Goal: Task Accomplishment & Management: Manage account settings

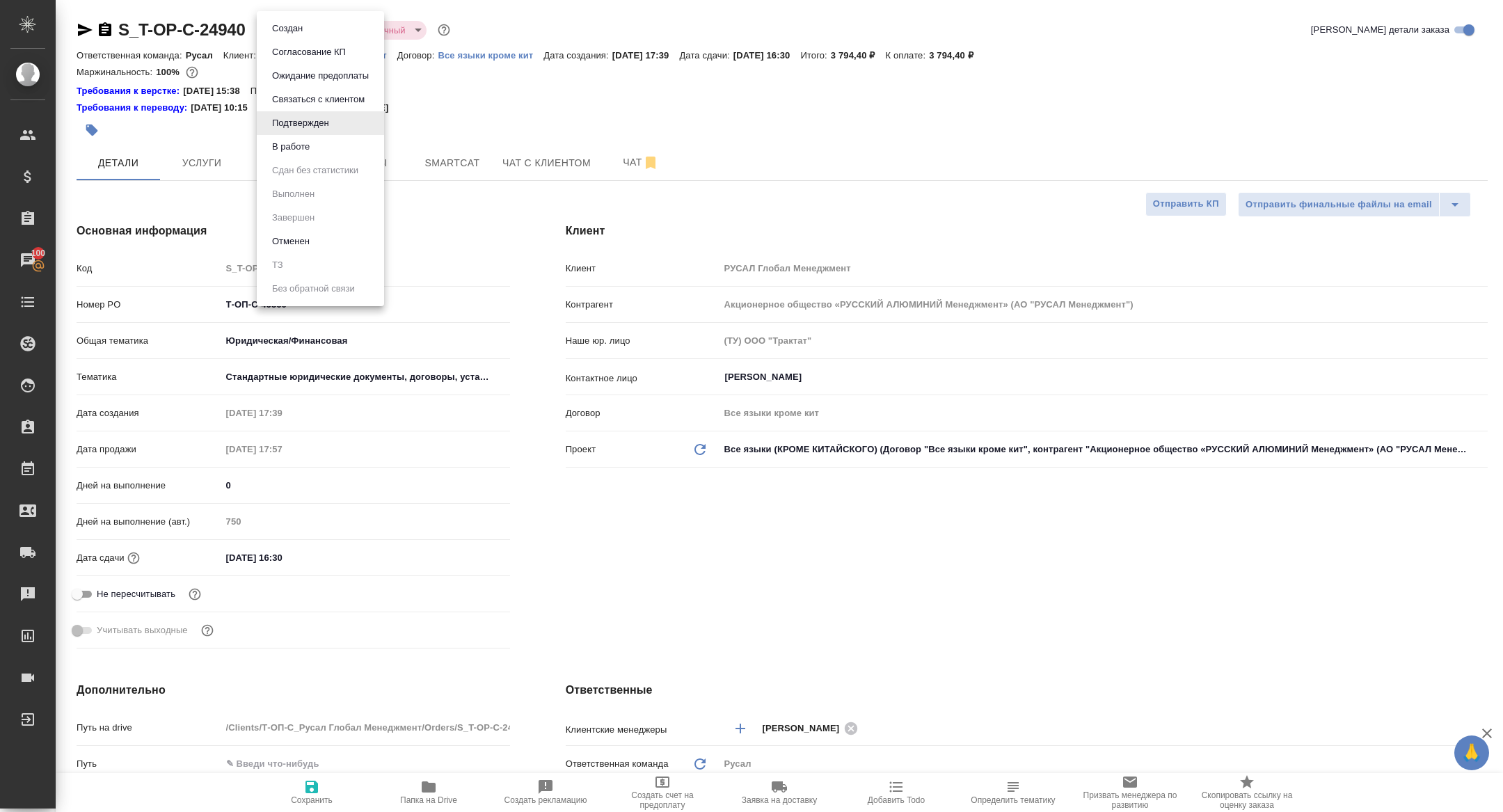
select select "RU"
click at [299, 10] on div at bounding box center [751, 406] width 1503 height 812
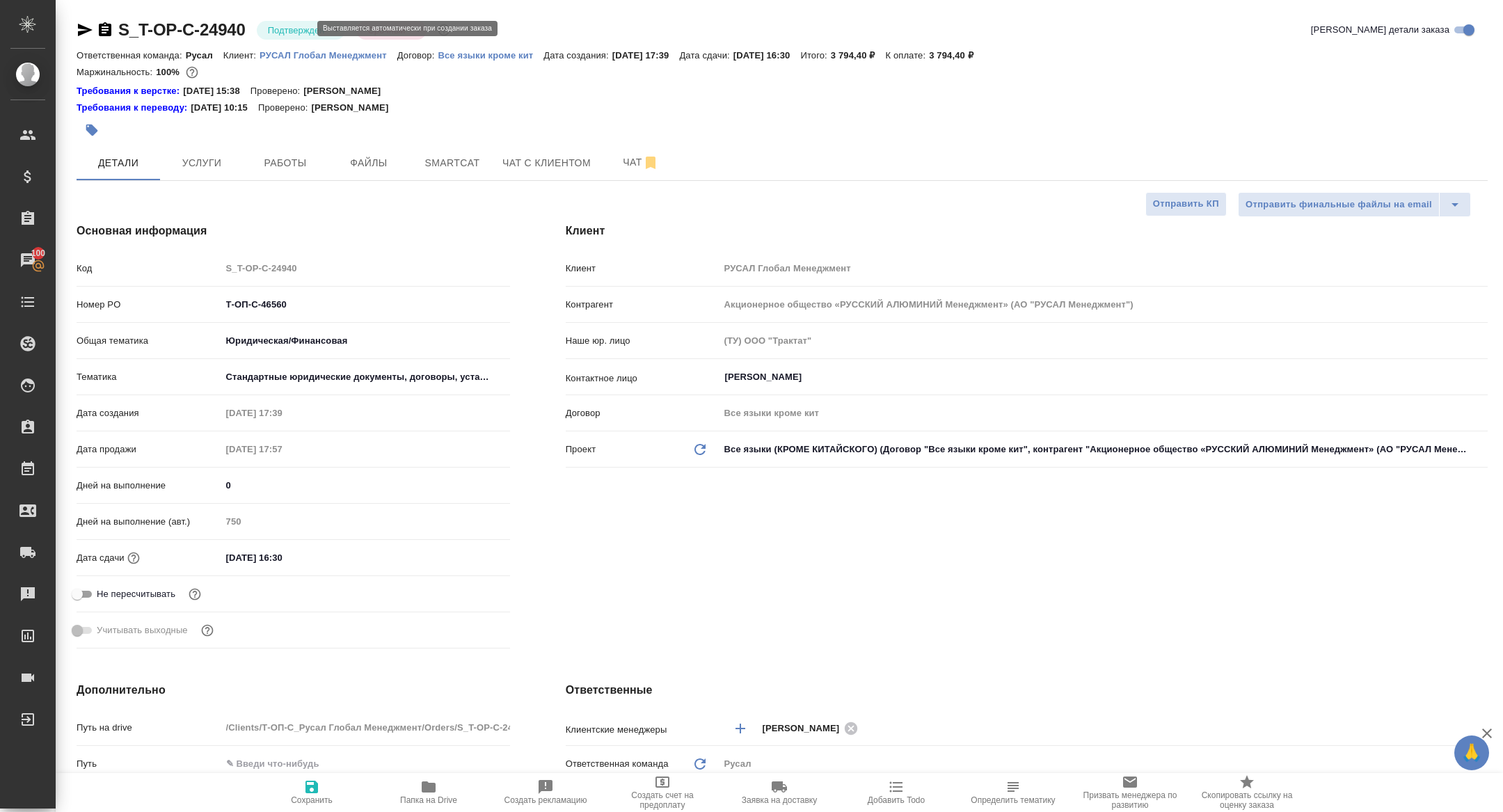
click at [299, 27] on li "Создан" at bounding box center [304, 29] width 95 height 13
click at [293, 27] on body "🙏 .cls-1 fill:#fff; AWATERA [PERSON_NAME] Спецификации Заказы 100 Чаты Todo Про…" at bounding box center [751, 406] width 1503 height 812
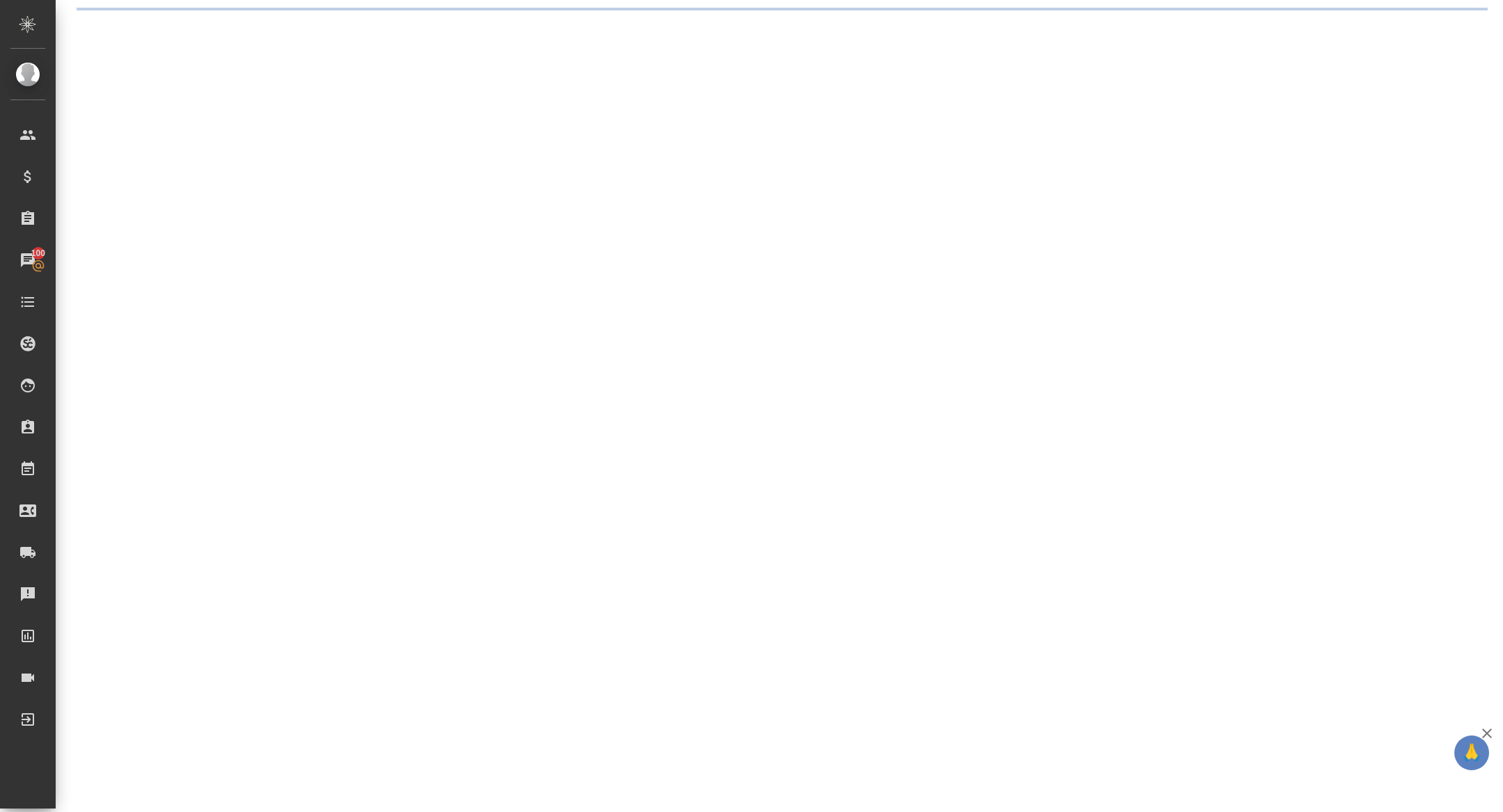
click at [287, 24] on div ".cls-1 fill:#fff; AWATERA [PERSON_NAME] Спецификации Заказы 100 Чаты Todo Проек…" at bounding box center [751, 406] width 1503 height 812
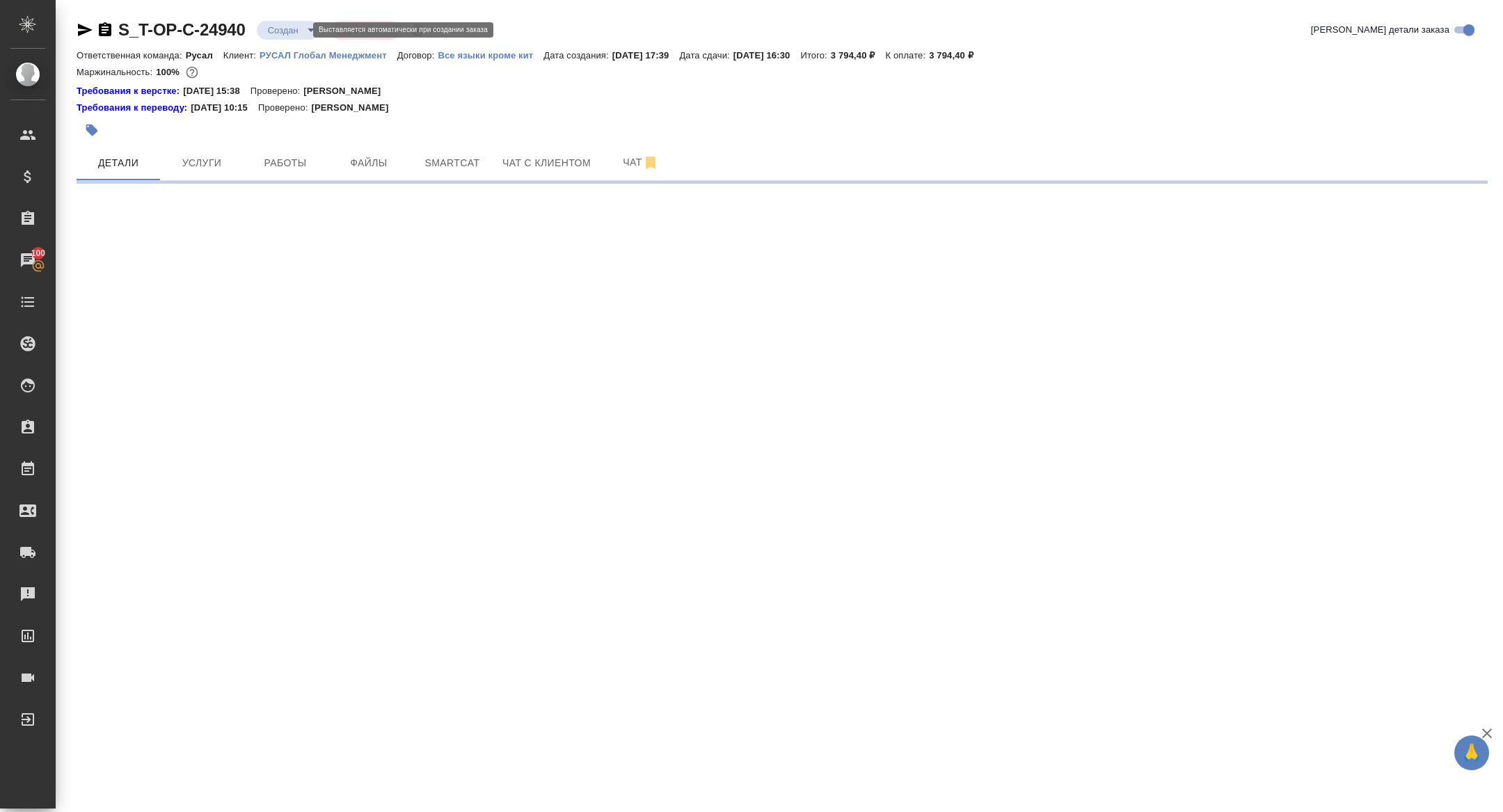
click at [285, 30] on body "🙏 .cls-1 fill:#fff; AWATERA [PERSON_NAME] Спецификации Заказы 100 Чаты Todo Про…" at bounding box center [751, 406] width 1503 height 812
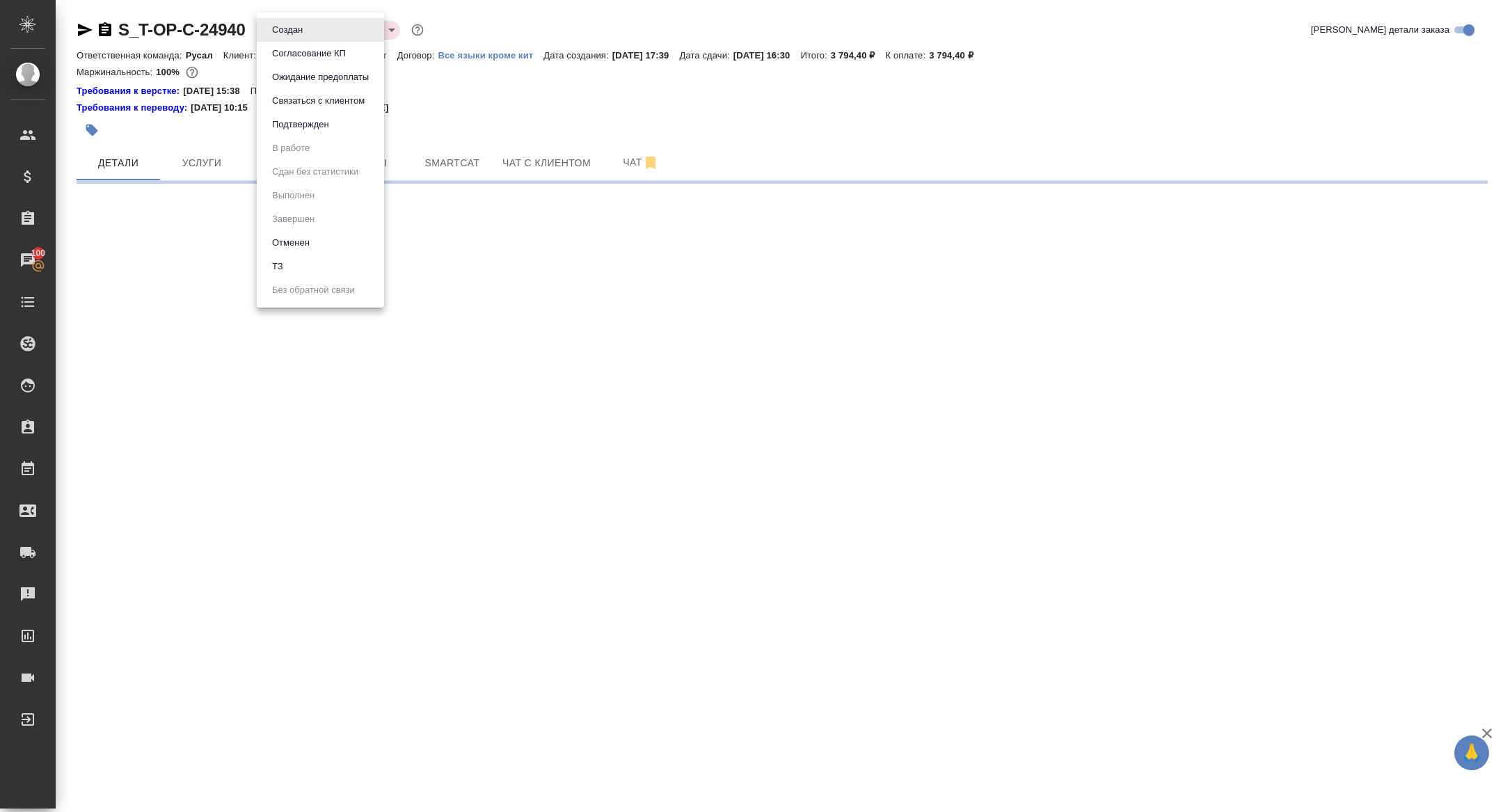
select select "RU"
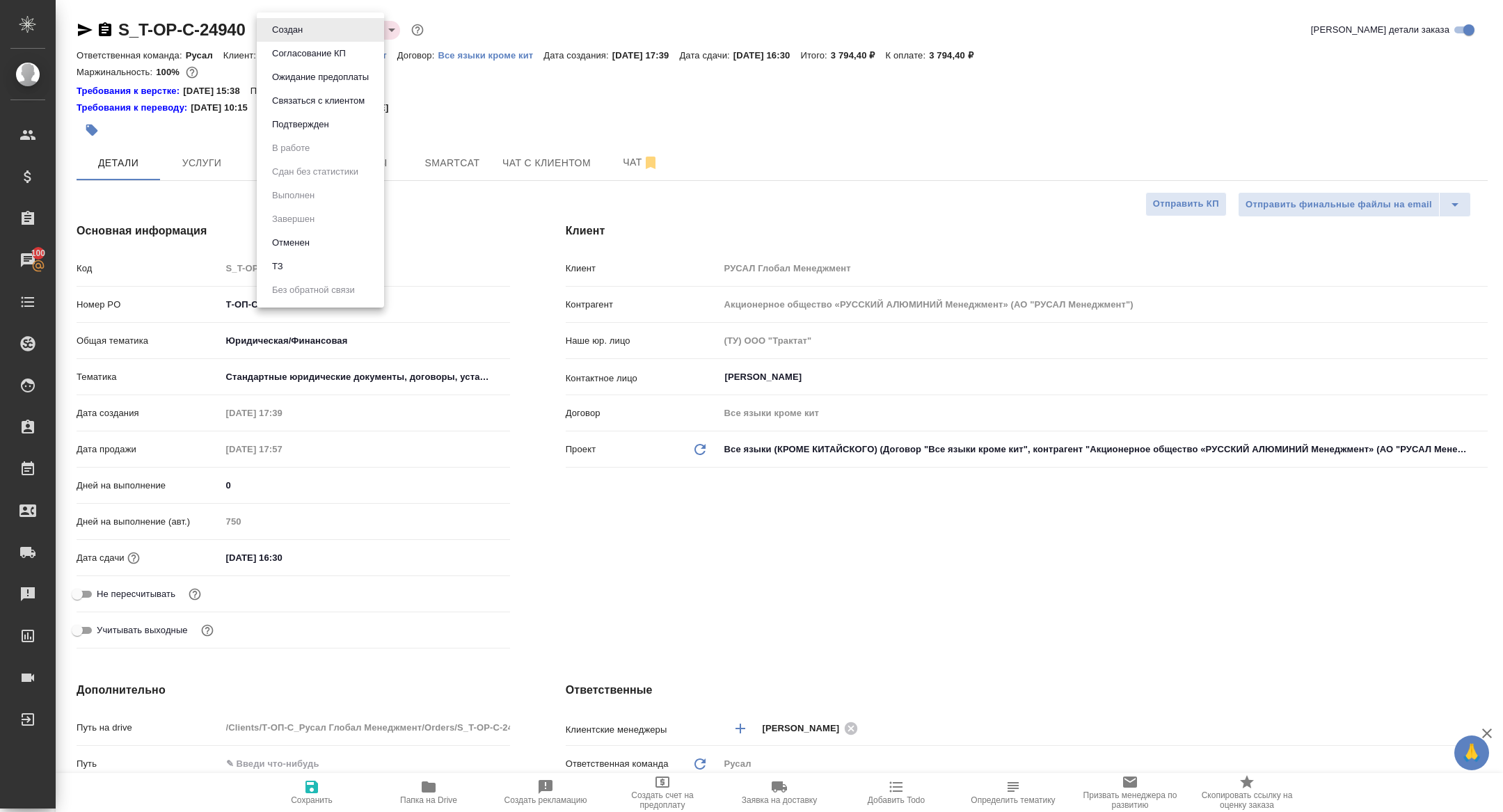
type textarea "x"
click at [284, 269] on button "ТЗ" at bounding box center [277, 266] width 19 height 15
type textarea "x"
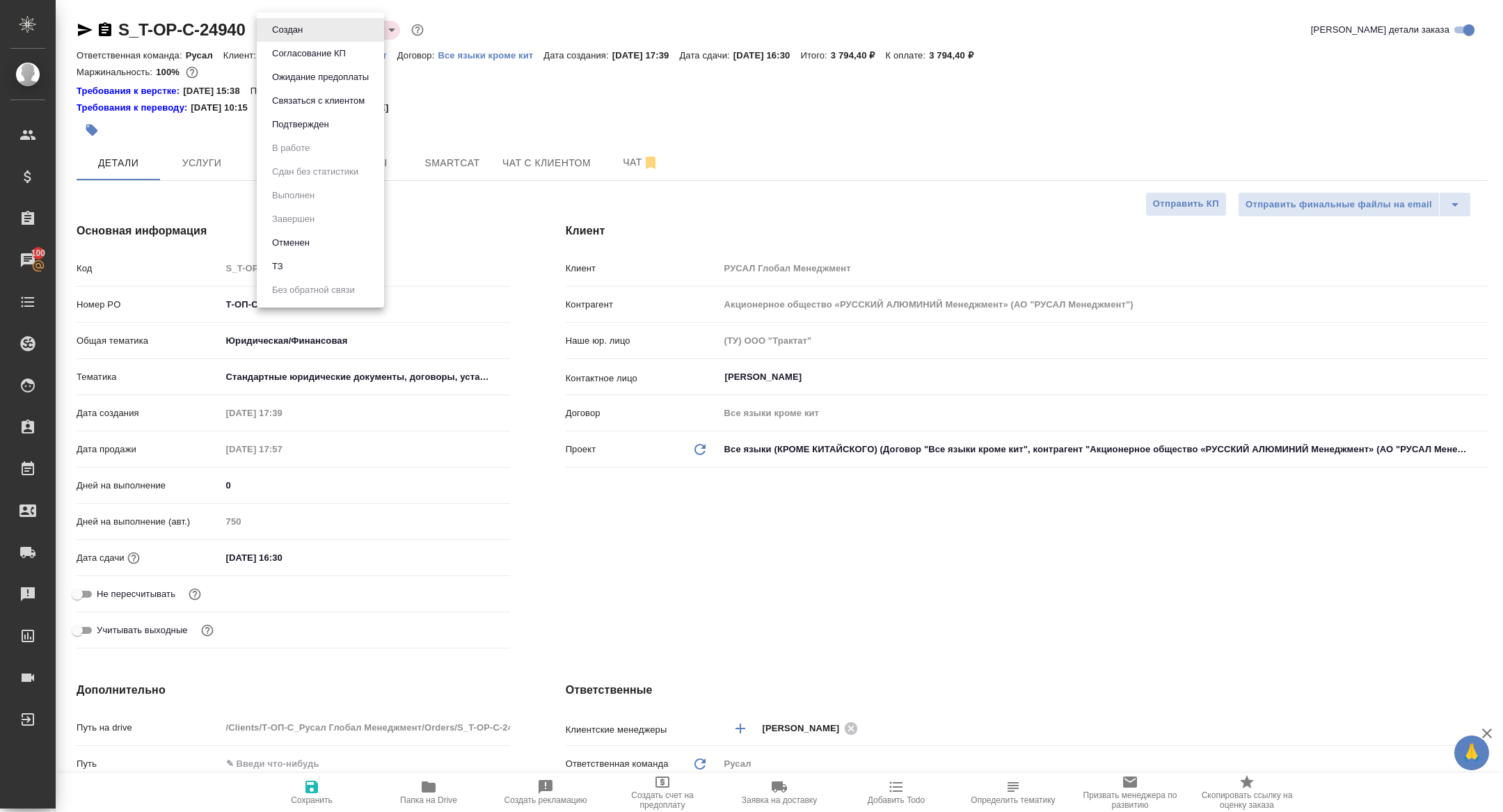
type textarea "x"
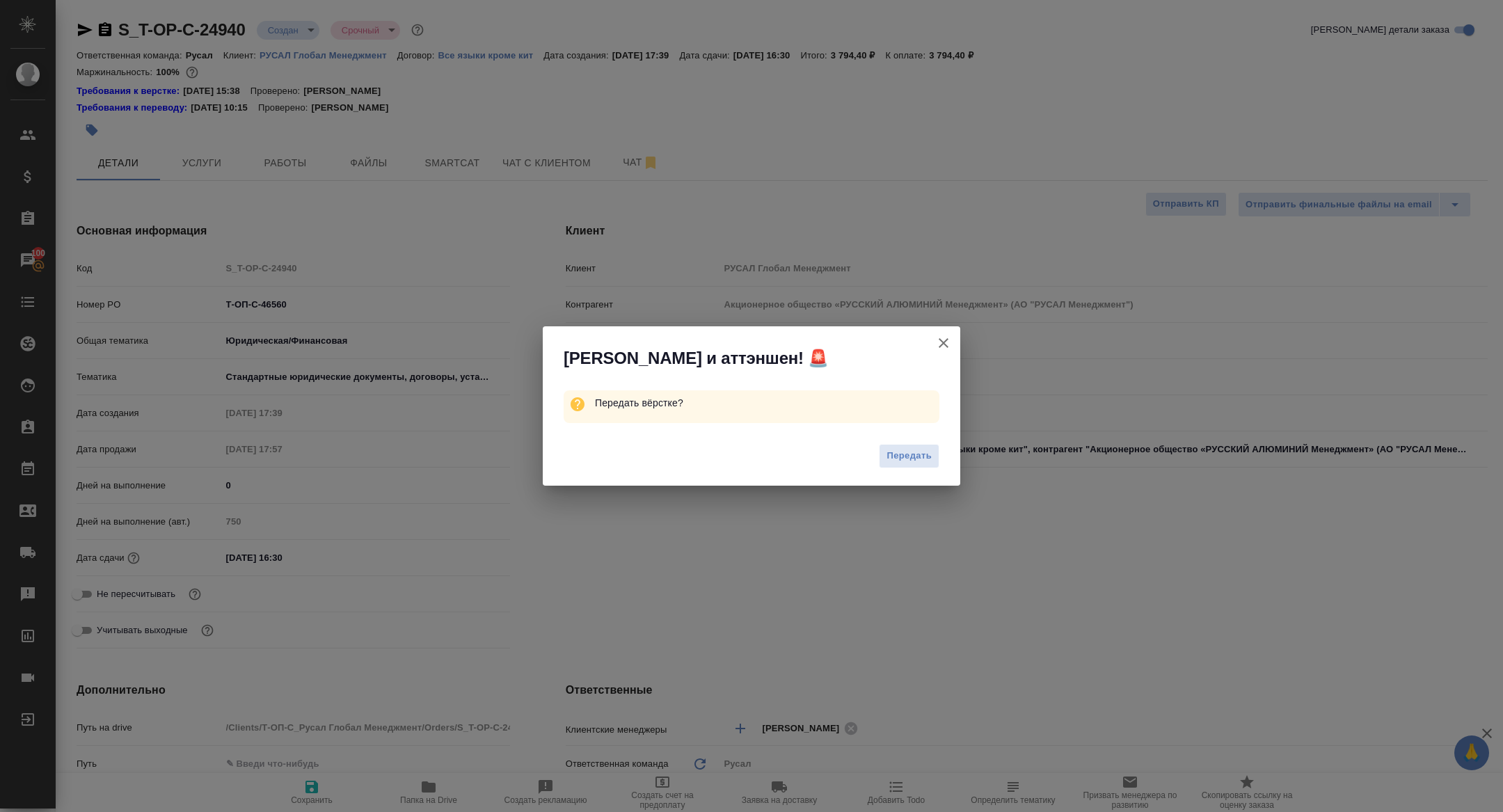
type input "[PERSON_NAME]"
click at [901, 457] on span "Передать" at bounding box center [909, 456] width 45 height 16
type textarea "x"
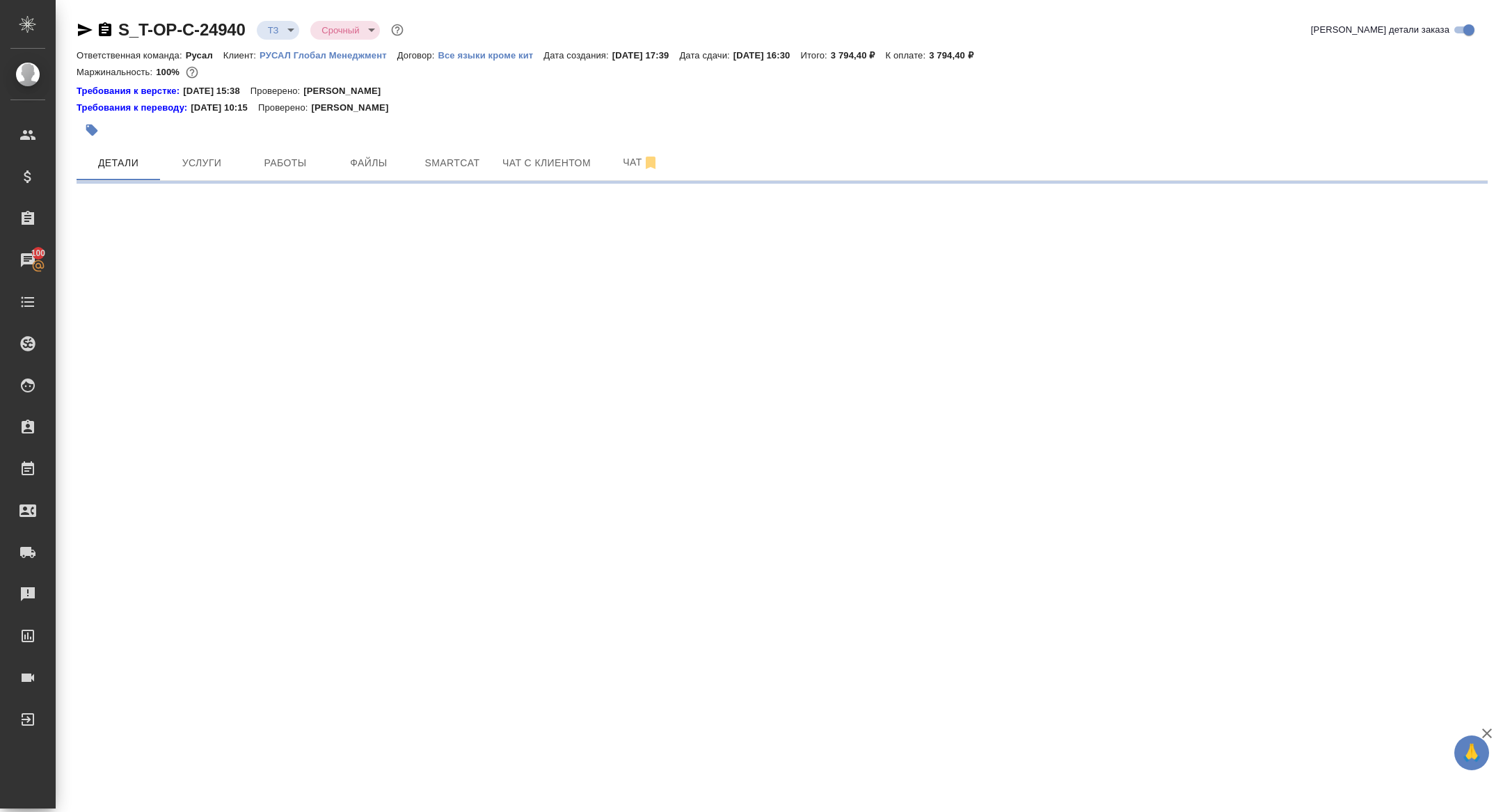
select select "RU"
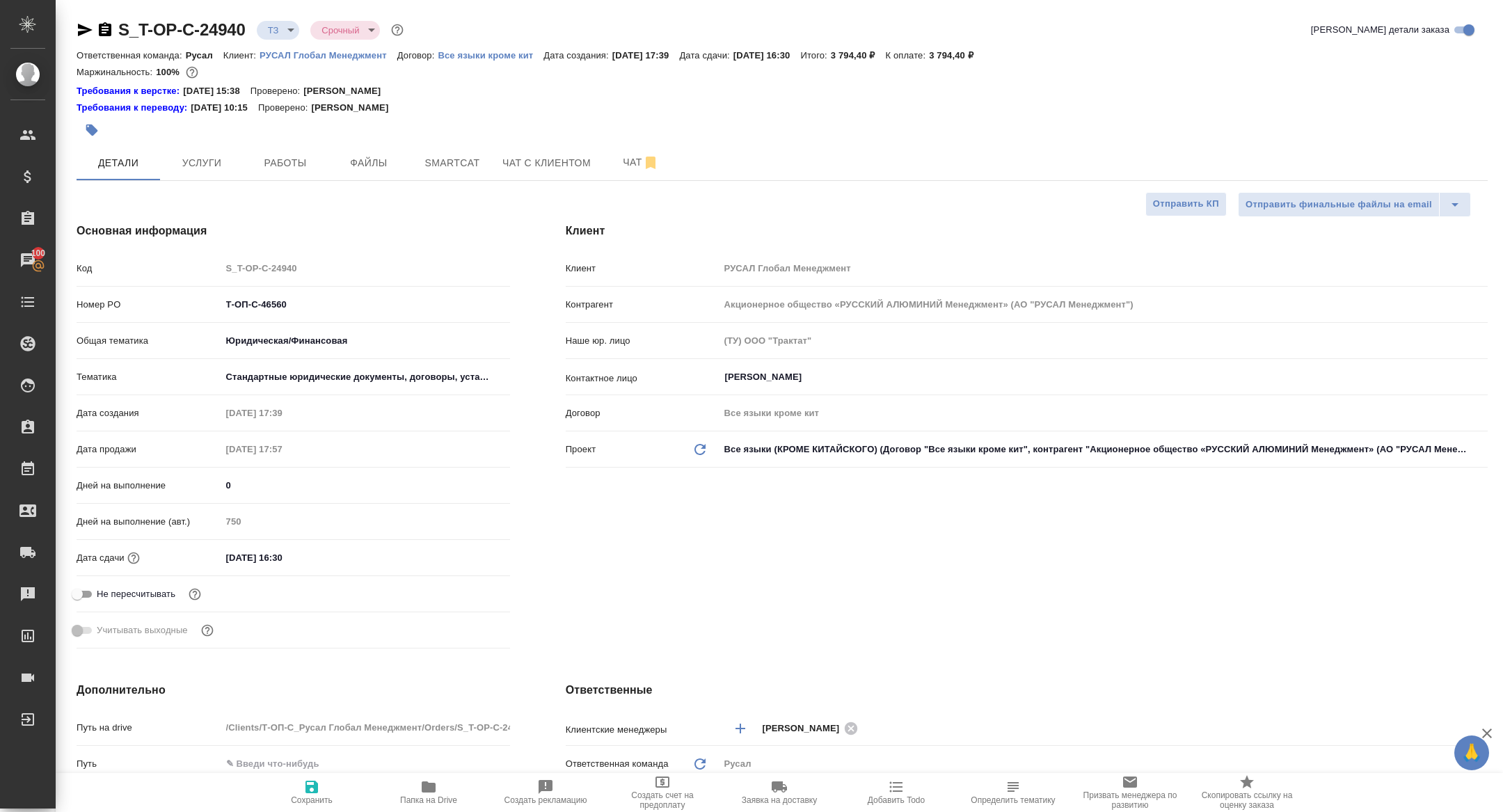
type textarea "x"
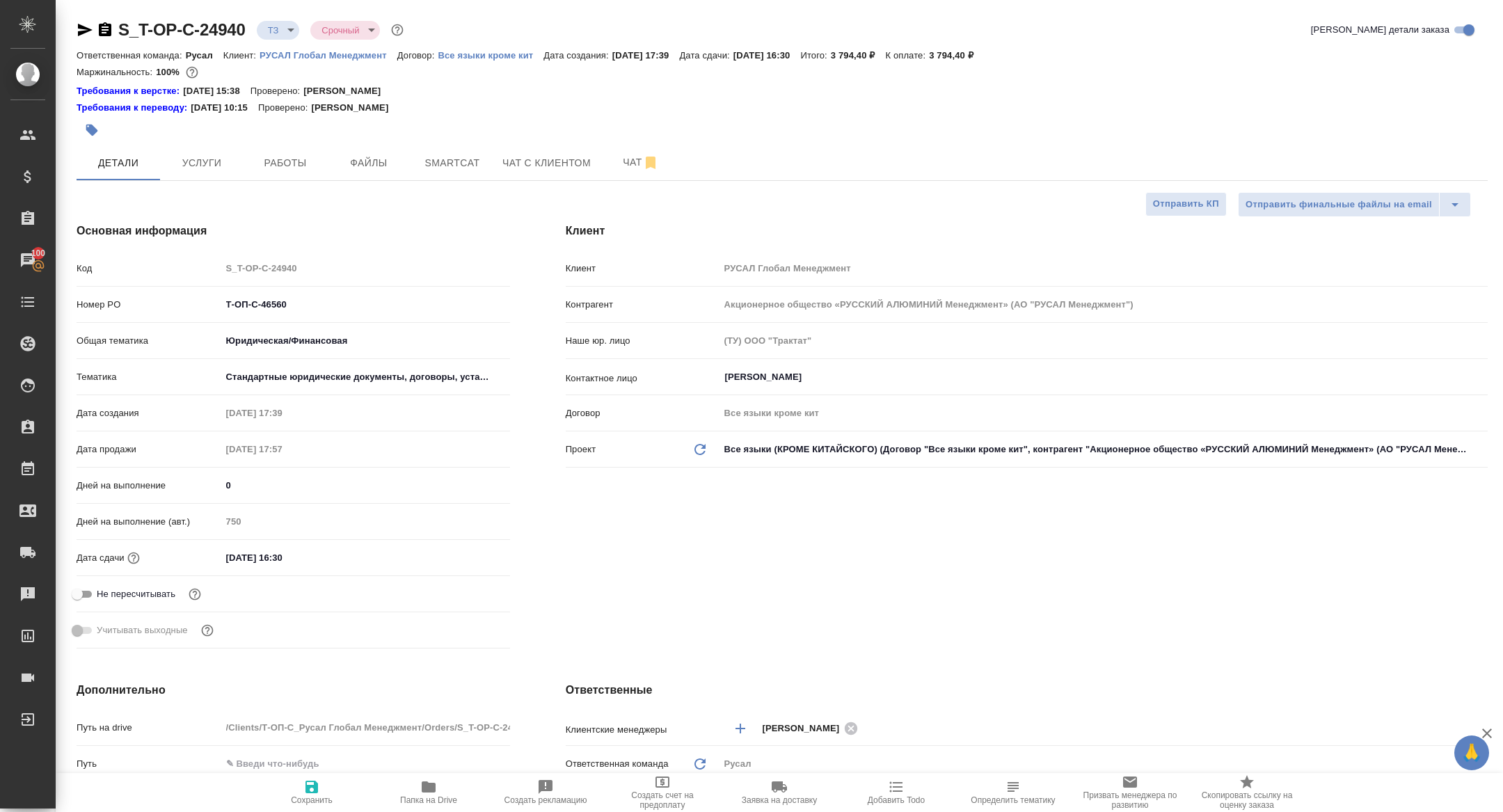
type textarea "x"
click at [623, 171] on span "Чат" at bounding box center [640, 163] width 67 height 18
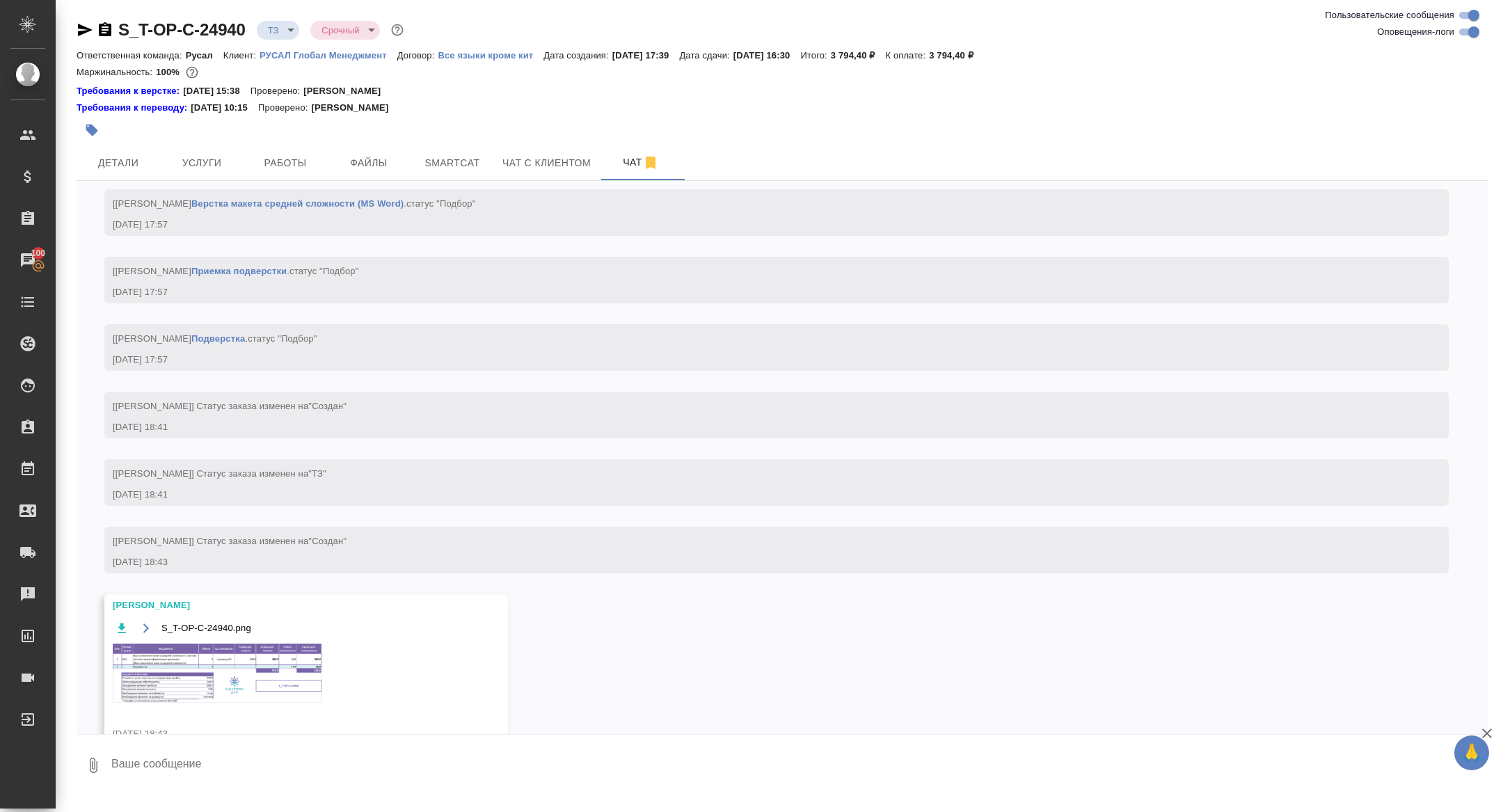
scroll to position [910, 0]
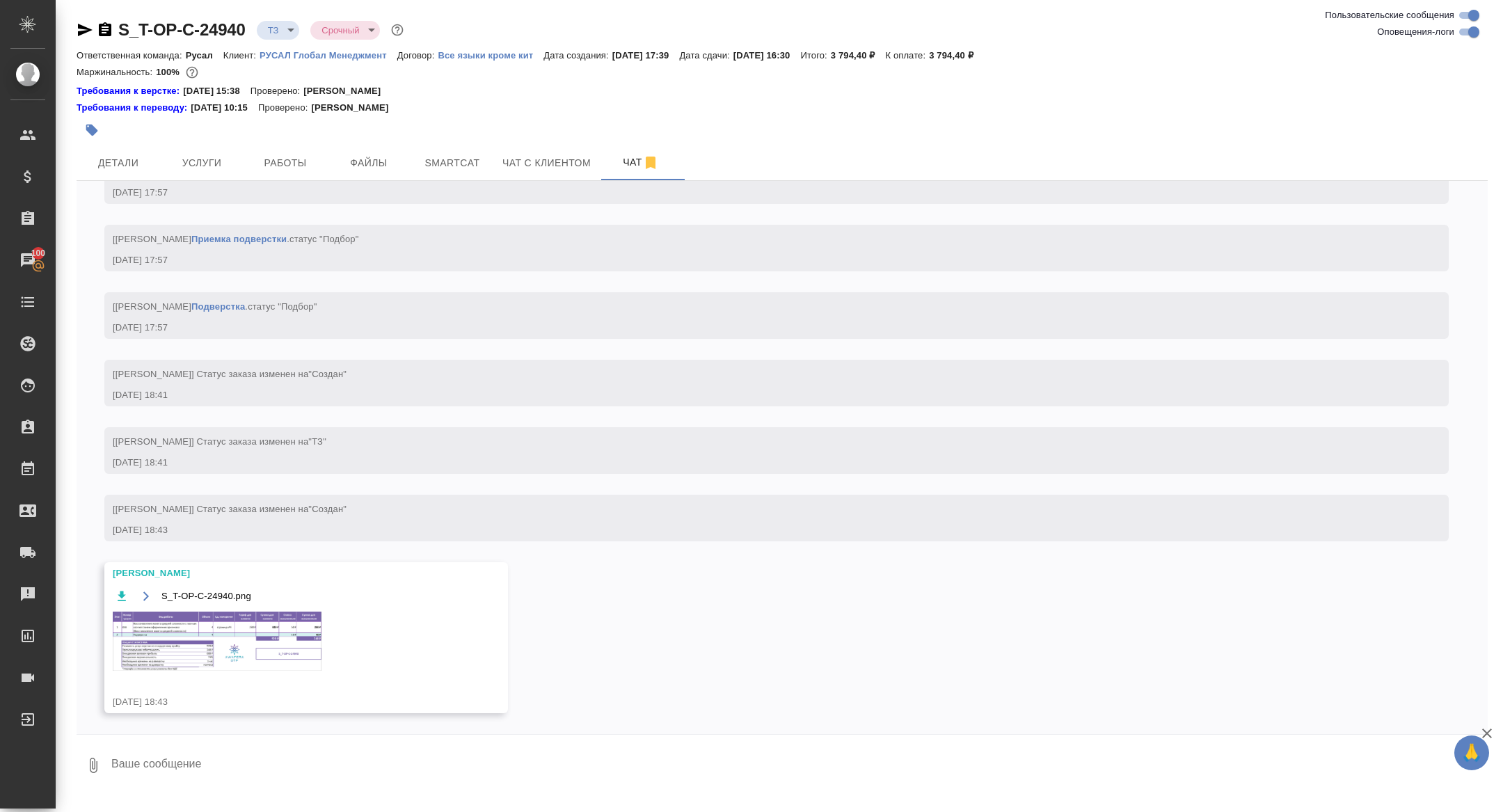
click at [253, 648] on img at bounding box center [217, 641] width 208 height 59
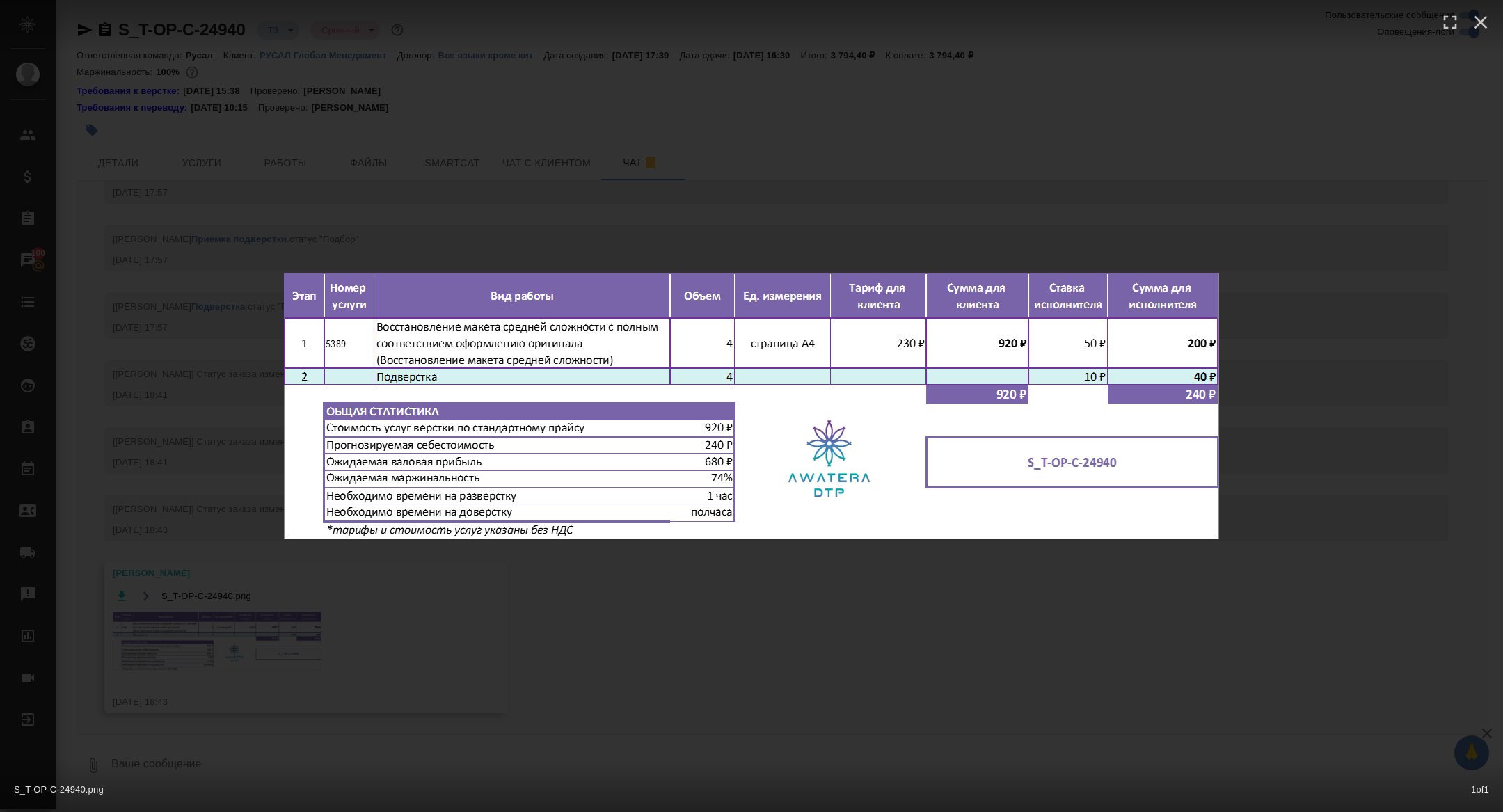
click at [227, 632] on div "S_T-OP-C-24940.png 1 of 1" at bounding box center [751, 406] width 1503 height 812
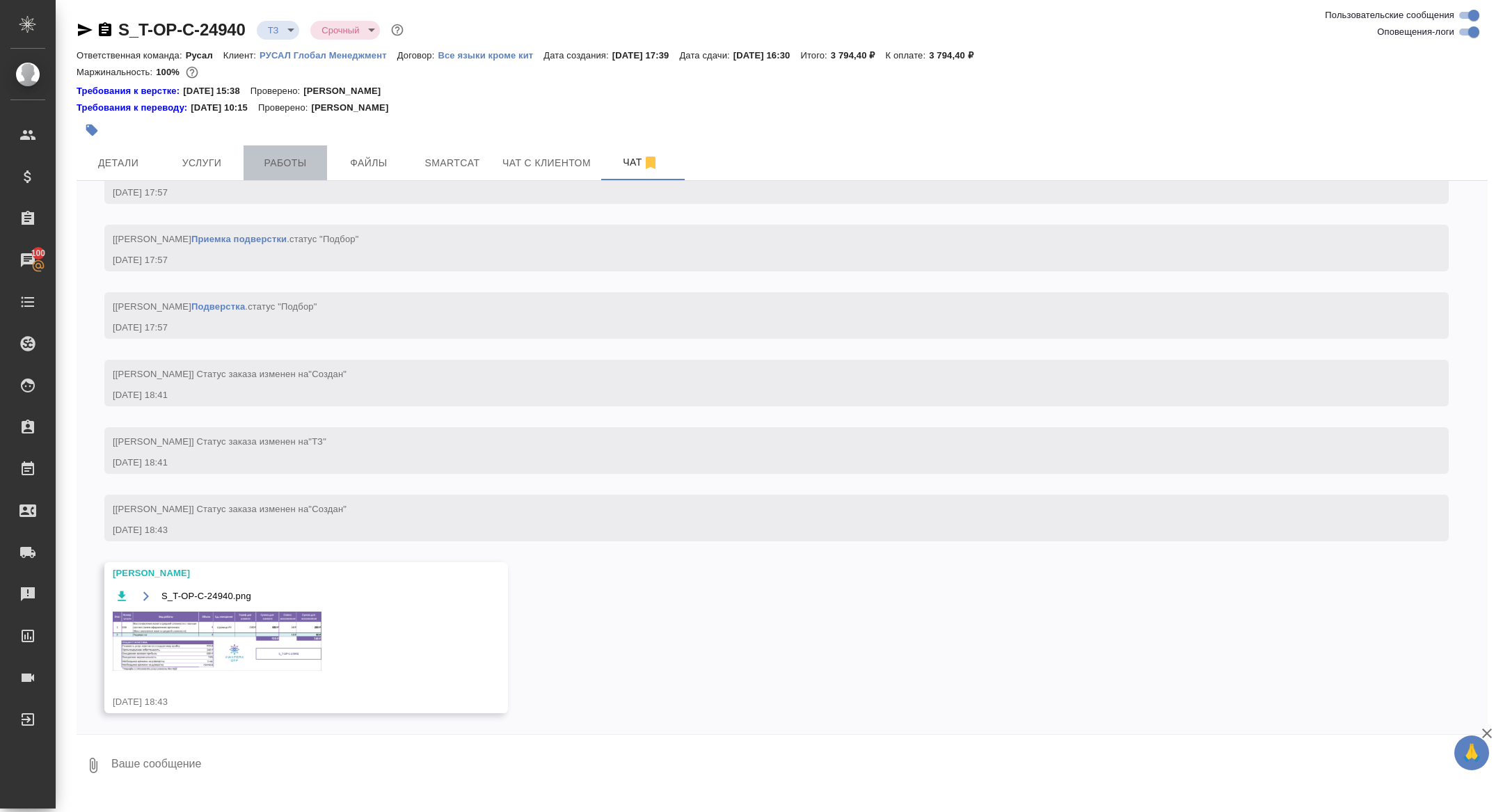
click at [285, 149] on button "Работы" at bounding box center [285, 162] width 83 height 34
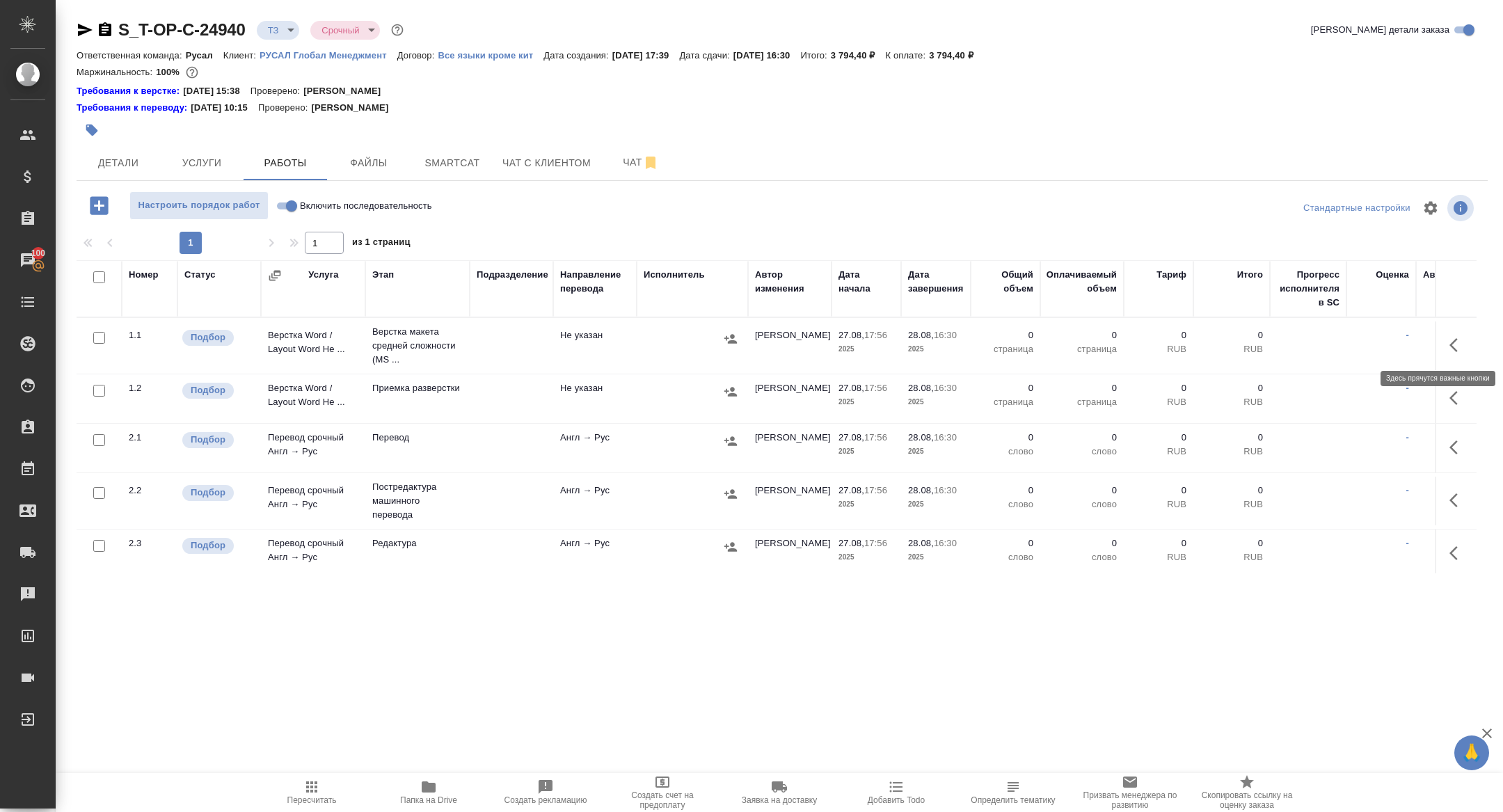
click at [1456, 343] on icon "button" at bounding box center [1457, 345] width 17 height 17
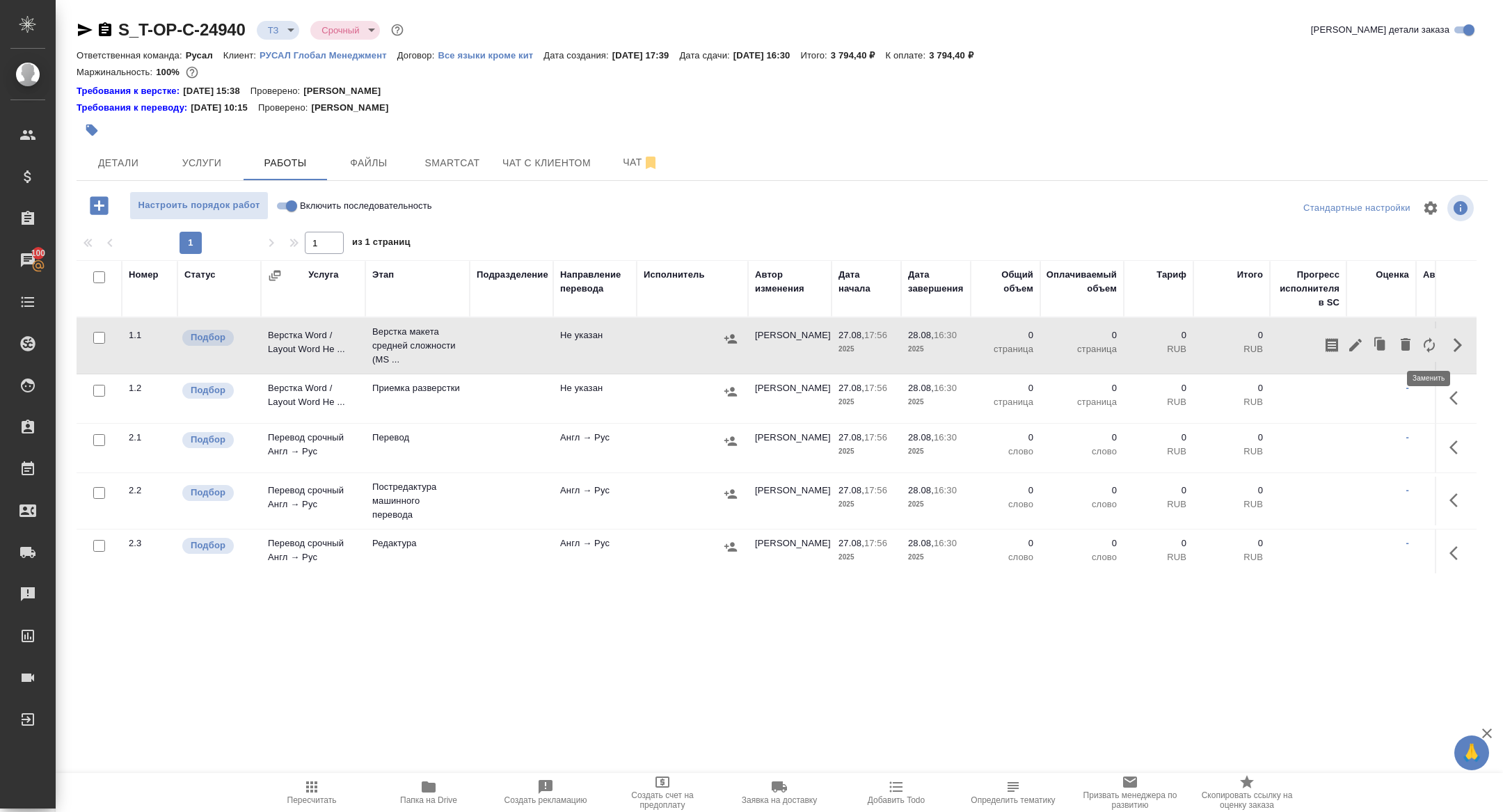
click at [1432, 345] on icon "button" at bounding box center [1428, 345] width 17 height 17
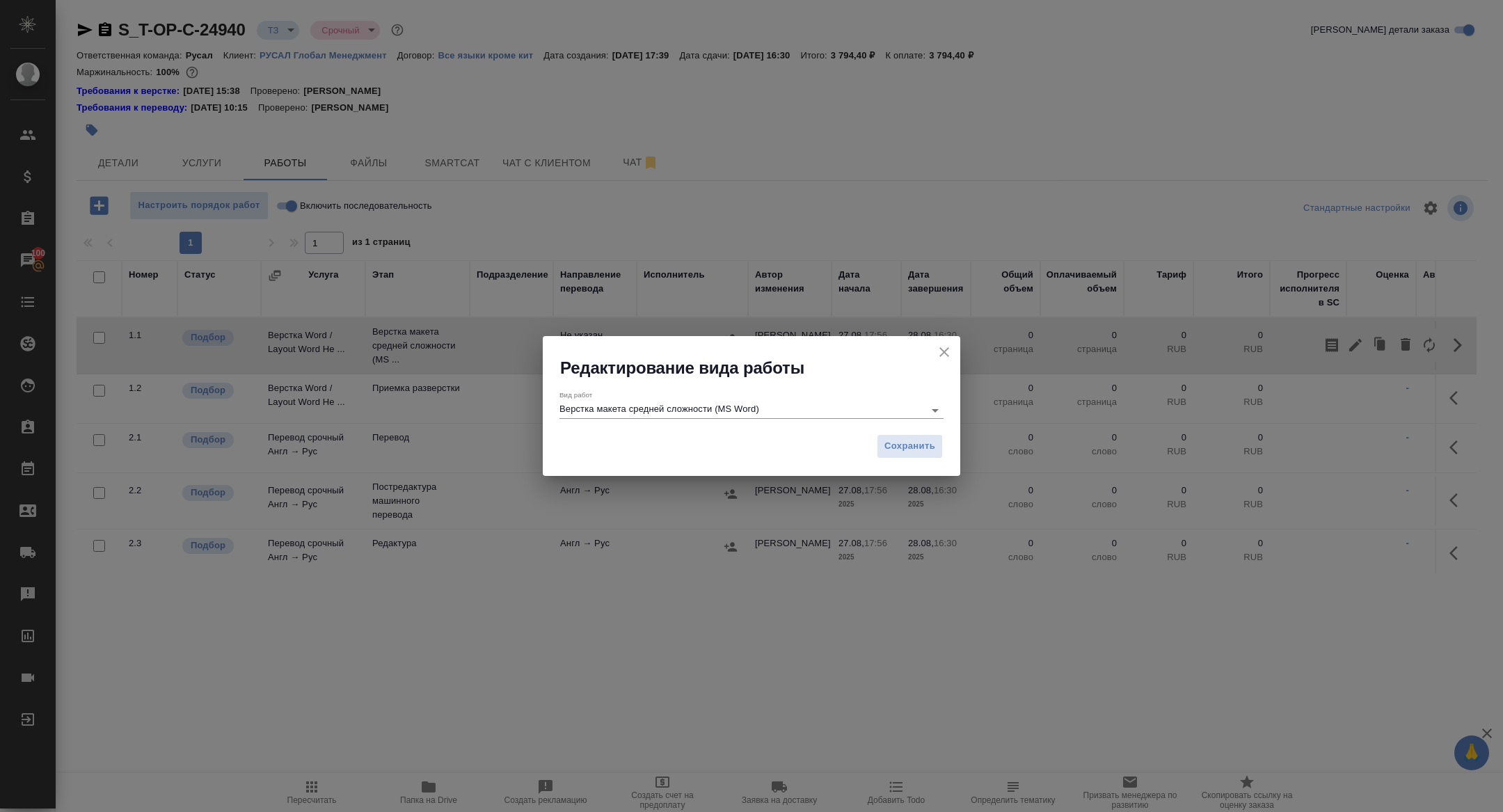
click at [676, 418] on div "Вид работ Верстка макета средней сложности (MS Word)" at bounding box center [751, 403] width 384 height 37
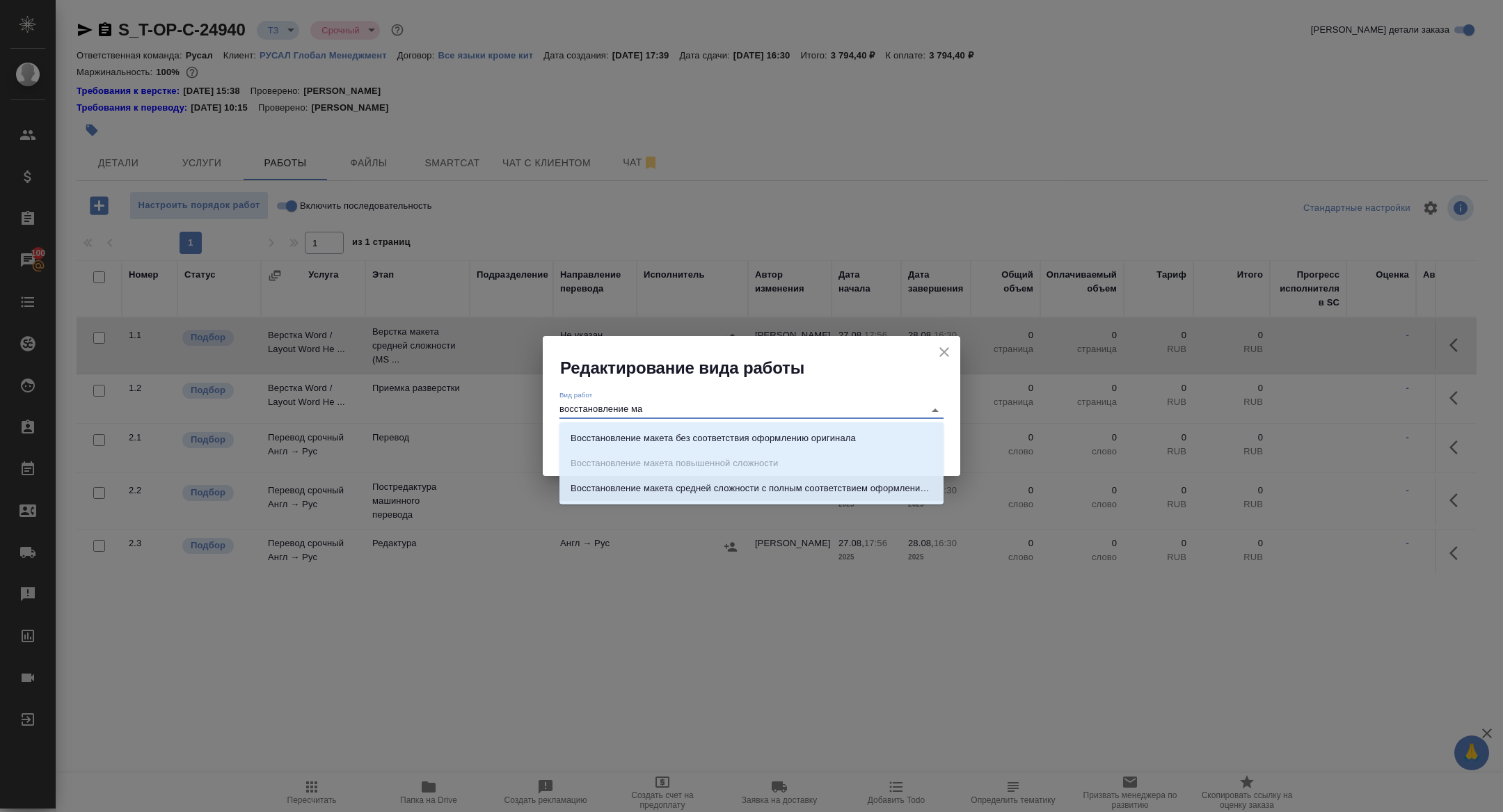
click at [750, 486] on p "Восстановление макета средней сложности с полным соответствием оформлению ориги…" at bounding box center [751, 488] width 362 height 14
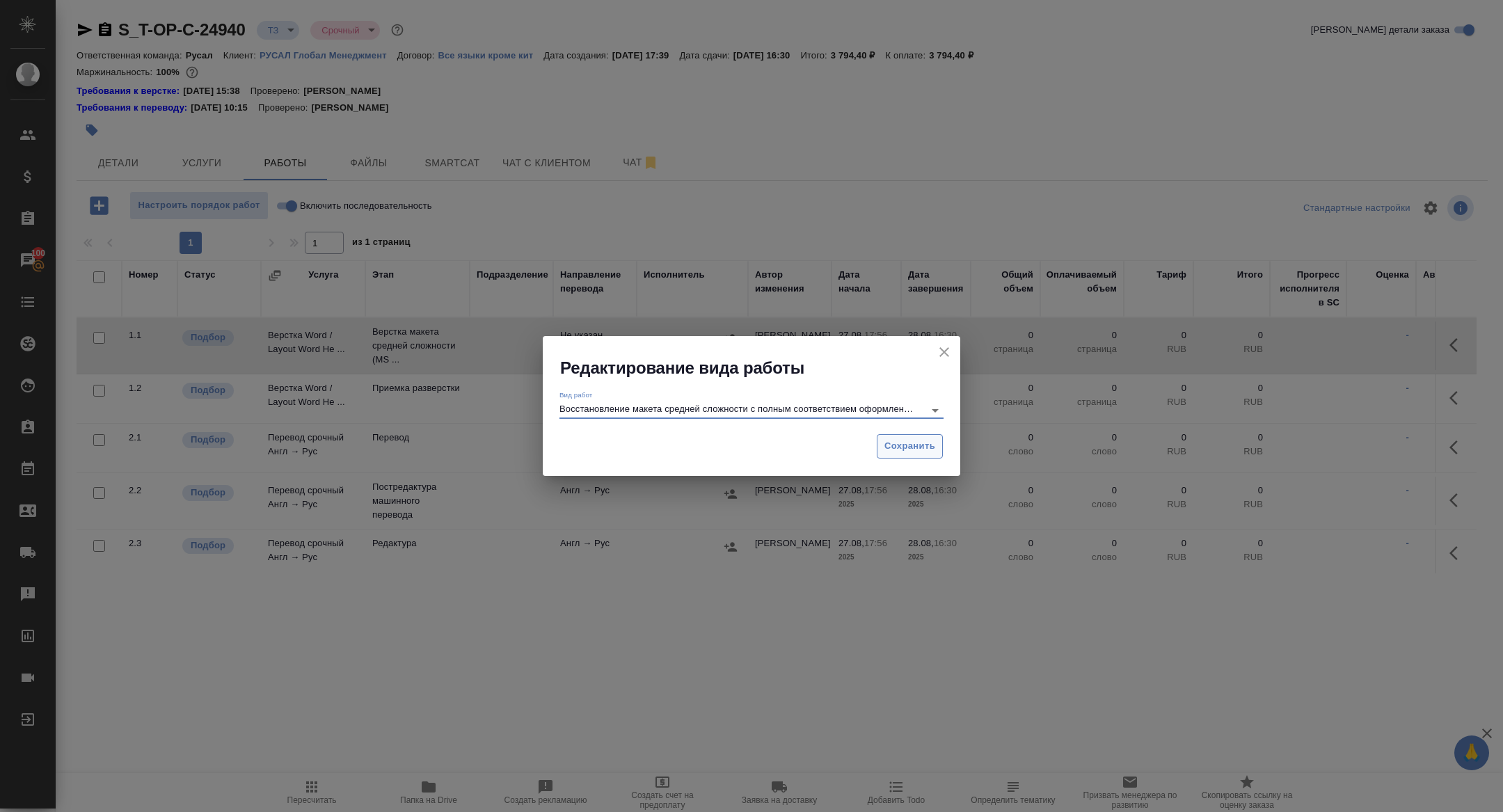
type input "Восстановление макета средней сложности с полным соответствием оформлению ориги…"
click at [912, 450] on span "Сохранить" at bounding box center [909, 446] width 51 height 16
click at [912, 450] on table "Номер Статус Услуга Этап Подразделение Направление перевода Исполнитель Автор и…" at bounding box center [850, 543] width 1548 height 566
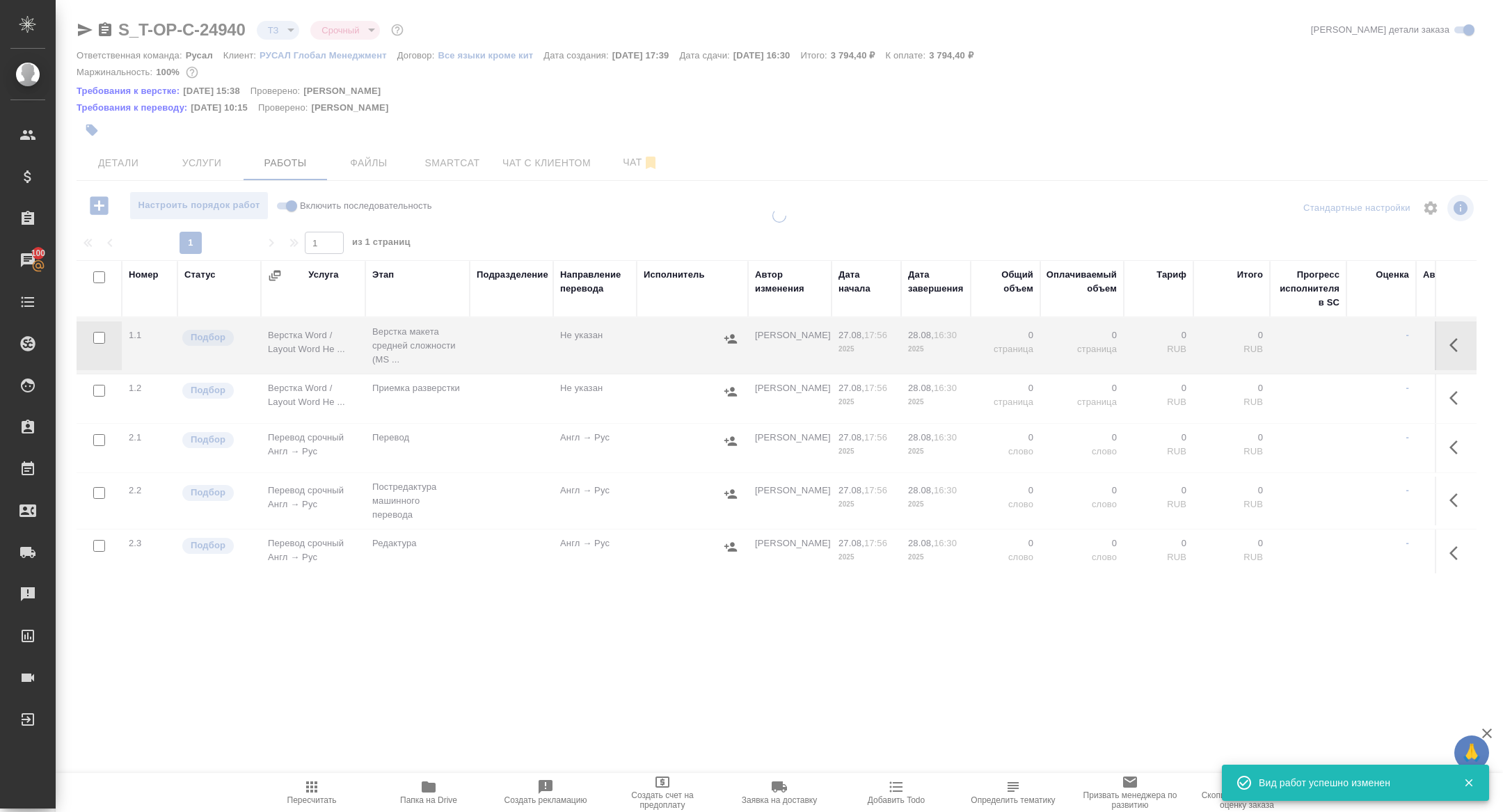
type input "new"
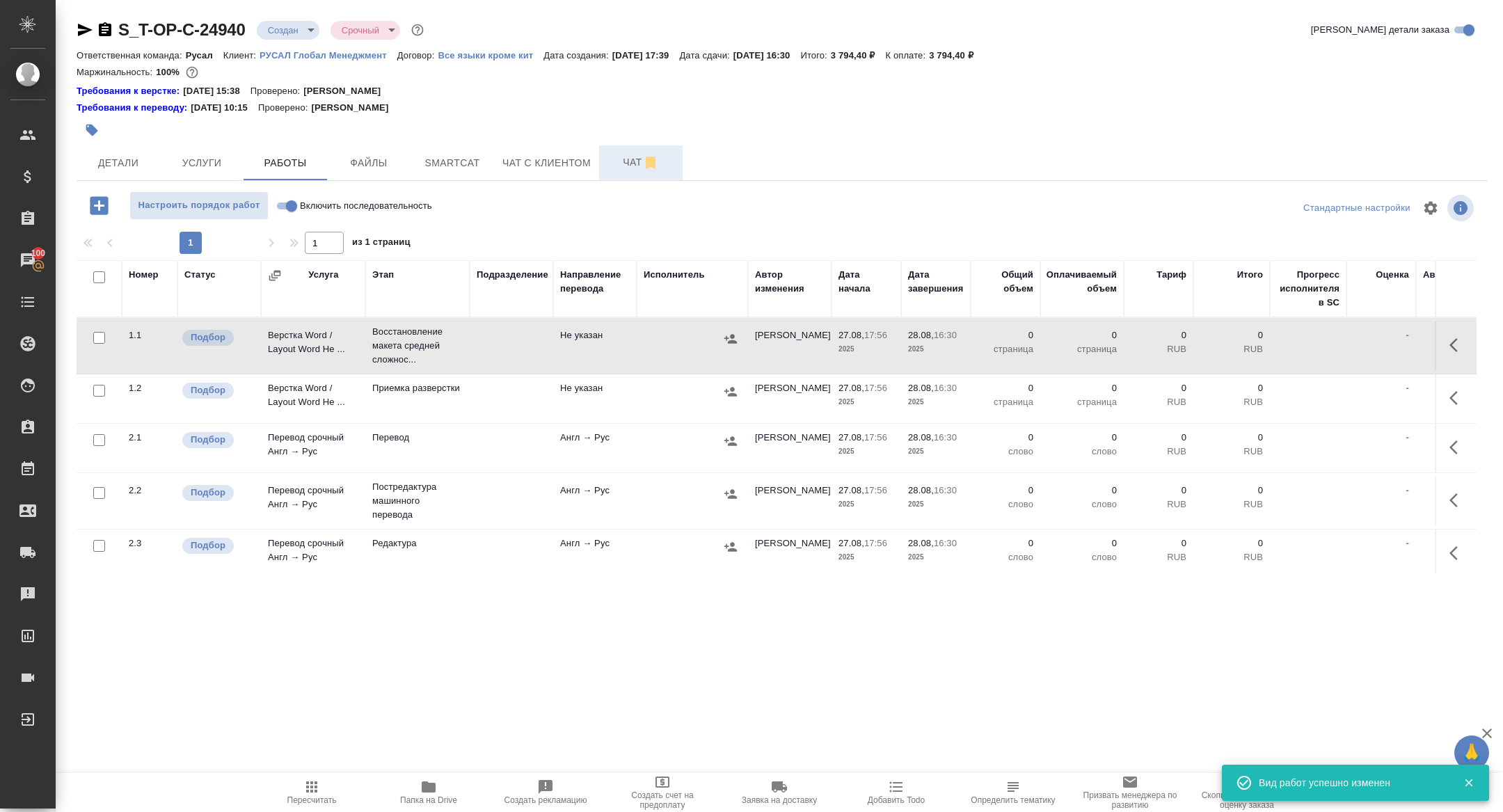
click at [624, 155] on span "Чат" at bounding box center [640, 163] width 67 height 18
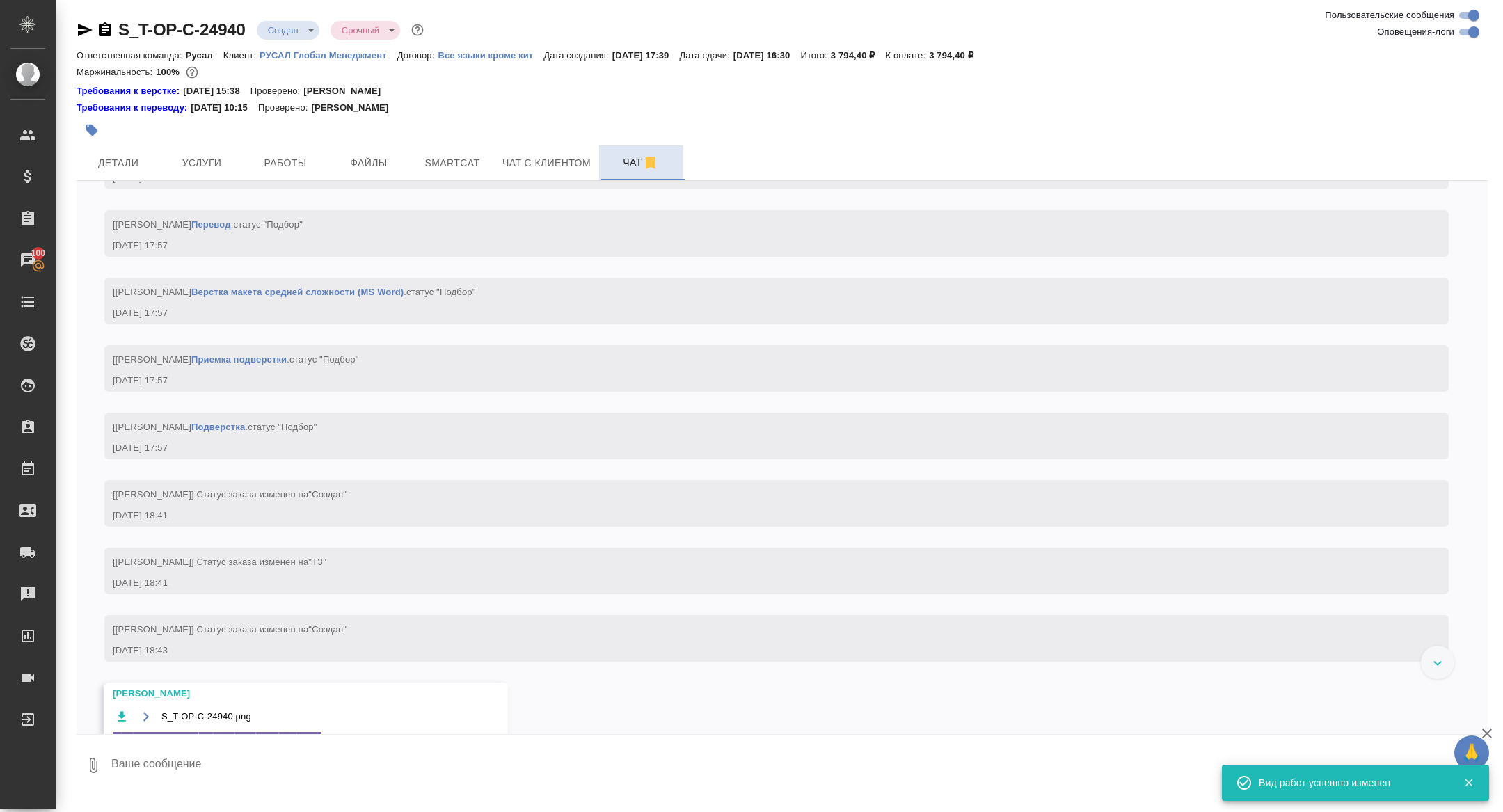
scroll to position [992, 0]
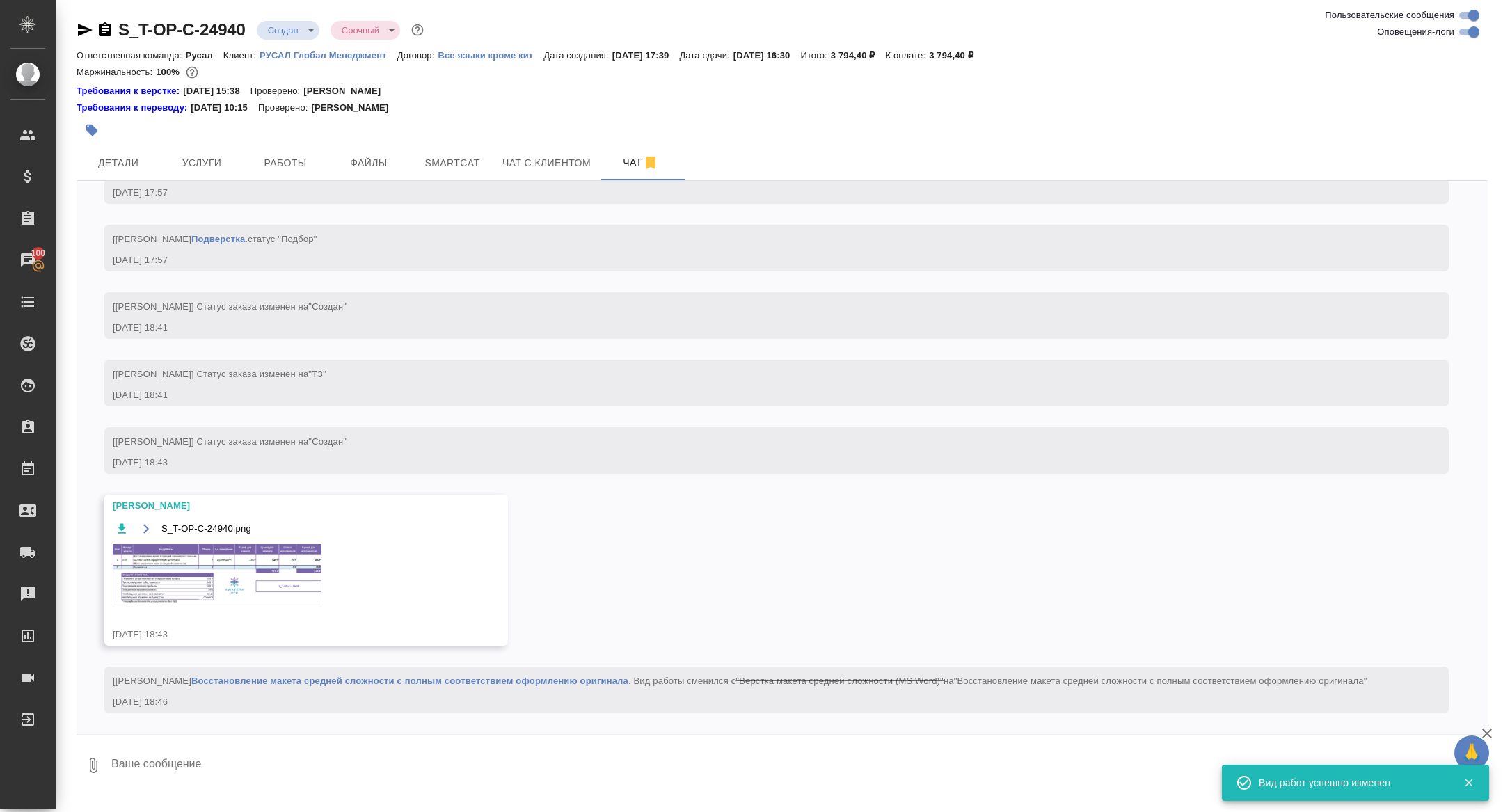
click at [287, 570] on img at bounding box center [217, 574] width 208 height 59
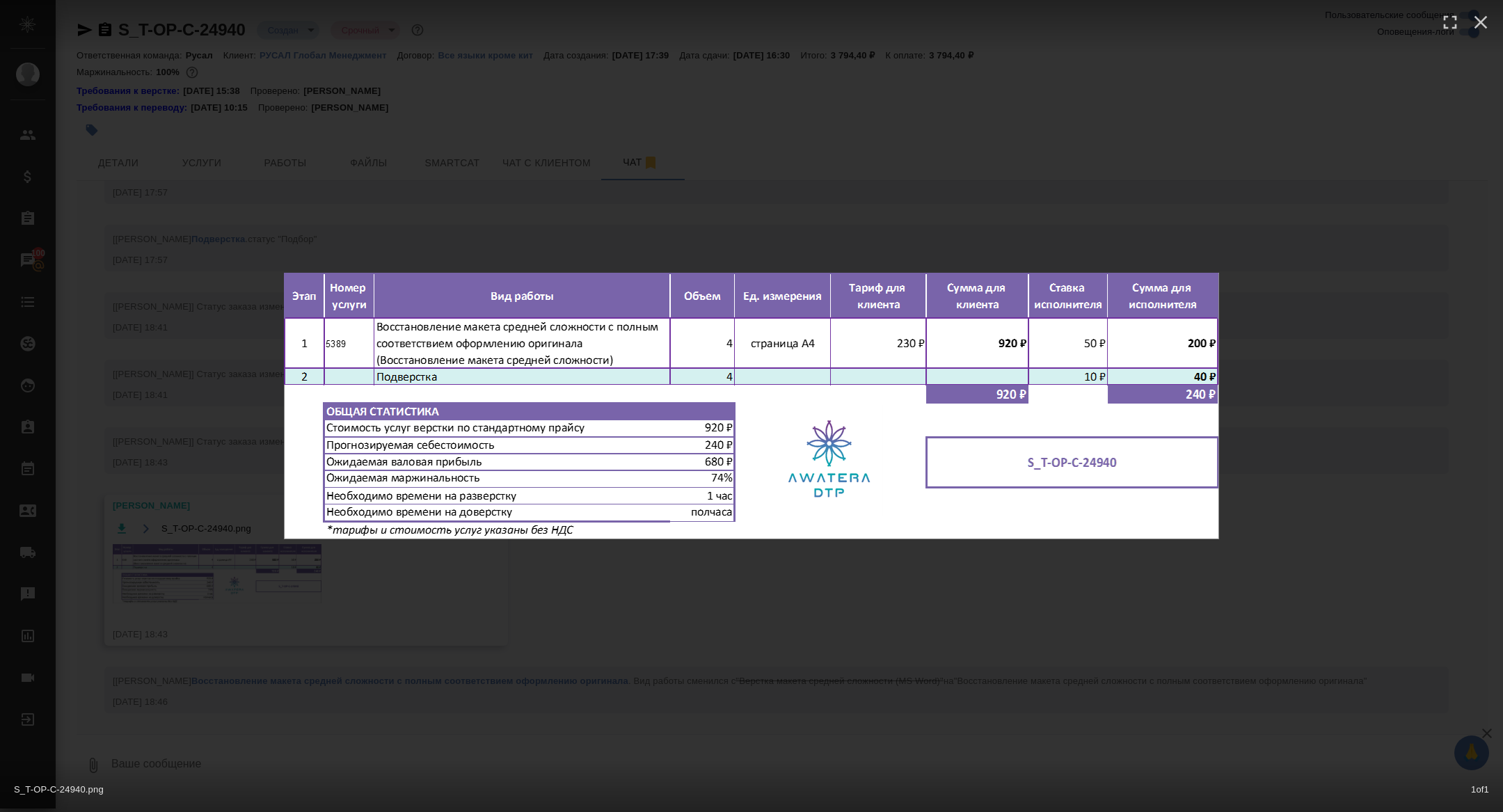
click at [228, 560] on div "S_T-OP-C-24940.png 1 of 1" at bounding box center [751, 406] width 1503 height 812
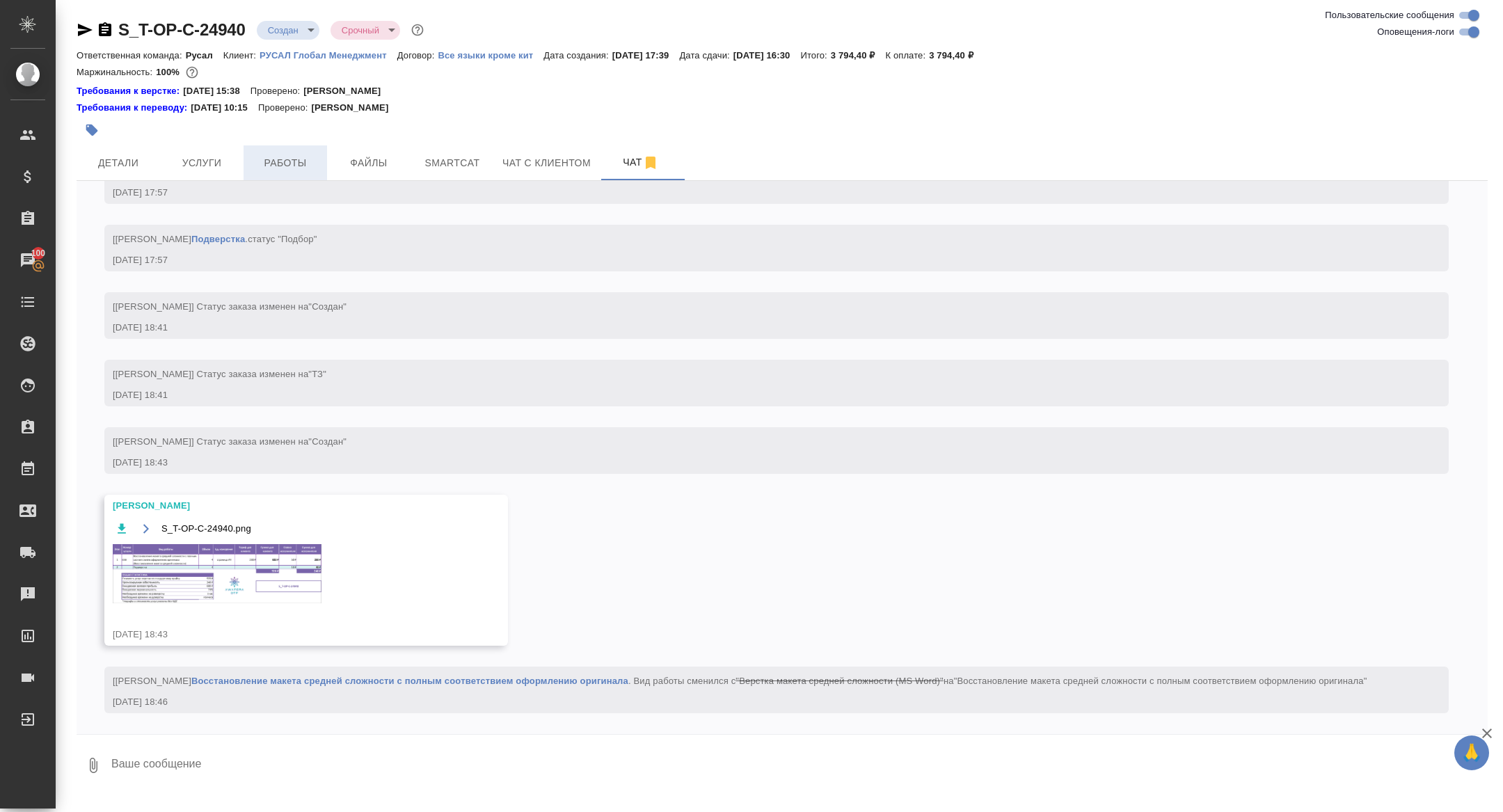
click at [287, 159] on span "Работы" at bounding box center [285, 164] width 67 height 18
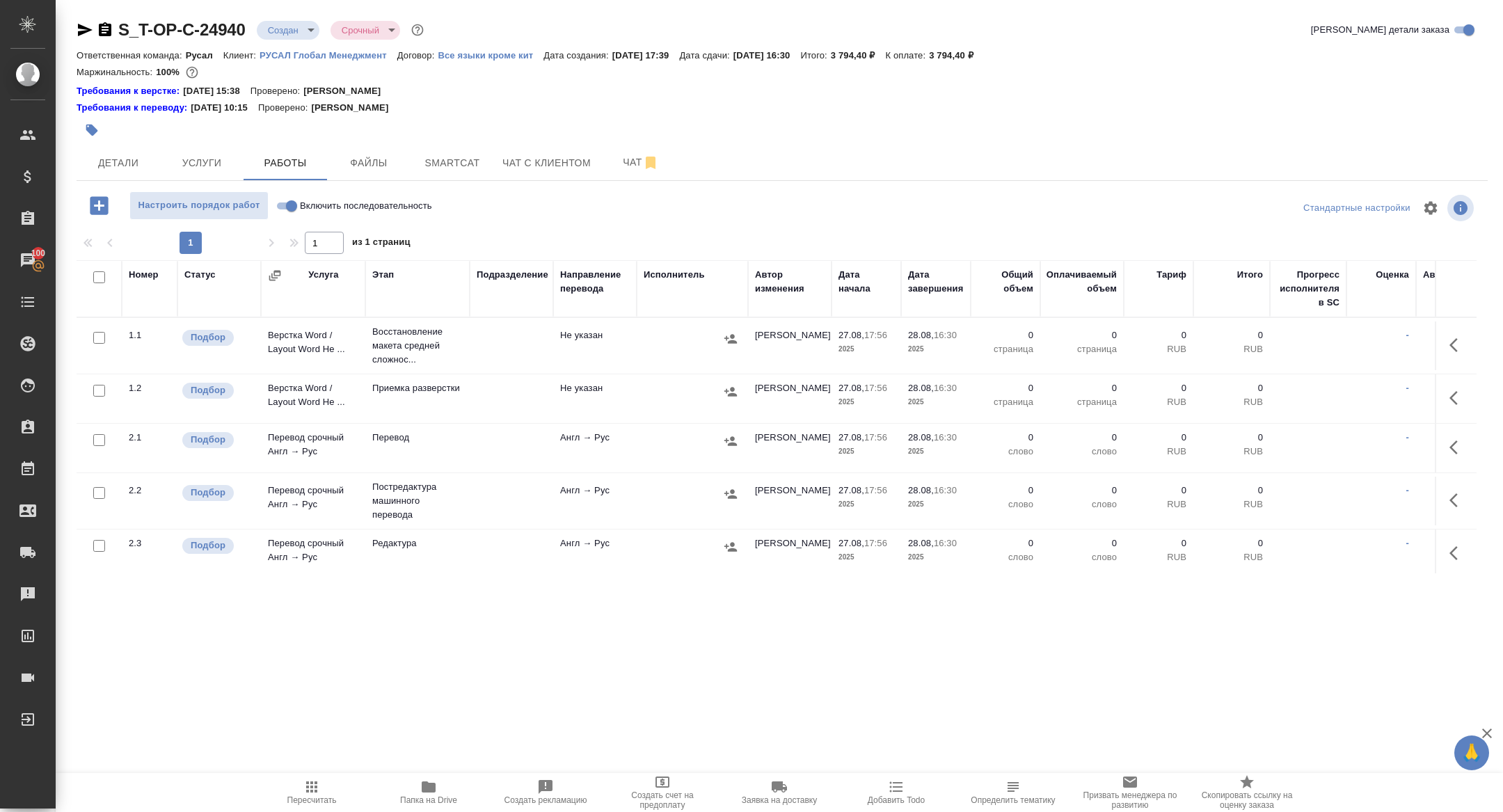
click at [1458, 340] on icon "button" at bounding box center [1457, 345] width 17 height 17
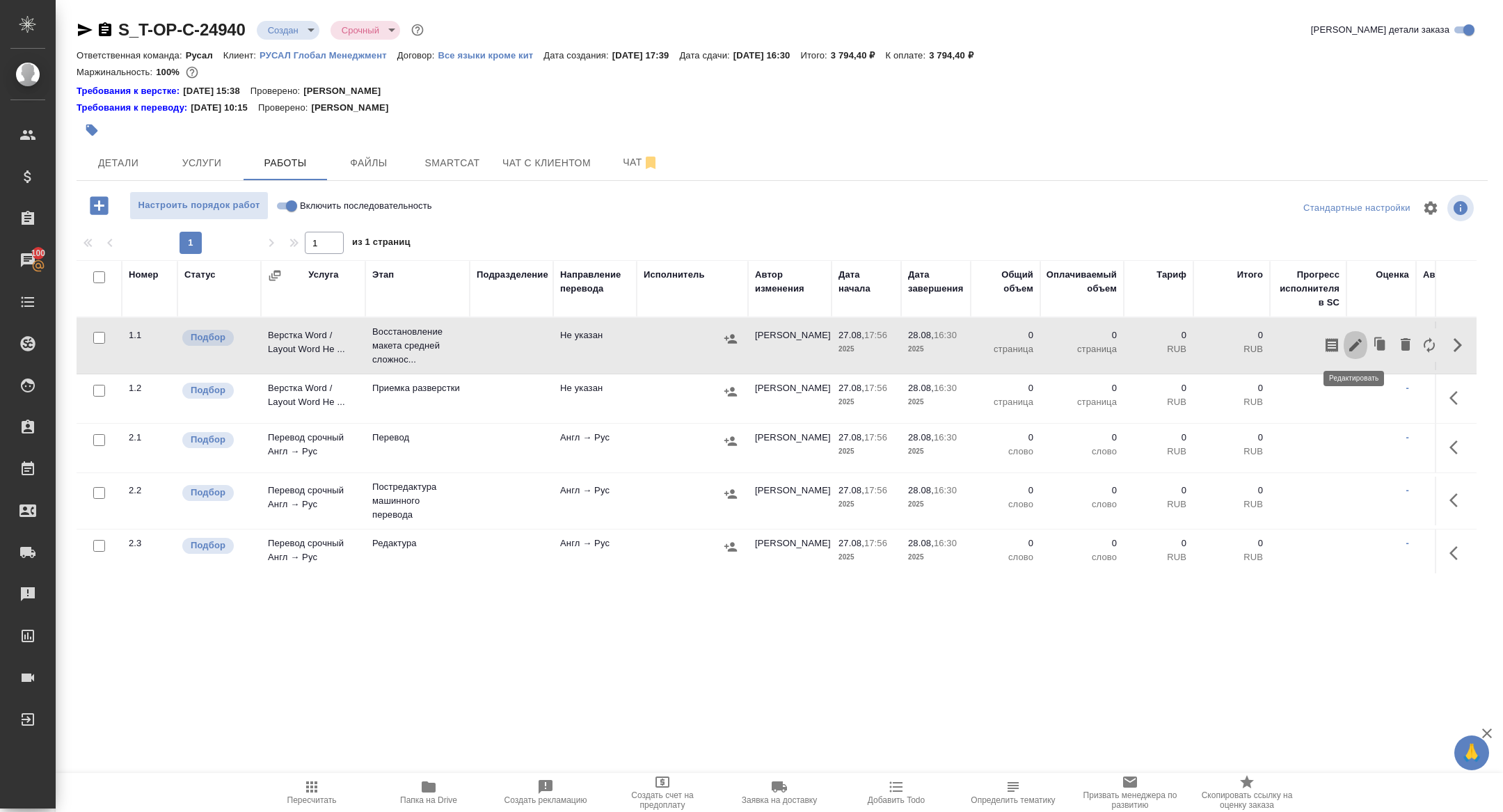
click at [1353, 345] on icon "button" at bounding box center [1356, 345] width 13 height 13
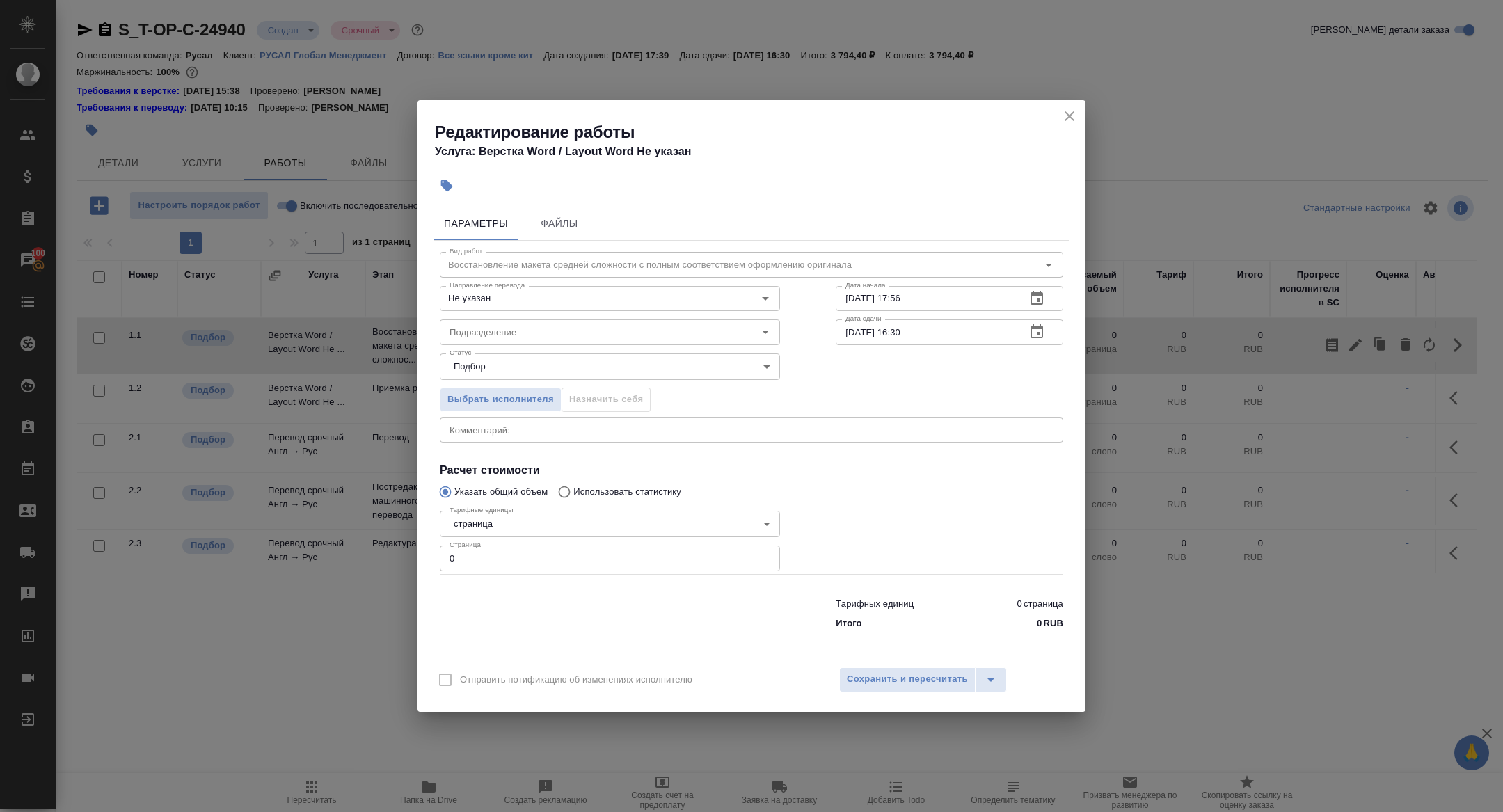
click at [1068, 113] on icon "close" at bounding box center [1069, 116] width 17 height 17
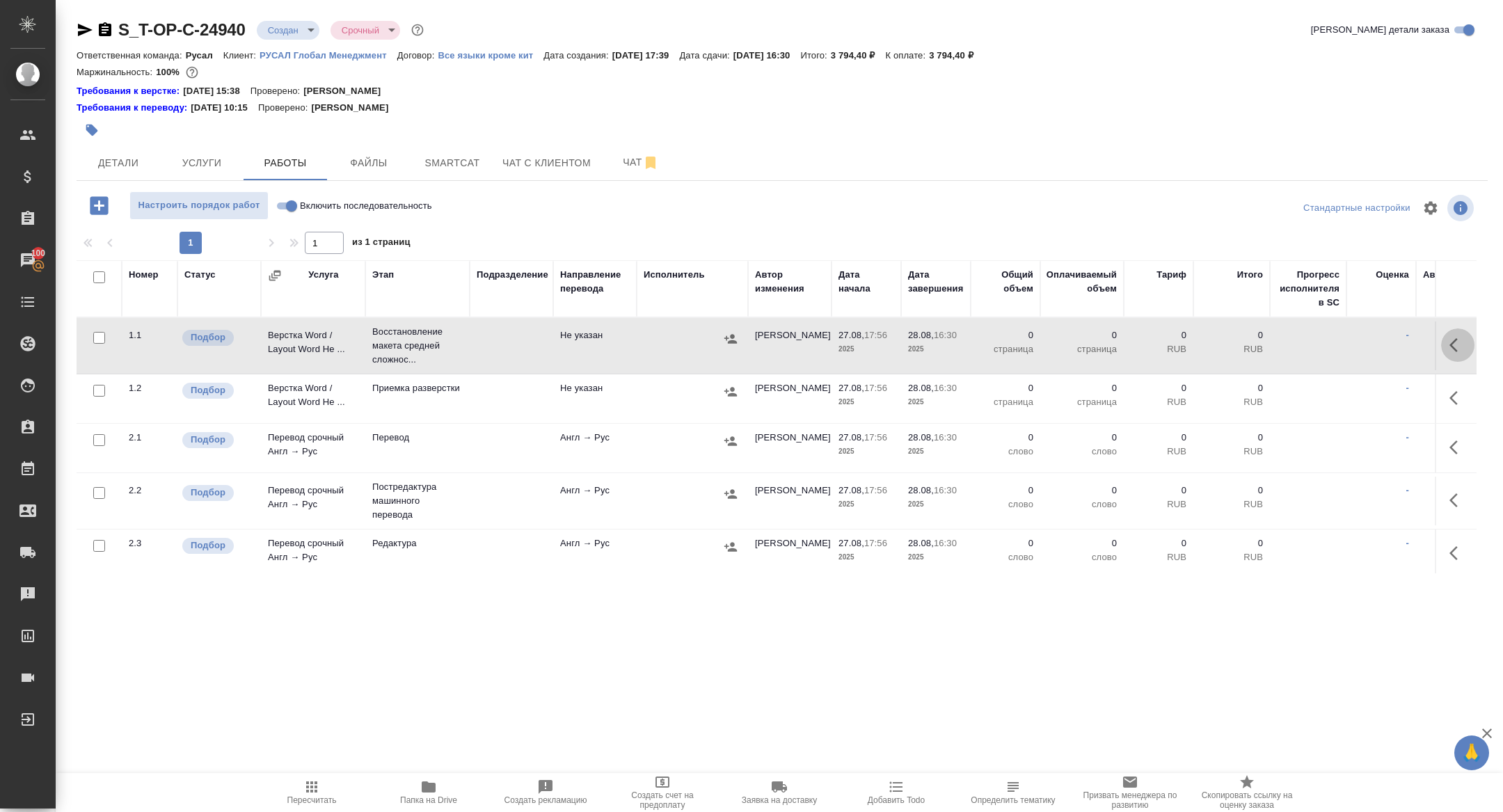
drag, startPoint x: 1451, startPoint y: 342, endPoint x: 1382, endPoint y: 371, distance: 74.8
click at [1451, 342] on icon "button" at bounding box center [1453, 345] width 8 height 14
click at [1355, 343] on icon "button" at bounding box center [1356, 345] width 13 height 13
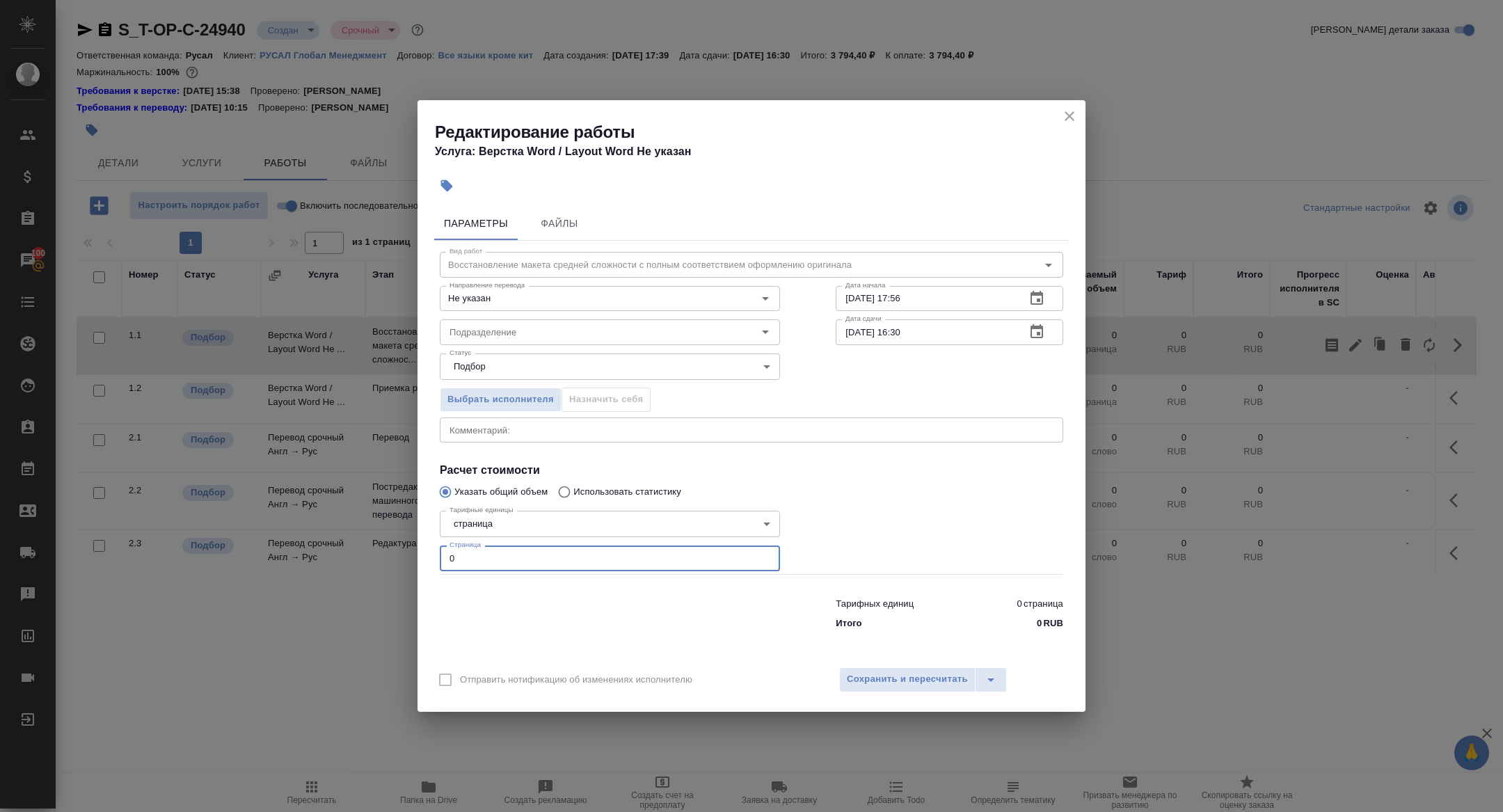
drag, startPoint x: 463, startPoint y: 566, endPoint x: 402, endPoint y: 532, distance: 69.8
click at [406, 539] on div "Редактирование работы Услуга: Верстка Word / Layout Word Не указан Параметры Фа…" at bounding box center [751, 406] width 1503 height 812
type input "4"
click at [479, 337] on input "Подразделение" at bounding box center [587, 332] width 285 height 17
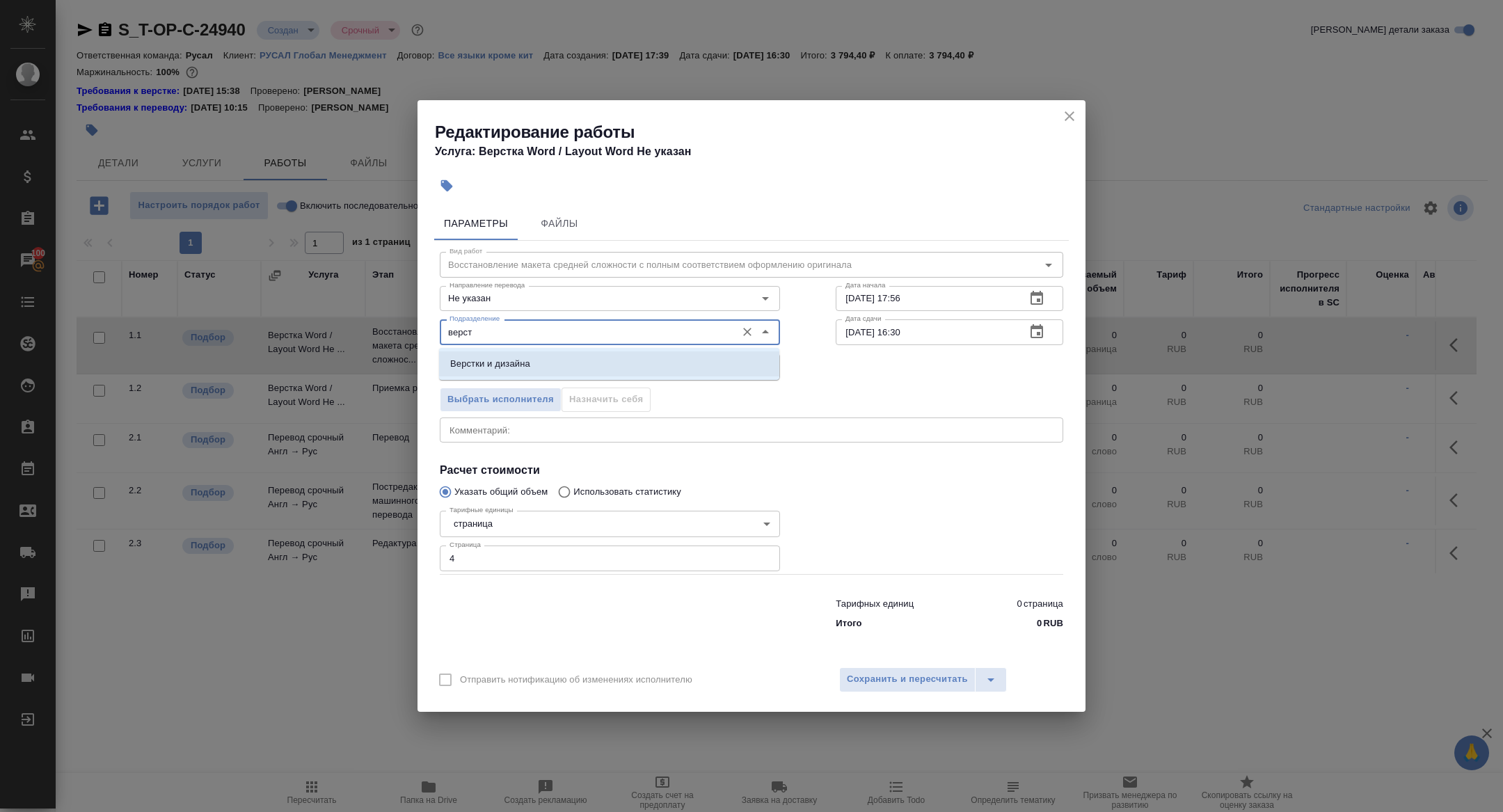
click at [526, 357] on p "Верстки и дизайна" at bounding box center [491, 363] width 80 height 14
type input "Верстки и дизайна"
click at [1040, 334] on icon "button" at bounding box center [1036, 330] width 13 height 14
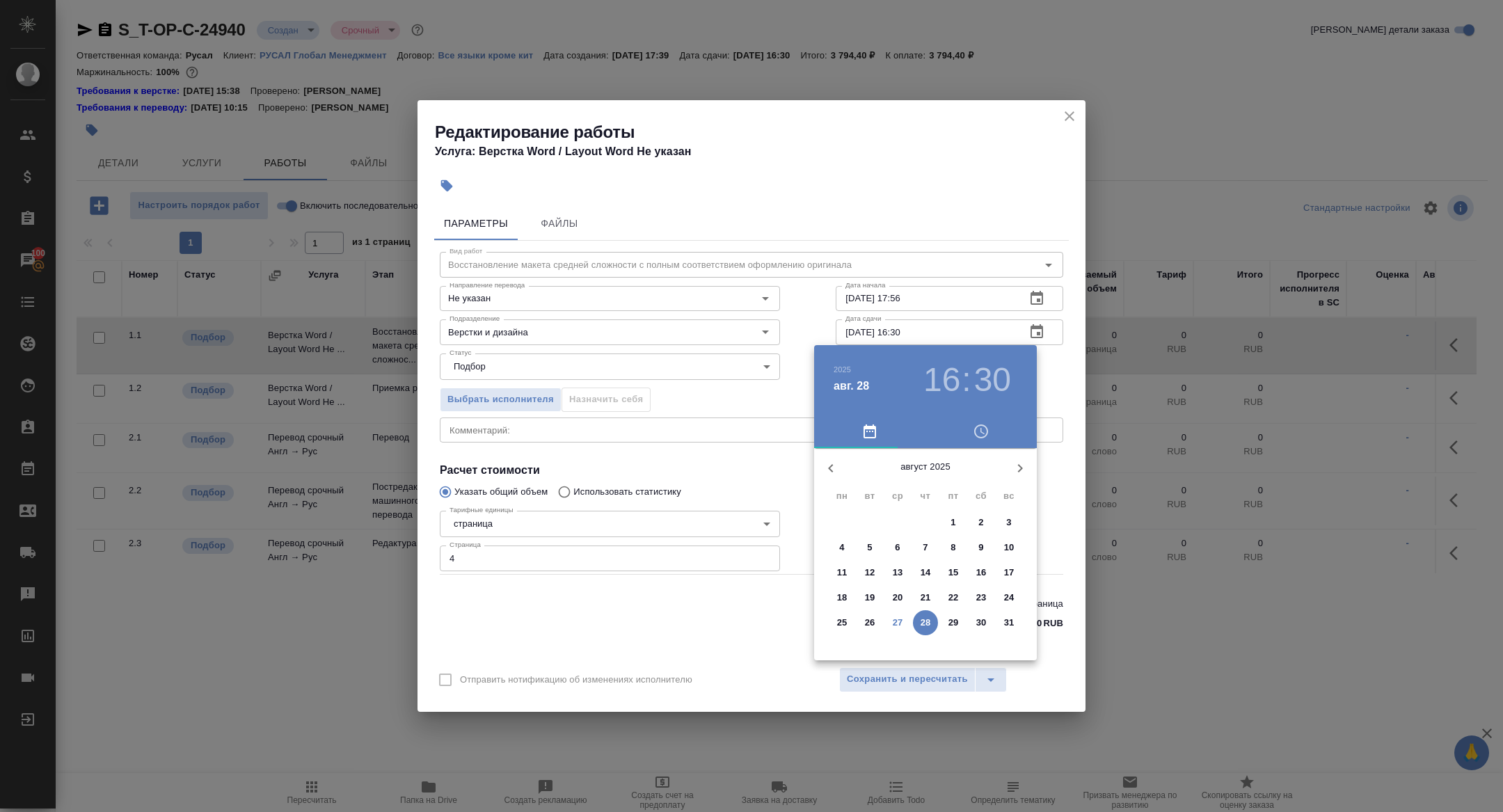
click at [900, 612] on button "27" at bounding box center [897, 622] width 25 height 25
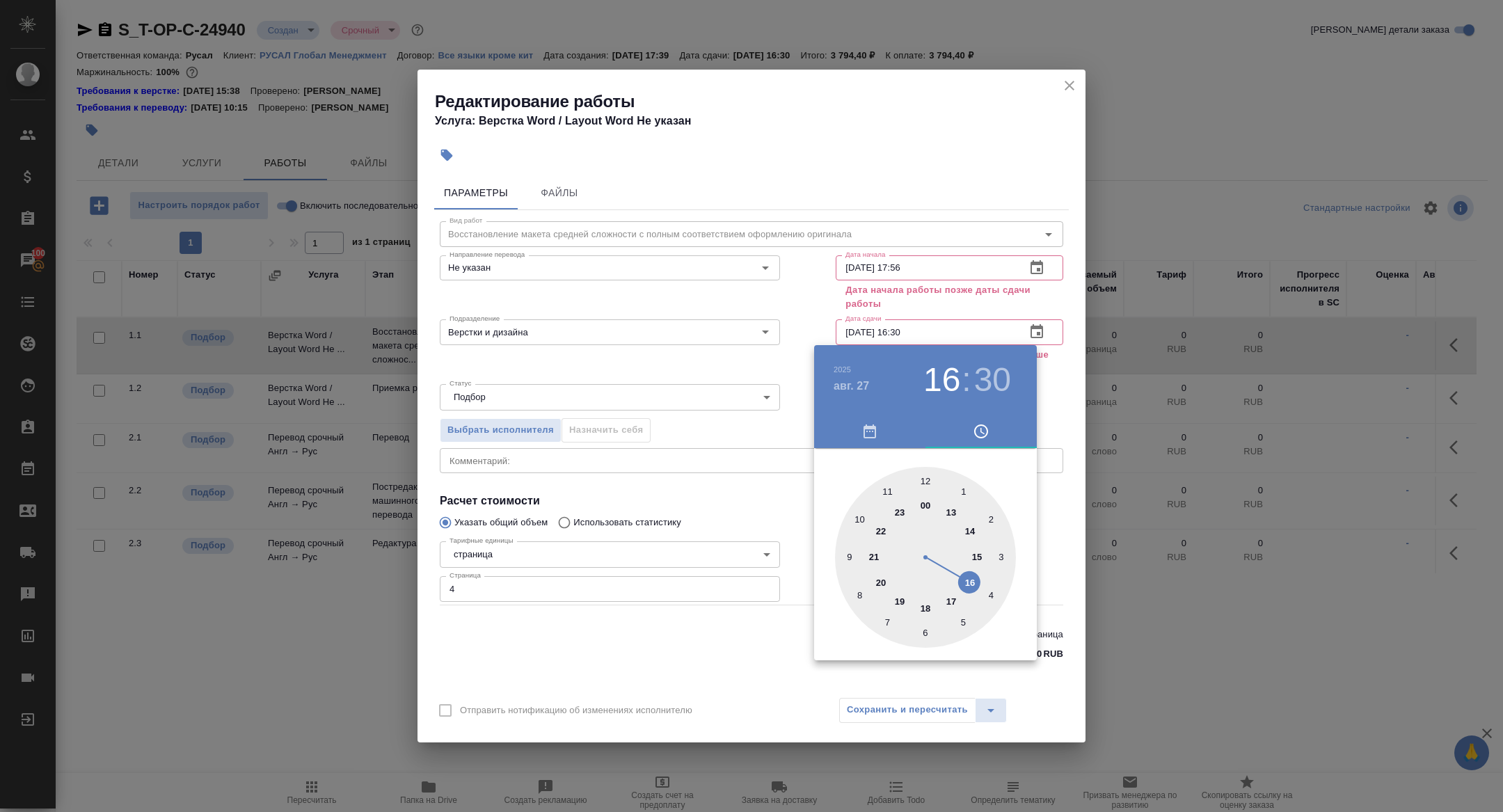
click at [876, 579] on div at bounding box center [925, 557] width 181 height 181
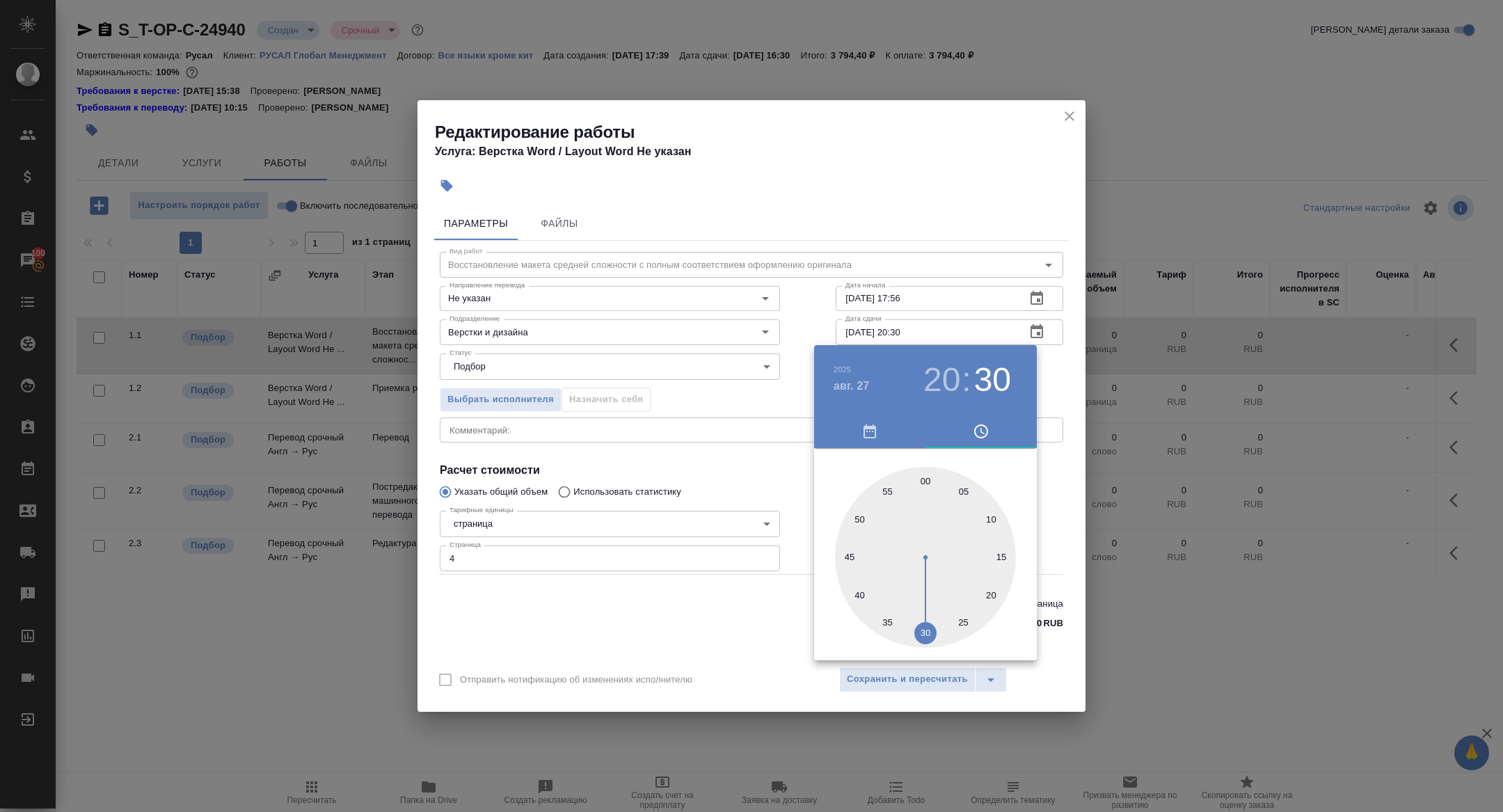
click at [920, 475] on div at bounding box center [925, 557] width 181 height 181
type input "27.08.2025 20:00"
click at [721, 440] on div at bounding box center [751, 406] width 1503 height 812
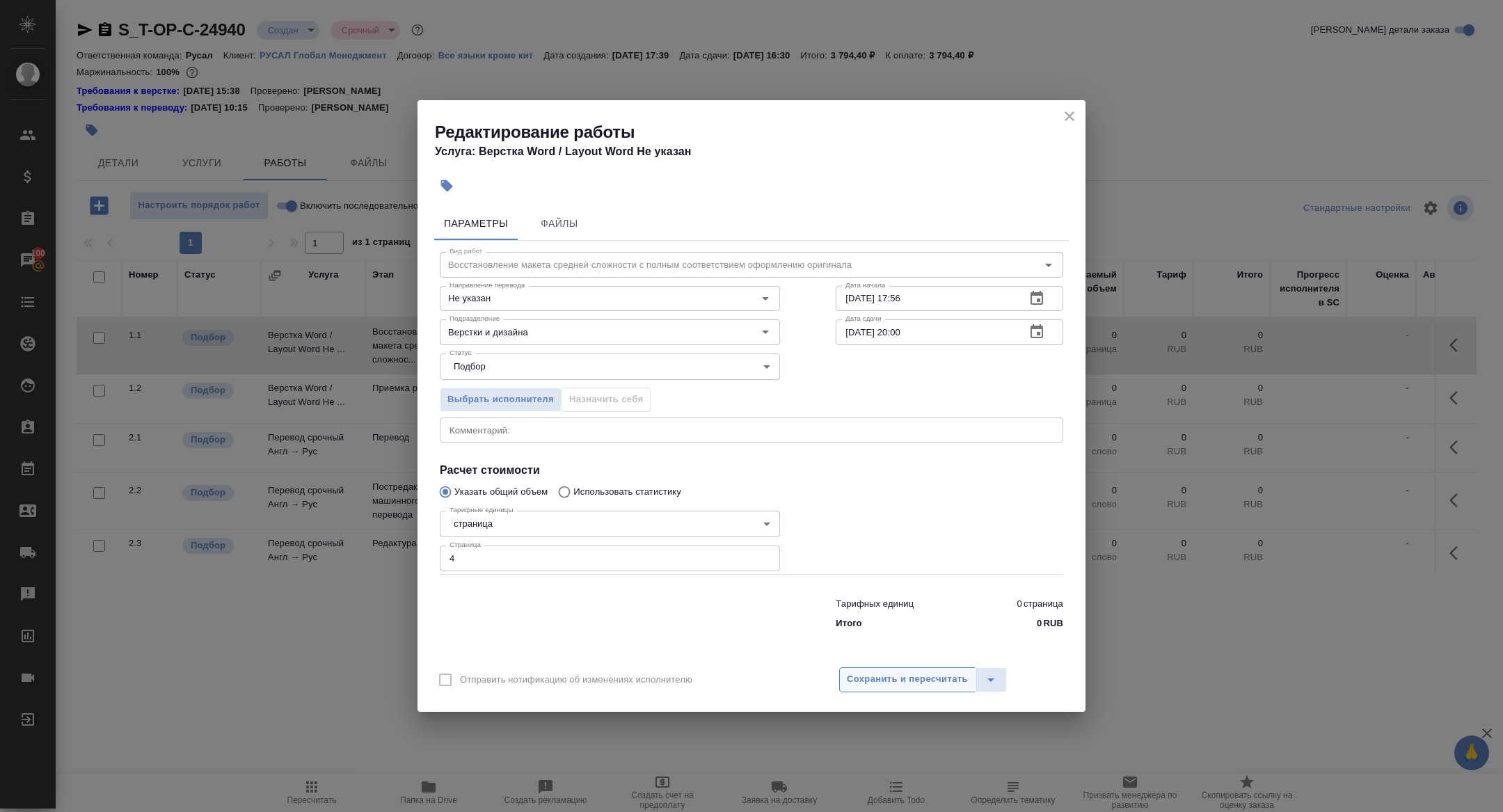
click at [872, 678] on span "Сохранить и пересчитать" at bounding box center [907, 679] width 121 height 16
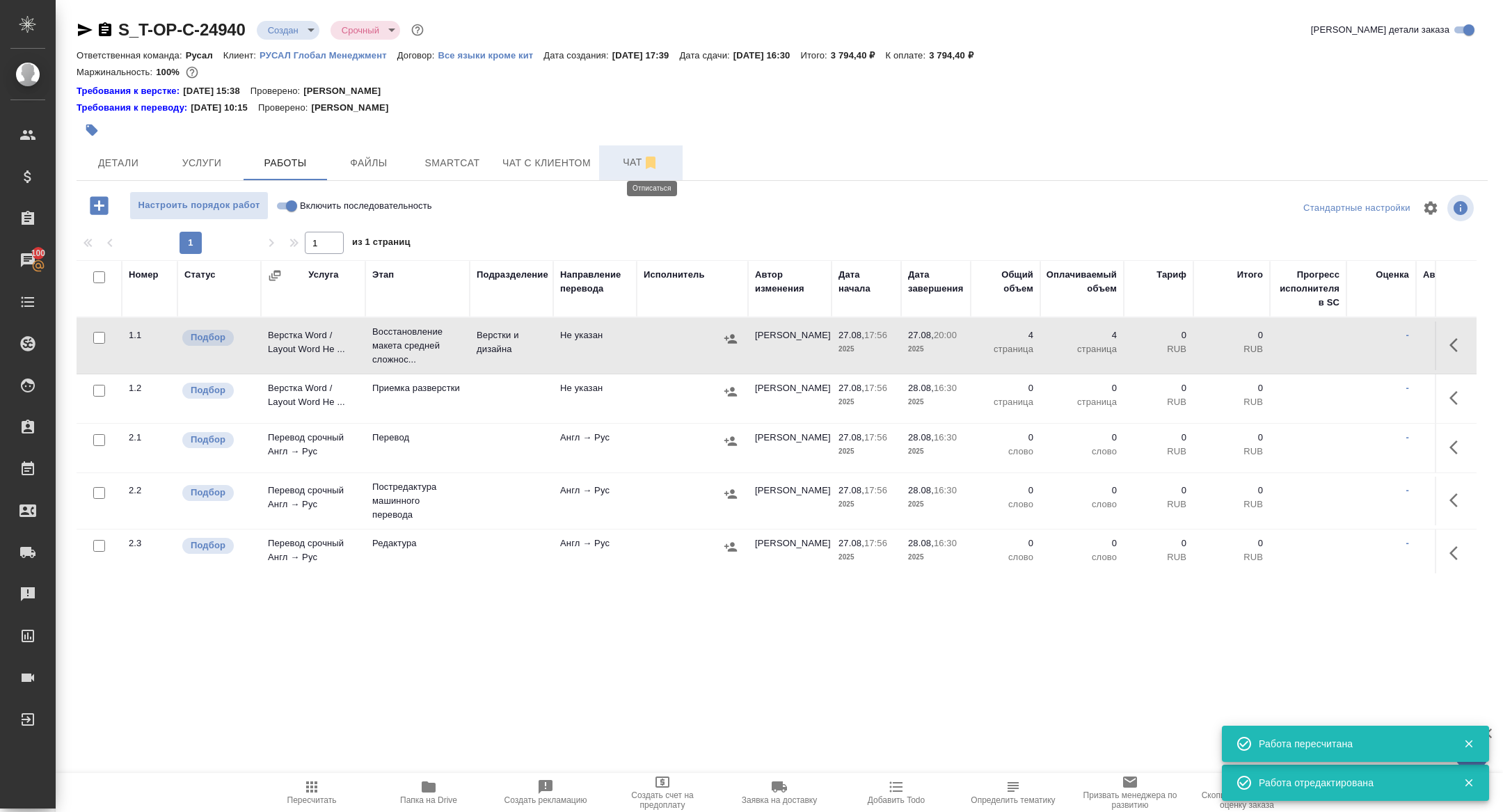
click at [628, 156] on span "Чат" at bounding box center [640, 163] width 67 height 18
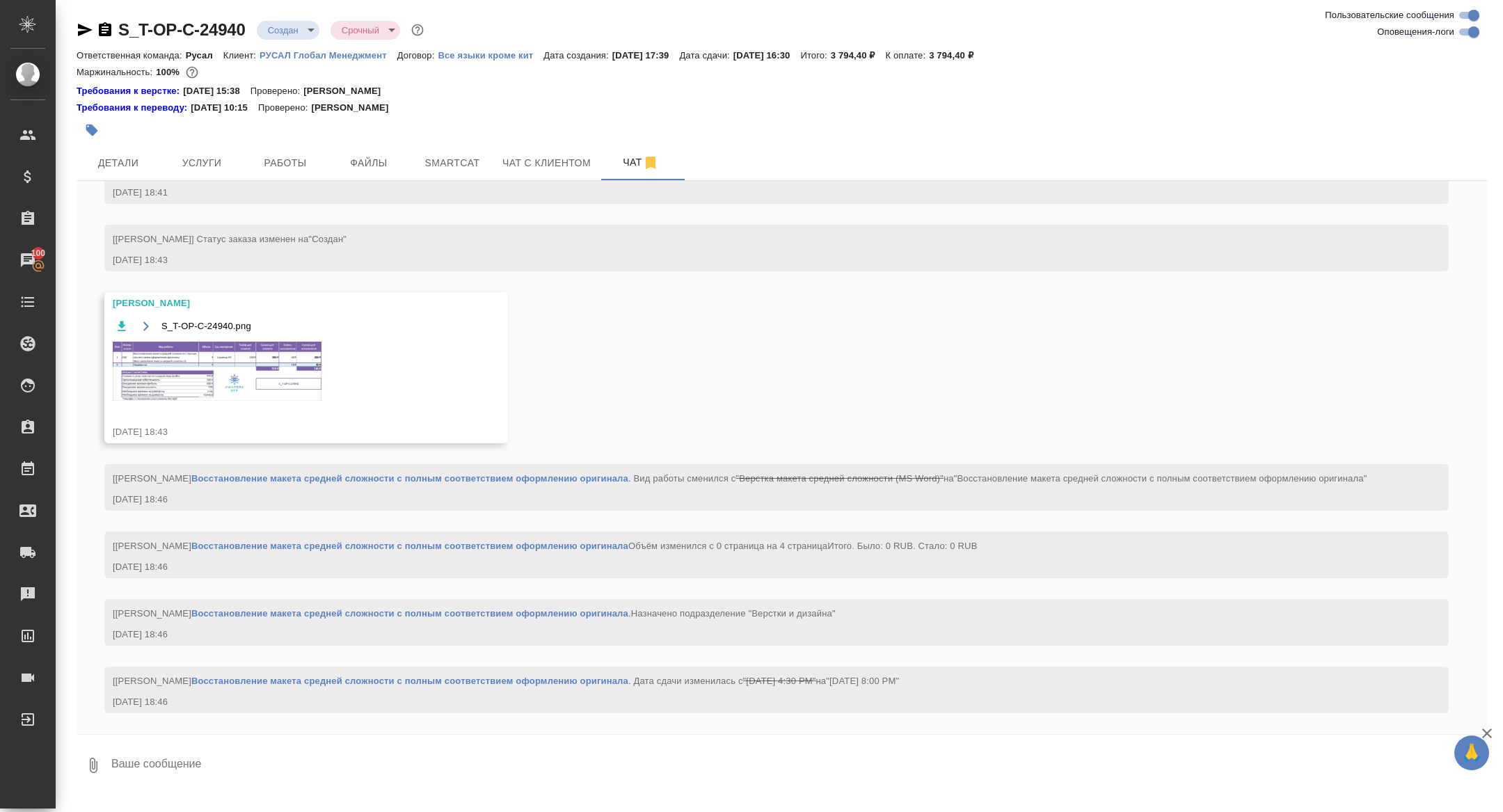
scroll to position [1208, 0]
click at [221, 358] on img at bounding box center [217, 371] width 208 height 59
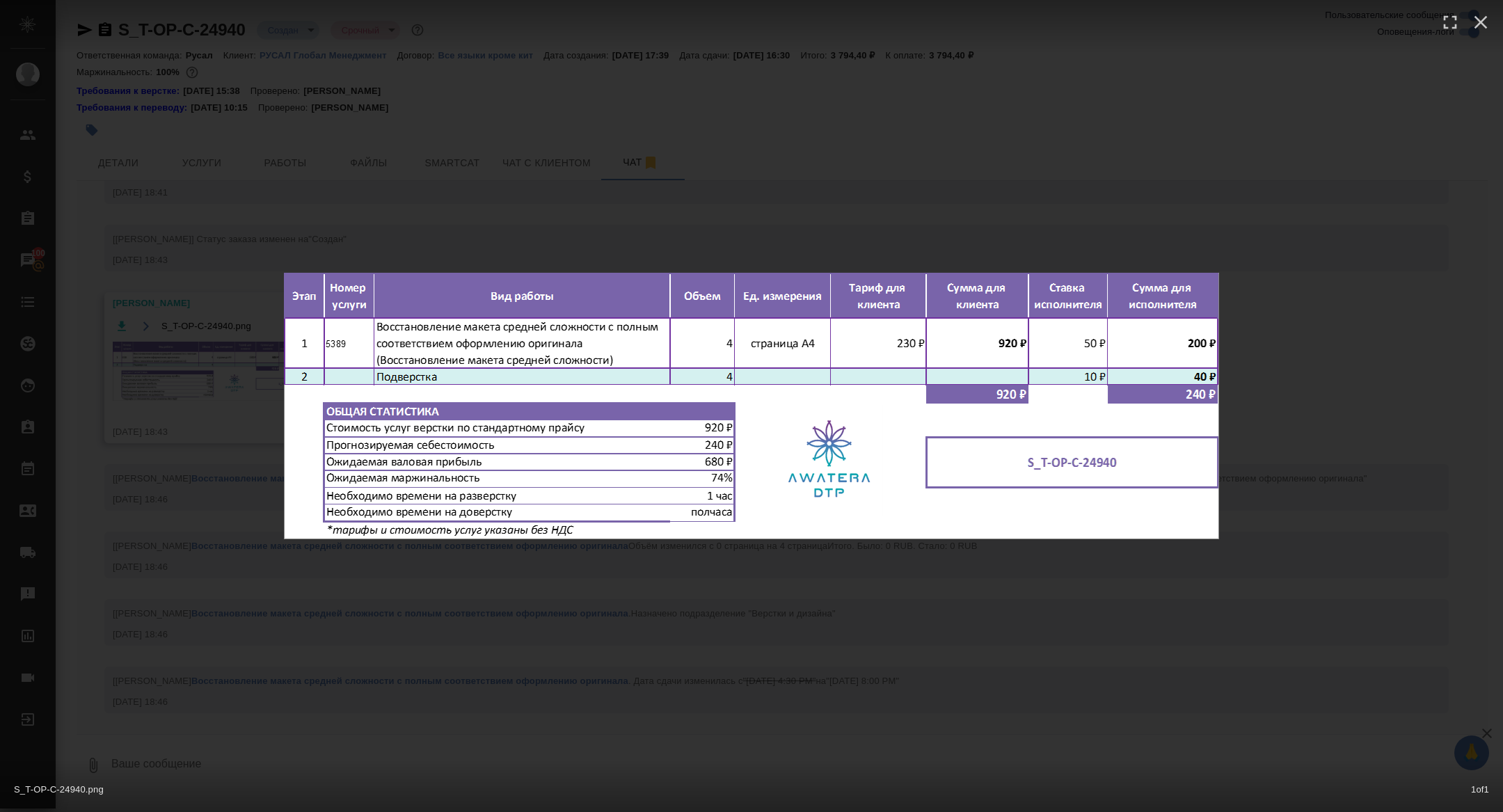
click at [426, 180] on div "S_T-OP-C-24940.png 1 of 1" at bounding box center [751, 406] width 1503 height 812
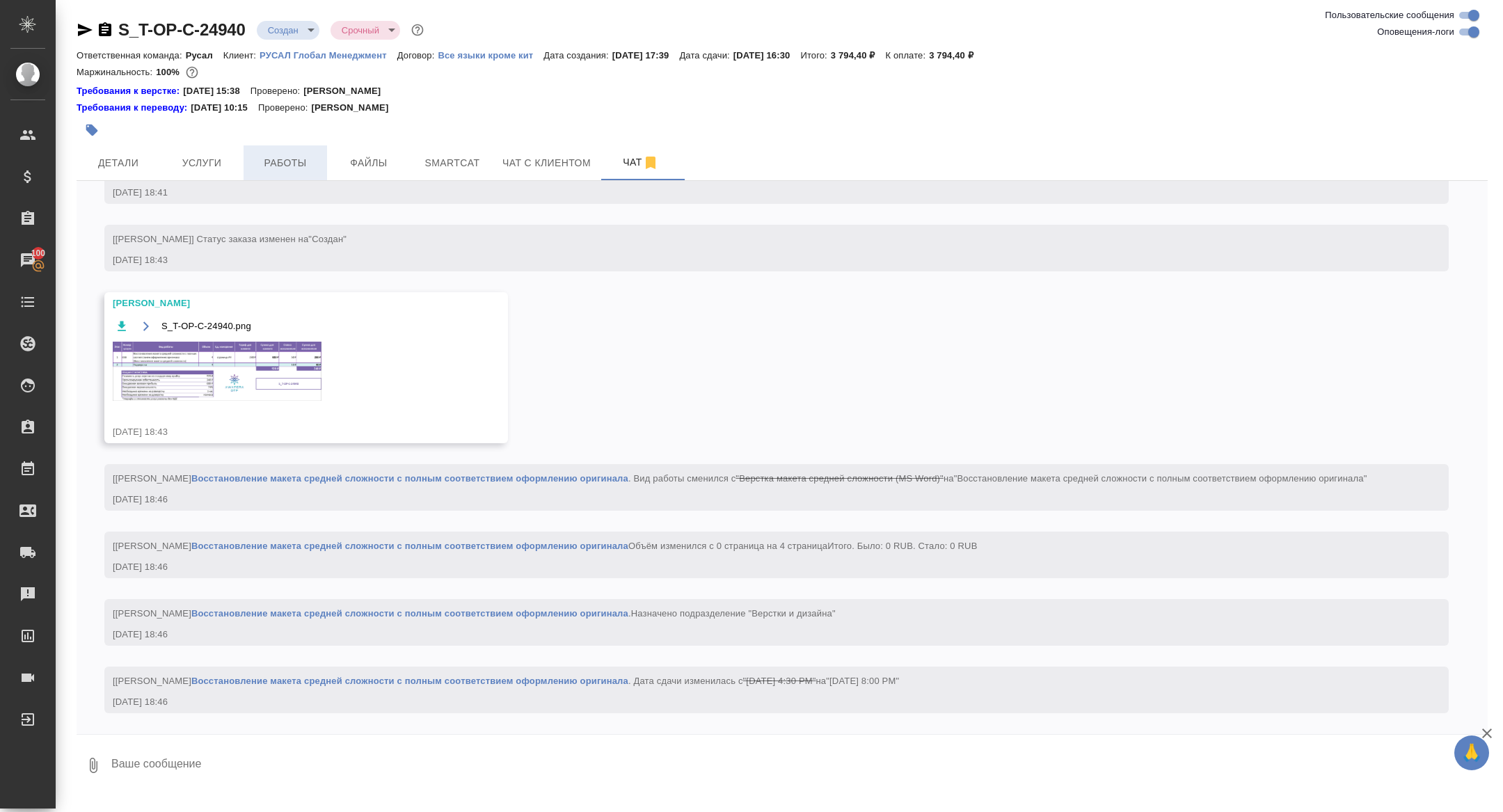
click at [283, 151] on button "Работы" at bounding box center [285, 162] width 83 height 34
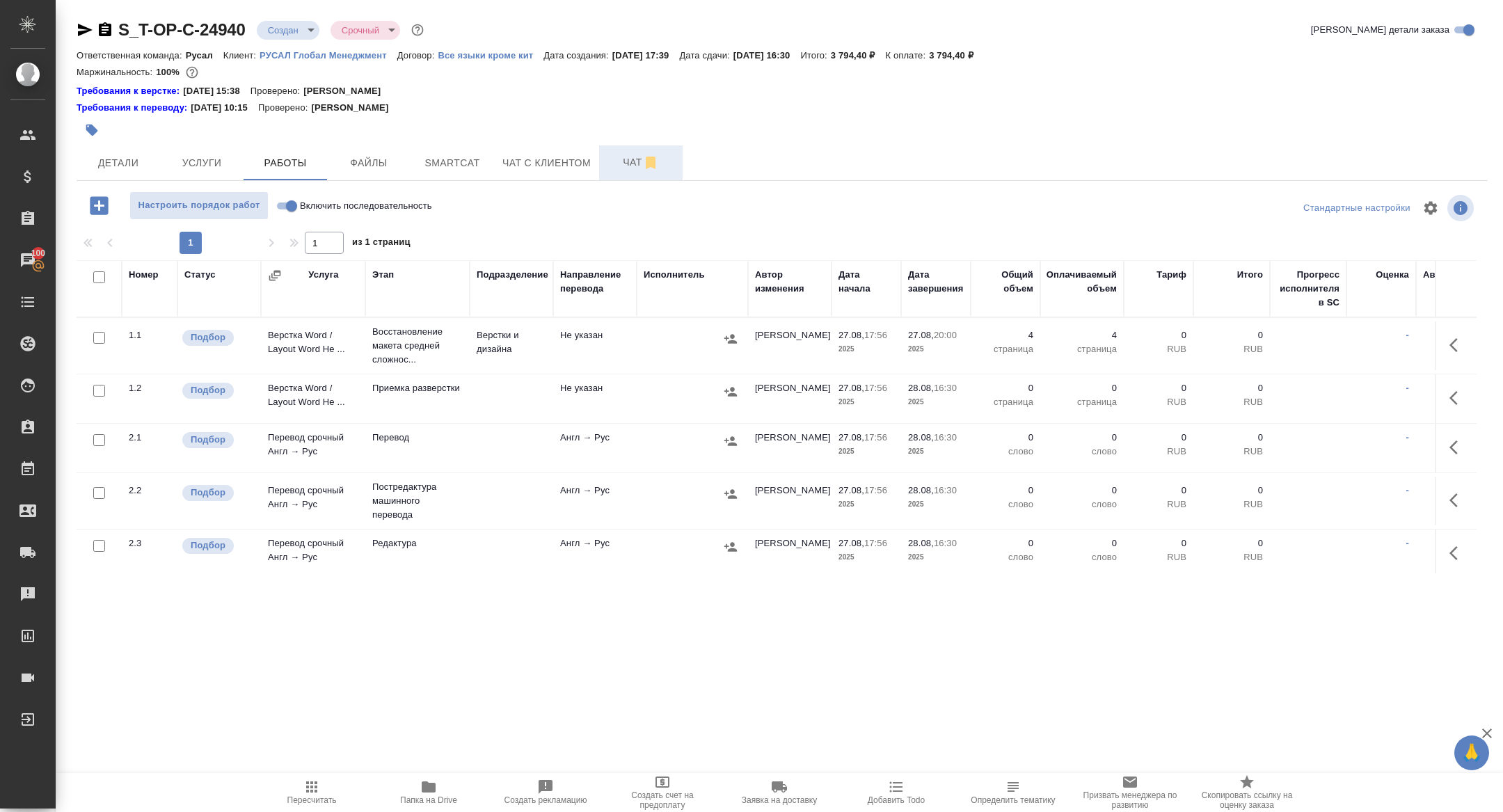
click at [629, 163] on span "Чат" at bounding box center [640, 163] width 67 height 18
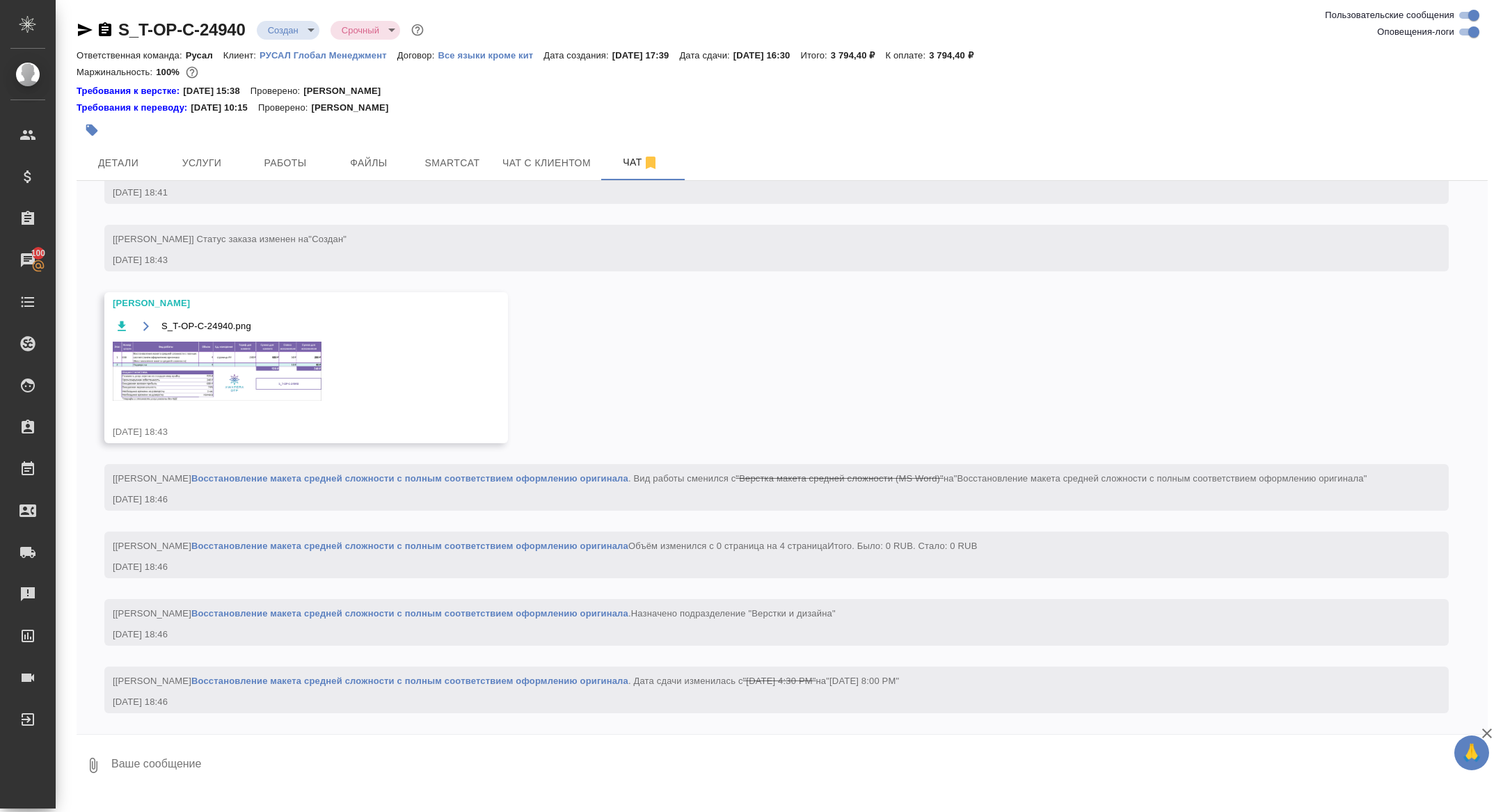
scroll to position [1194, 0]
click at [248, 352] on img at bounding box center [217, 371] width 208 height 59
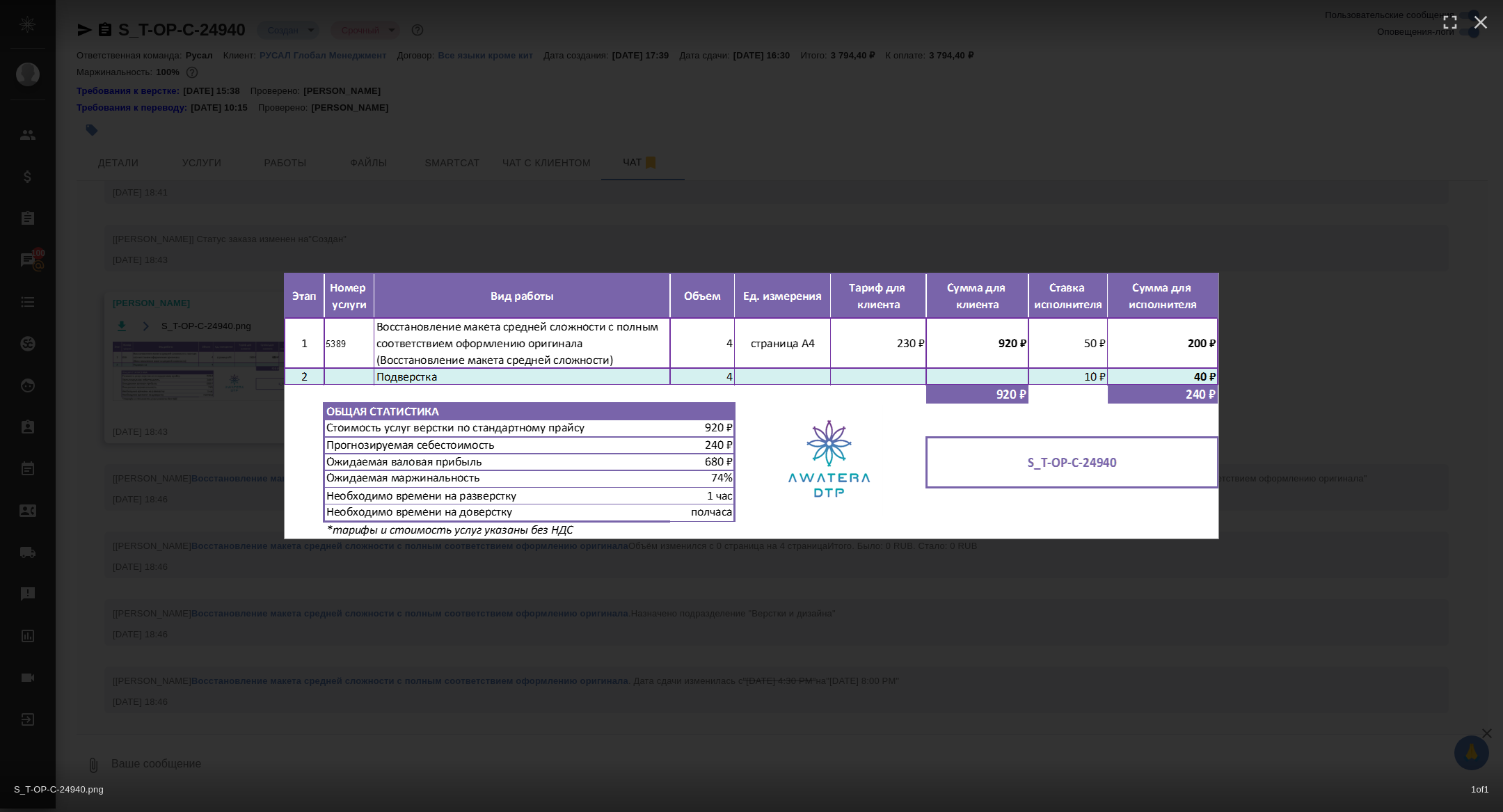
click at [529, 150] on div "S_T-OP-C-24940.png 1 of 1" at bounding box center [751, 406] width 1503 height 812
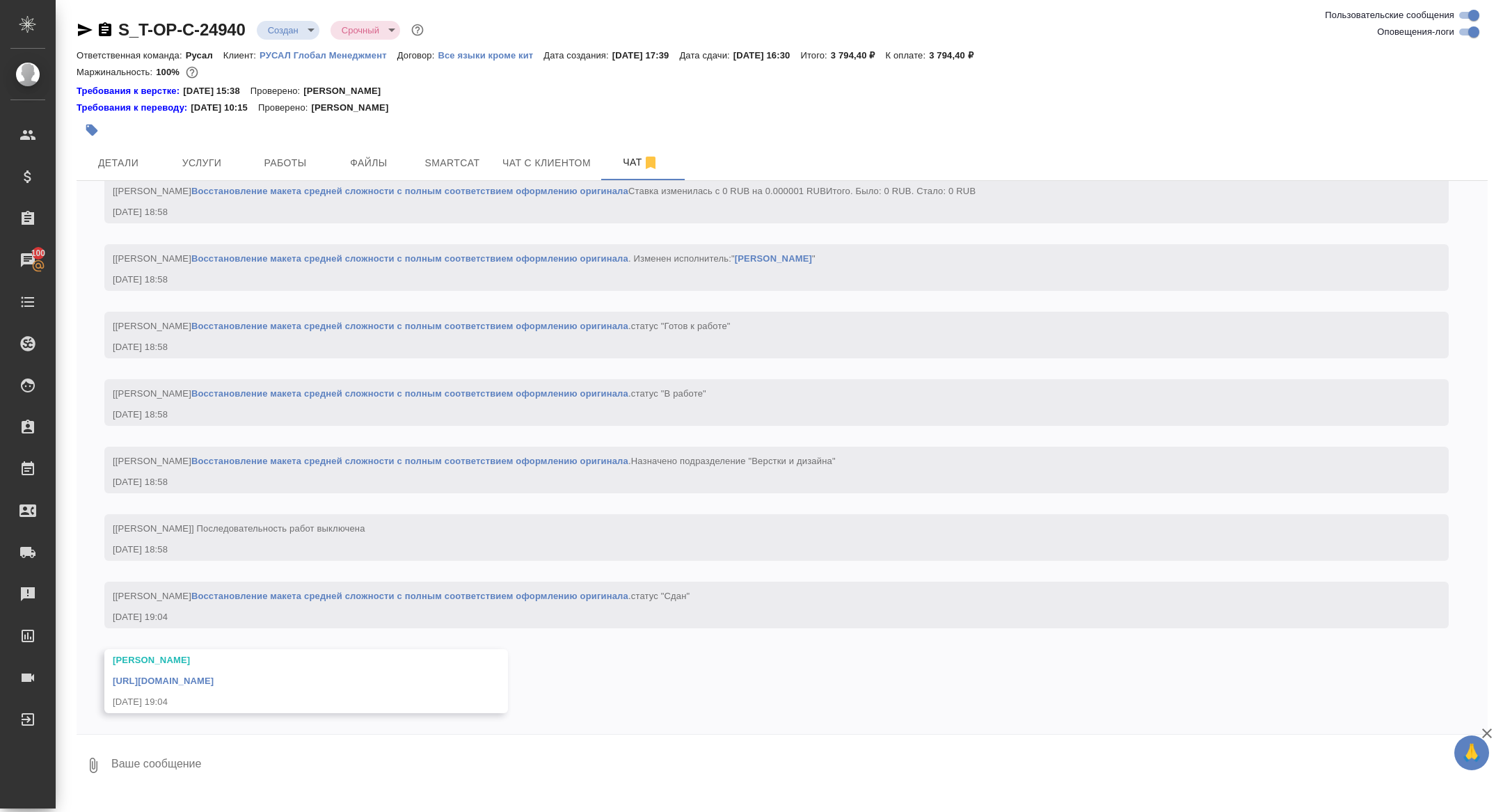
scroll to position [2009, 0]
click at [212, 680] on link "https://drive.awatera.com/apps/files/files?dir=/Shares/%D0%A2-%D0%9E%D0%9F-%D0%…" at bounding box center [164, 681] width 101 height 10
click at [92, 38] on icon "button" at bounding box center [84, 30] width 17 height 17
click at [103, 34] on icon "button" at bounding box center [105, 29] width 13 height 14
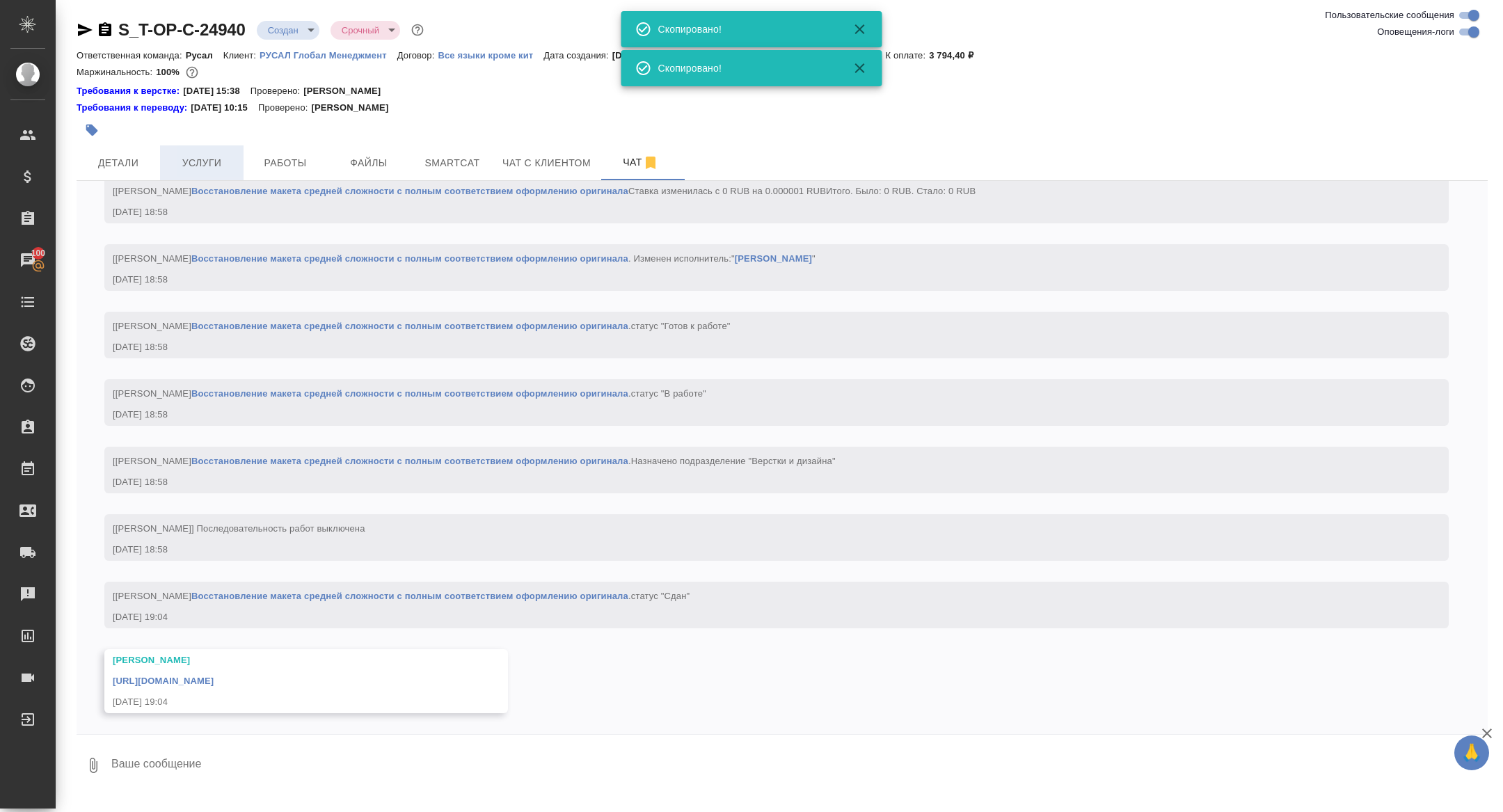
click at [216, 171] on span "Услуги" at bounding box center [201, 164] width 67 height 18
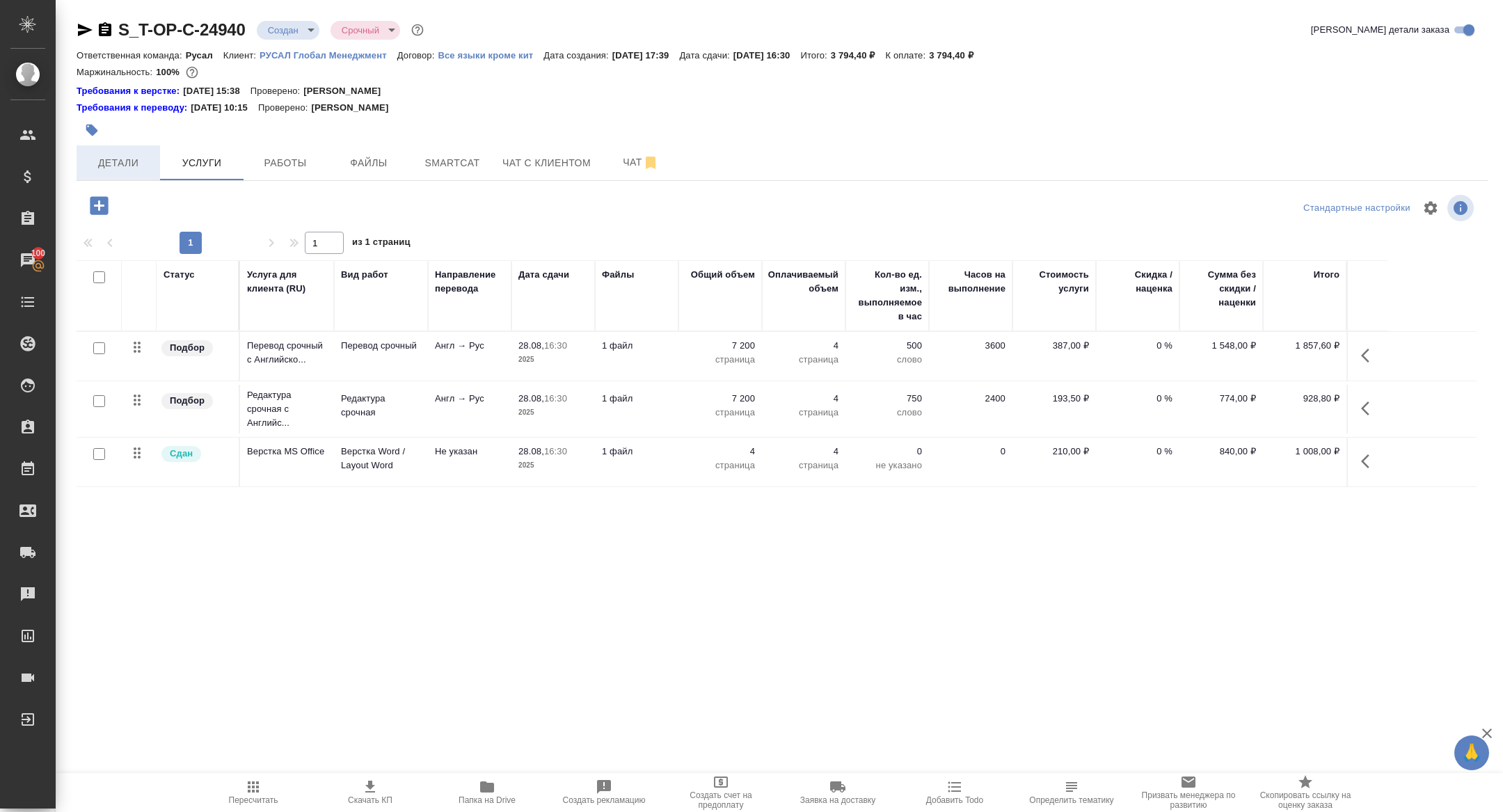
click at [122, 172] on button "Детали" at bounding box center [118, 162] width 83 height 34
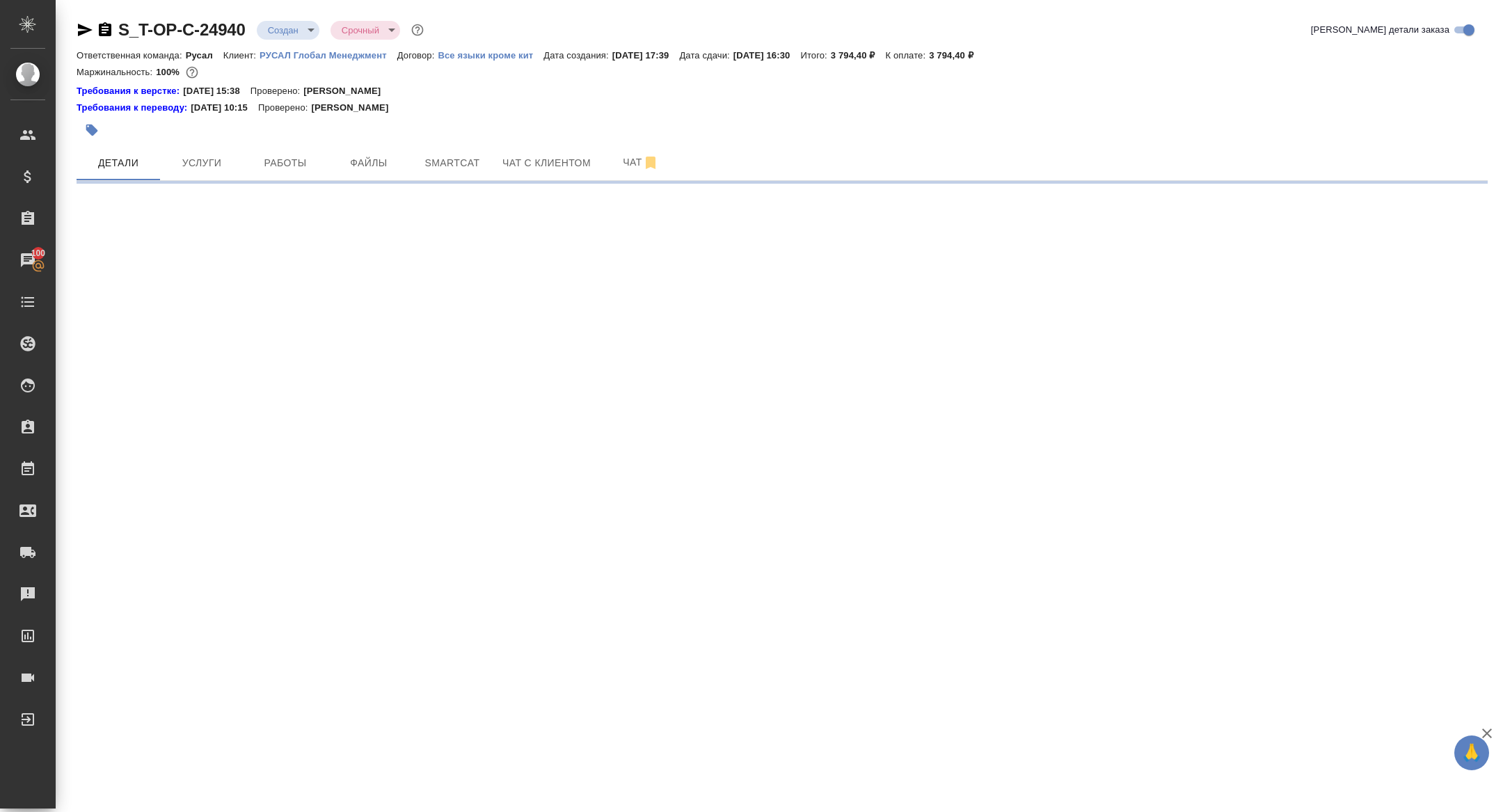
select select "RU"
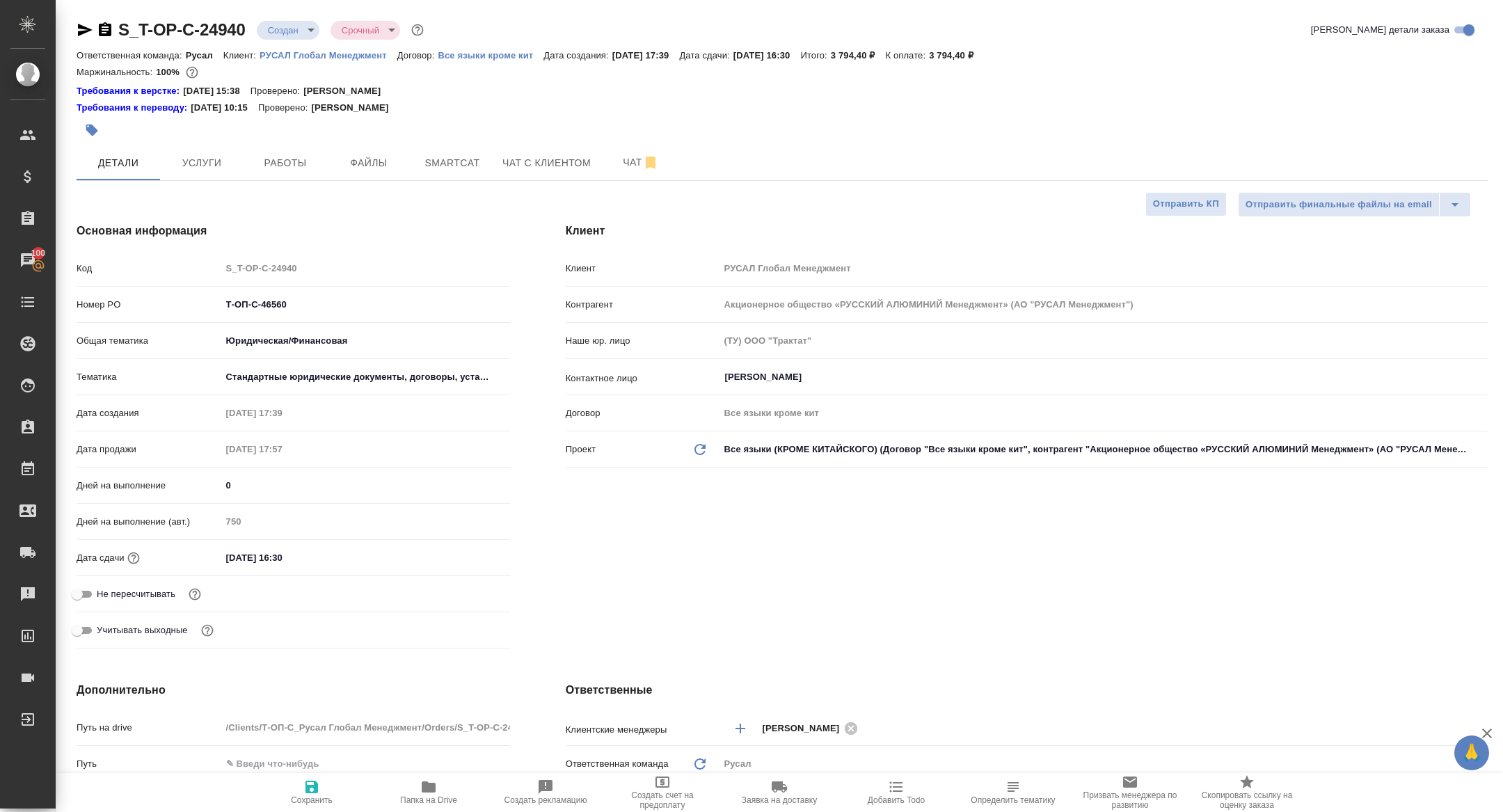
type textarea "x"
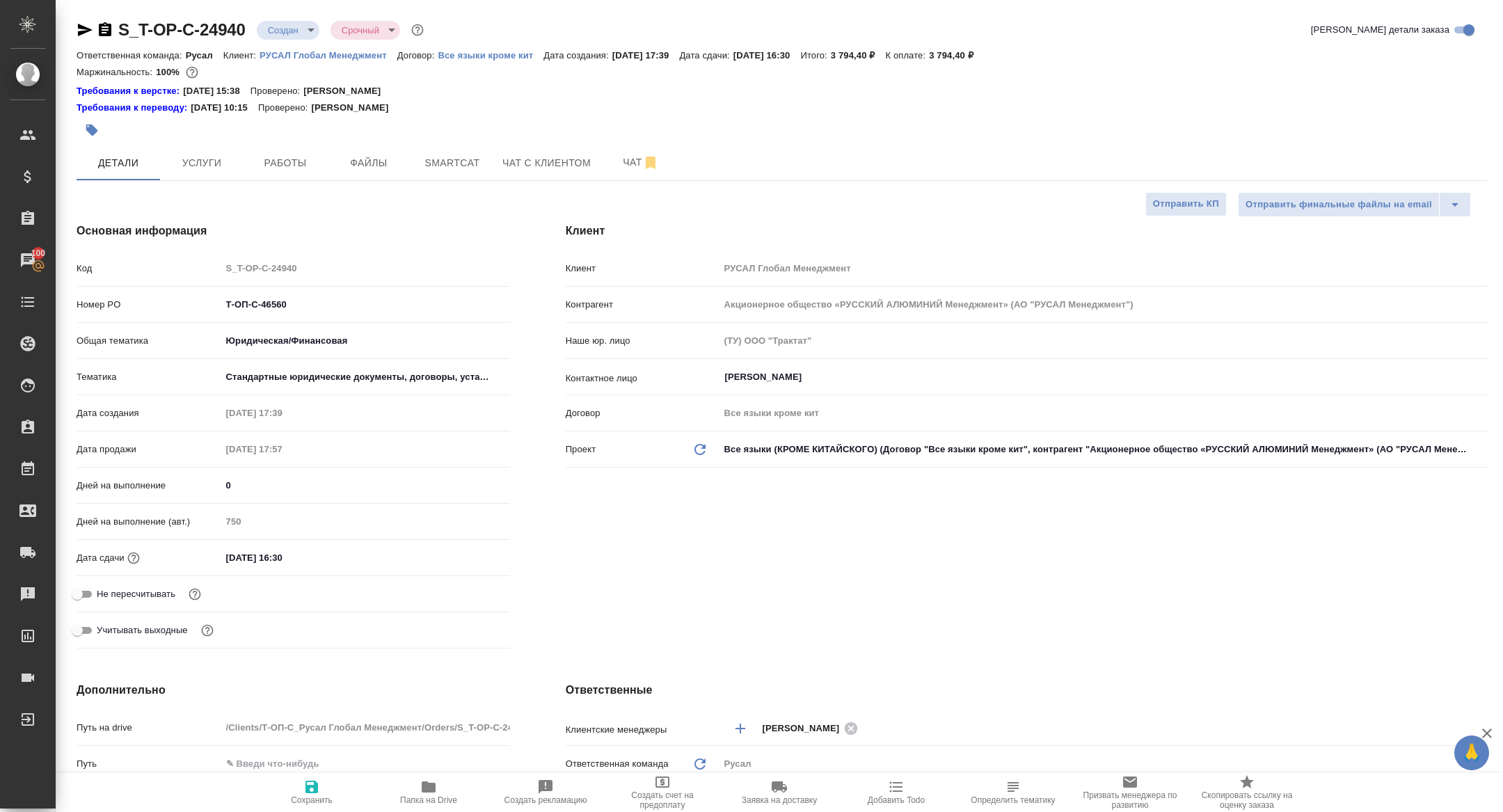
type textarea "x"
click at [285, 157] on span "Работы" at bounding box center [285, 164] width 67 height 18
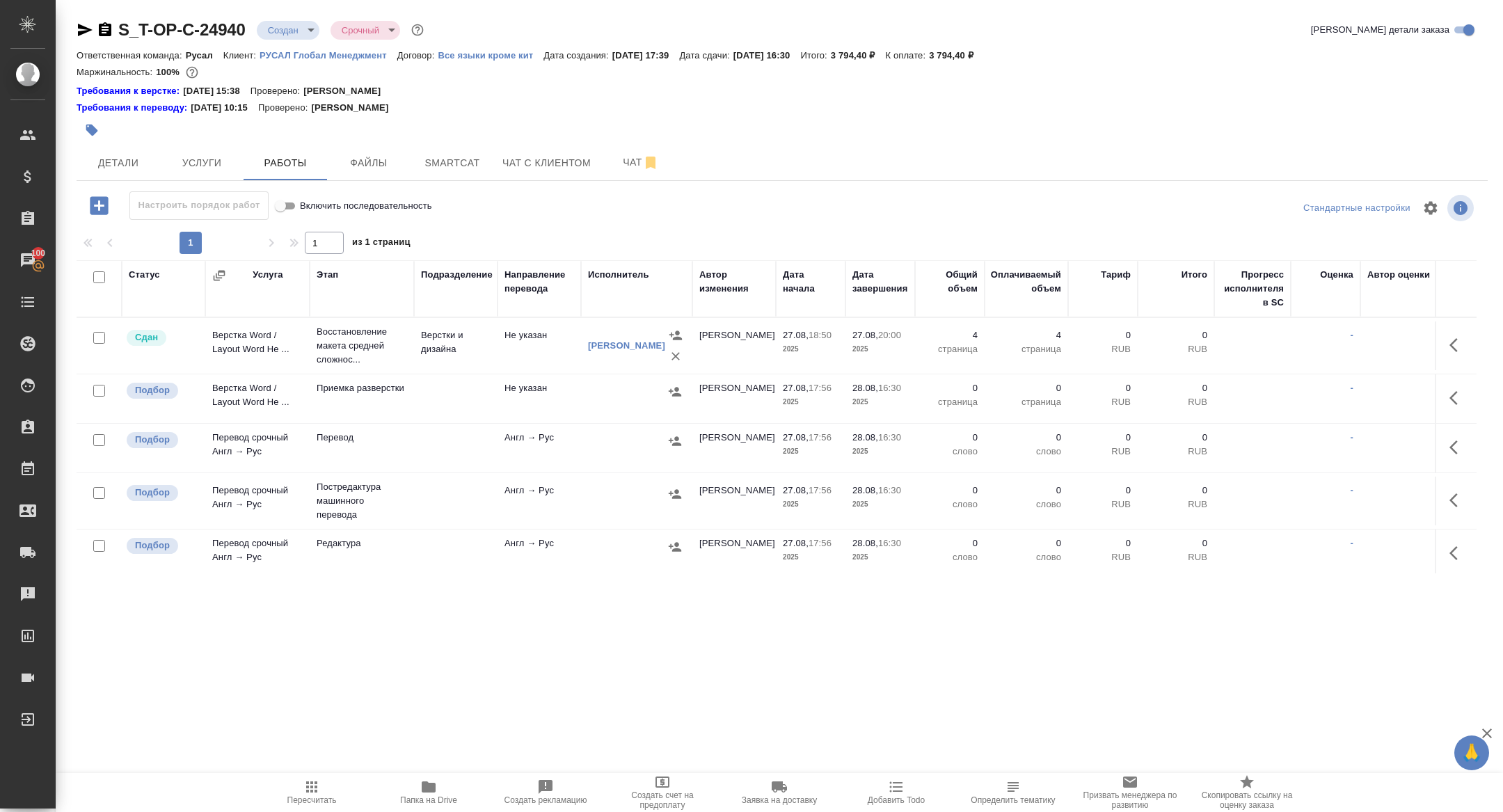
click at [95, 277] on input "checkbox" at bounding box center [99, 277] width 12 height 12
checkbox input "true"
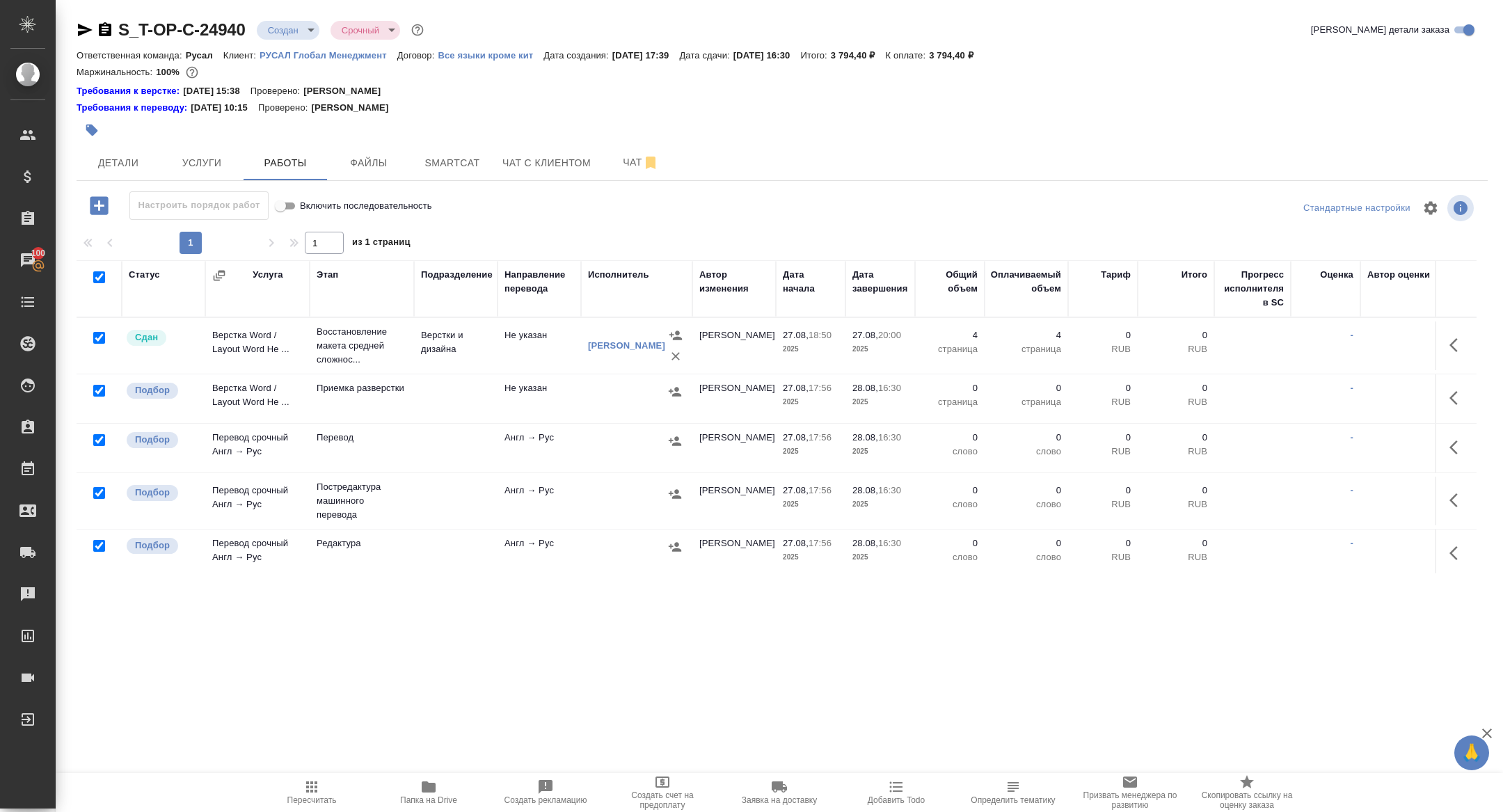
checkbox input "true"
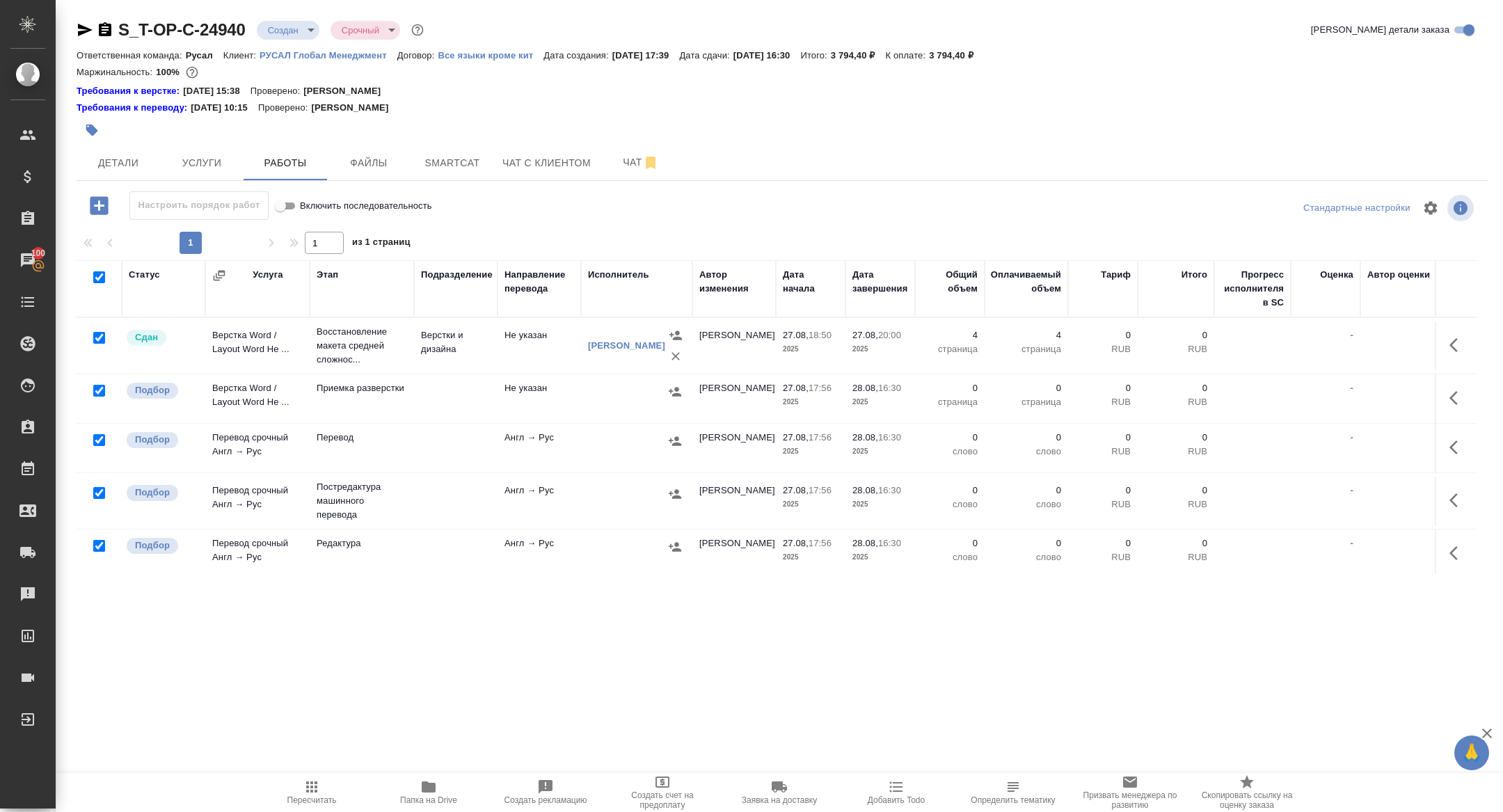
checkbox input "true"
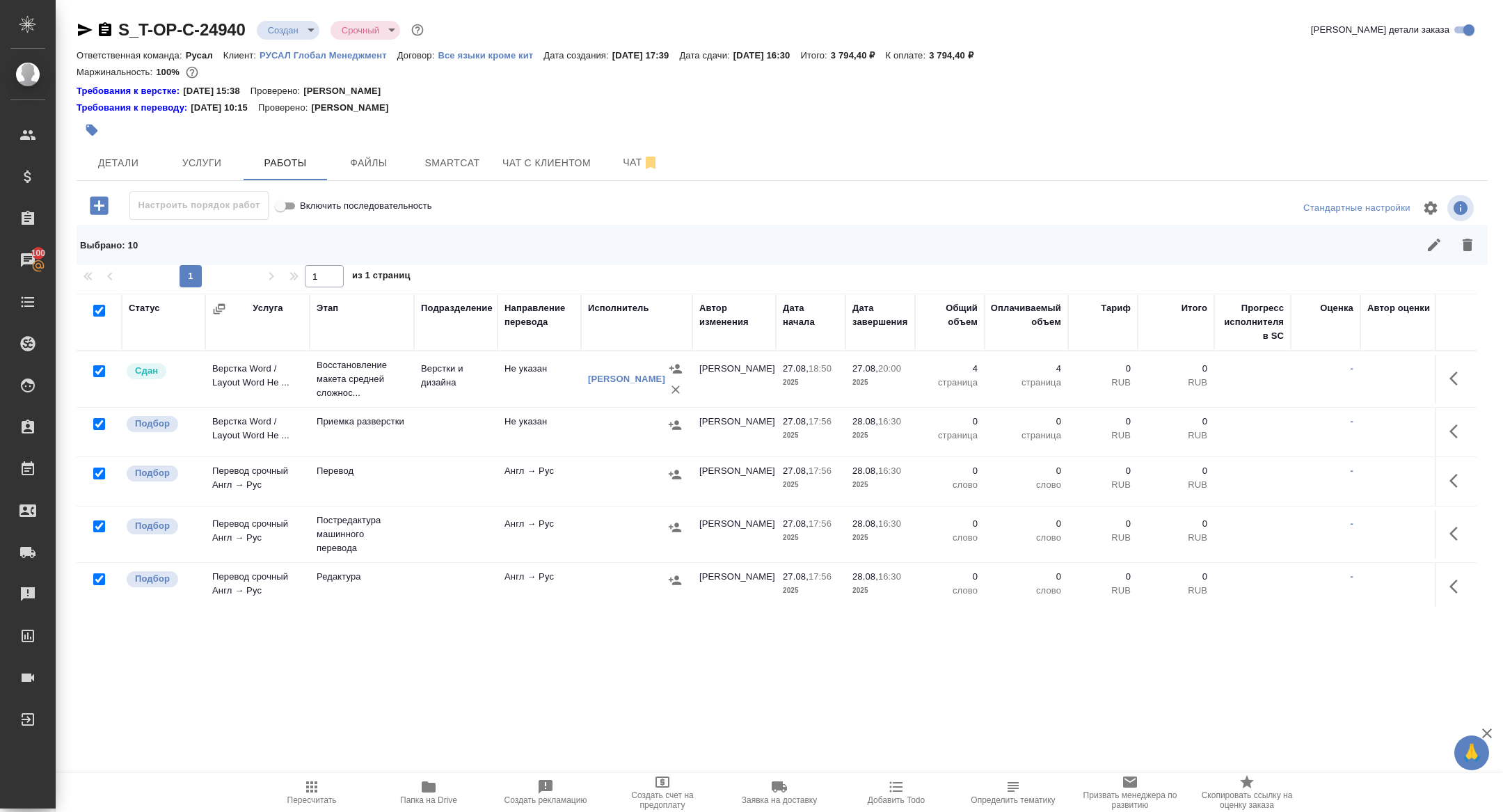
click at [98, 368] on input "checkbox" at bounding box center [99, 371] width 12 height 12
checkbox input "false"
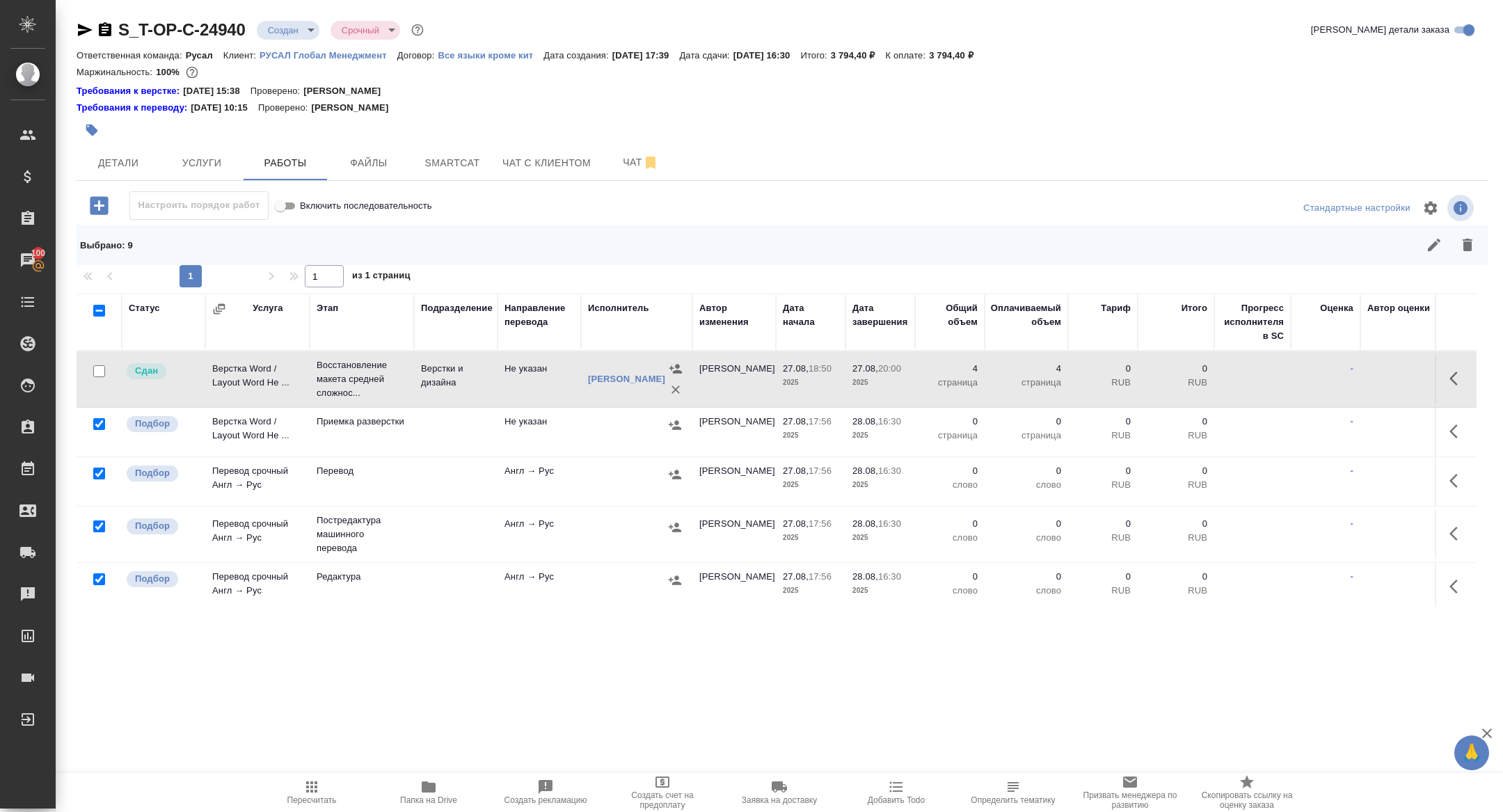
click at [98, 526] on input "checkbox" at bounding box center [99, 526] width 12 height 12
checkbox input "false"
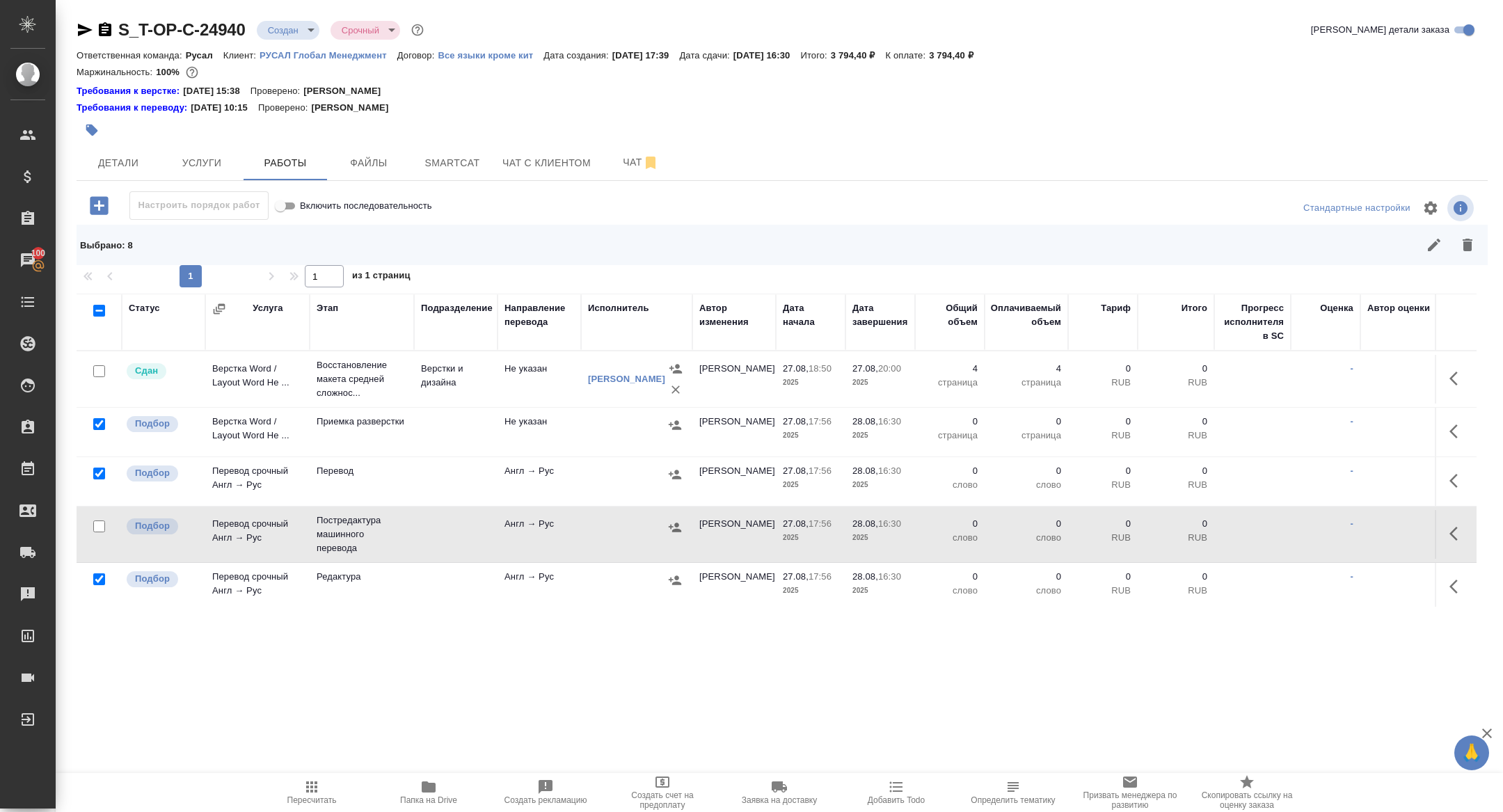
click at [98, 580] on input "checkbox" at bounding box center [99, 579] width 12 height 12
checkbox input "false"
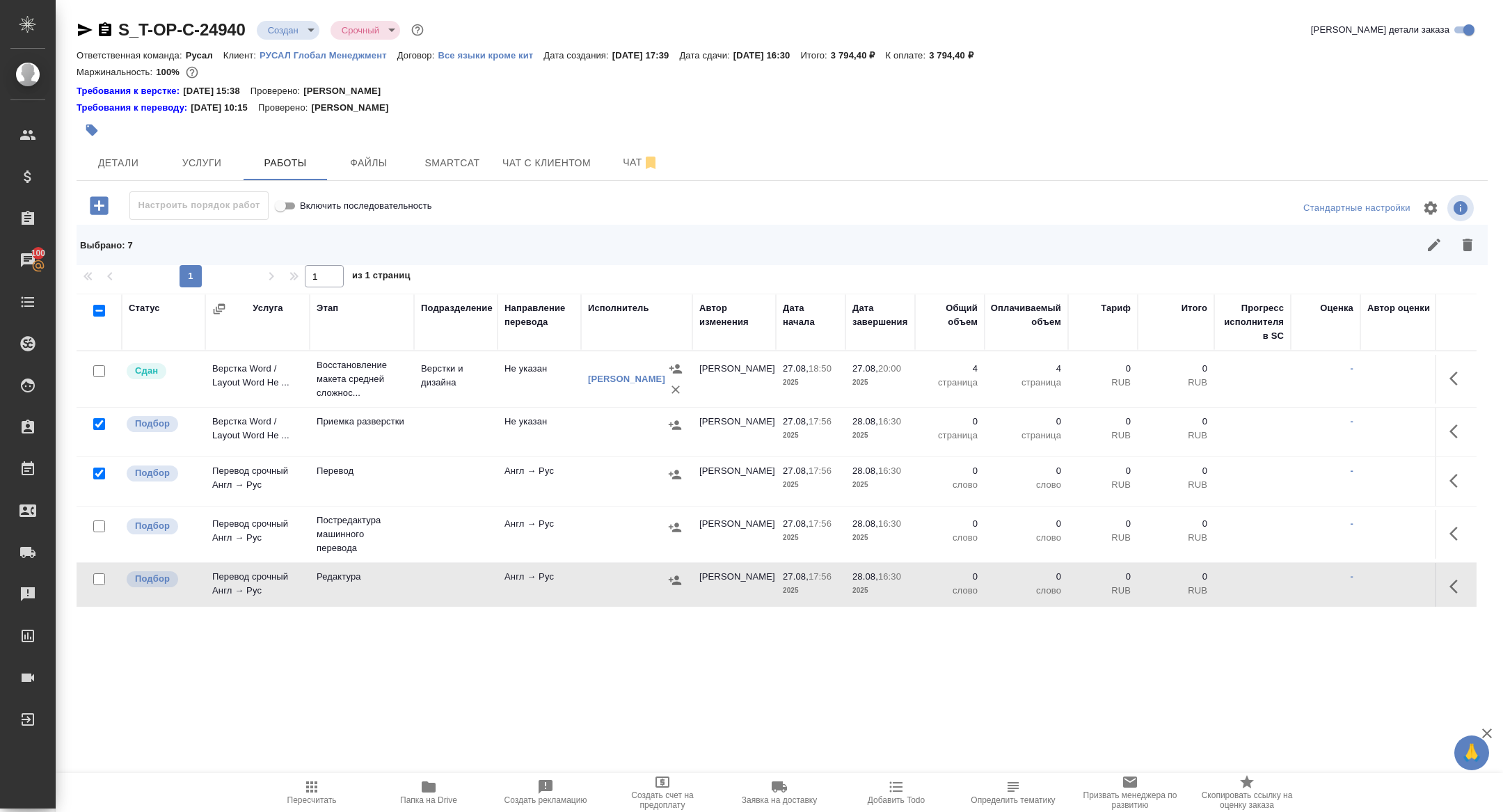
click at [1464, 245] on icon "button" at bounding box center [1467, 245] width 10 height 13
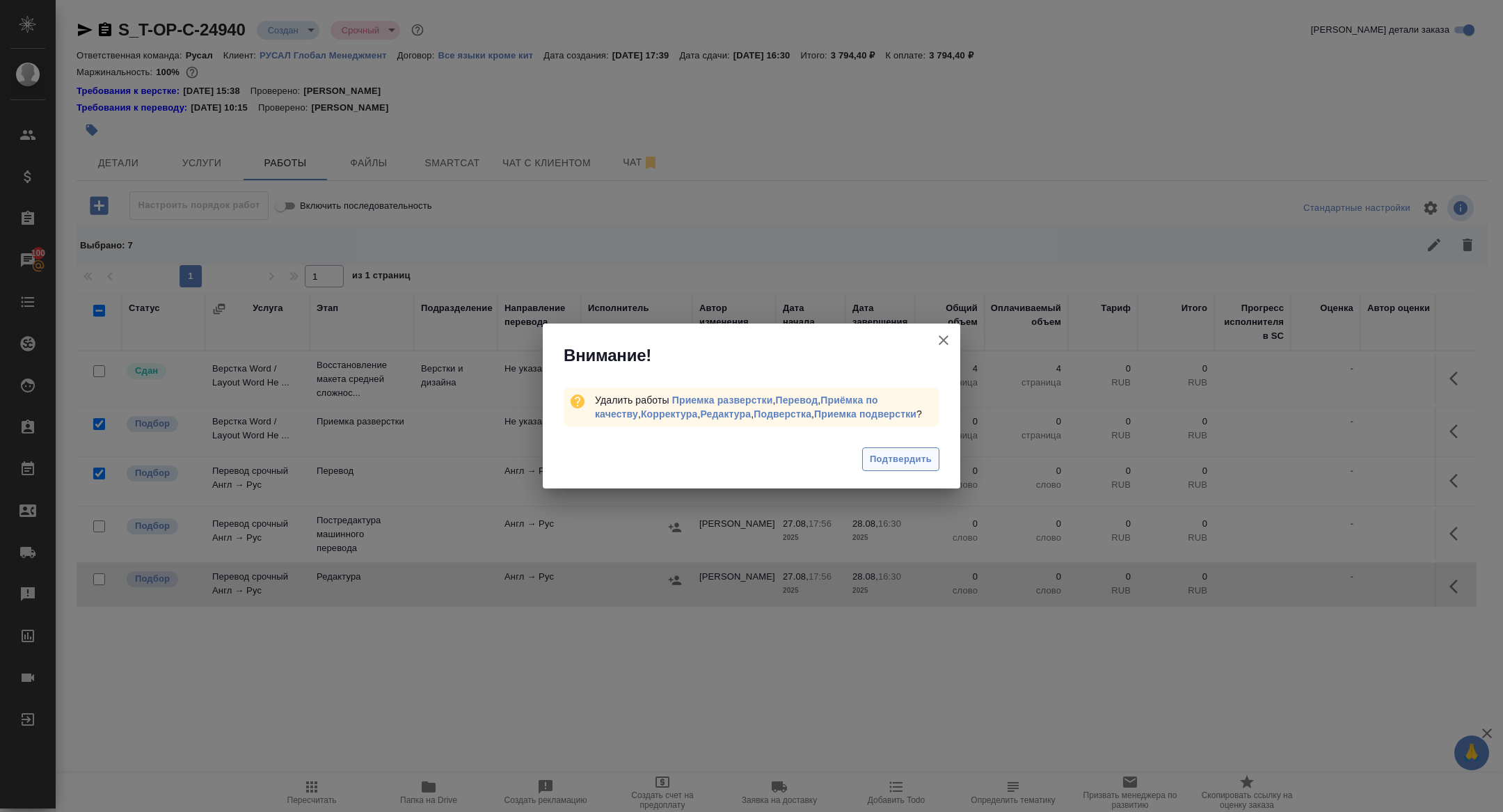
click at [891, 459] on span "Подтвердить" at bounding box center [900, 459] width 62 height 16
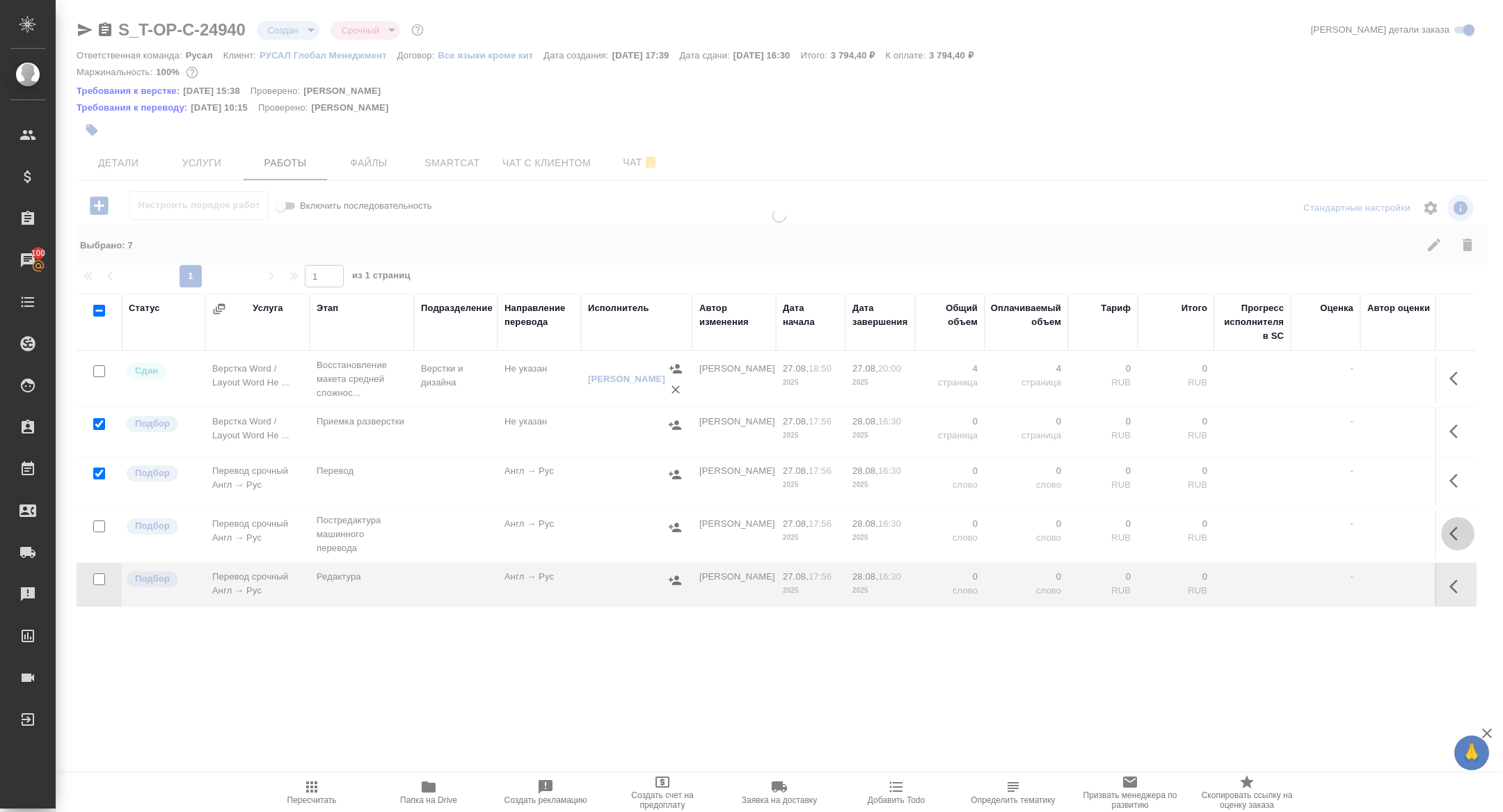
click at [1454, 539] on icon "button" at bounding box center [1457, 533] width 17 height 17
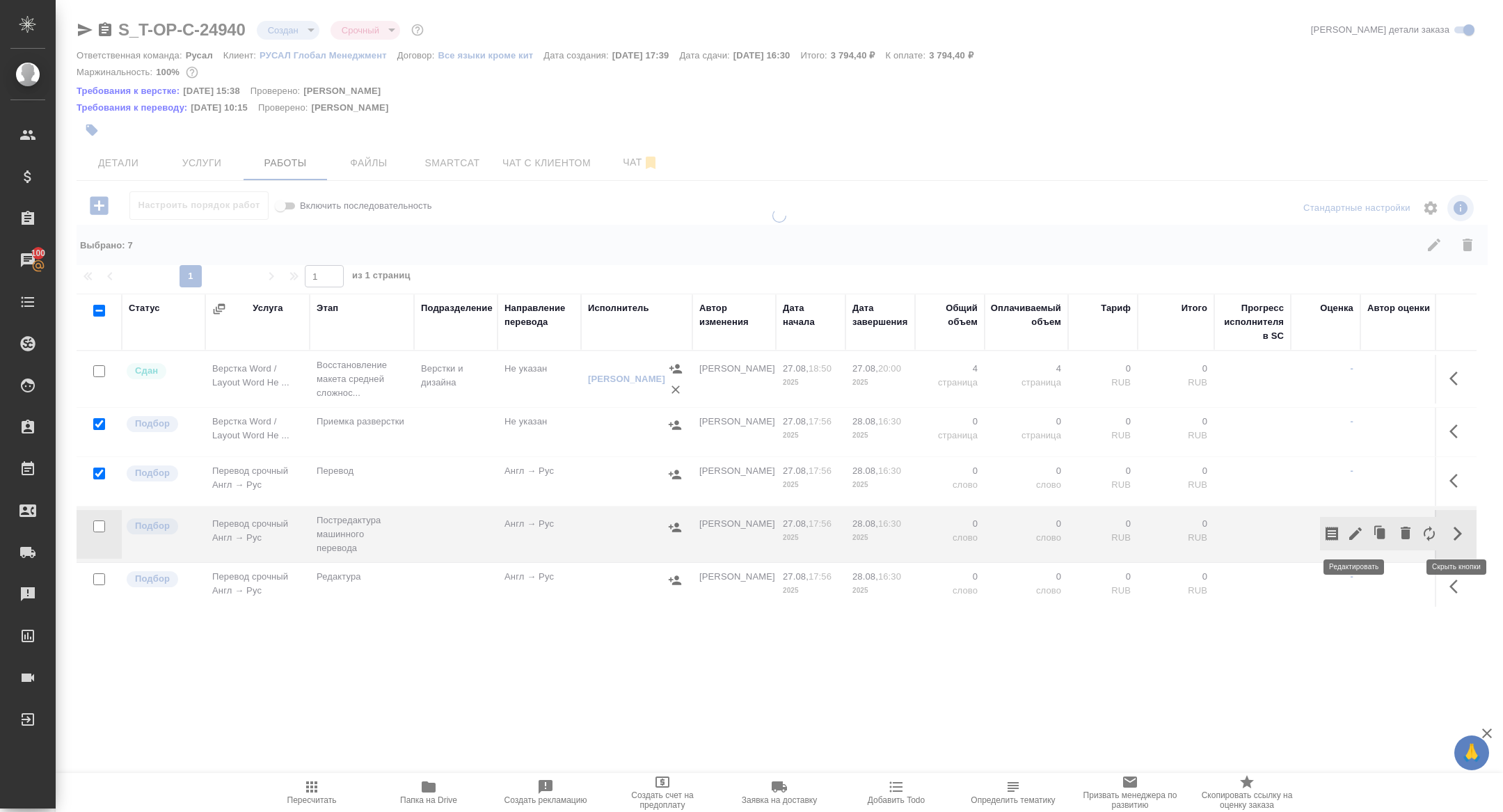
click at [1356, 531] on icon "button" at bounding box center [1356, 534] width 13 height 13
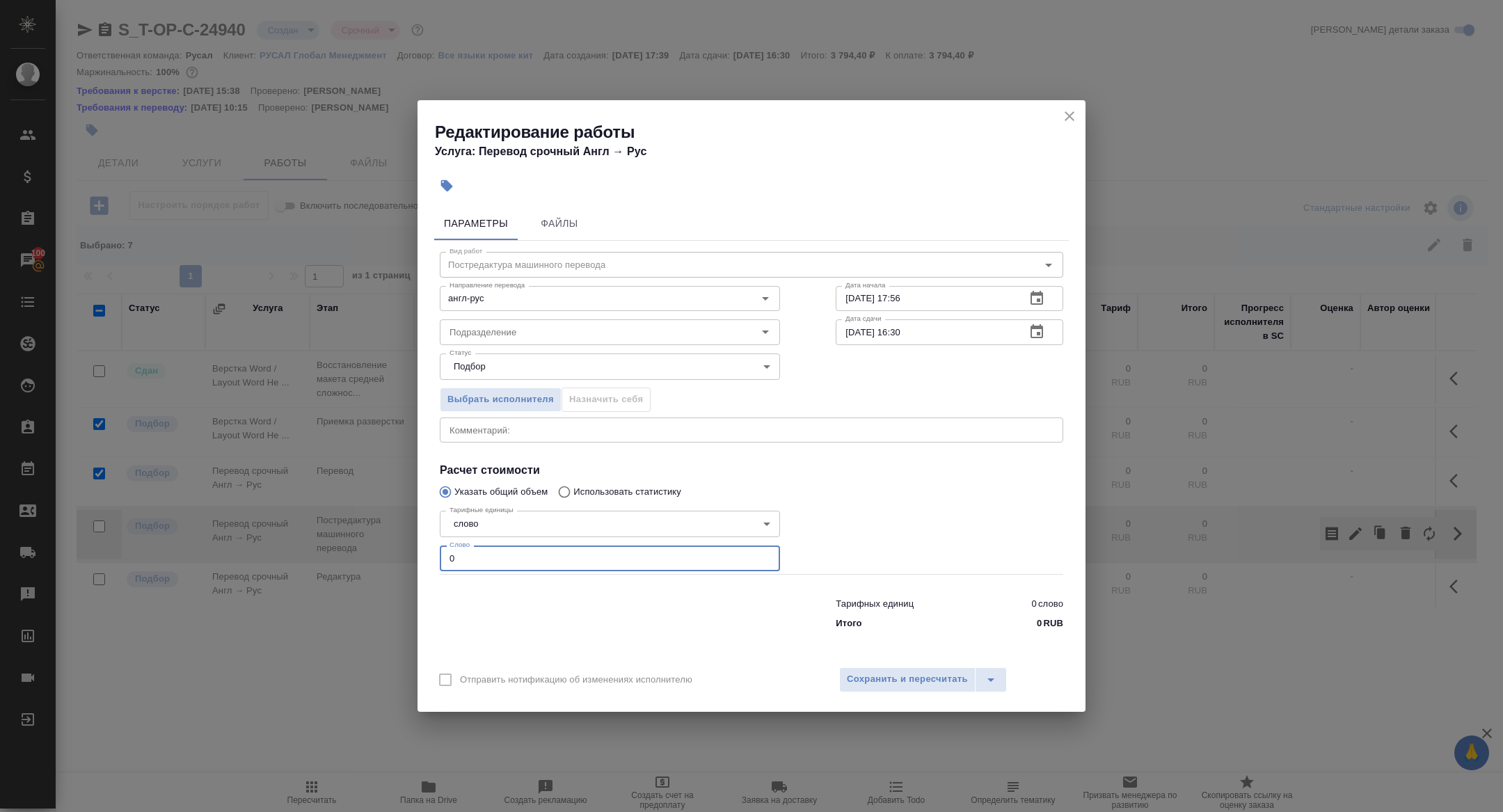
drag, startPoint x: 479, startPoint y: 566, endPoint x: 349, endPoint y: 532, distance: 134.4
click at [349, 532] on div "Редактирование работы Услуга: Перевод срочный Англ → Рус Параметры Файлы Вид ра…" at bounding box center [751, 406] width 1503 height 812
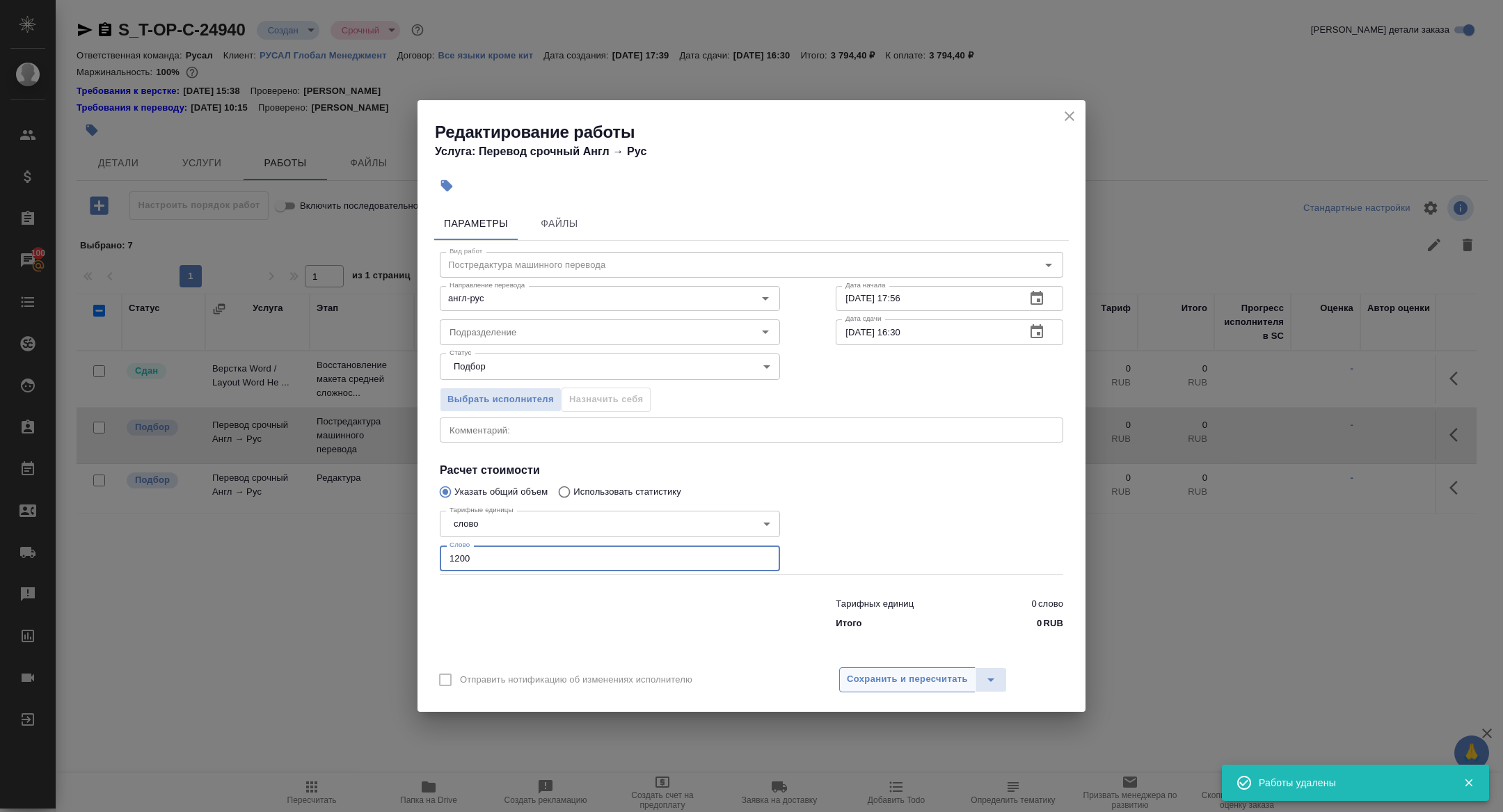
type input "1200"
click at [893, 673] on span "Сохранить и пересчитать" at bounding box center [907, 679] width 121 height 16
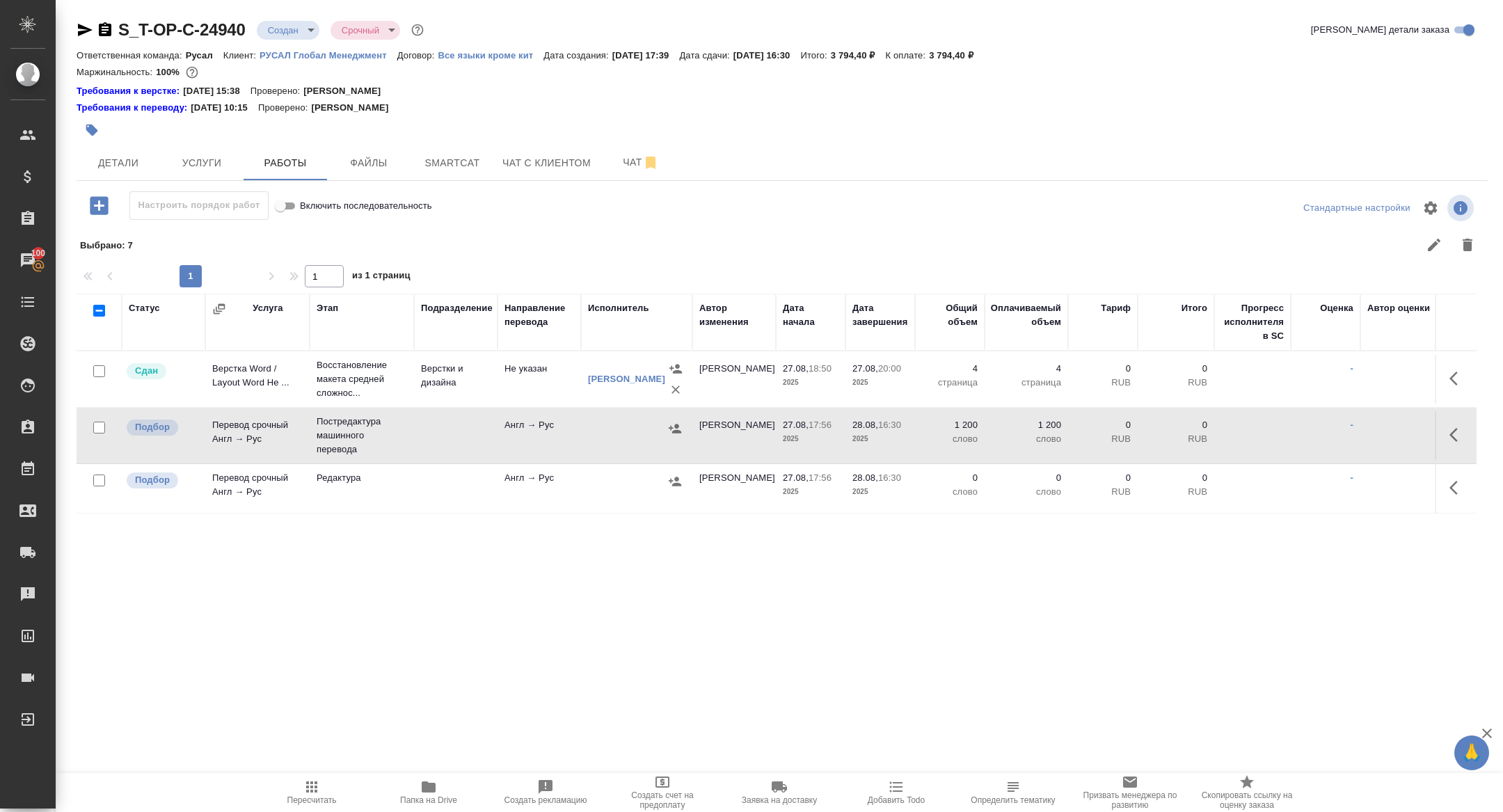
click at [1461, 431] on icon "button" at bounding box center [1457, 434] width 17 height 17
click at [1350, 439] on icon "button" at bounding box center [1356, 435] width 13 height 13
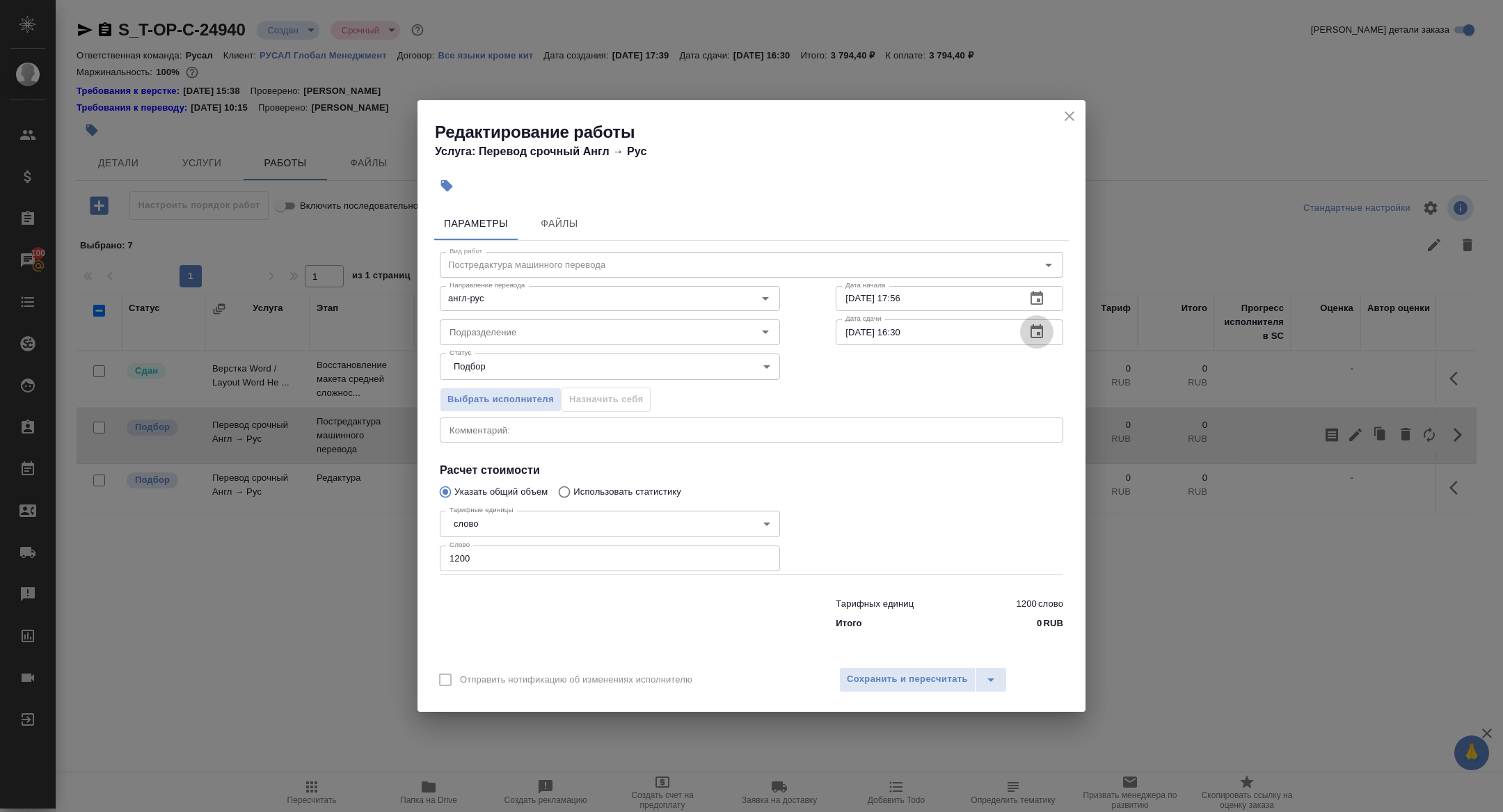
click at [1047, 340] on button "button" at bounding box center [1036, 332] width 34 height 34
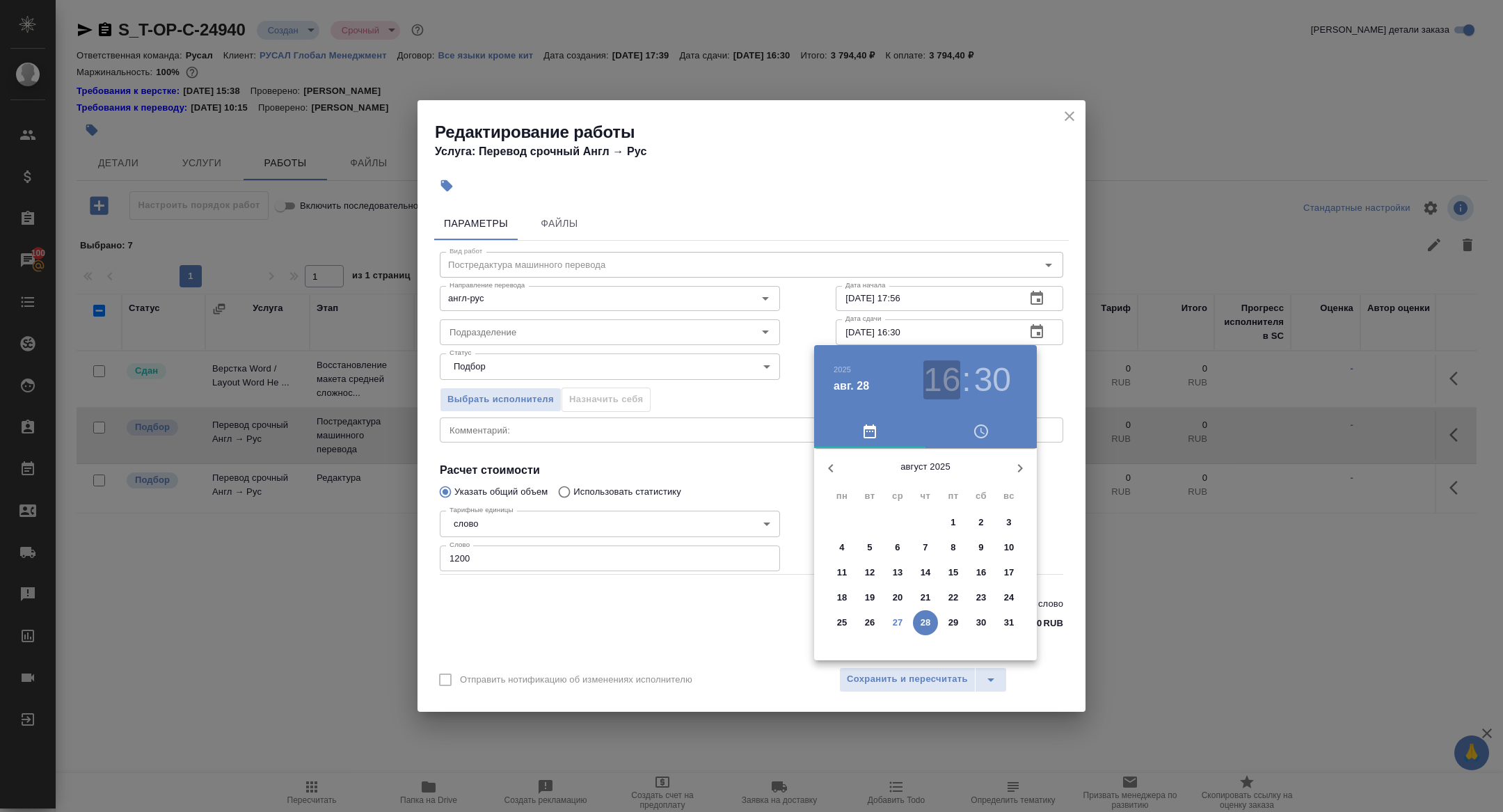
click at [951, 381] on h3 "16" at bounding box center [942, 380] width 37 height 39
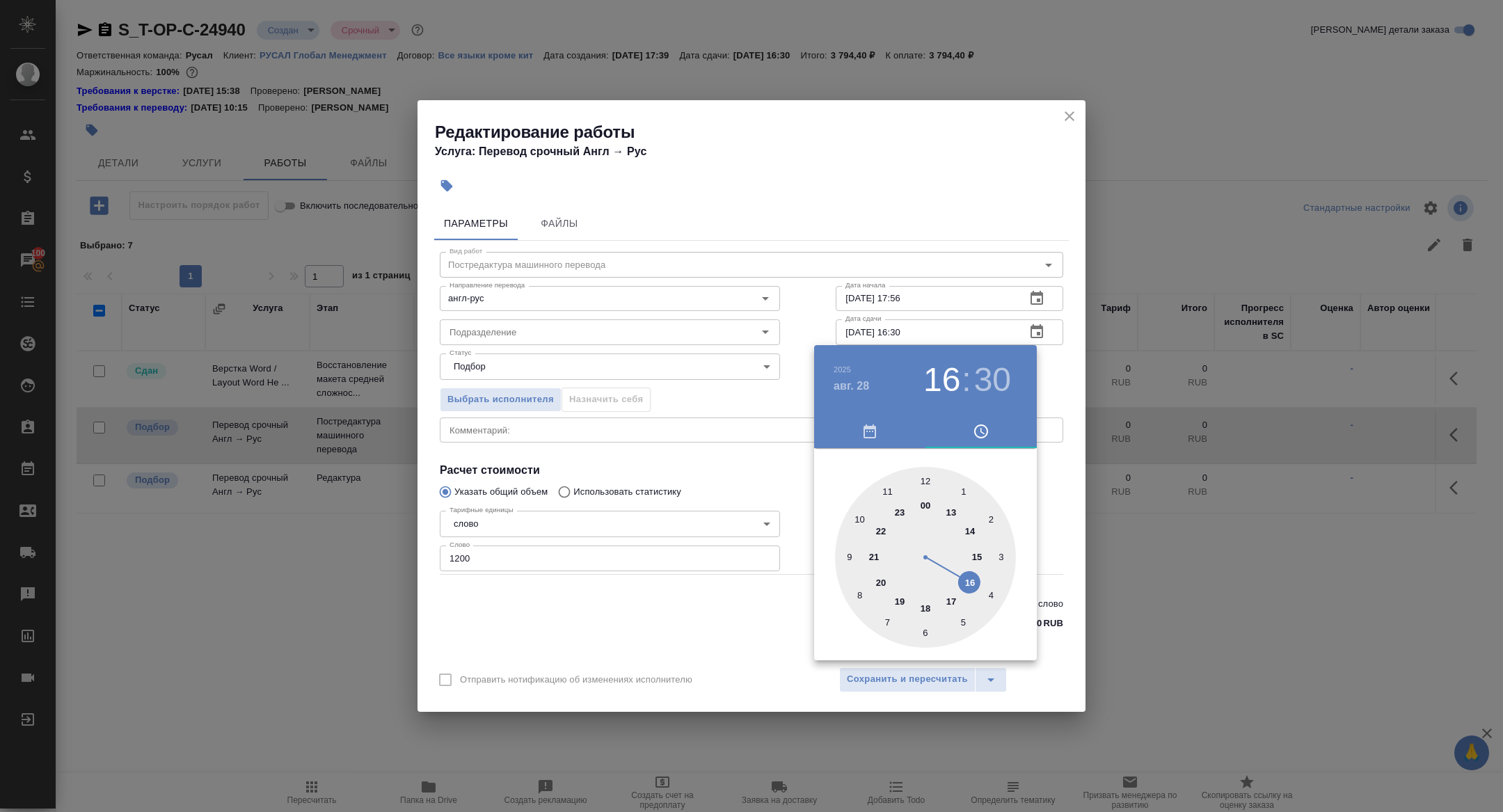
click at [954, 514] on div at bounding box center [925, 557] width 181 height 181
type input "28.08.2025 13:30"
click at [703, 519] on div at bounding box center [751, 406] width 1503 height 812
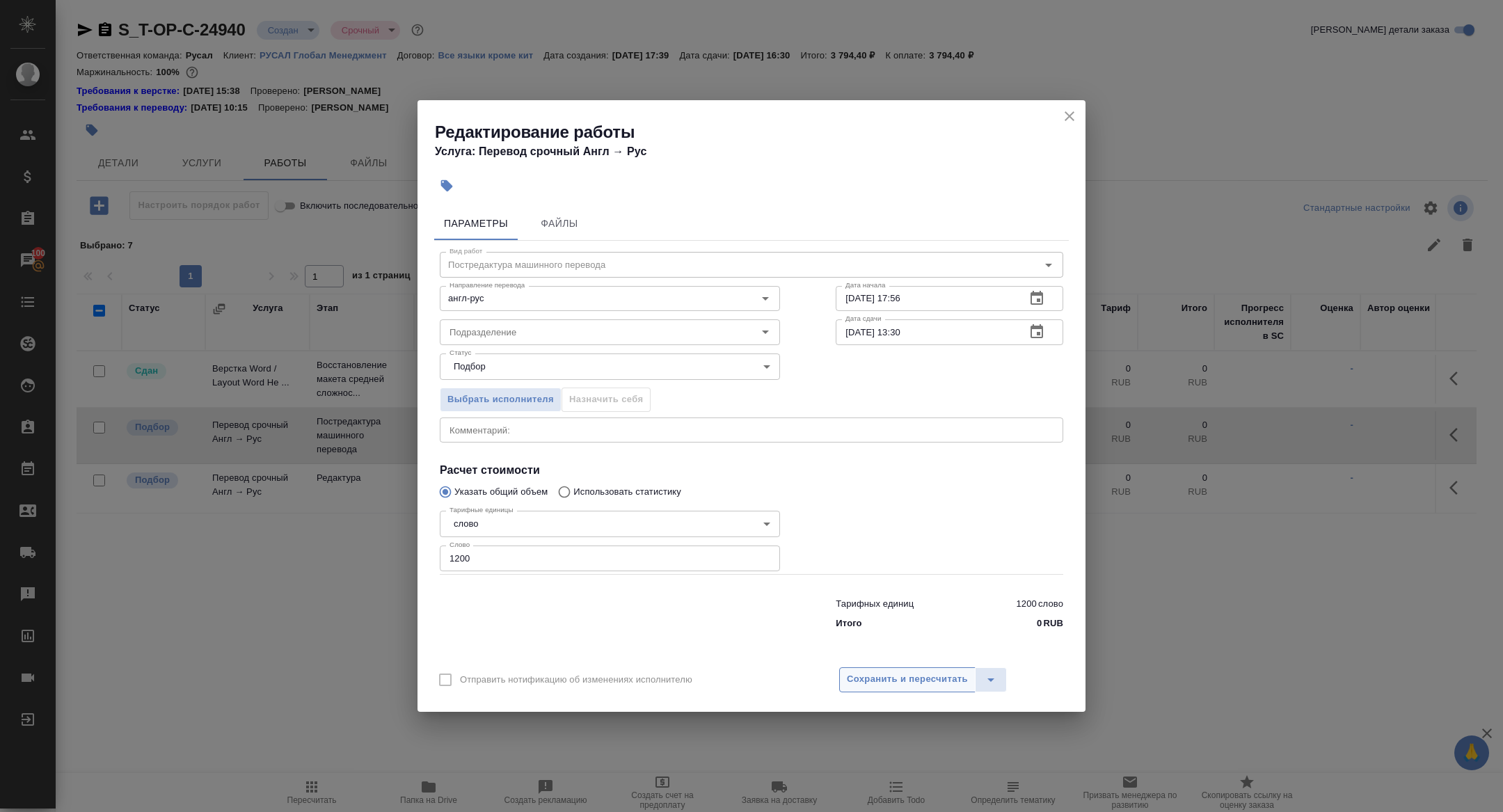
click at [887, 678] on span "Сохранить и пересчитать" at bounding box center [907, 679] width 121 height 16
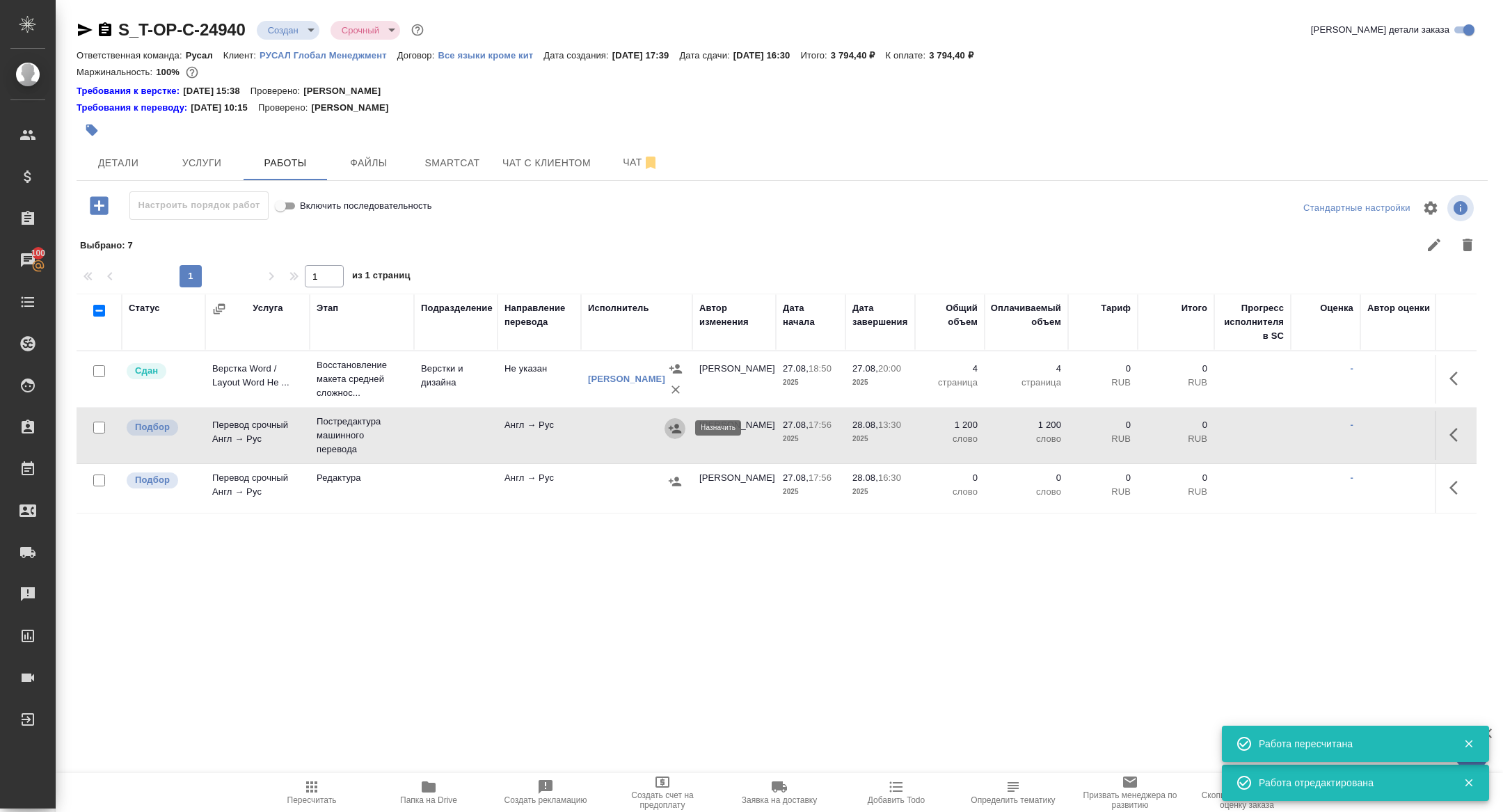
click at [681, 428] on icon "button" at bounding box center [674, 428] width 14 height 14
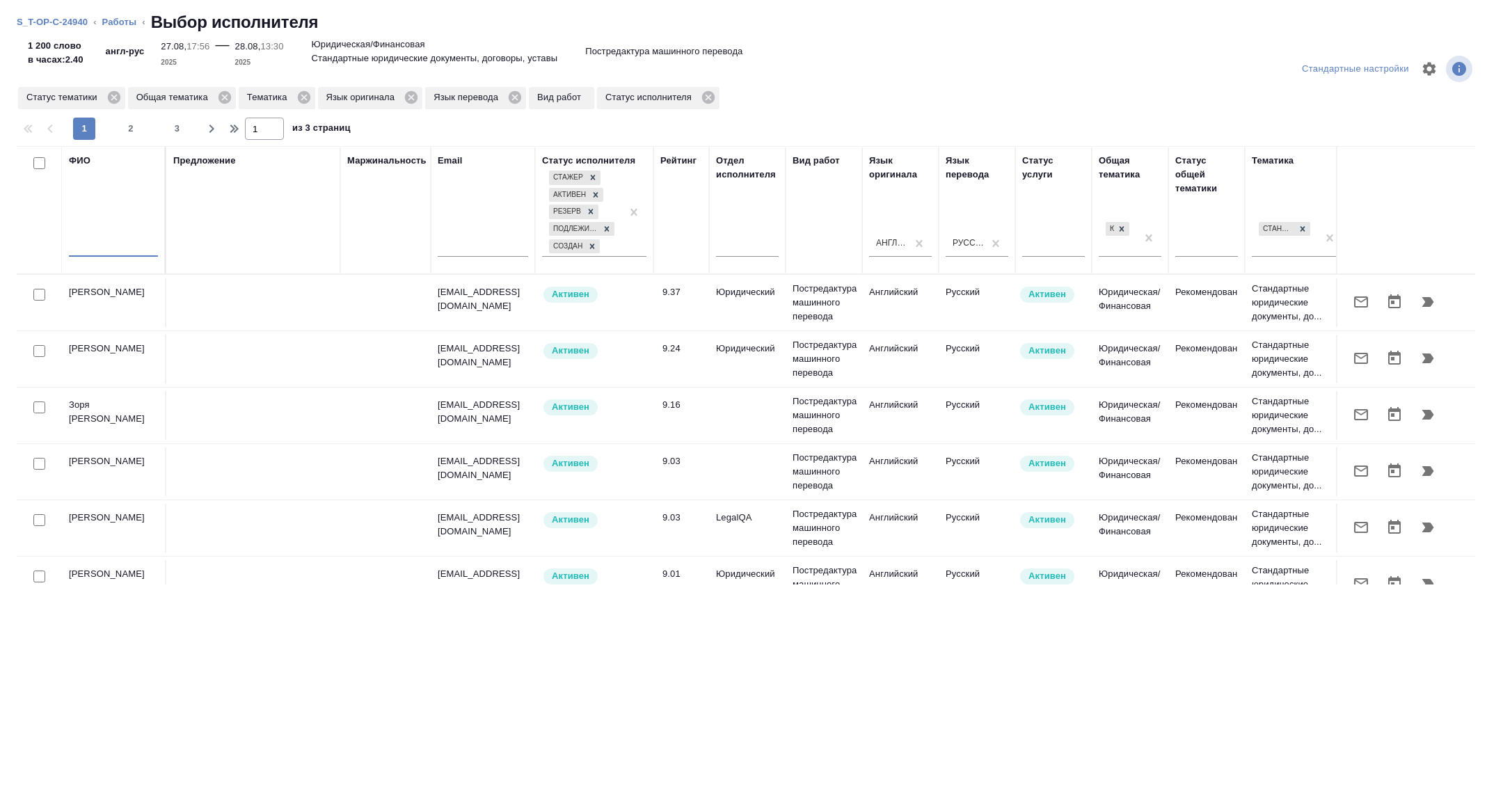
click at [127, 244] on input "text" at bounding box center [113, 248] width 89 height 18
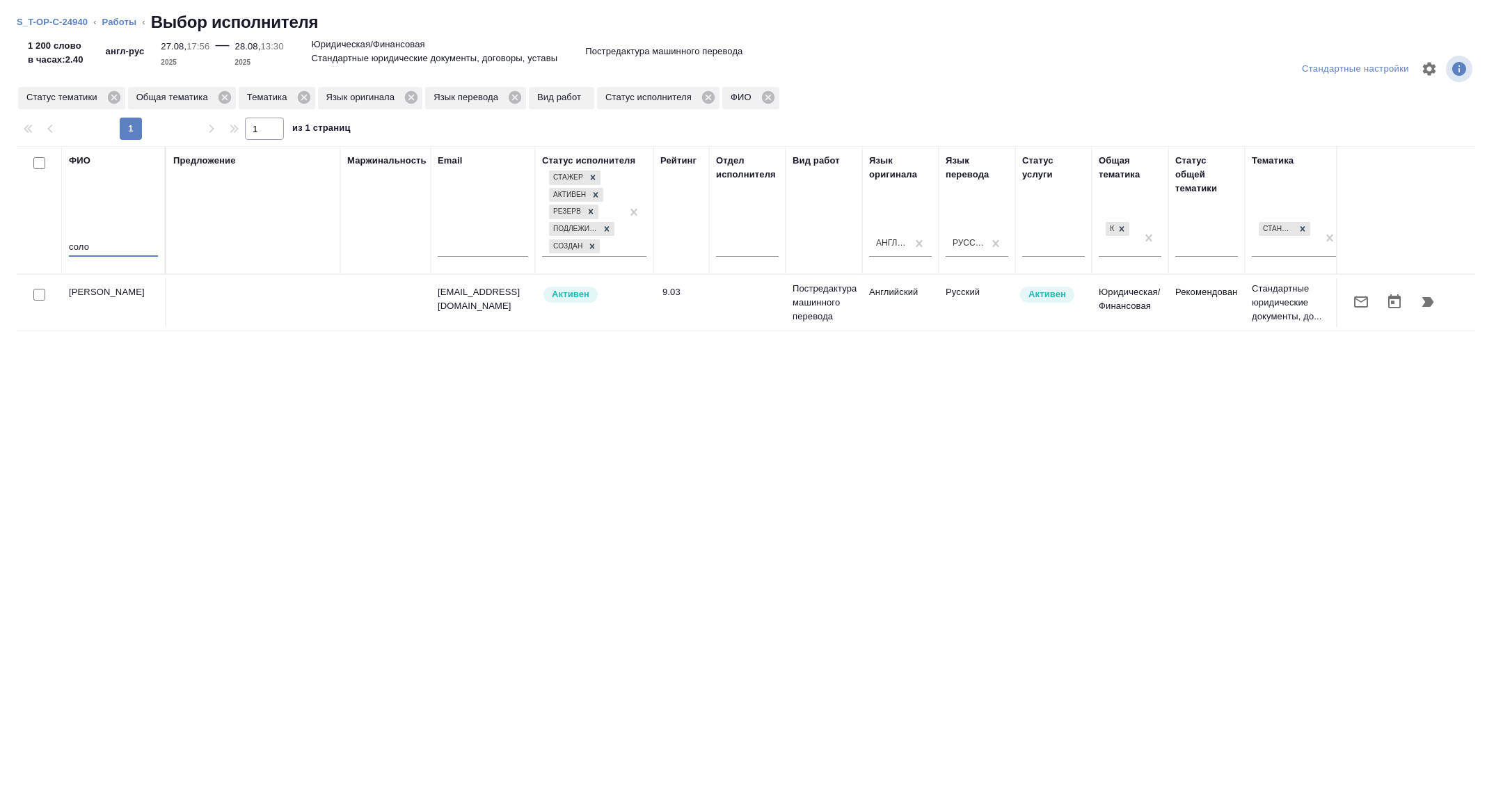
type input "соло"
click at [1356, 299] on icon "button" at bounding box center [1360, 301] width 17 height 17
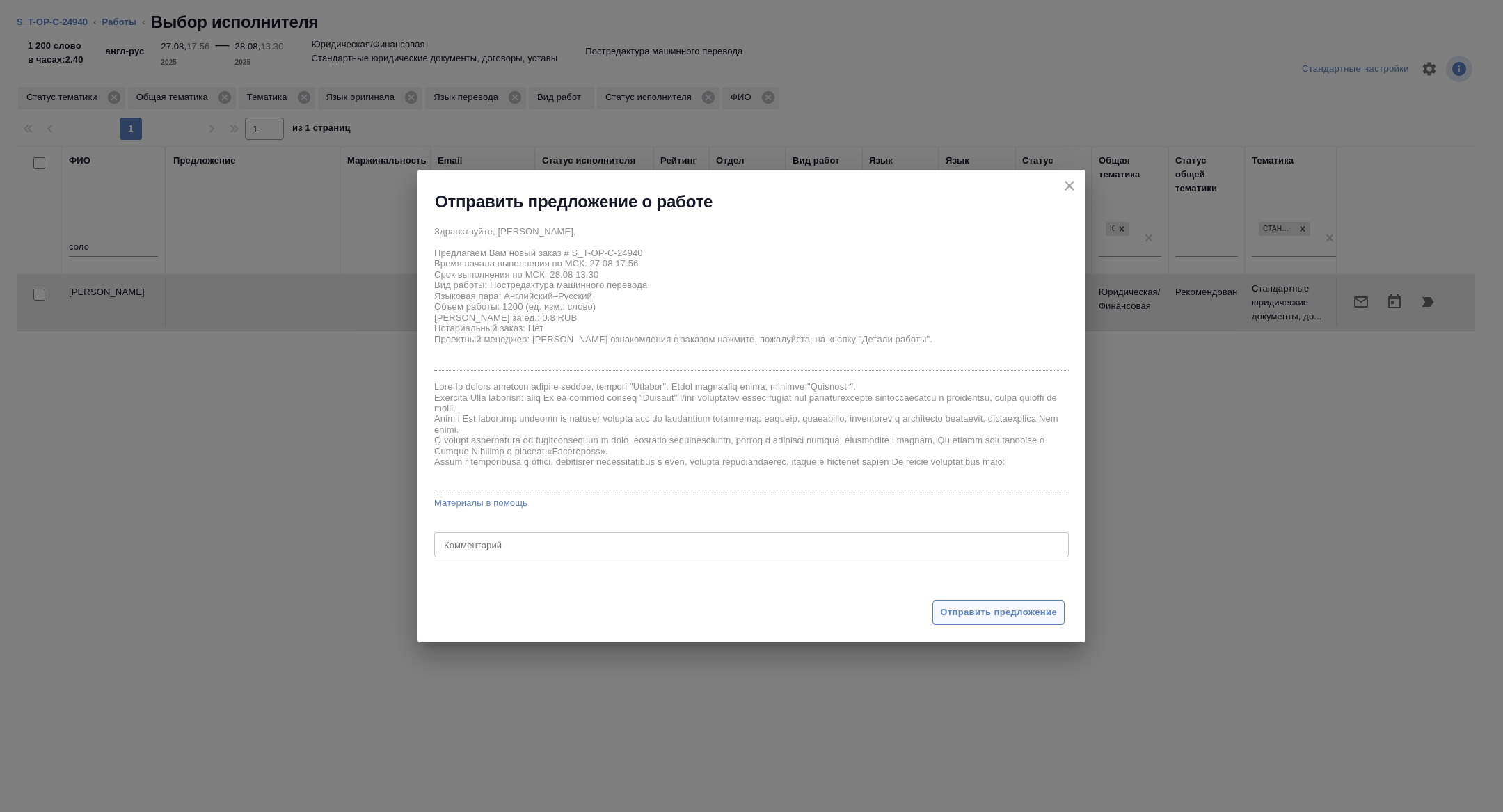
click at [968, 610] on span "Отправить предложение" at bounding box center [998, 612] width 117 height 16
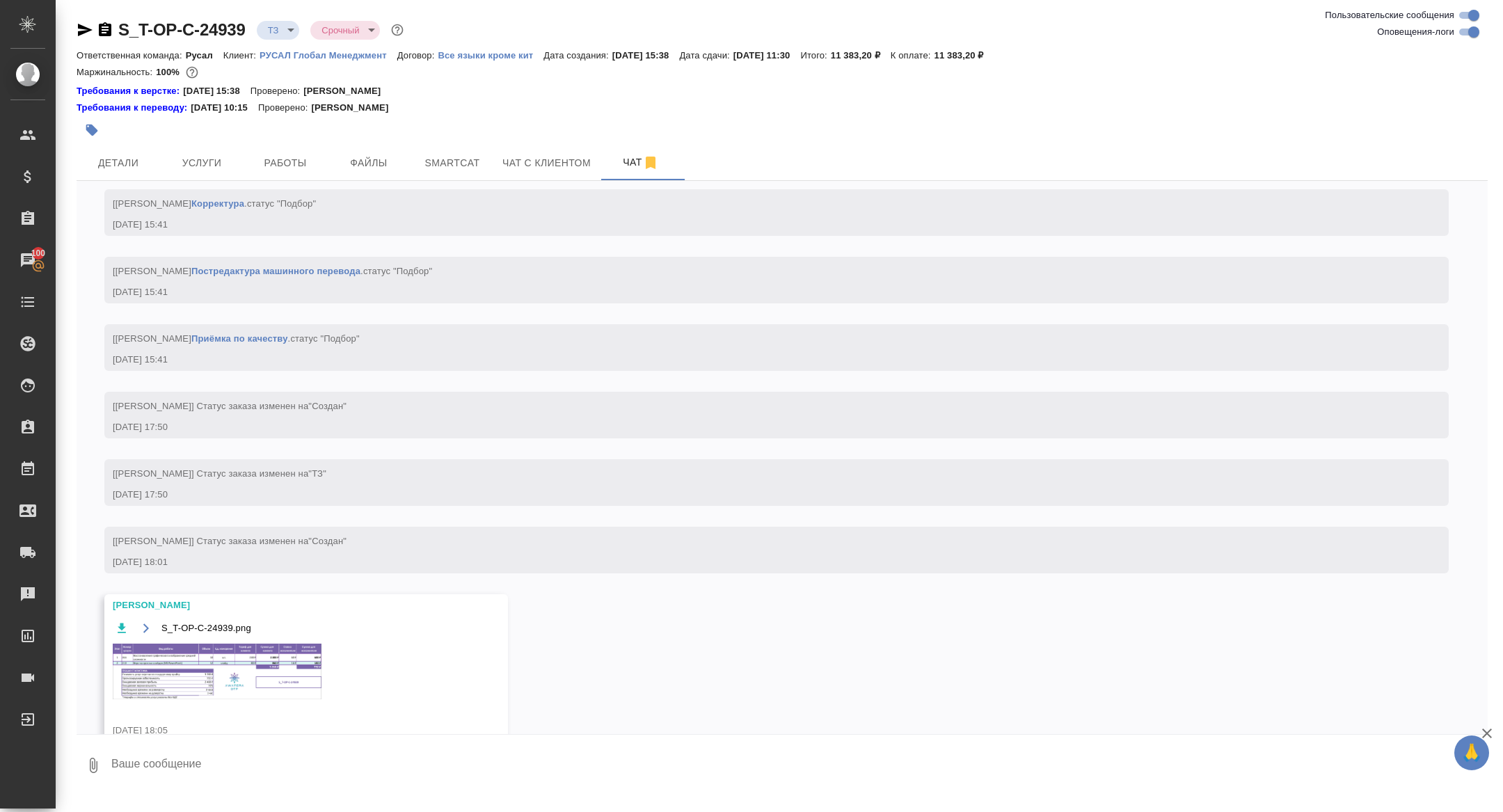
scroll to position [906, 0]
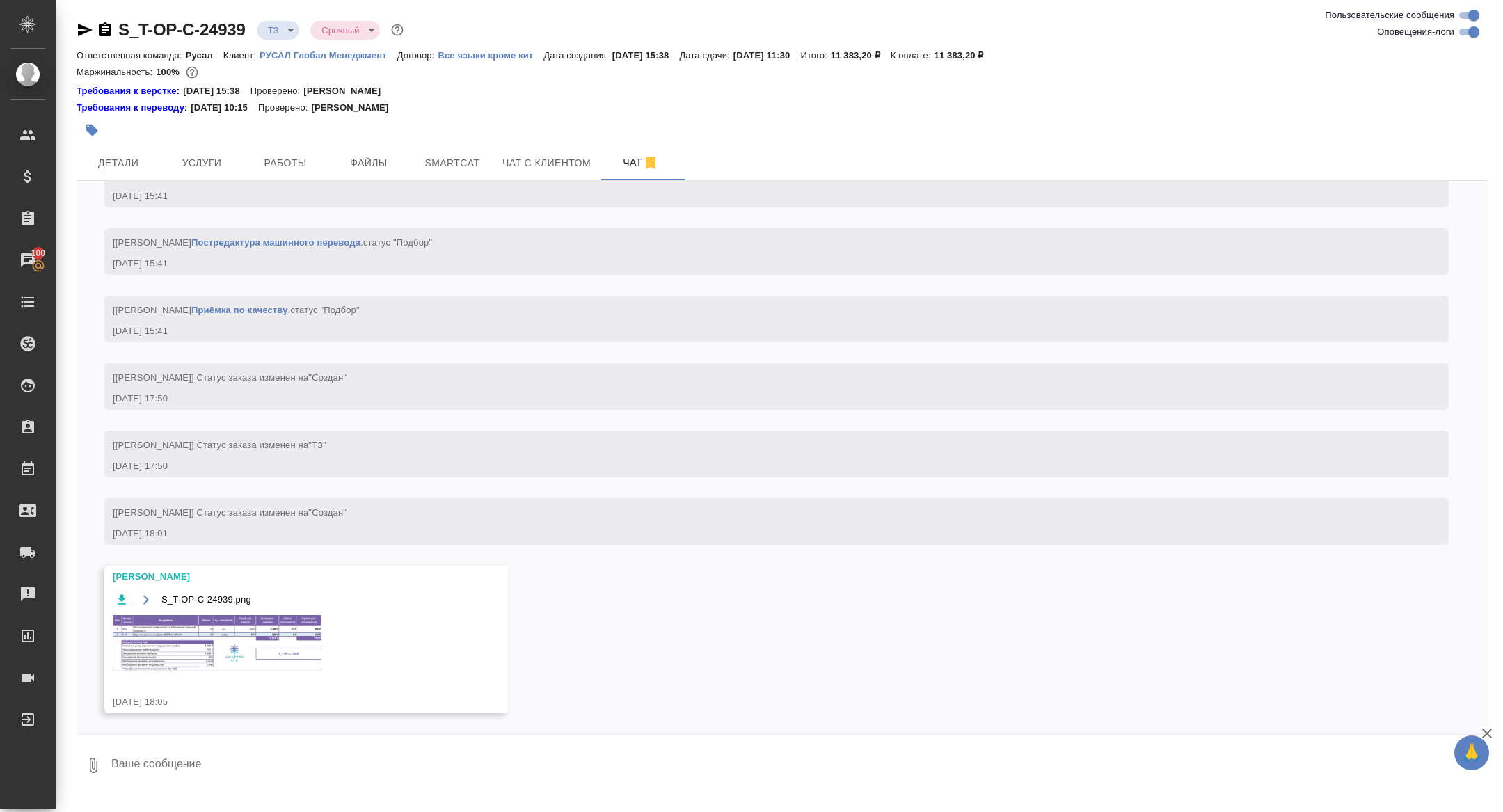
click at [242, 634] on img at bounding box center [217, 642] width 208 height 55
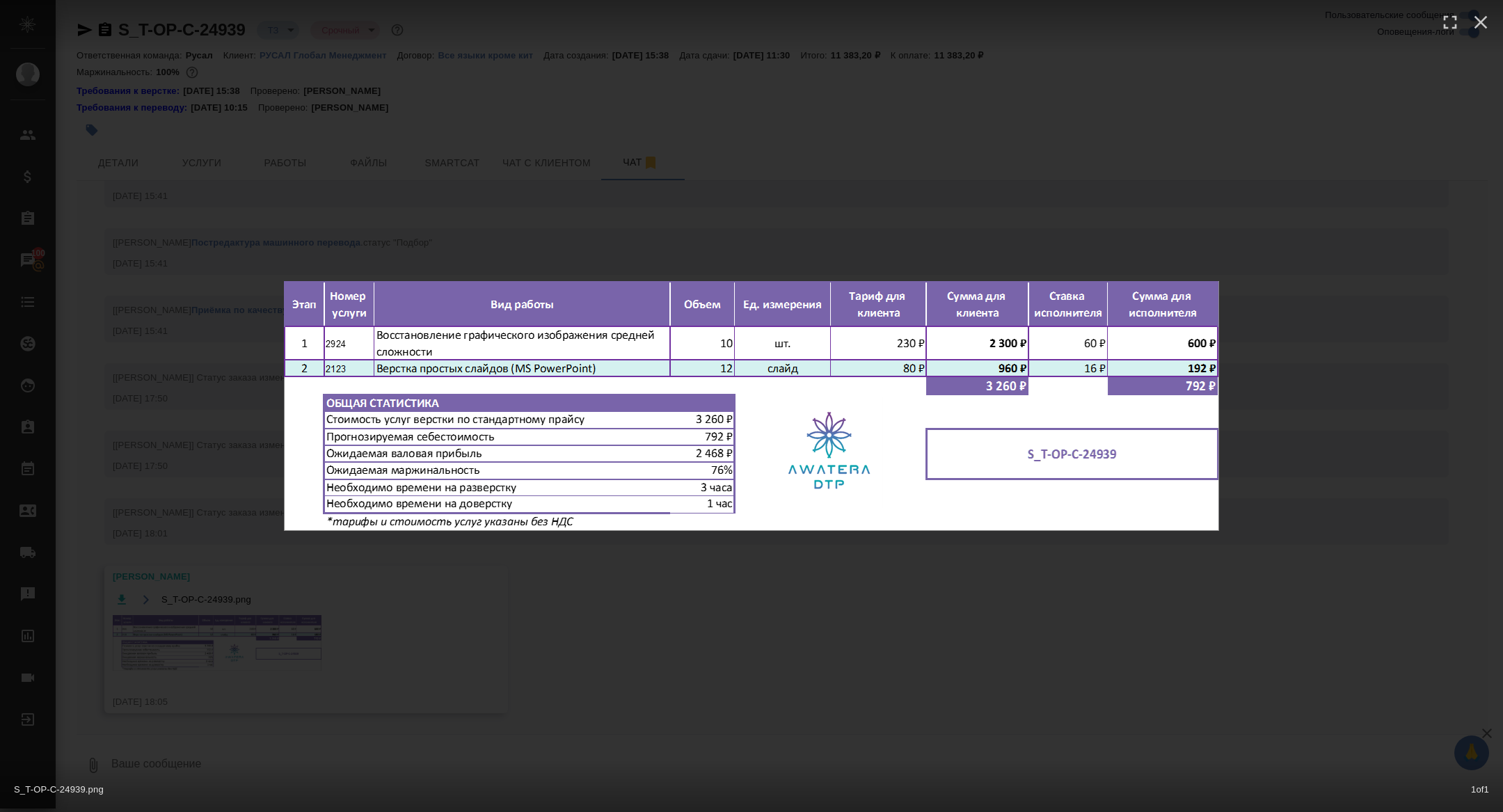
click at [242, 634] on div "S_T-OP-C-24939.png 1 of 1" at bounding box center [751, 406] width 1503 height 812
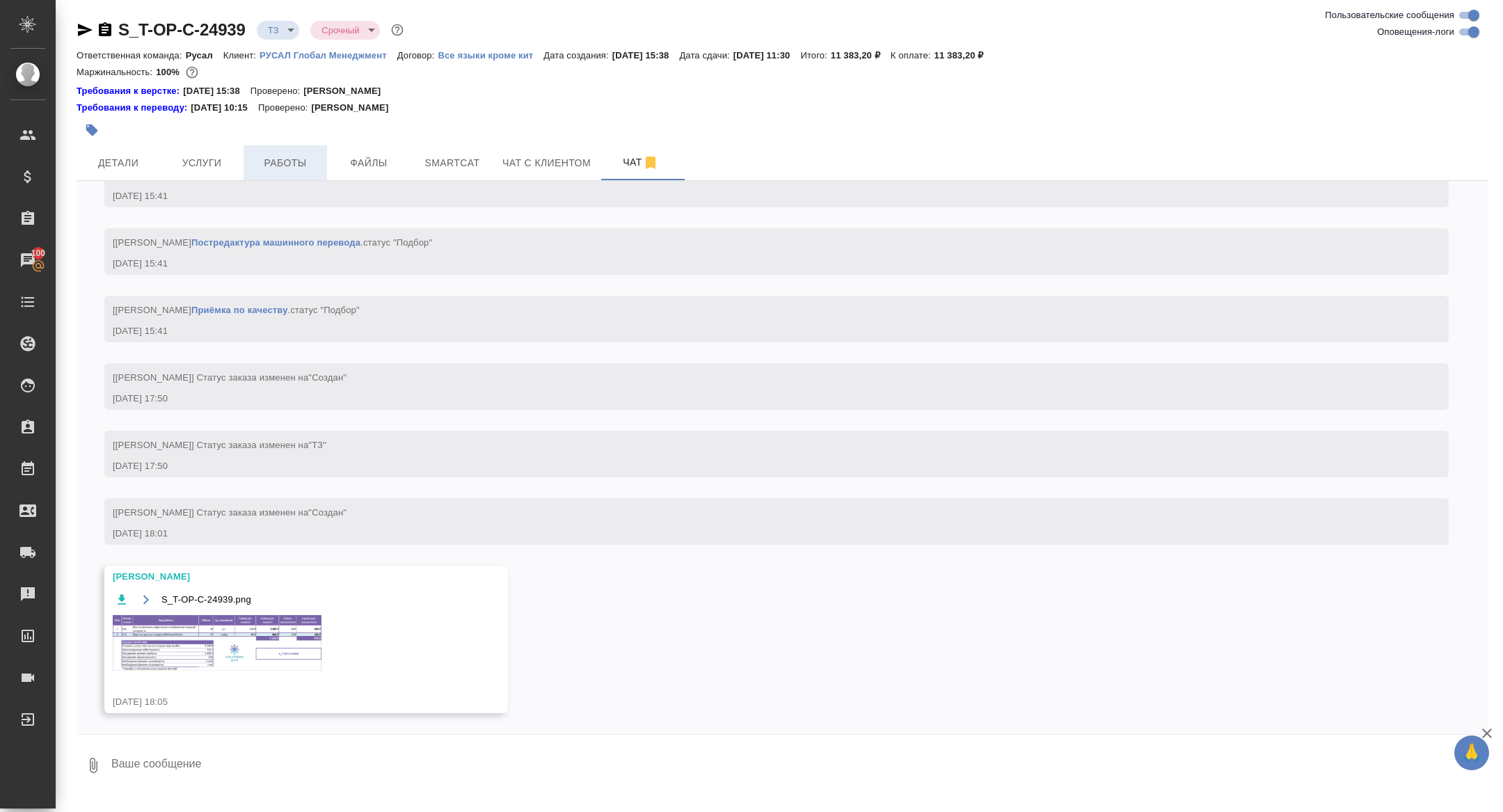
click at [284, 165] on span "Работы" at bounding box center [285, 164] width 67 height 18
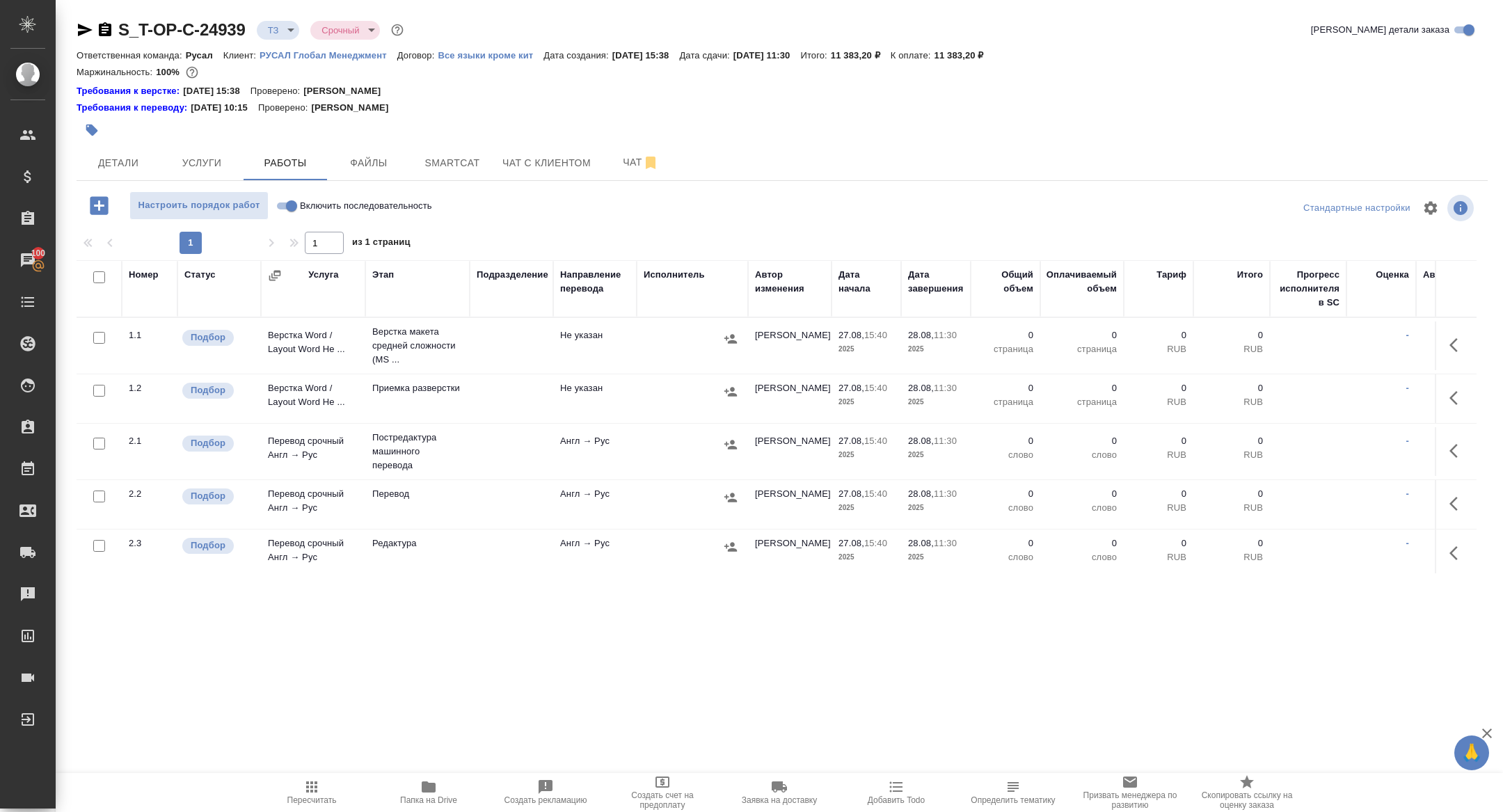
click at [1453, 345] on icon "button" at bounding box center [1457, 345] width 17 height 17
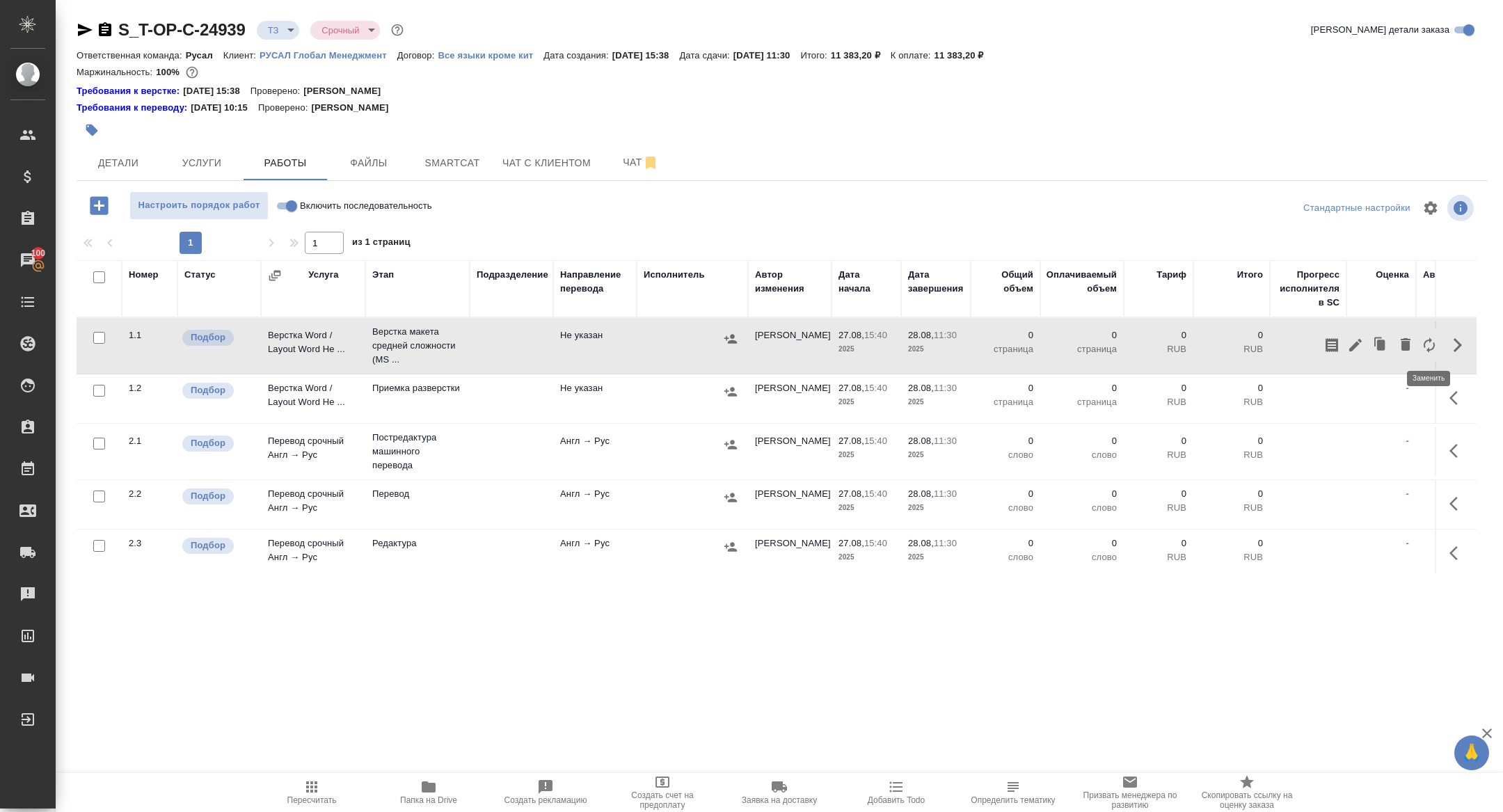
click at [1429, 348] on icon "button" at bounding box center [1428, 345] width 17 height 17
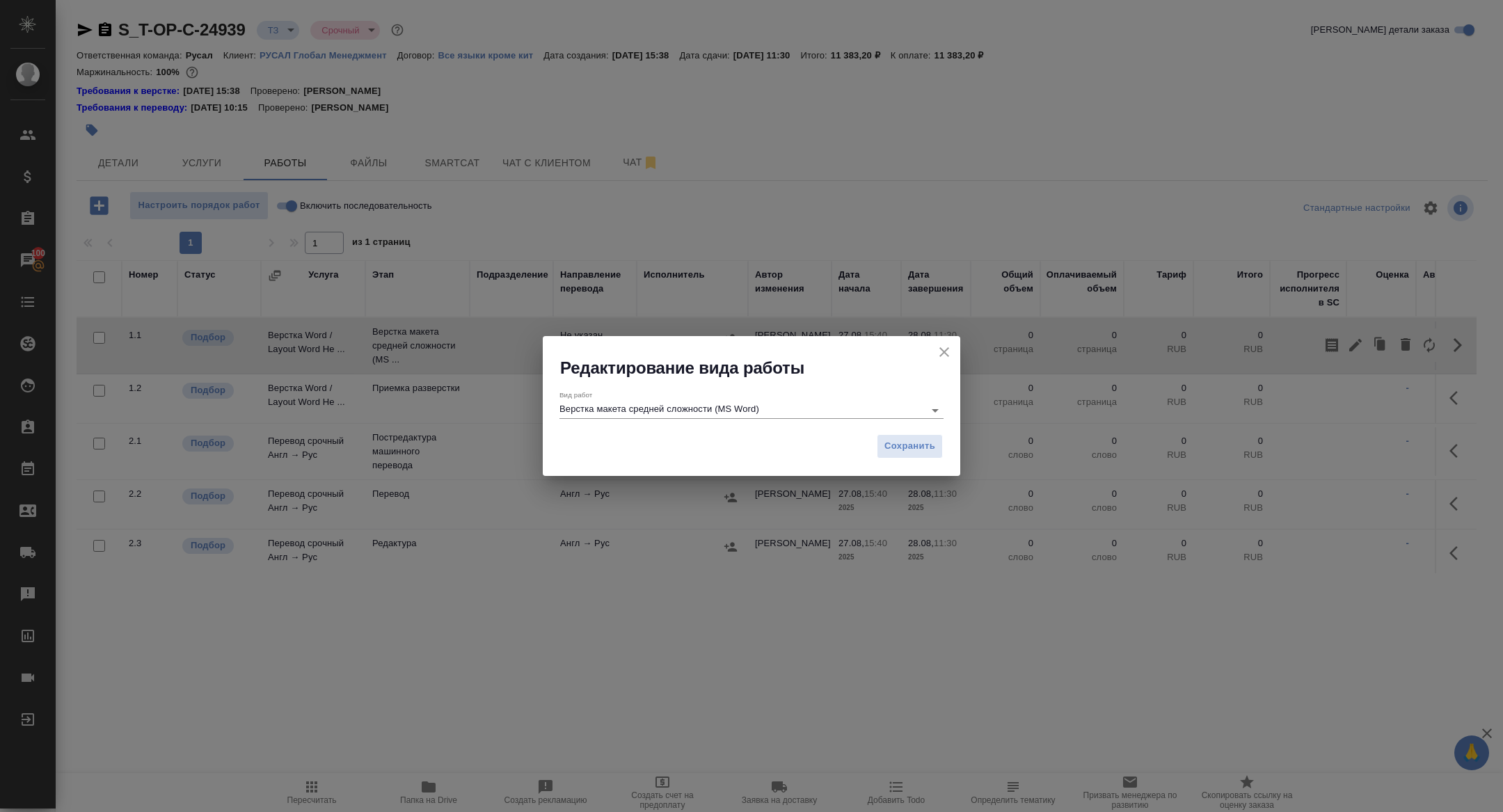
click at [628, 411] on input "Верстка макета средней сложности (MS Word)" at bounding box center [738, 410] width 358 height 17
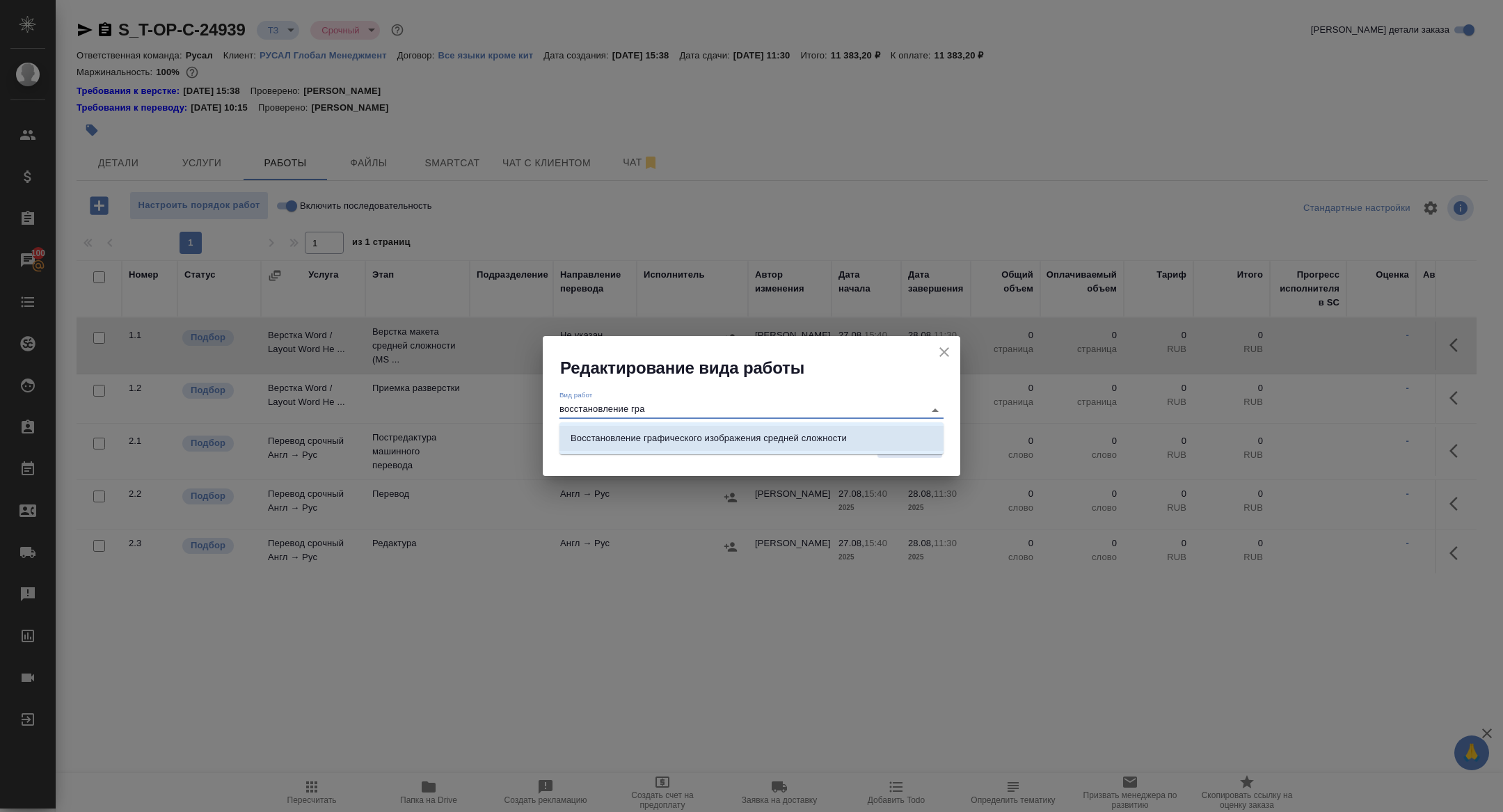
click at [682, 439] on p "Восстановление графического изображения средней сложности" at bounding box center [709, 438] width 277 height 14
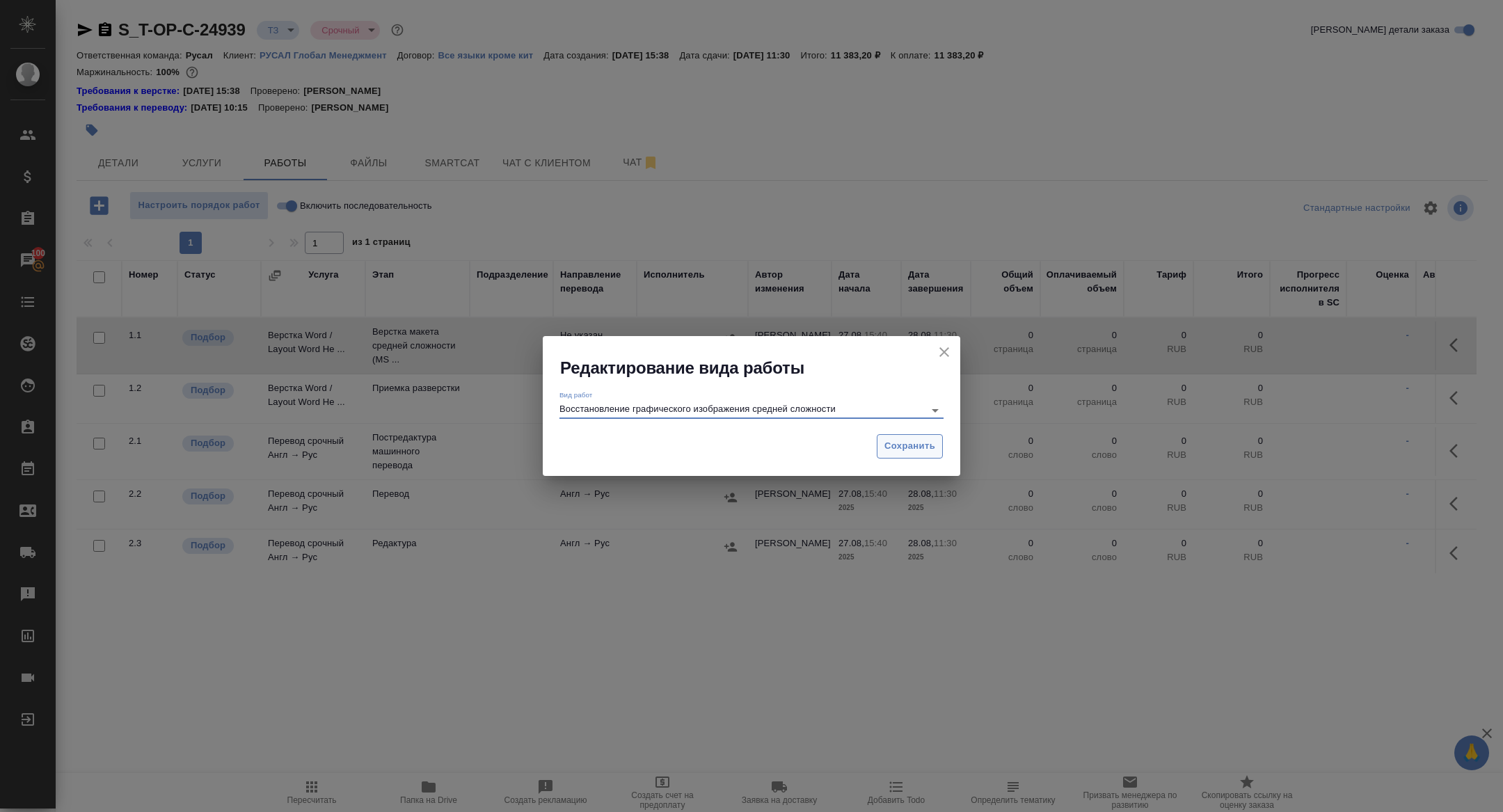
type input "Восстановление графического изображения средней сложности"
click at [929, 445] on span "Сохранить" at bounding box center [909, 446] width 51 height 16
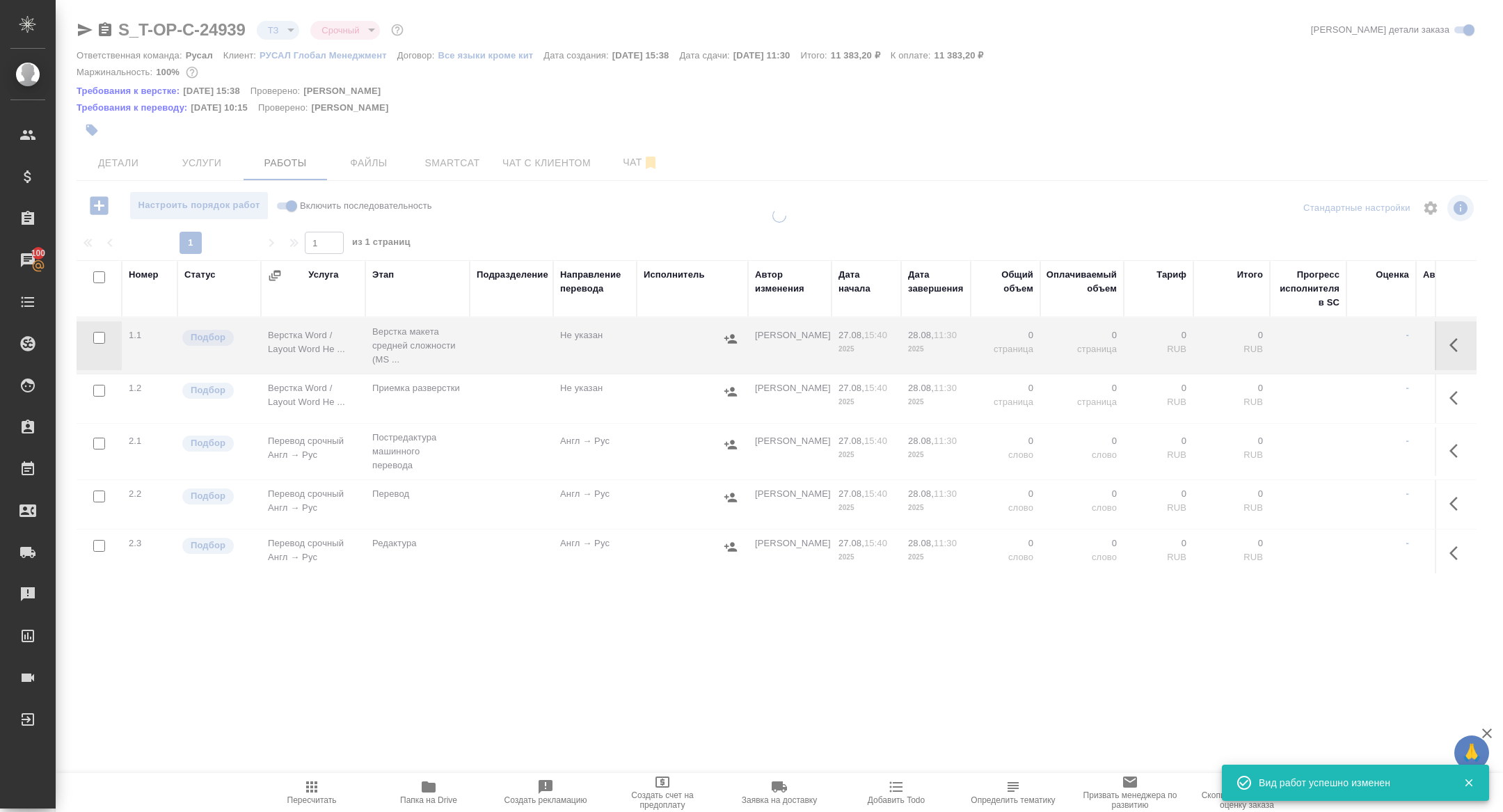
type input "new"
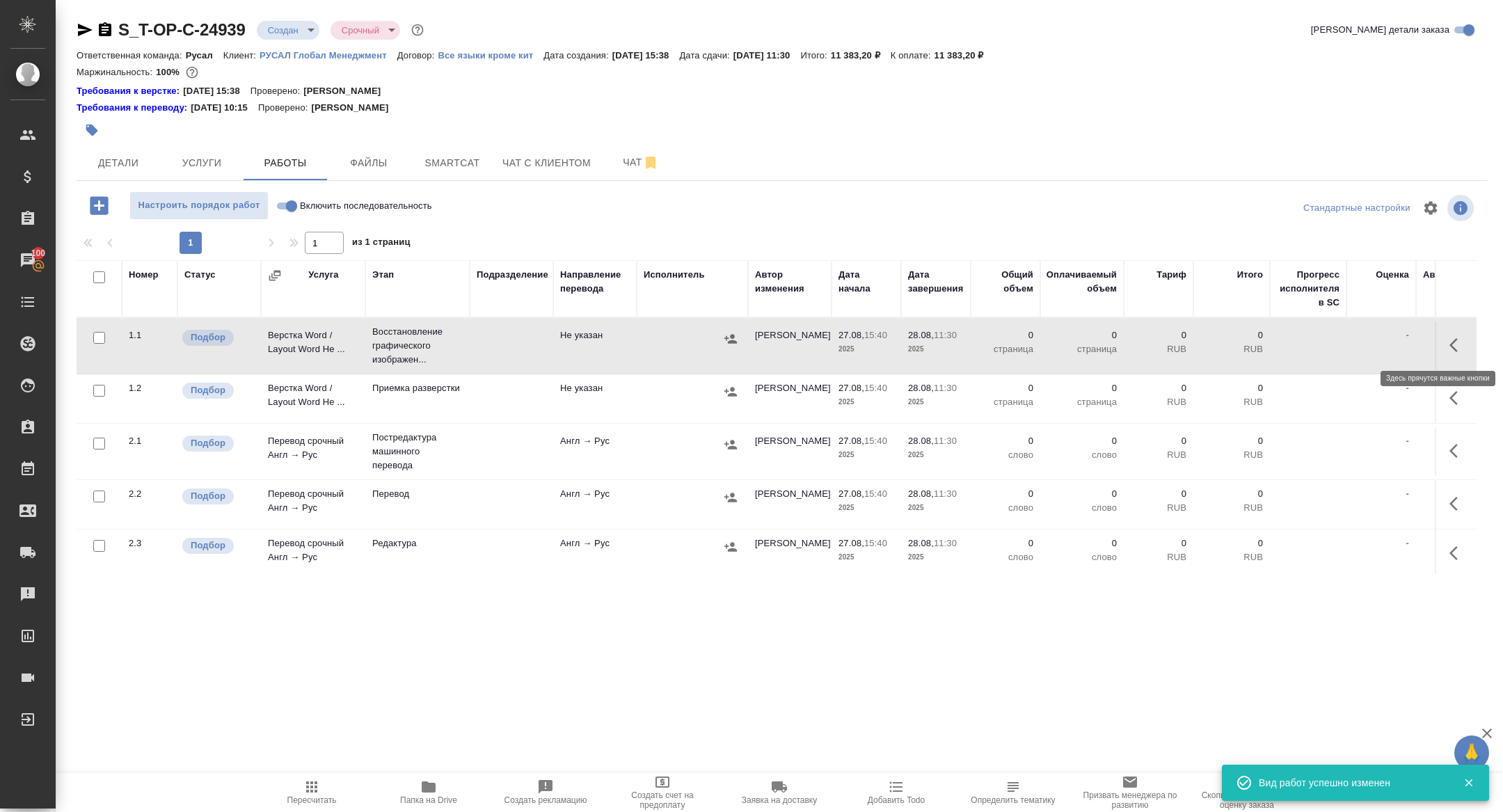
click at [1455, 347] on icon "button" at bounding box center [1453, 345] width 8 height 14
click at [1356, 340] on icon "button" at bounding box center [1355, 345] width 17 height 17
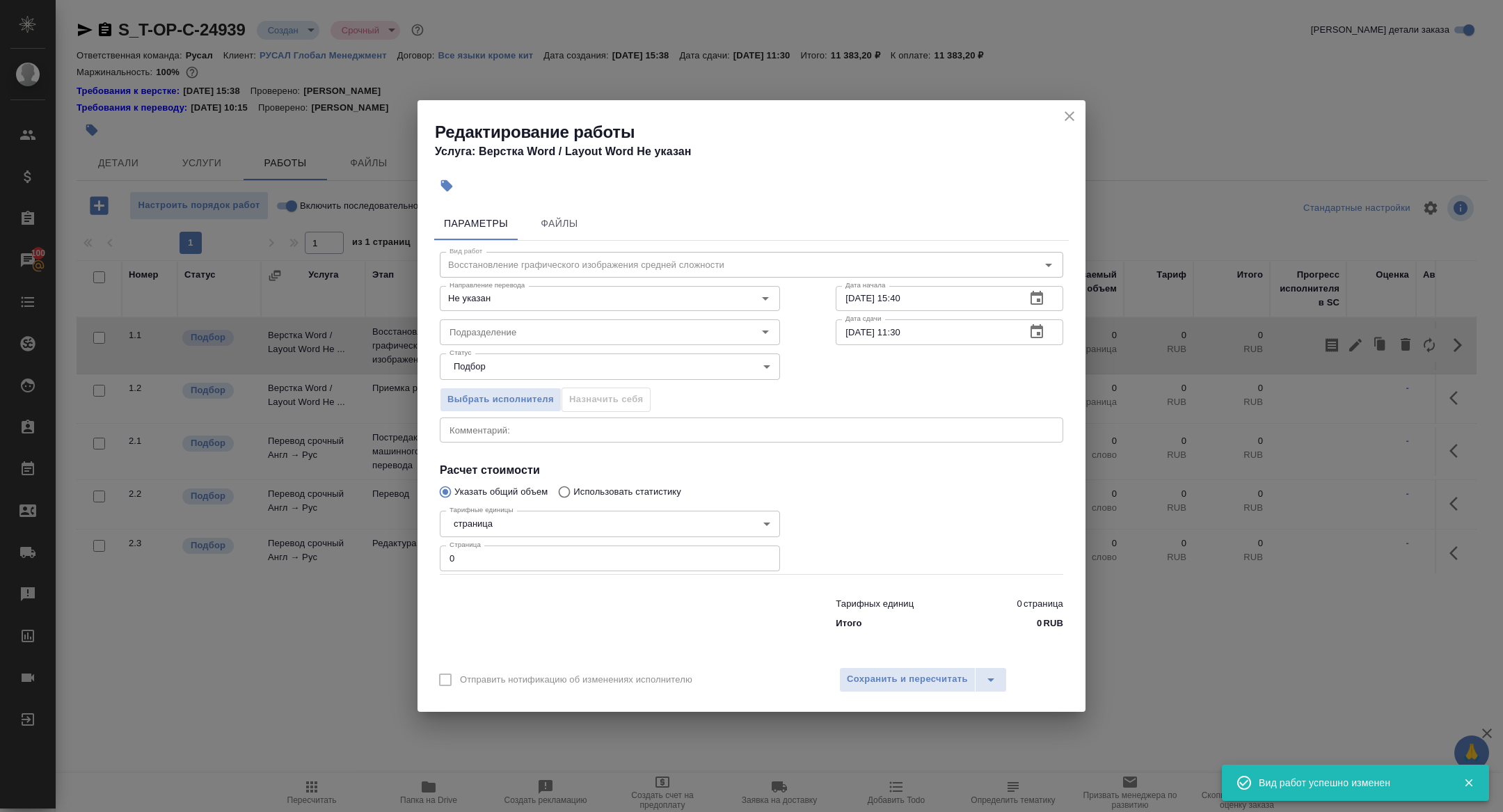
click at [1035, 334] on icon "button" at bounding box center [1036, 332] width 17 height 17
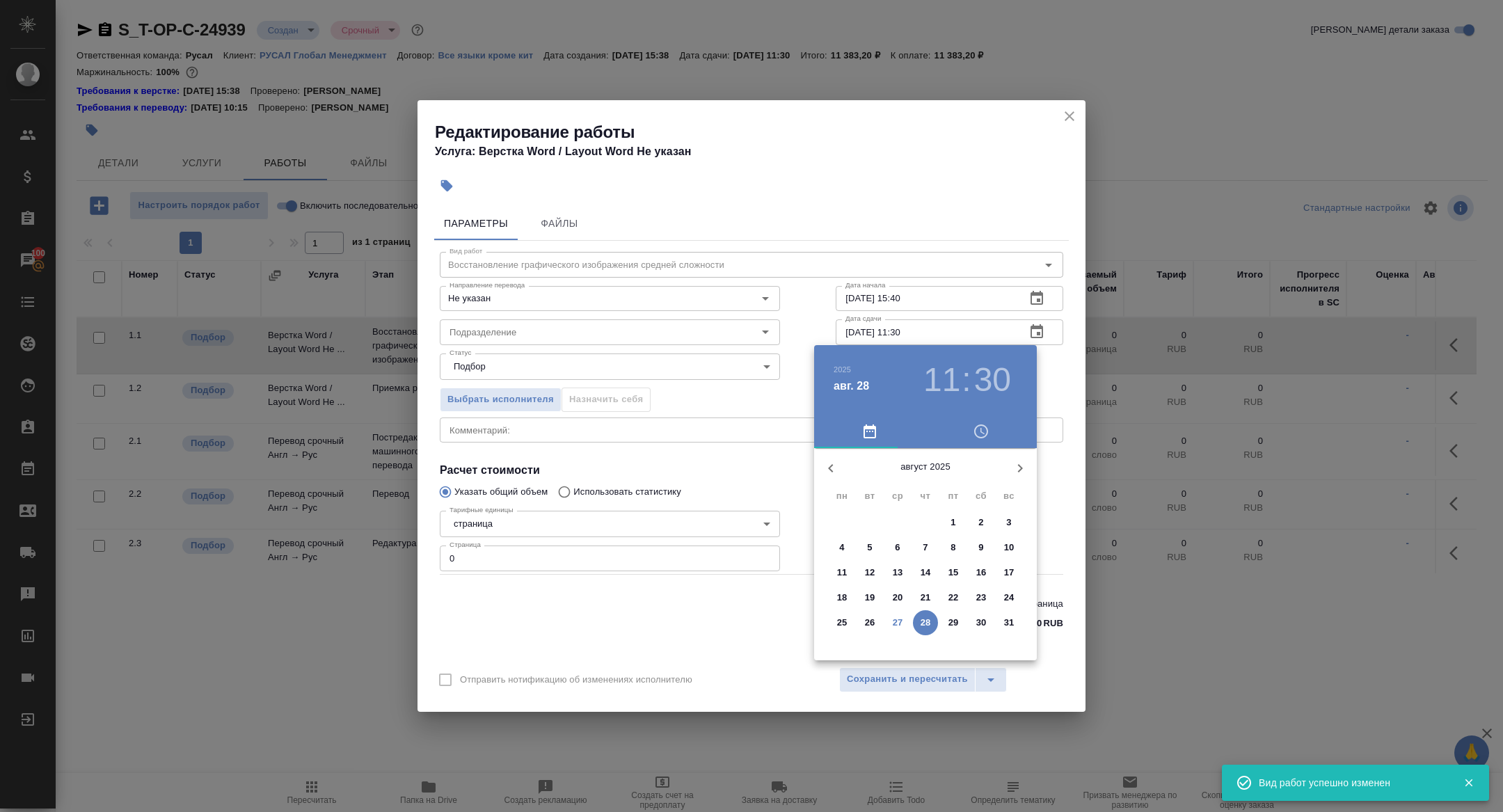
click at [903, 626] on span "27" at bounding box center [897, 622] width 25 height 14
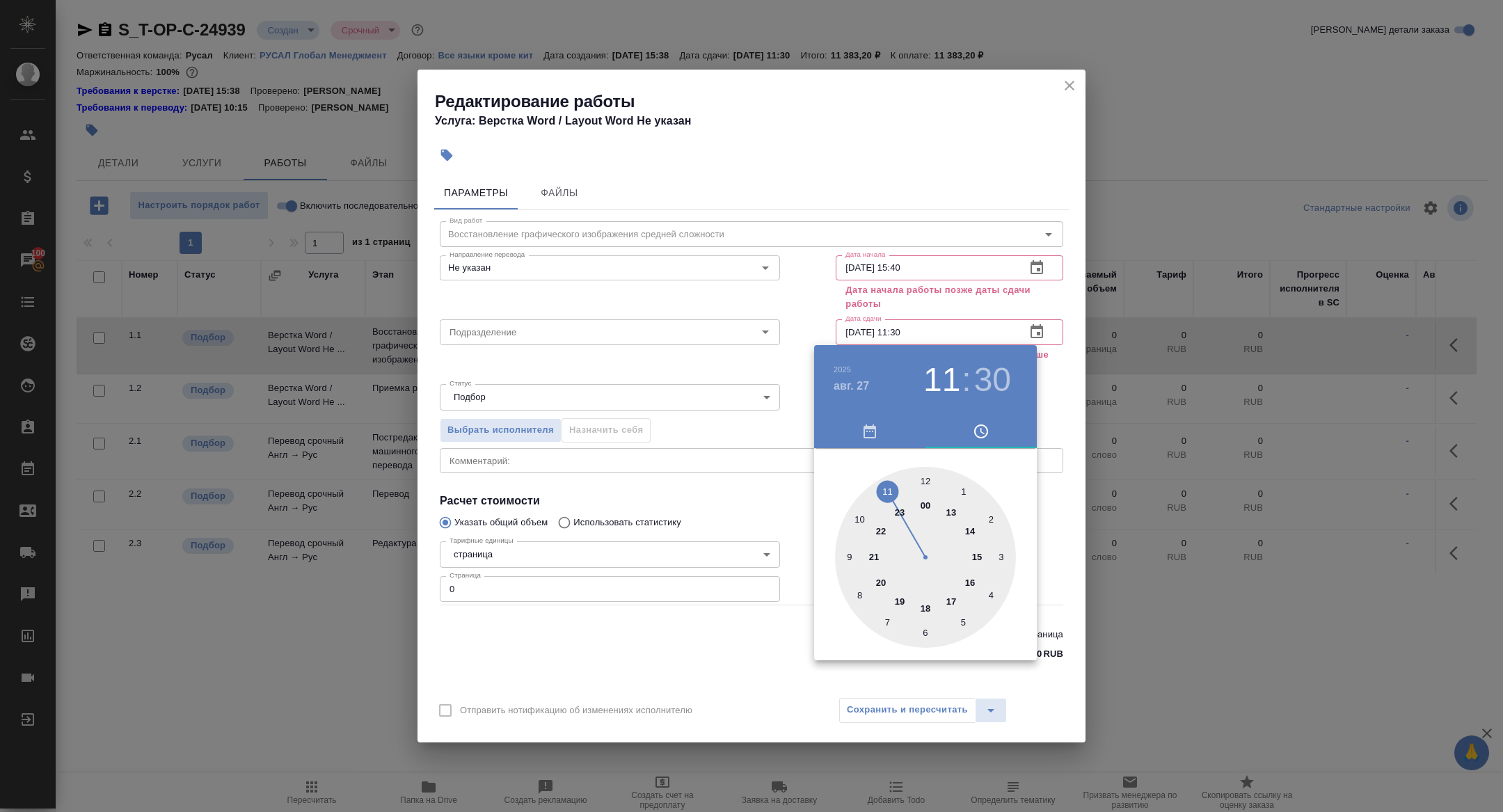
click at [875, 555] on div at bounding box center [925, 557] width 181 height 181
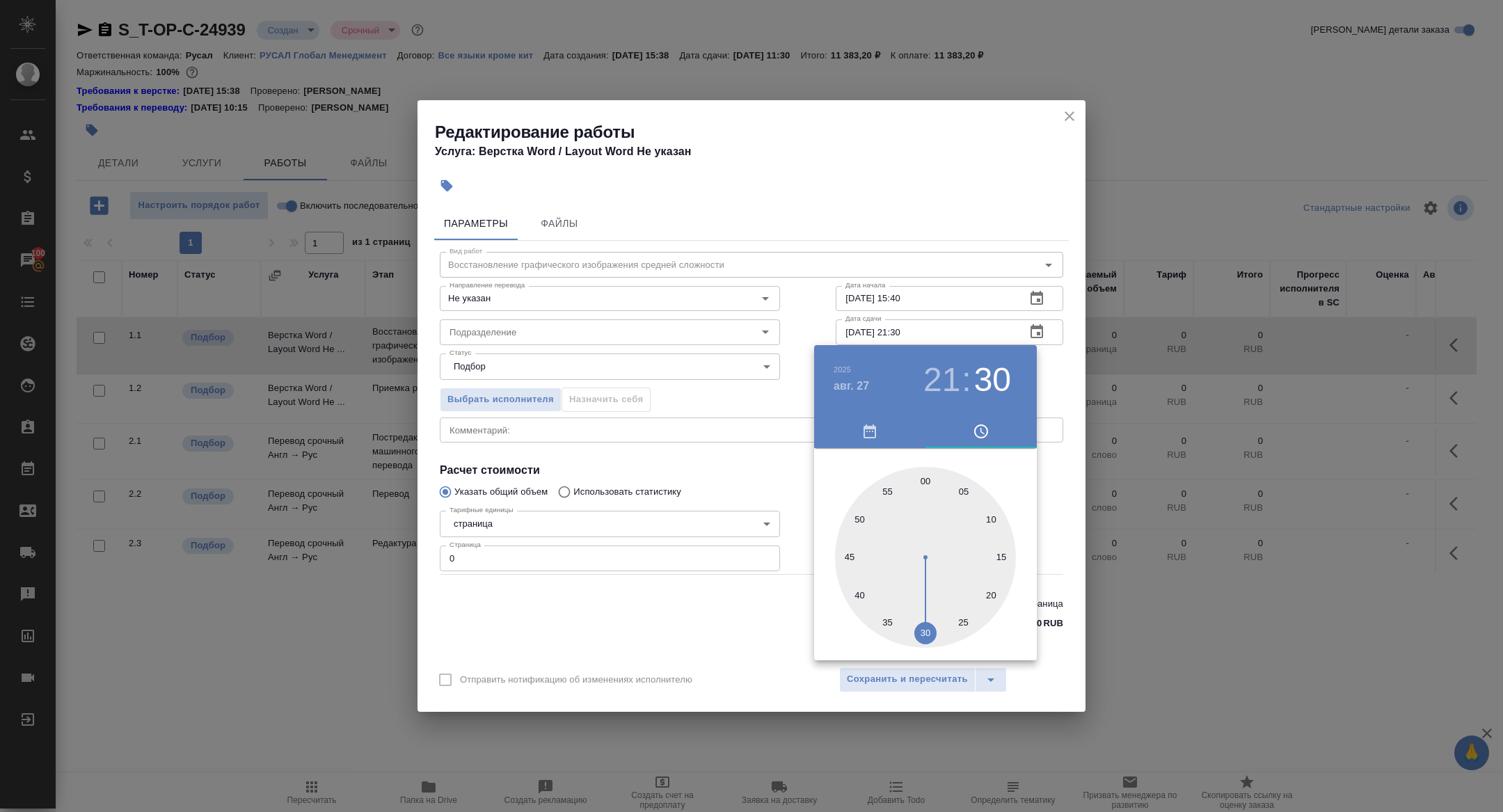
click at [925, 480] on div at bounding box center [925, 557] width 181 height 181
type input "27.08.2025 21:00"
click at [668, 418] on div at bounding box center [751, 406] width 1503 height 812
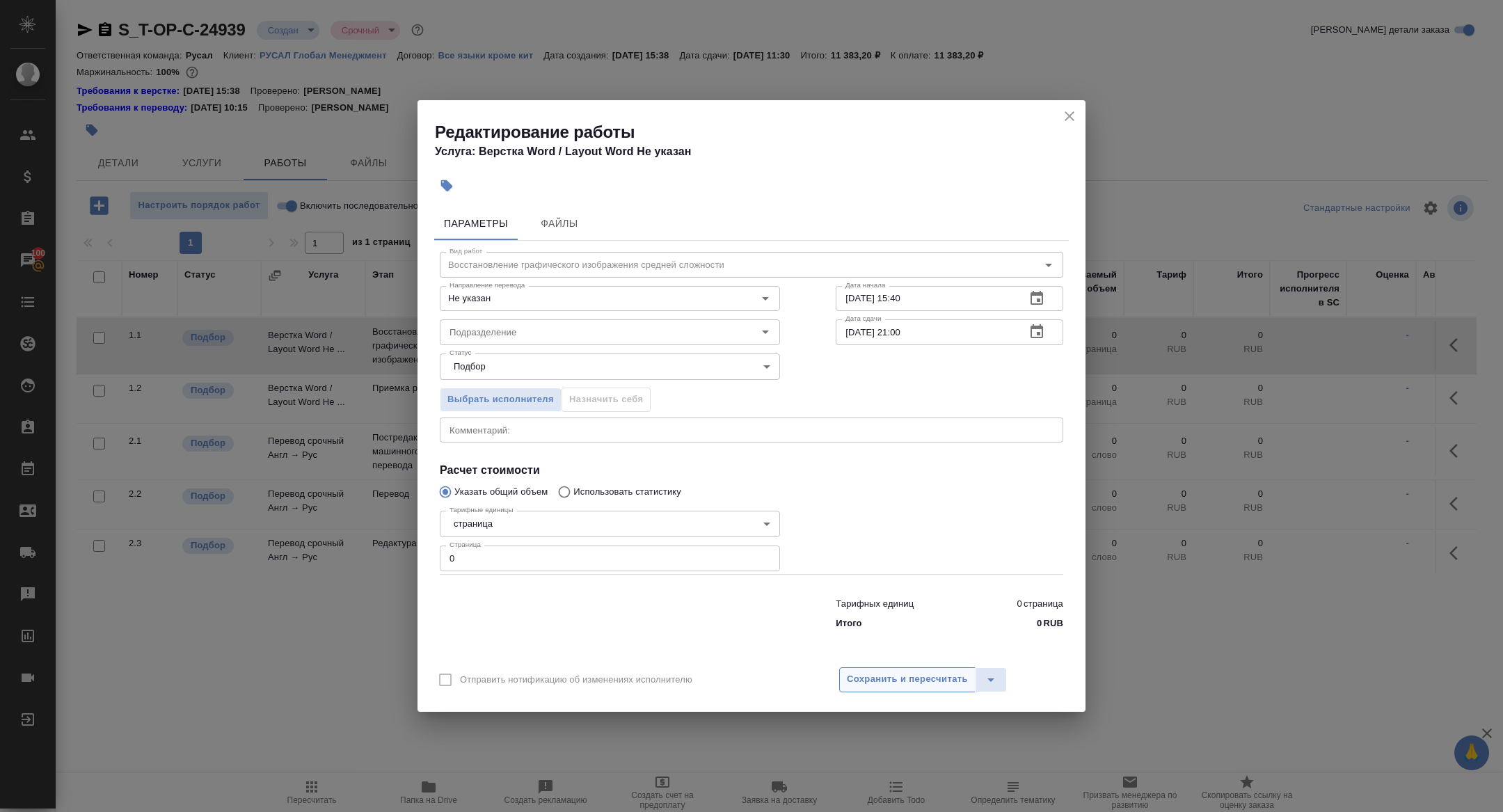
click at [911, 677] on span "Сохранить и пересчитать" at bounding box center [907, 679] width 121 height 16
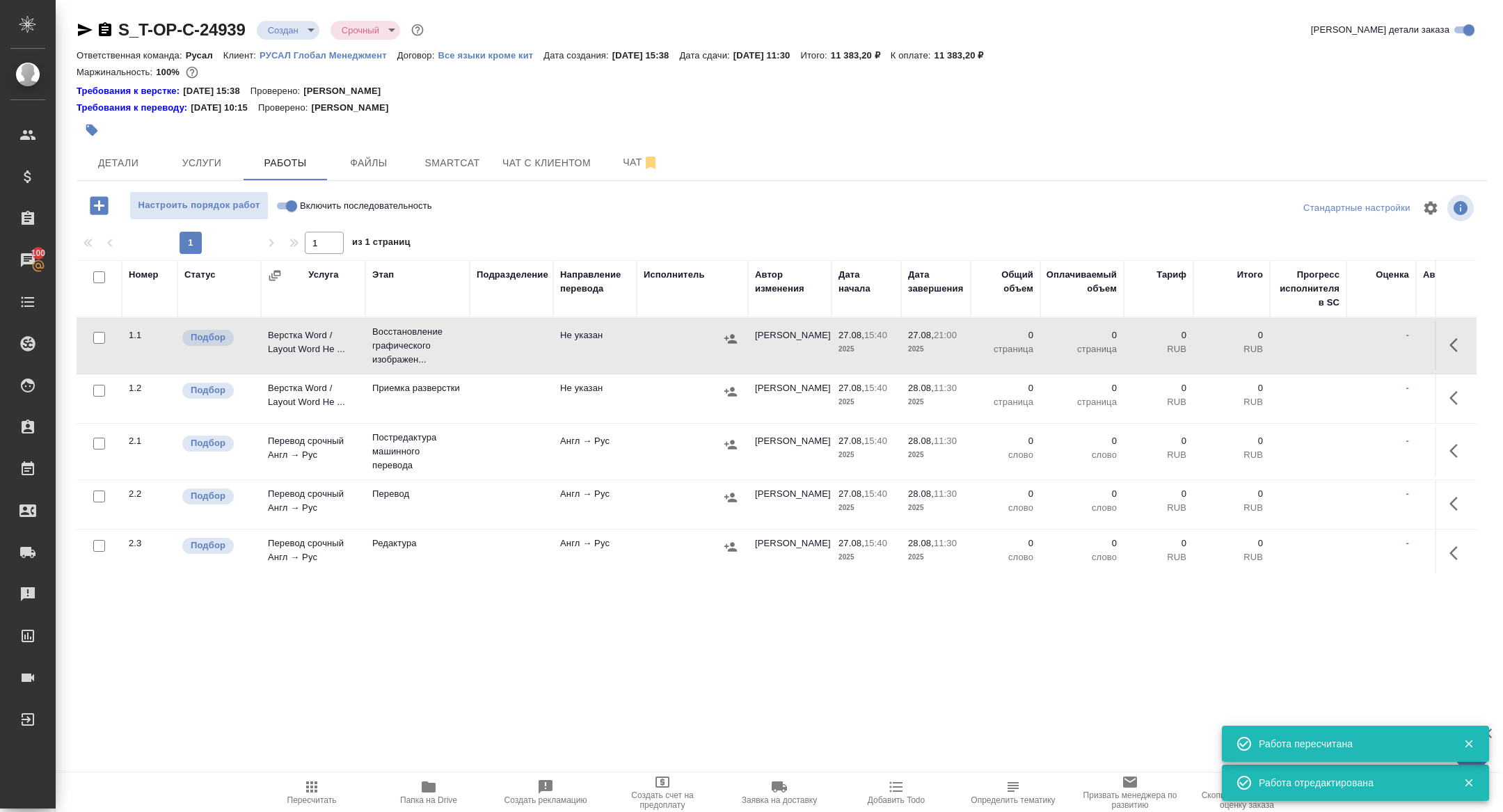
click at [289, 205] on input "Включить последовательность" at bounding box center [291, 205] width 50 height 17
checkbox input "true"
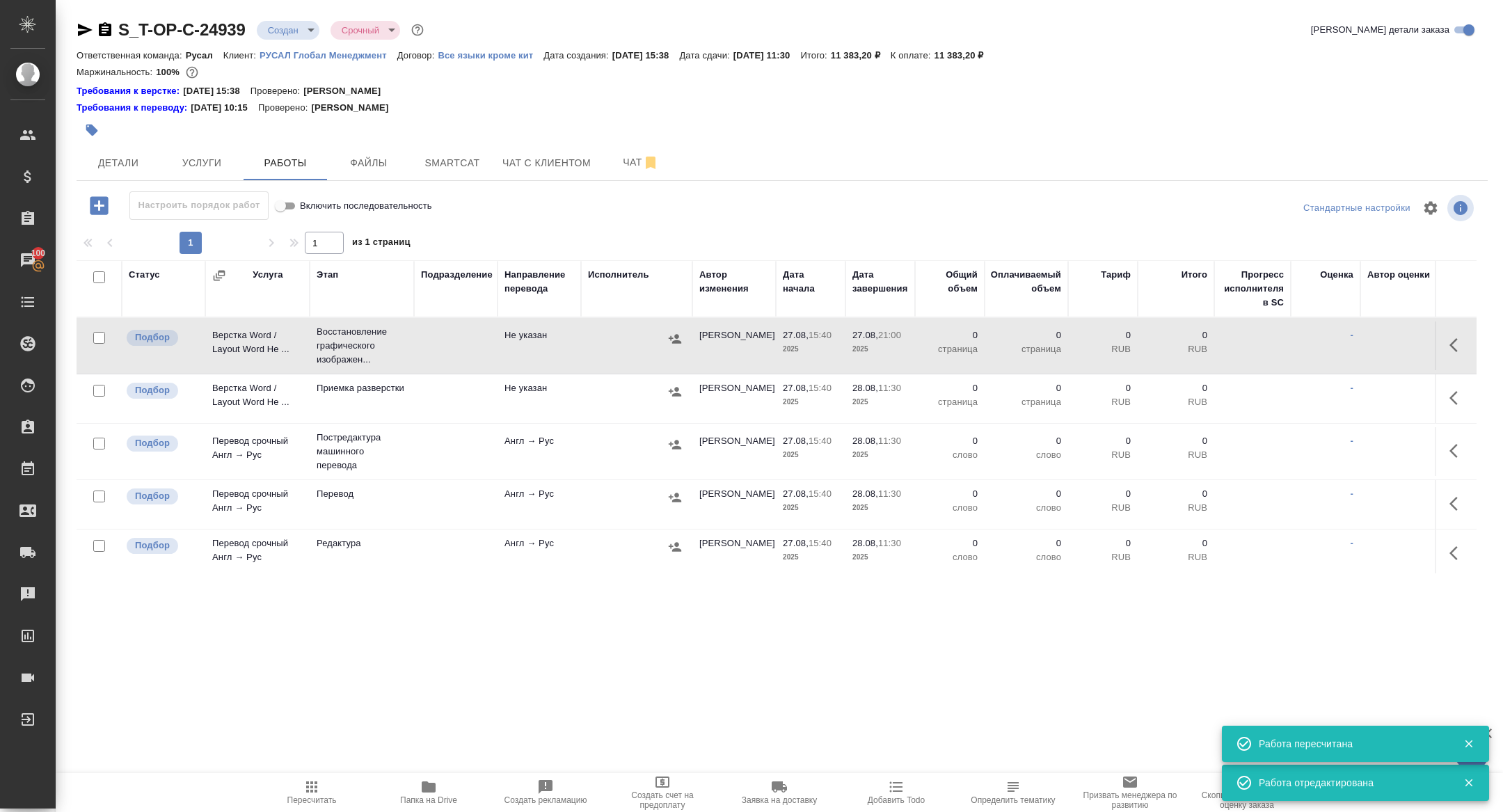
click at [1447, 357] on button "button" at bounding box center [1457, 345] width 34 height 34
click at [1360, 341] on icon "button" at bounding box center [1356, 345] width 13 height 13
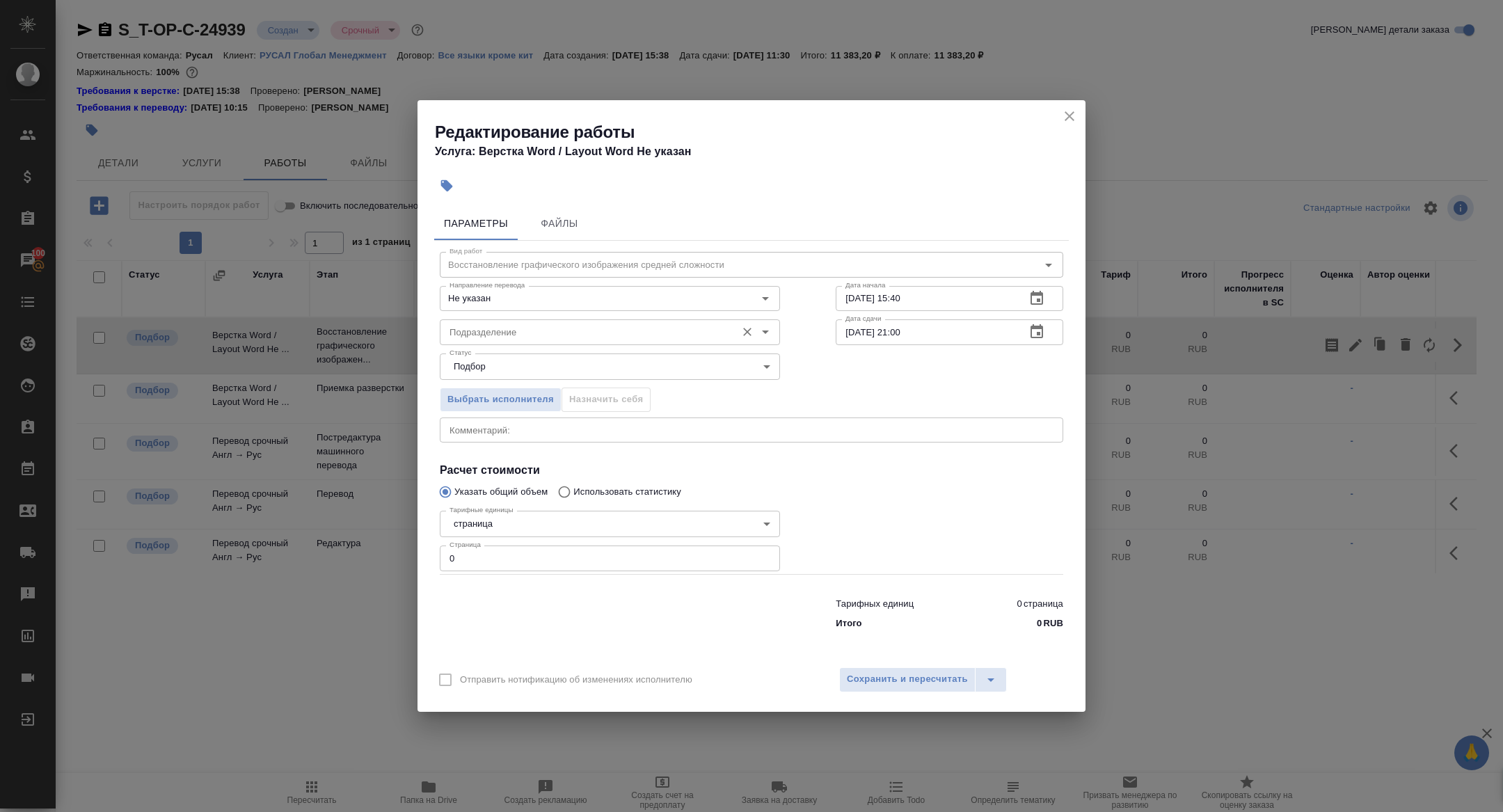
click at [589, 340] on input "Подразделение" at bounding box center [587, 332] width 285 height 17
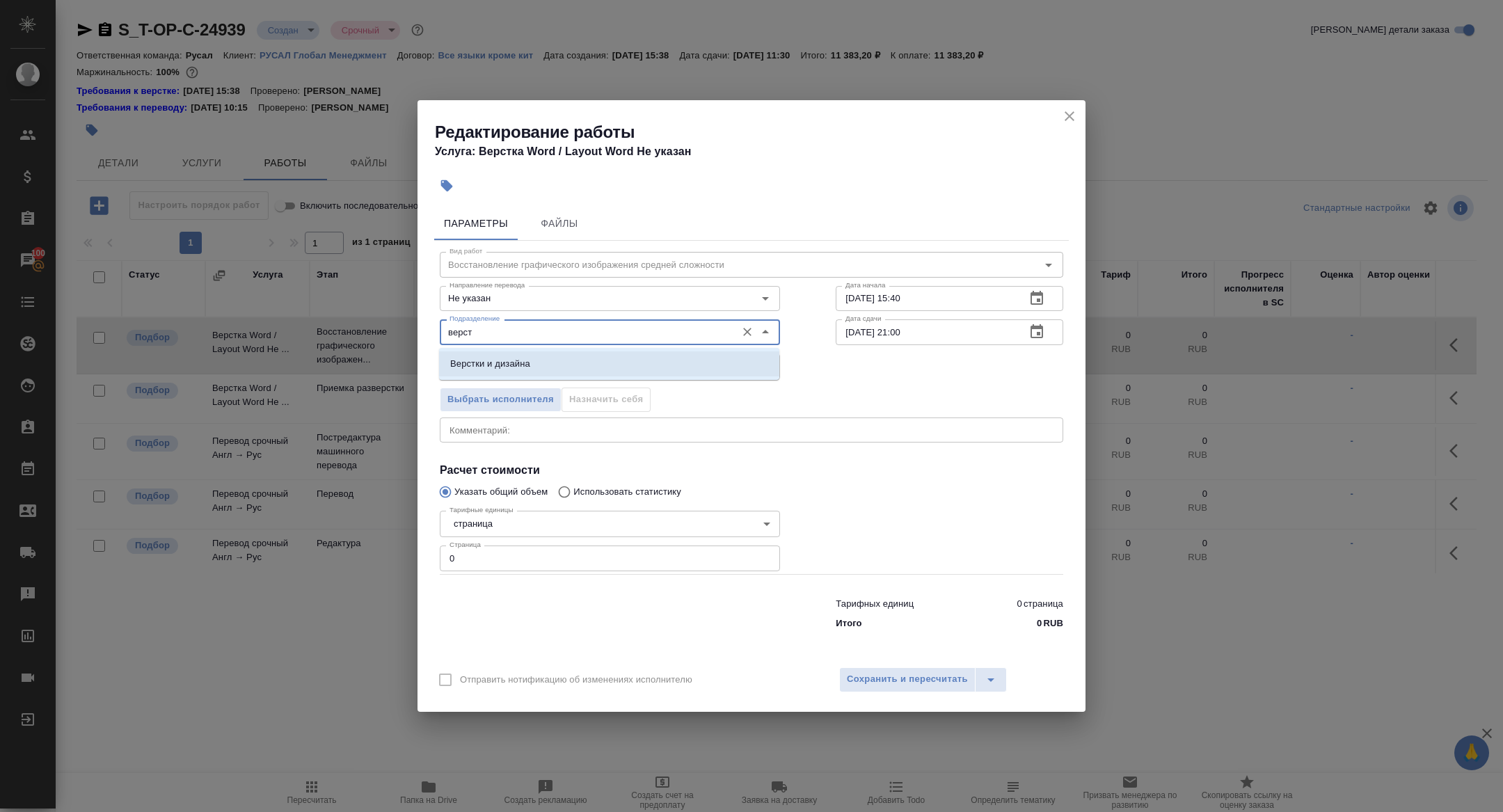
click at [621, 361] on li "Верстки и дизайна" at bounding box center [609, 363] width 340 height 25
type input "Верстки и дизайна"
drag, startPoint x: 483, startPoint y: 557, endPoint x: 358, endPoint y: 556, distance: 125.0
click at [358, 556] on div "Редактирование работы Услуга: Верстка Word / Layout Word Не указан Параметры Фа…" at bounding box center [751, 406] width 1503 height 812
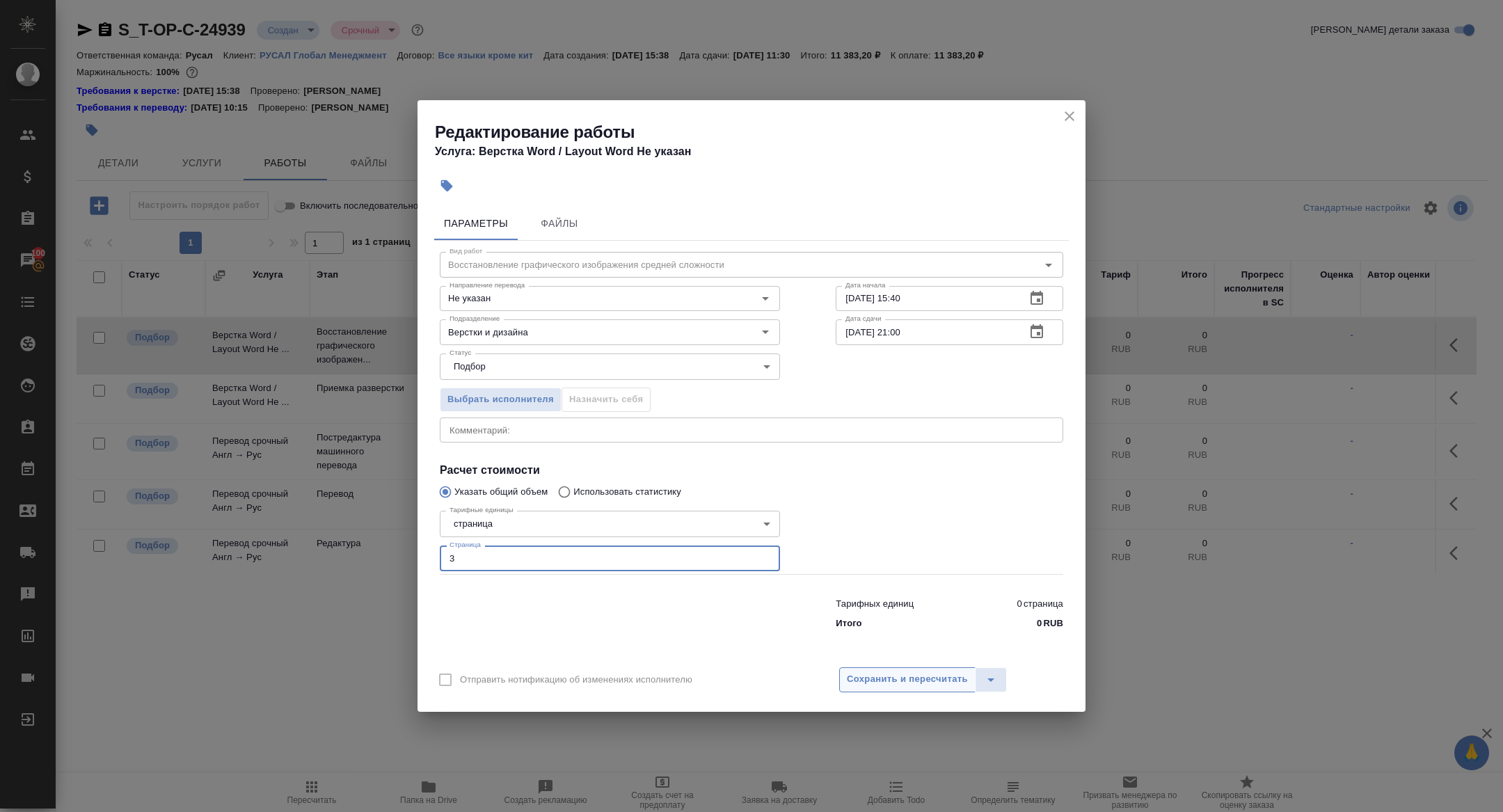
type input "3"
click at [866, 685] on span "Сохранить и пересчитать" at bounding box center [907, 679] width 121 height 16
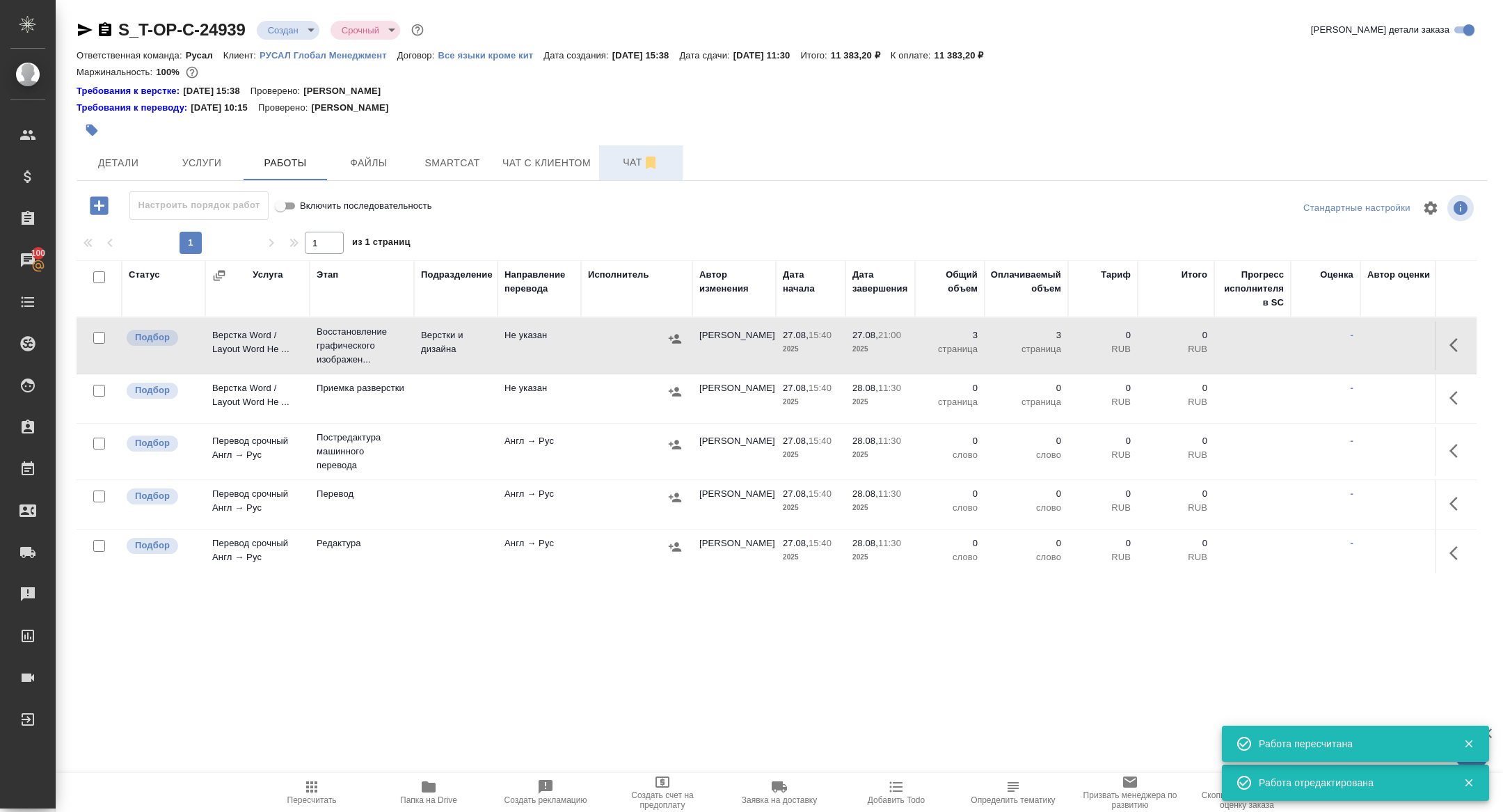
click at [629, 163] on span "Чат" at bounding box center [640, 163] width 67 height 18
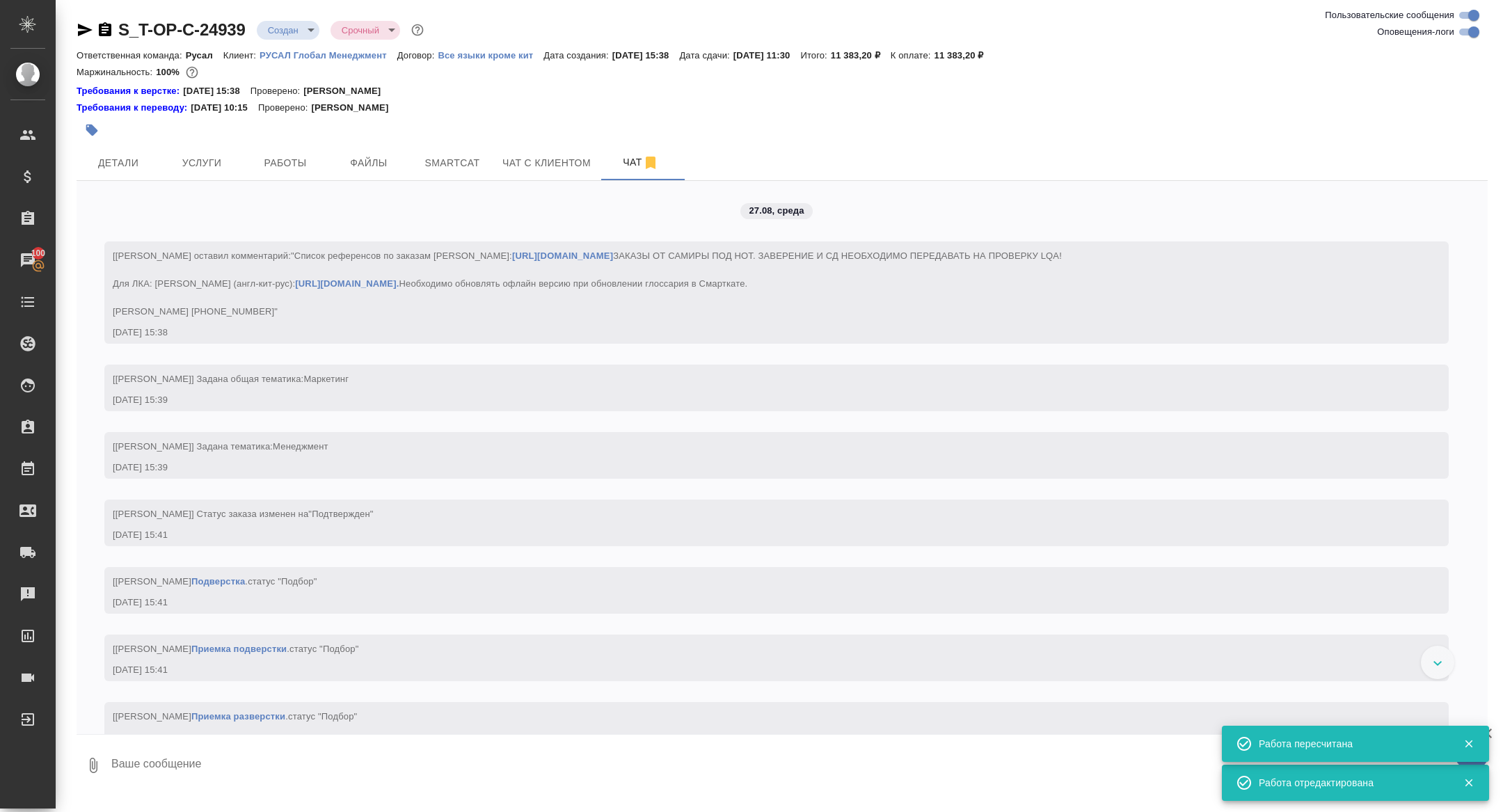
click at [296, 765] on textarea at bounding box center [798, 765] width 1377 height 47
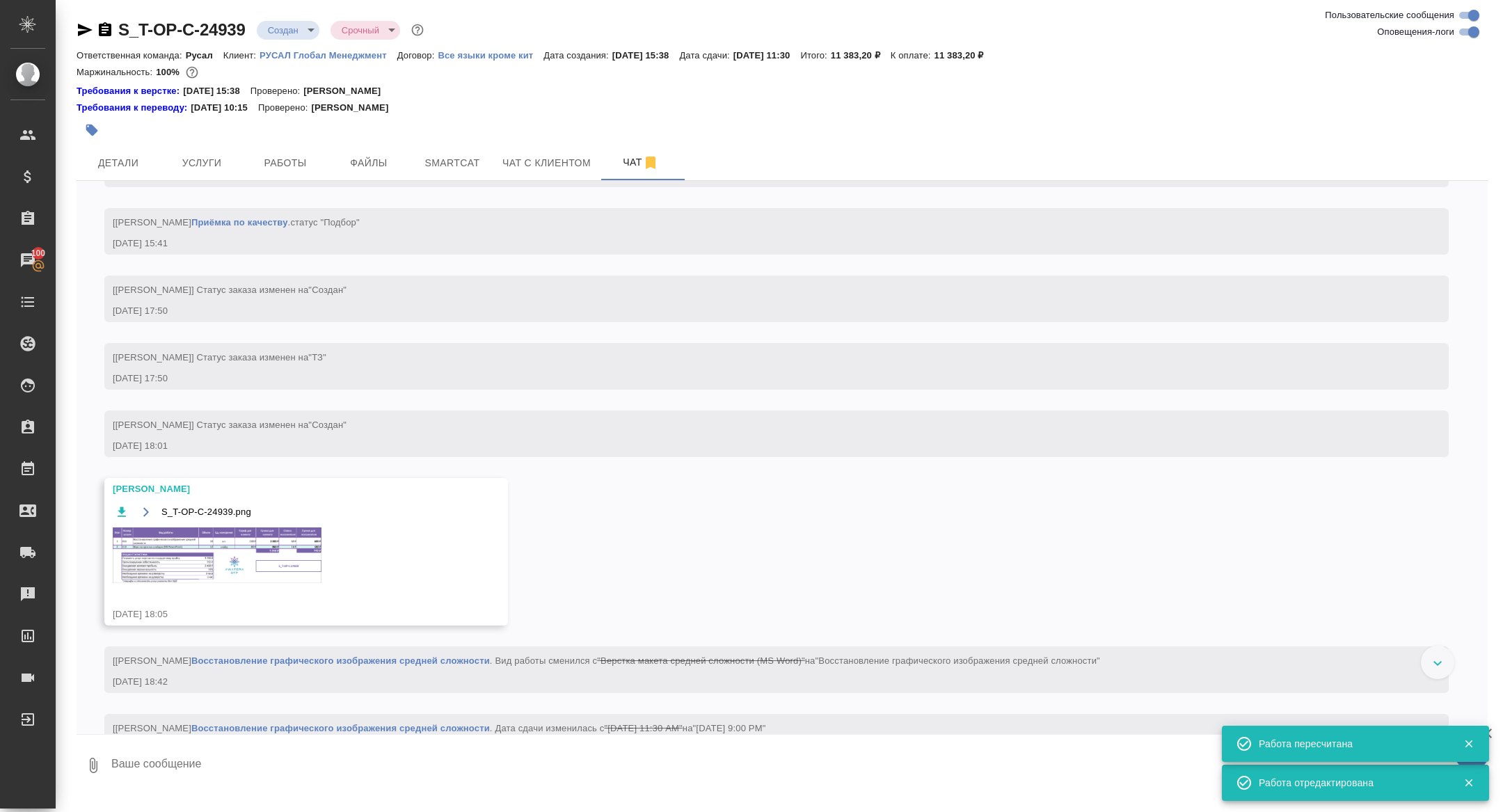
scroll to position [1257, 0]
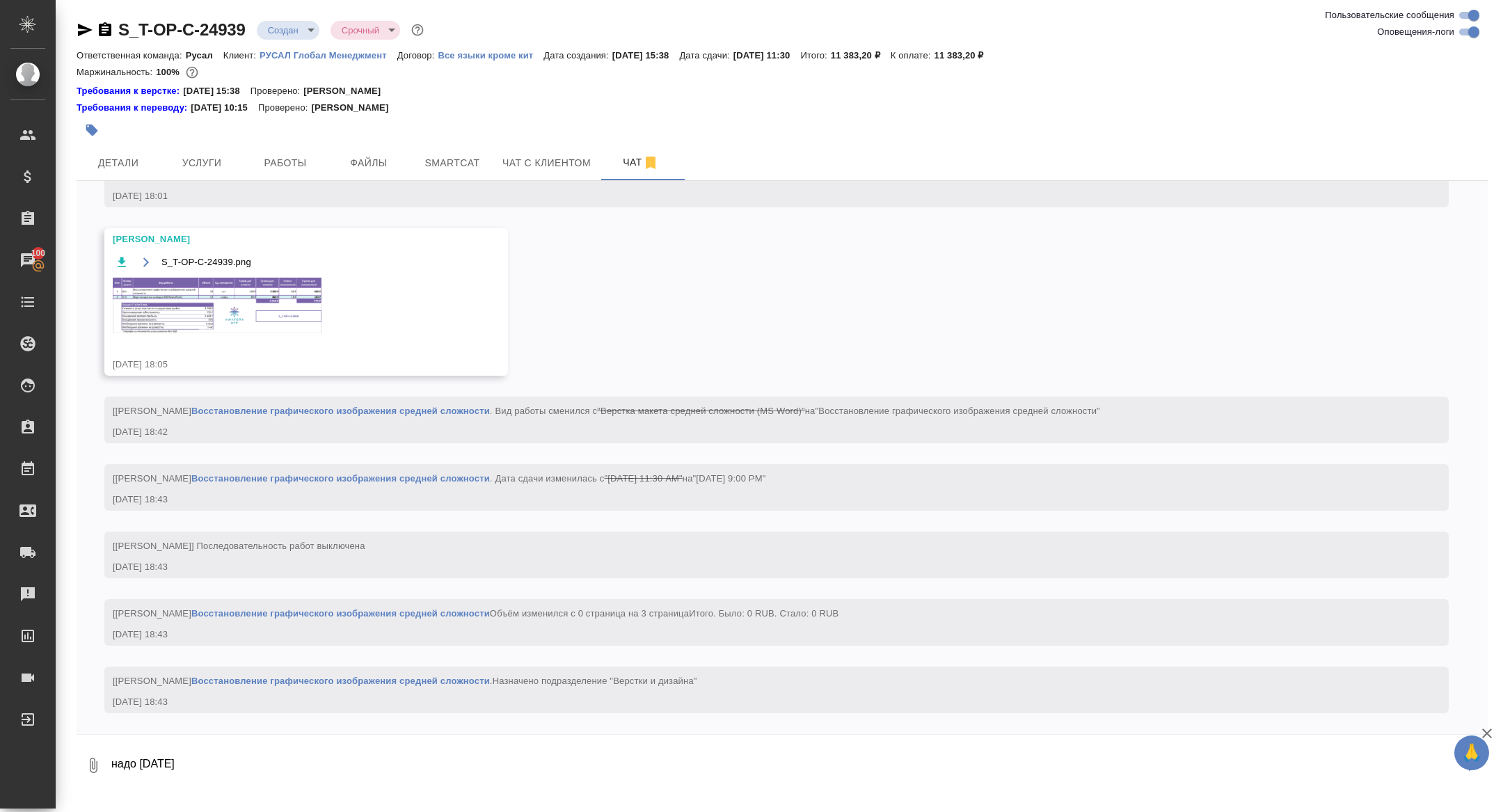
type textarea "надо сегодня"
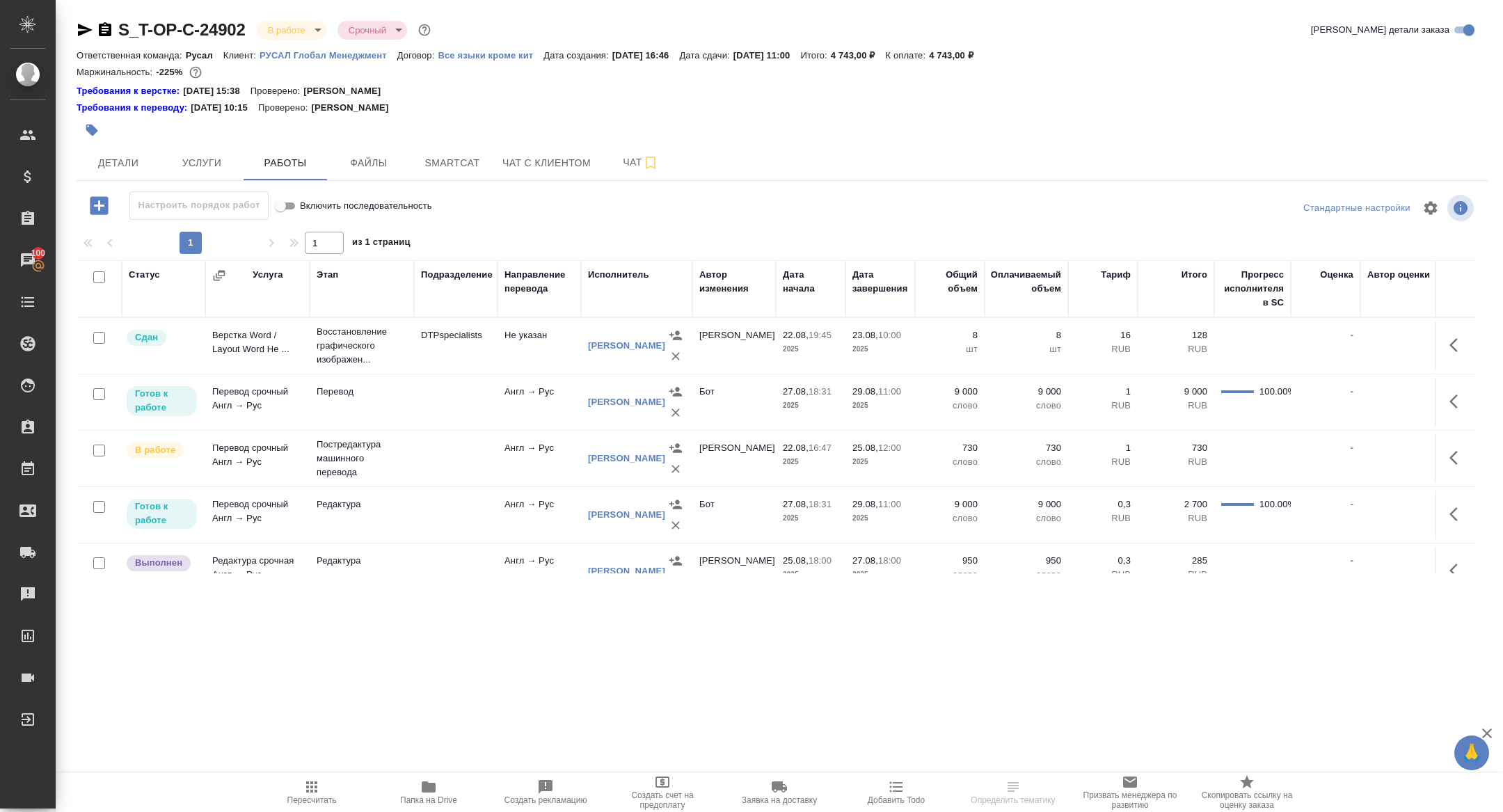
scroll to position [74, 0]
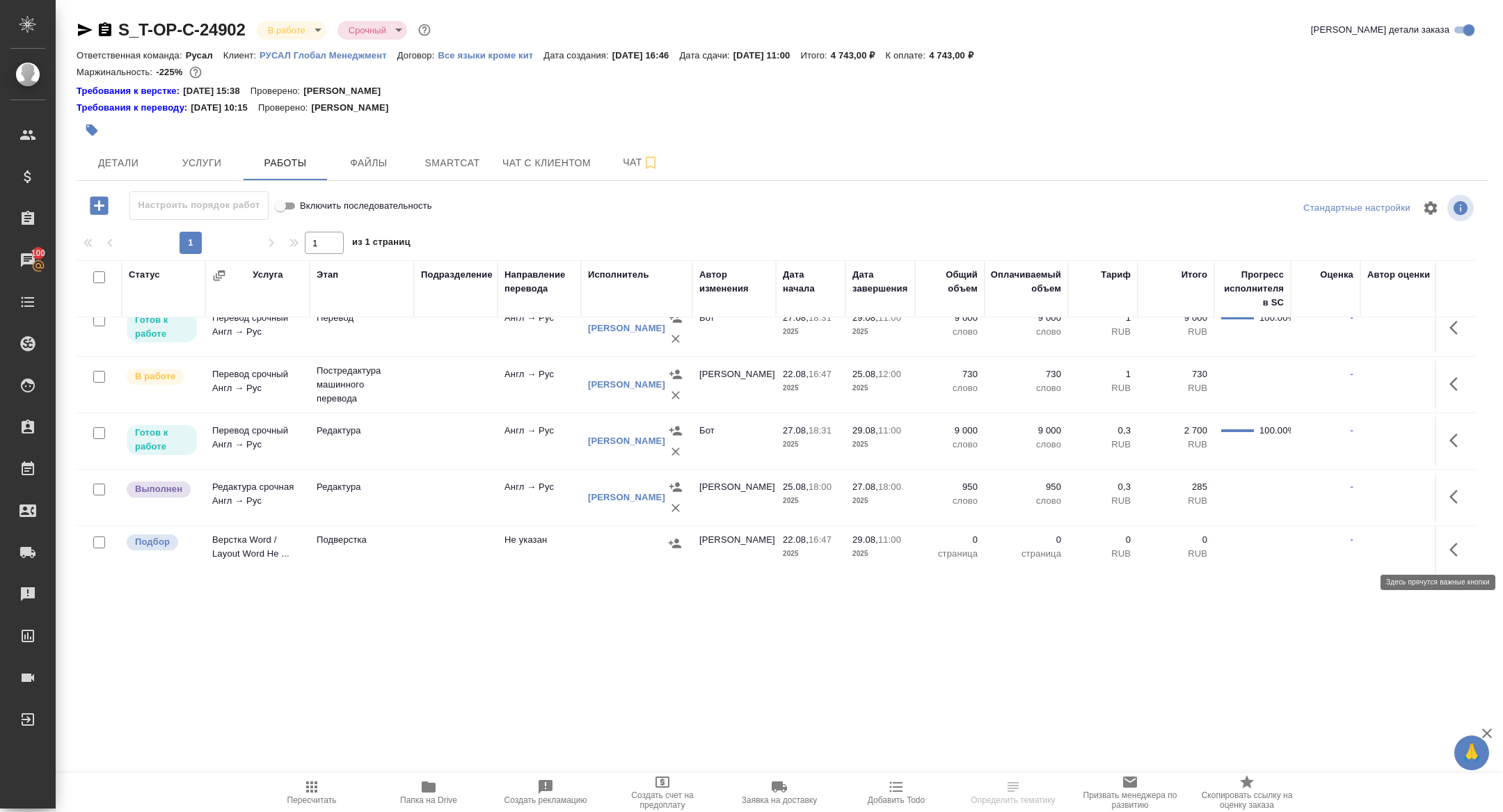
click at [1449, 543] on icon "button" at bounding box center [1457, 549] width 17 height 17
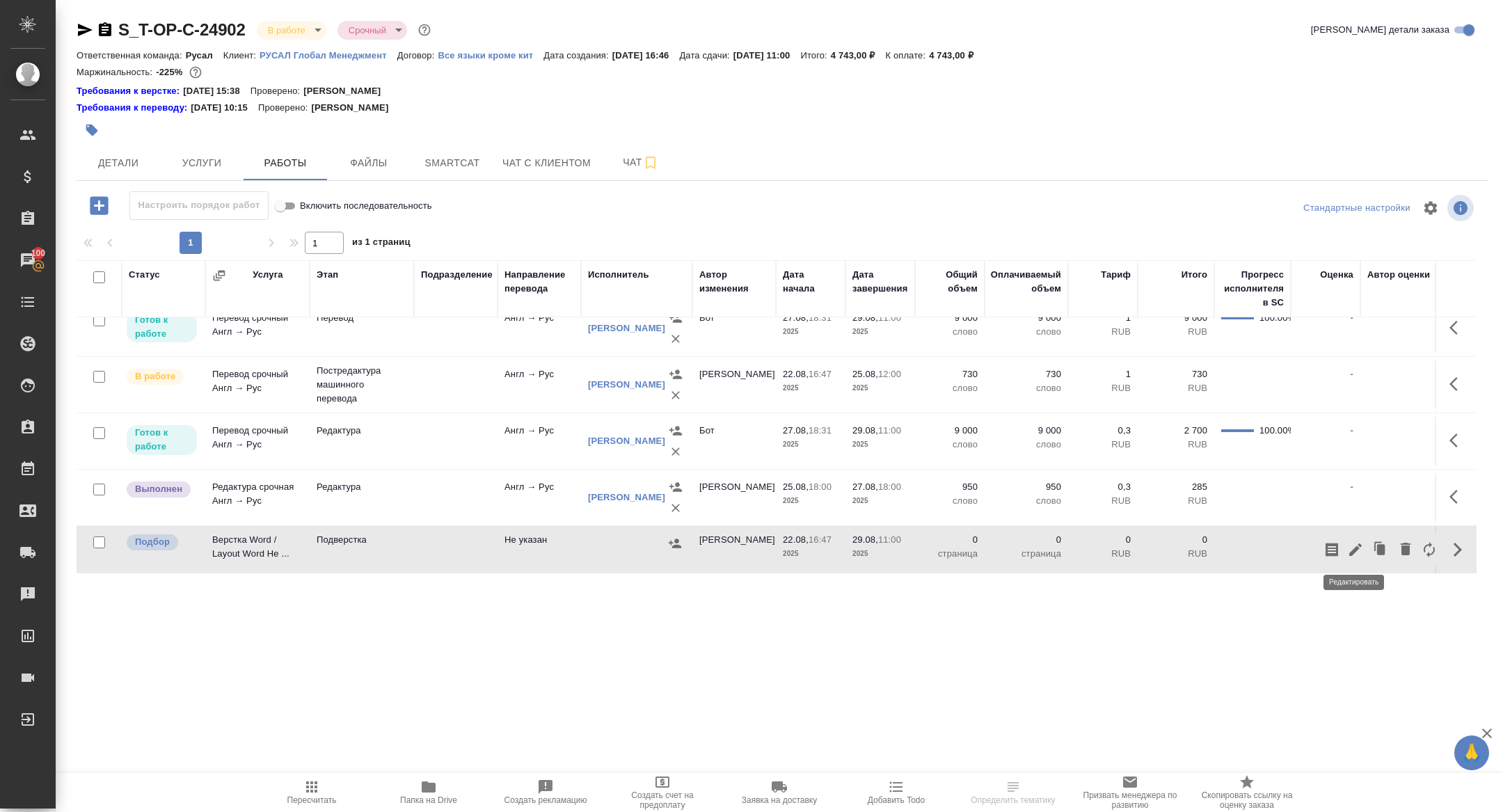
click at [1345, 545] on button "button" at bounding box center [1356, 550] width 24 height 34
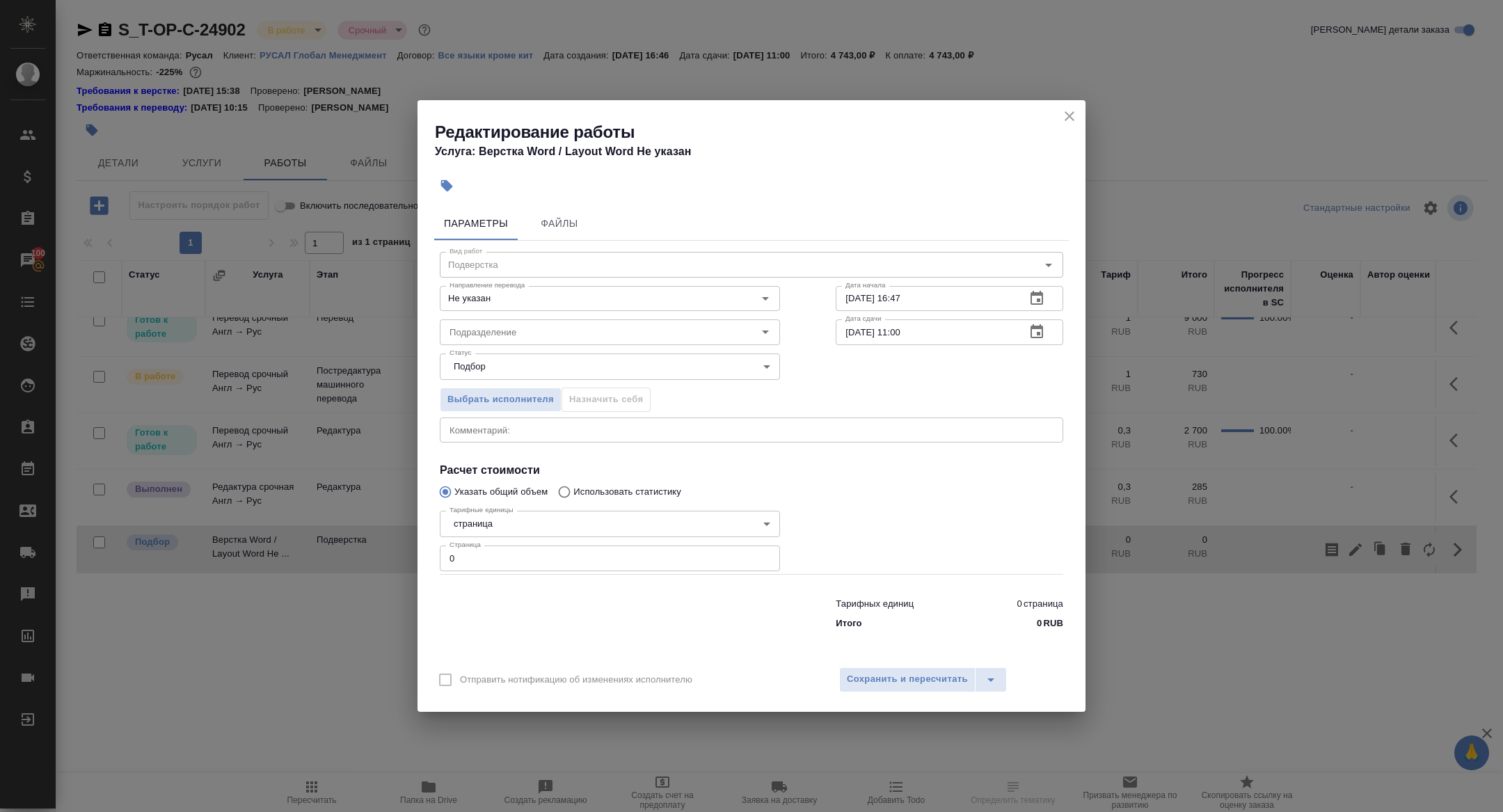
click at [480, 434] on div "x Комментарий:" at bounding box center [751, 430] width 624 height 25
paste textarea "https://drive.awatera.com/f/10180582"
type textarea "https://drive.awatera.com/f/10180582"
click at [890, 689] on button "Сохранить и пересчитать" at bounding box center [907, 679] width 136 height 25
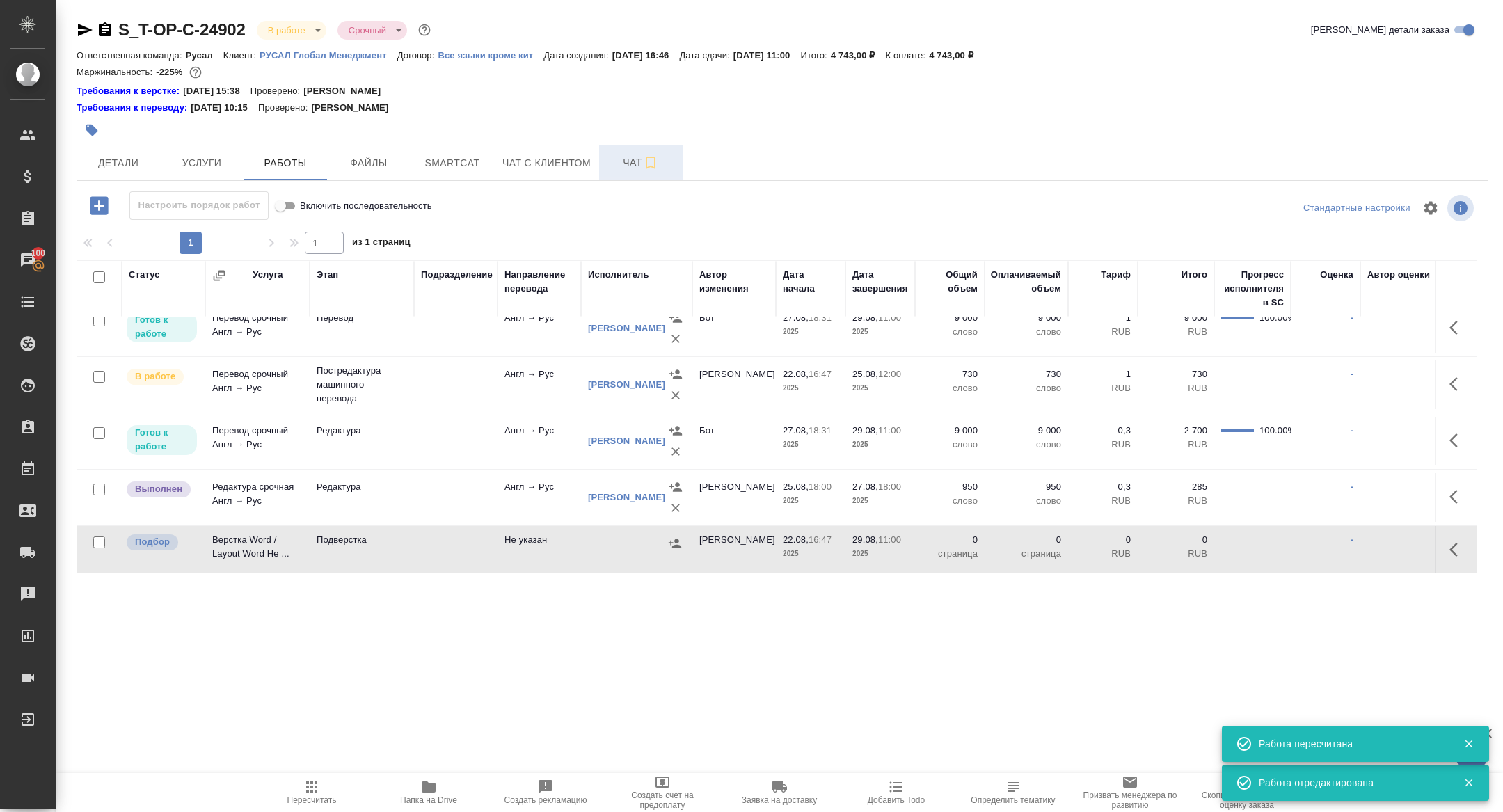
click at [620, 164] on span "Чат" at bounding box center [640, 163] width 67 height 18
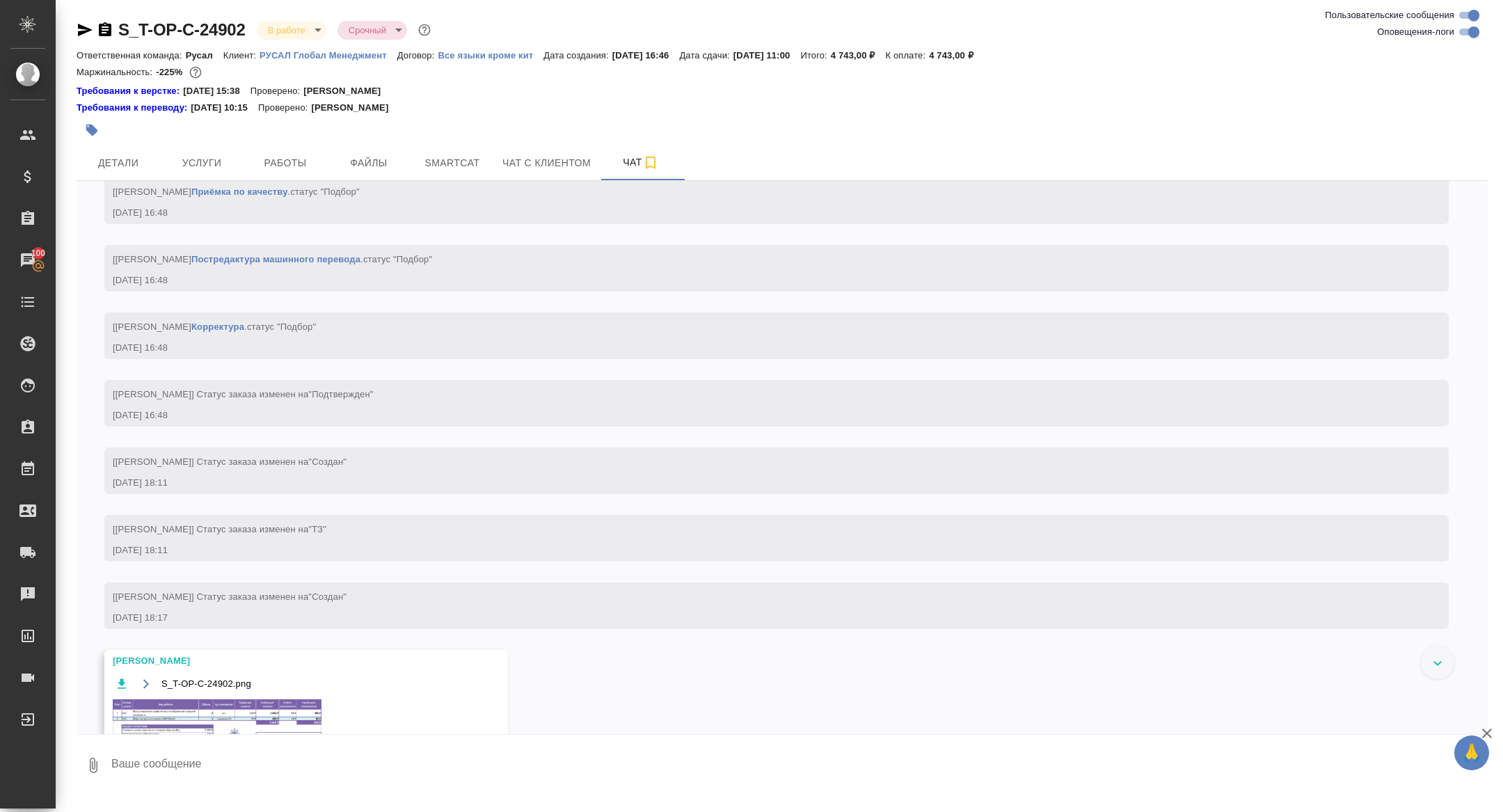
scroll to position [951, 0]
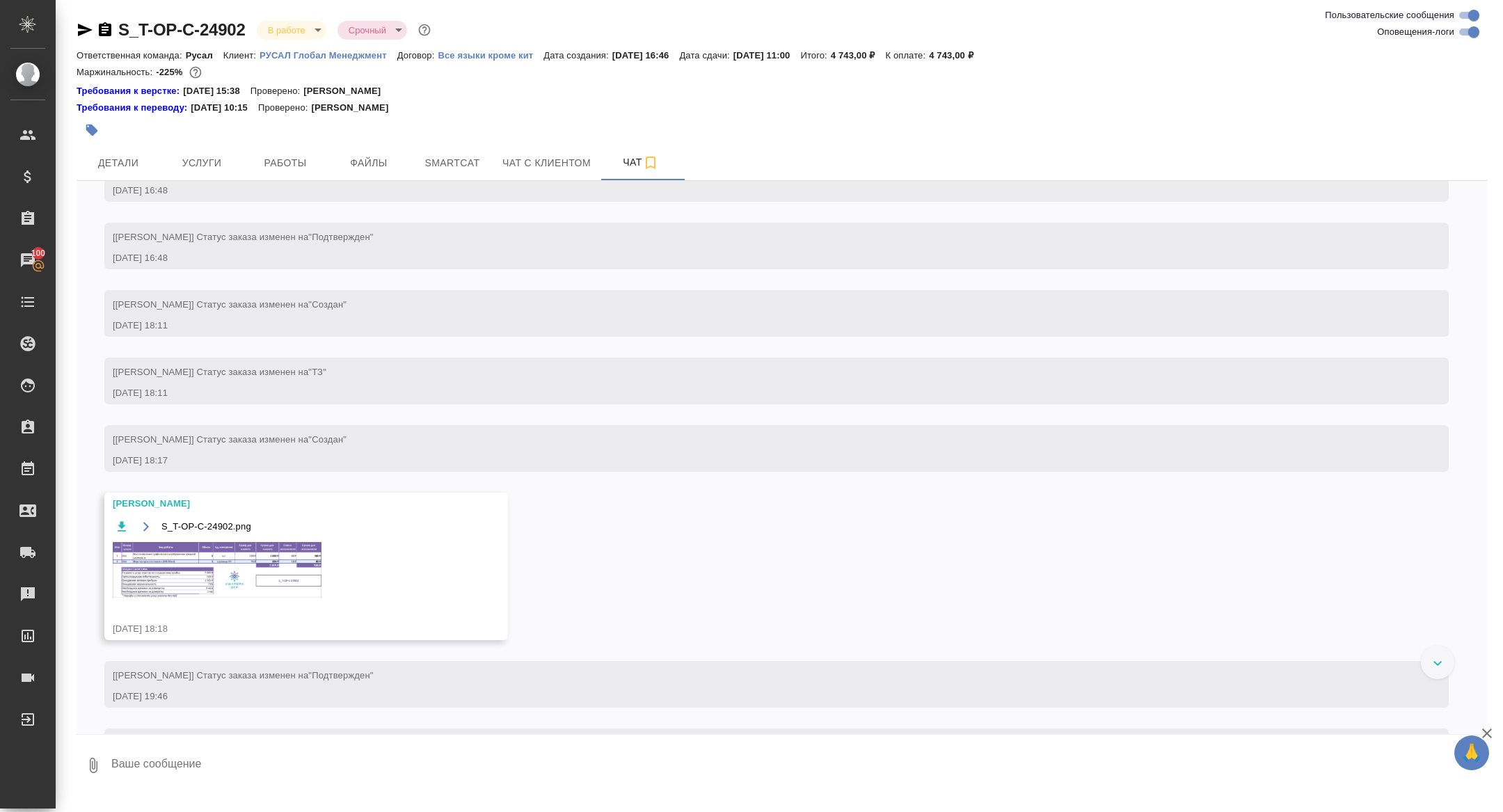
click at [257, 578] on img at bounding box center [217, 569] width 208 height 55
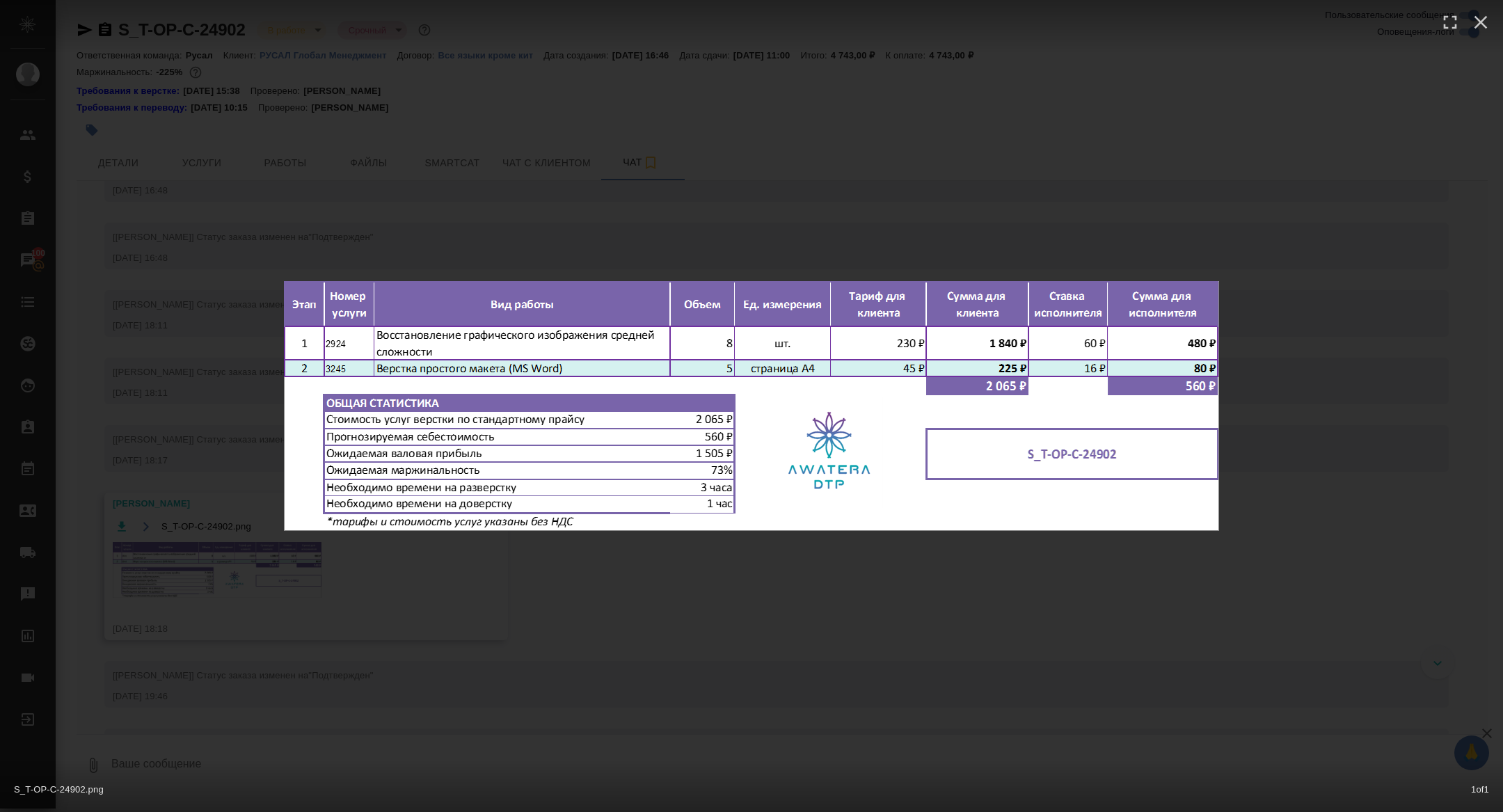
click at [203, 450] on div "S_T-OP-C-24902.png 1 of 1" at bounding box center [751, 406] width 1503 height 812
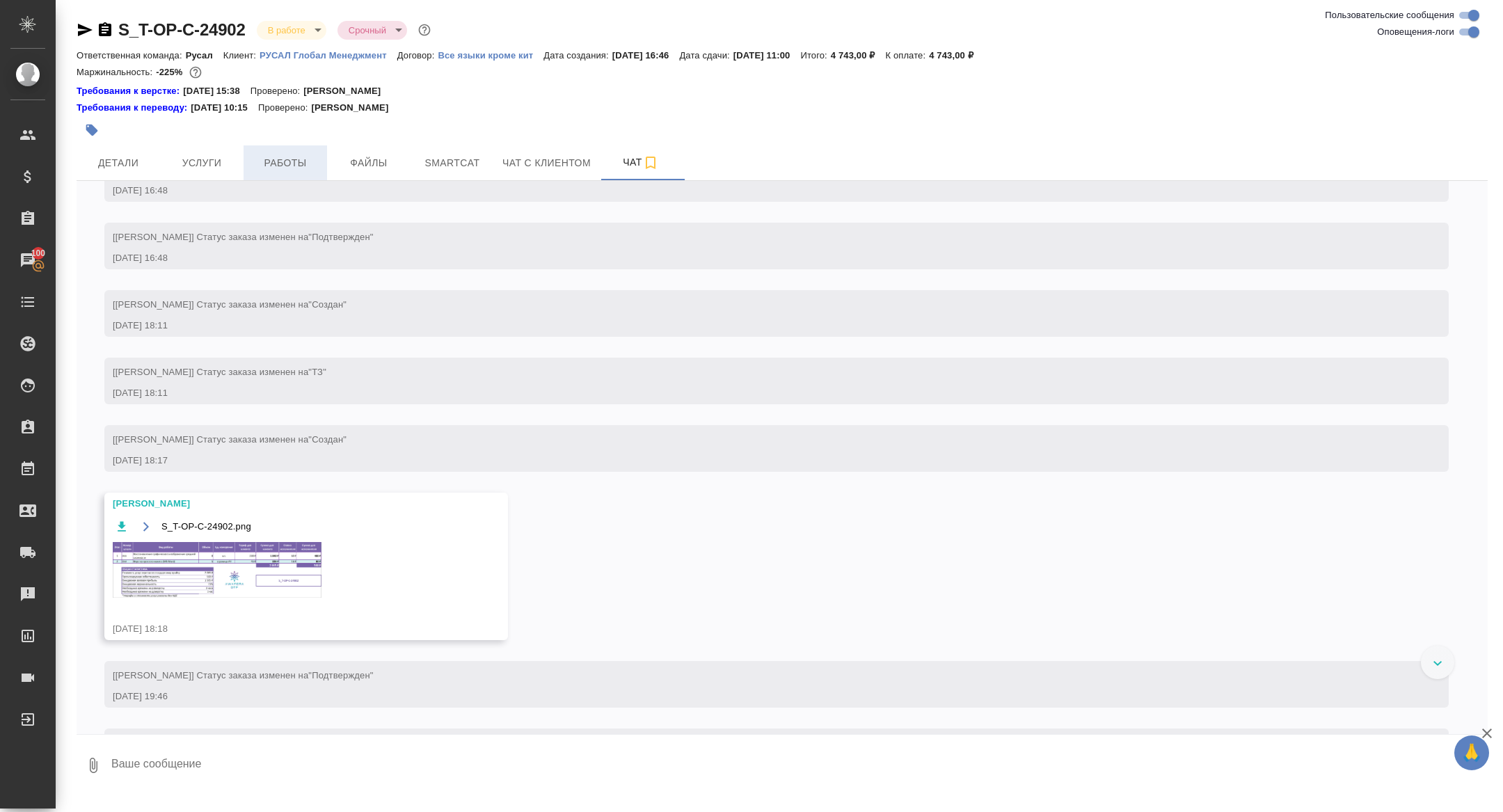
click at [271, 159] on span "Работы" at bounding box center [285, 164] width 67 height 18
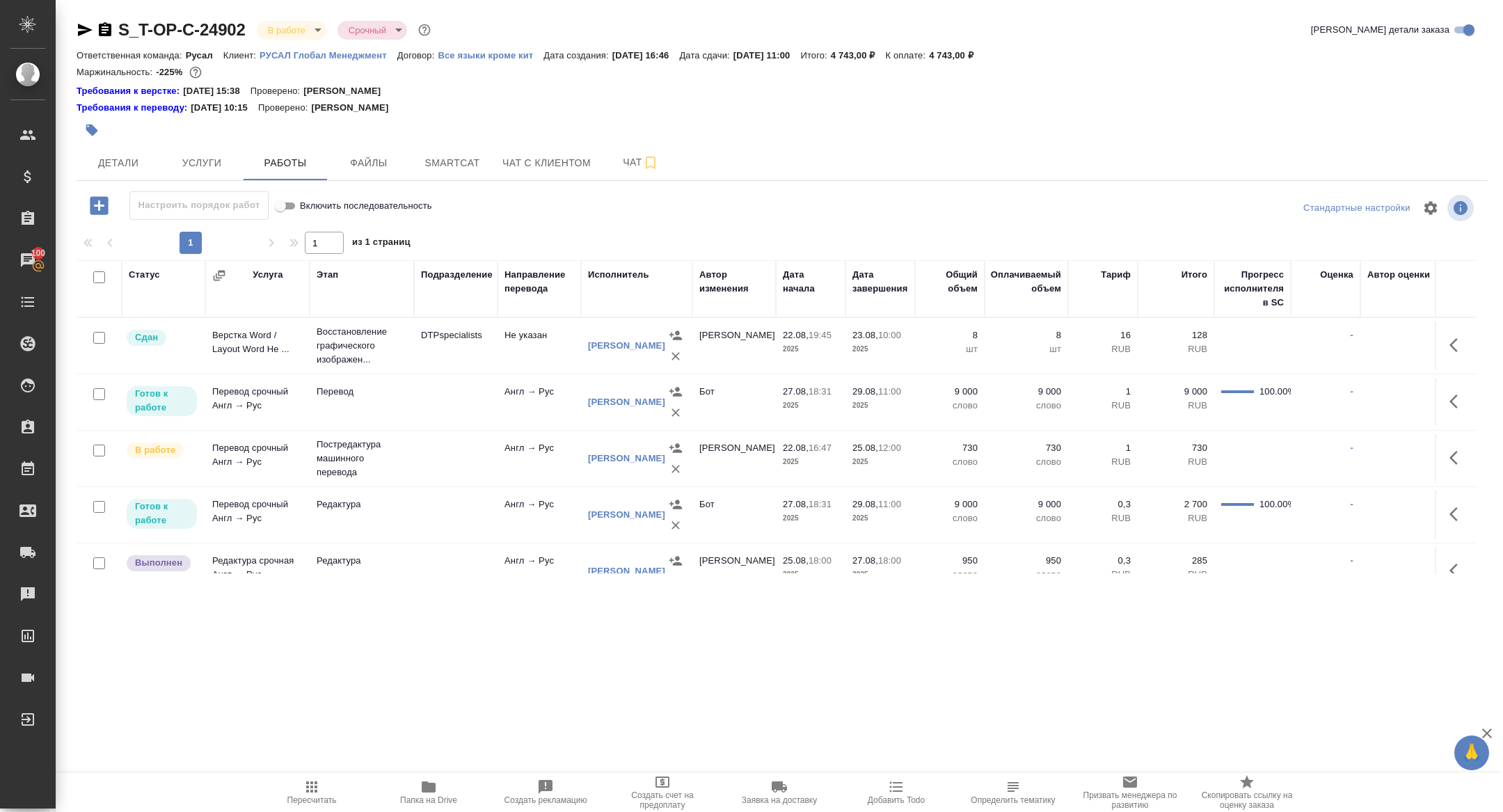
scroll to position [74, 0]
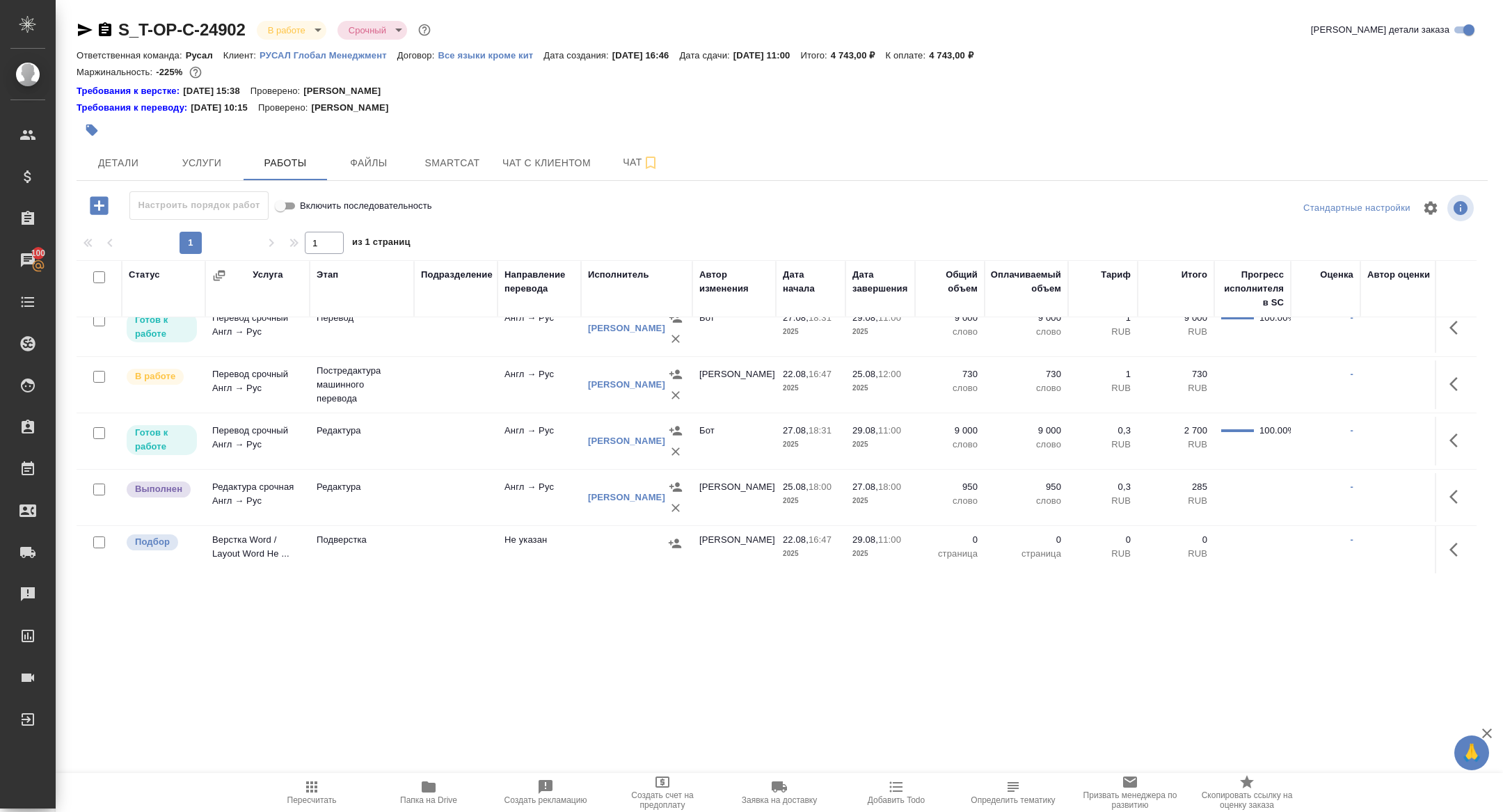
click at [1446, 550] on button "button" at bounding box center [1457, 550] width 34 height 34
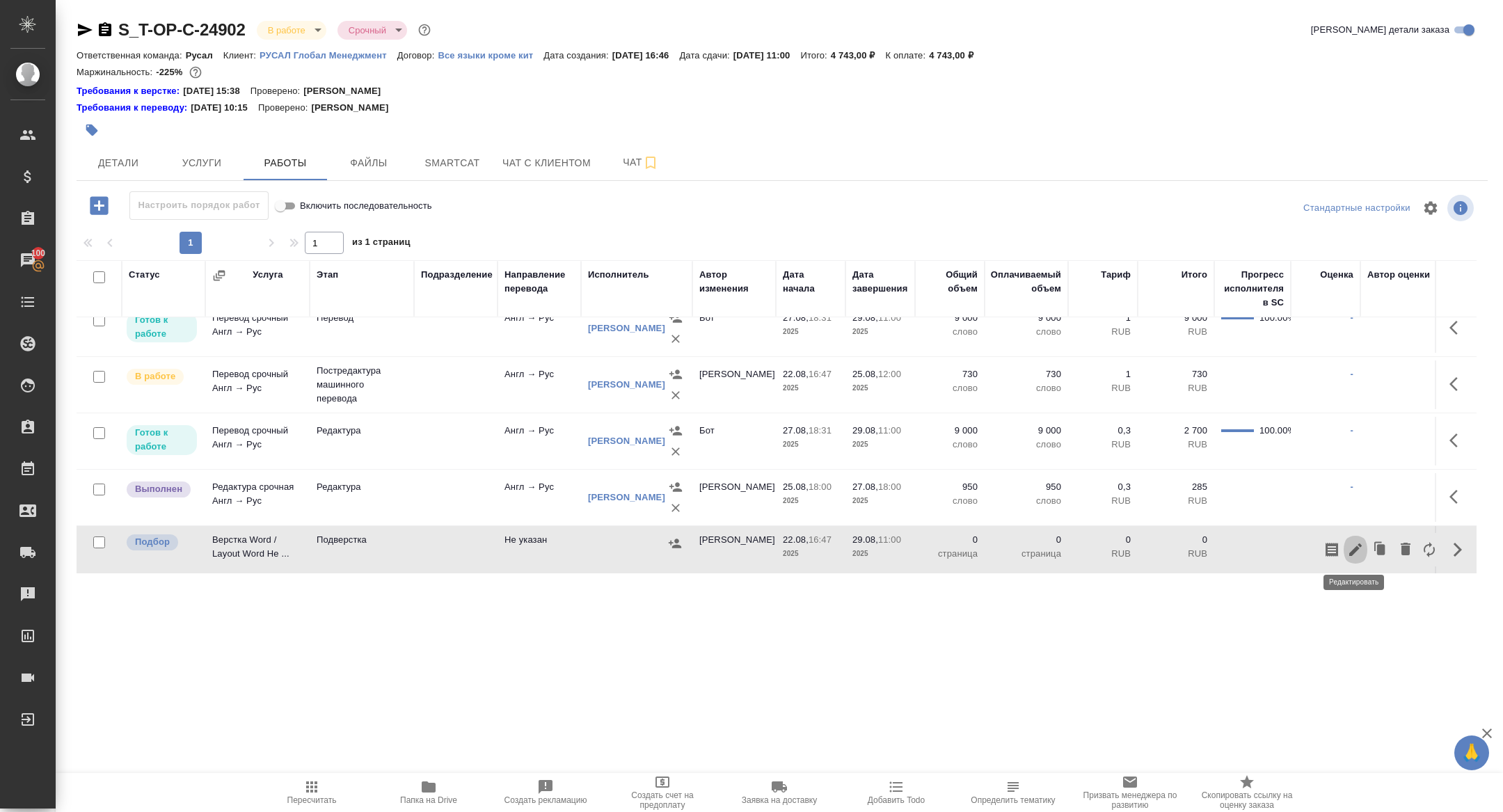
click at [1358, 545] on icon "button" at bounding box center [1356, 550] width 13 height 13
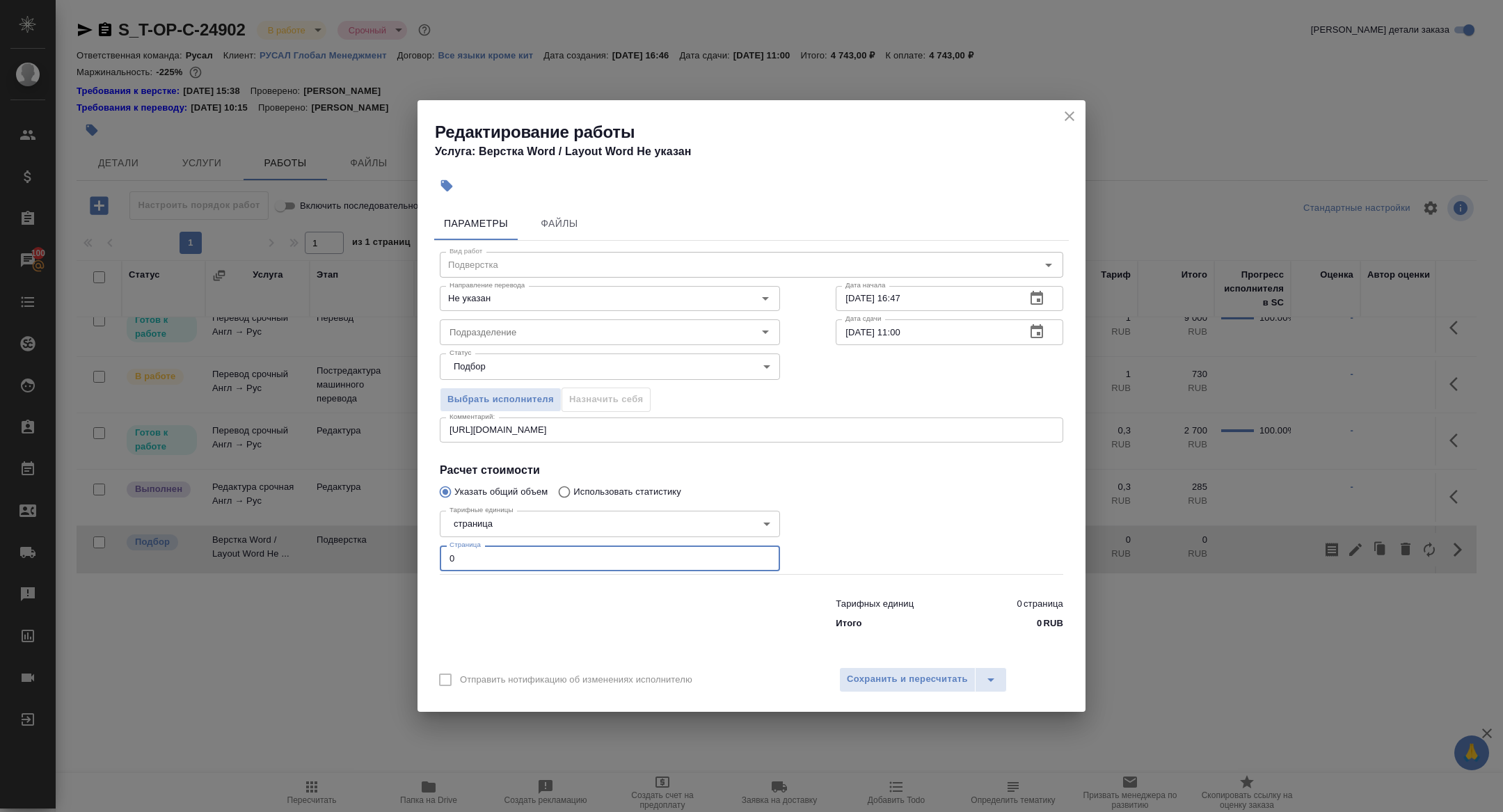
drag, startPoint x: 466, startPoint y: 560, endPoint x: 384, endPoint y: 559, distance: 82.0
click at [386, 560] on div "Редактирование работы Услуга: Верстка Word / Layout Word Не указан Параметры Фа…" at bounding box center [751, 406] width 1503 height 812
type input "5"
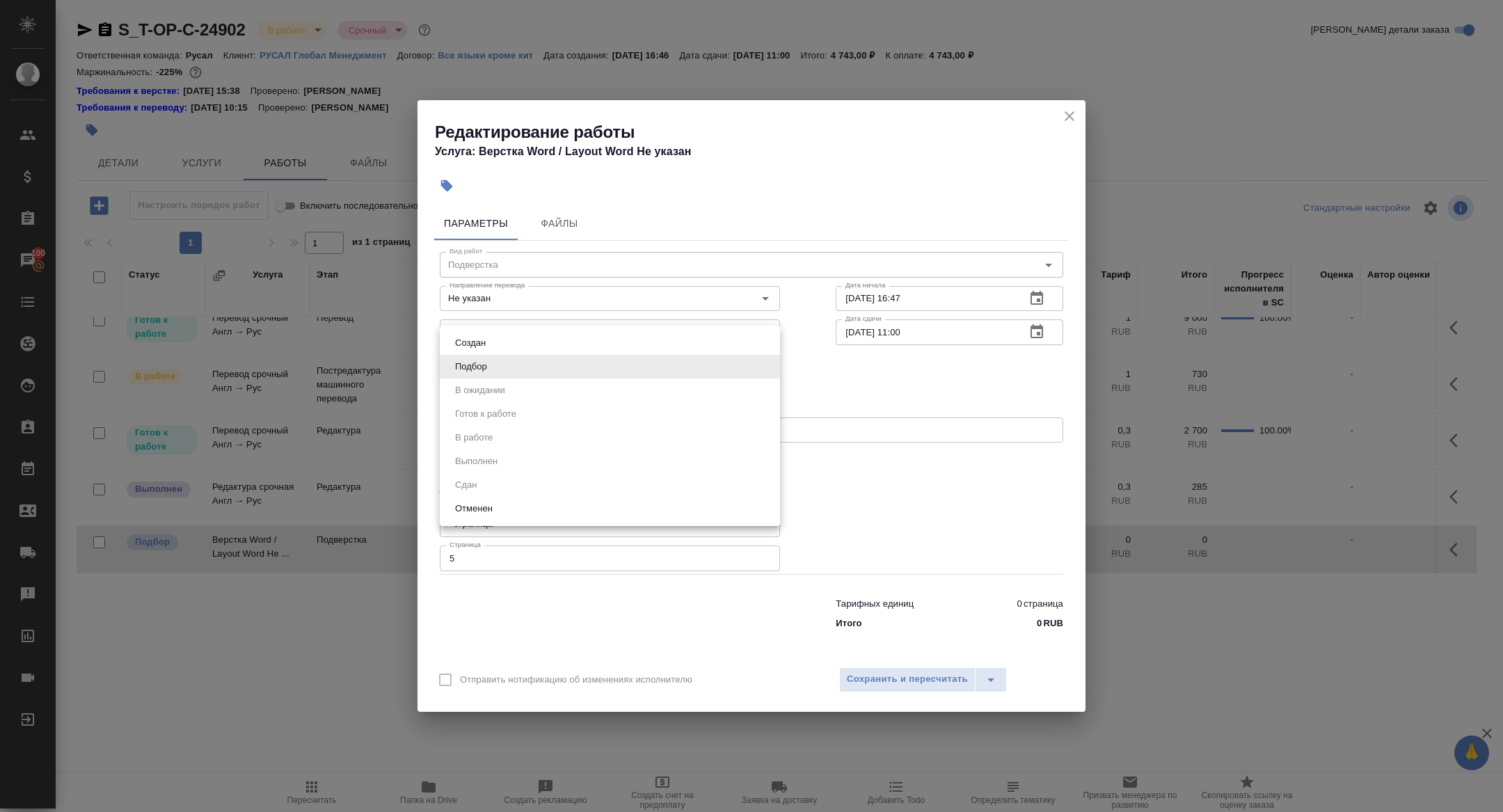
click at [483, 370] on body "🙏 .cls-1 fill:#fff; AWATERA Zhuravleva Alexandra Клиенты Спецификации Заказы 10…" at bounding box center [751, 406] width 1503 height 812
click at [479, 263] on div at bounding box center [751, 406] width 1503 height 812
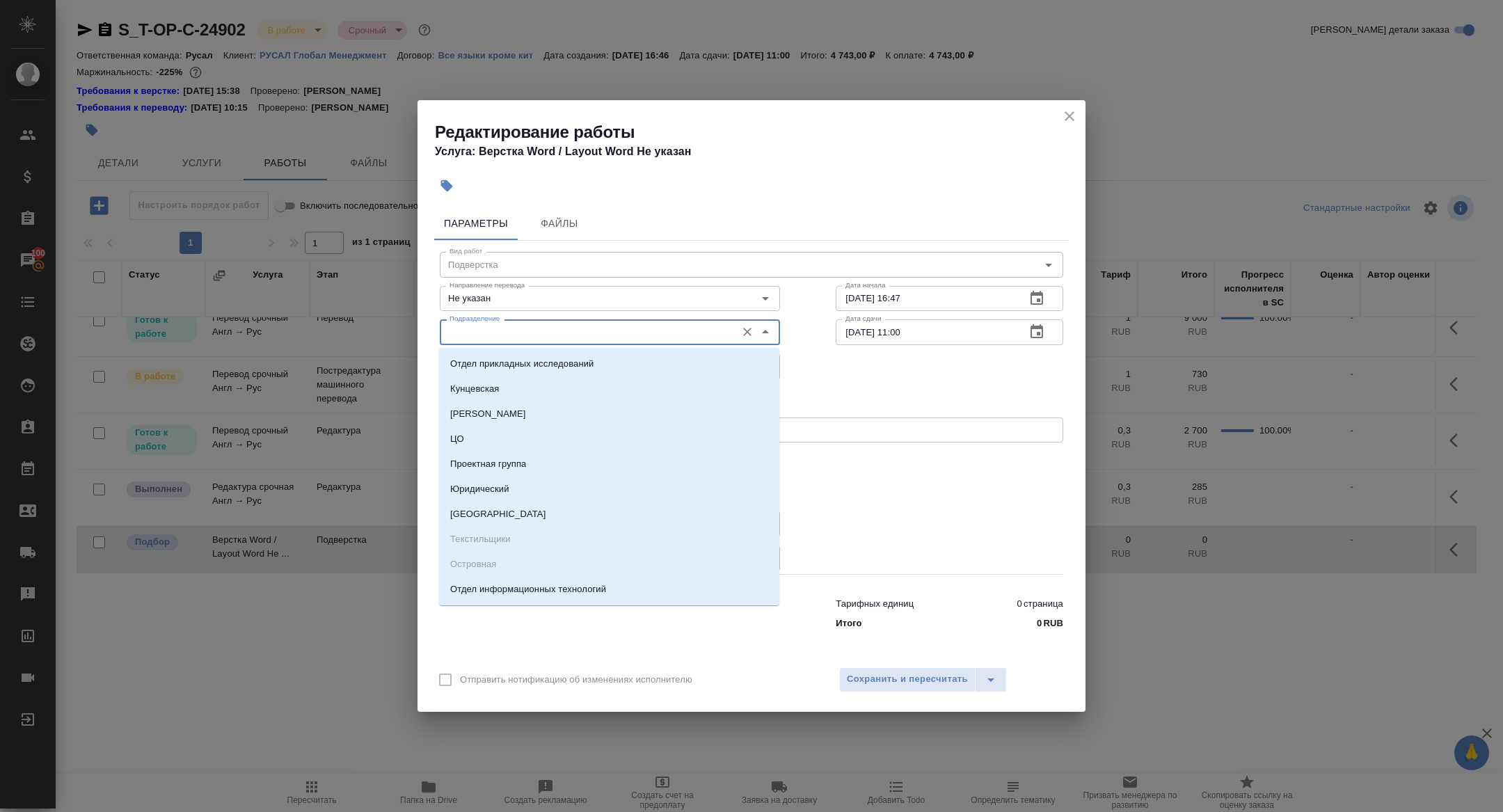
click at [475, 327] on input "Подразделение" at bounding box center [587, 332] width 285 height 17
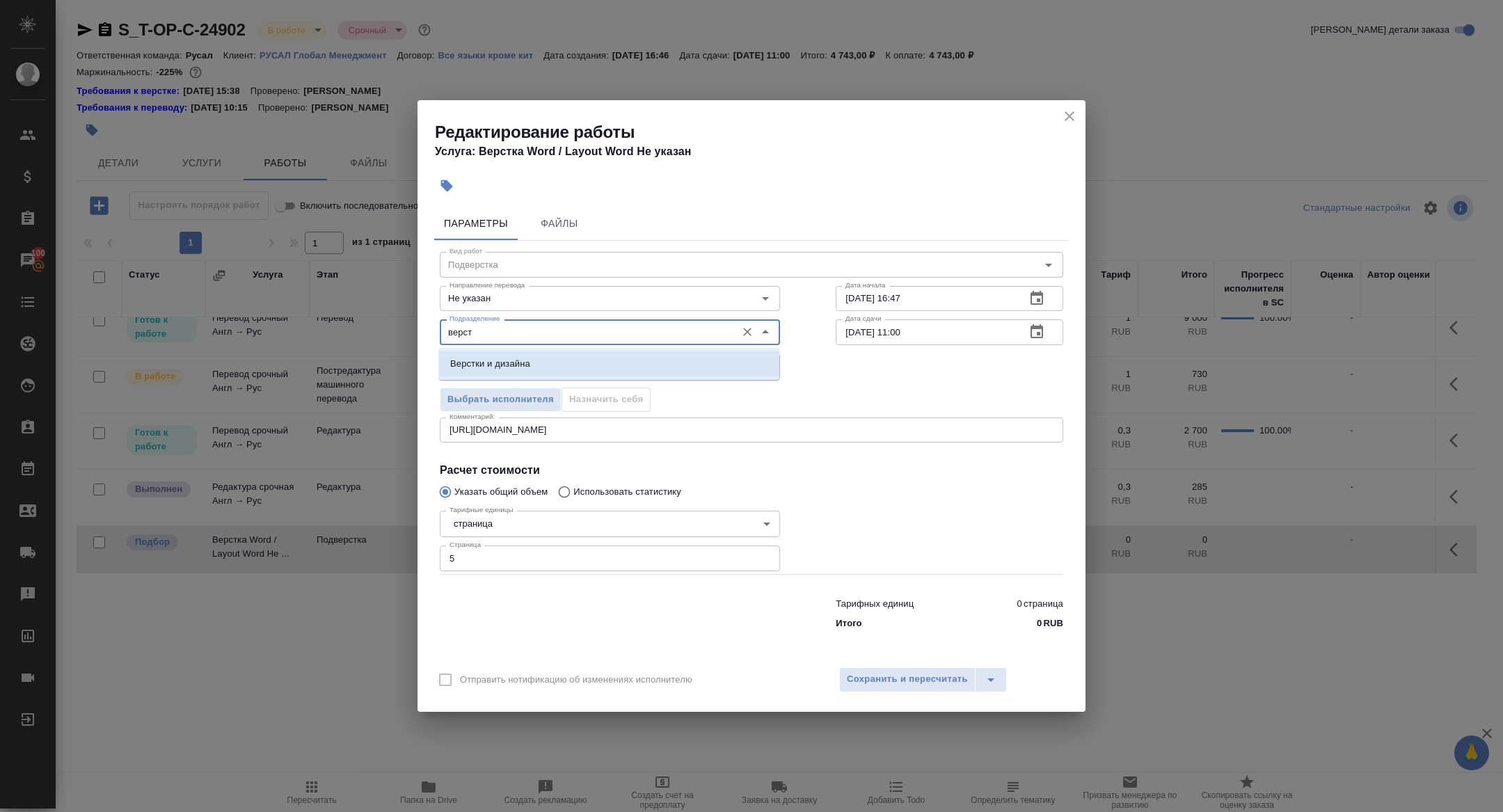
click at [507, 358] on p "Верстки и дизайна" at bounding box center [491, 363] width 80 height 14
type input "Верстки и дизайна"
click at [1047, 334] on button "button" at bounding box center [1036, 332] width 34 height 34
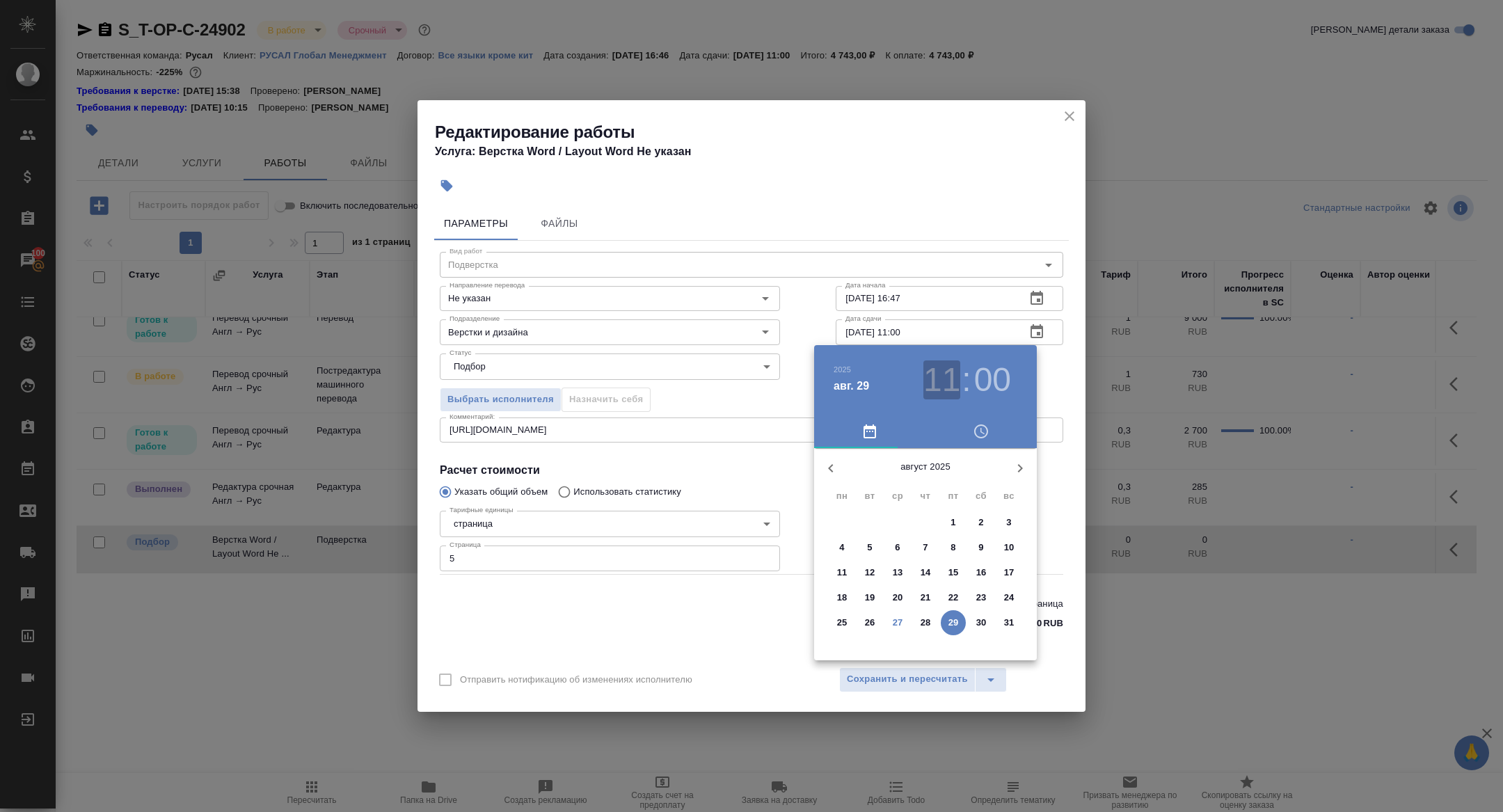
click at [934, 390] on h3 "11" at bounding box center [942, 380] width 37 height 39
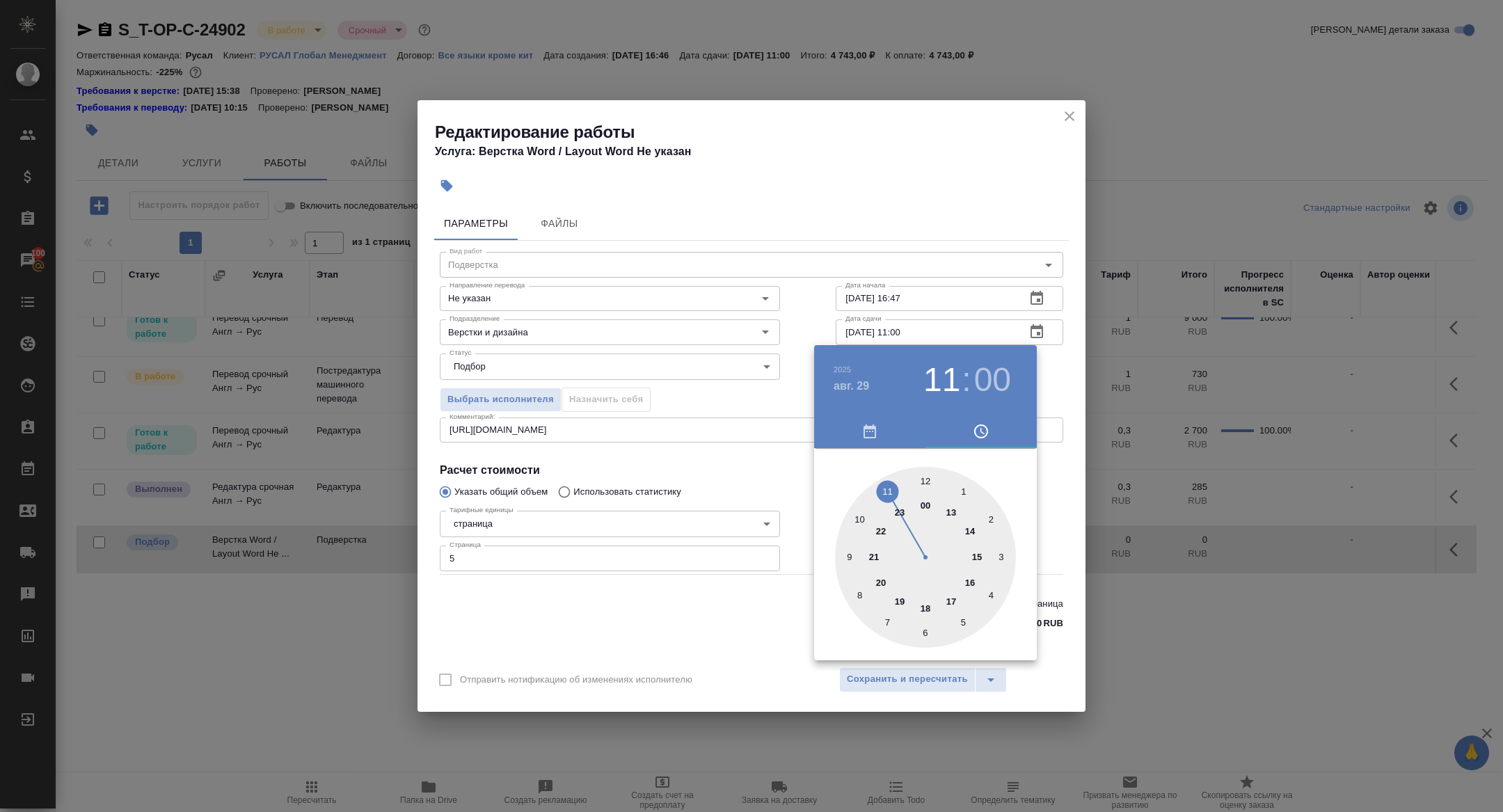
type input "29.08.2025 10:00"
click at [857, 523] on div at bounding box center [925, 557] width 181 height 181
click at [764, 496] on div at bounding box center [751, 406] width 1503 height 812
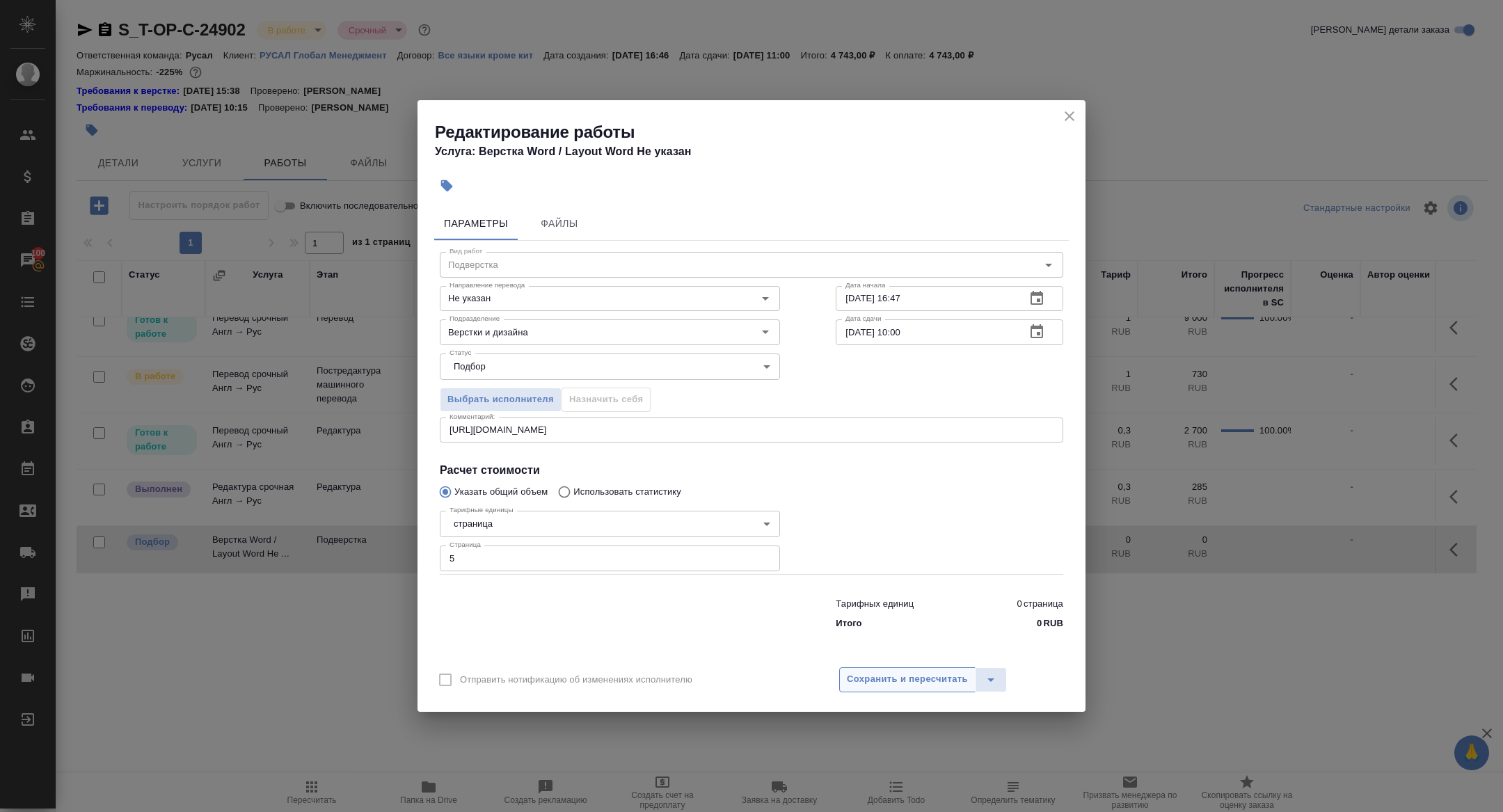
click at [908, 669] on button "Сохранить и пересчитать" at bounding box center [907, 679] width 136 height 25
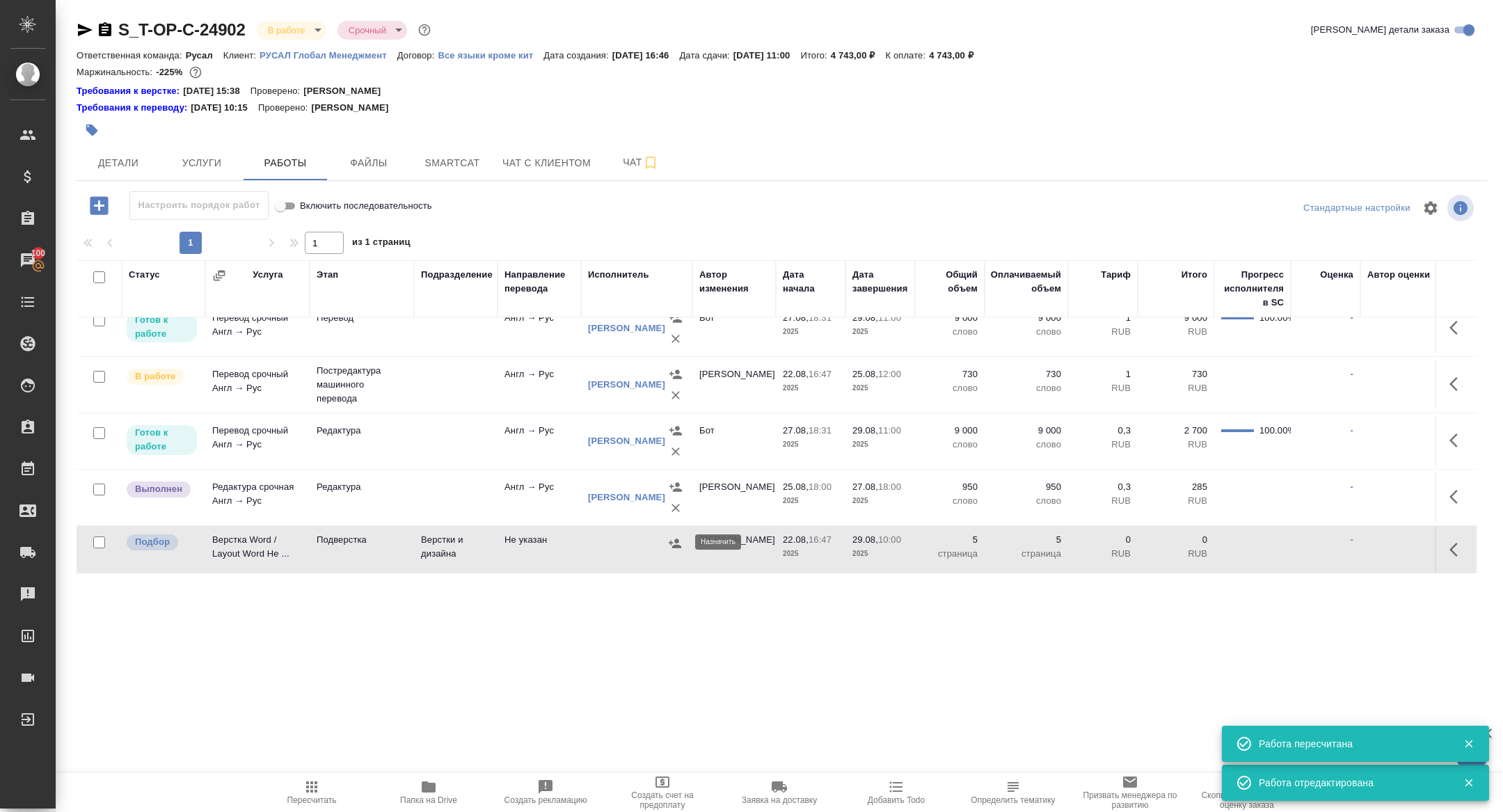
click at [680, 544] on icon "button" at bounding box center [675, 543] width 13 height 9
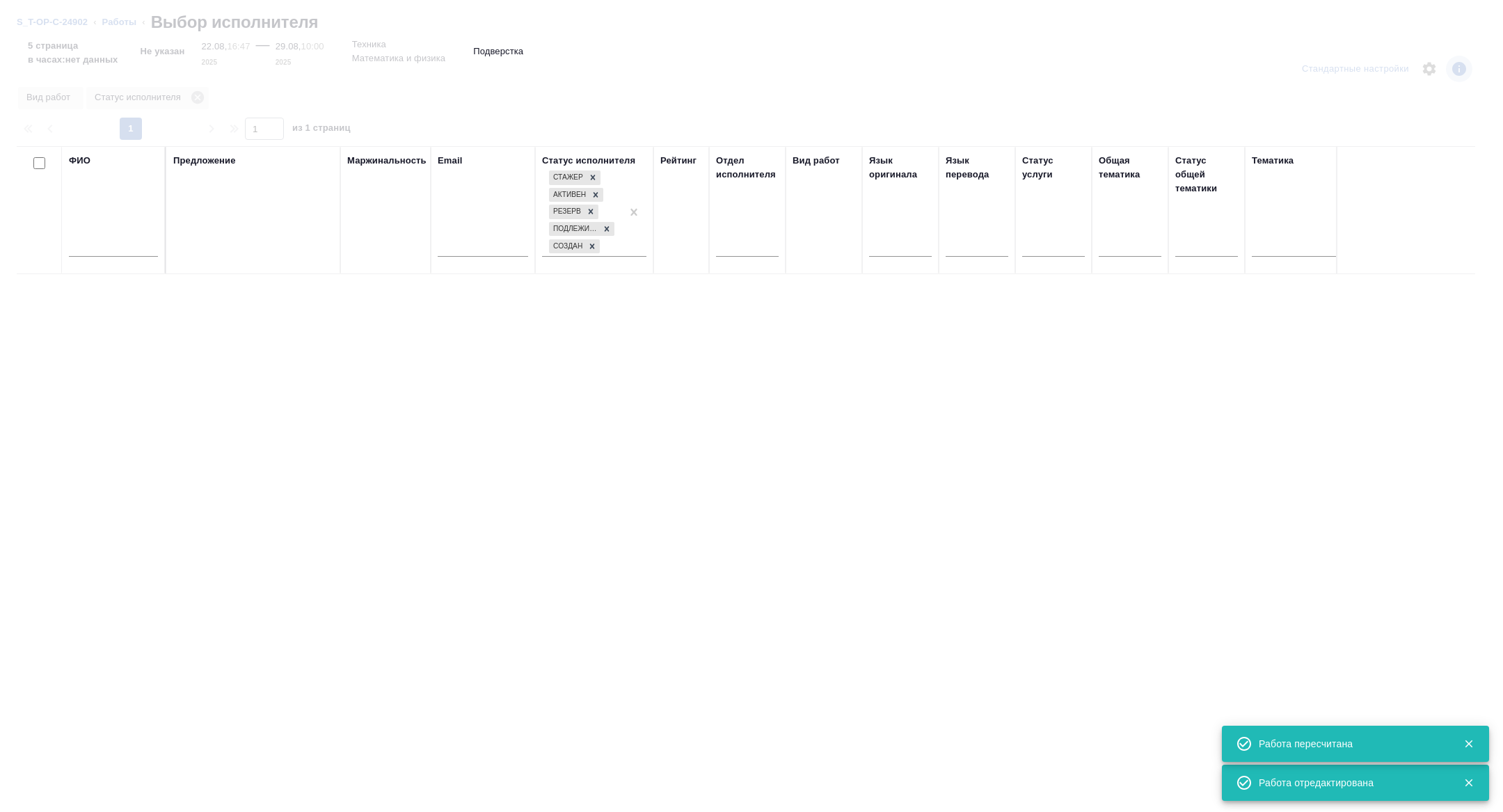
click at [129, 248] on input "text" at bounding box center [113, 248] width 89 height 18
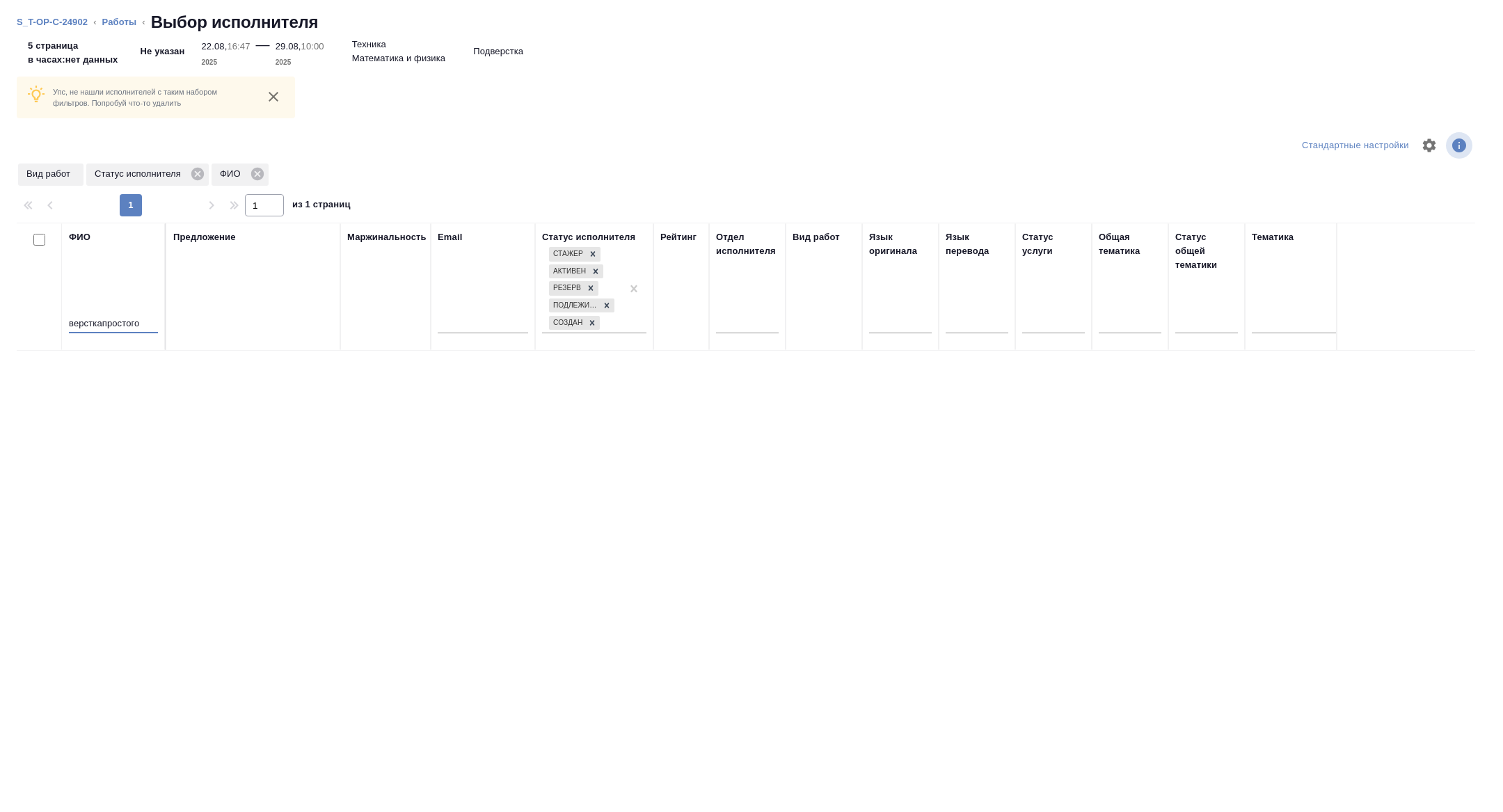
type input "версткапростого"
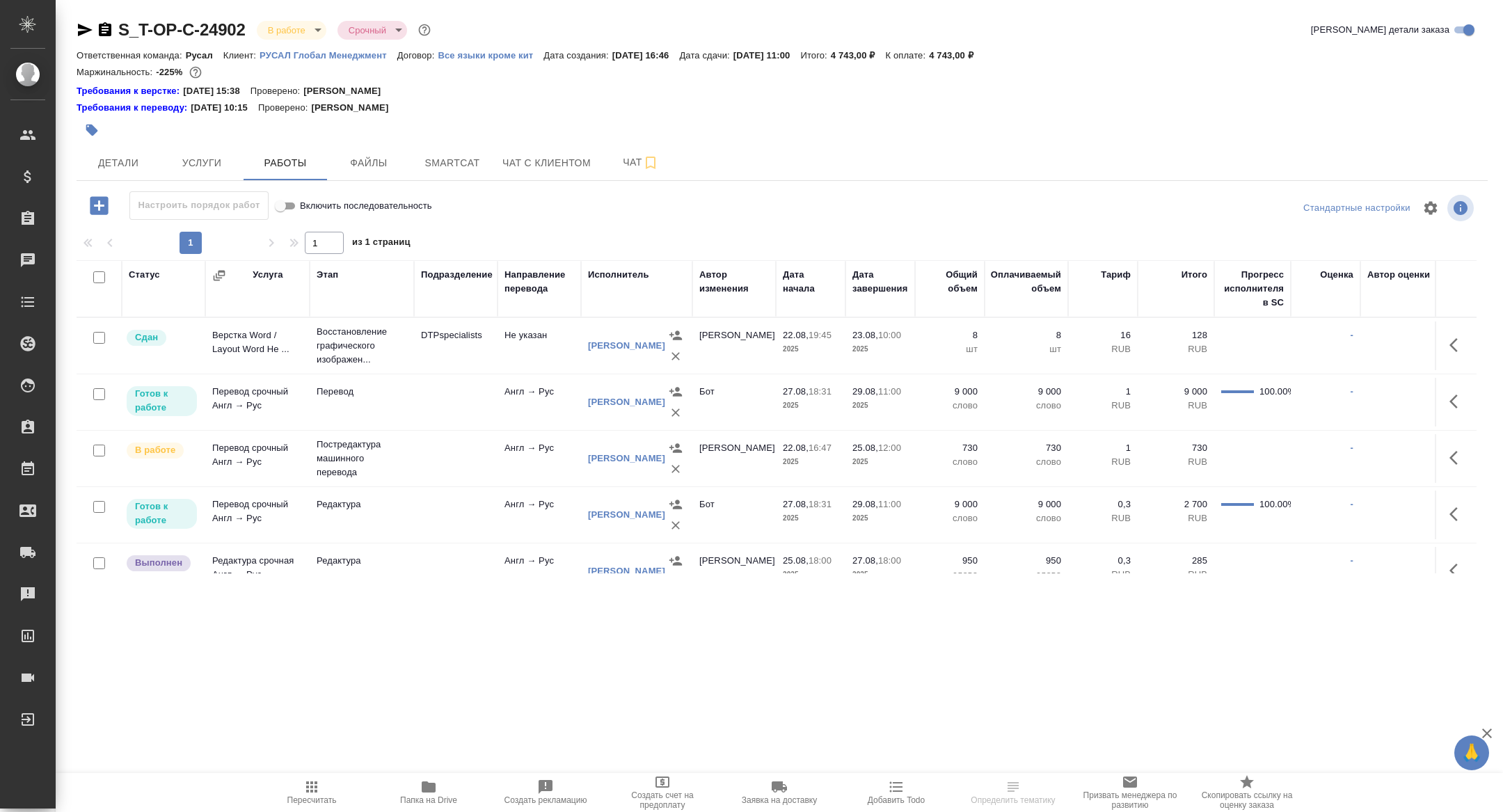
scroll to position [74, 0]
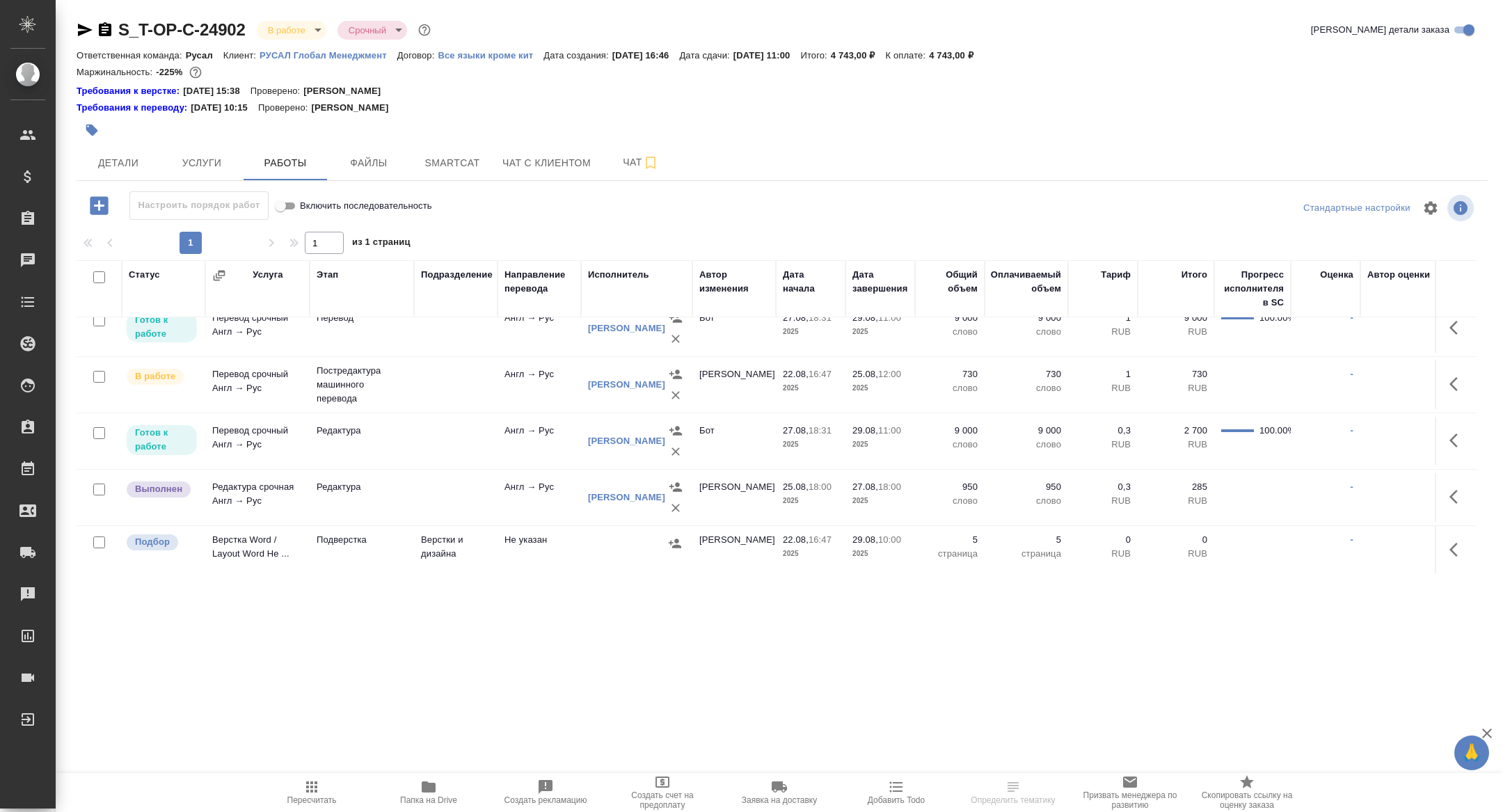
click at [1461, 547] on icon "button" at bounding box center [1457, 549] width 17 height 17
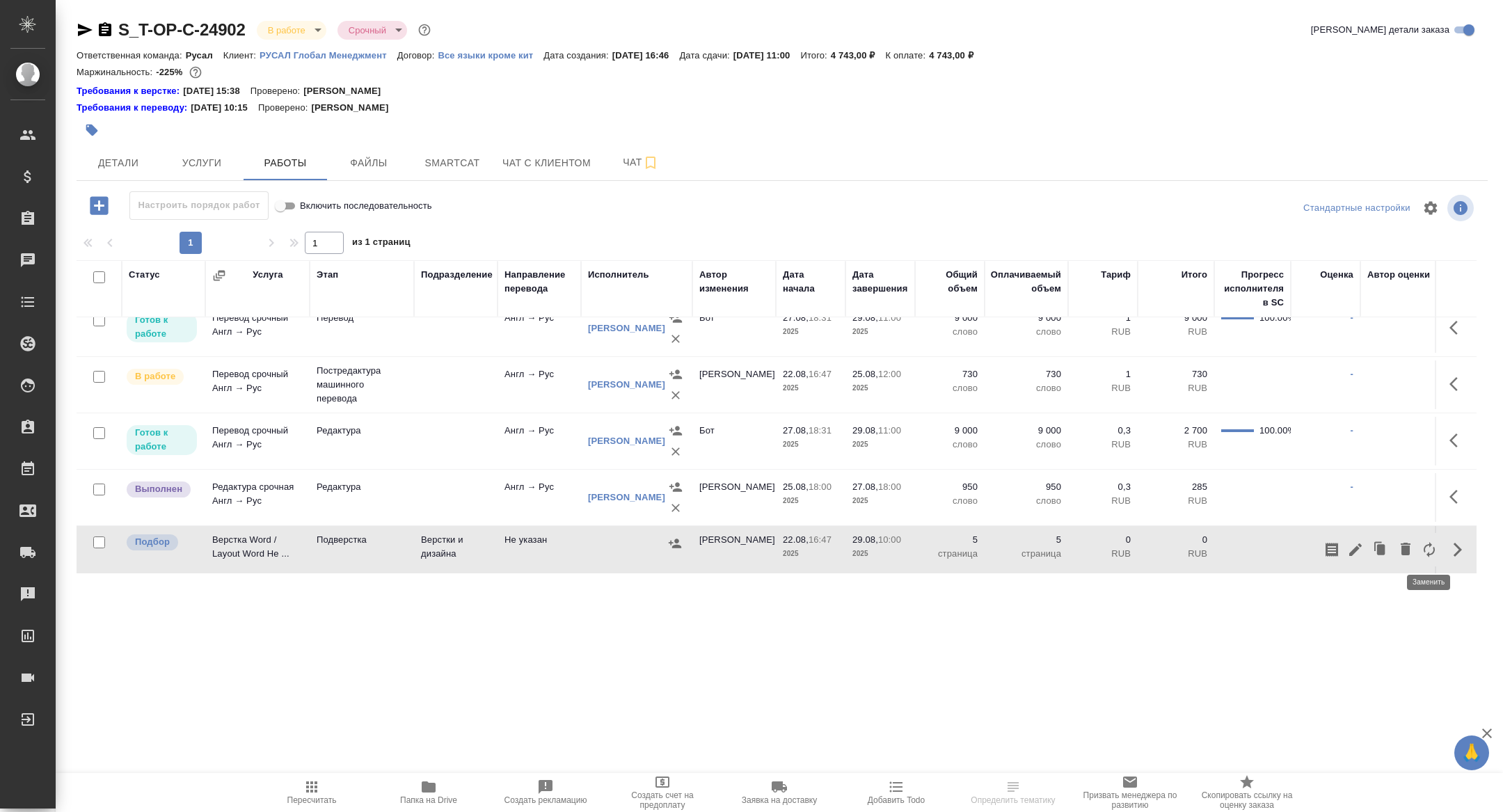
click at [1433, 551] on icon "button" at bounding box center [1429, 549] width 11 height 15
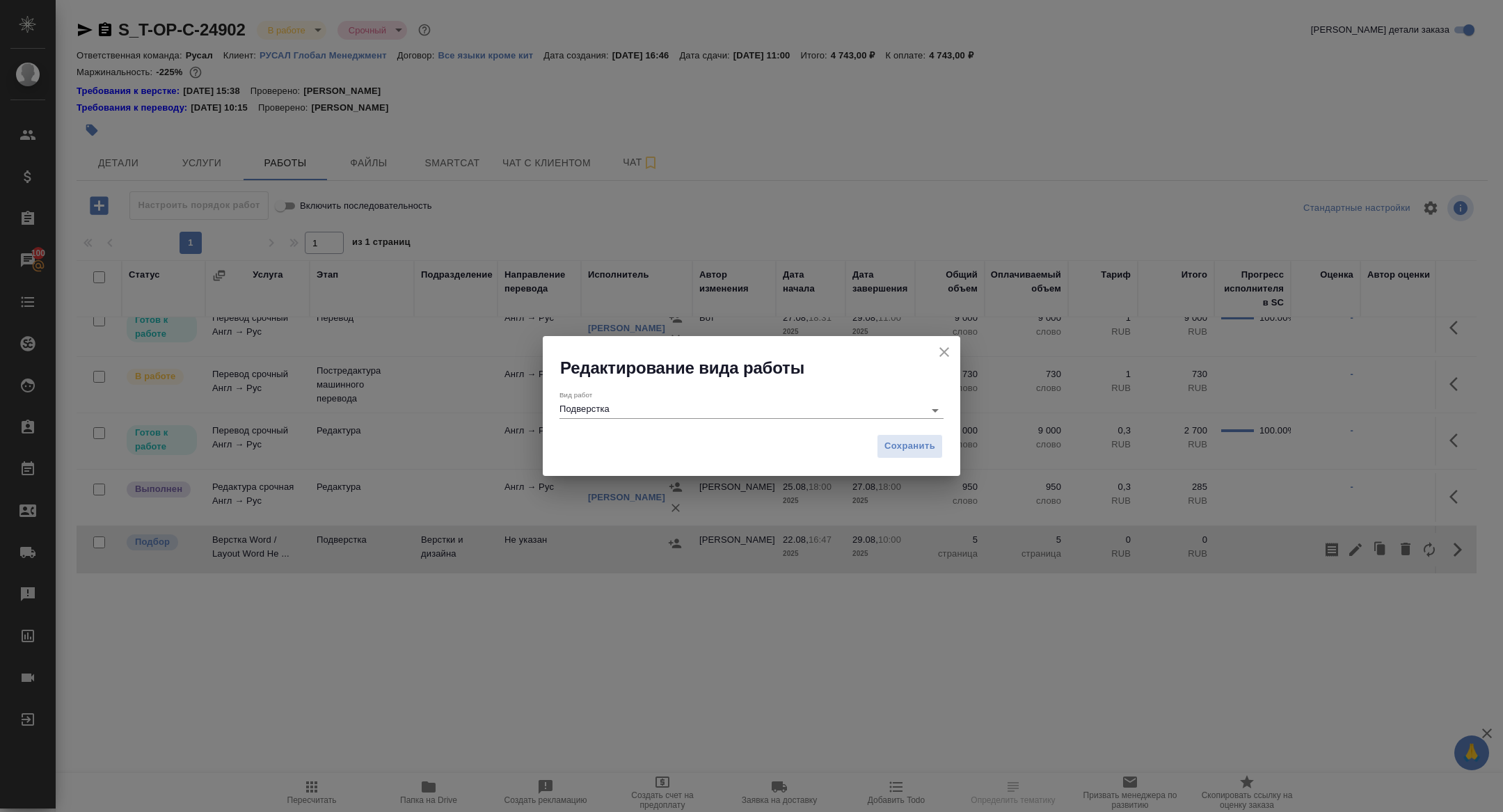
click at [661, 417] on input "Подверстка" at bounding box center [738, 410] width 358 height 17
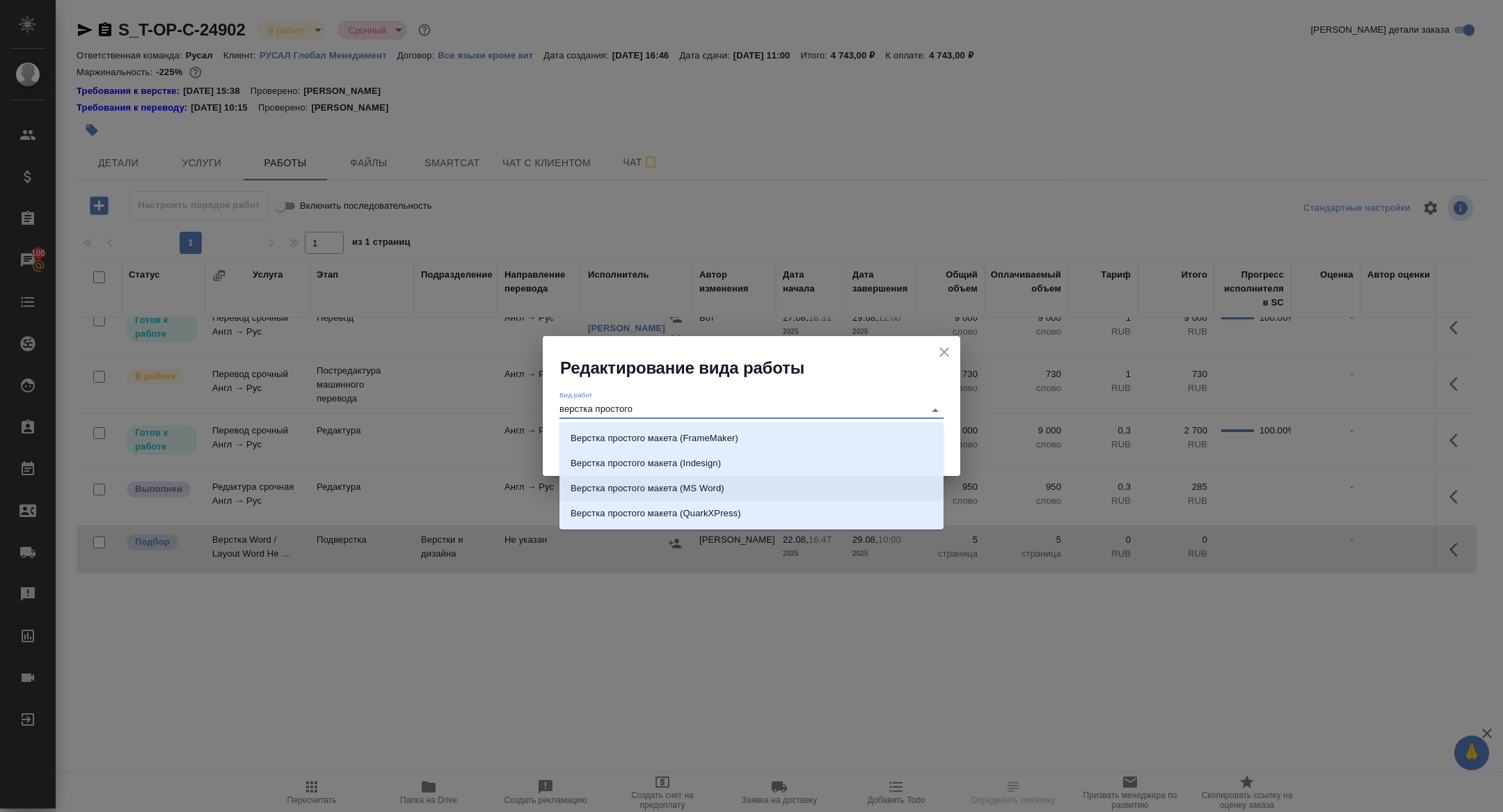
click at [750, 486] on li "Верстка простого макета (MS Word)" at bounding box center [751, 488] width 384 height 25
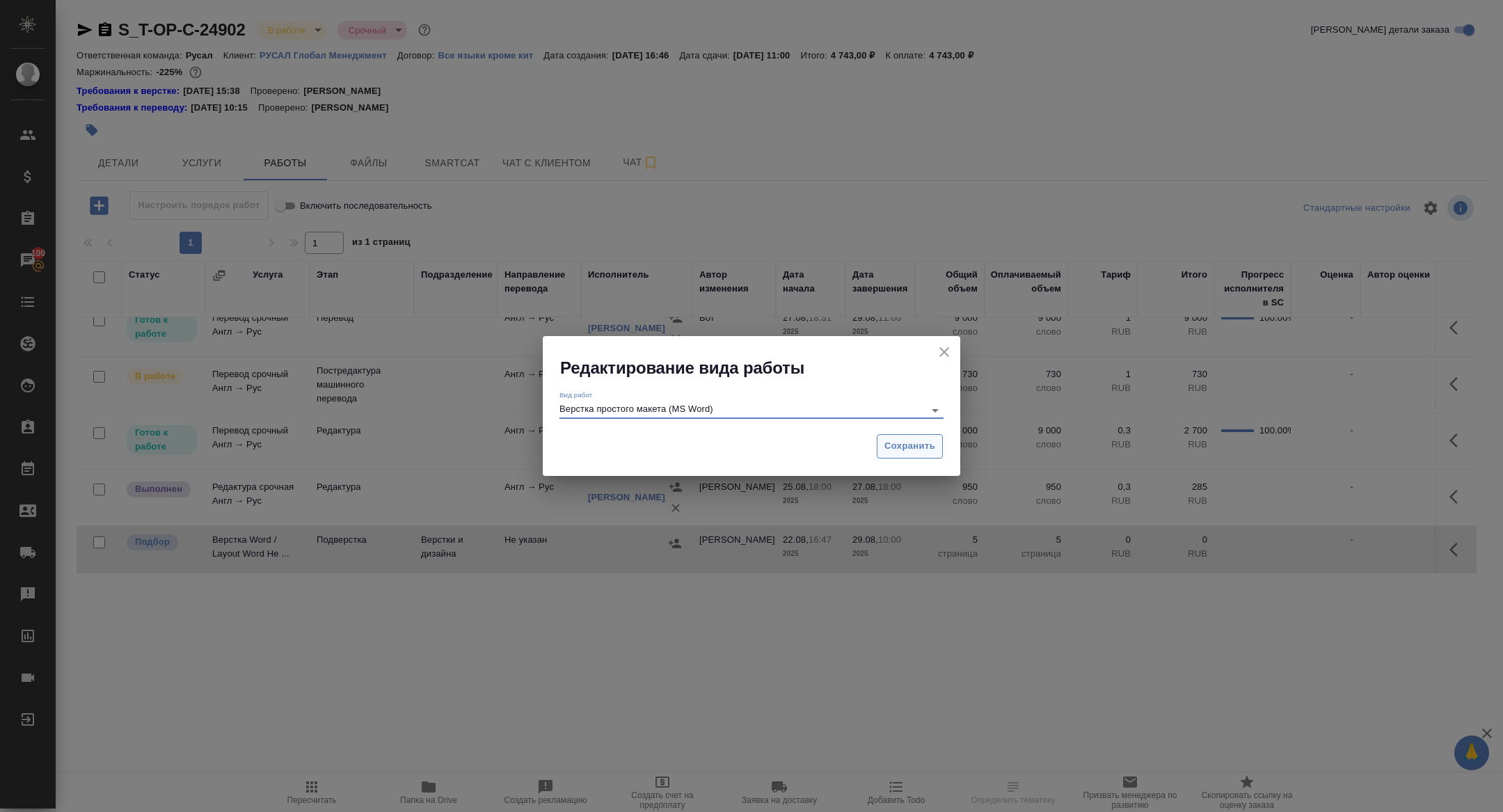
type input "Верстка простого макета (MS Word)"
click at [888, 448] on span "Сохранить" at bounding box center [909, 446] width 51 height 16
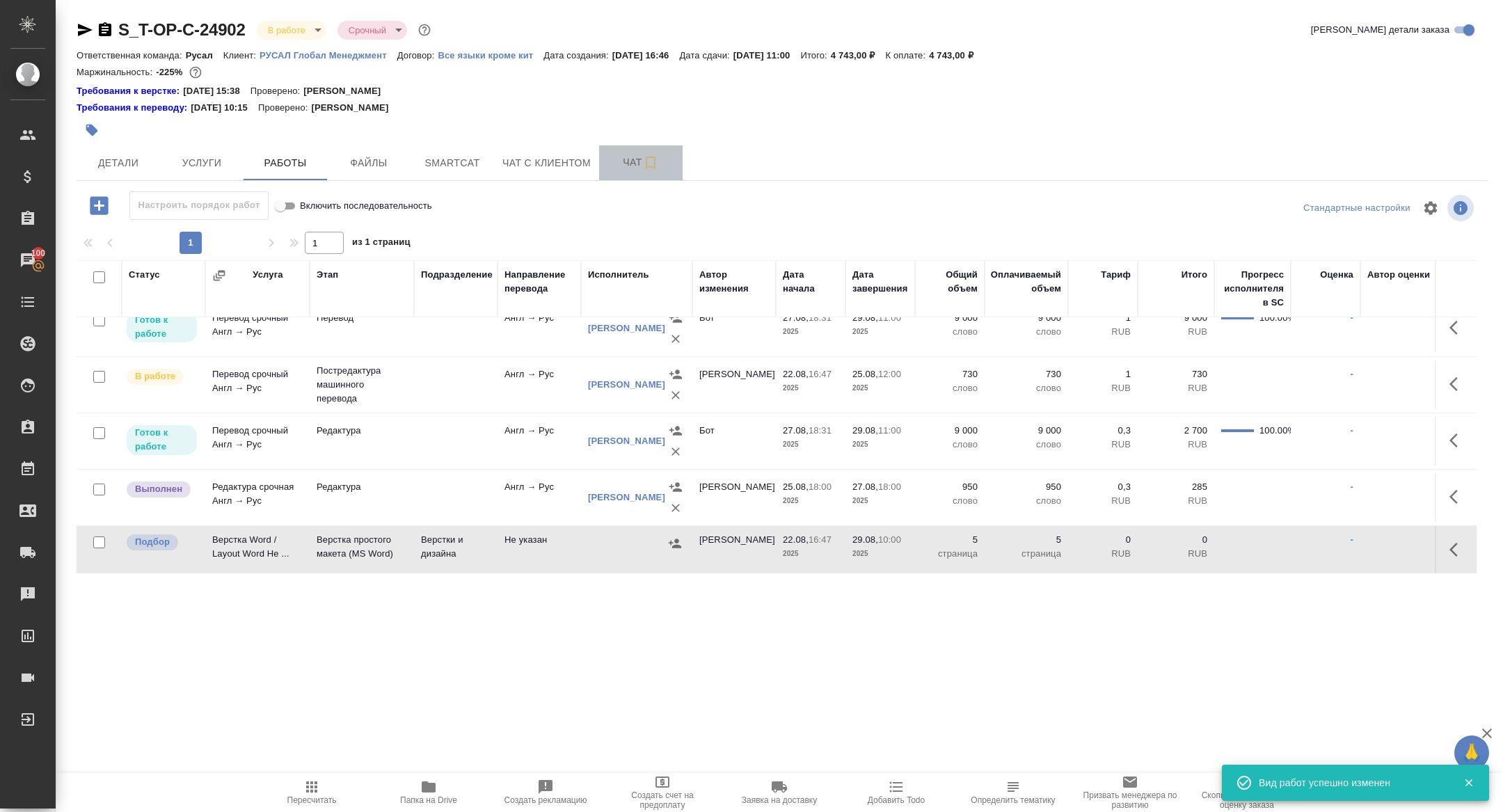
click at [616, 160] on span "Чат" at bounding box center [640, 163] width 67 height 18
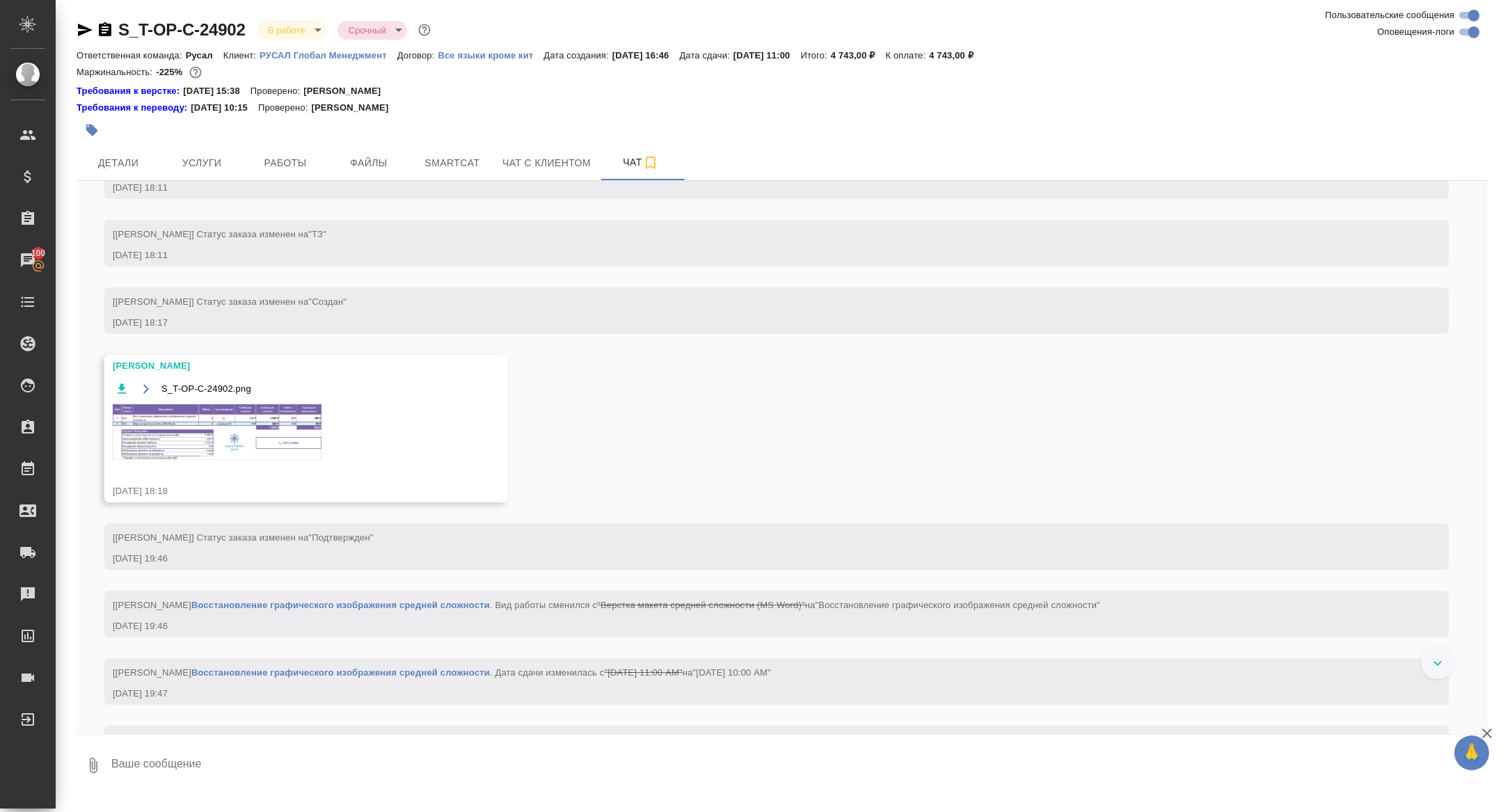
scroll to position [1088, 0]
click at [270, 438] on img at bounding box center [217, 433] width 208 height 55
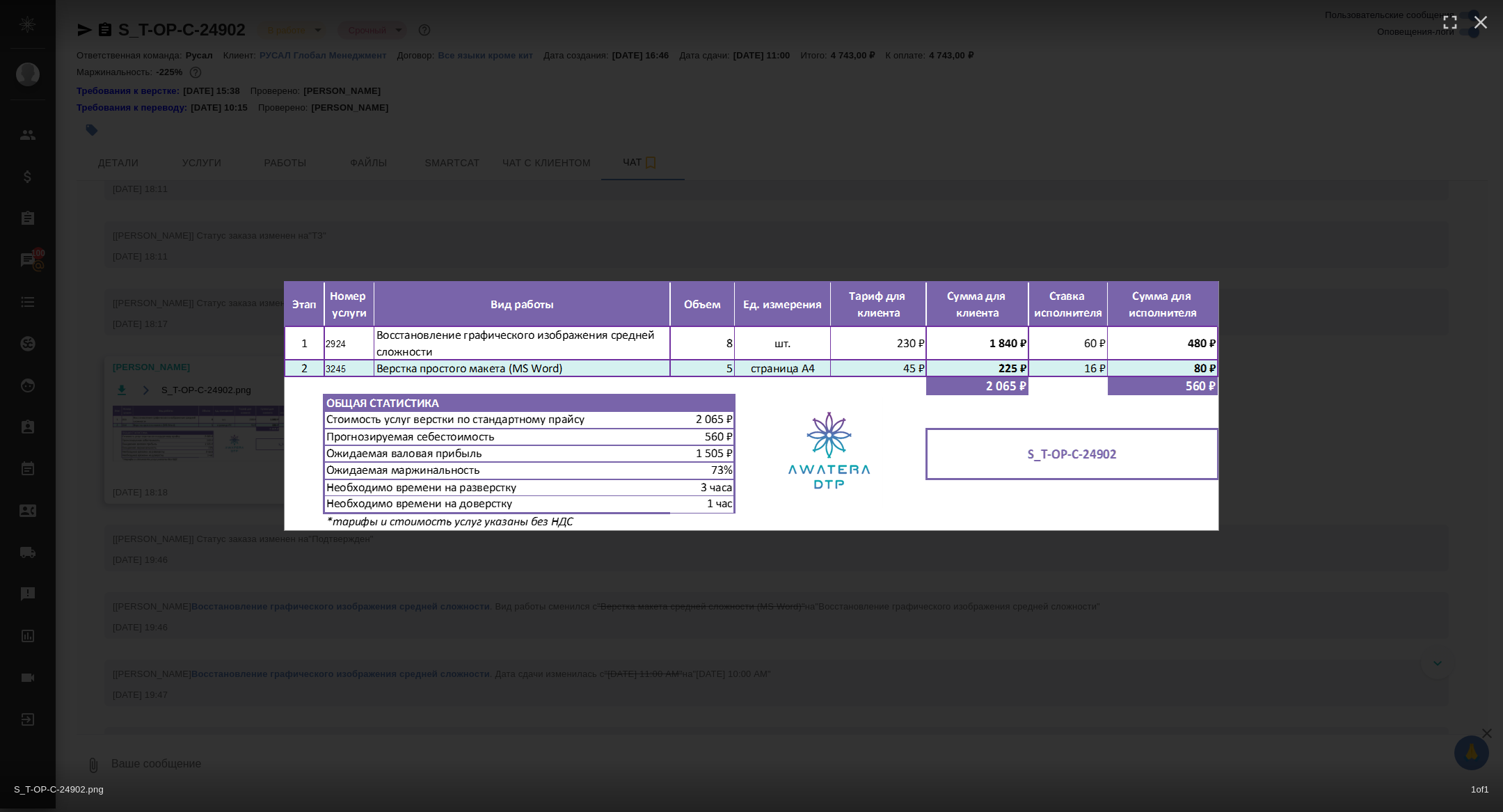
click at [172, 376] on div "S_T-OP-C-24902.png 1 of 1" at bounding box center [751, 406] width 1503 height 812
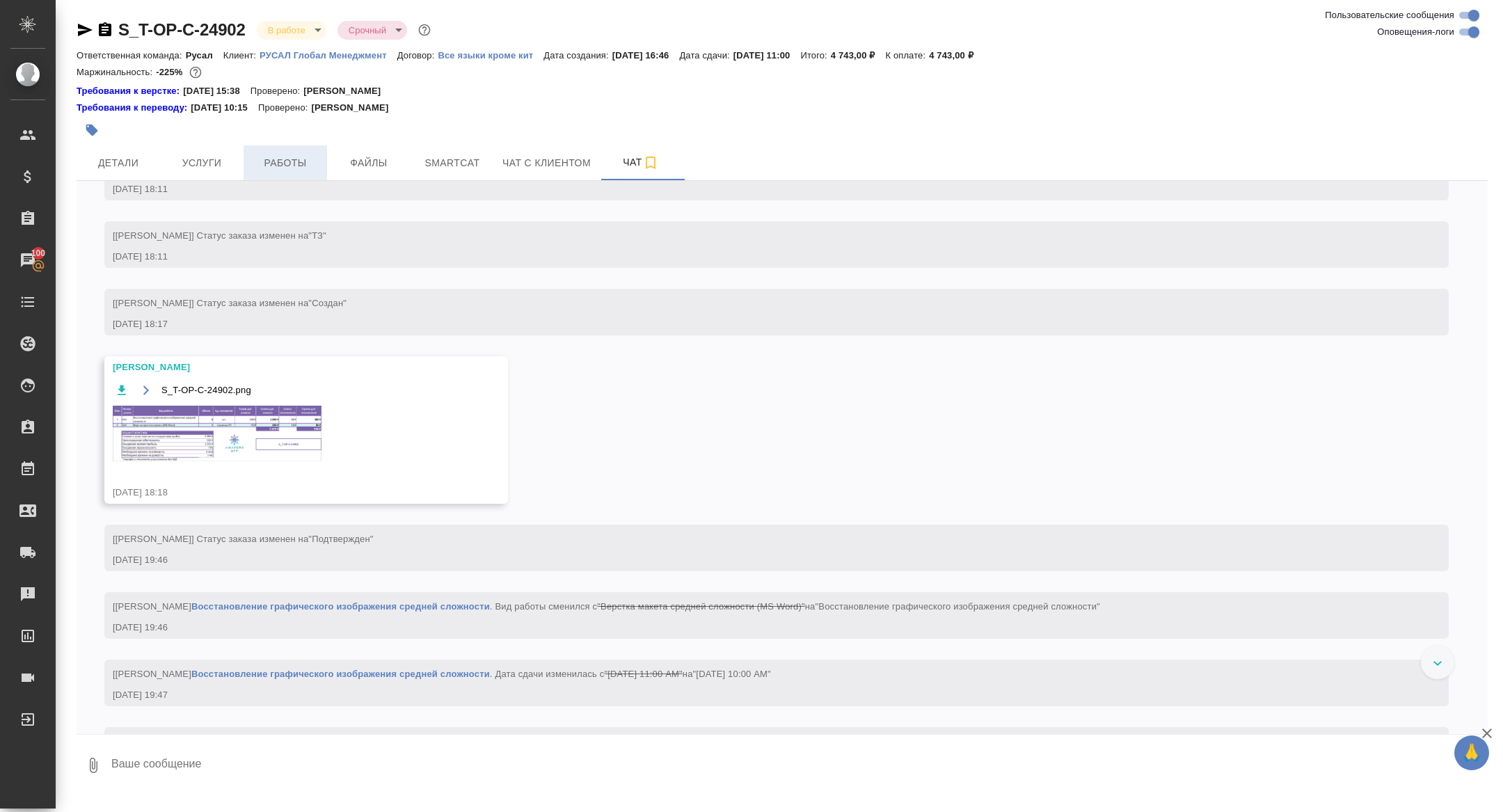
click at [280, 169] on span "Работы" at bounding box center [285, 164] width 67 height 18
click at [279, 166] on span "Работы" at bounding box center [285, 164] width 67 height 18
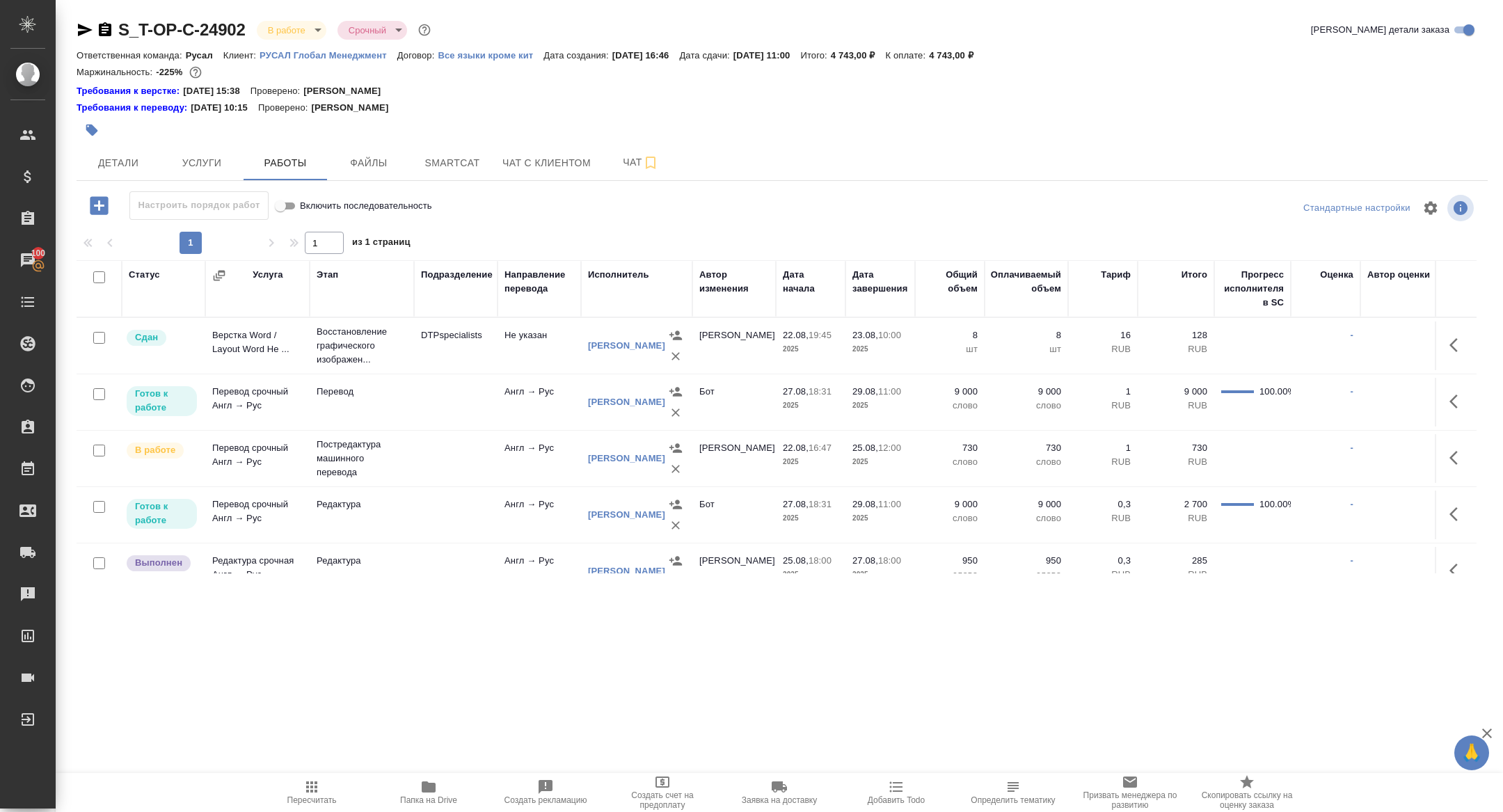
scroll to position [74, 0]
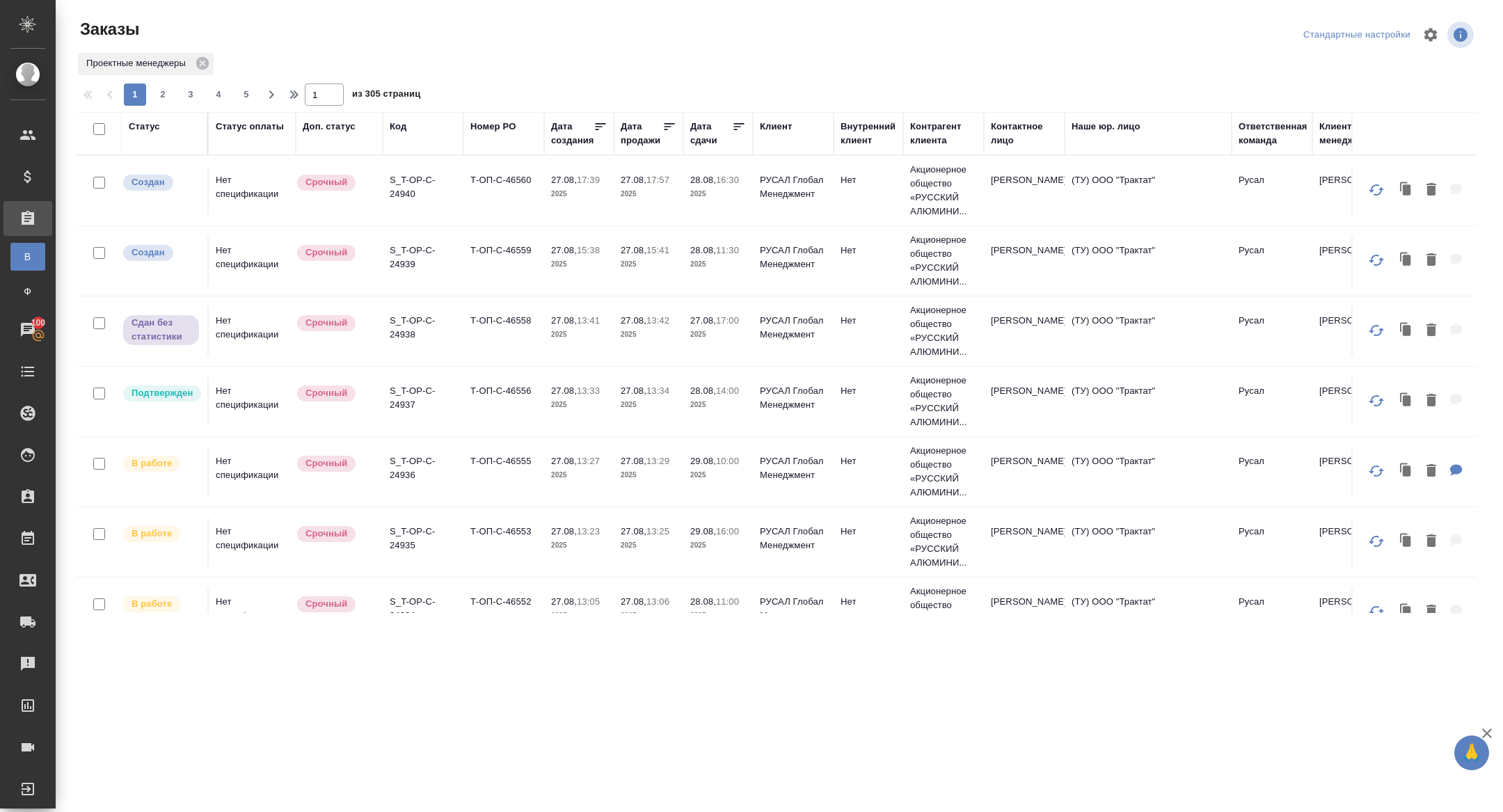
click at [154, 125] on div "Статус" at bounding box center [144, 126] width 31 height 14
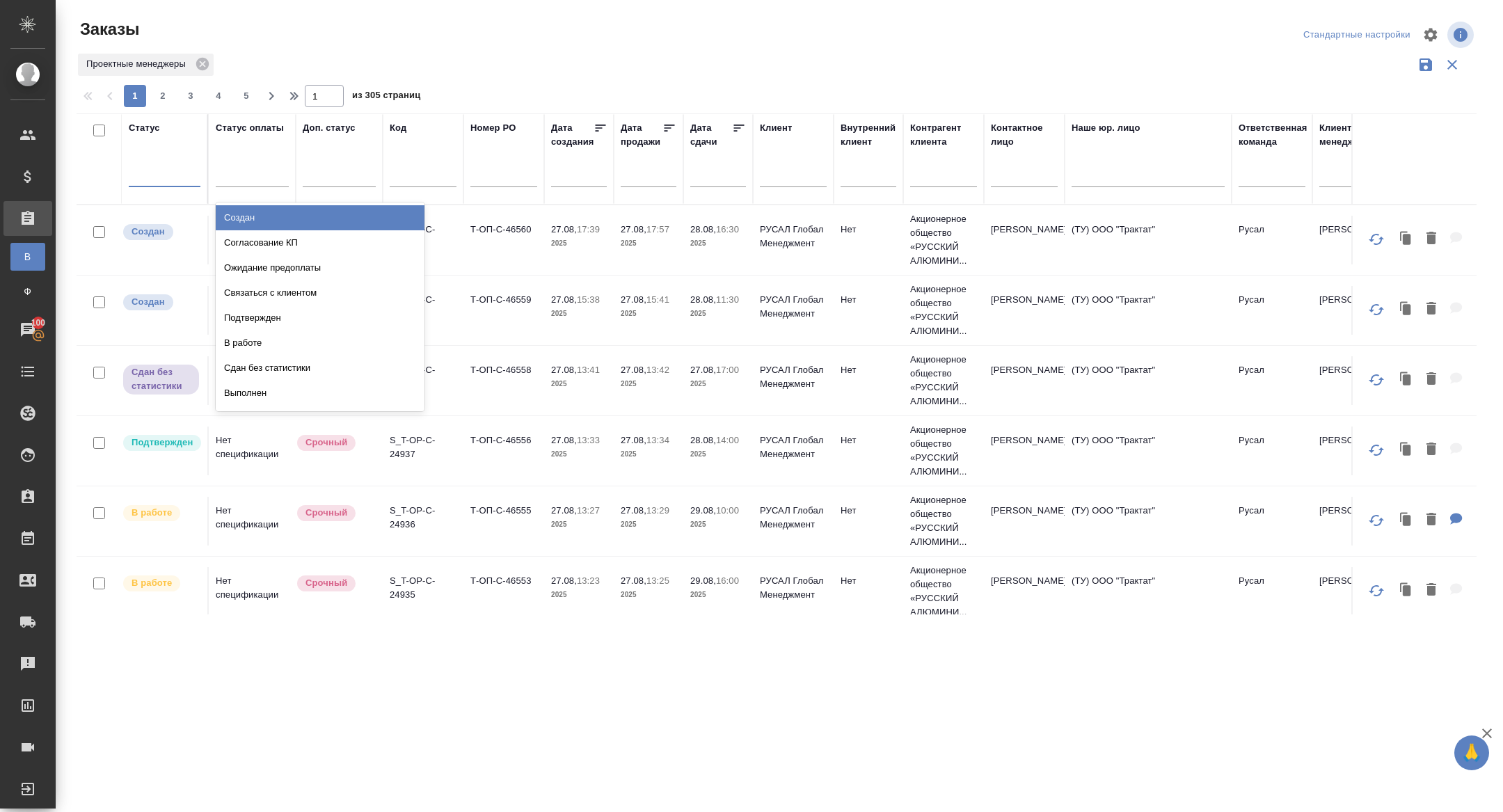
click at [170, 182] on div at bounding box center [164, 172] width 71 height 20
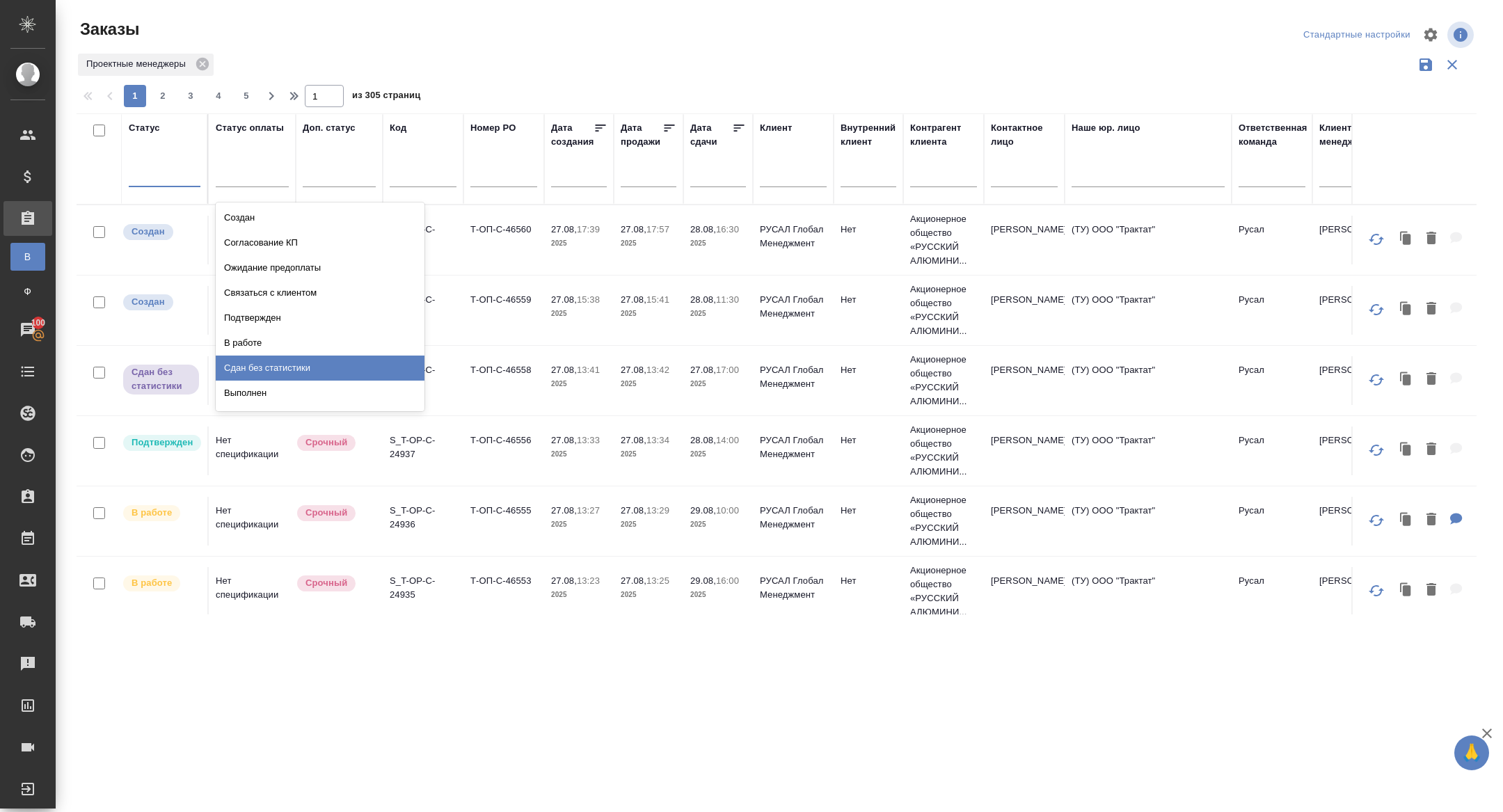
click at [309, 363] on div "Сдан без статистики" at bounding box center [320, 367] width 208 height 25
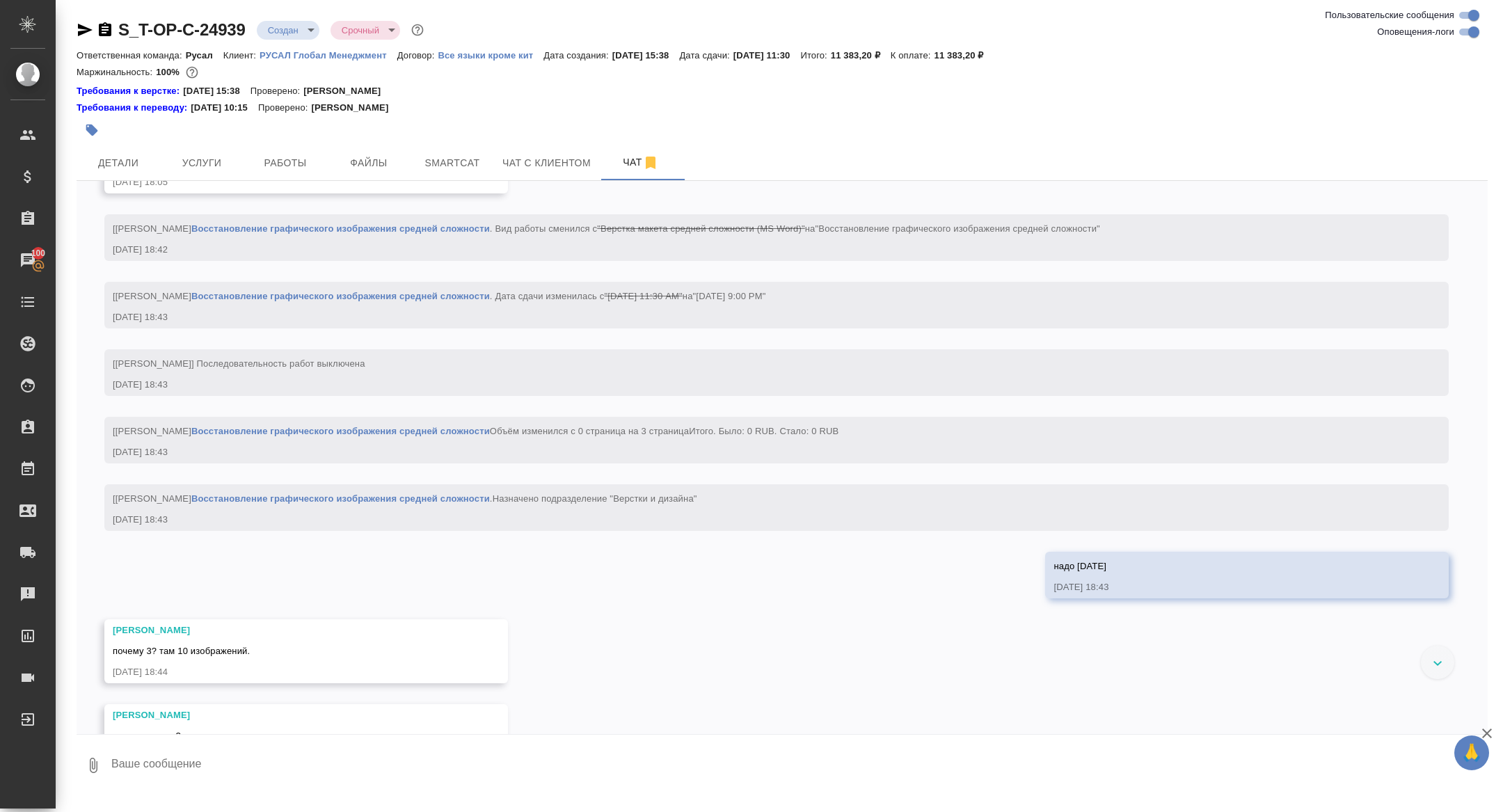
scroll to position [1250, 0]
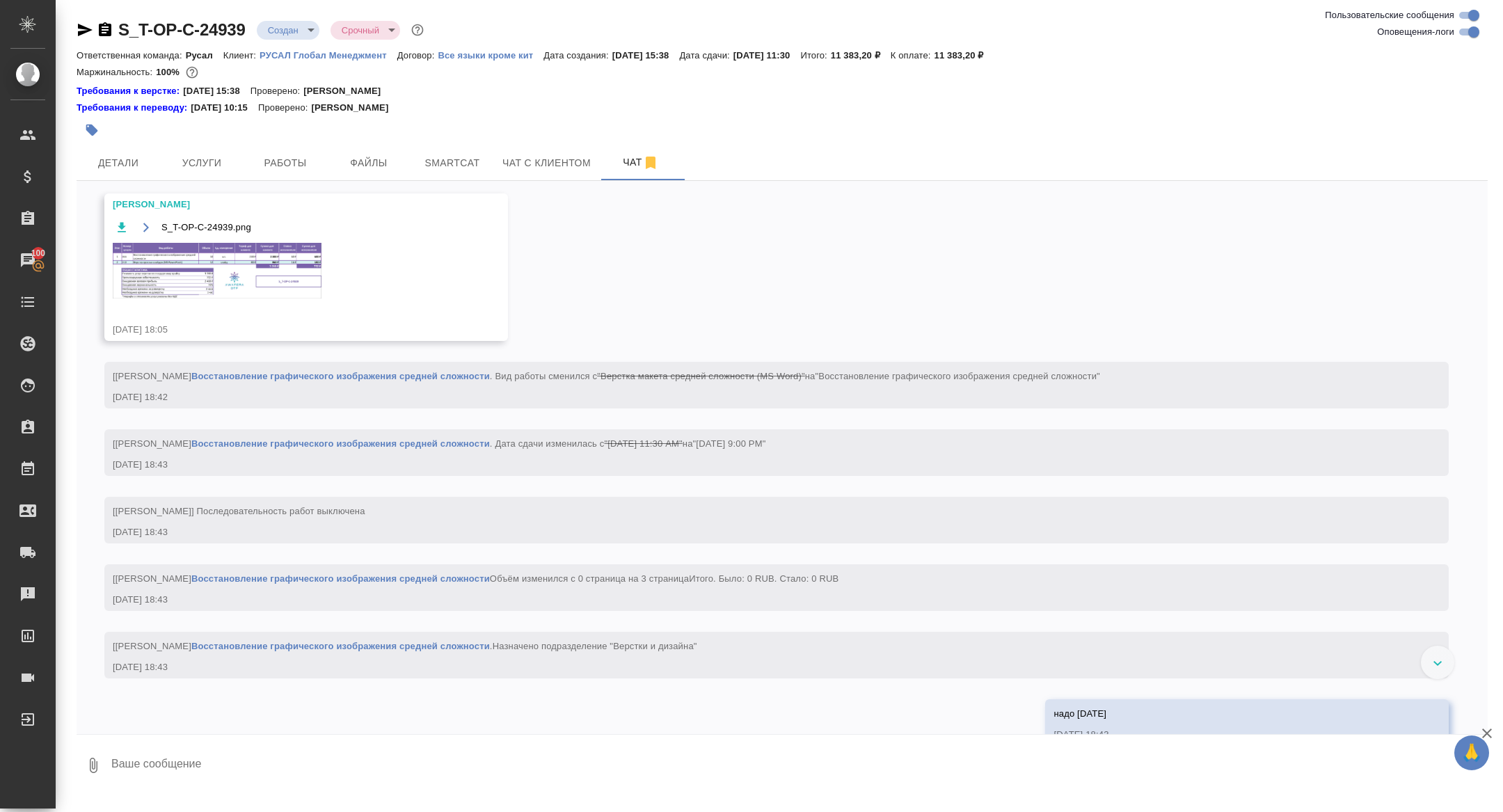
click at [250, 275] on img at bounding box center [217, 270] width 208 height 55
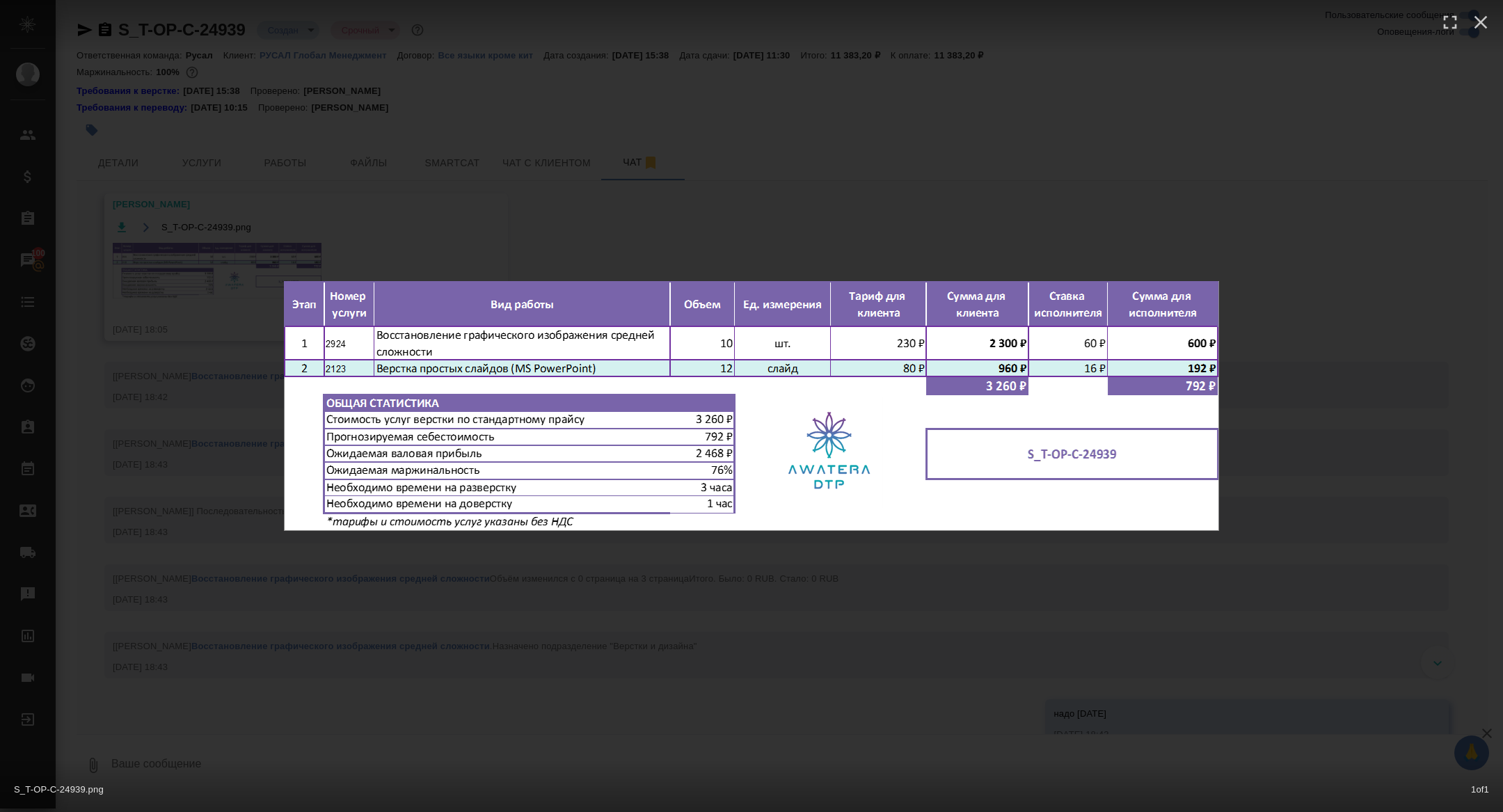
click at [208, 229] on div "S_T-OP-C-24939.png 1 of 1" at bounding box center [751, 406] width 1503 height 812
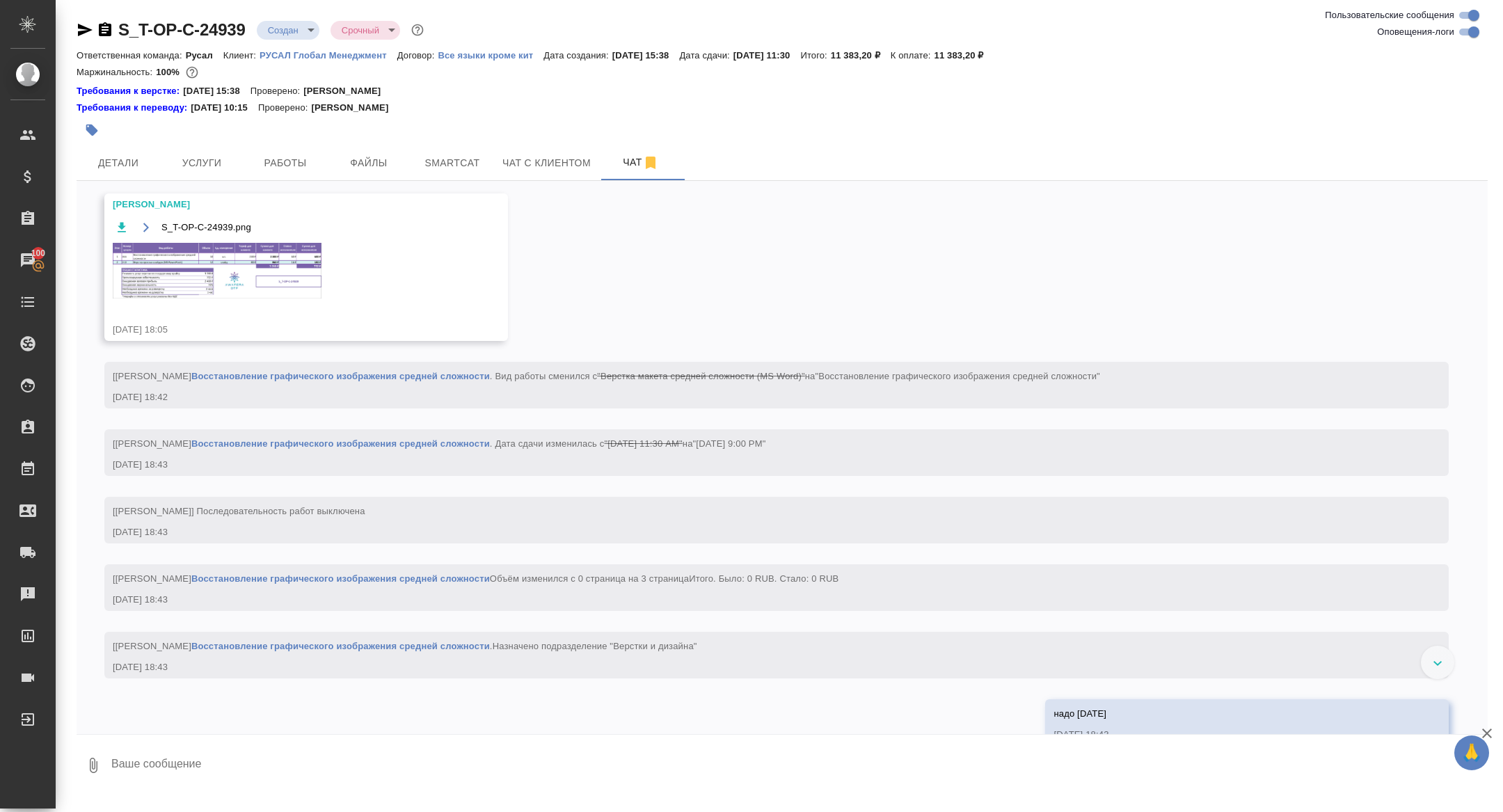
click at [219, 297] on img at bounding box center [217, 270] width 208 height 55
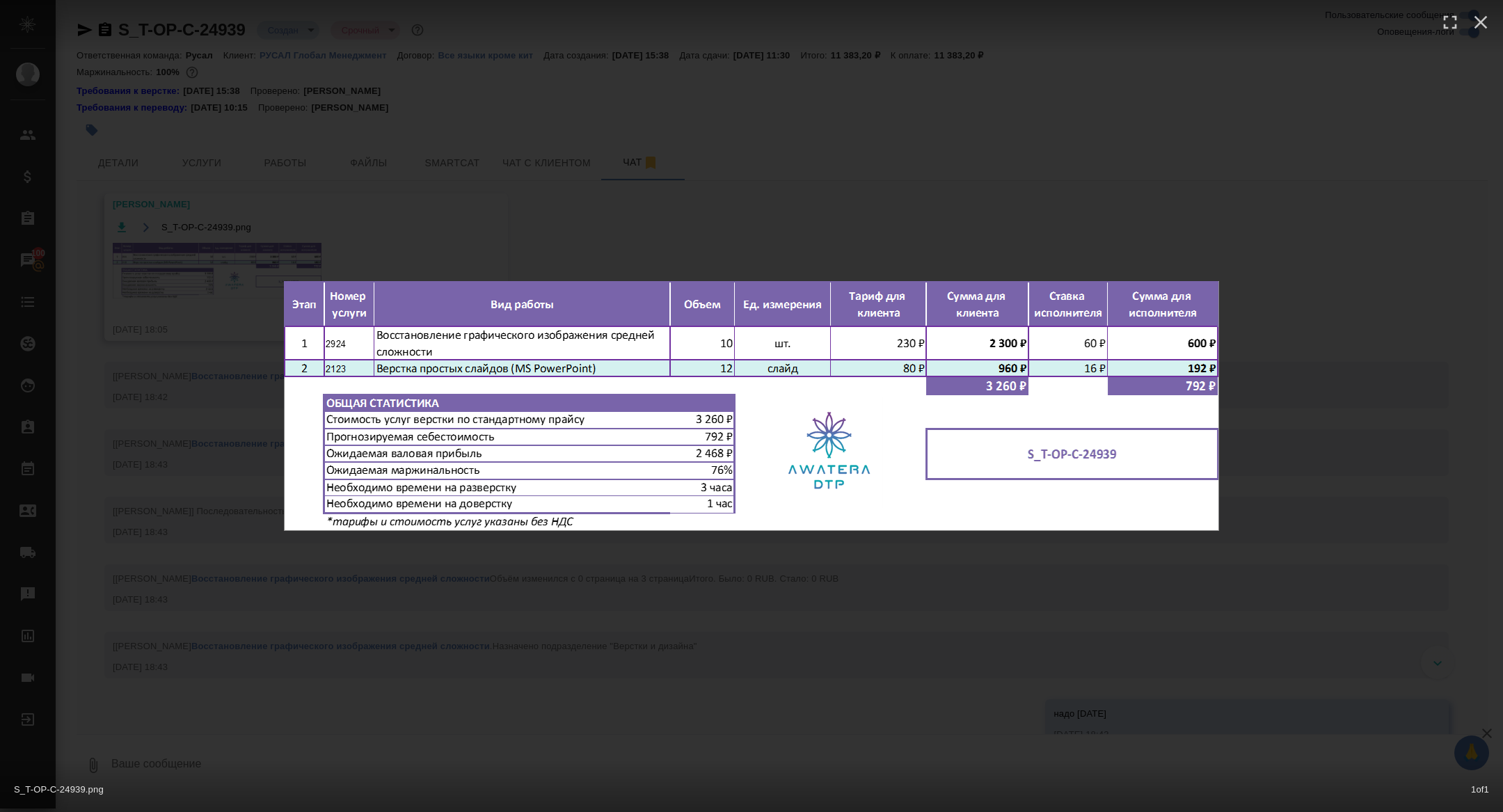
click at [176, 402] on div "S_T-OP-C-24939.png 1 of 1" at bounding box center [751, 406] width 1503 height 812
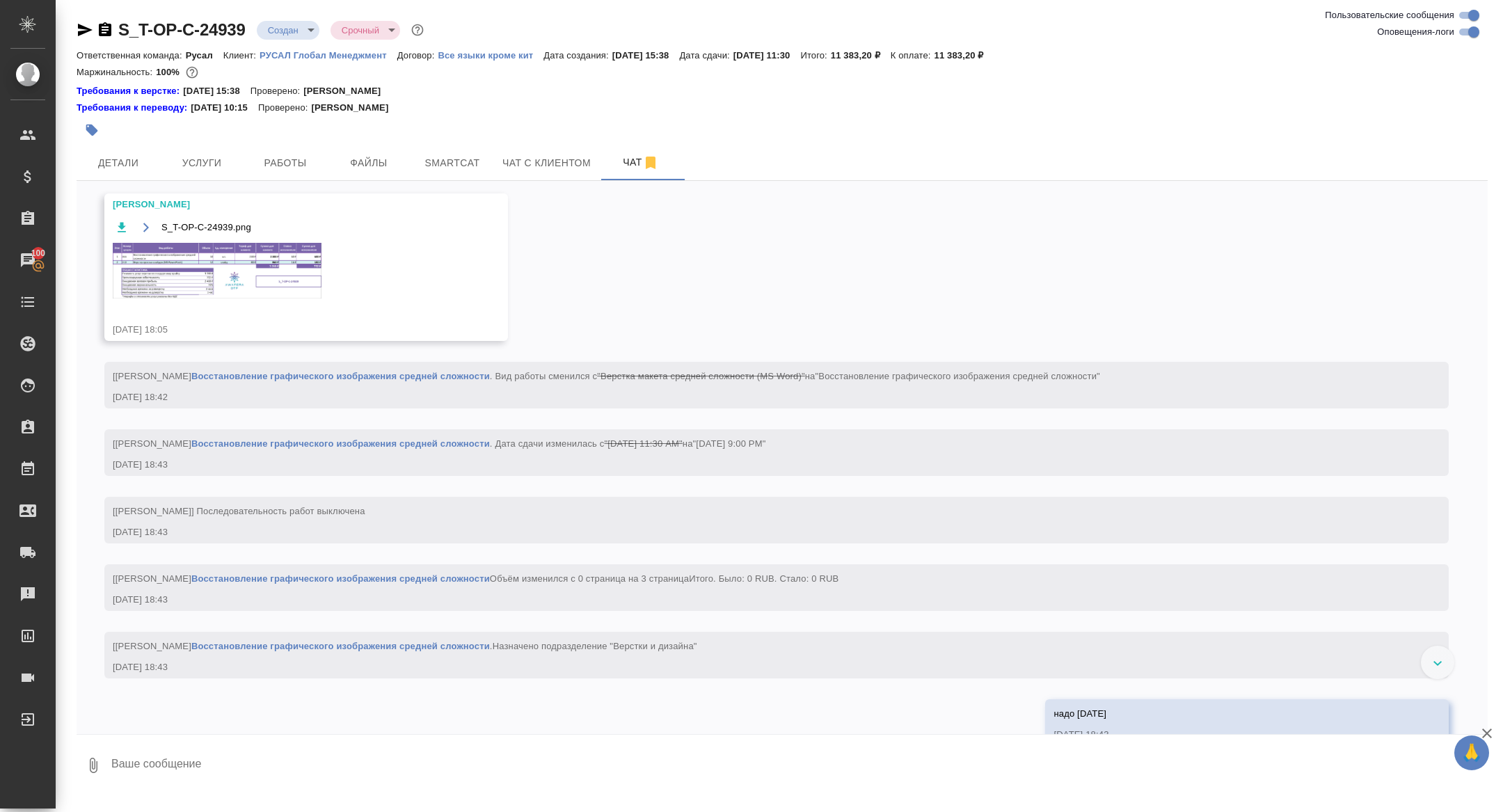
click at [272, 160] on span "Работы" at bounding box center [285, 164] width 67 height 18
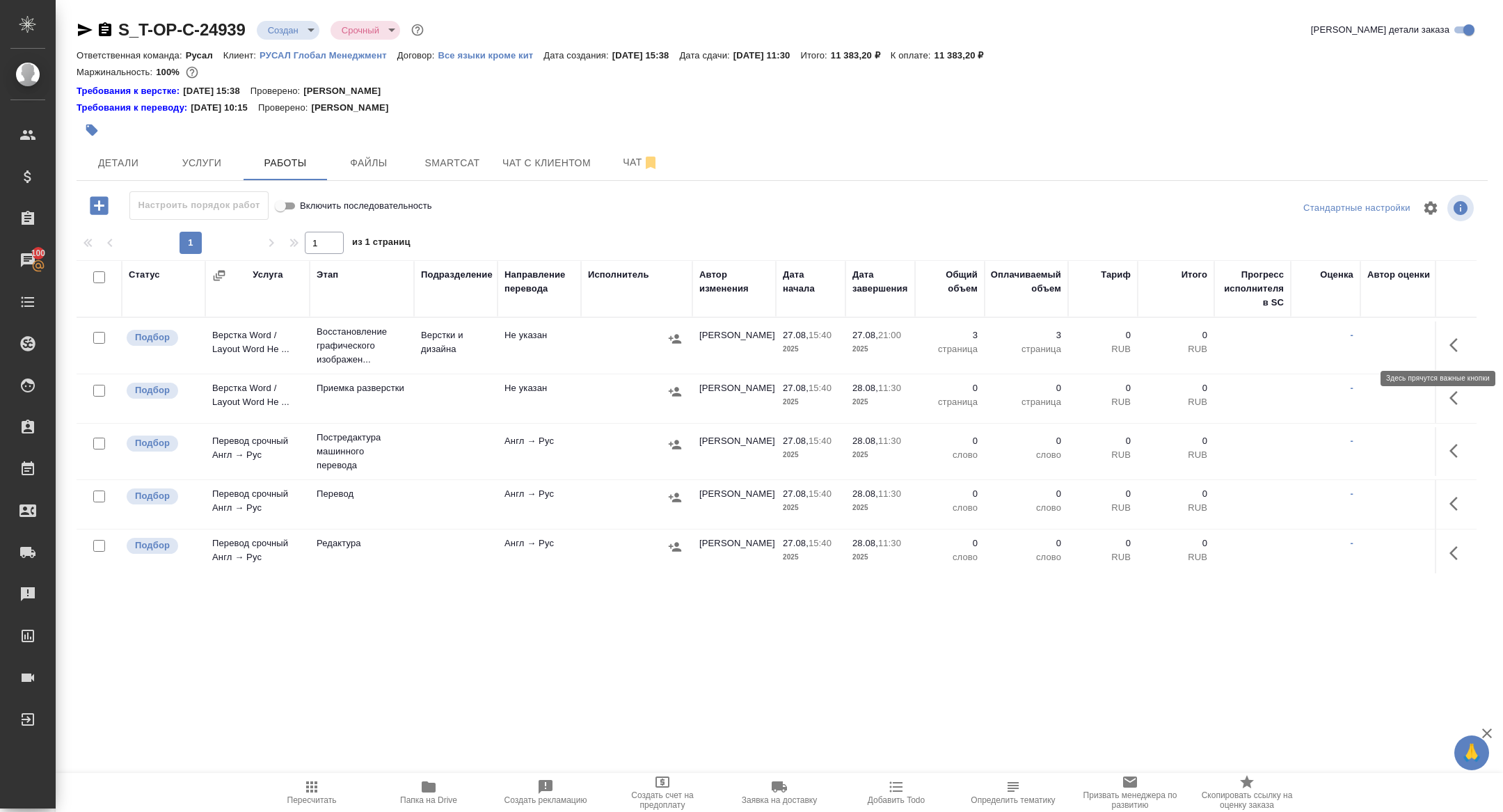
click at [1450, 333] on button "button" at bounding box center [1457, 345] width 34 height 34
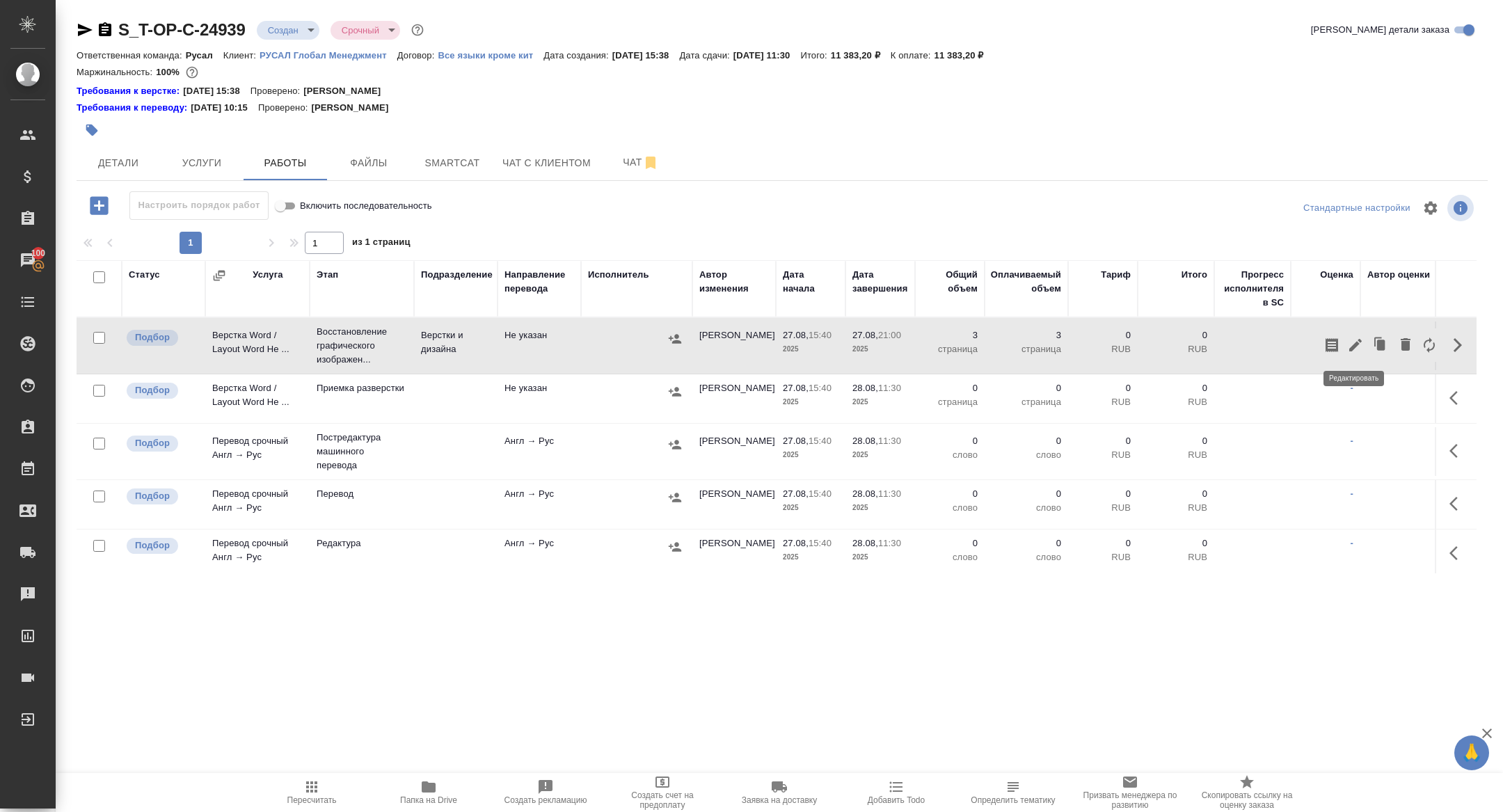
click at [1352, 341] on icon "button" at bounding box center [1355, 345] width 17 height 17
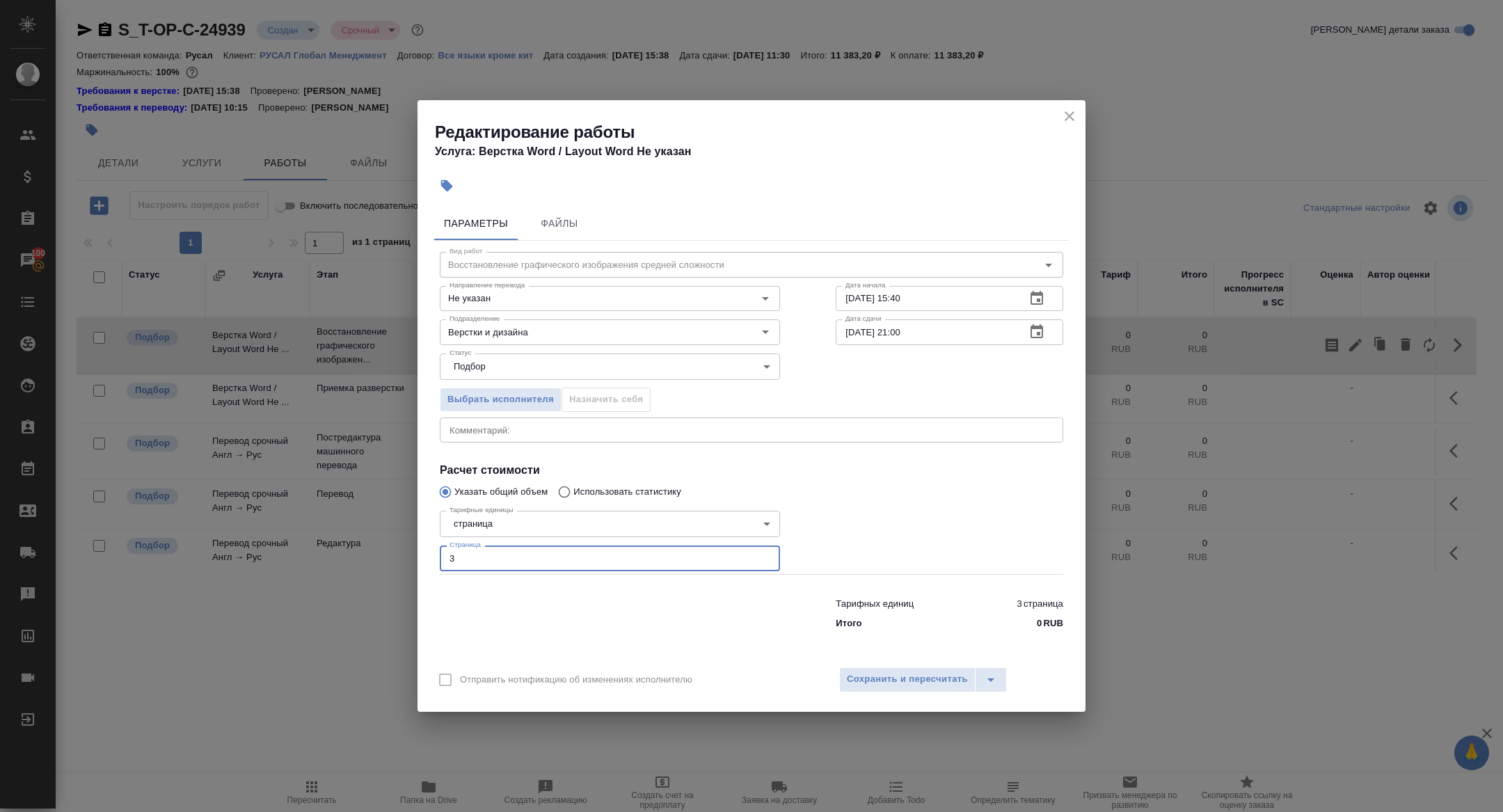
drag, startPoint x: 455, startPoint y: 559, endPoint x: 382, endPoint y: 554, distance: 73.2
click at [382, 555] on div "Редактирование работы Услуга: Верстка Word / Layout Word Не указан Параметры Фа…" at bounding box center [751, 406] width 1503 height 812
type input "10"
click at [879, 681] on span "Сохранить и пересчитать" at bounding box center [907, 679] width 121 height 16
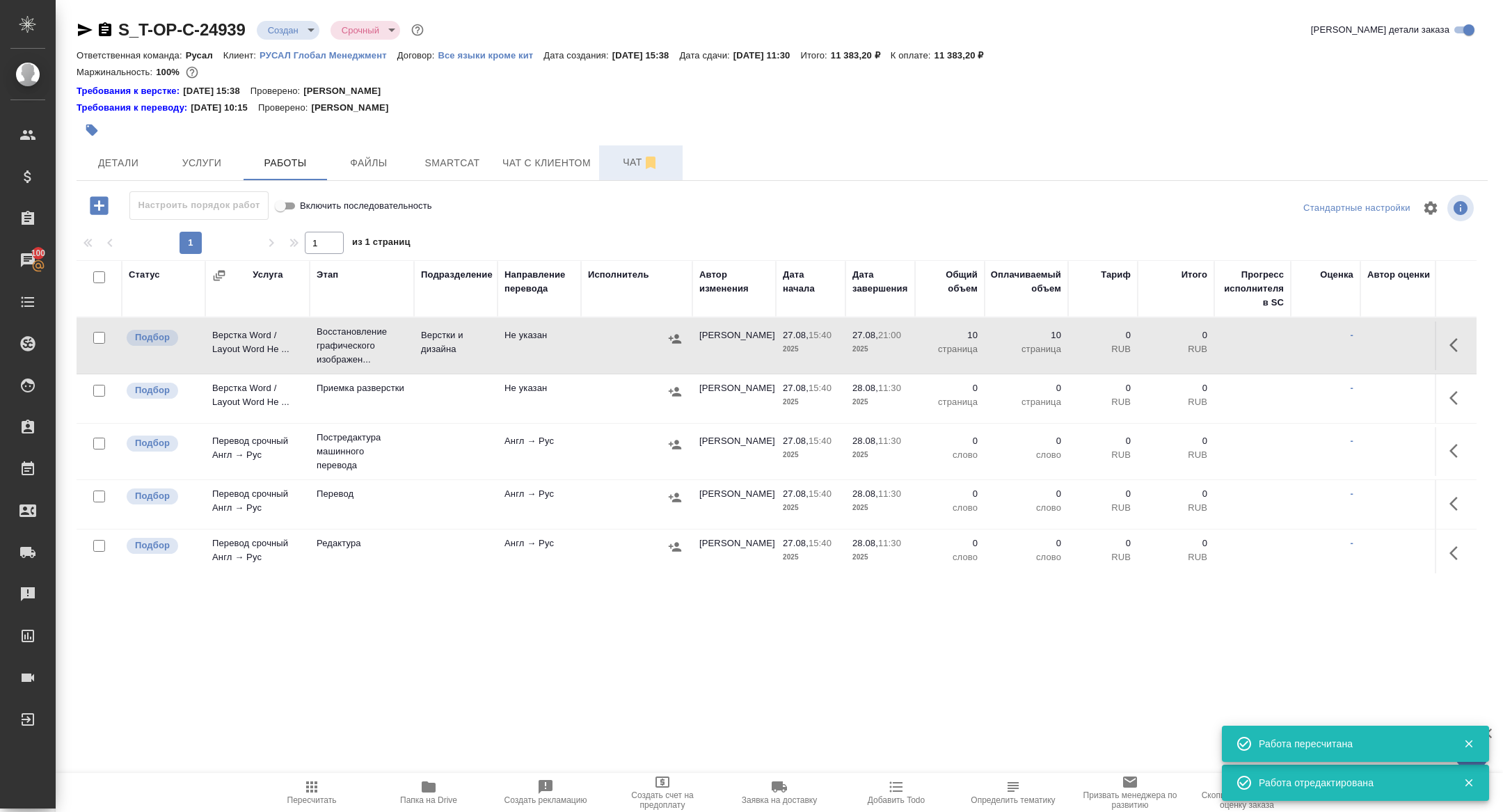
click at [620, 156] on span "Чат" at bounding box center [640, 163] width 67 height 18
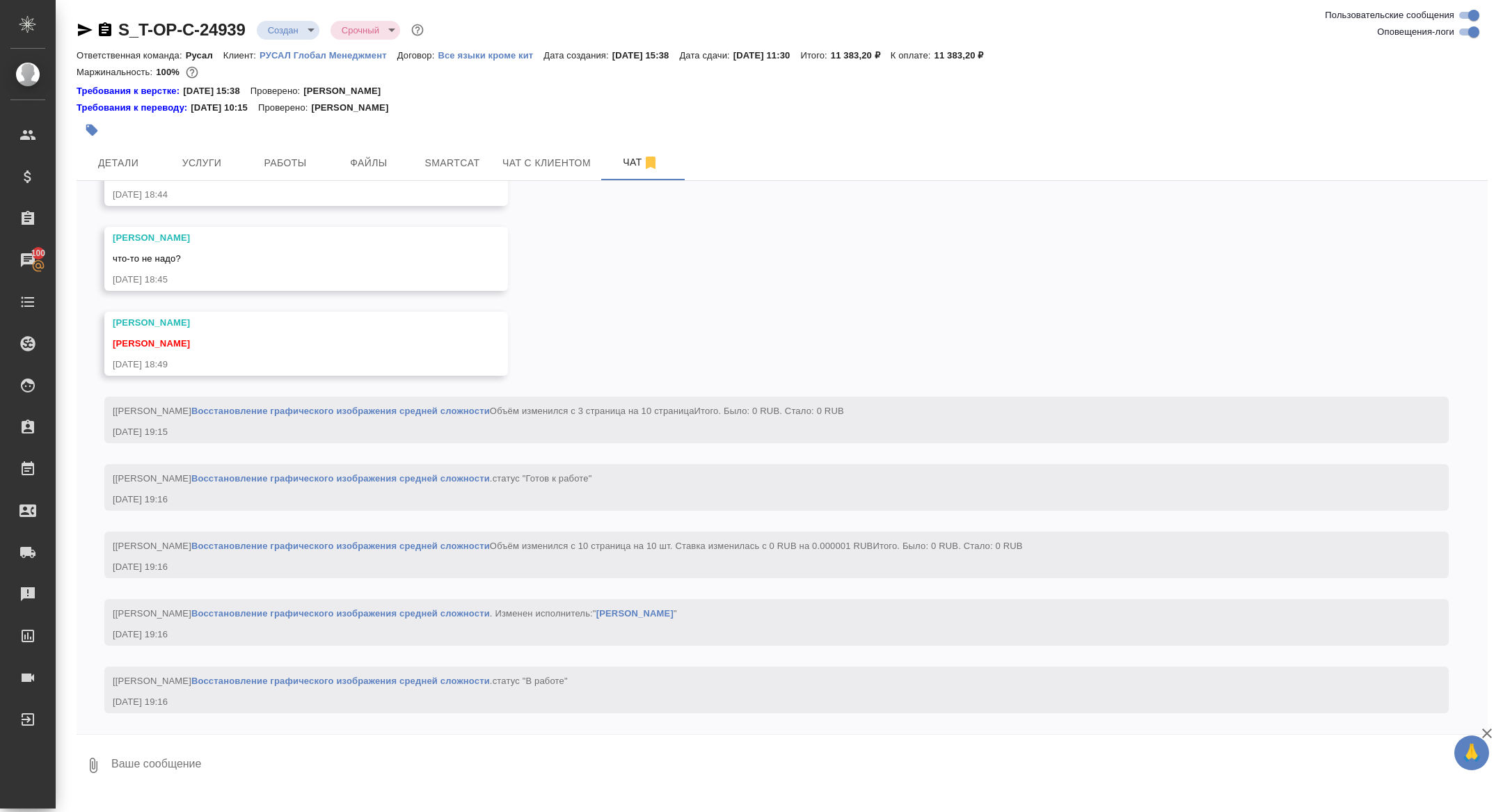
scroll to position [1945, 0]
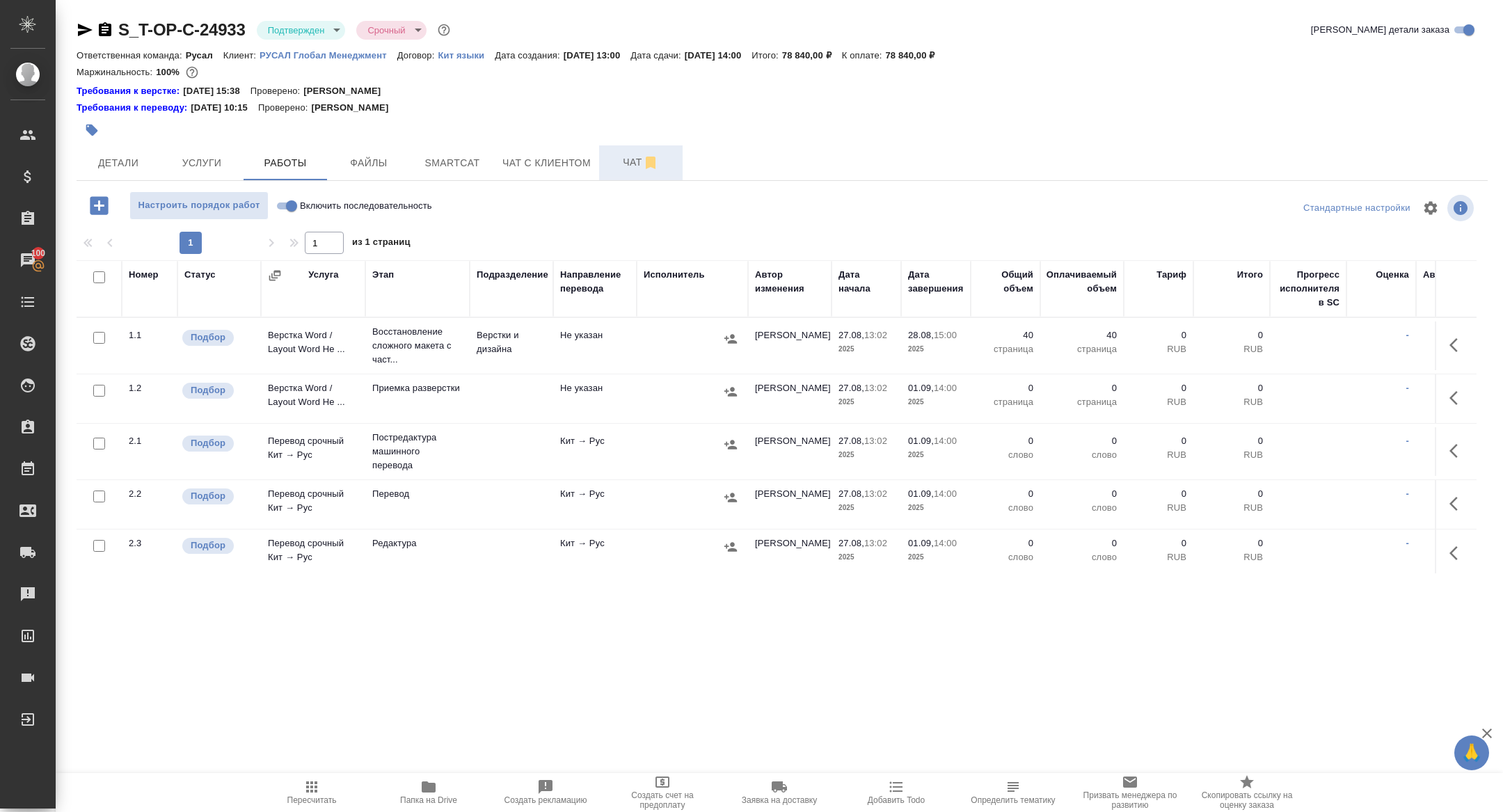
click at [634, 173] on button "Чат" at bounding box center [640, 162] width 83 height 34
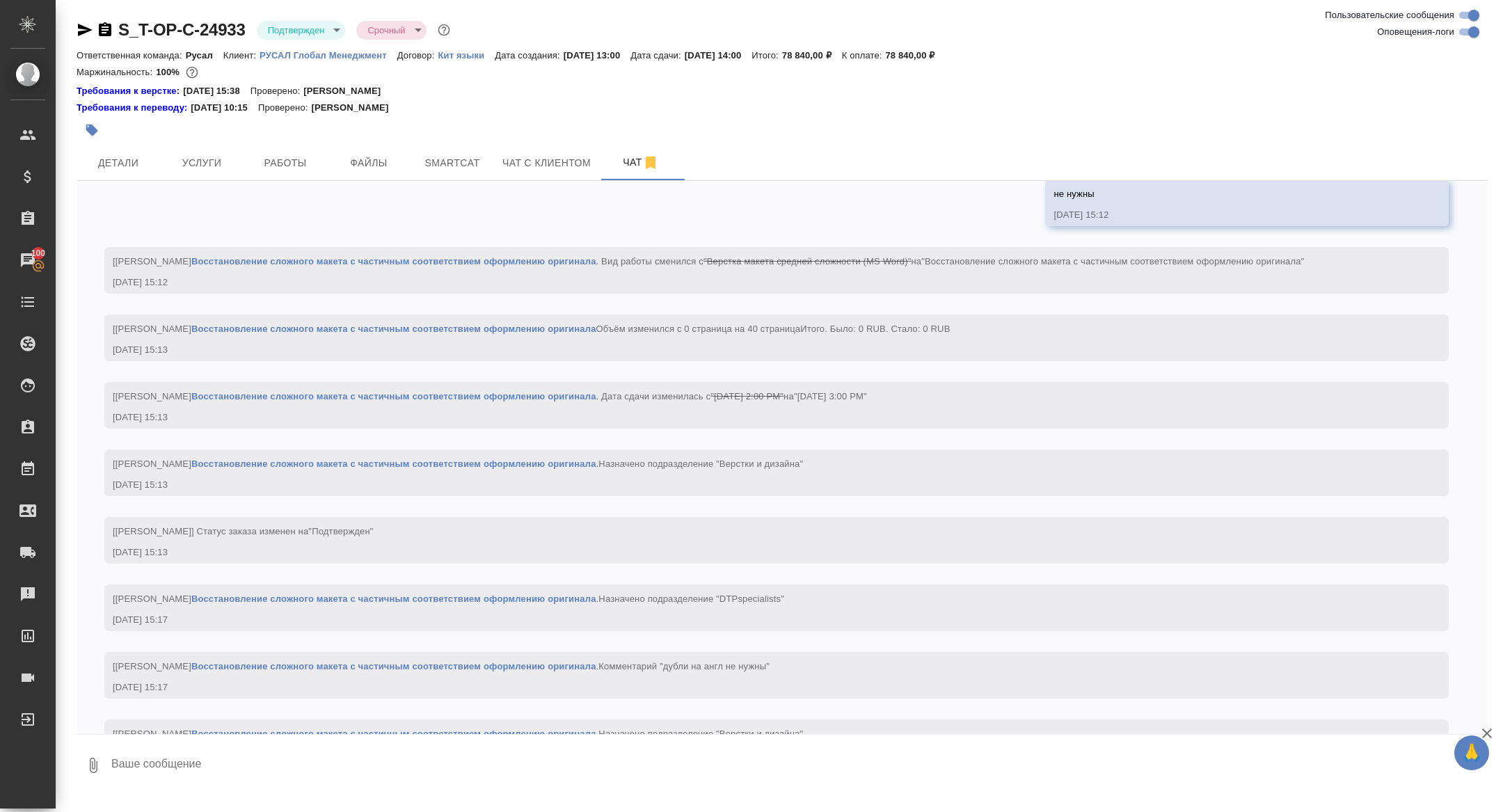
scroll to position [1683, 0]
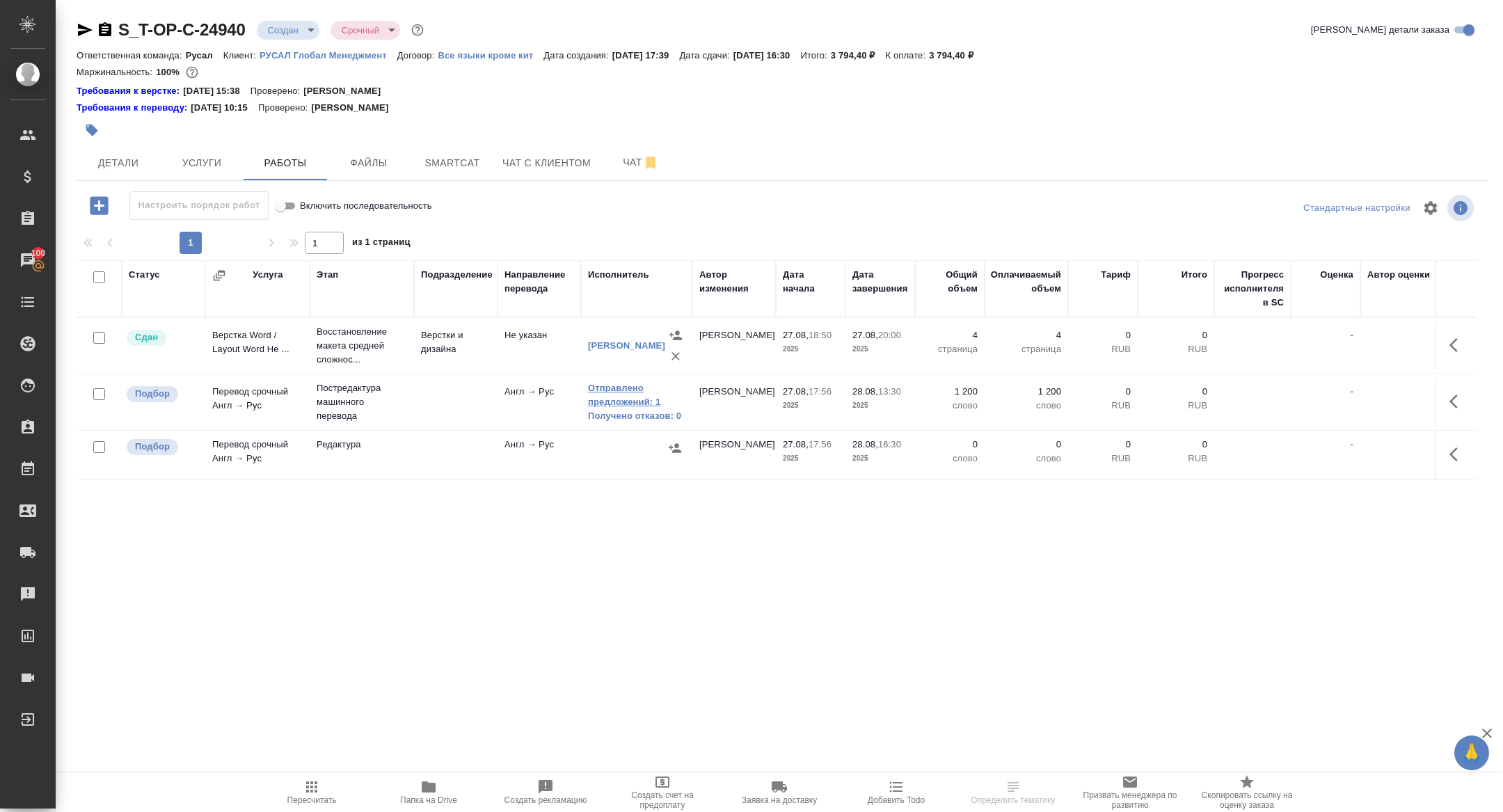
click at [638, 406] on link "Отправлено предложений: 1" at bounding box center [636, 395] width 98 height 28
click at [105, 26] on icon "button" at bounding box center [105, 29] width 13 height 14
click at [1455, 454] on icon "button" at bounding box center [1457, 454] width 17 height 17
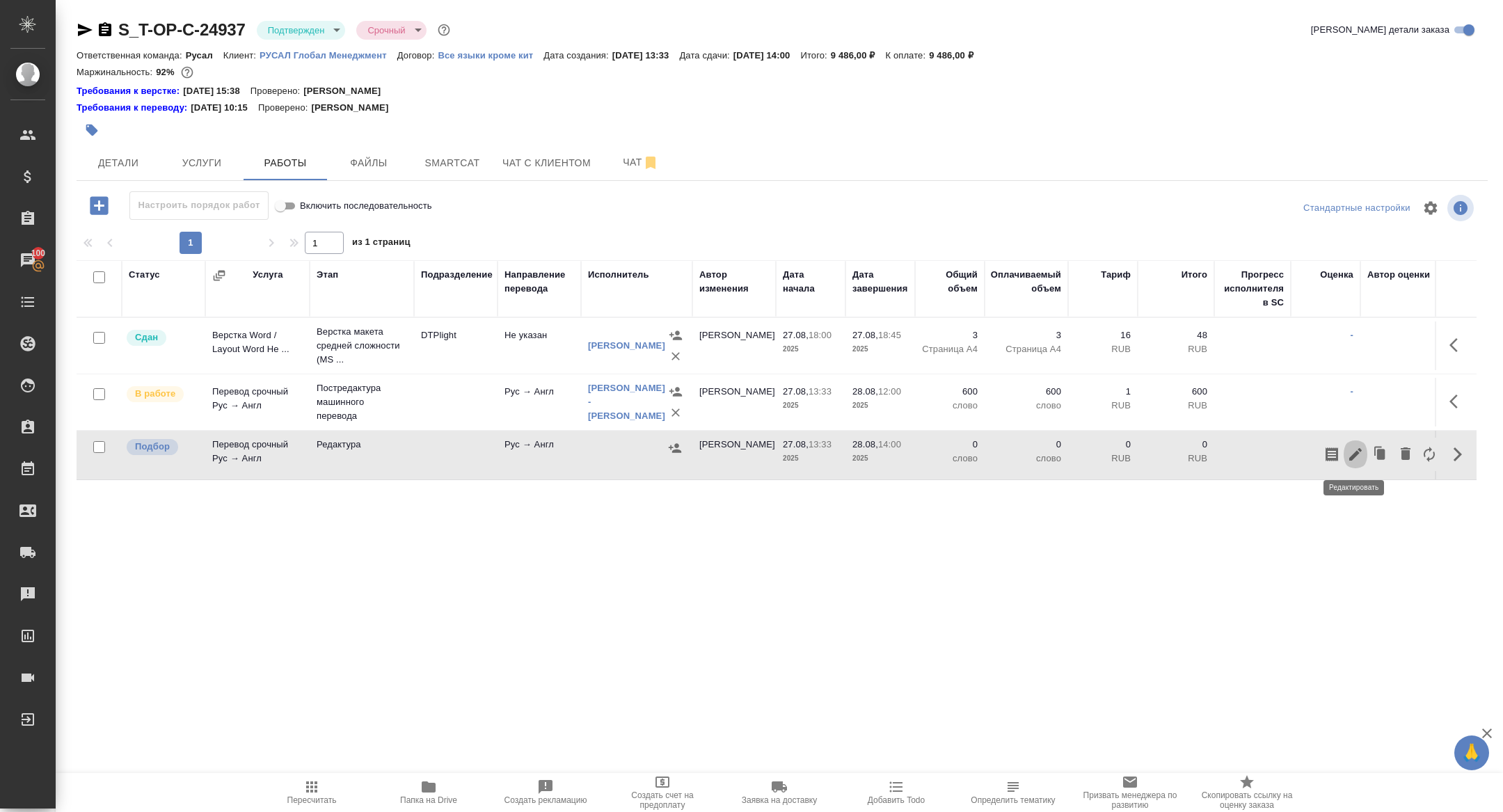
click at [1356, 452] on icon "button" at bounding box center [1356, 454] width 13 height 13
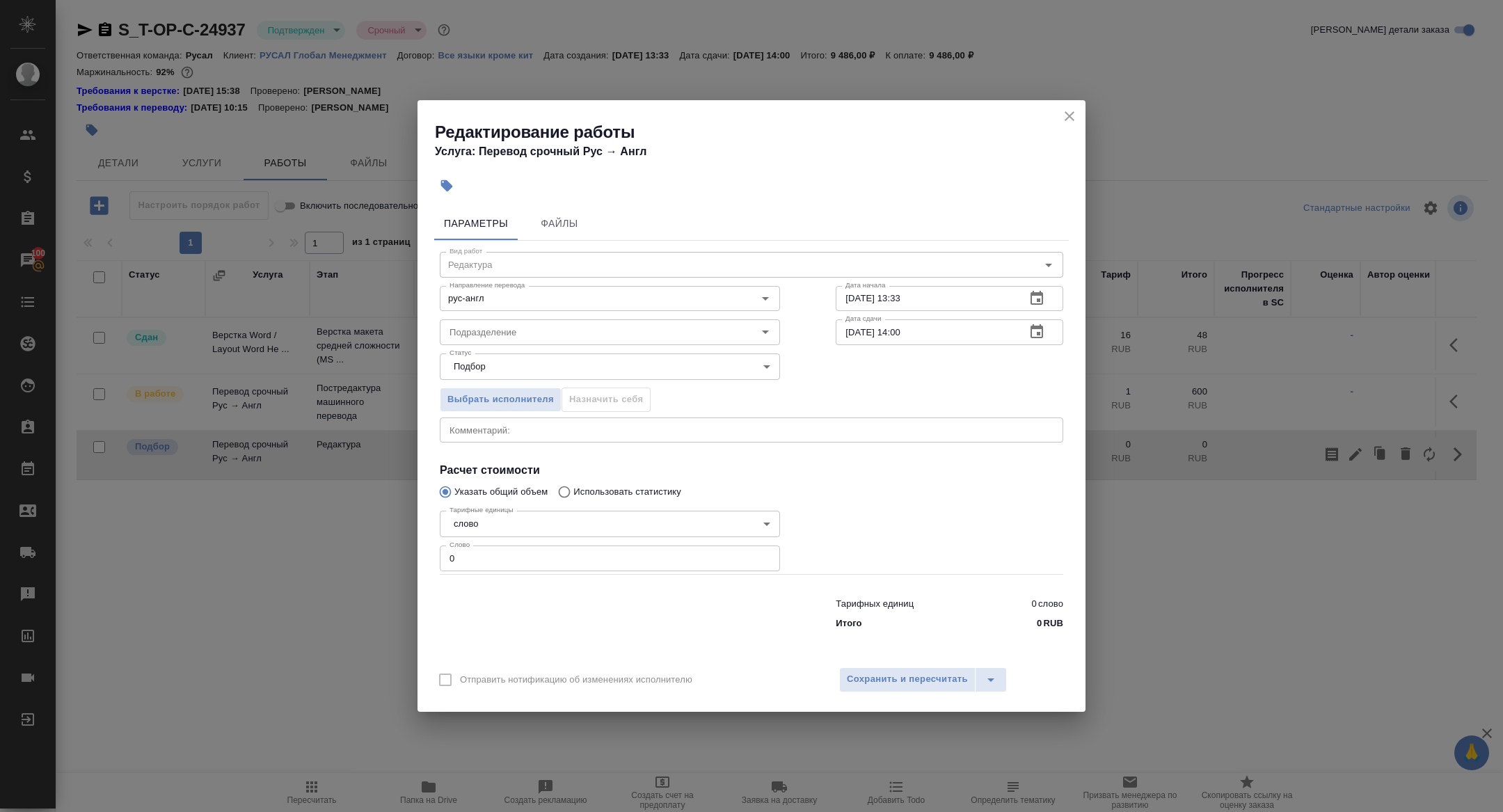
click at [1040, 329] on icon "button" at bounding box center [1036, 330] width 13 height 14
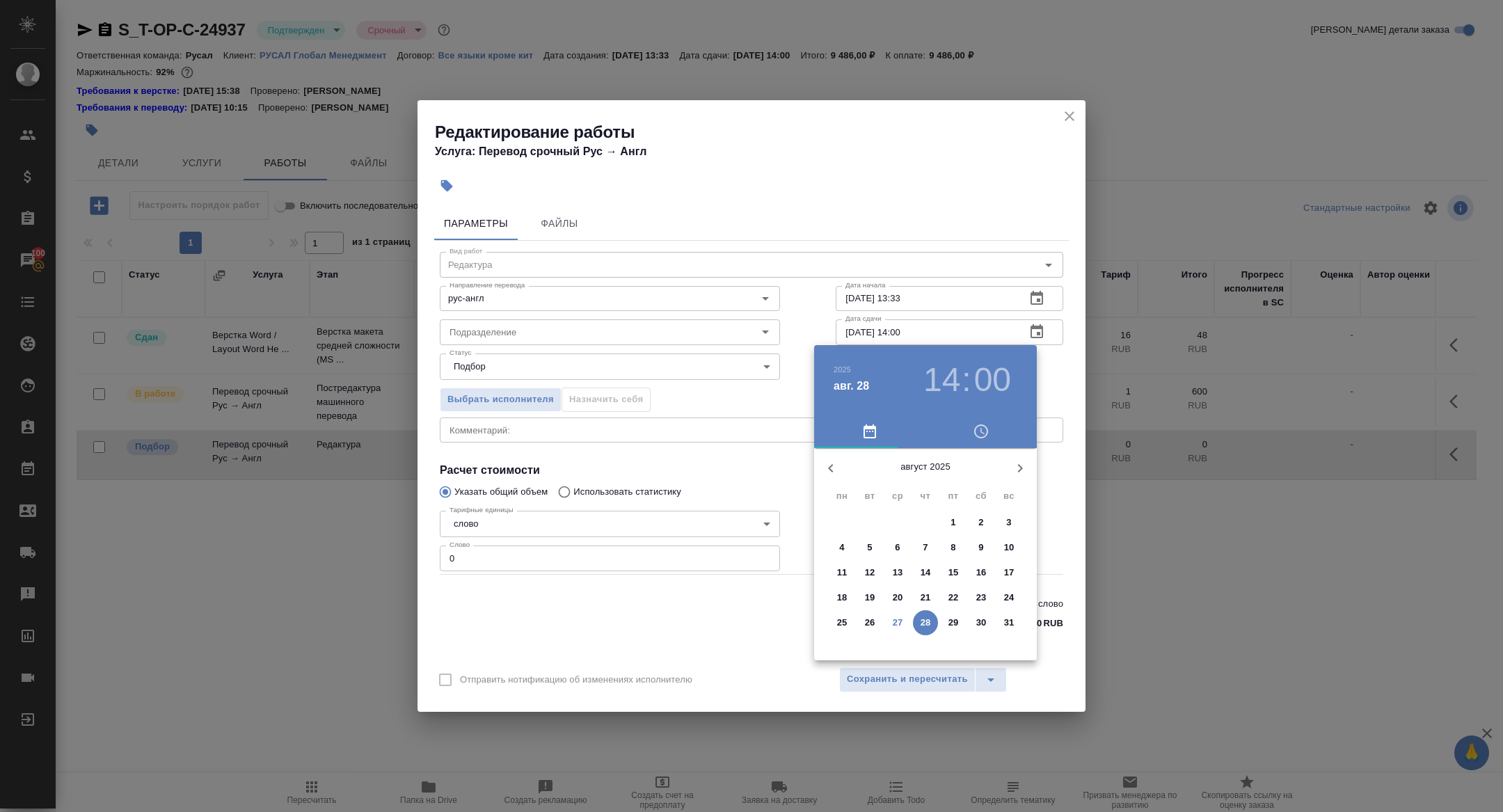
drag, startPoint x: 1011, startPoint y: 289, endPoint x: 1024, endPoint y: 288, distance: 13.0
click at [1011, 288] on div at bounding box center [751, 406] width 1503 height 812
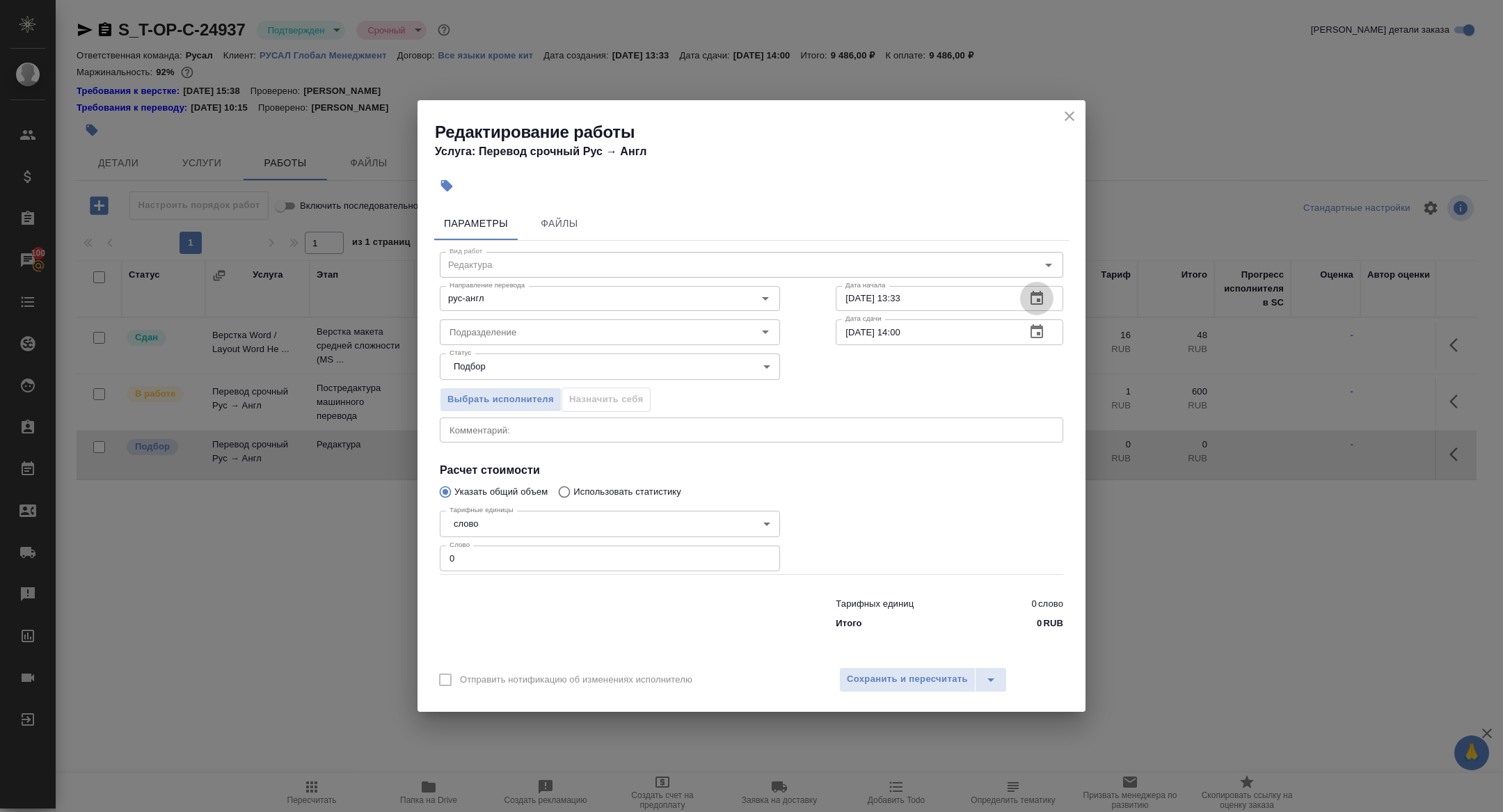
click at [1036, 289] on button "button" at bounding box center [1036, 298] width 34 height 34
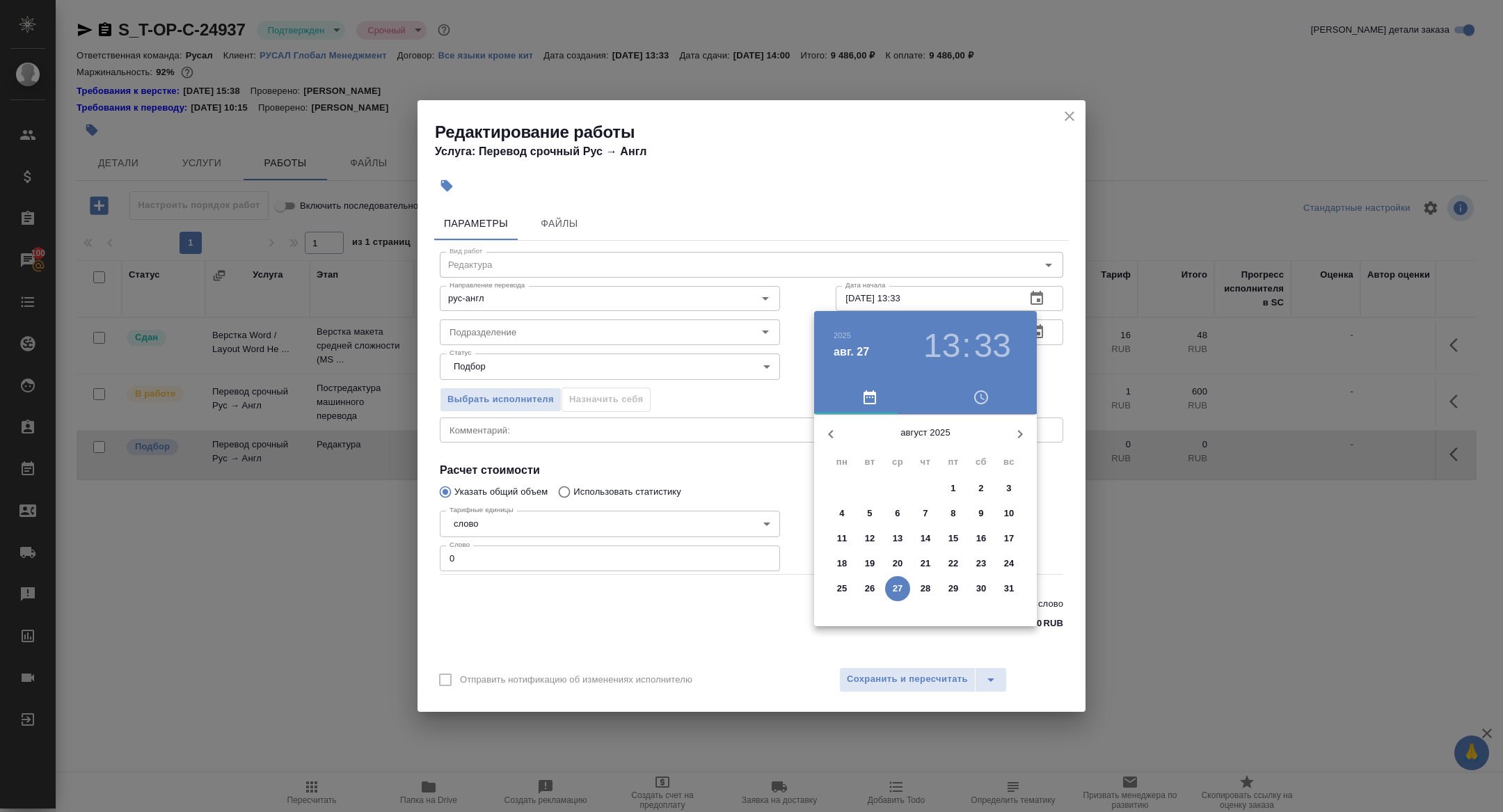
click at [916, 586] on span "28" at bounding box center [925, 588] width 25 height 14
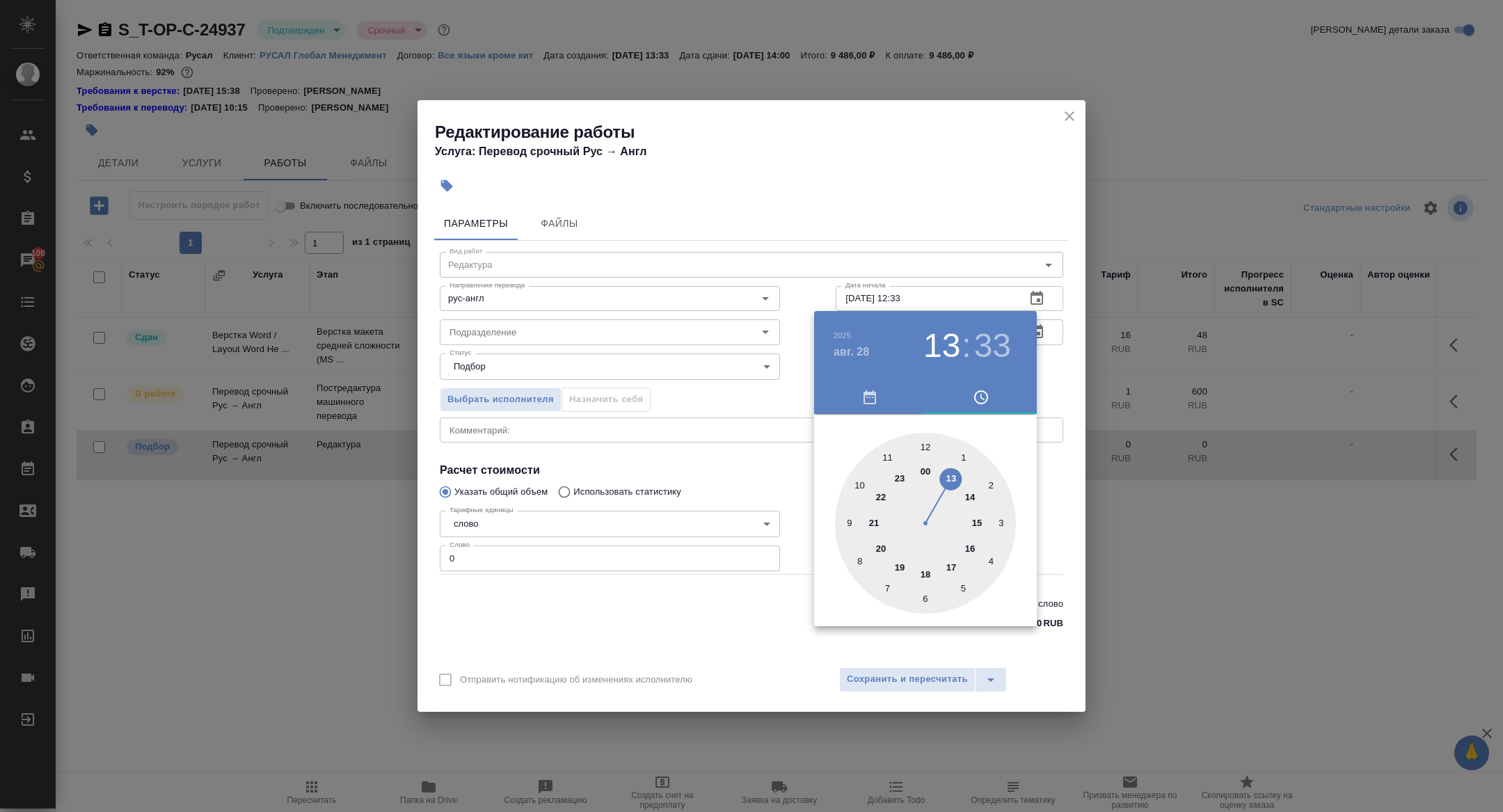
click at [929, 441] on div at bounding box center [925, 523] width 181 height 181
click at [924, 442] on div at bounding box center [925, 523] width 181 height 181
type input "28.08.2025 12:00"
click at [591, 374] on div at bounding box center [751, 406] width 1503 height 812
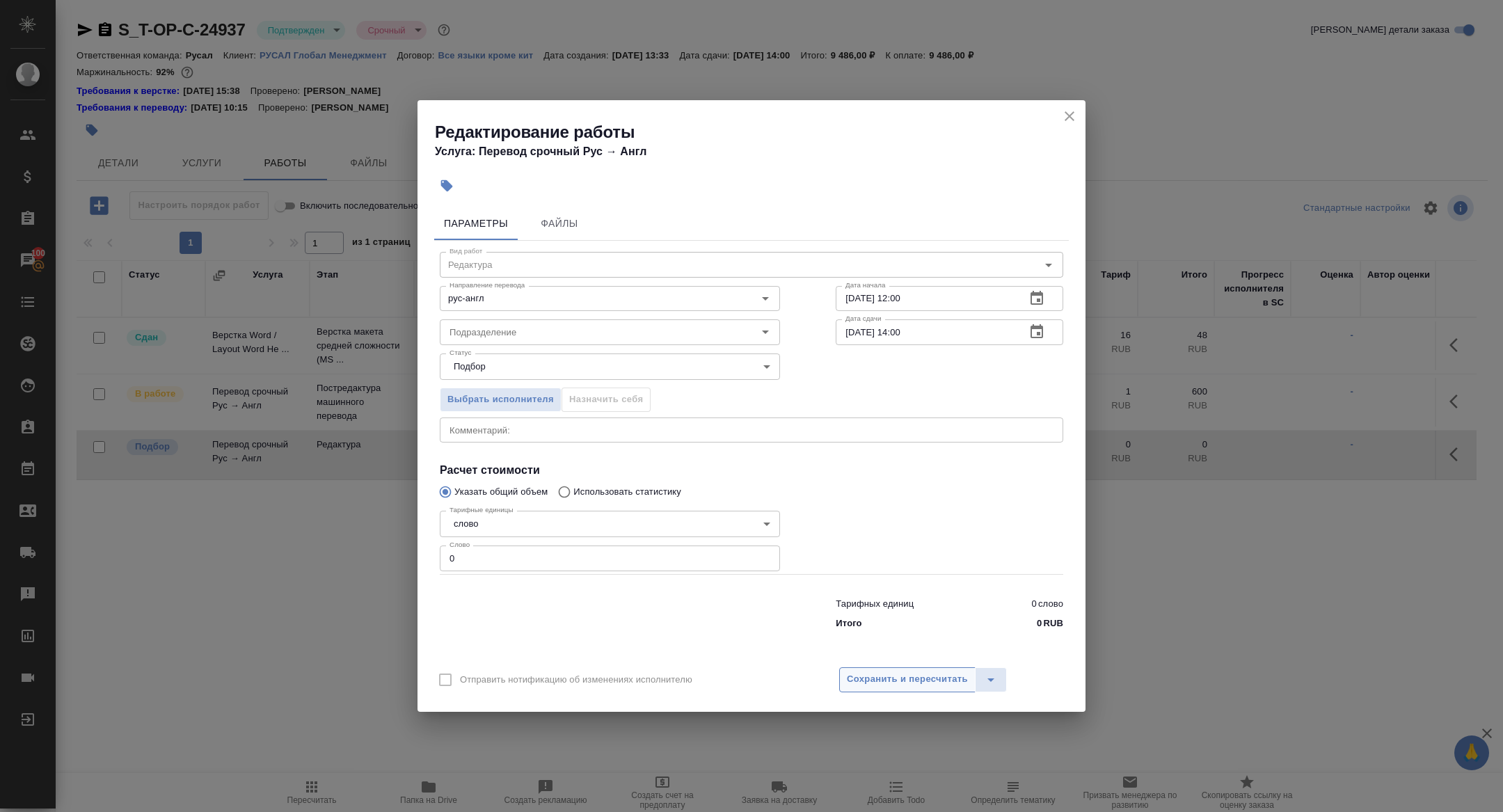
click at [901, 677] on span "Сохранить и пересчитать" at bounding box center [907, 679] width 121 height 16
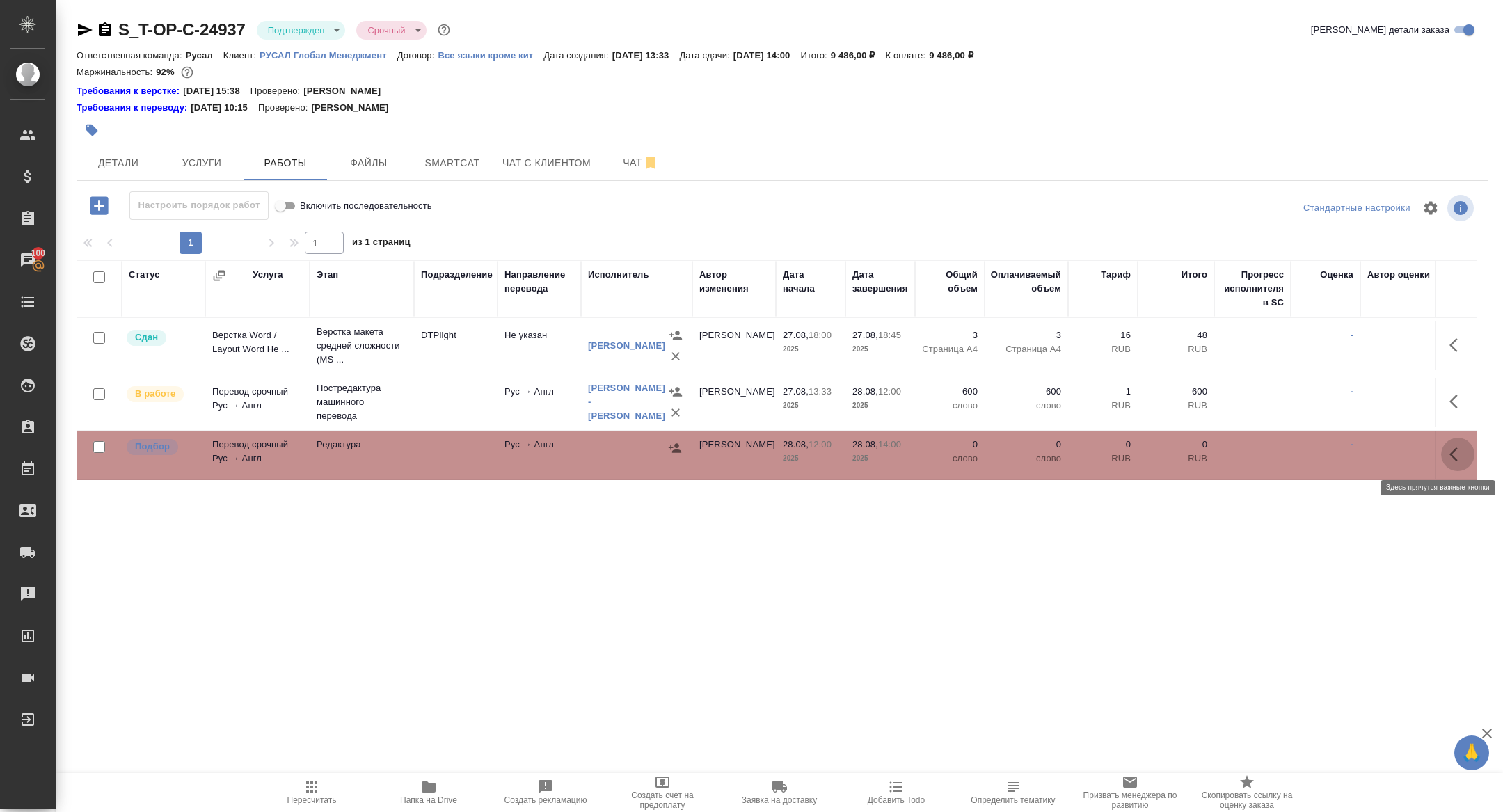
click at [1451, 457] on icon "button" at bounding box center [1457, 454] width 17 height 17
click at [1349, 451] on icon "button" at bounding box center [1355, 454] width 17 height 17
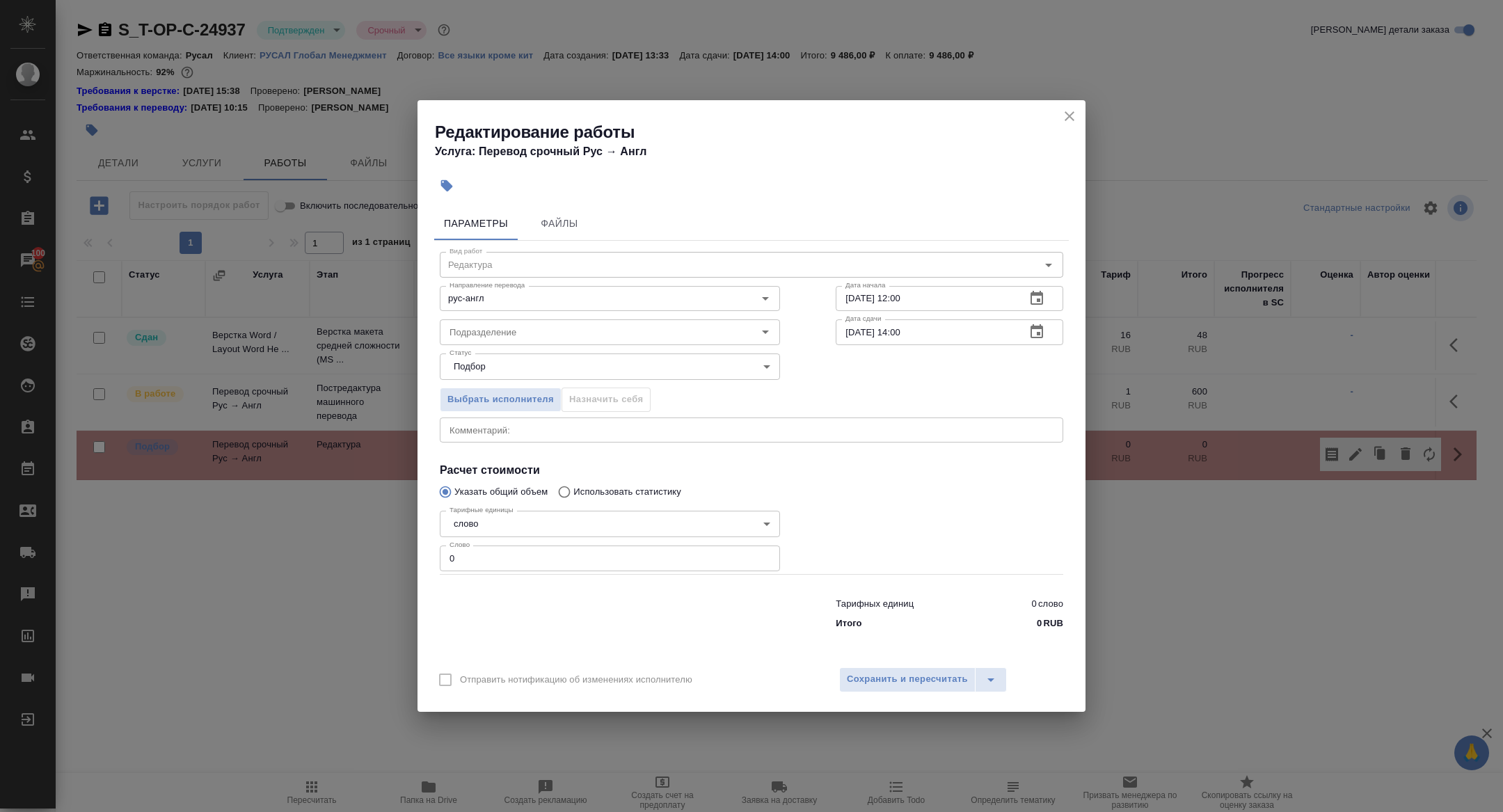
drag, startPoint x: 487, startPoint y: 573, endPoint x: 479, endPoint y: 565, distance: 11.3
click at [479, 565] on div "Вид работ Редактура Вид работ Направление перевода рус-англ Направление перевод…" at bounding box center [751, 438] width 634 height 394
drag, startPoint x: 467, startPoint y: 561, endPoint x: 455, endPoint y: 561, distance: 12.0
click at [455, 561] on input "0" at bounding box center [609, 557] width 340 height 25
type input "650"
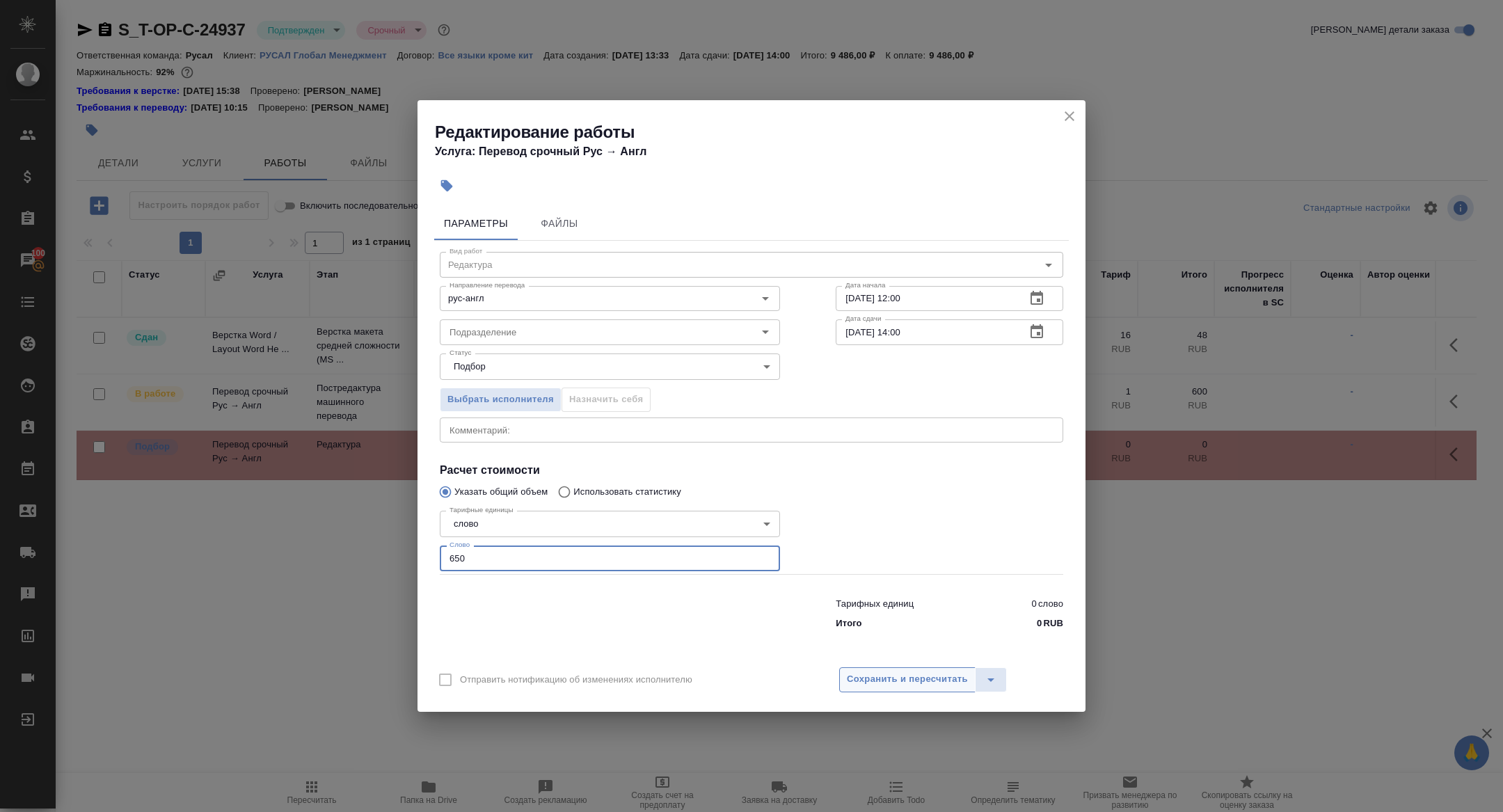
click at [901, 674] on span "Сохранить и пересчитать" at bounding box center [907, 679] width 121 height 16
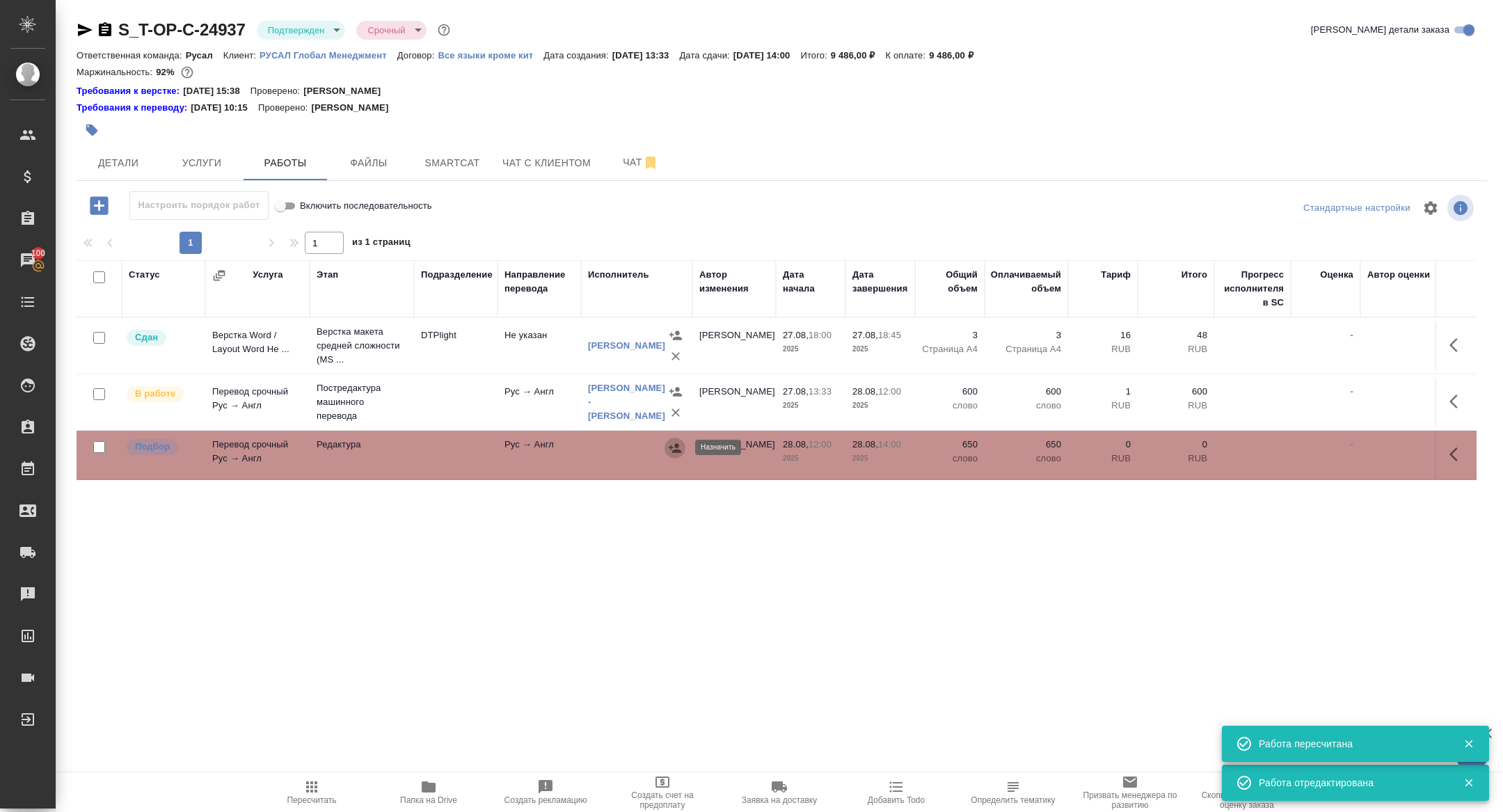
click at [673, 450] on icon "button" at bounding box center [675, 447] width 13 height 9
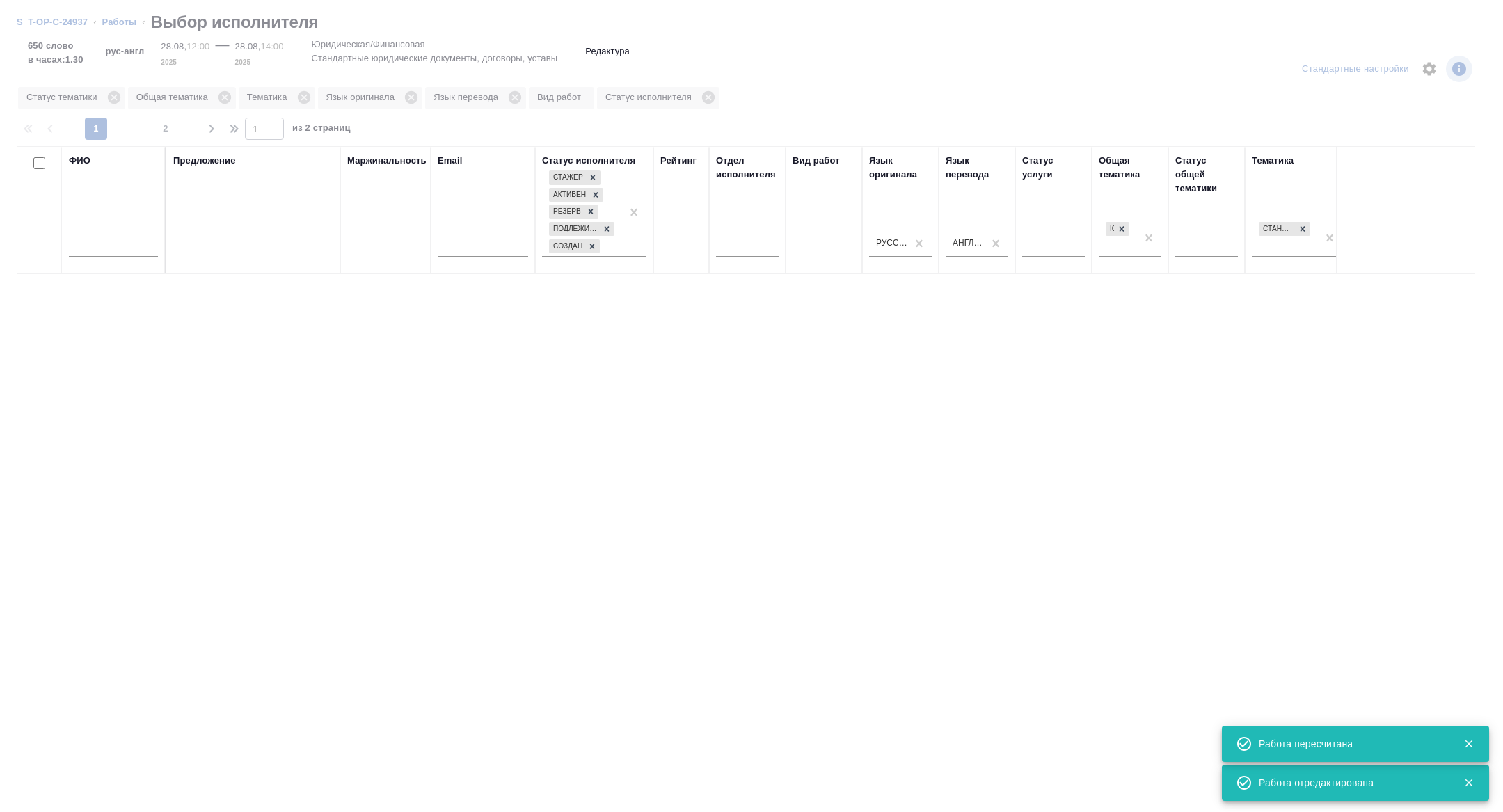
click at [122, 240] on input "text" at bounding box center [113, 248] width 89 height 18
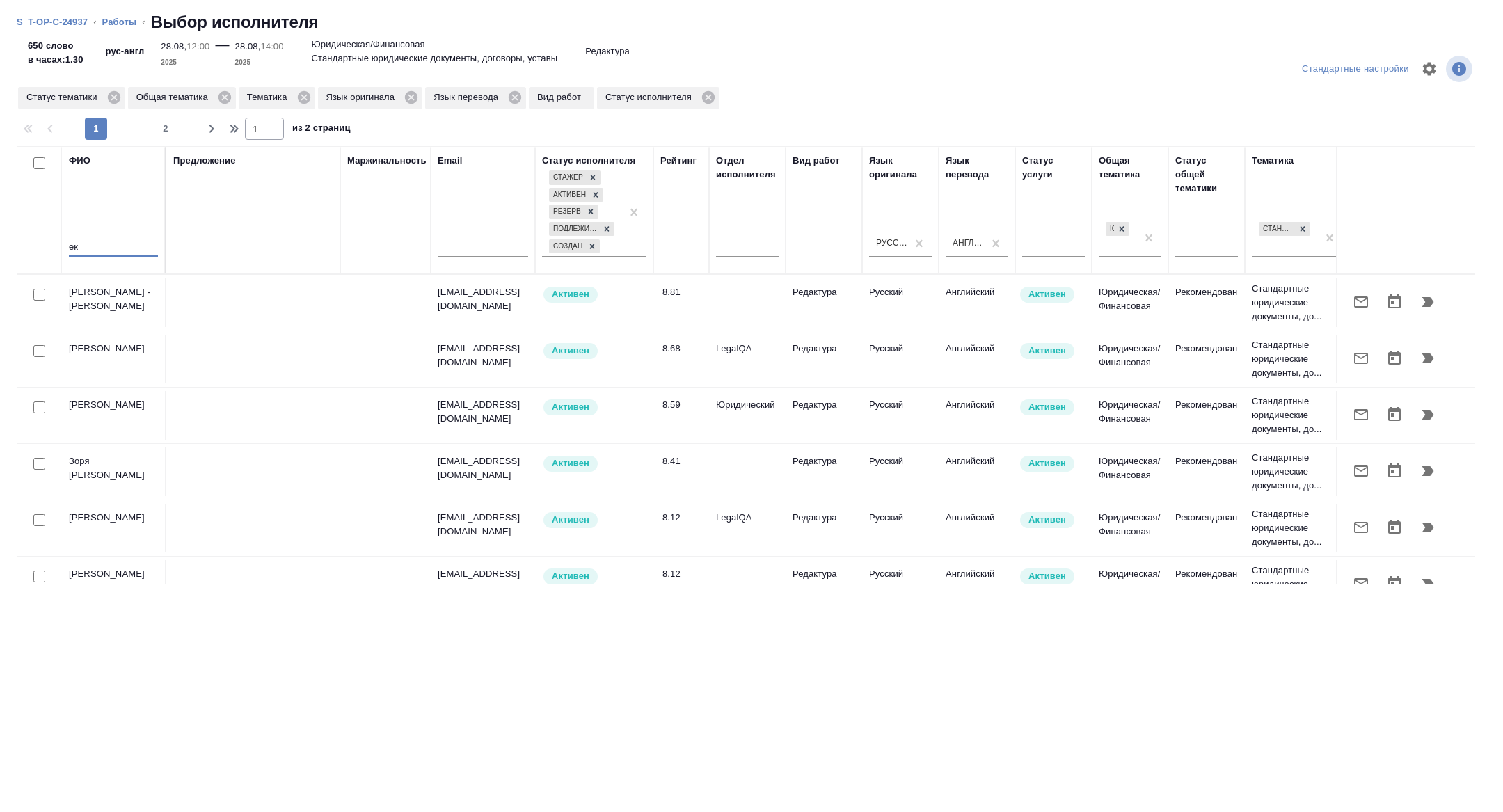
type input "е"
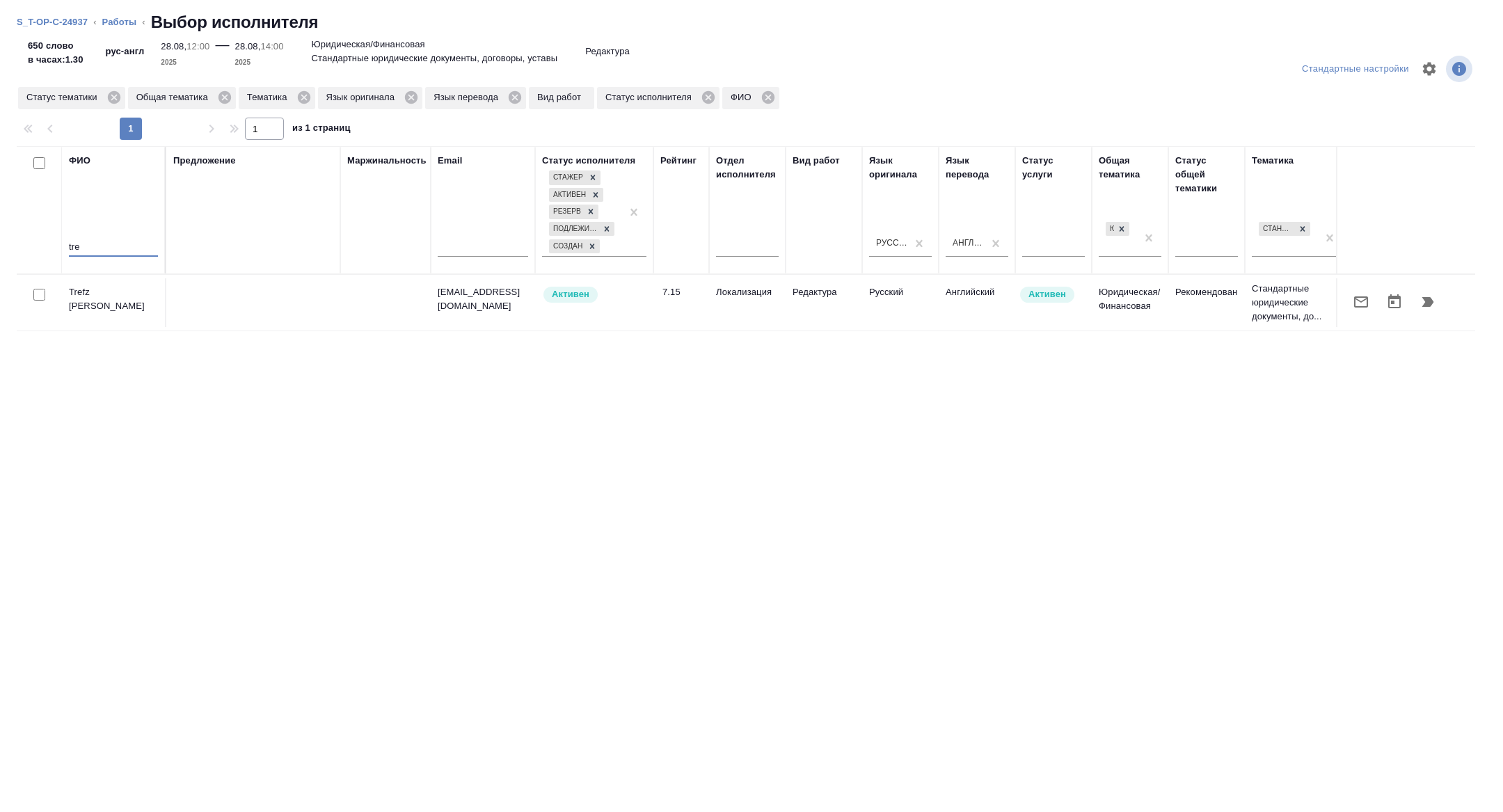
type input "tre"
click at [1366, 307] on icon "button" at bounding box center [1360, 301] width 17 height 17
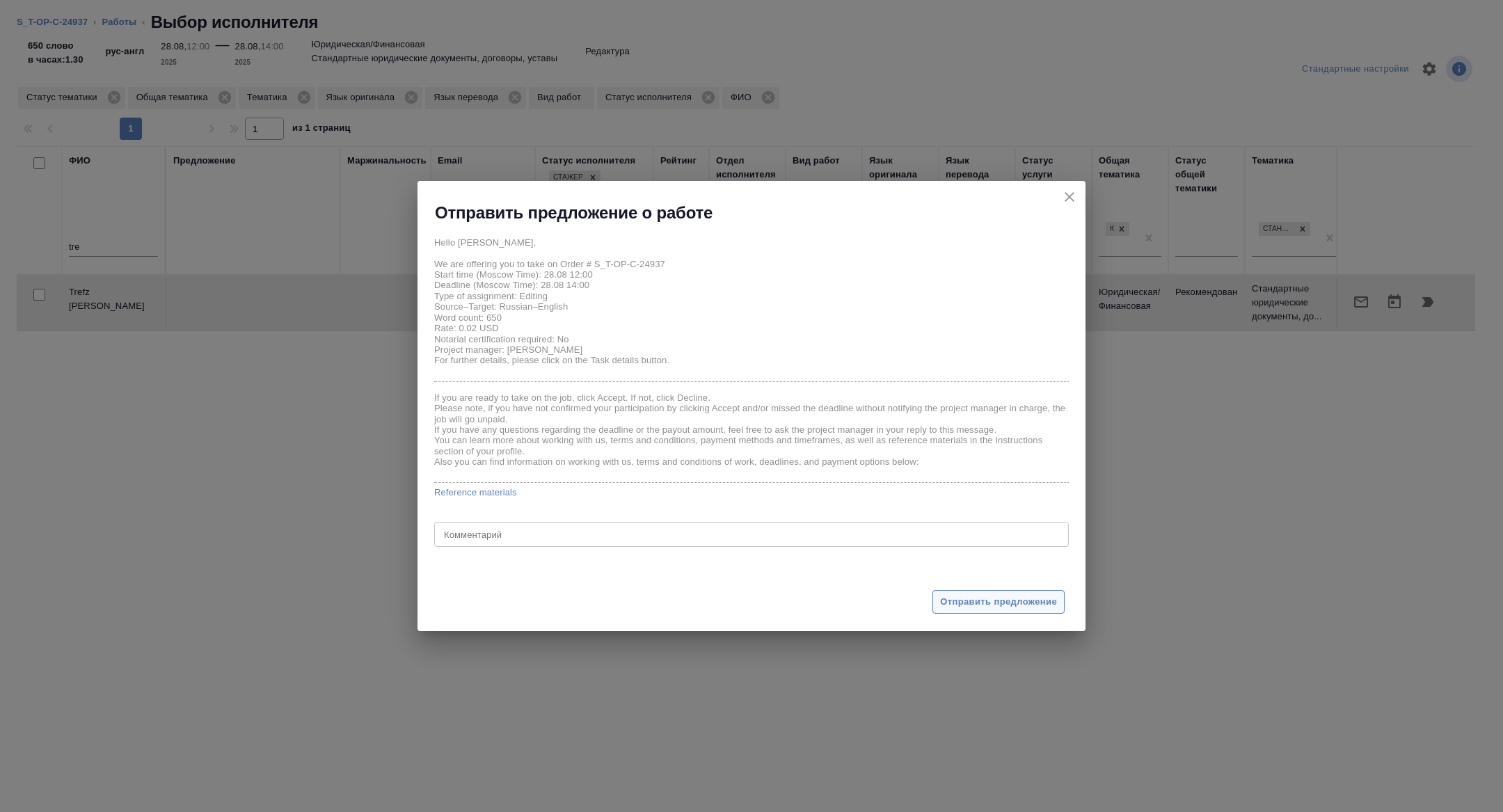
click at [1005, 612] on button "Отправить предложение" at bounding box center [998, 602] width 132 height 24
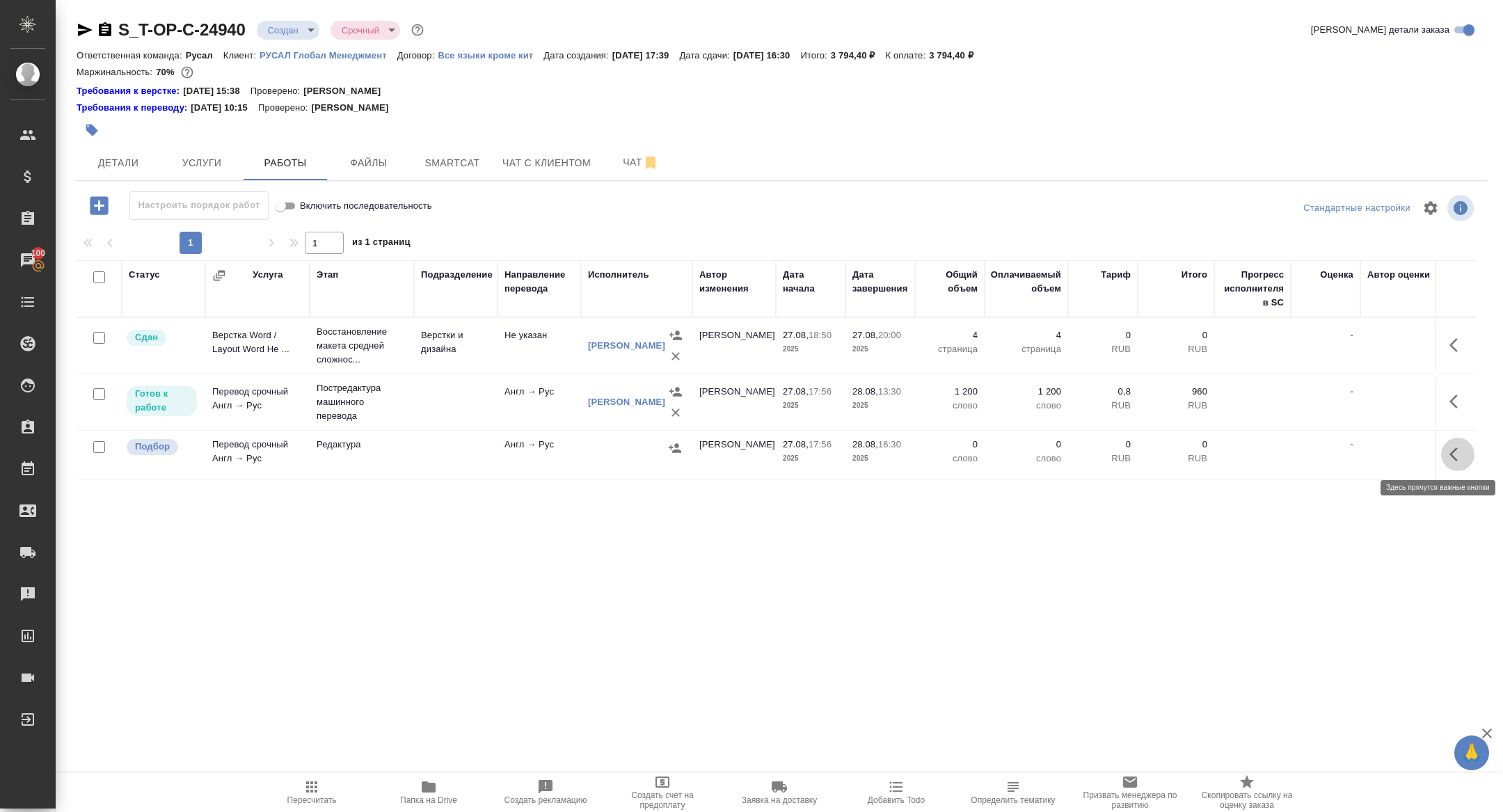
click at [1455, 454] on icon "button" at bounding box center [1457, 454] width 17 height 17
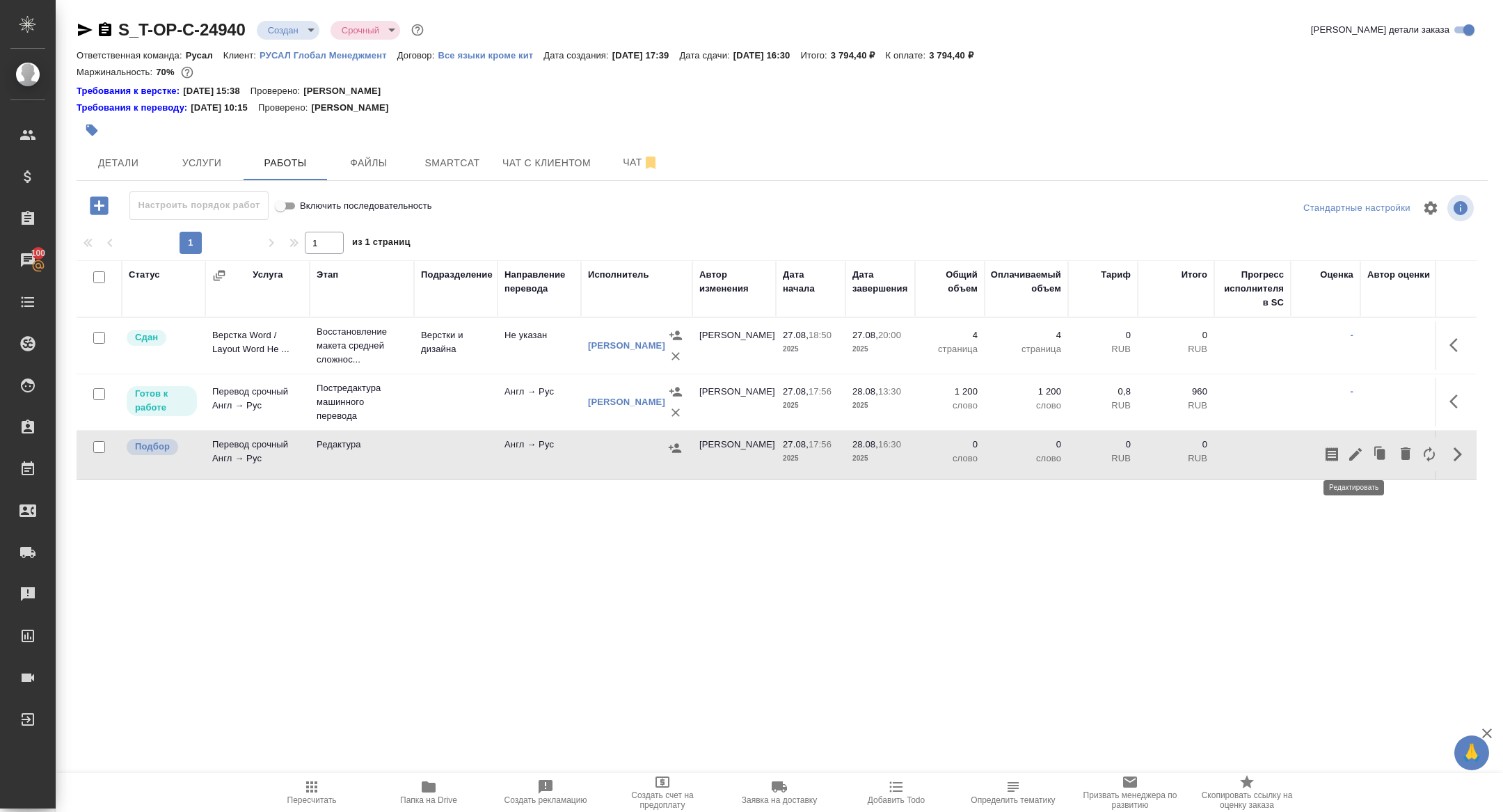
click at [1351, 455] on icon "button" at bounding box center [1356, 454] width 13 height 13
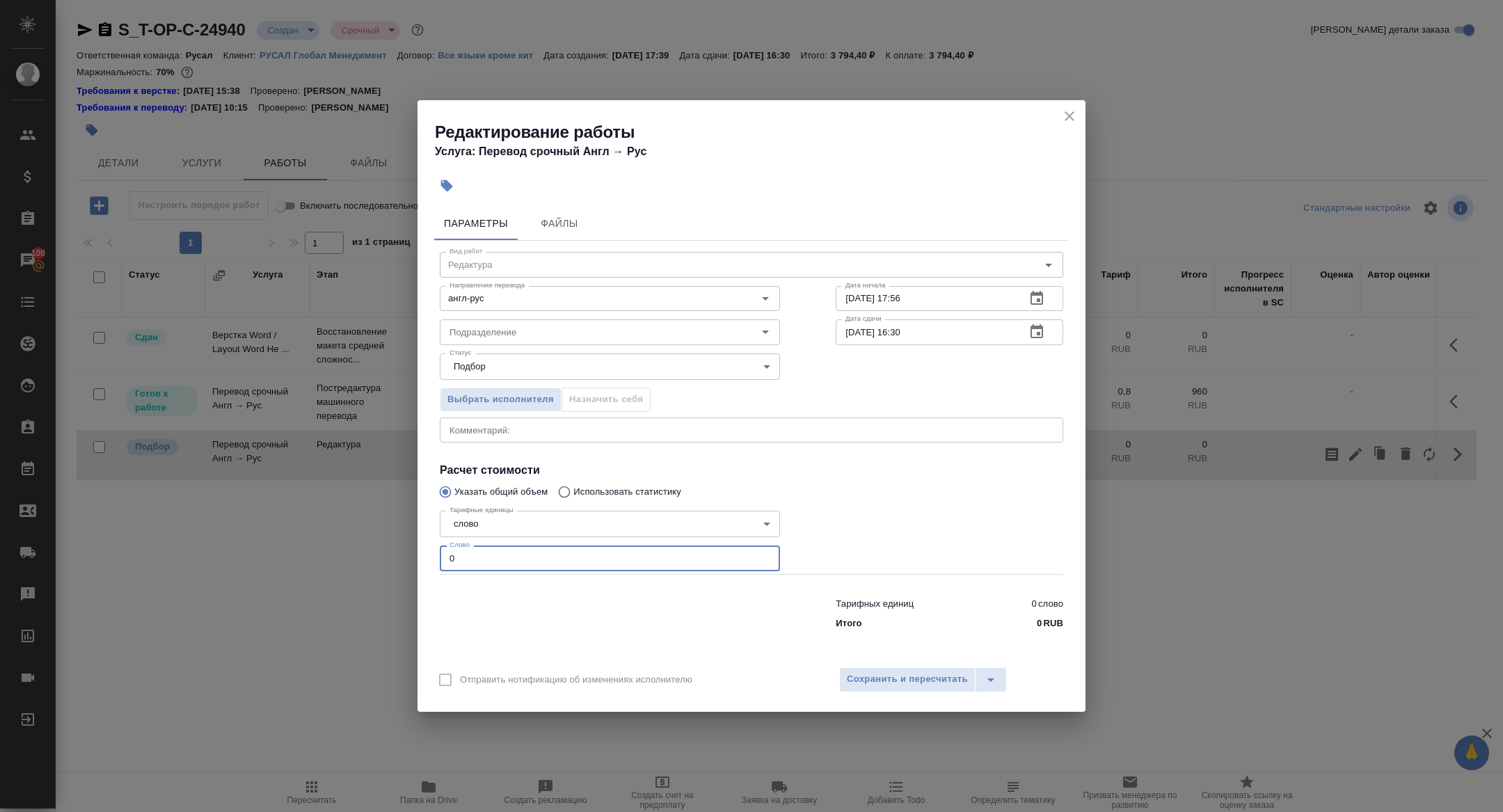
drag, startPoint x: 482, startPoint y: 551, endPoint x: 363, endPoint y: 551, distance: 119.0
click at [365, 551] on div "Редактирование работы Услуга: Перевод срочный Англ → Рус Параметры Файлы Вид ра…" at bounding box center [751, 406] width 1503 height 812
type input "1250"
click at [878, 675] on span "Сохранить и пересчитать" at bounding box center [907, 679] width 121 height 16
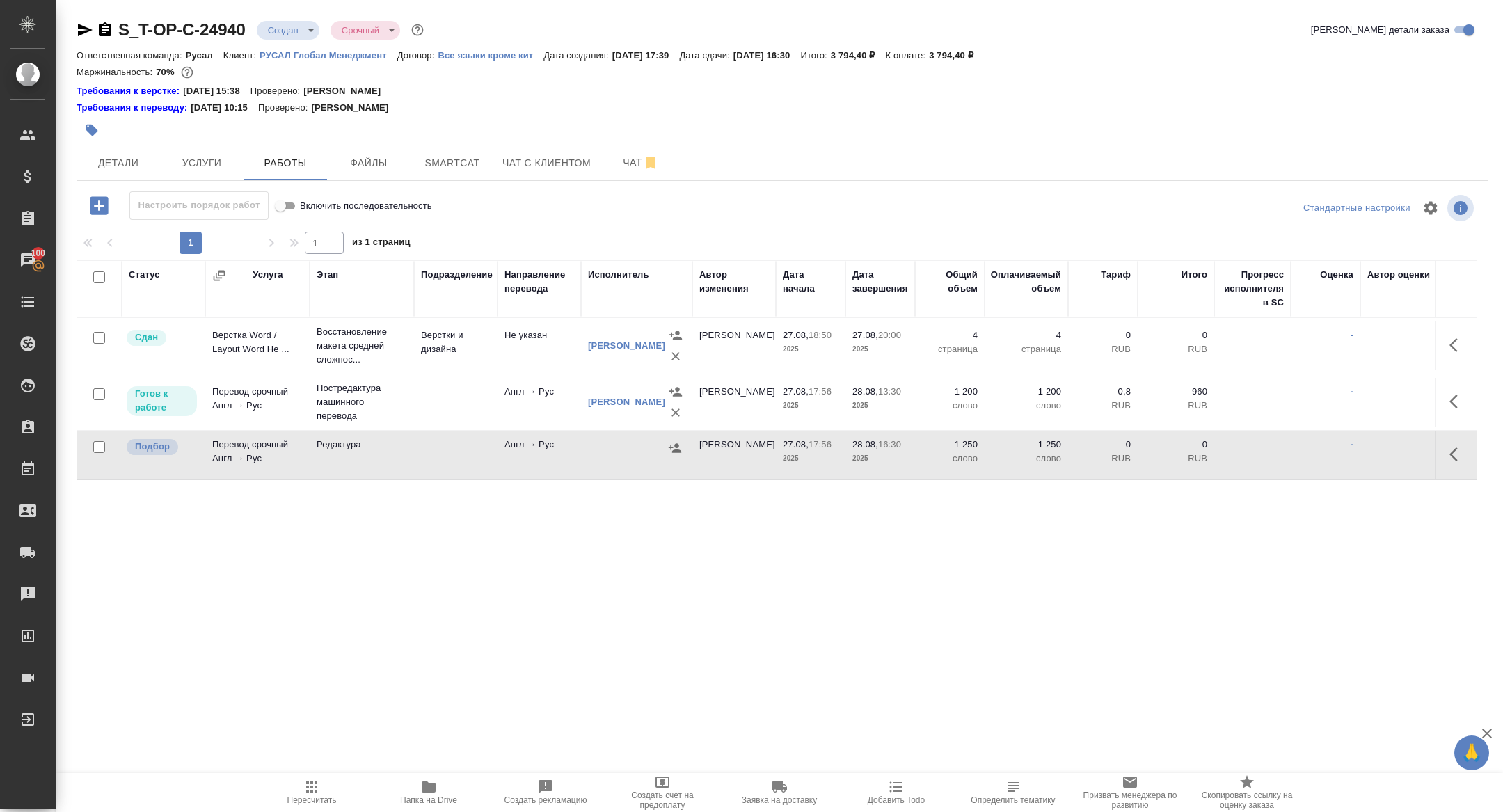
click at [245, 445] on td "Перевод срочный Англ → Рус" at bounding box center [257, 454] width 104 height 49
click at [413, 797] on span "Папка на Drive" at bounding box center [428, 800] width 57 height 10
click at [1436, 461] on td at bounding box center [1456, 454] width 42 height 49
click at [1451, 457] on icon "button" at bounding box center [1457, 454] width 17 height 17
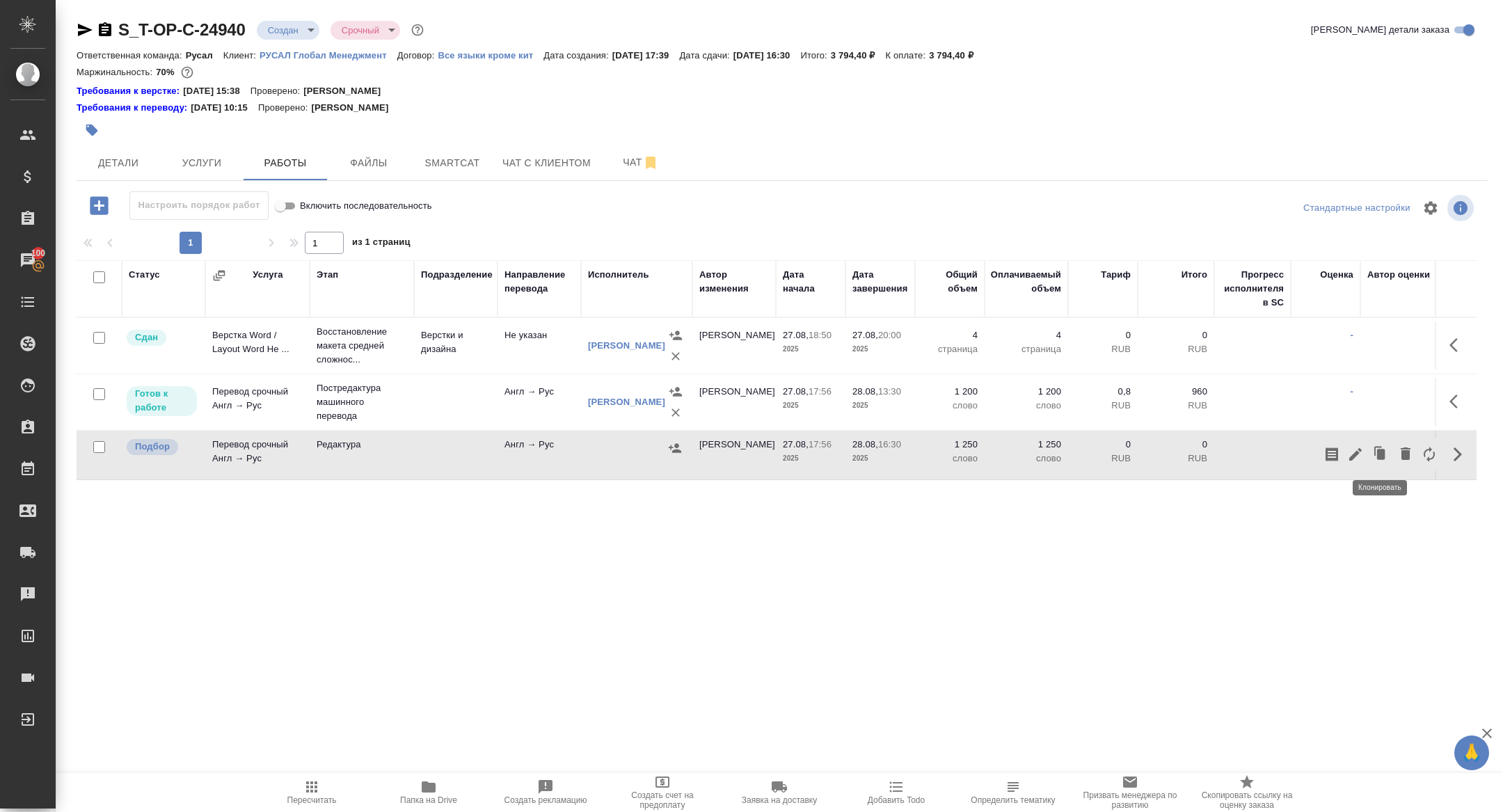
click at [1347, 450] on icon "button" at bounding box center [1355, 454] width 17 height 17
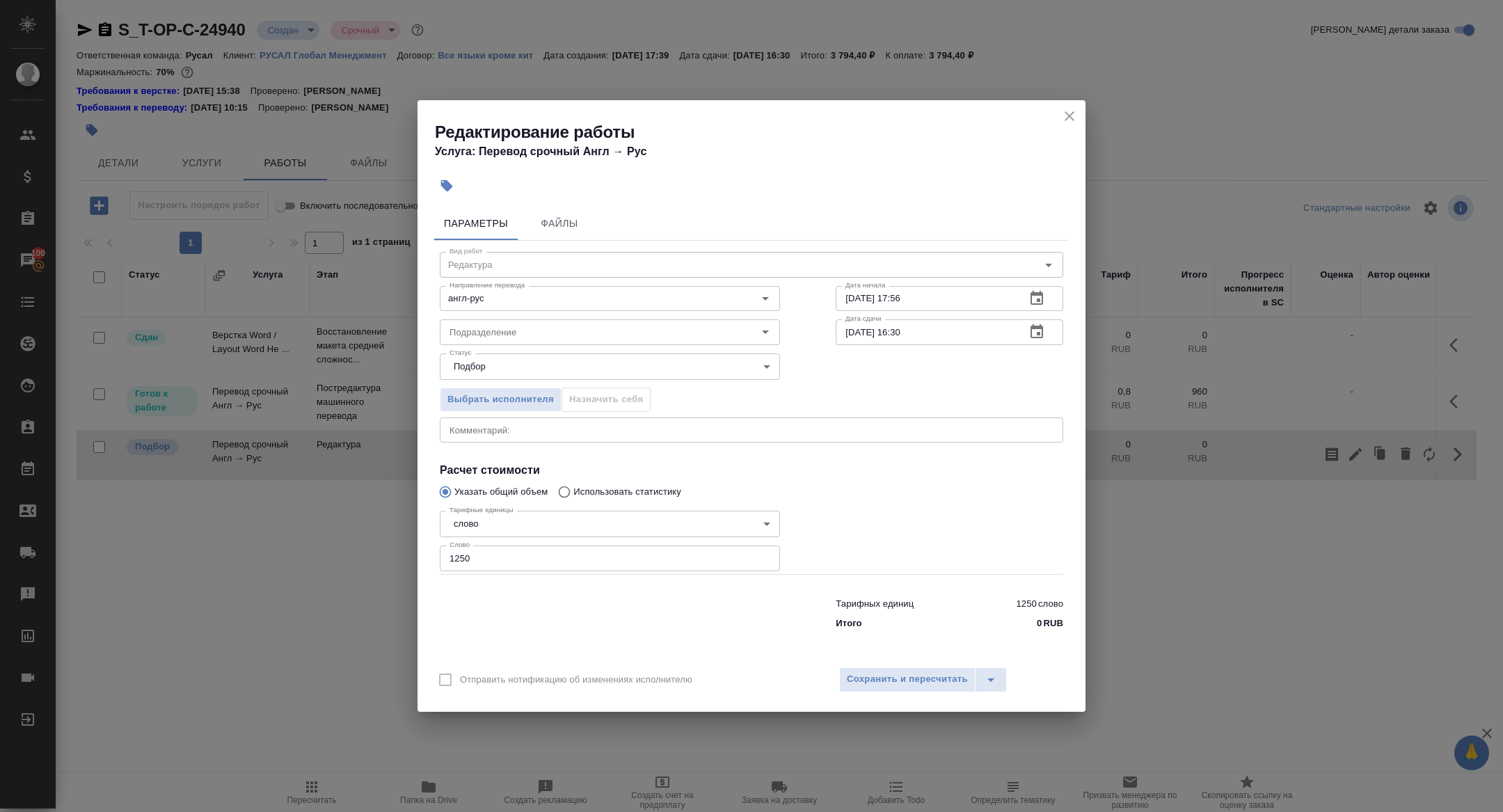
click at [1035, 286] on button "button" at bounding box center [1036, 298] width 34 height 34
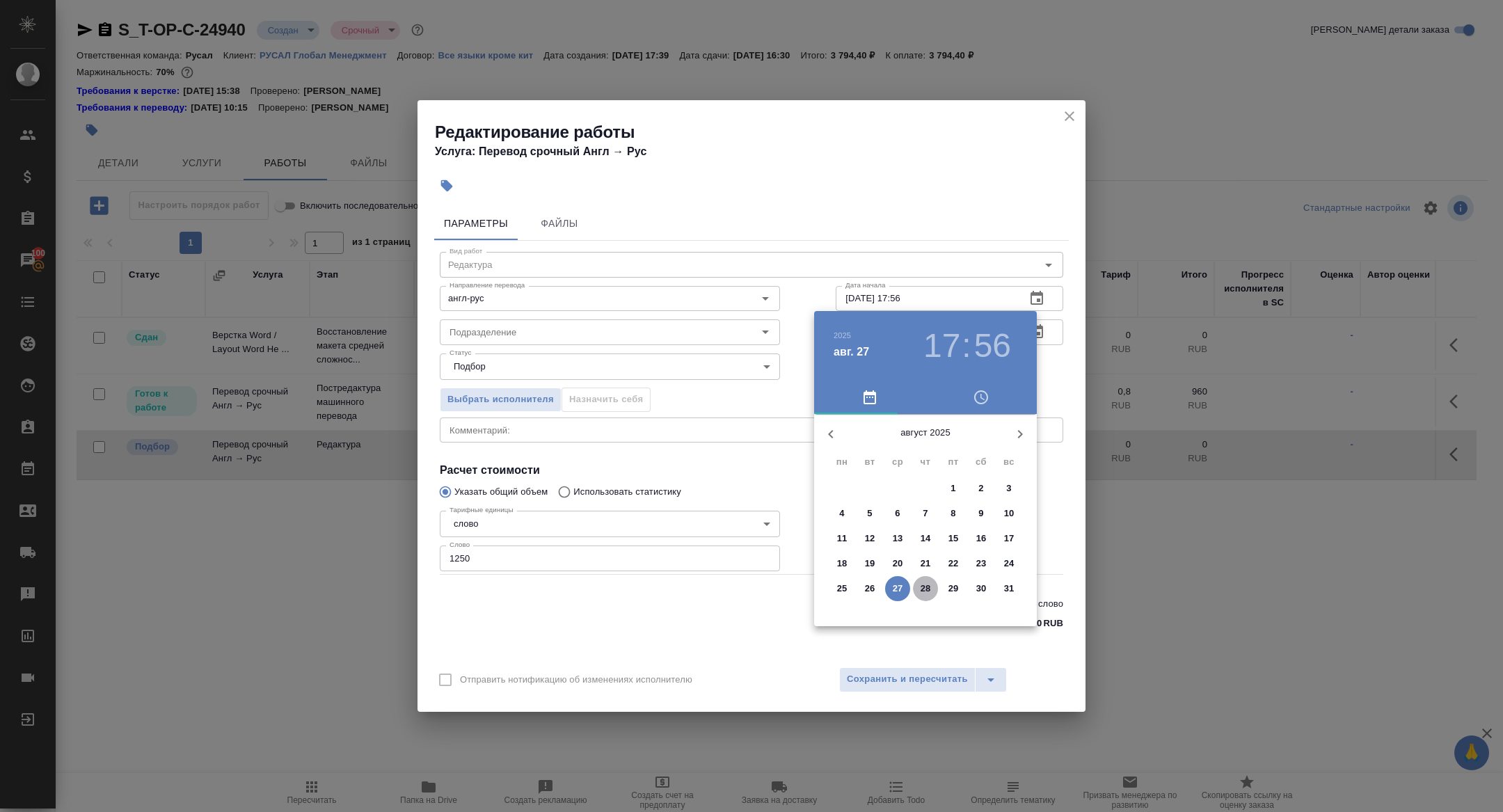
click at [928, 588] on p "28" at bounding box center [925, 588] width 10 height 14
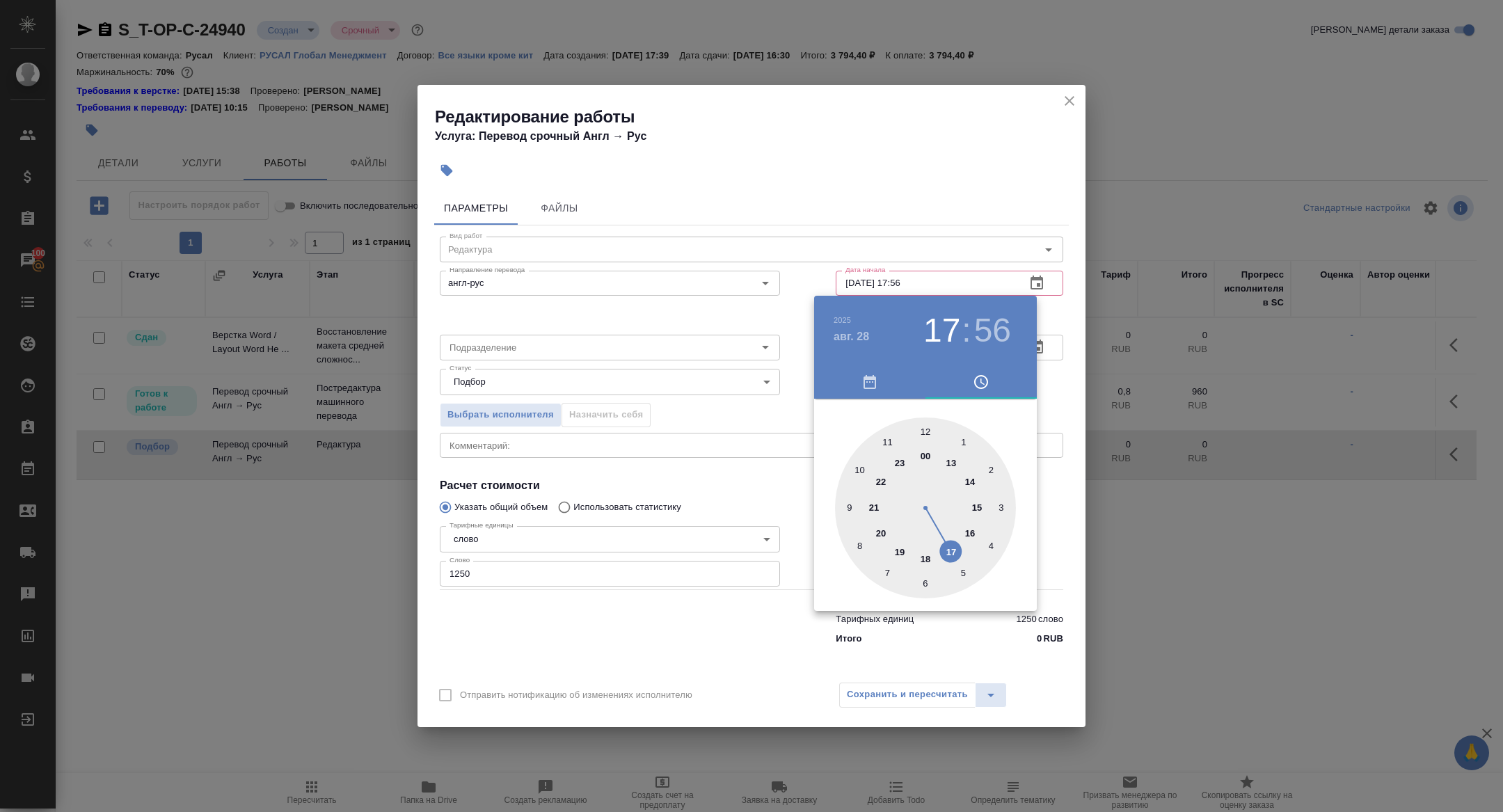
click at [926, 435] on div at bounding box center [925, 508] width 181 height 181
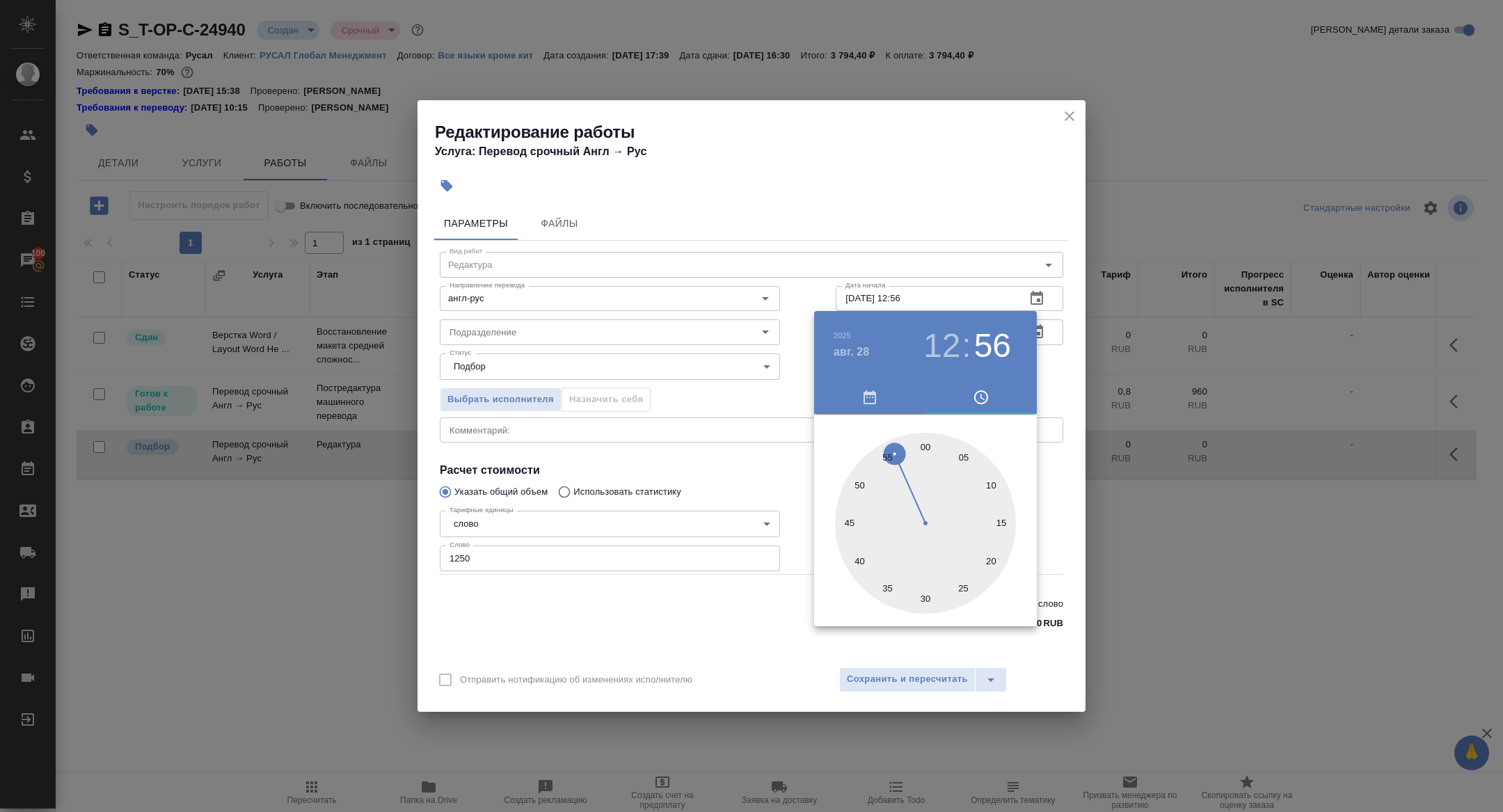
type input "28.08.2025 12:00"
click at [925, 437] on div at bounding box center [925, 523] width 181 height 181
click at [774, 457] on div at bounding box center [751, 406] width 1503 height 812
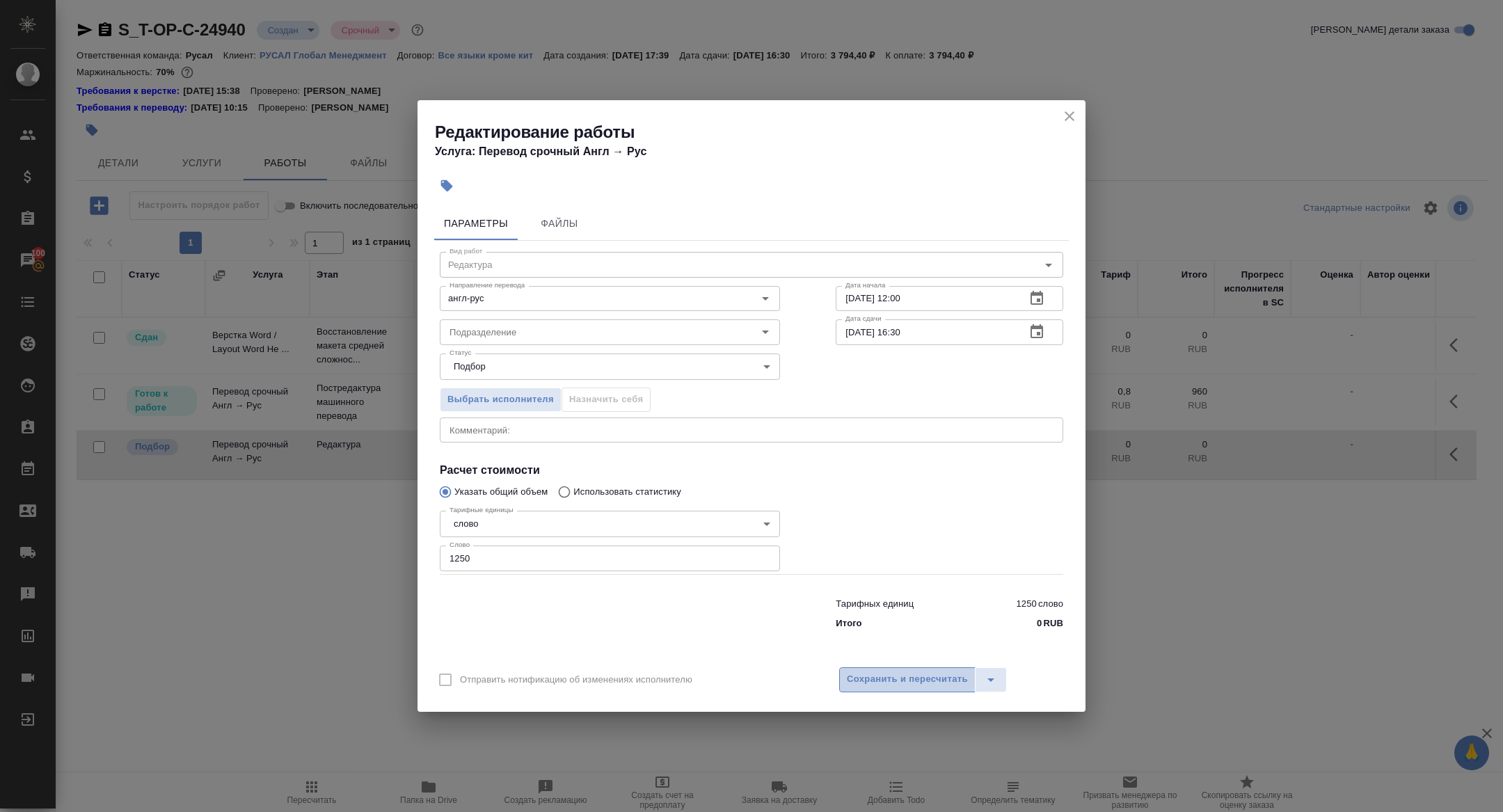
click at [916, 670] on button "Сохранить и пересчитать" at bounding box center [907, 679] width 136 height 25
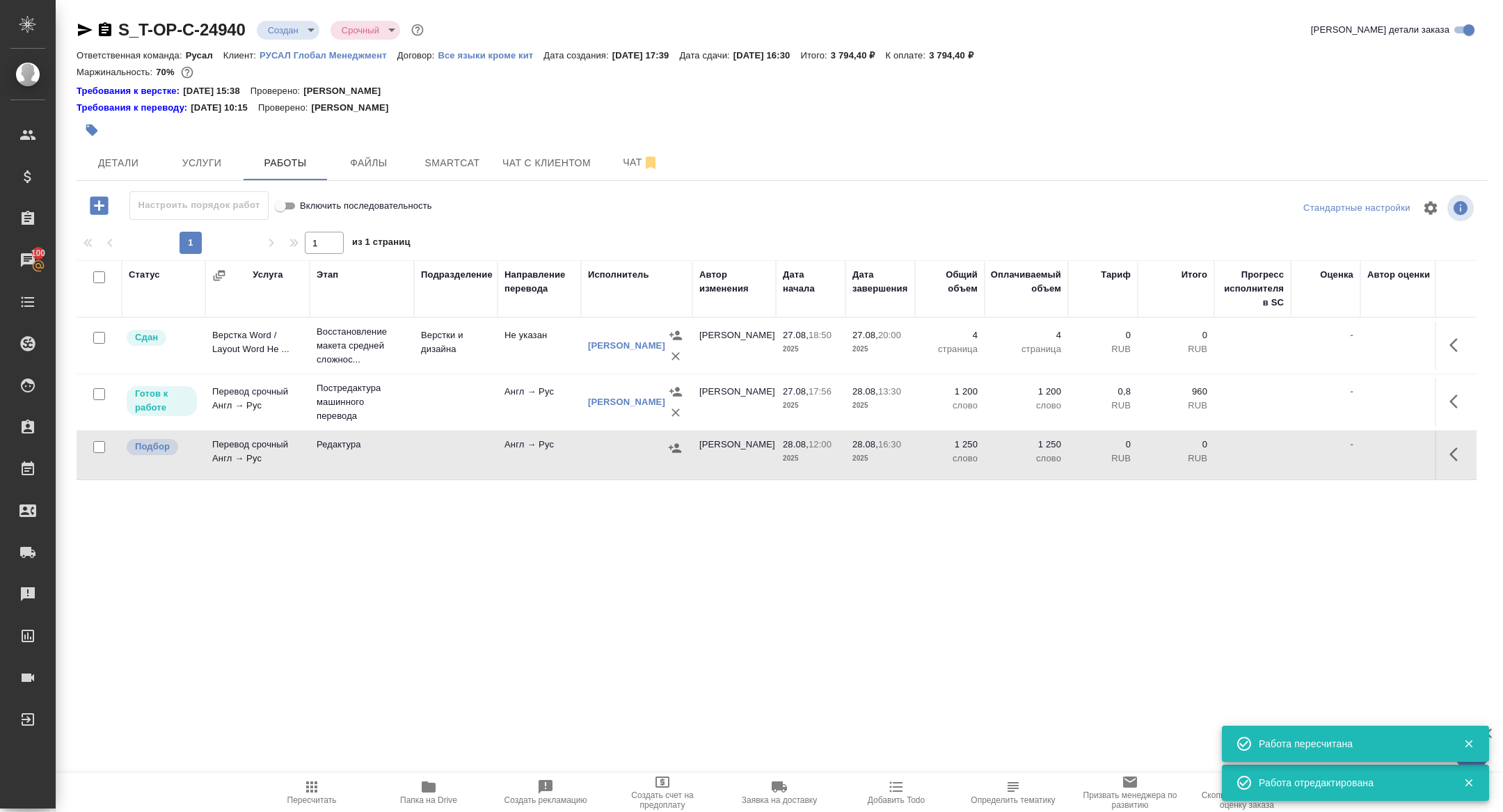
click at [244, 458] on td "Перевод срочный Англ → Рус" at bounding box center [257, 454] width 104 height 49
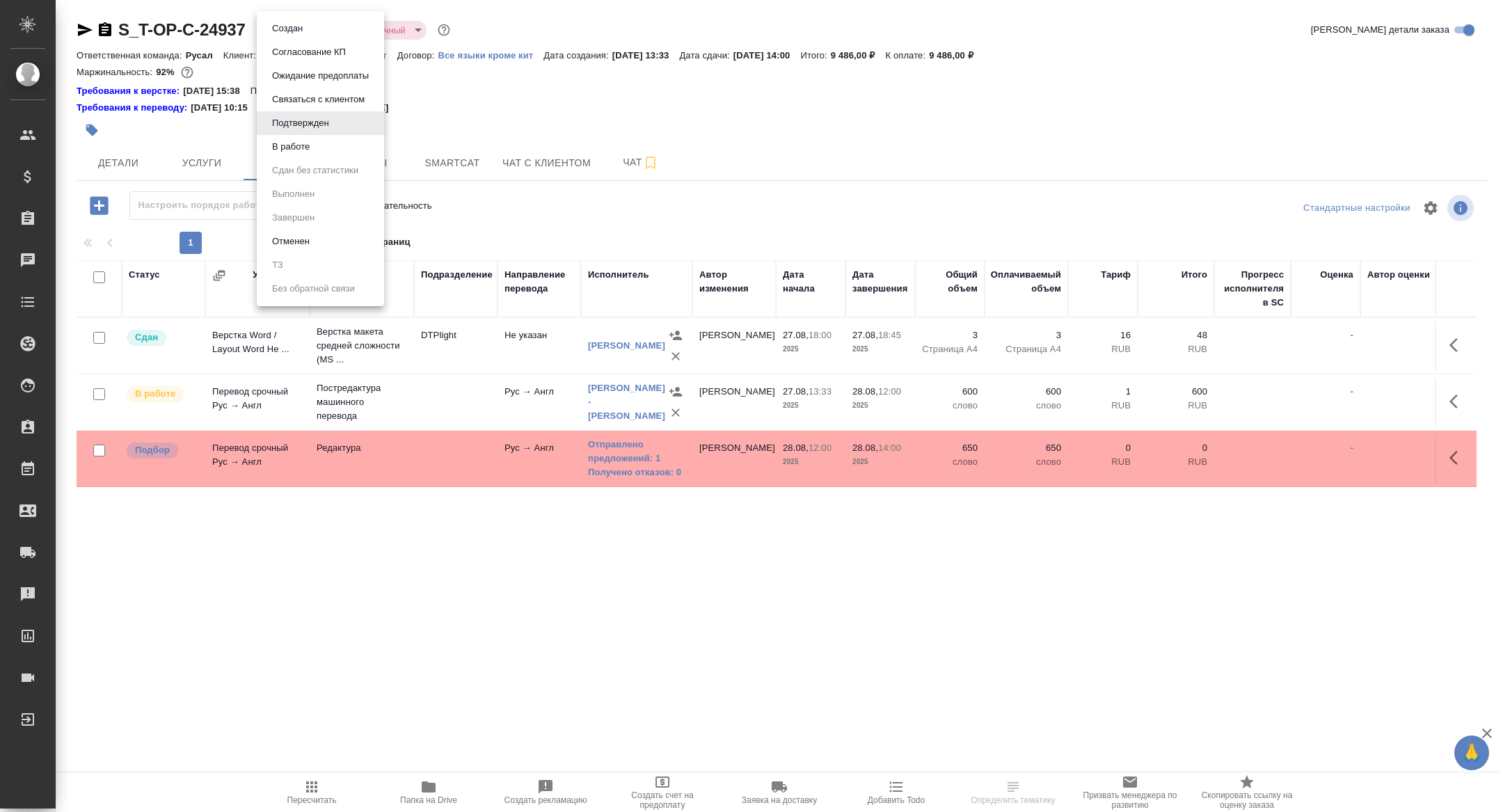
click at [297, 26] on body "🙏 .cls-1 fill:#fff; AWATERA [PERSON_NAME] Спецификации Заказы Чаты Todo Проекты…" at bounding box center [751, 406] width 1503 height 812
click at [297, 139] on button "В работе" at bounding box center [290, 147] width 46 height 15
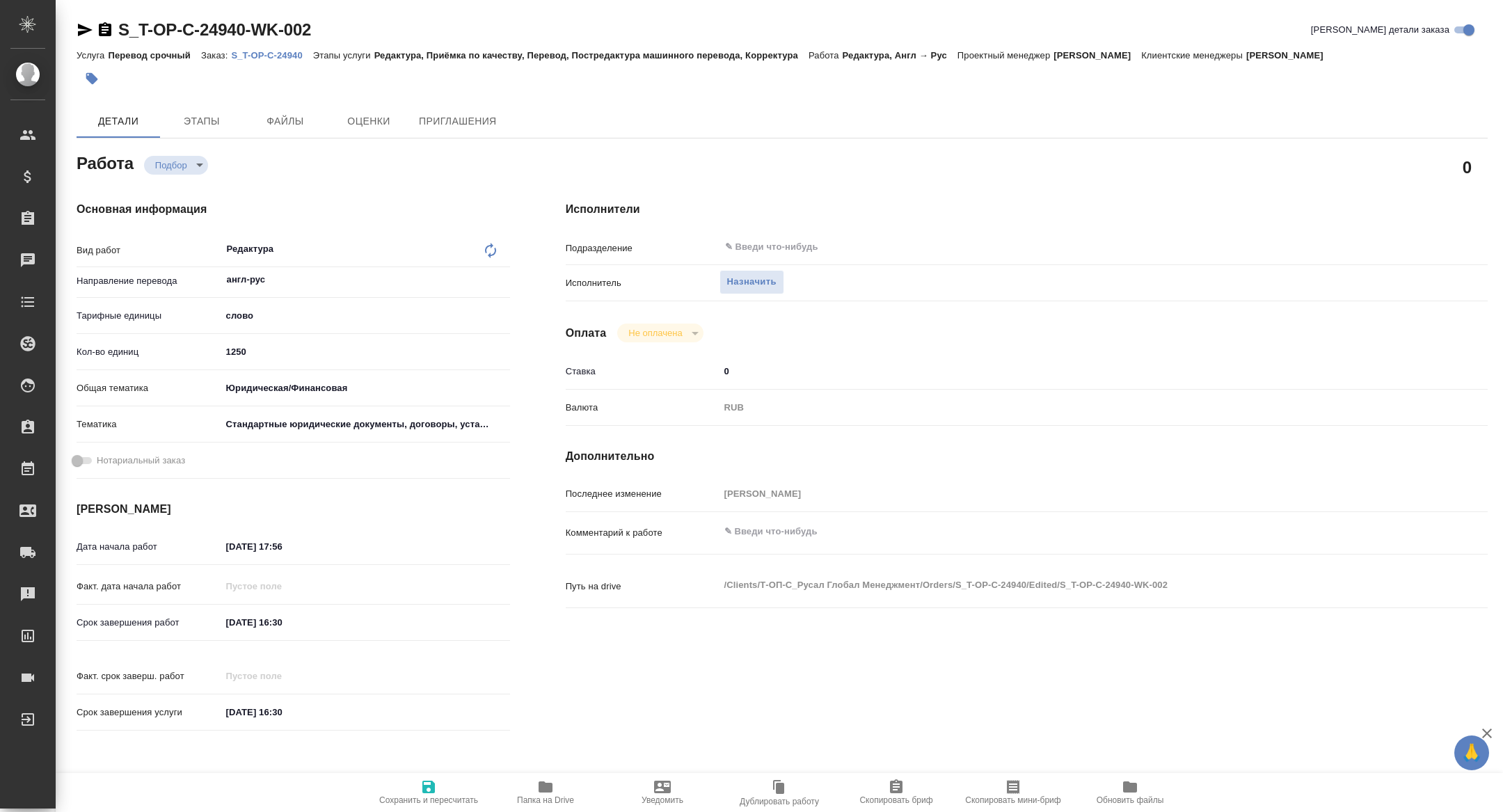
type textarea "x"
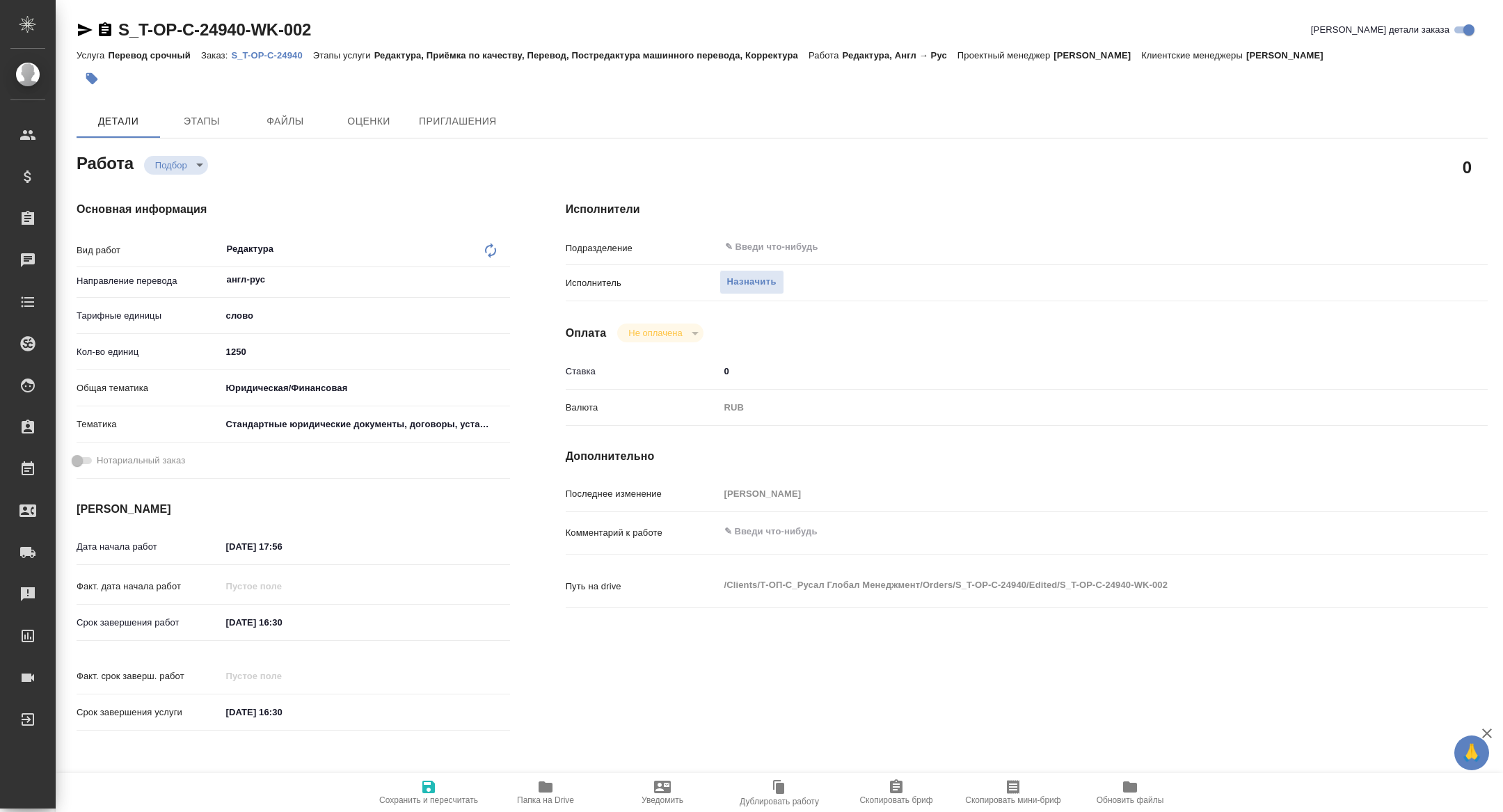
type textarea "x"
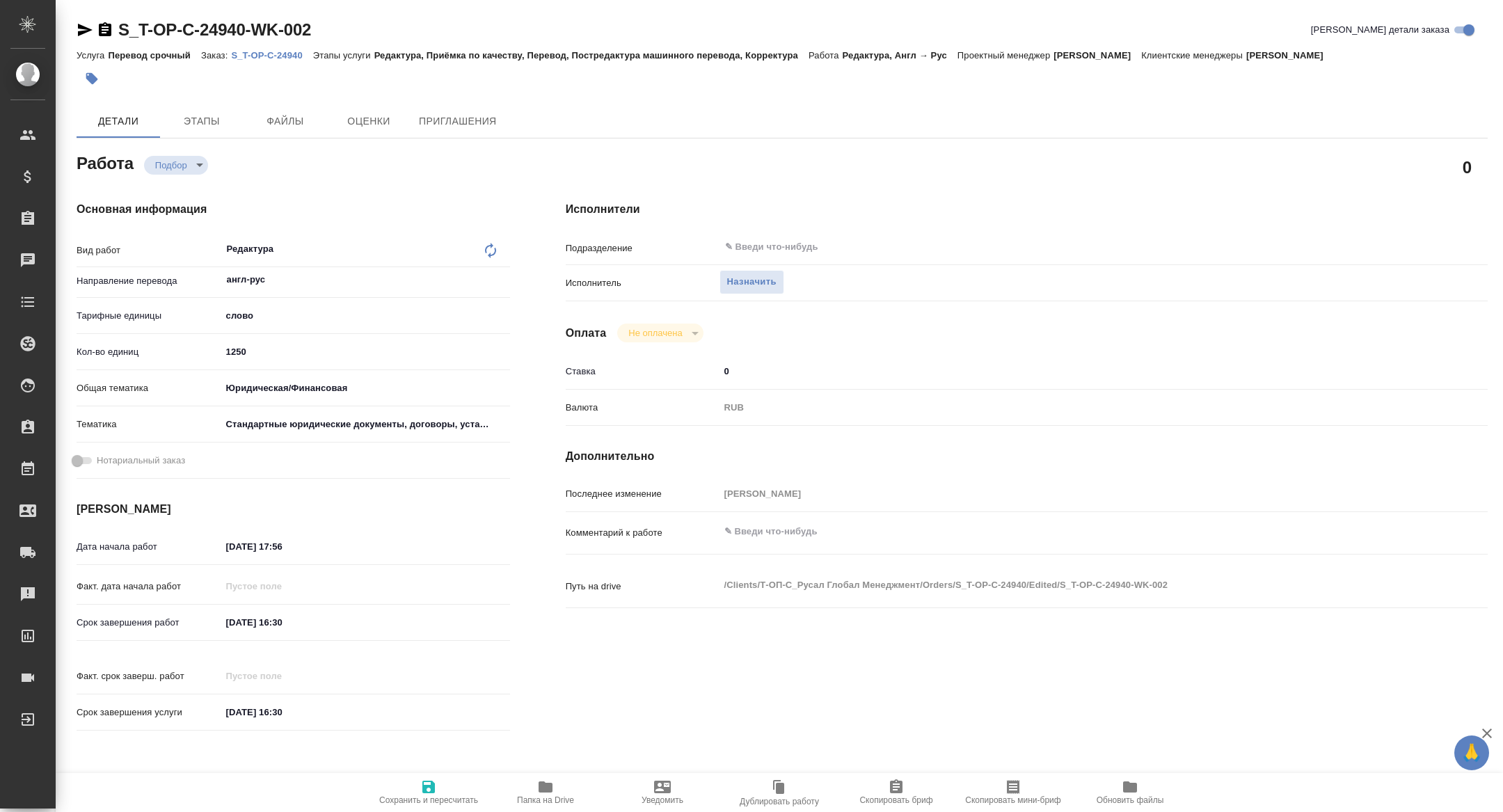
type textarea "x"
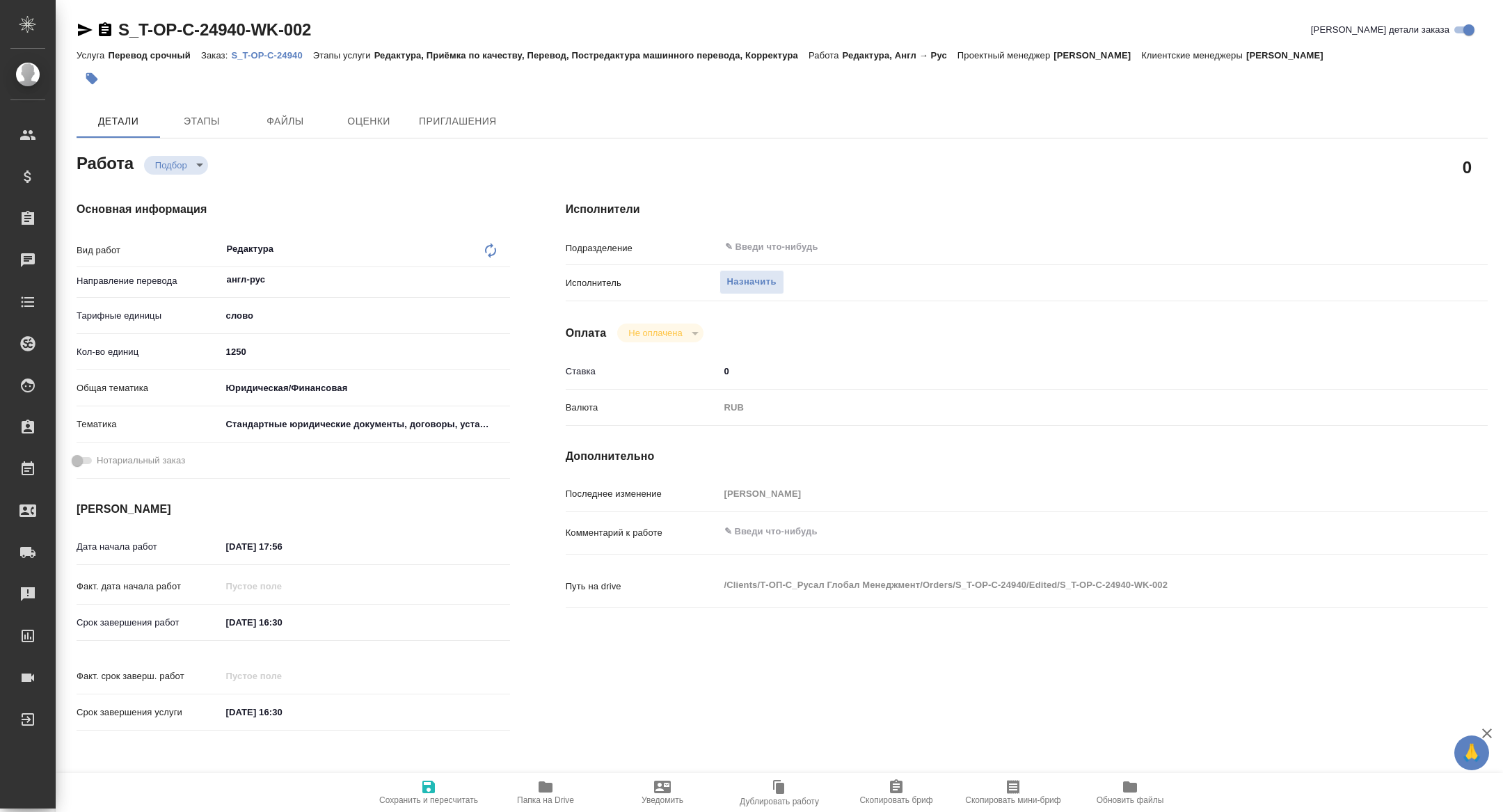
type textarea "x"
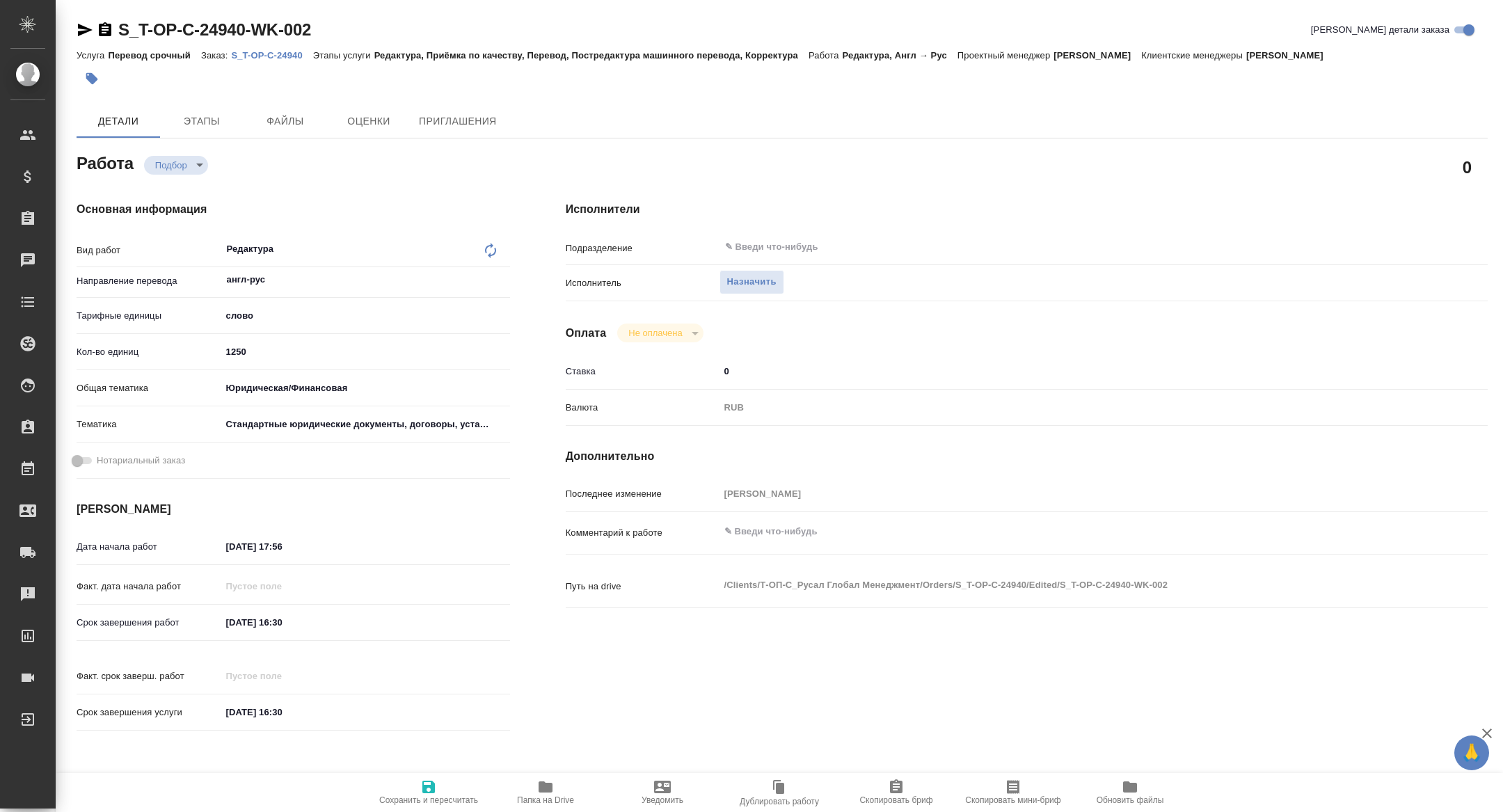
type textarea "x"
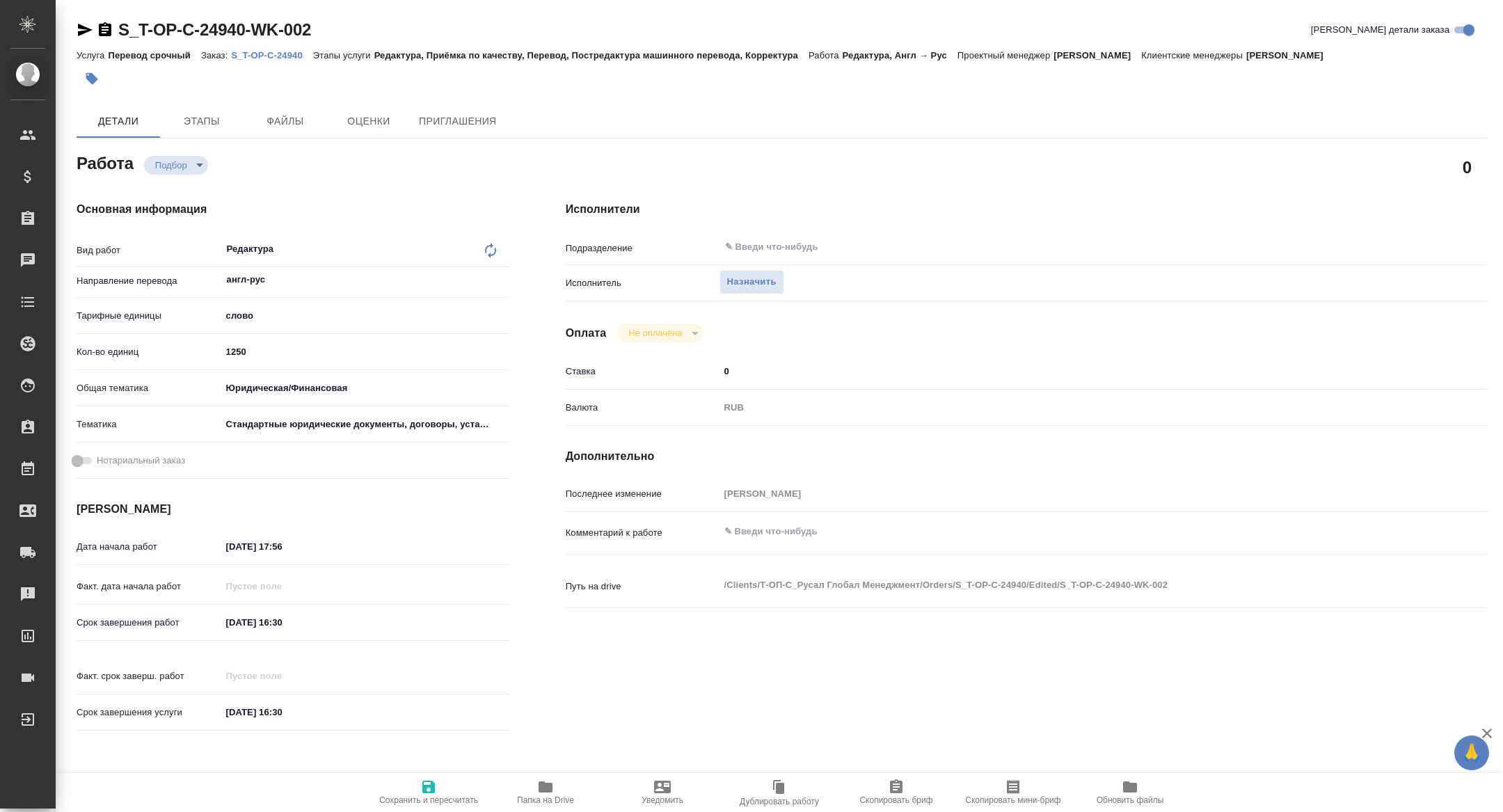
click at [886, 796] on span "Скопировать бриф" at bounding box center [895, 800] width 73 height 10
type textarea "x"
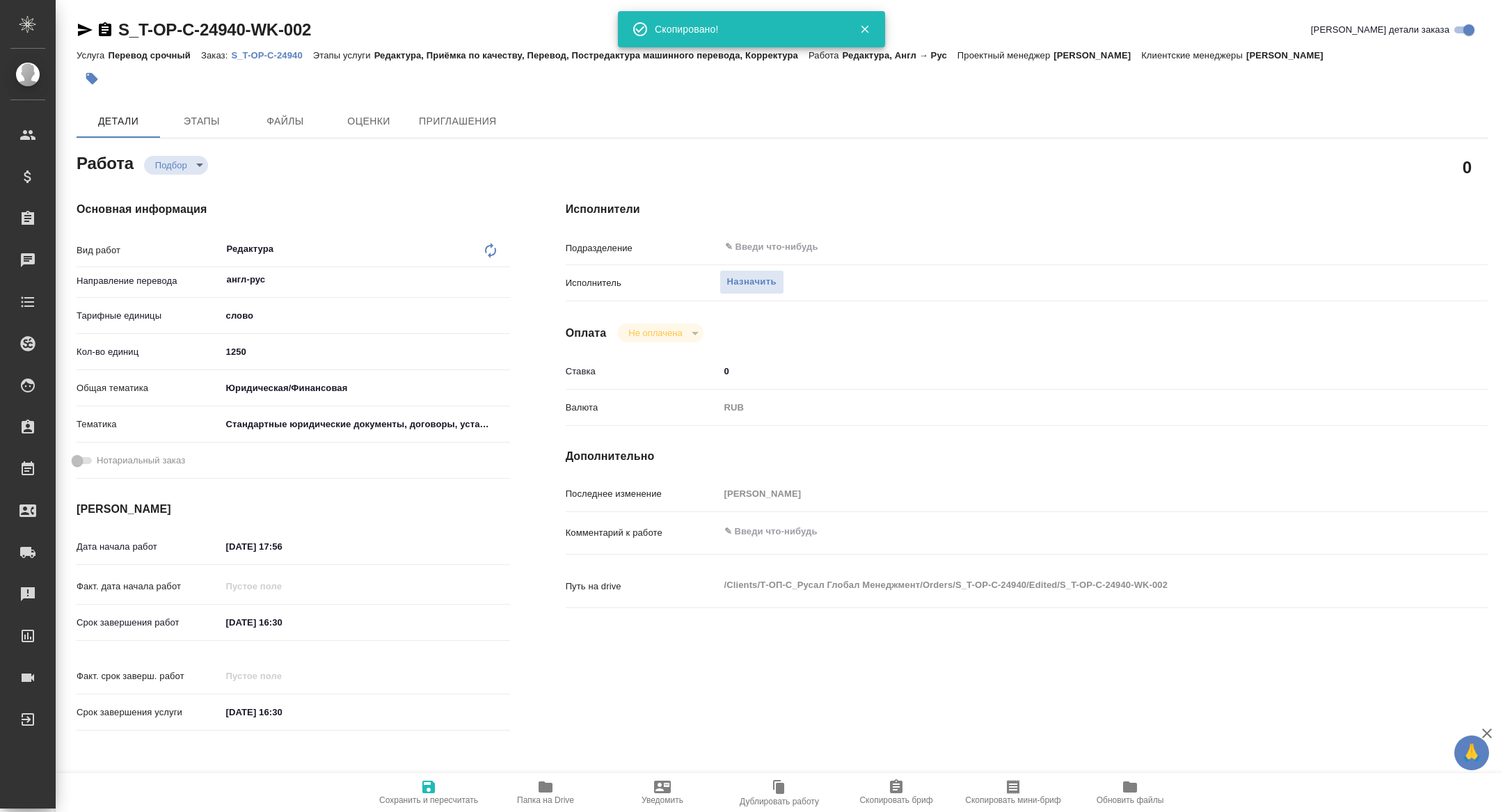
type textarea "x"
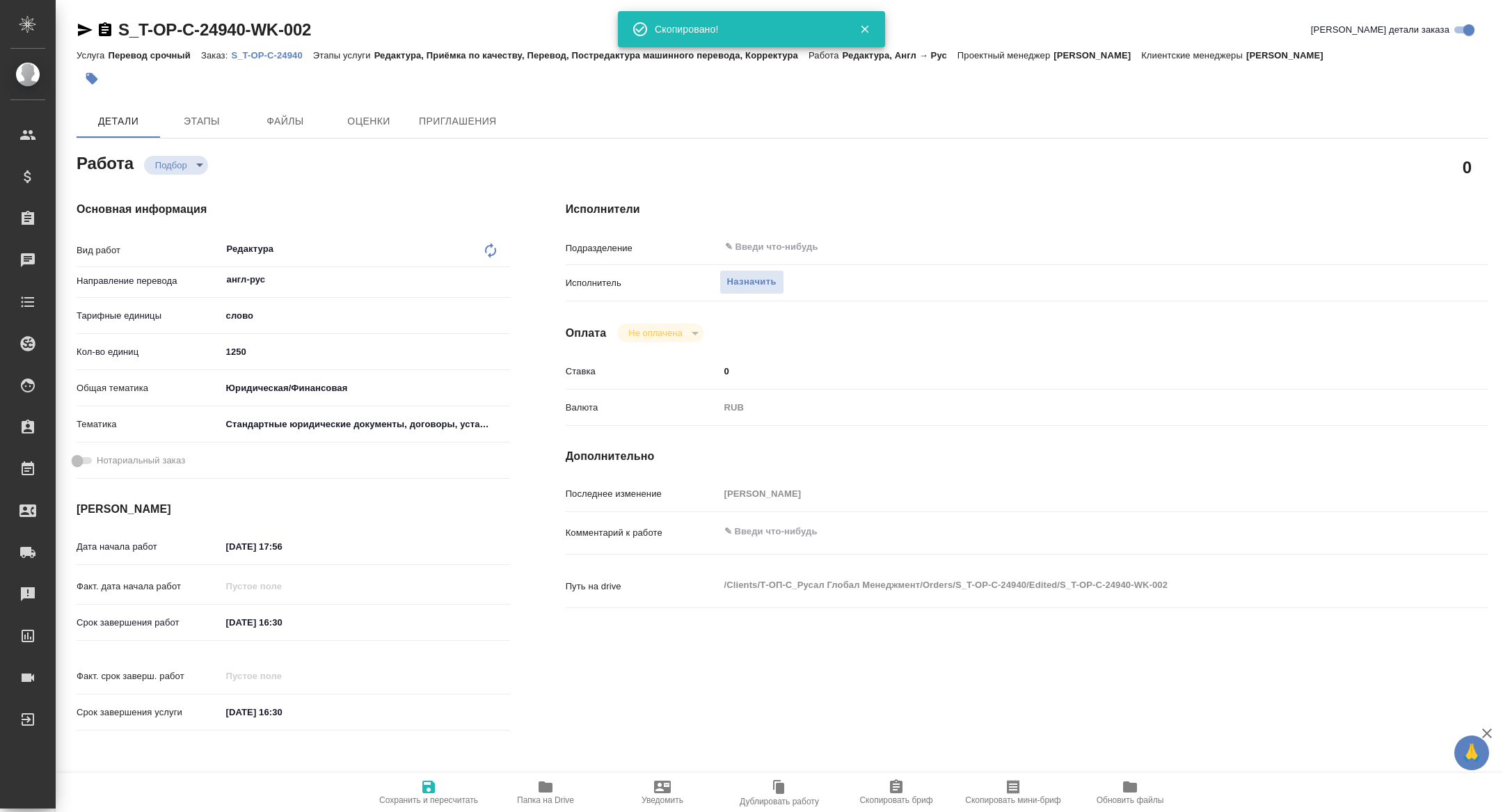
type textarea "x"
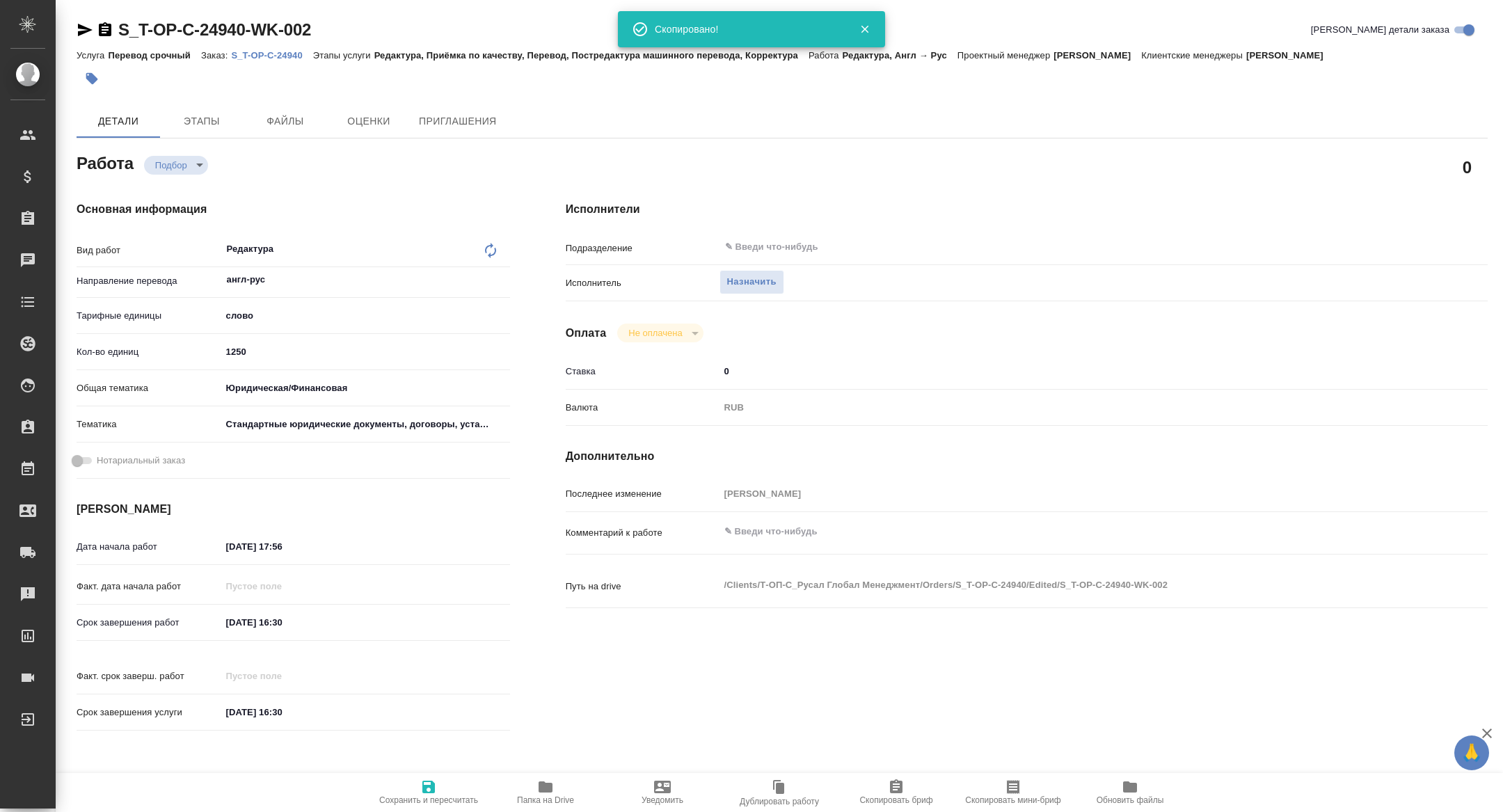
type textarea "x"
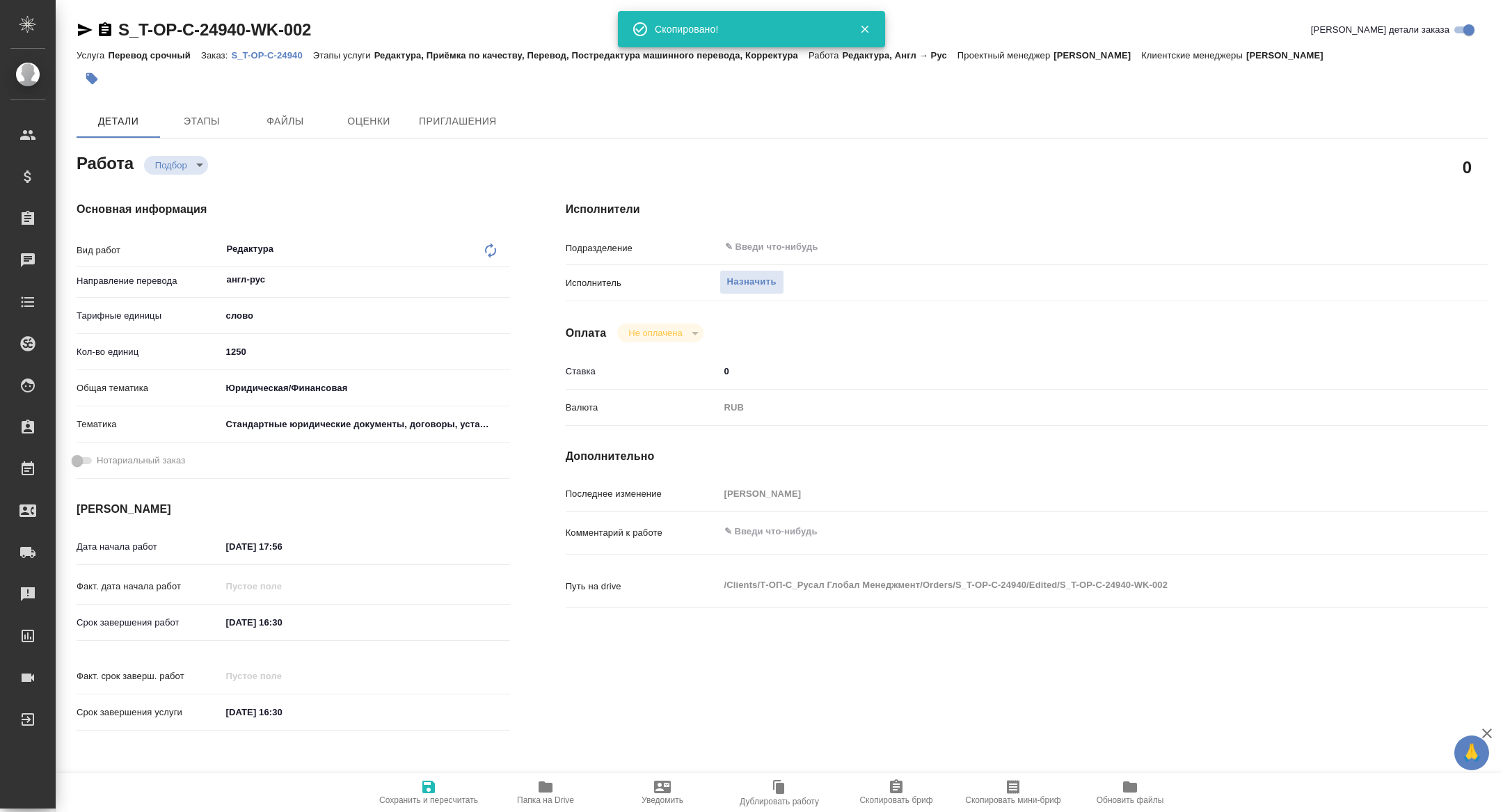
type textarea "x"
click at [1012, 800] on span "Скопировать мини-бриф" at bounding box center [1012, 800] width 95 height 10
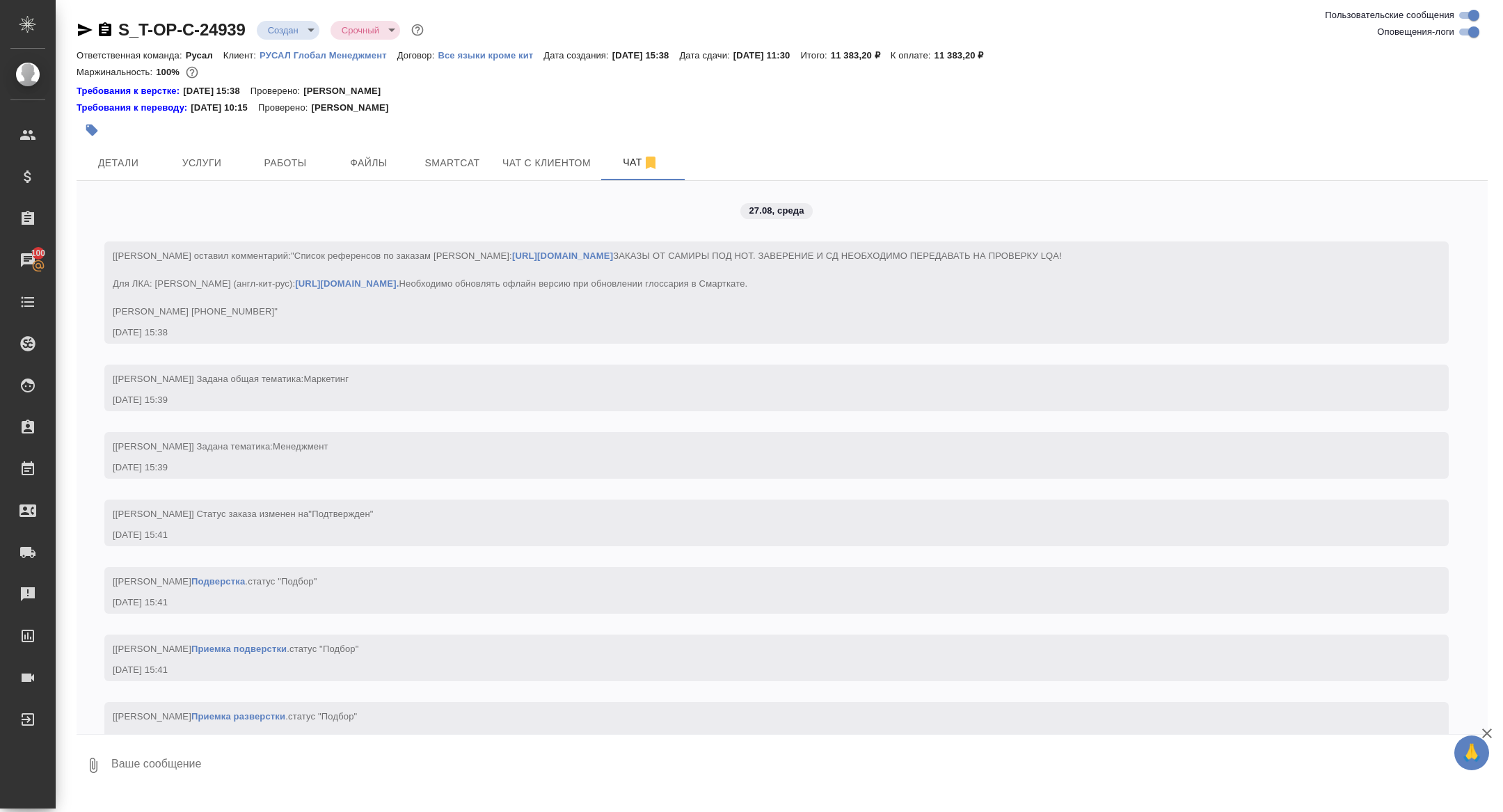
scroll to position [1945, 0]
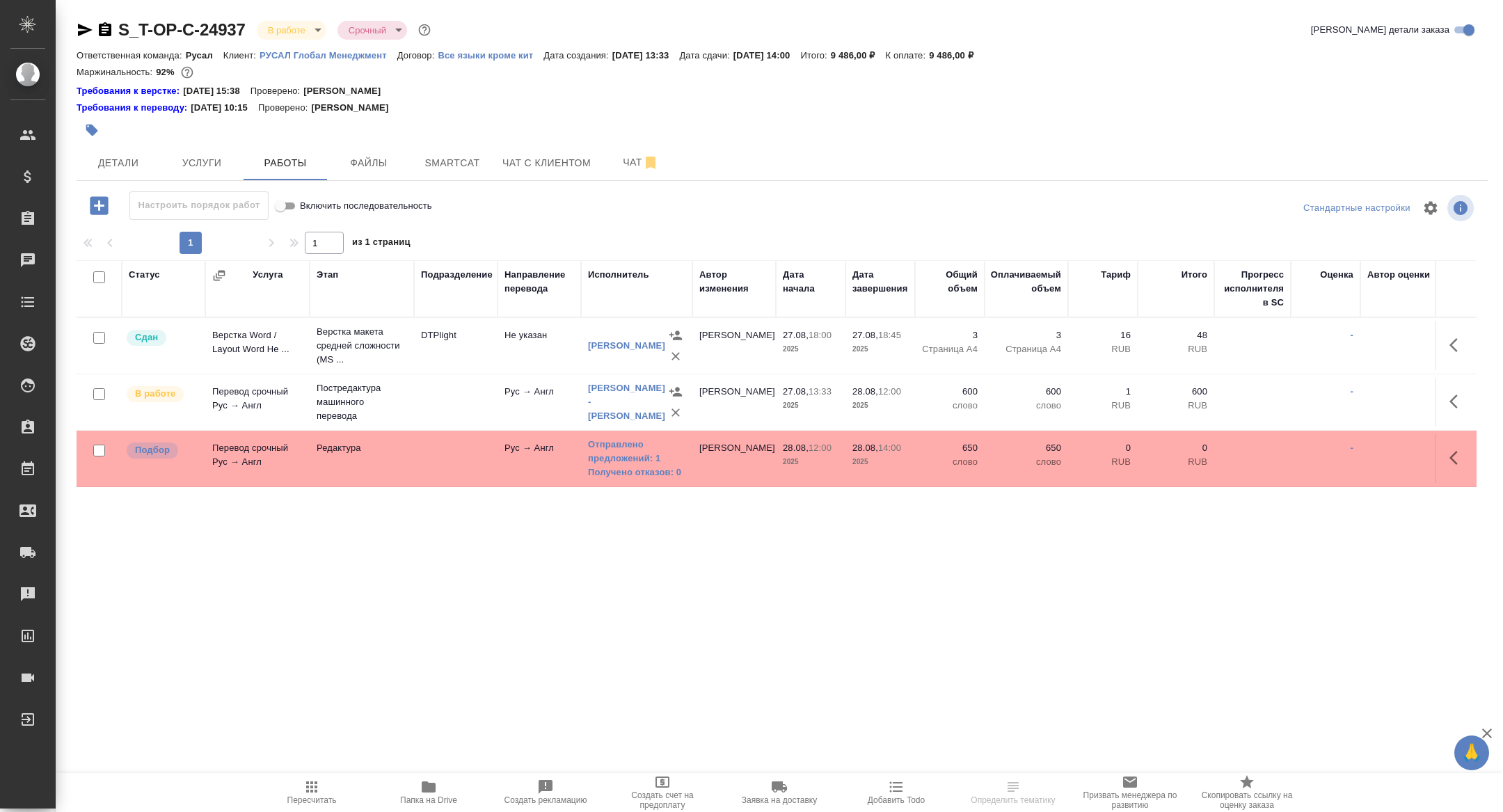
click at [1462, 455] on icon "button" at bounding box center [1457, 458] width 17 height 17
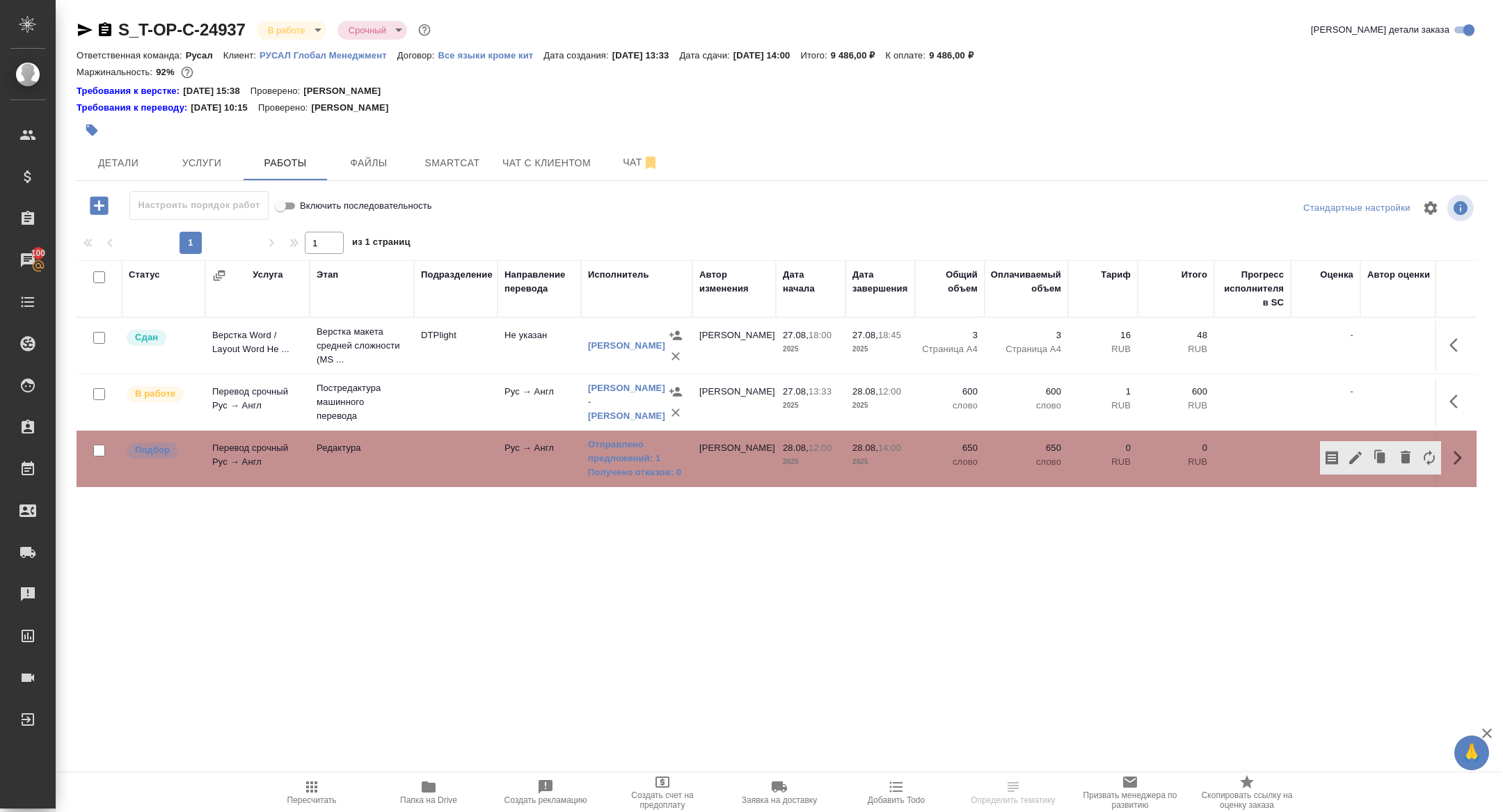
click at [1322, 66] on div "Маржинальность: 92%" at bounding box center [782, 72] width 1411 height 18
click at [641, 450] on link "Отправлено предложений: 1" at bounding box center [636, 451] width 98 height 28
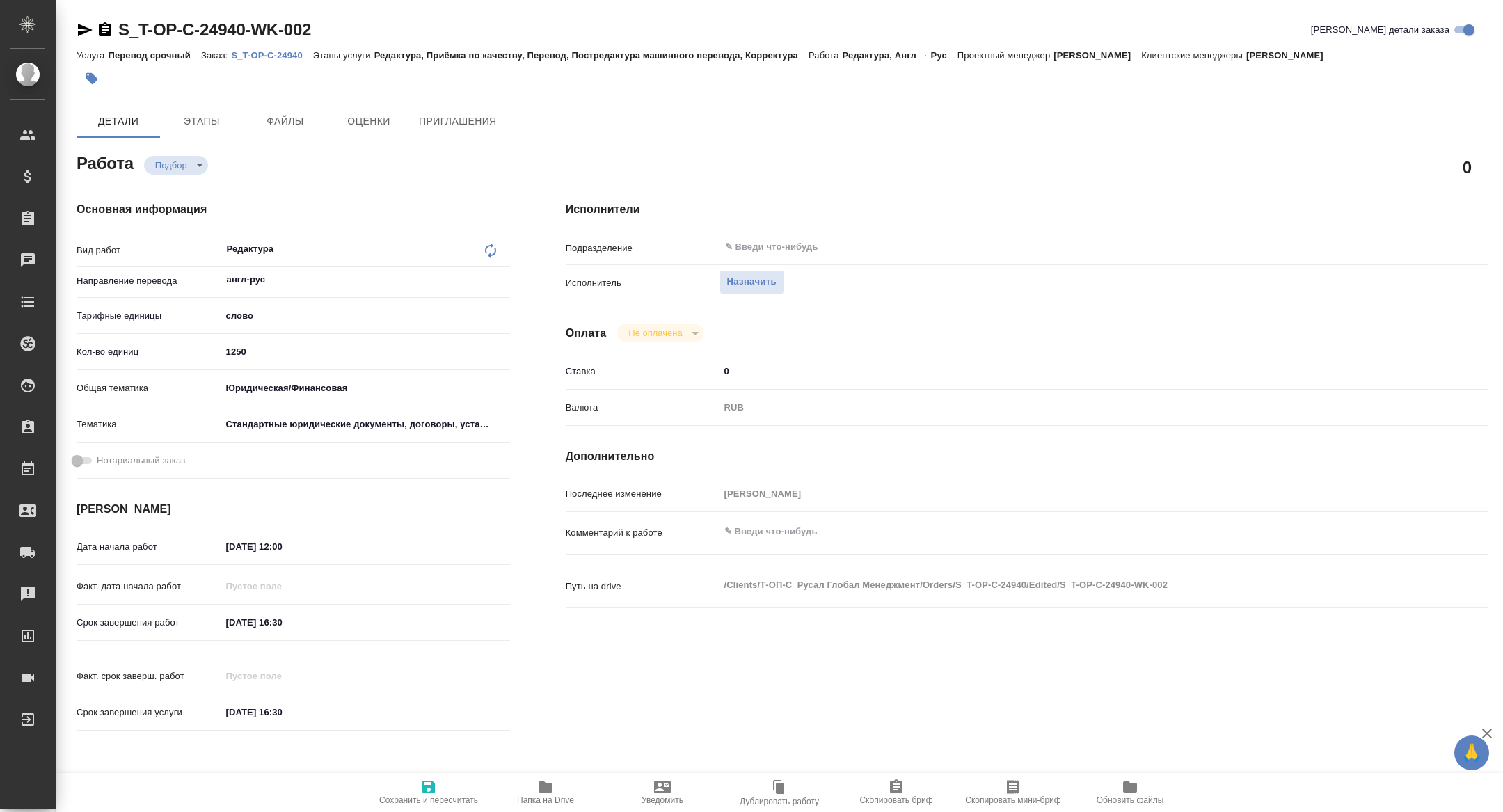
type textarea "x"
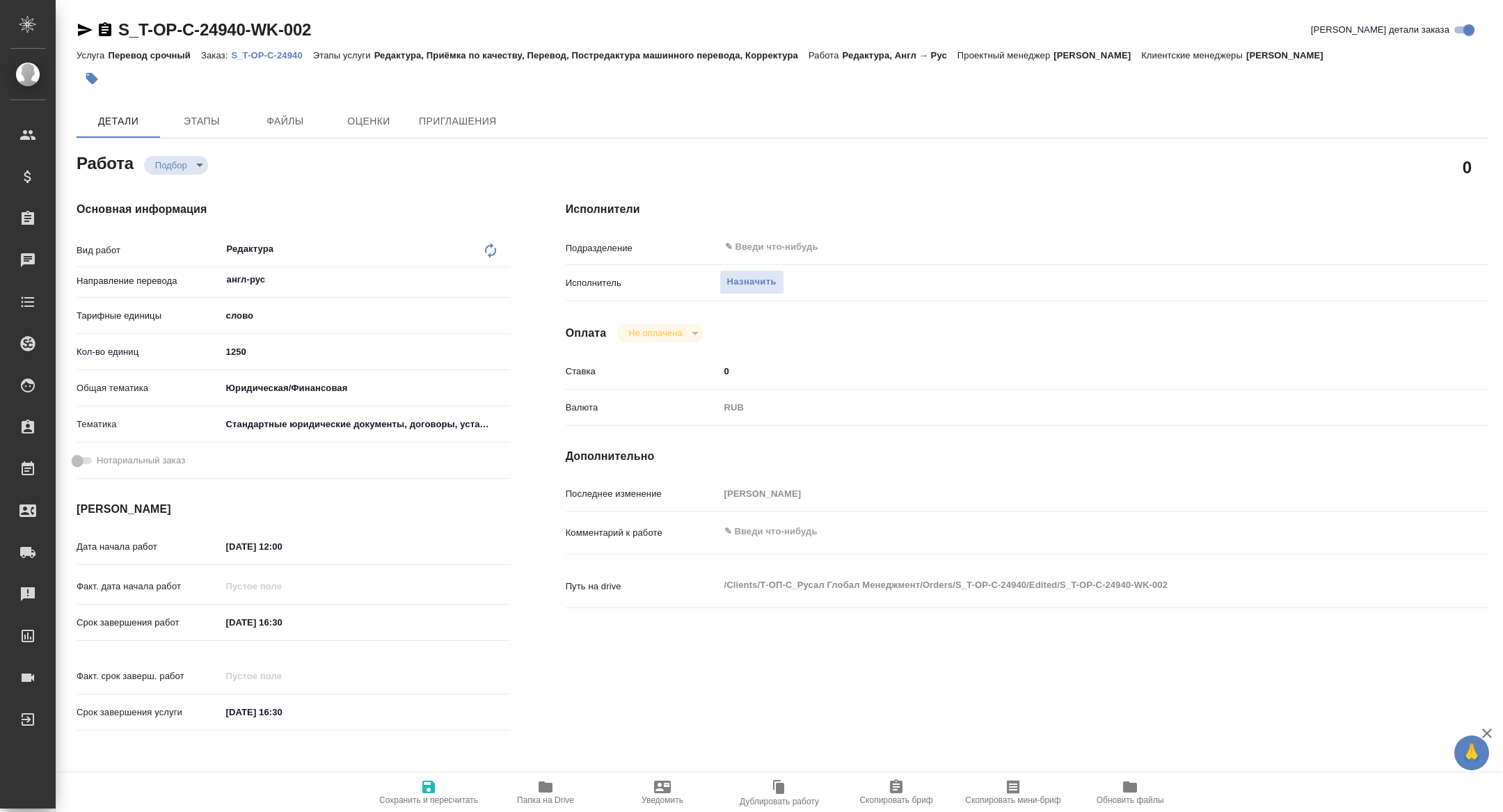
type textarea "x"
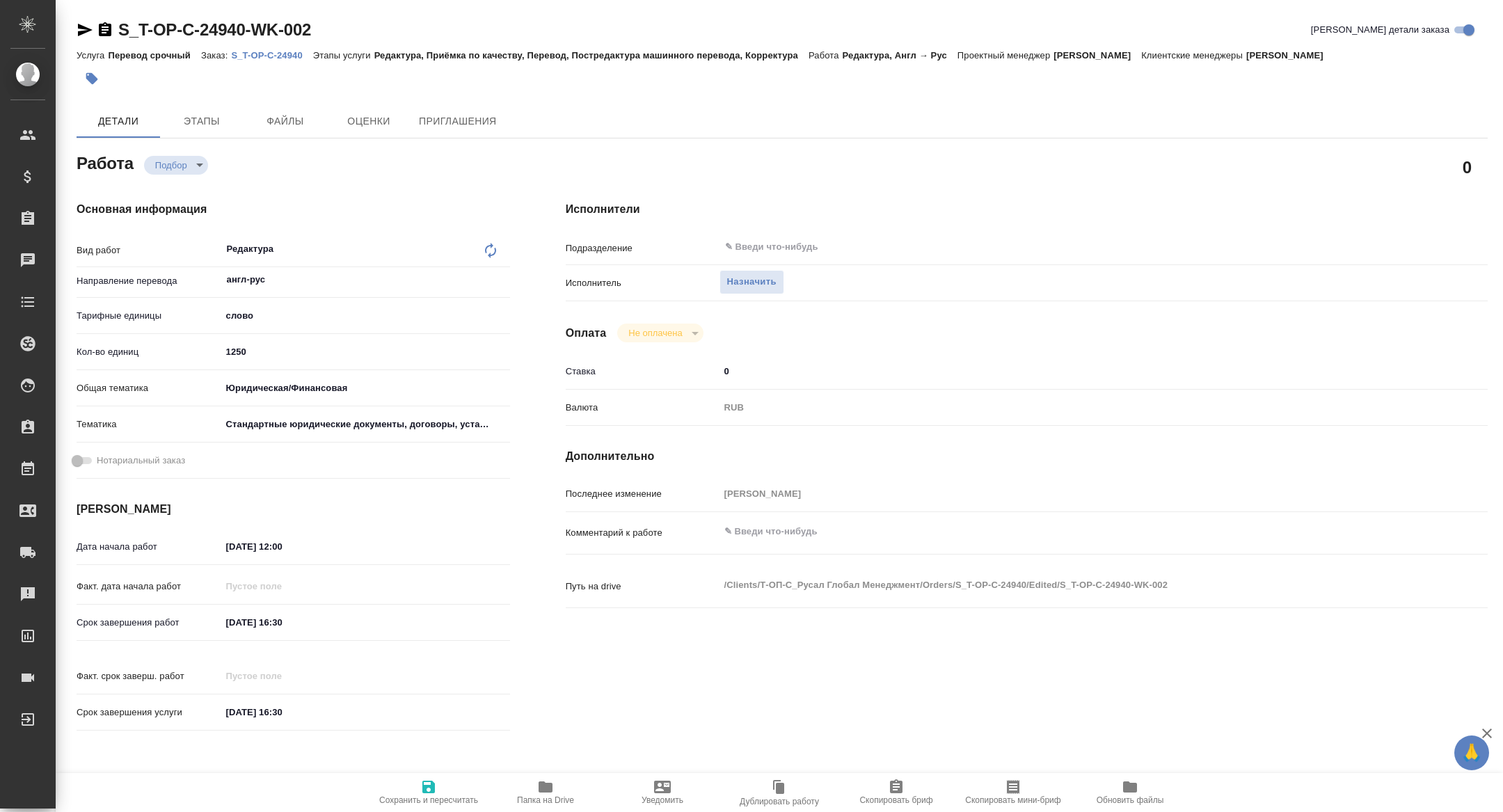
type textarea "x"
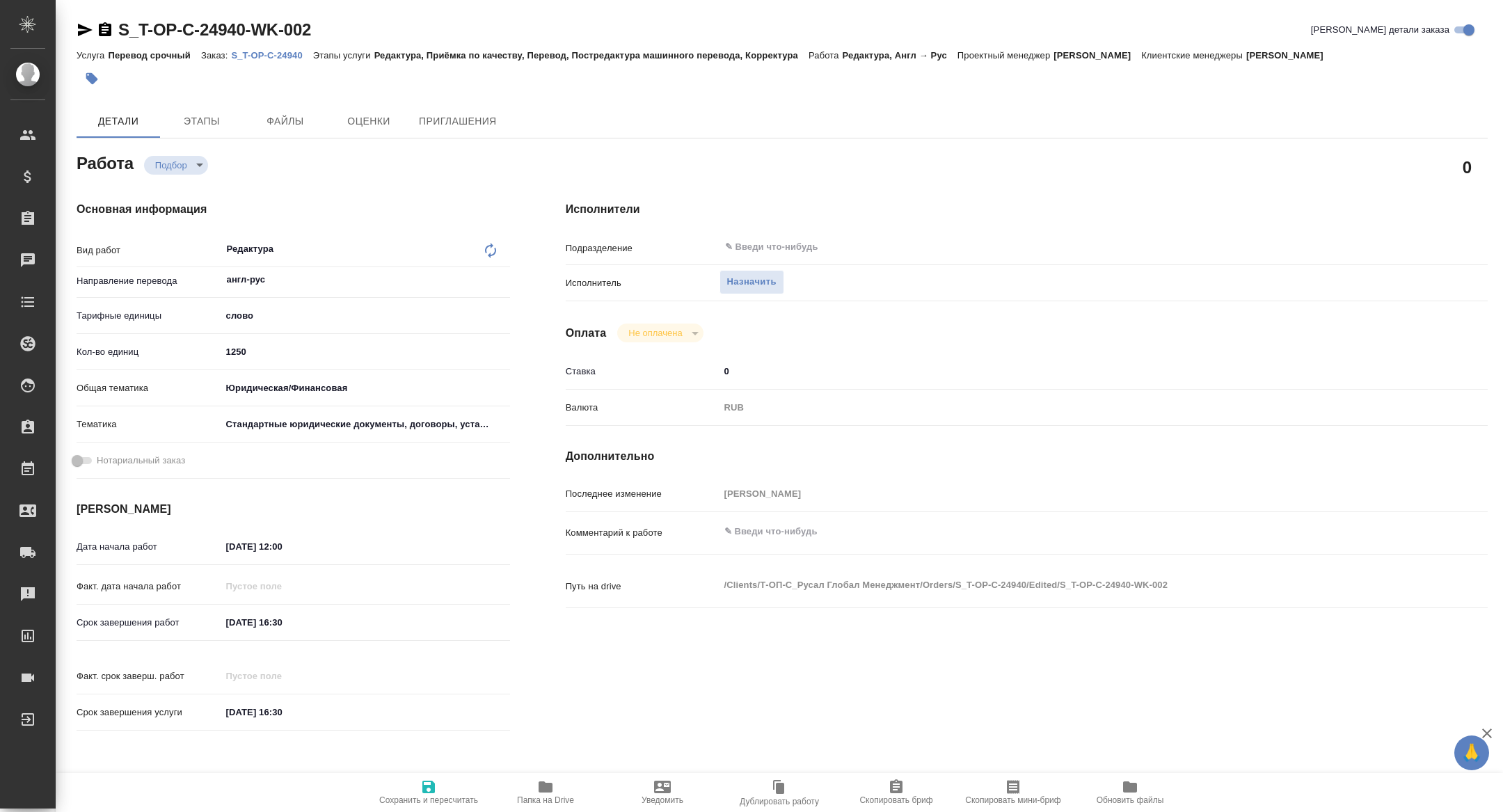
type textarea "x"
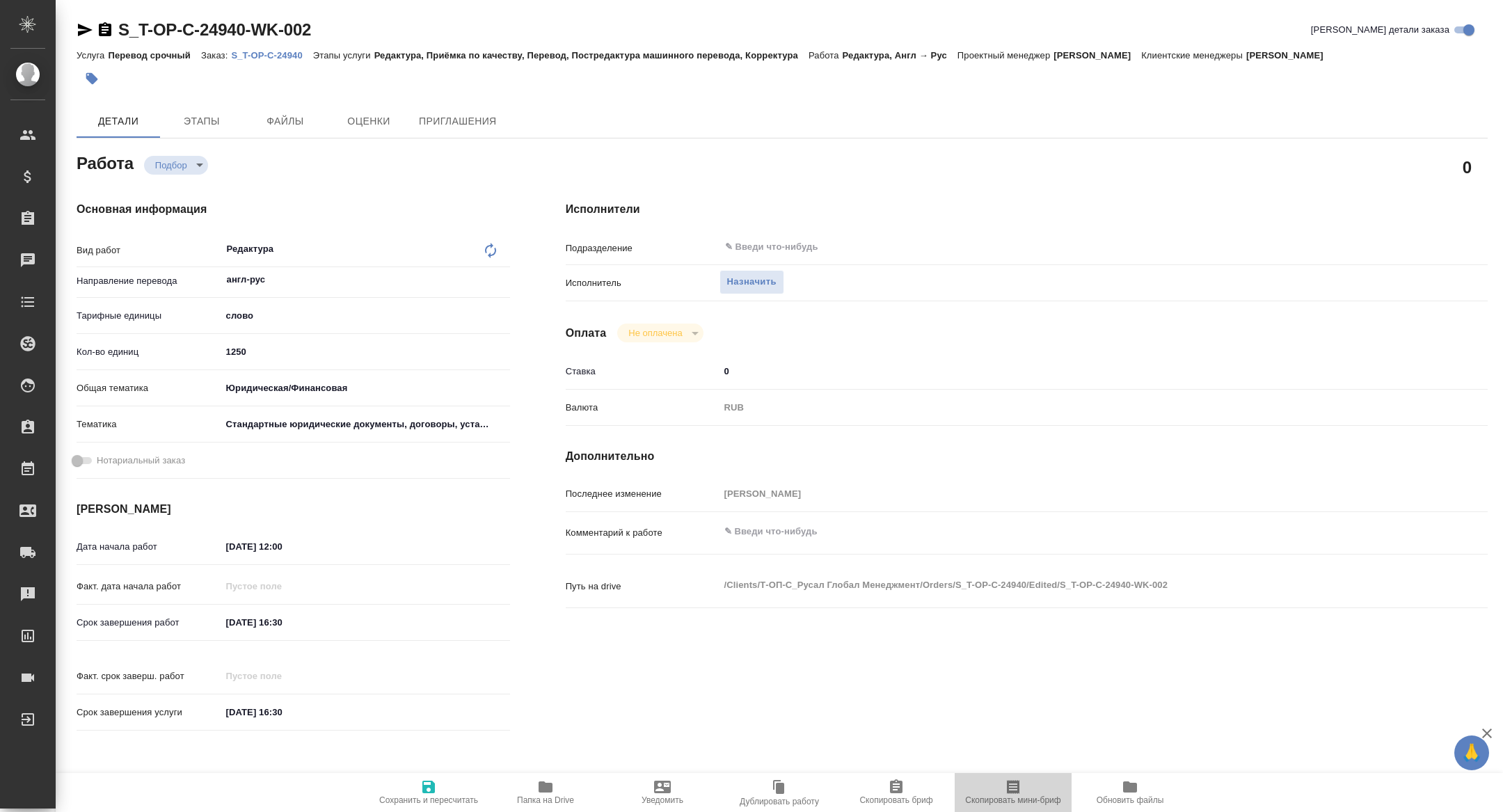
click at [980, 800] on span "Скопировать мини-бриф" at bounding box center [1012, 800] width 95 height 10
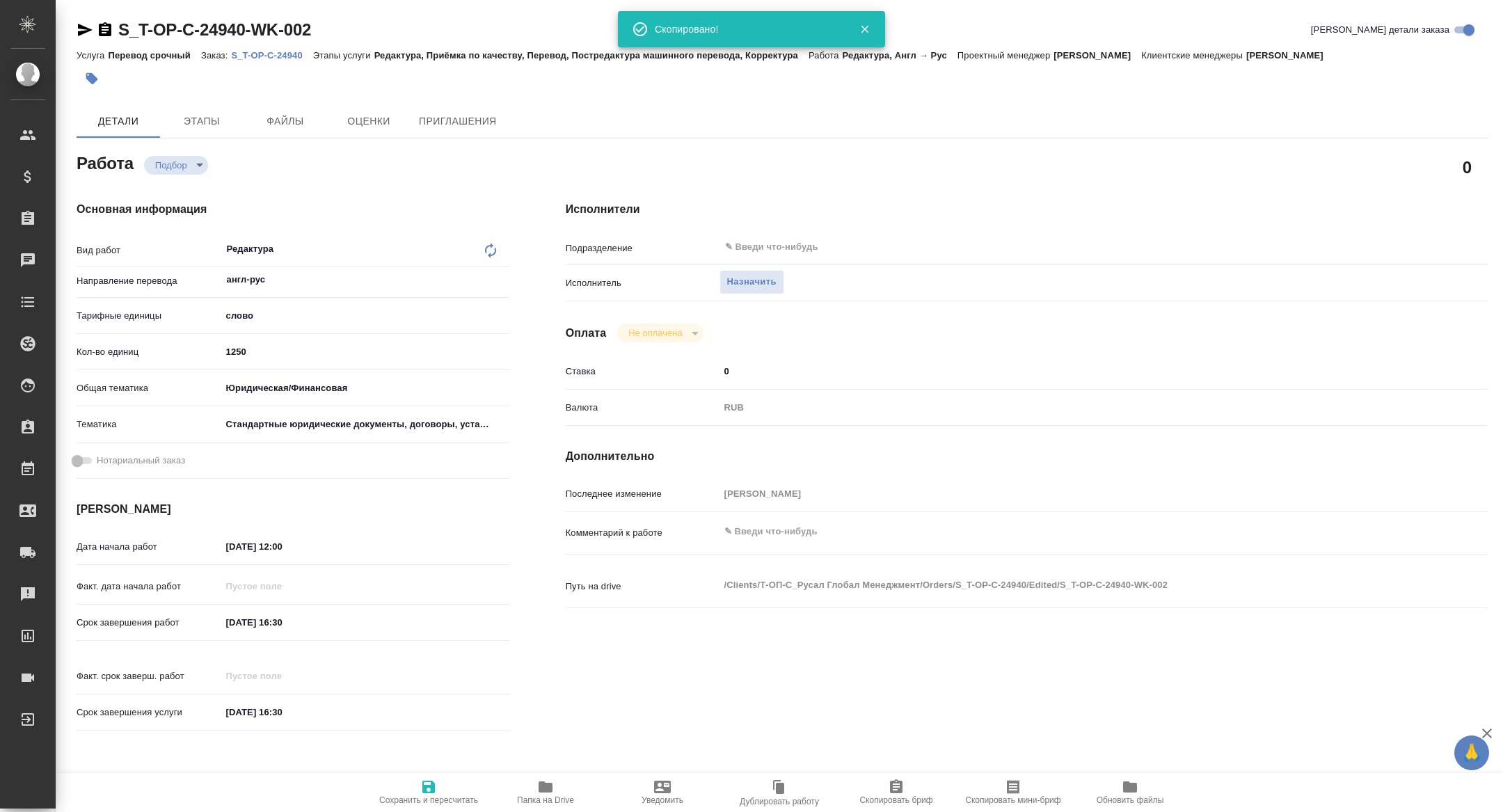
type textarea "x"
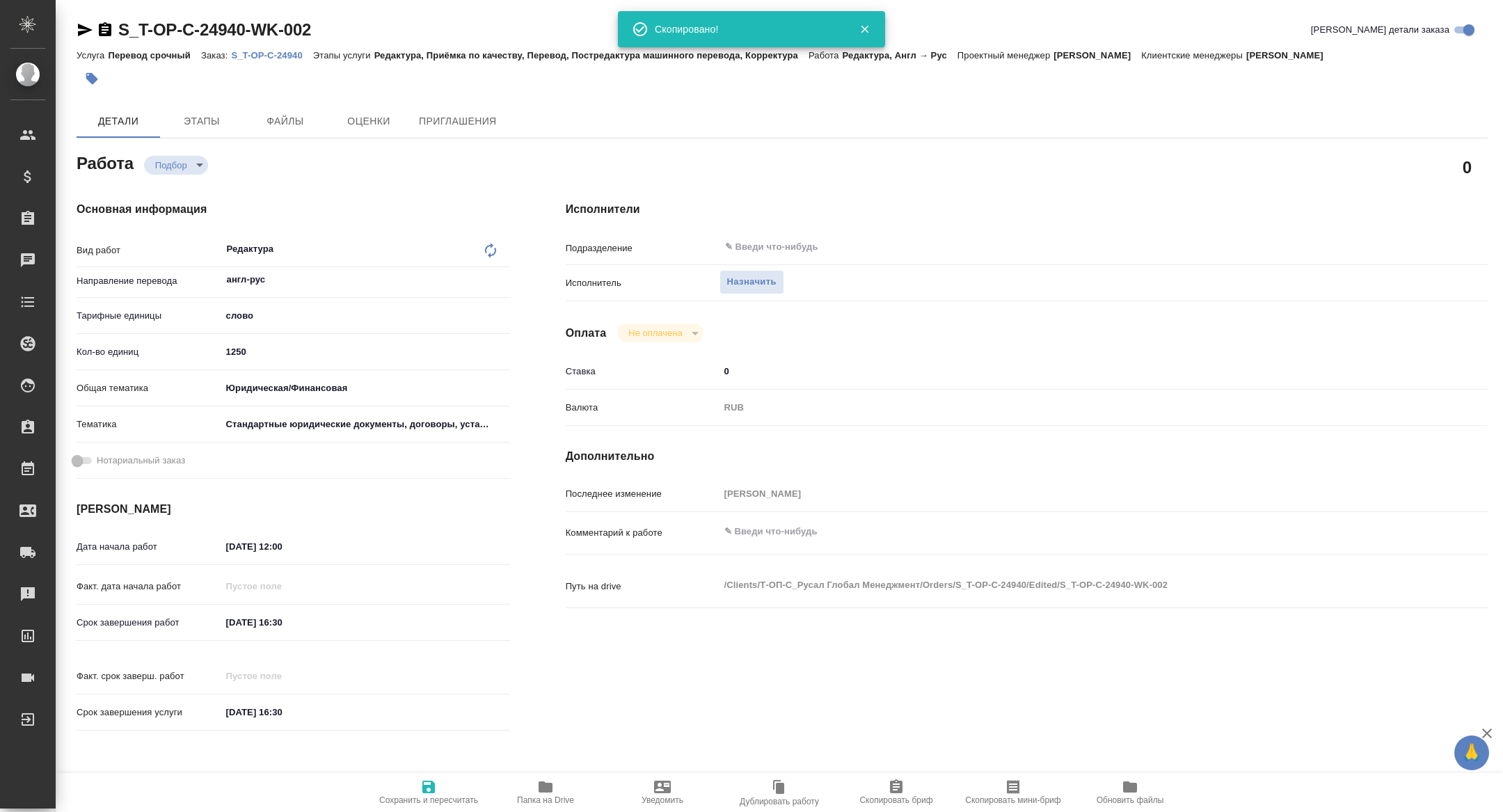
type textarea "x"
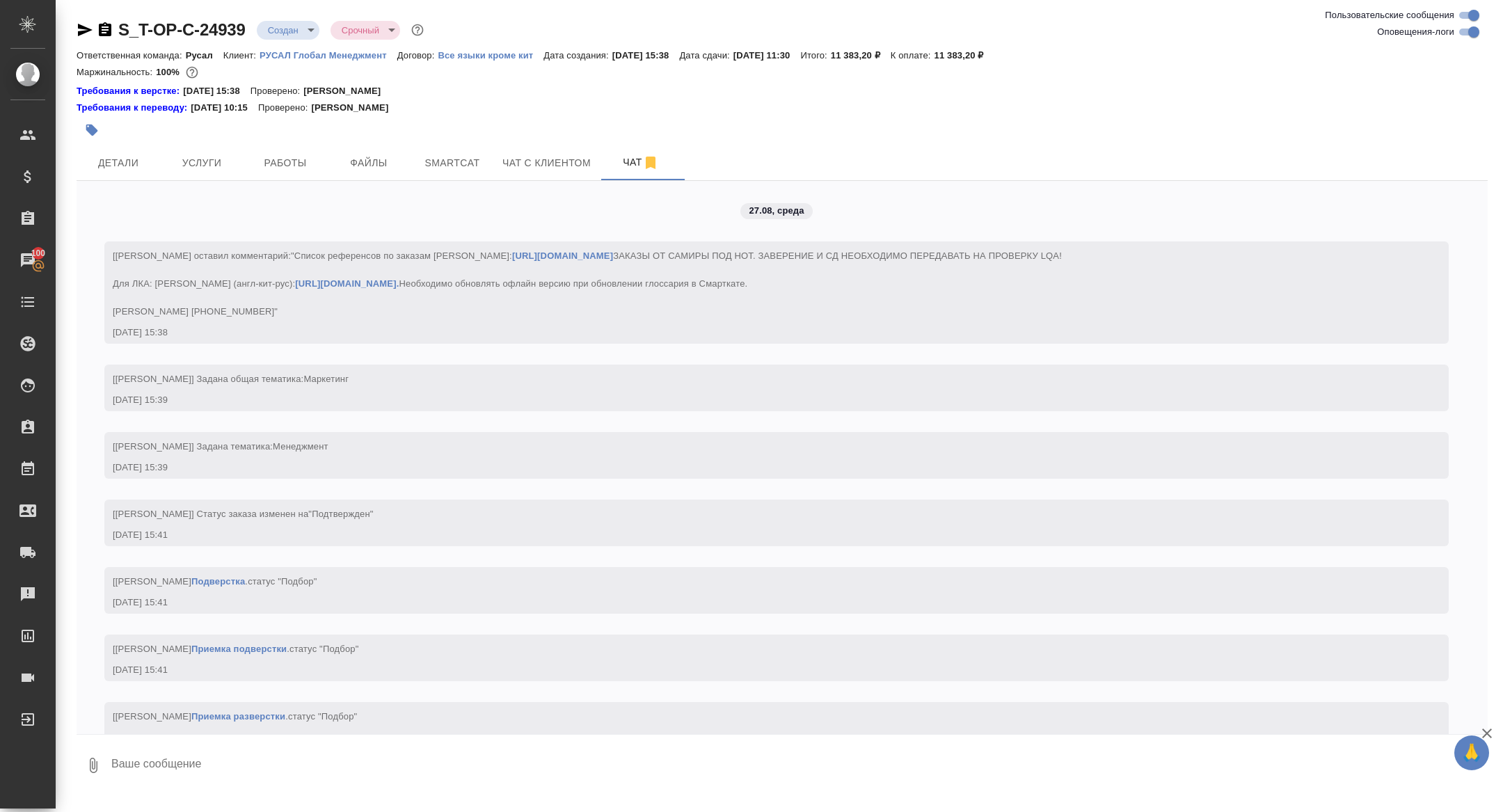
scroll to position [1945, 0]
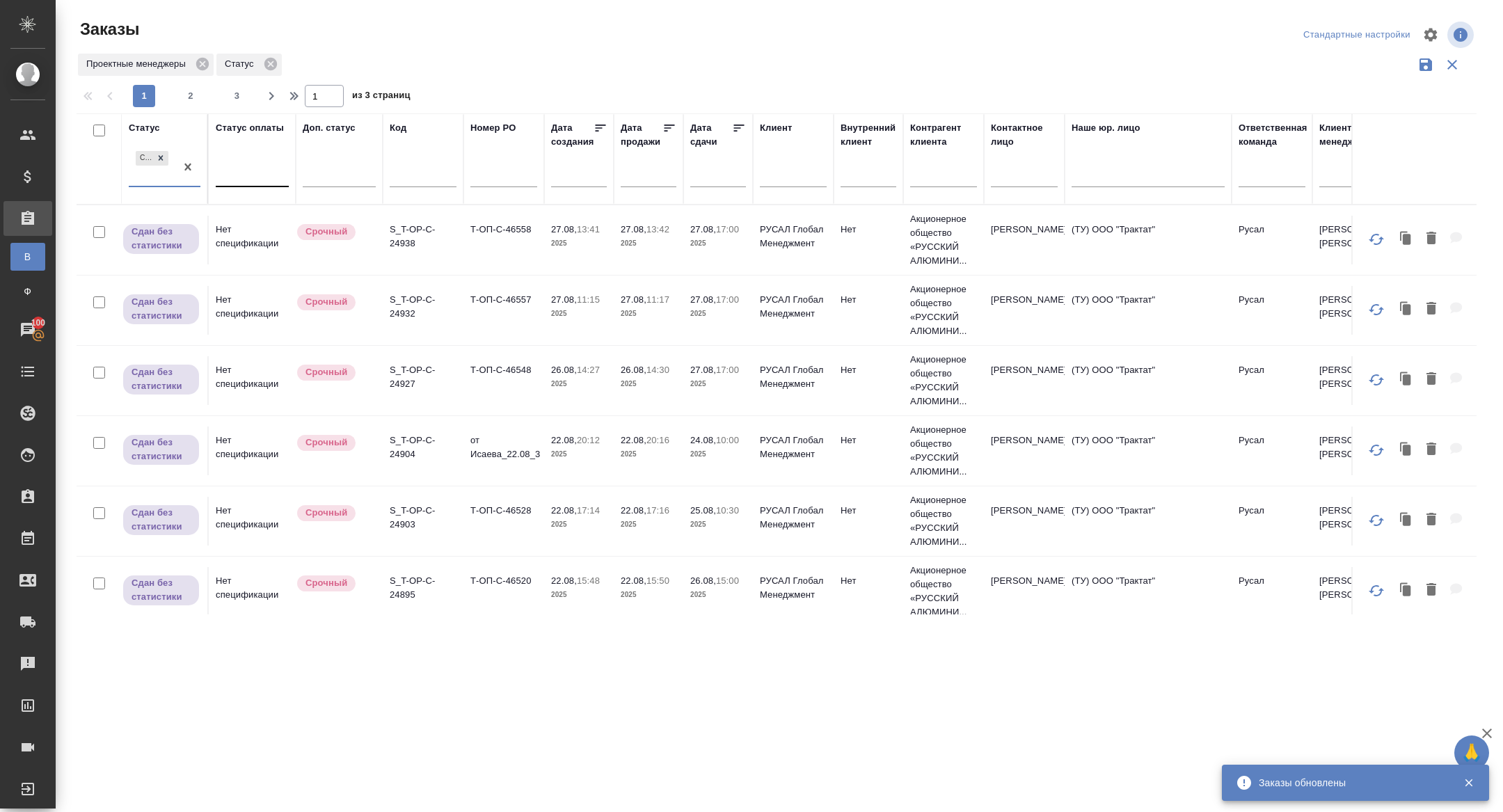
scroll to position [119, 0]
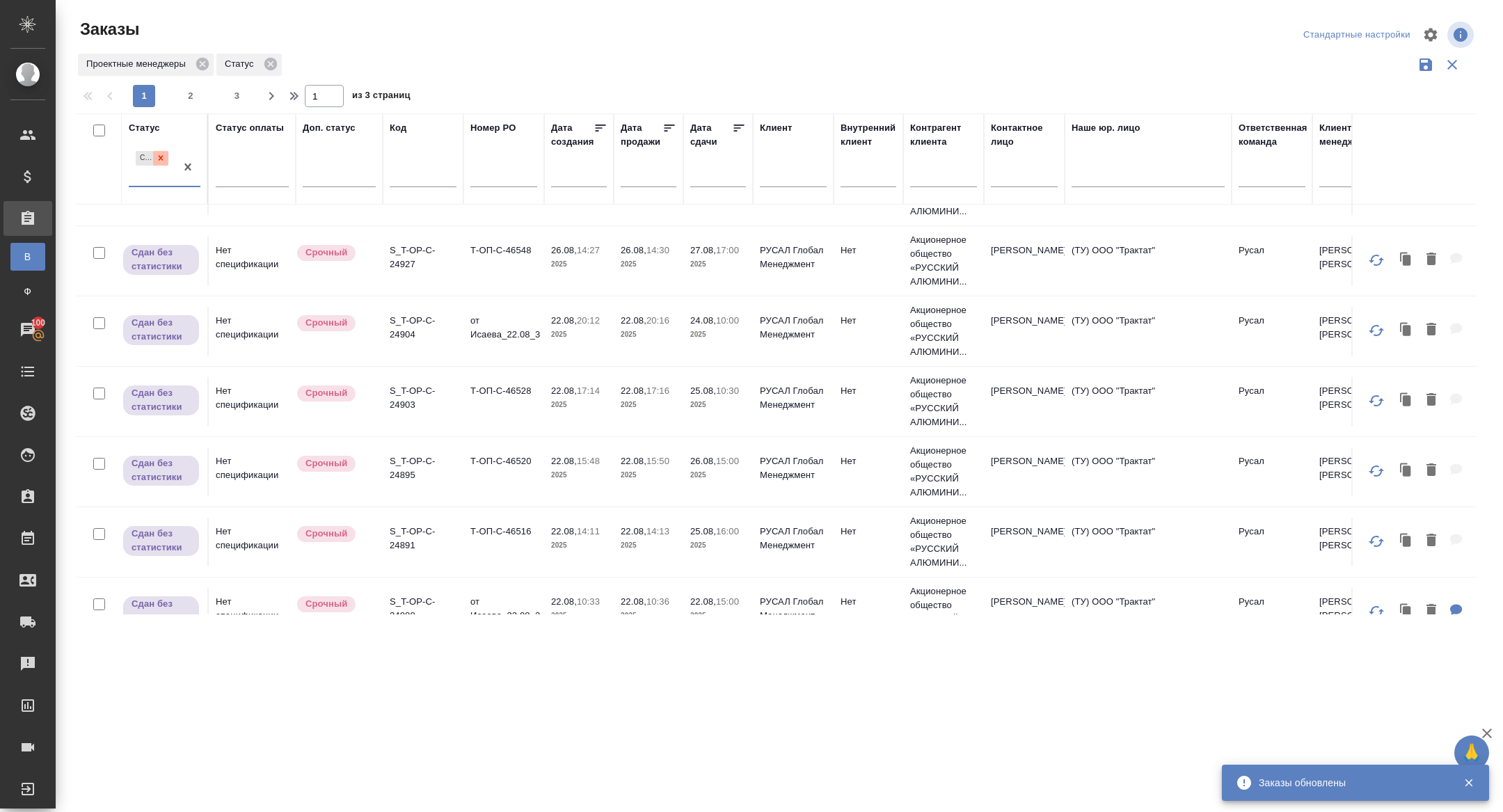
click at [167, 164] on div at bounding box center [160, 158] width 15 height 14
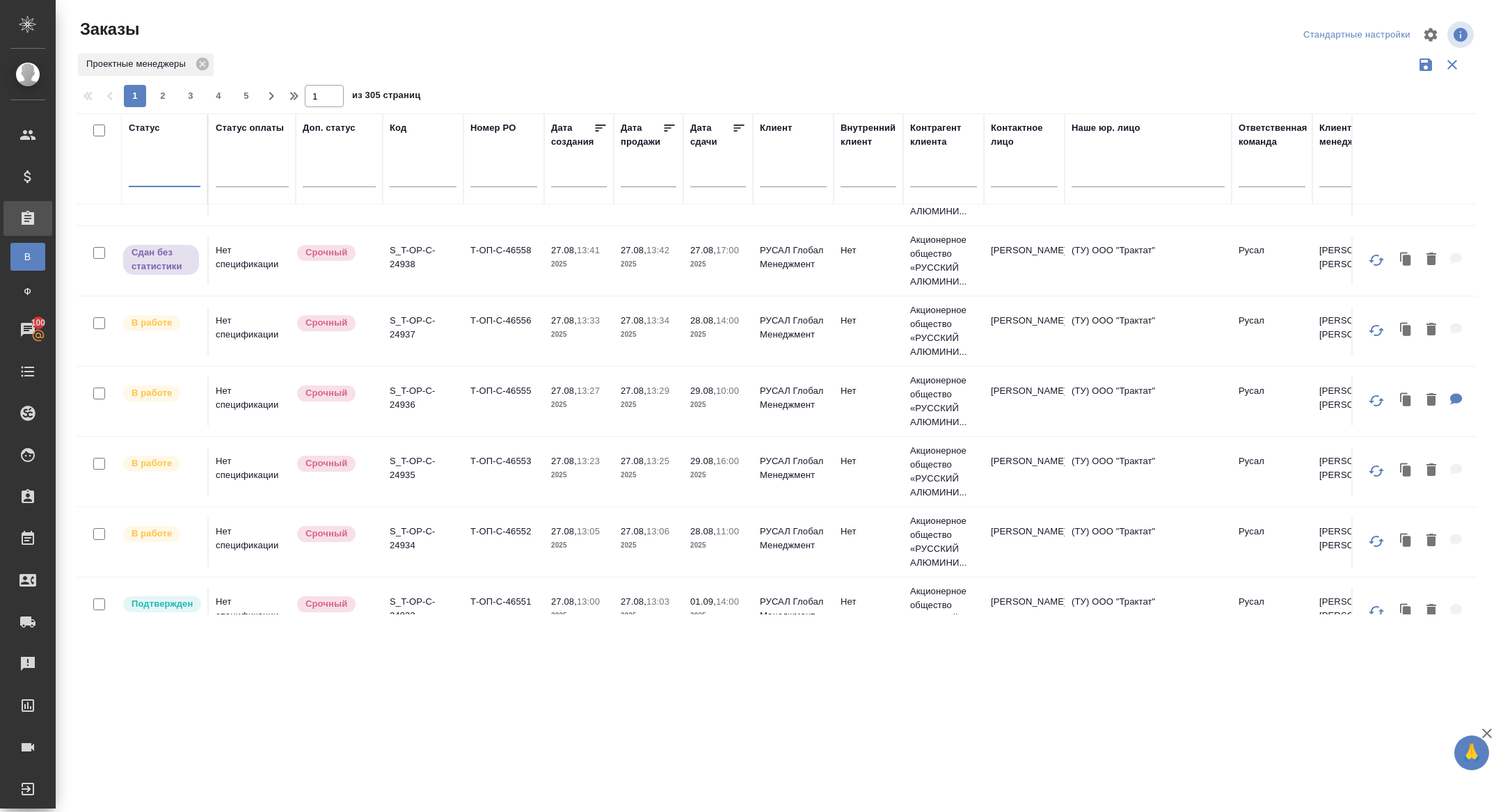
click at [716, 181] on input "text" at bounding box center [721, 176] width 47 height 19
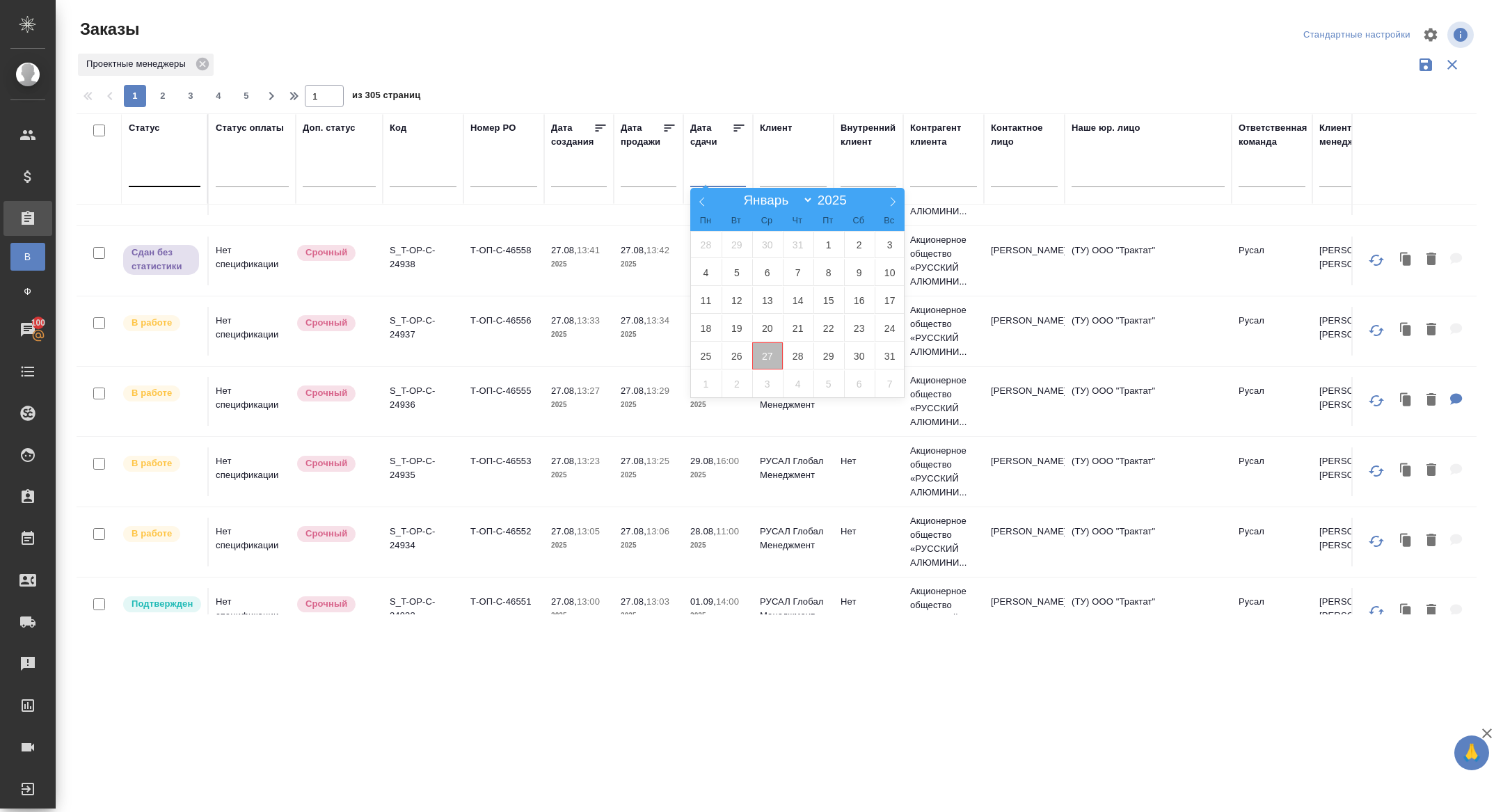
click at [764, 358] on span "27" at bounding box center [767, 356] width 30 height 27
type div "2025-08-26T21:00:00.000Z"
click at [814, 358] on span "29" at bounding box center [829, 356] width 30 height 27
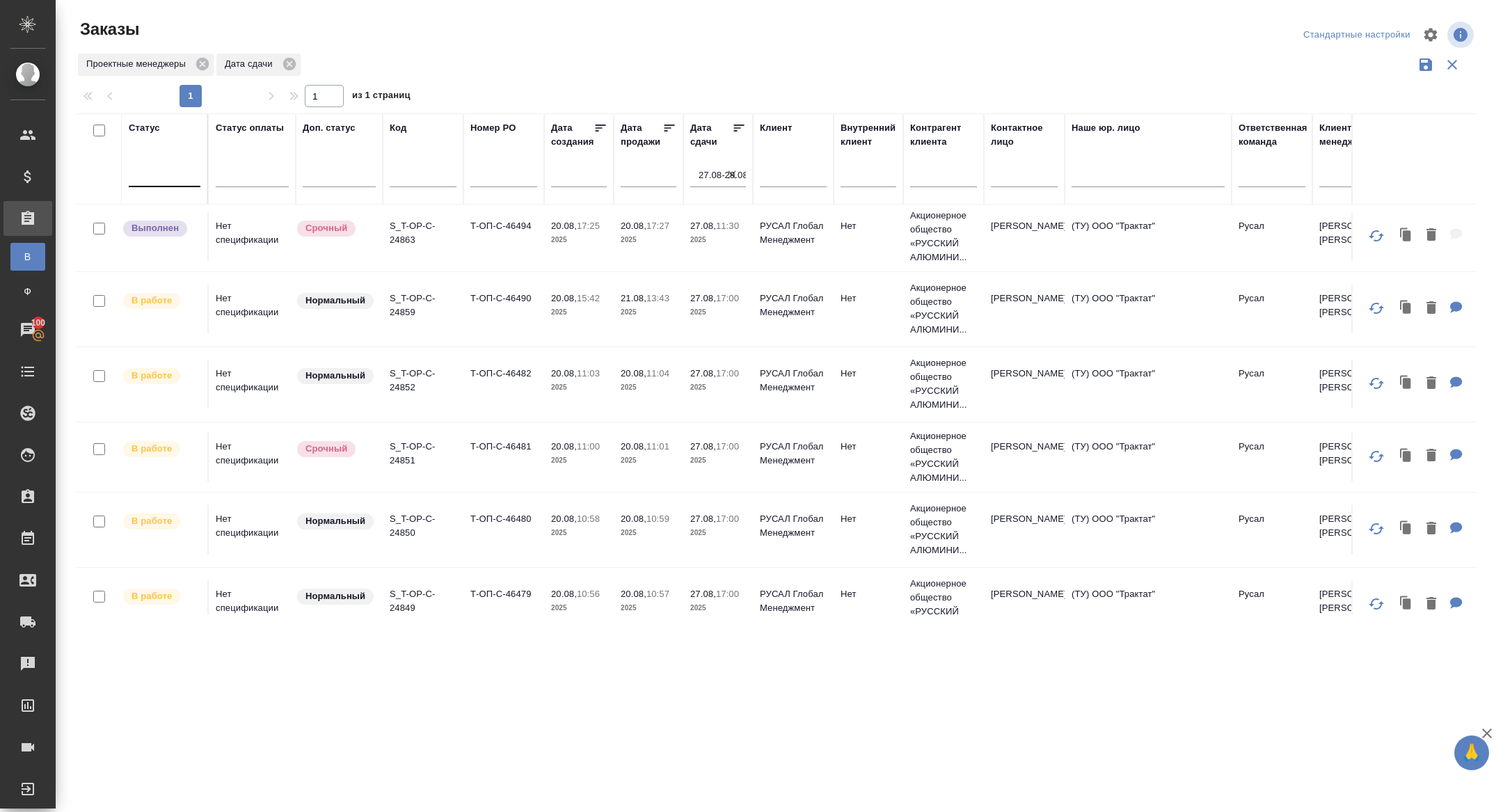
scroll to position [941, 0]
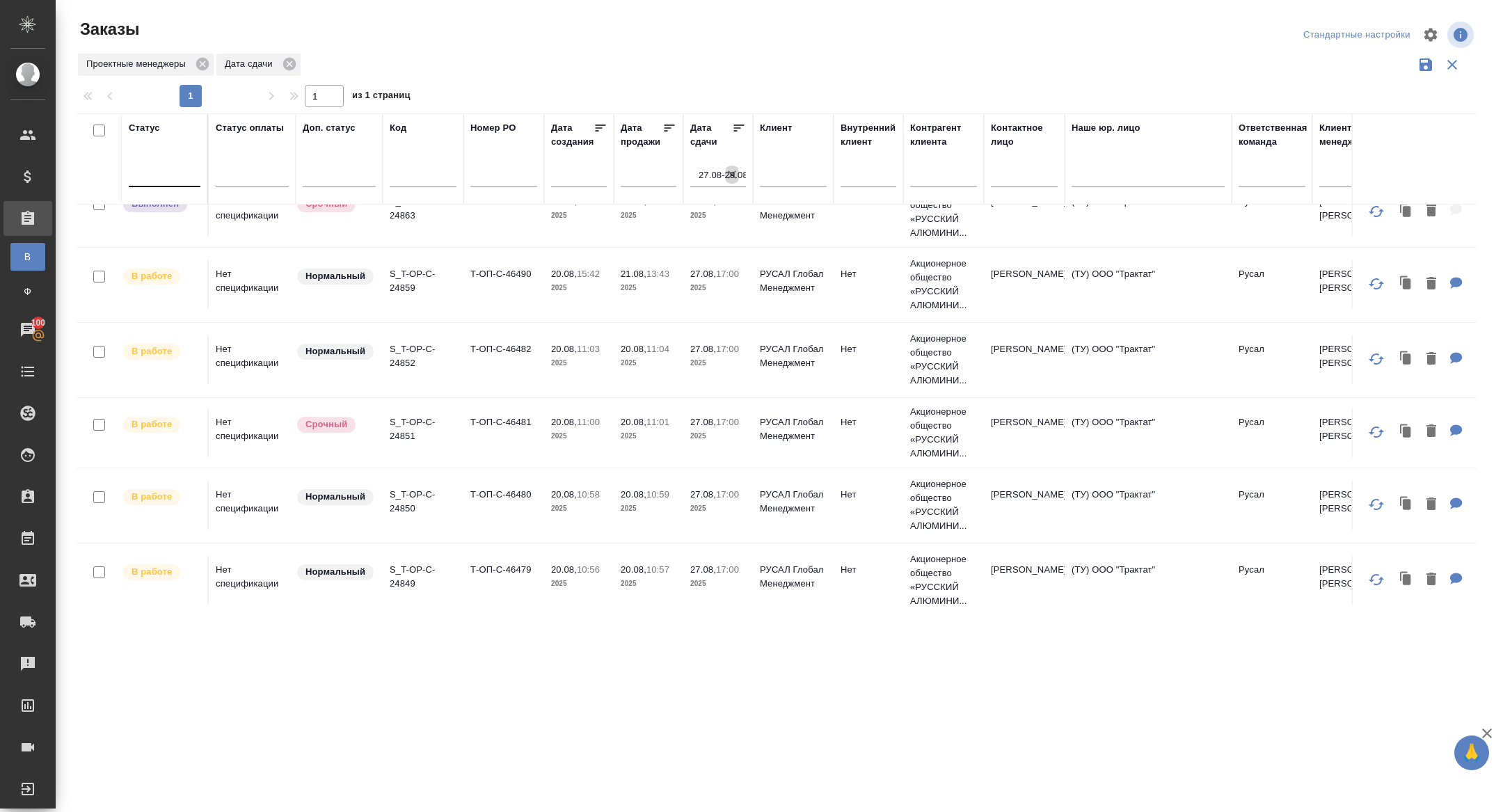
click at [735, 171] on icon "button" at bounding box center [731, 174] width 14 height 14
select select "7"
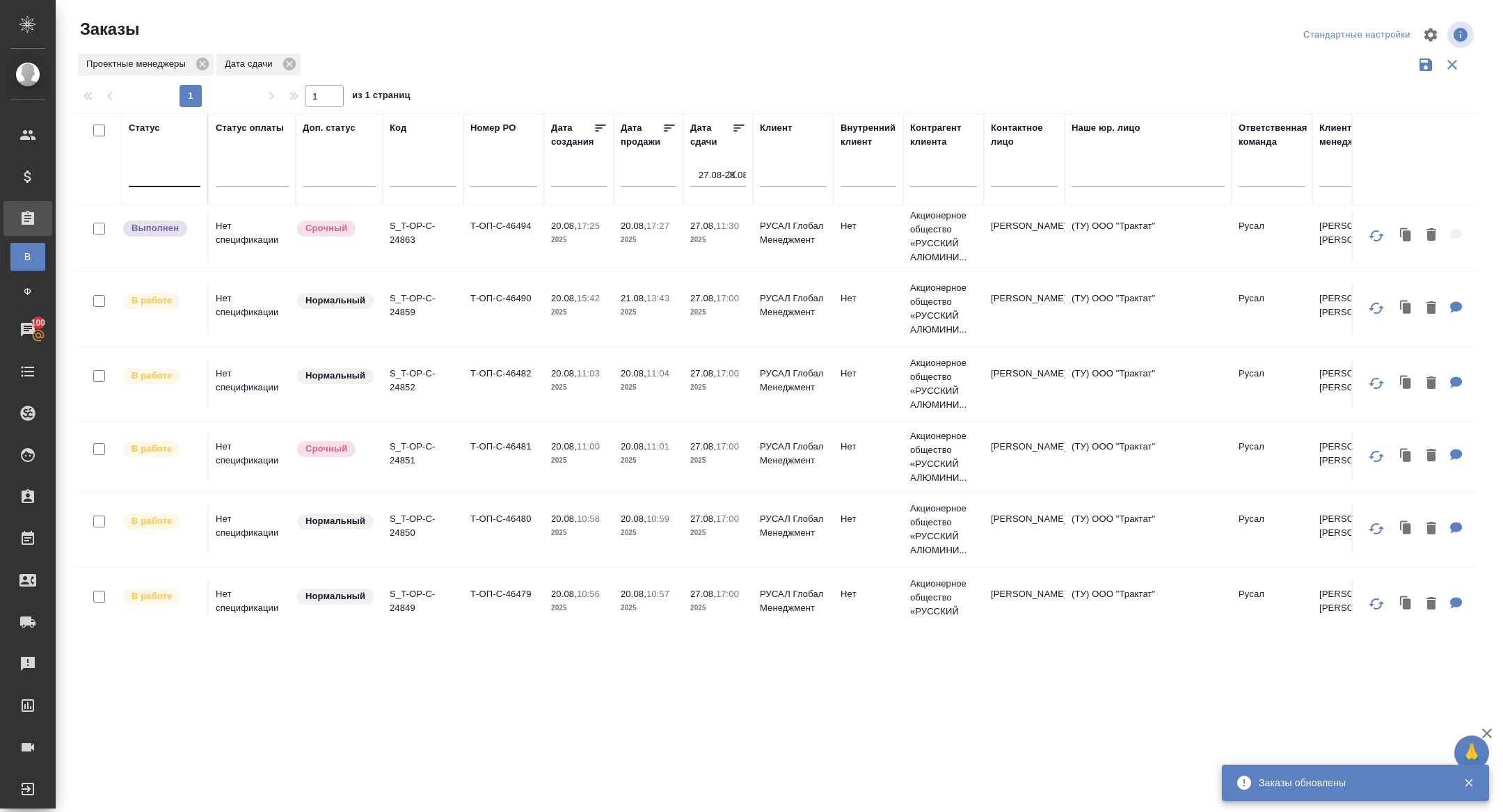
scroll to position [520, 0]
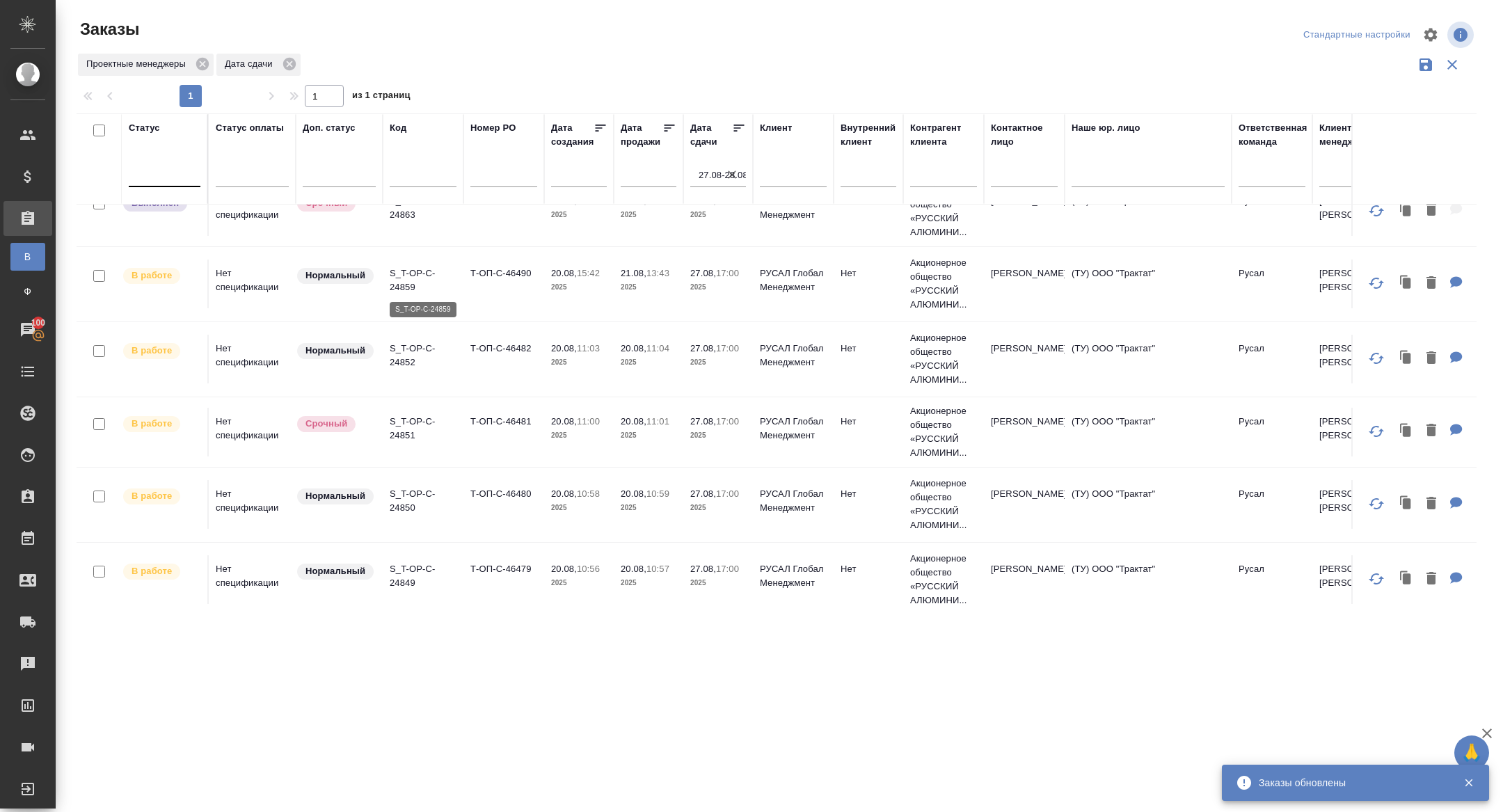
click at [405, 271] on p "S_T-OP-C-24859" at bounding box center [422, 280] width 67 height 28
click at [402, 341] on p "S_T-OP-C-24852" at bounding box center [422, 355] width 67 height 28
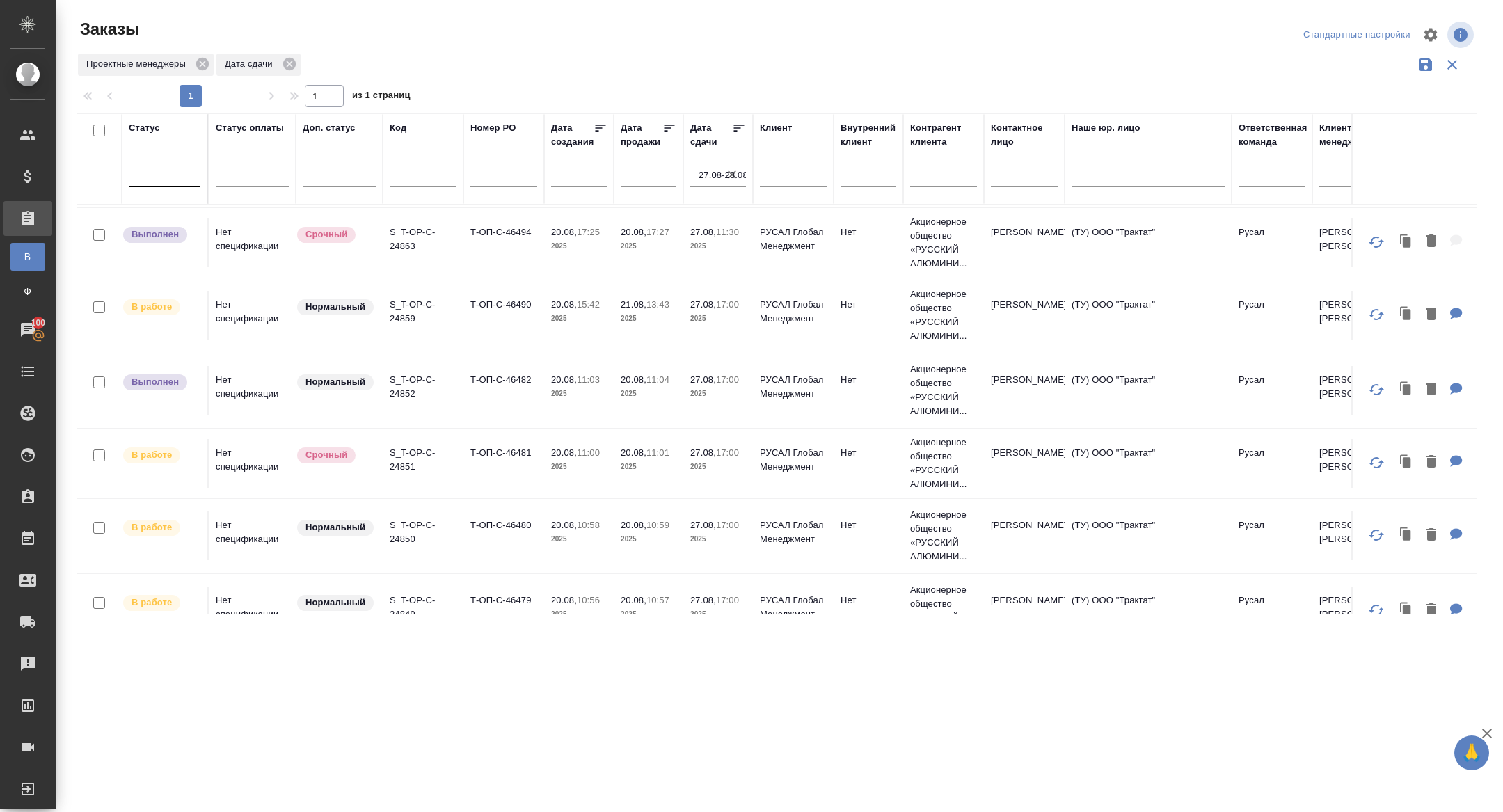
scroll to position [478, 0]
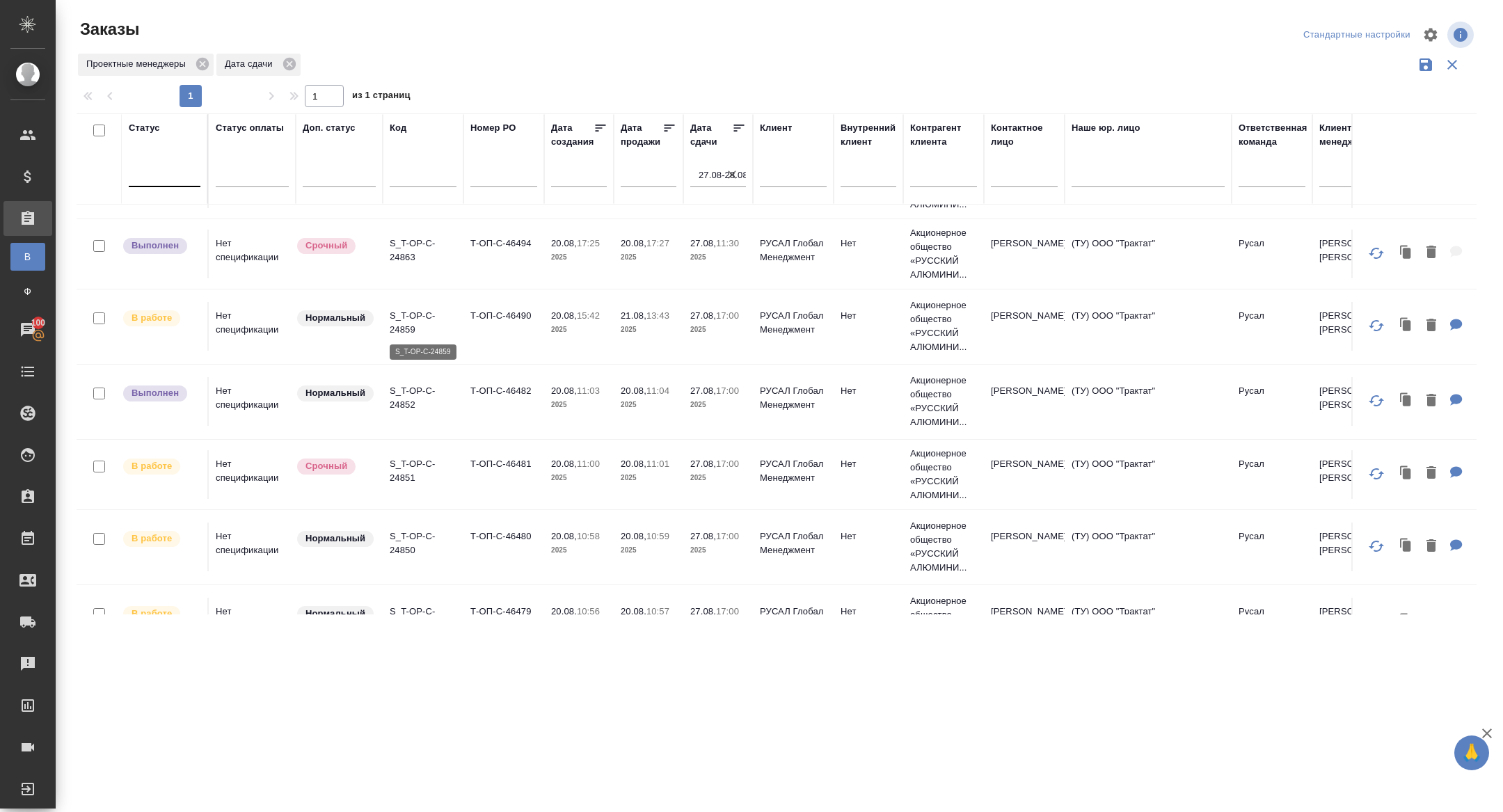
click at [412, 329] on p "S_T-OP-C-24859" at bounding box center [422, 322] width 67 height 28
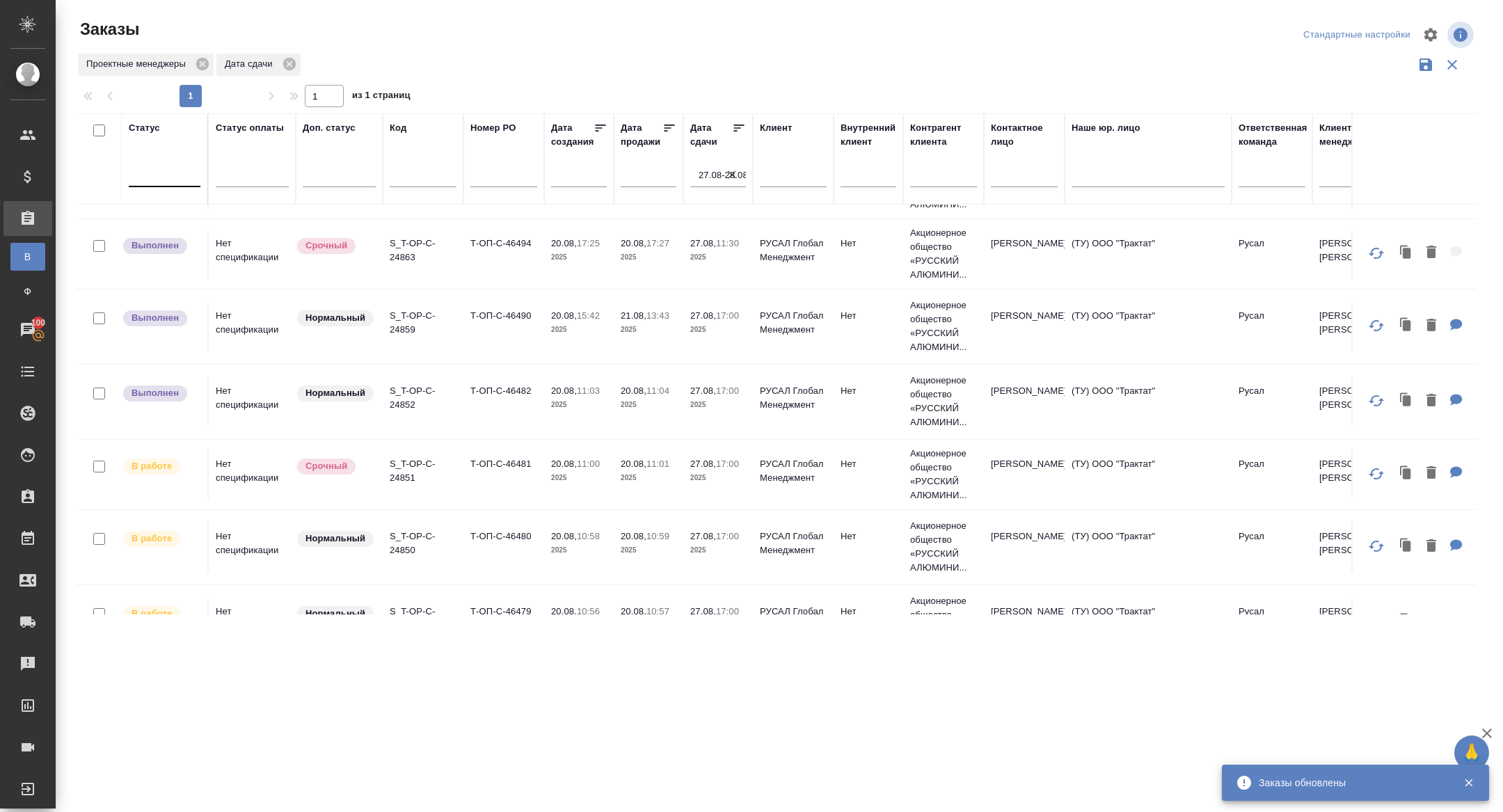
scroll to position [520, 0]
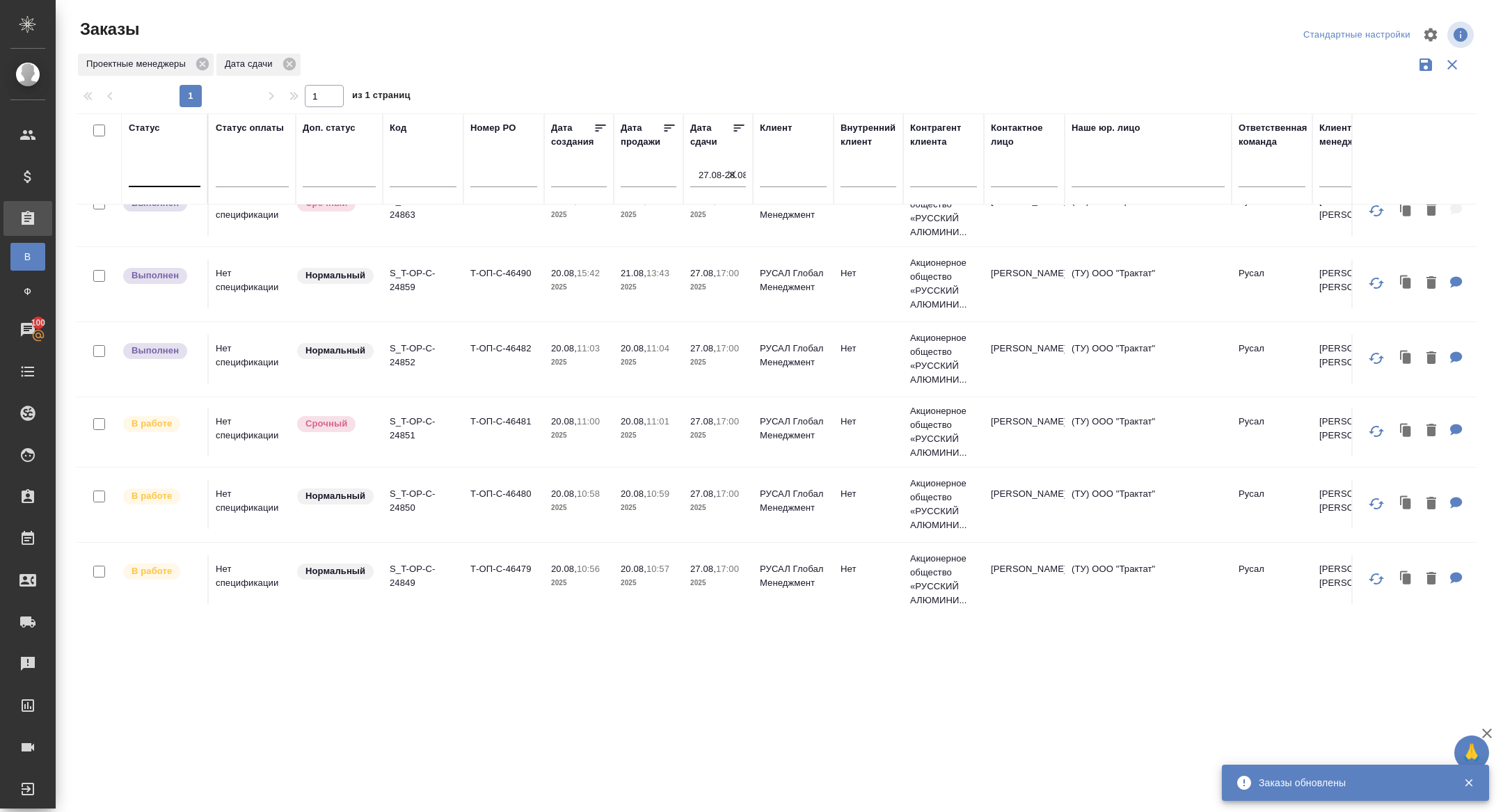
click at [402, 432] on p "S_T-OP-C-24851" at bounding box center [422, 428] width 67 height 28
click at [407, 501] on p "S_T-OP-C-24850" at bounding box center [422, 501] width 67 height 28
click at [405, 582] on p "S_T-OP-C-24849" at bounding box center [422, 576] width 67 height 28
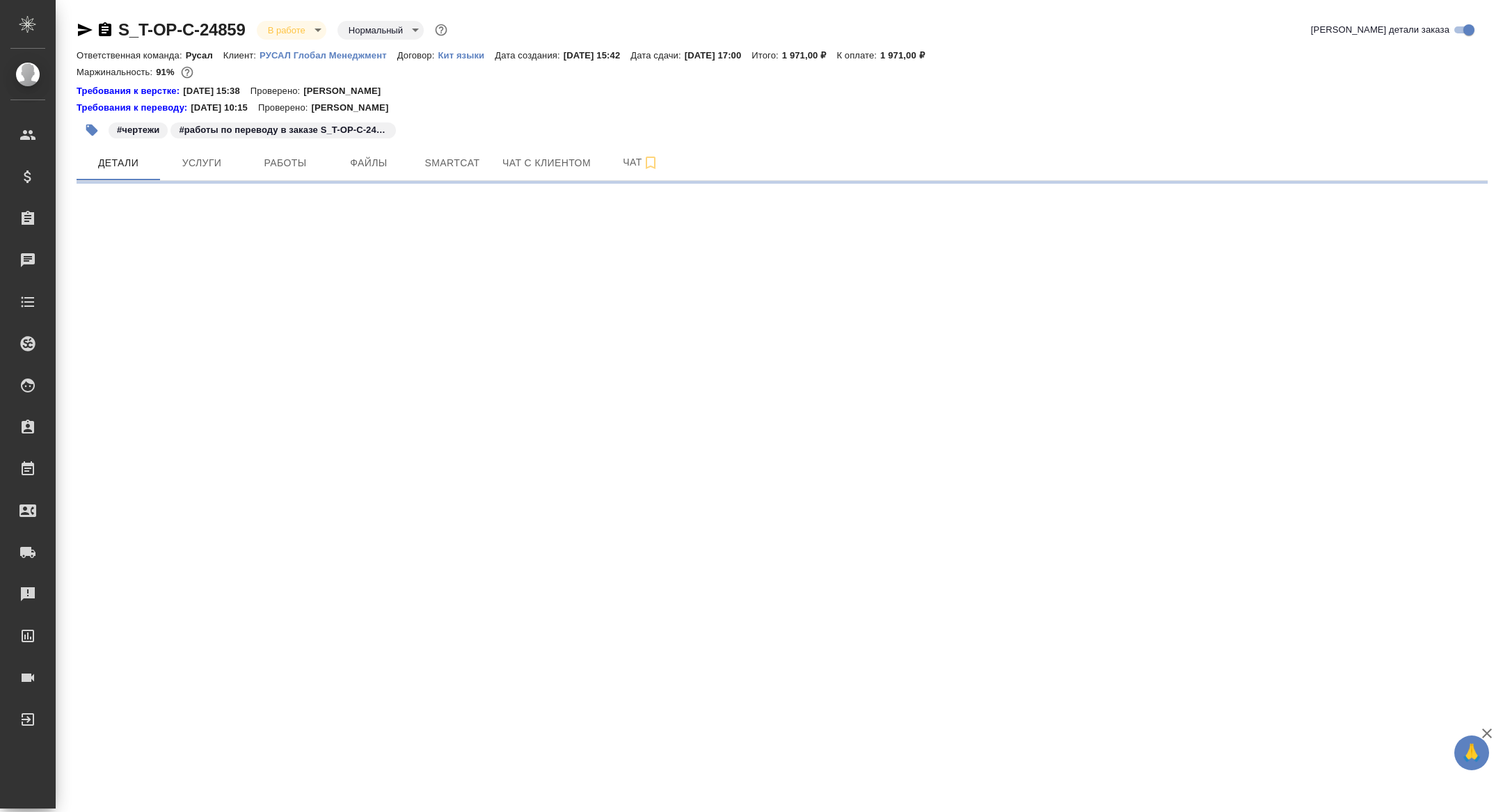
select select "RU"
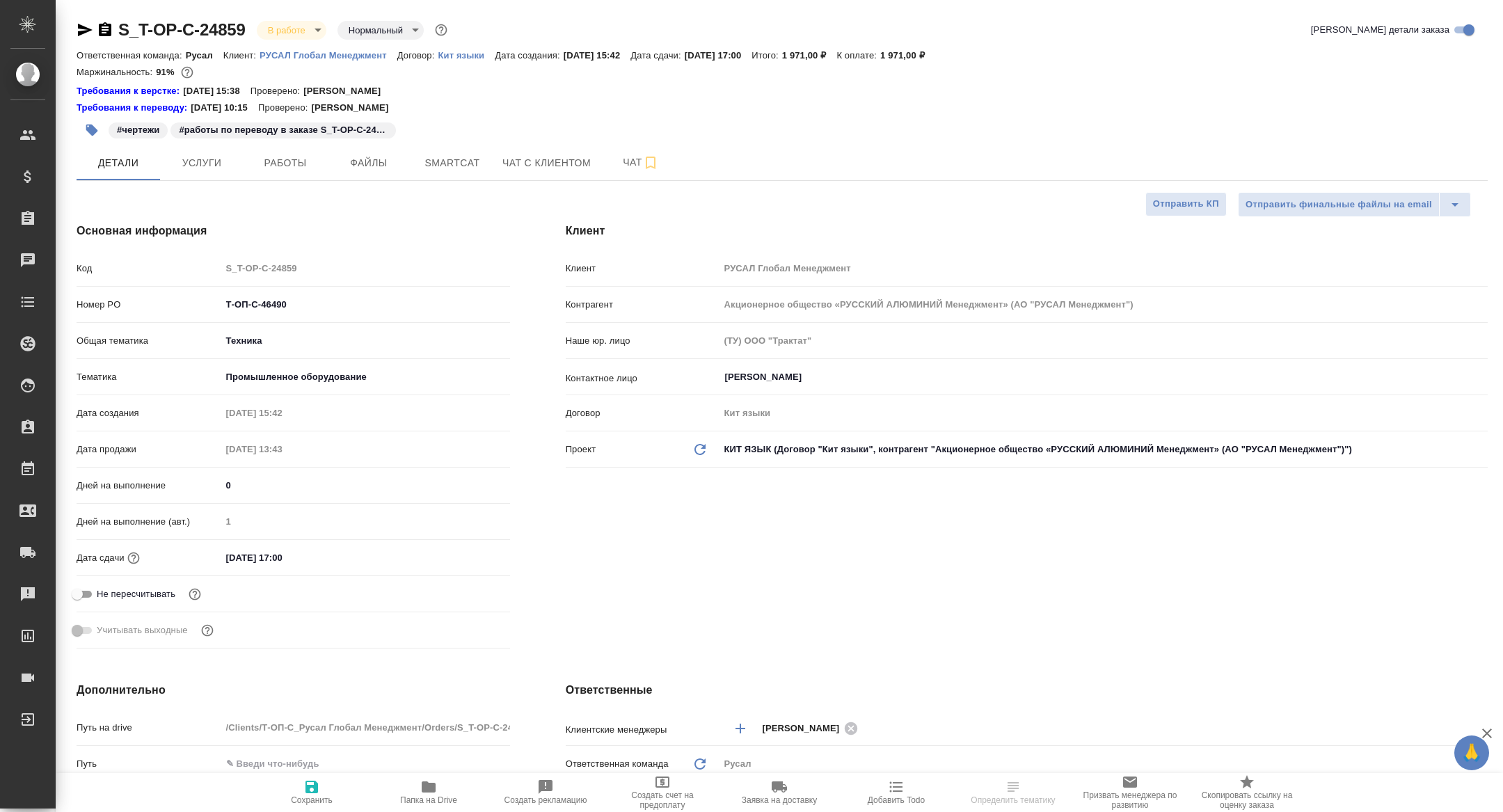
type input "[PERSON_NAME]"
type textarea "x"
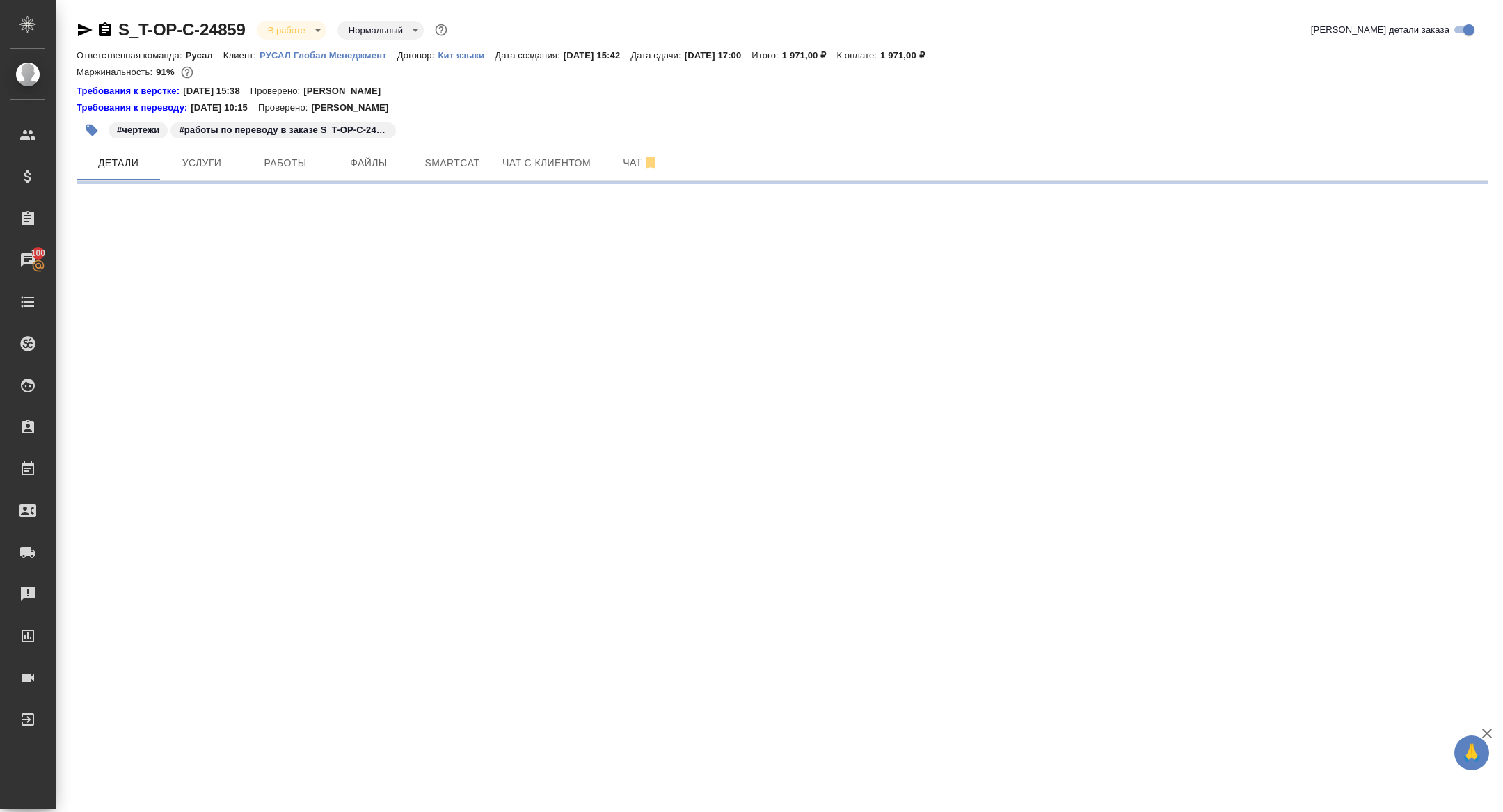
select select "RU"
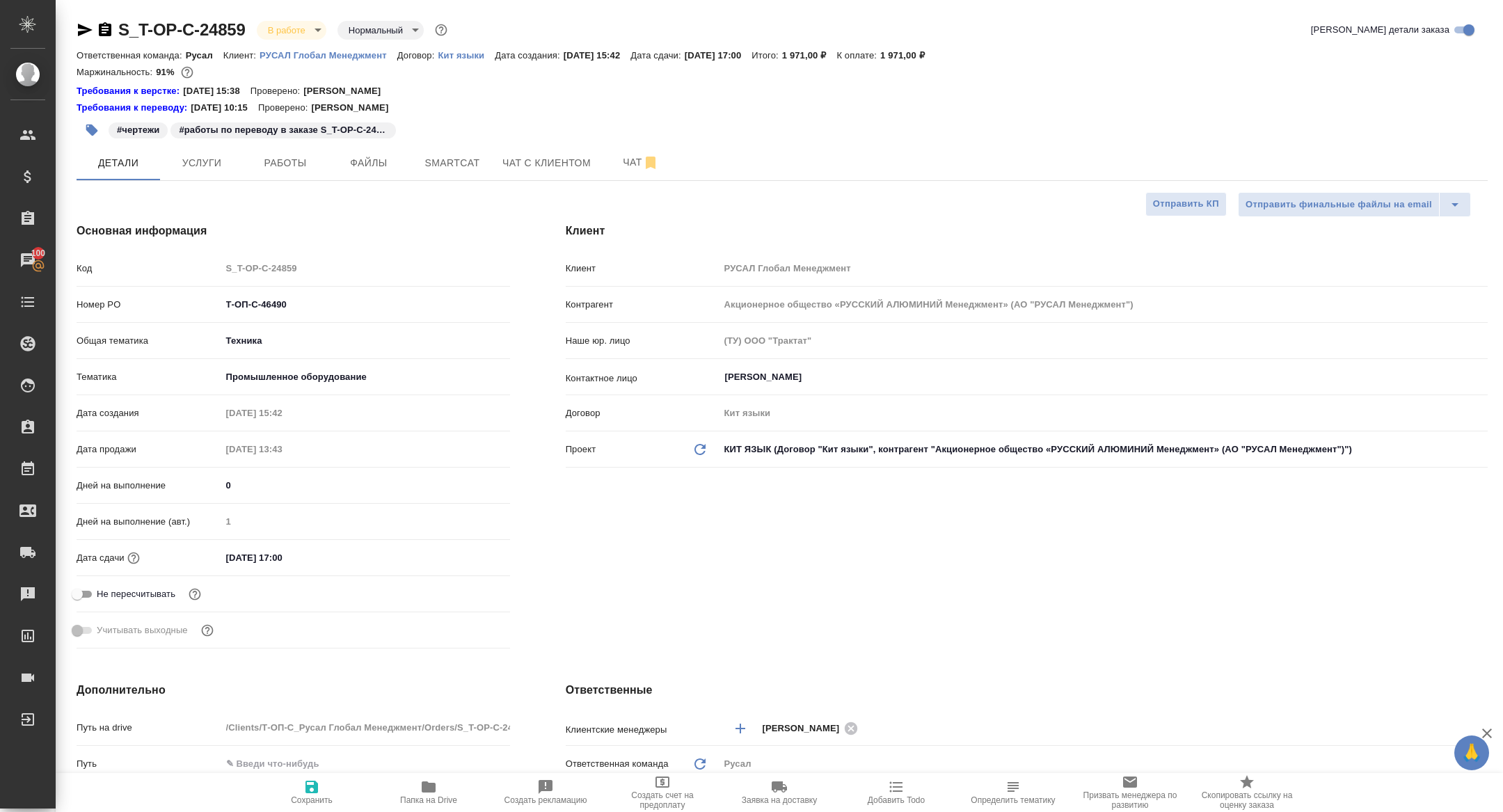
type textarea "x"
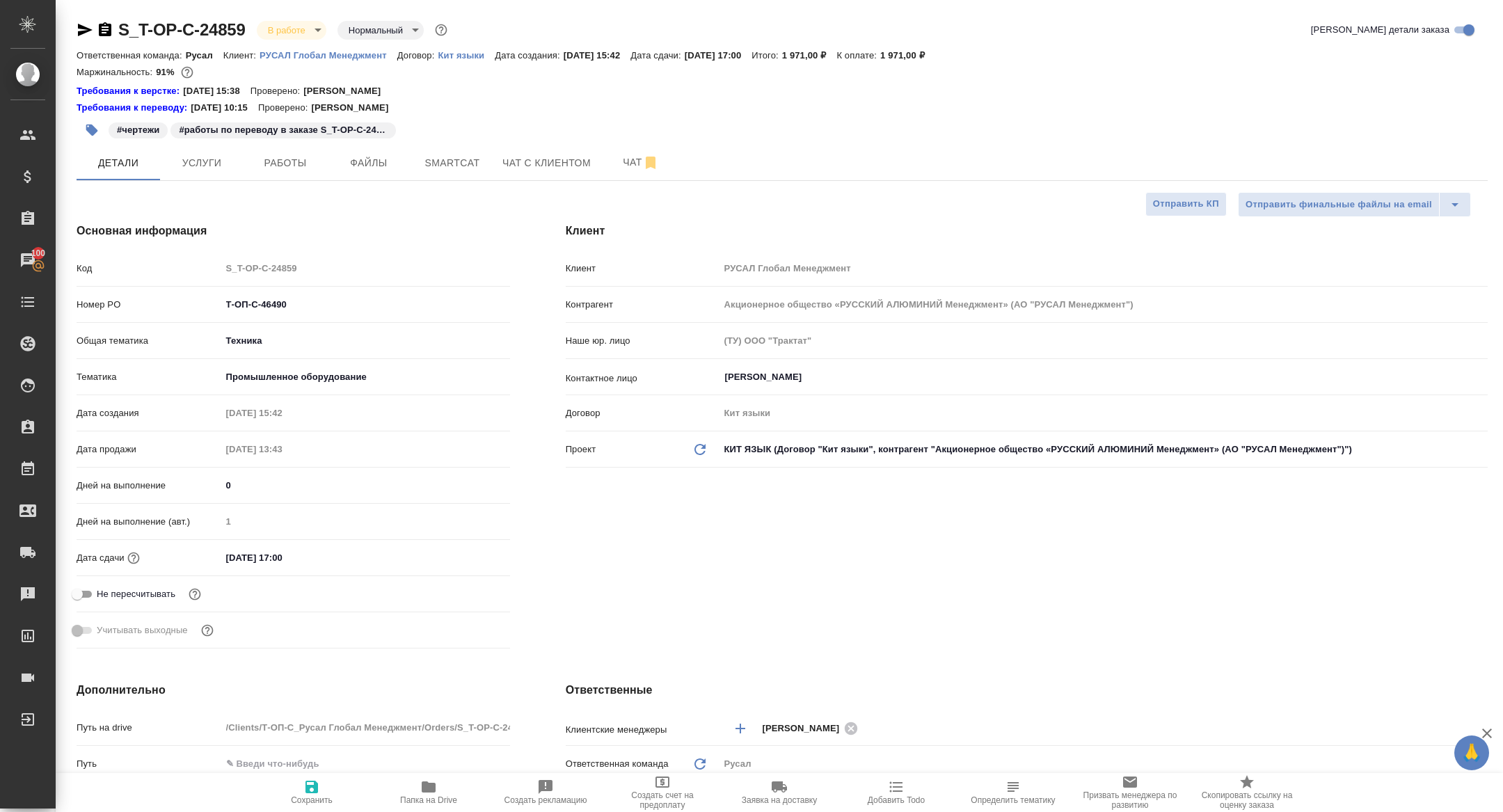
type textarea "x"
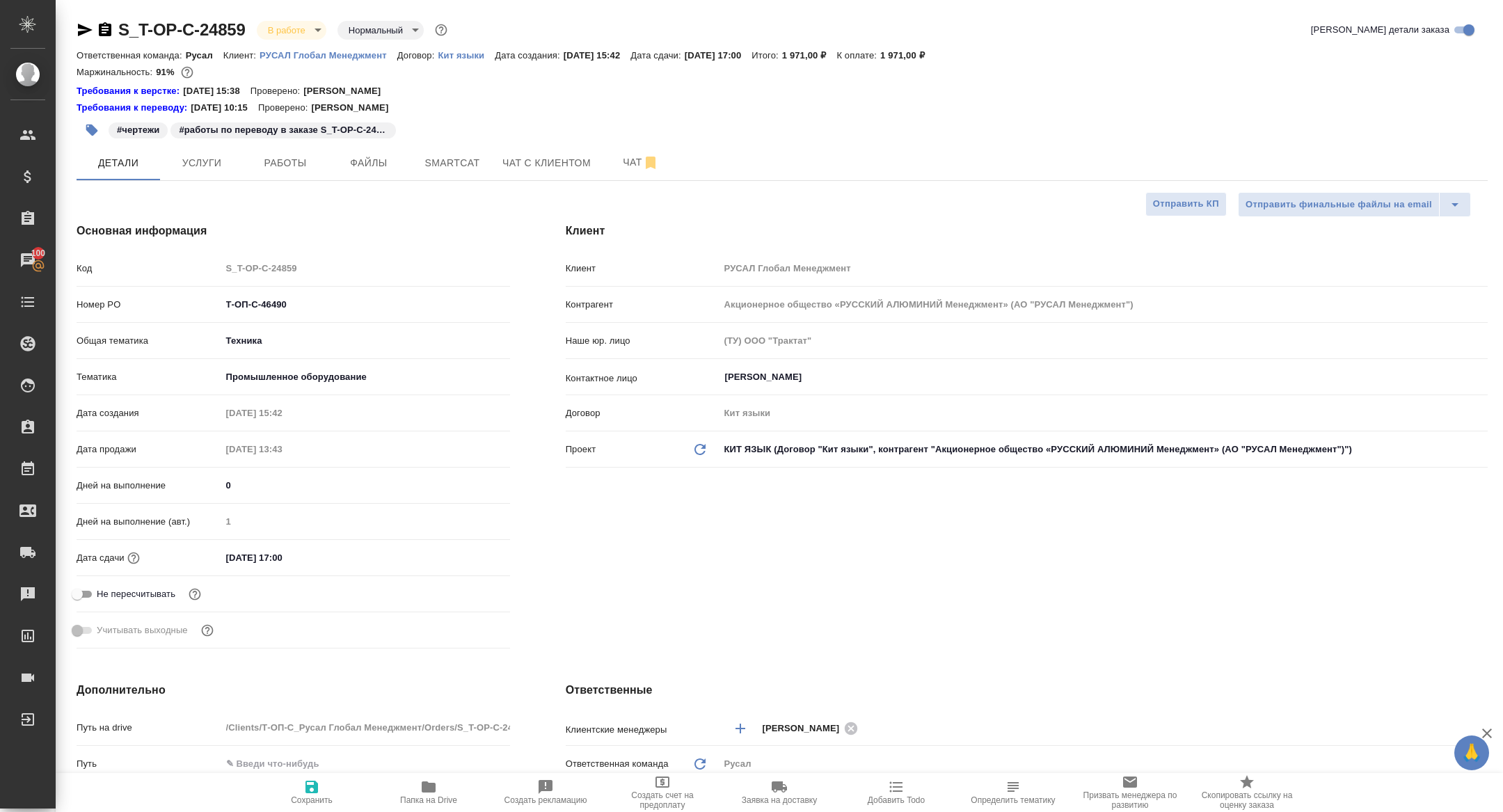
type textarea "x"
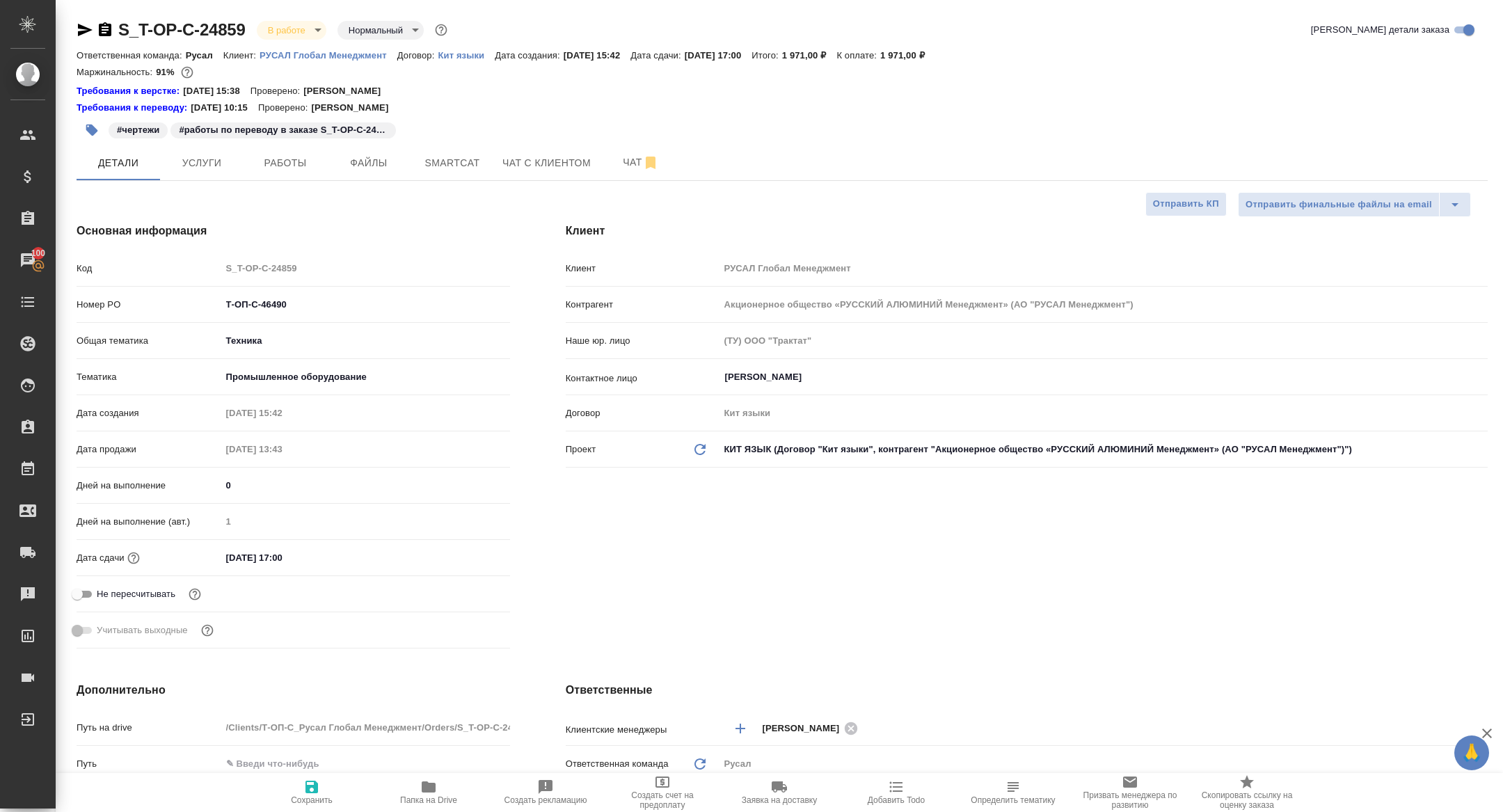
type textarea "x"
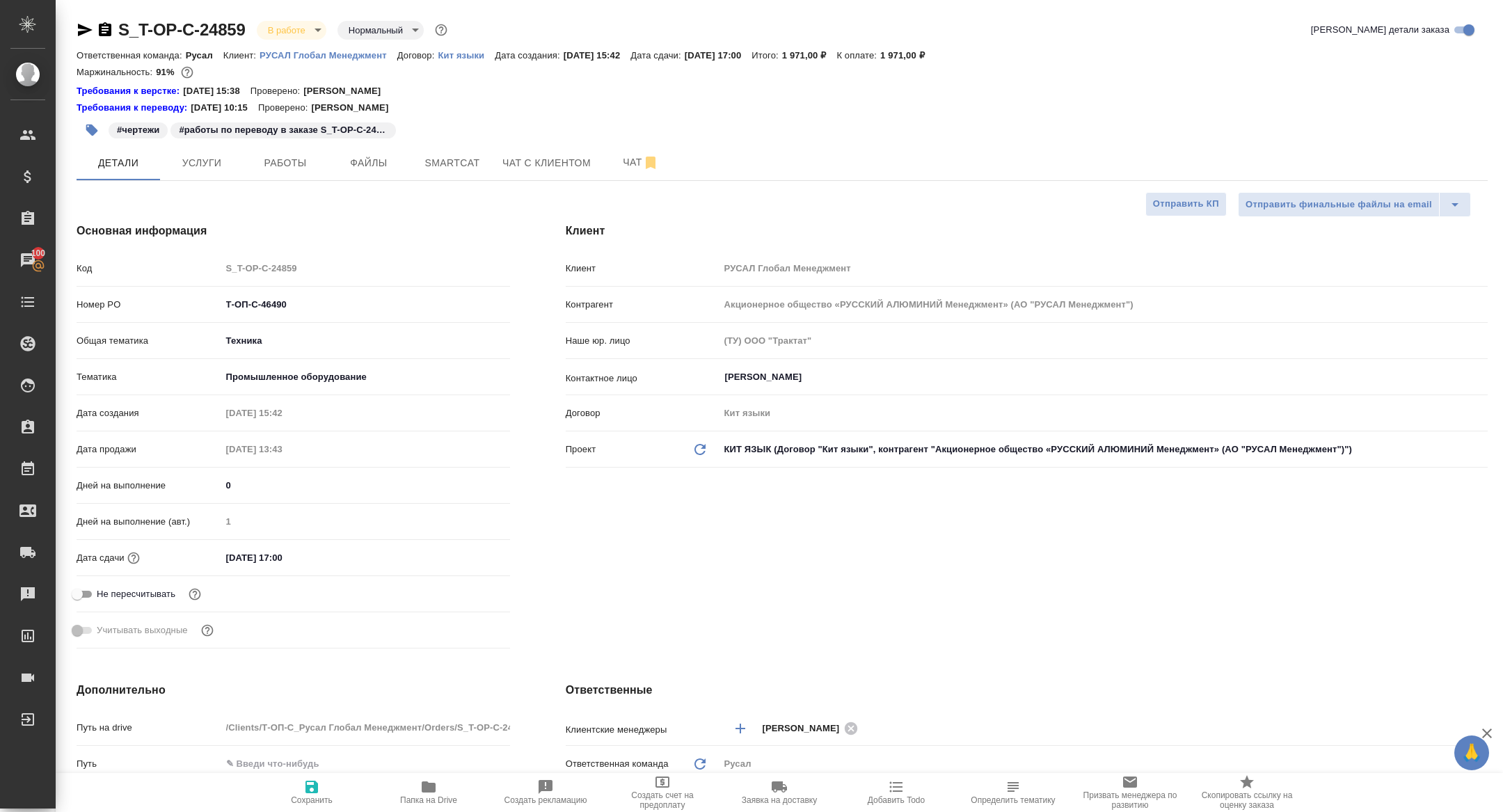
type textarea "x"
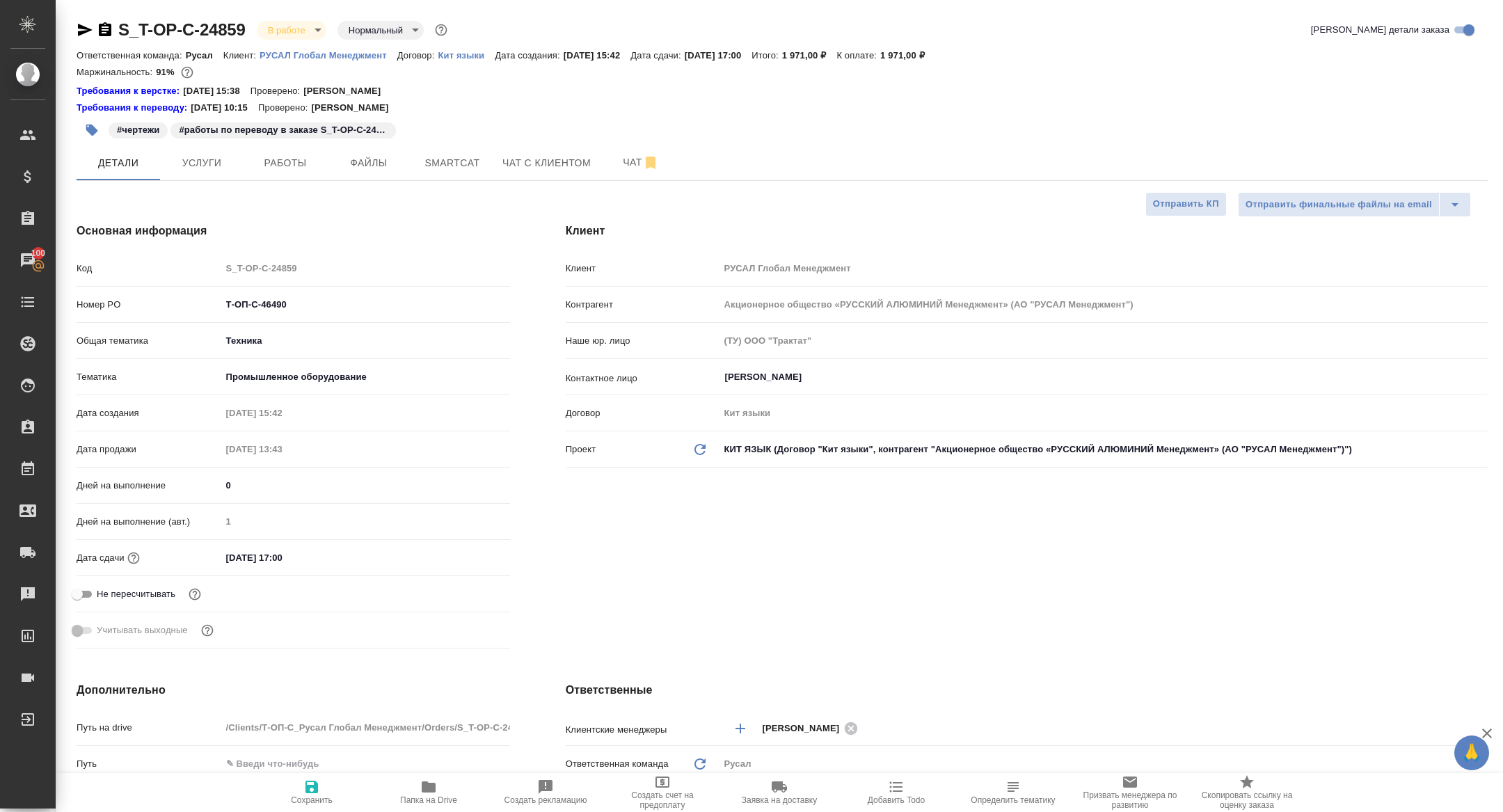
type textarea "x"
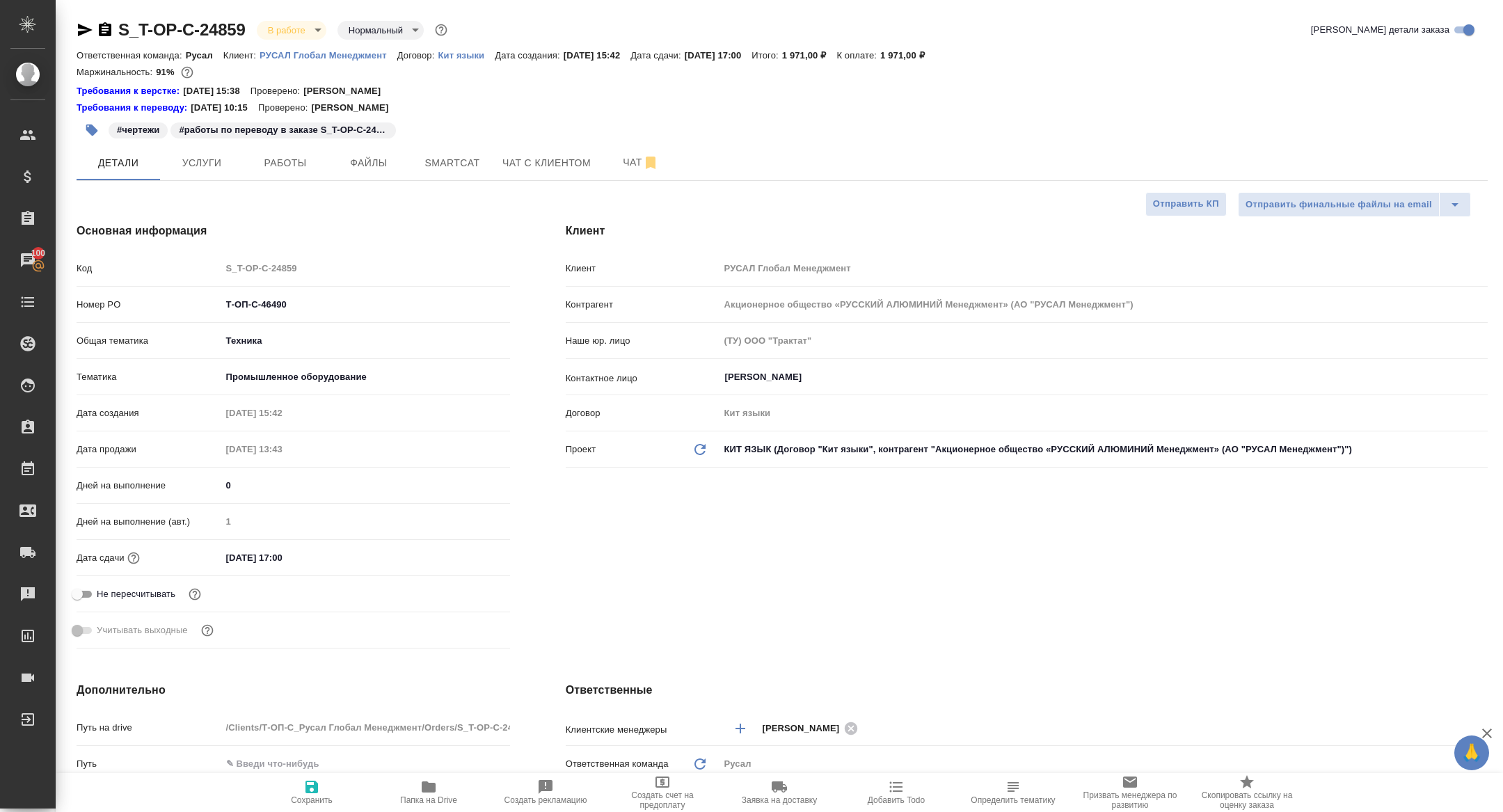
type textarea "x"
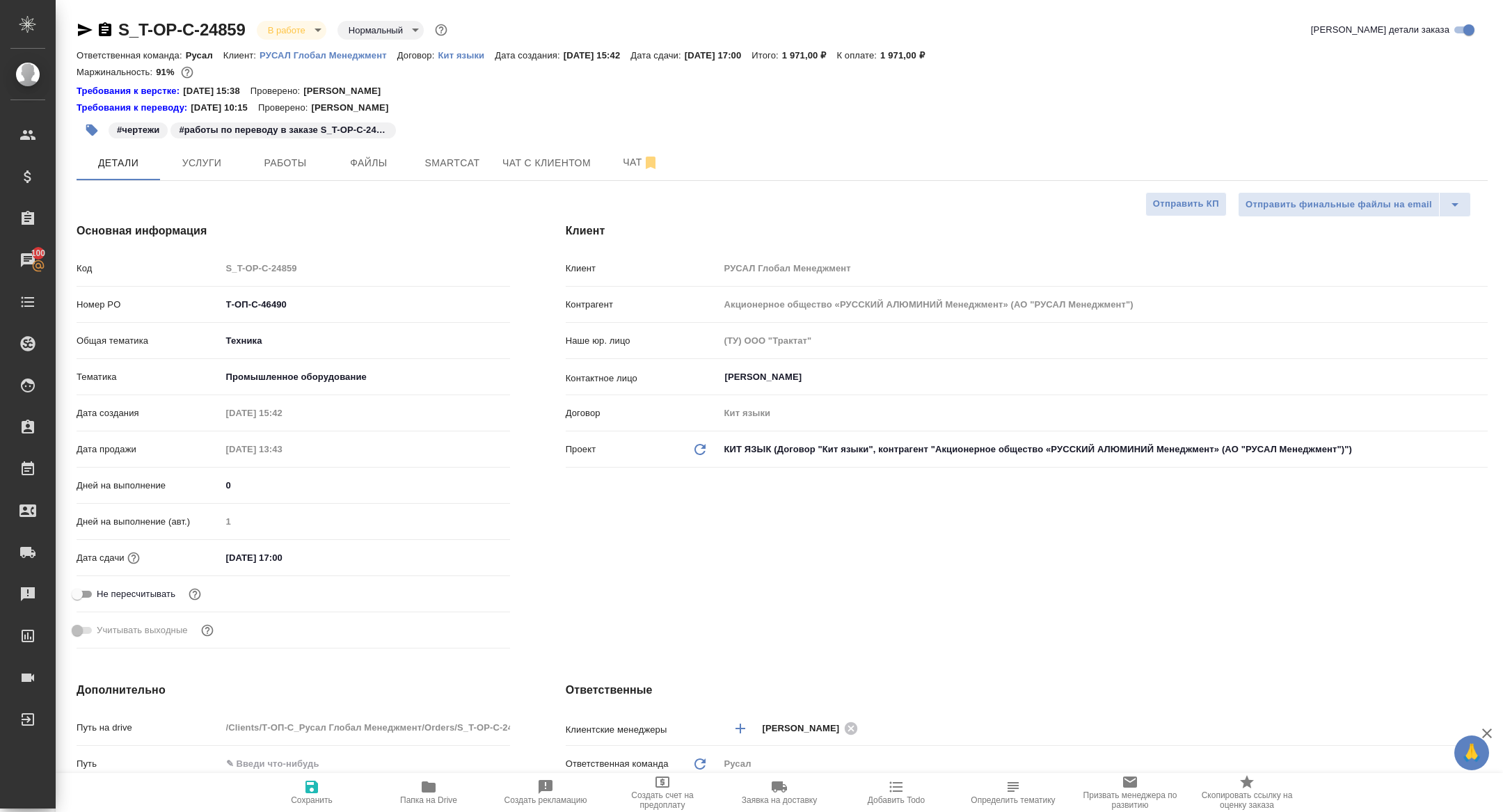
type textarea "x"
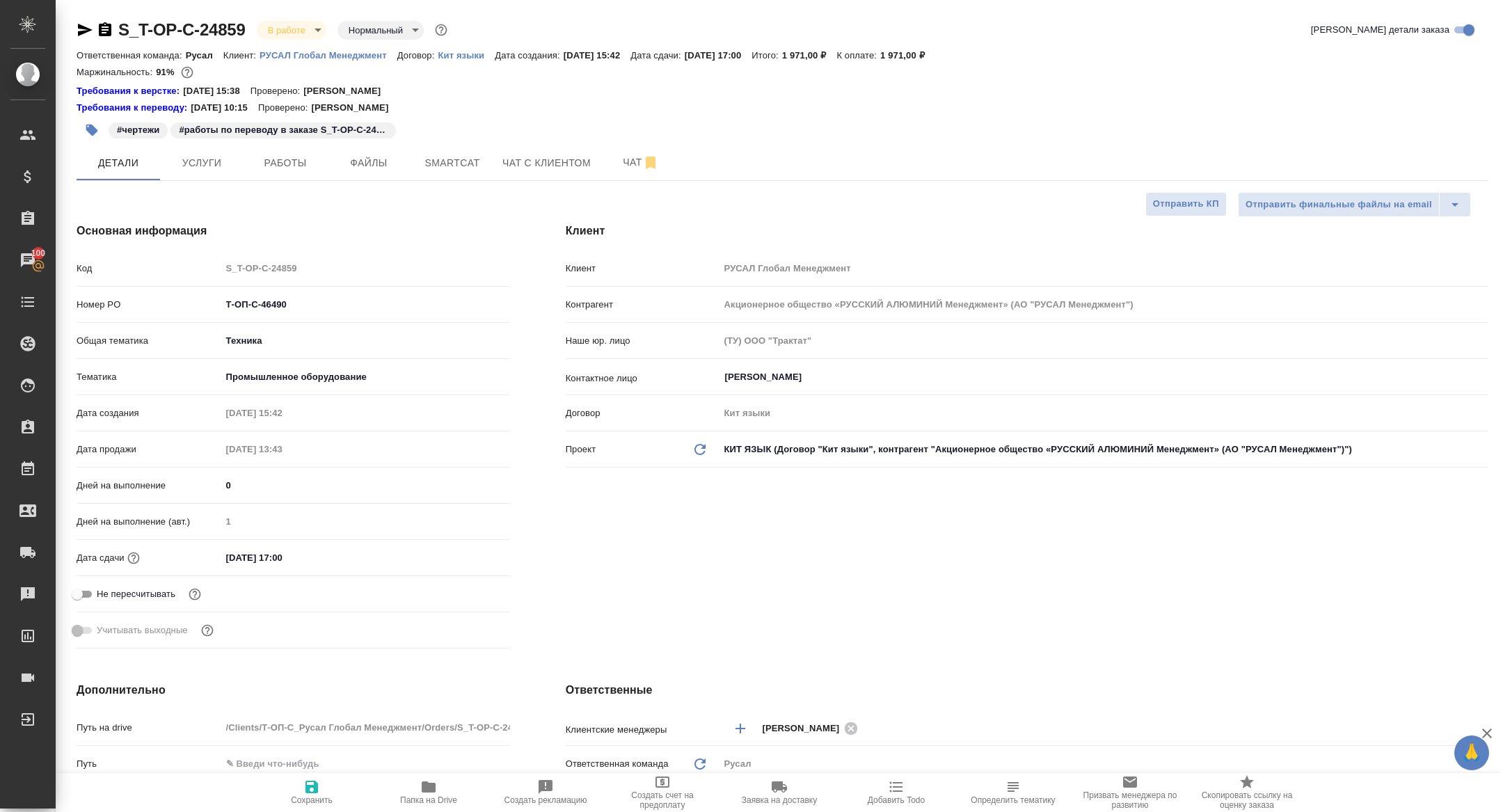
type textarea "x"
click at [281, 182] on div "S_T-OP-C-24859 В работе inProgress Нормальный normal Кратко детали заказа Ответ…" at bounding box center [782, 767] width 1426 height 1535
type textarea "x"
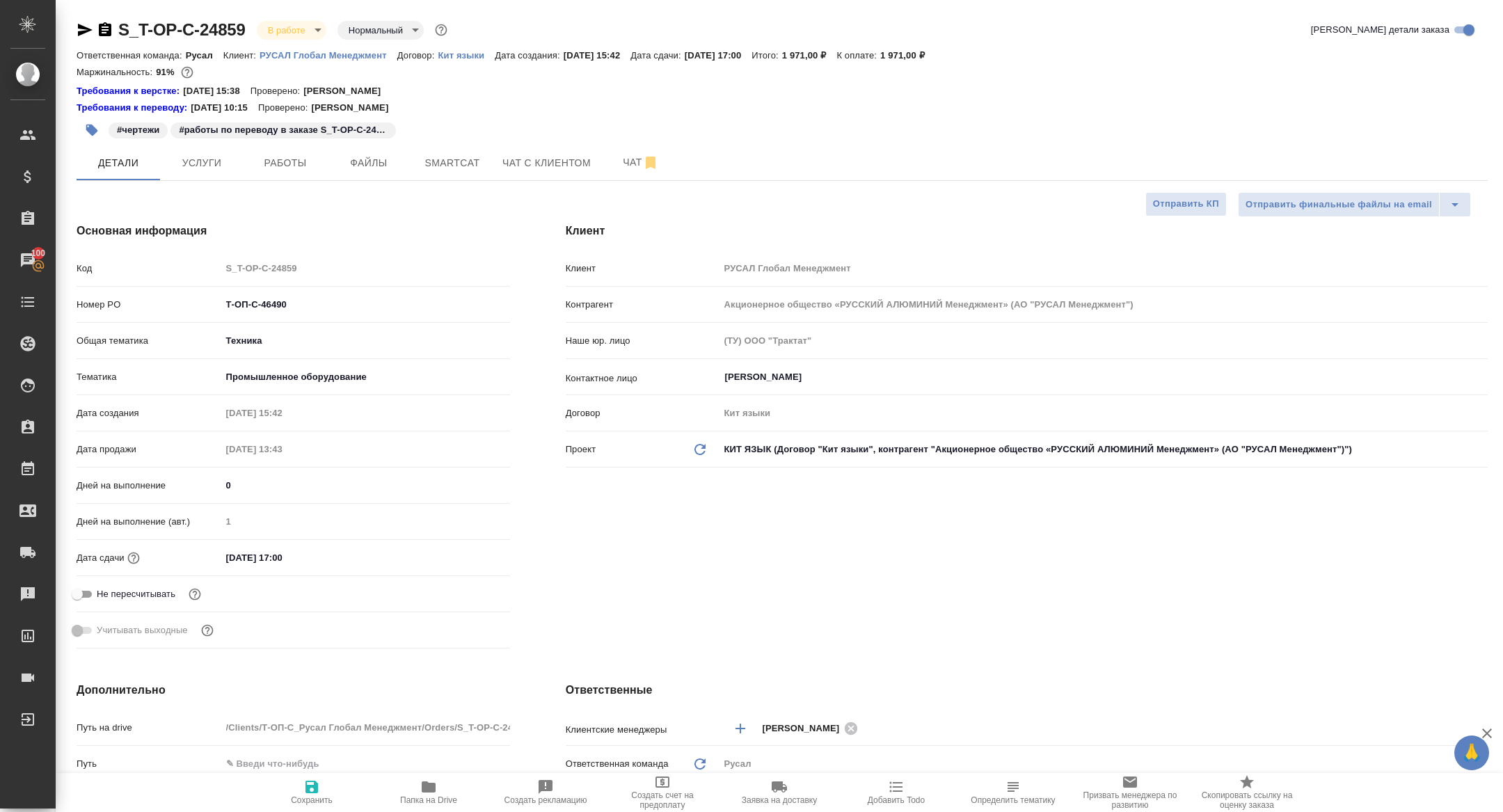
type textarea "x"
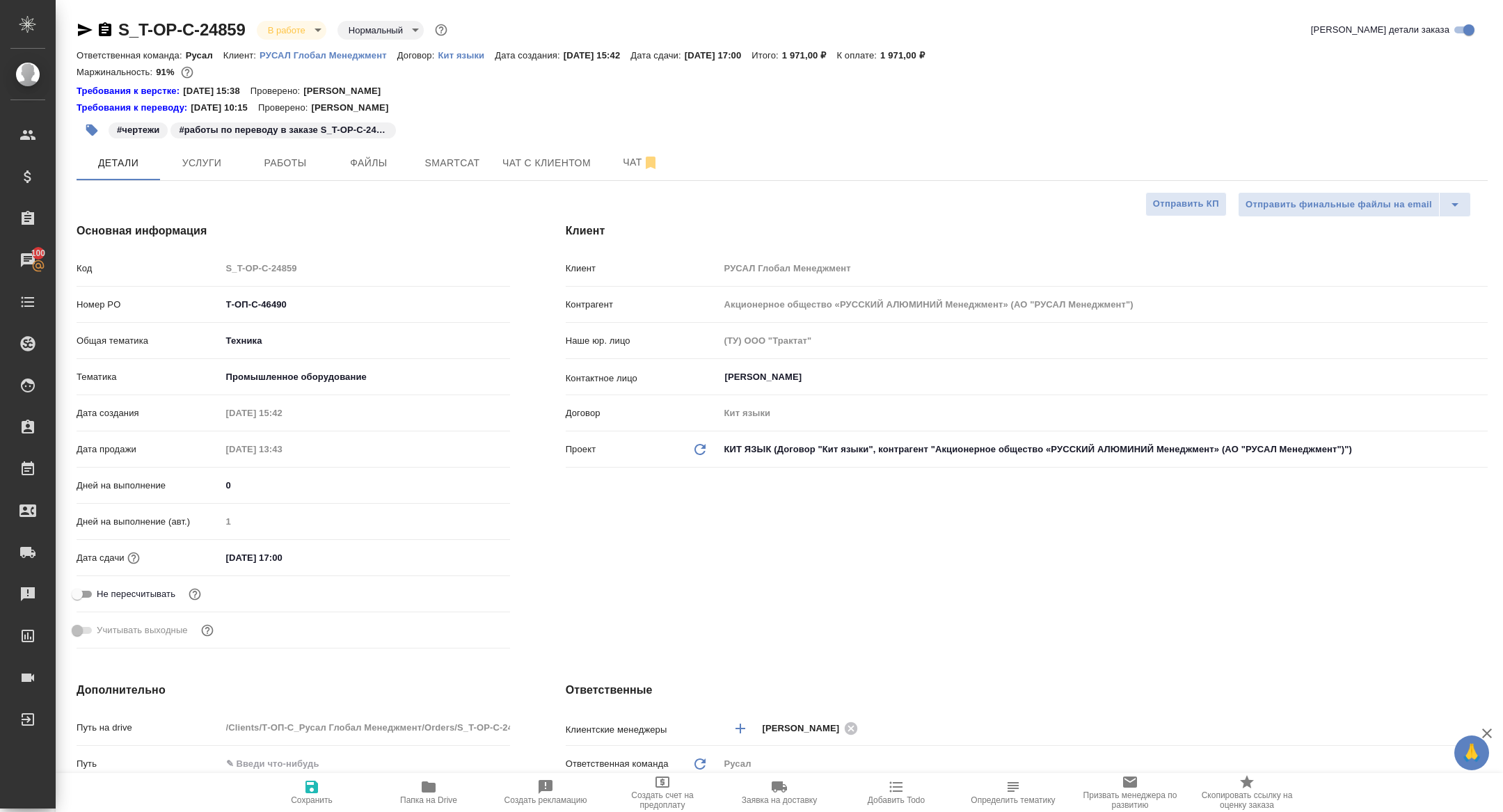
type textarea "x"
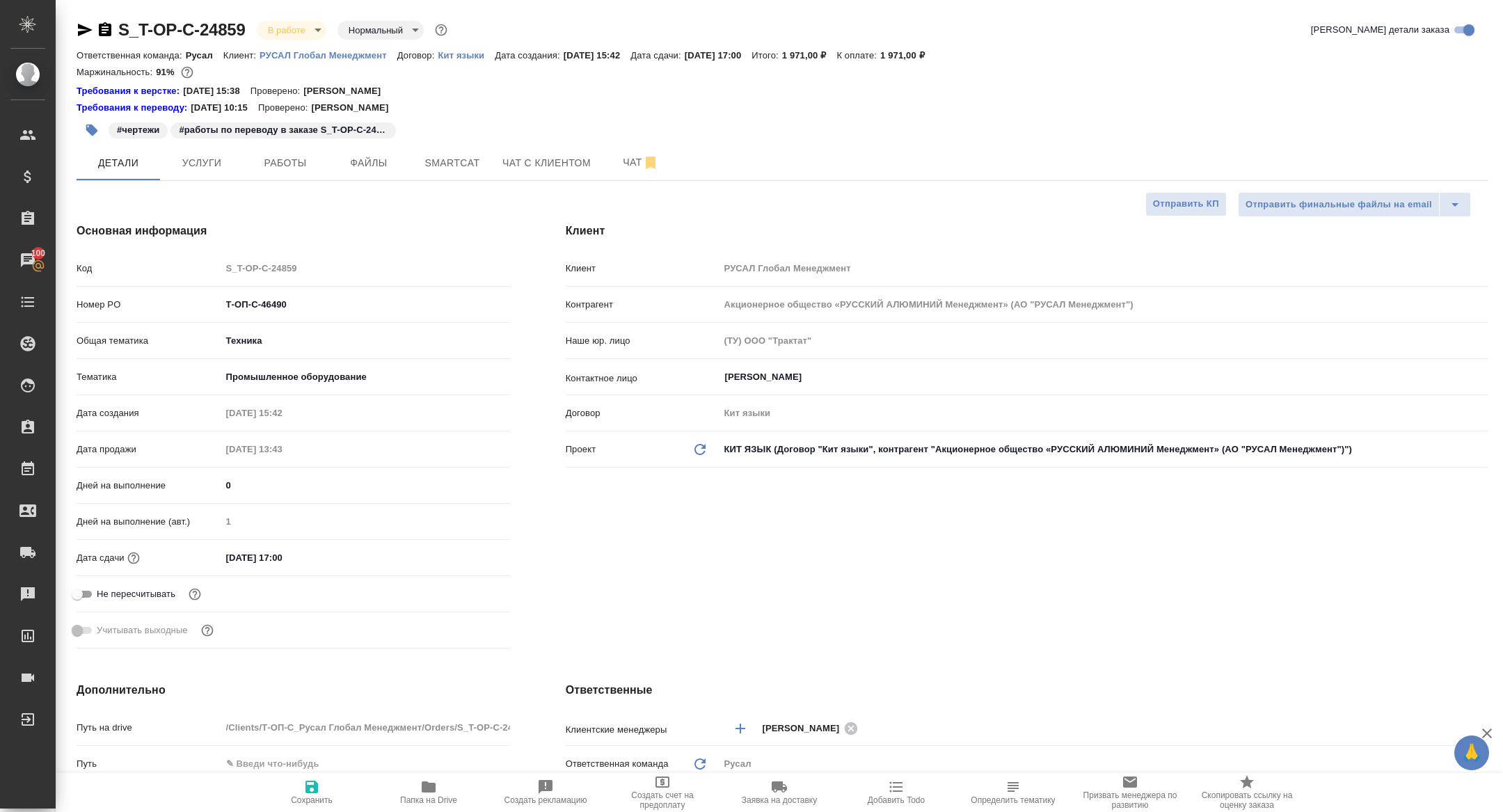
type textarea "x"
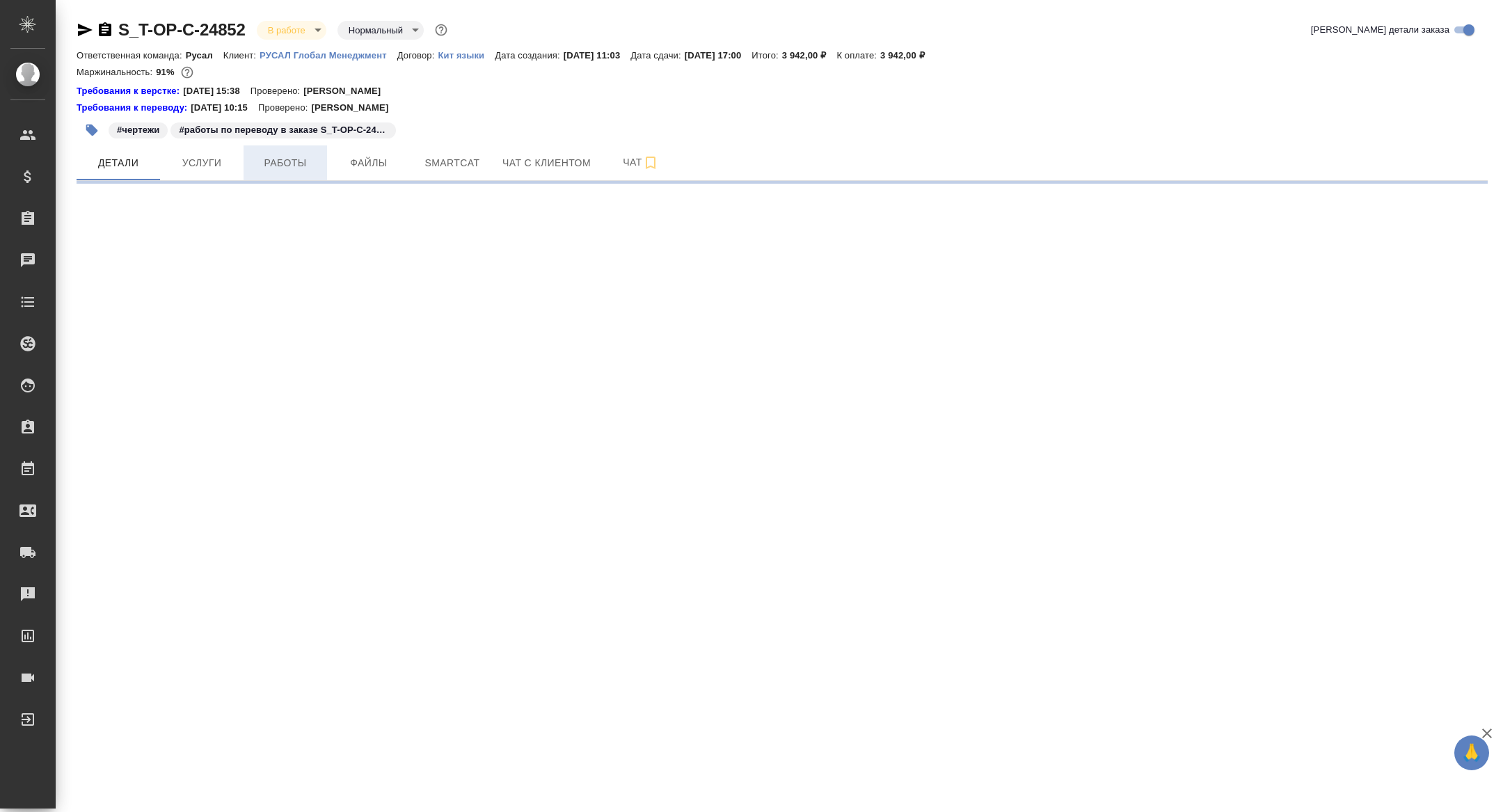
click at [269, 168] on span "Работы" at bounding box center [285, 164] width 67 height 18
select select "RU"
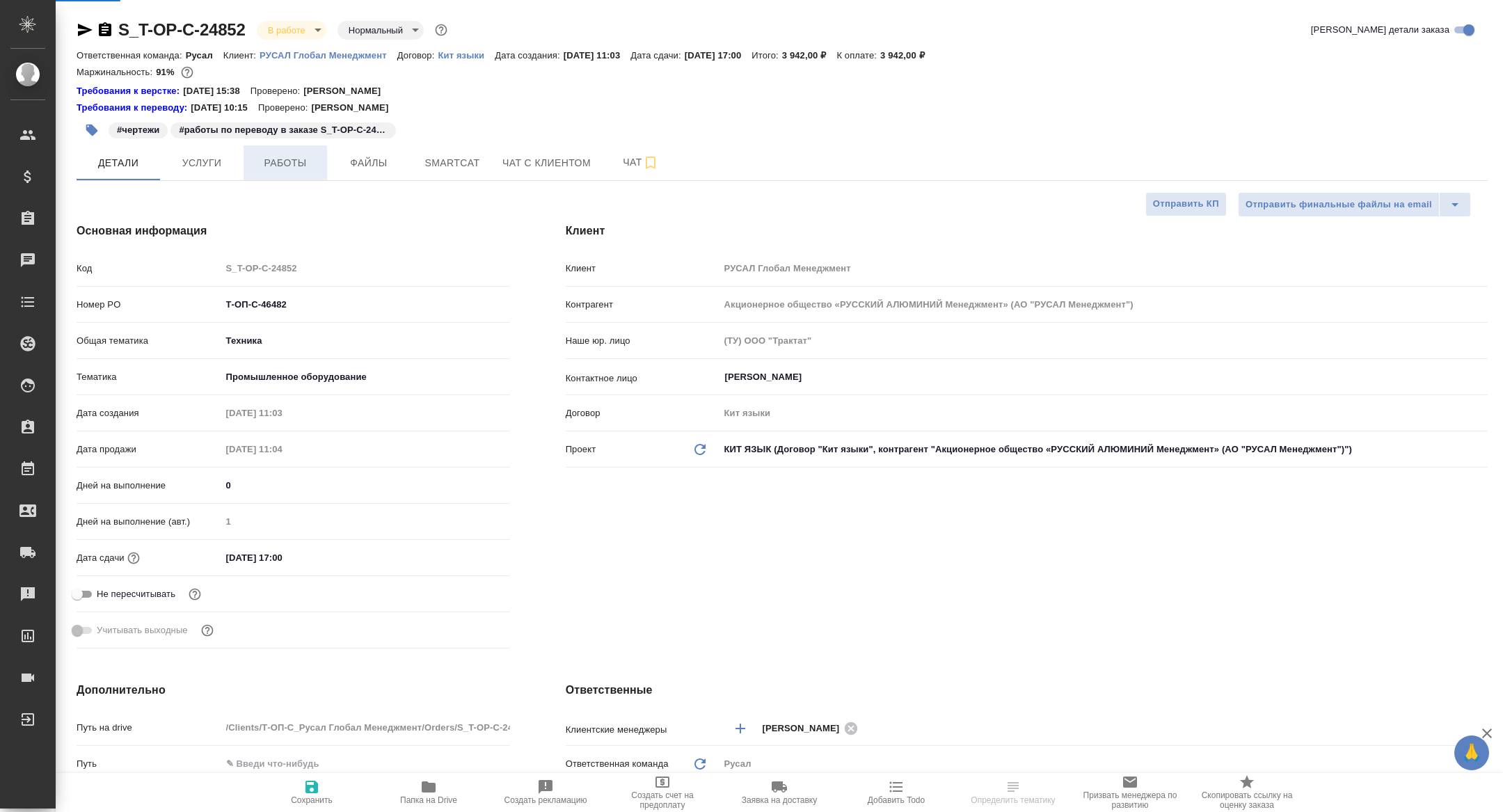
type textarea "x"
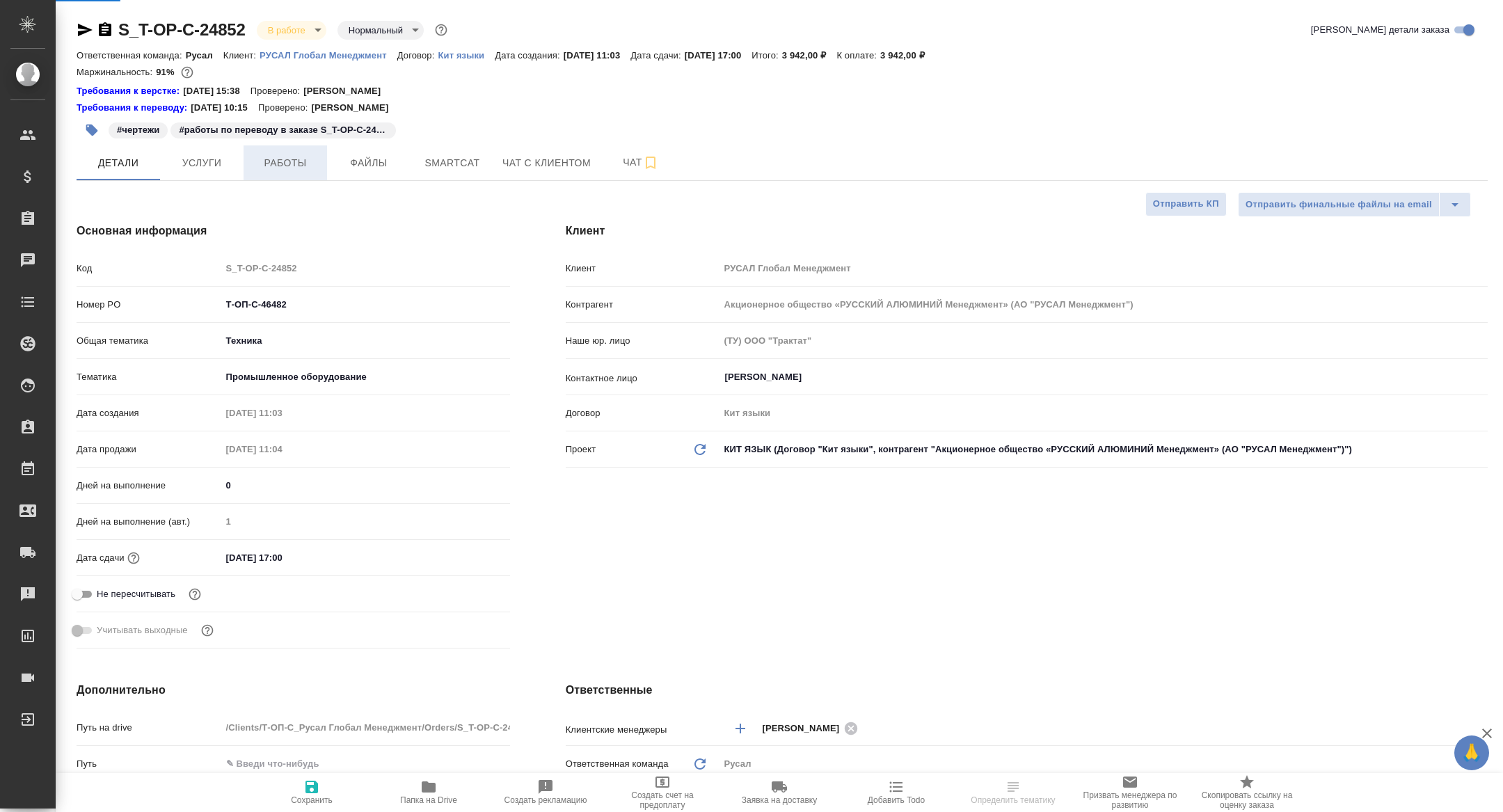
type textarea "x"
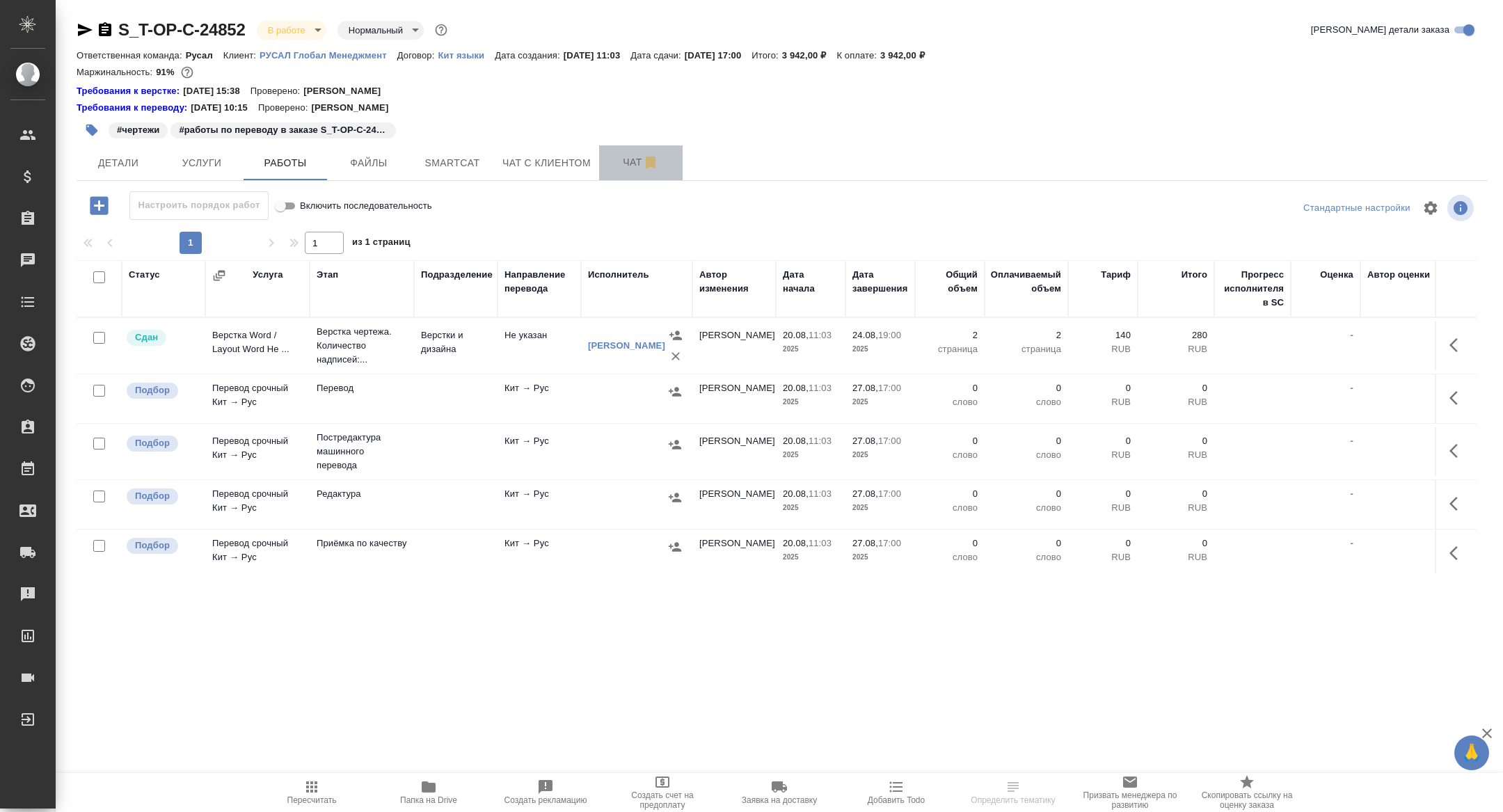
click at [617, 162] on span "Чат" at bounding box center [640, 163] width 67 height 18
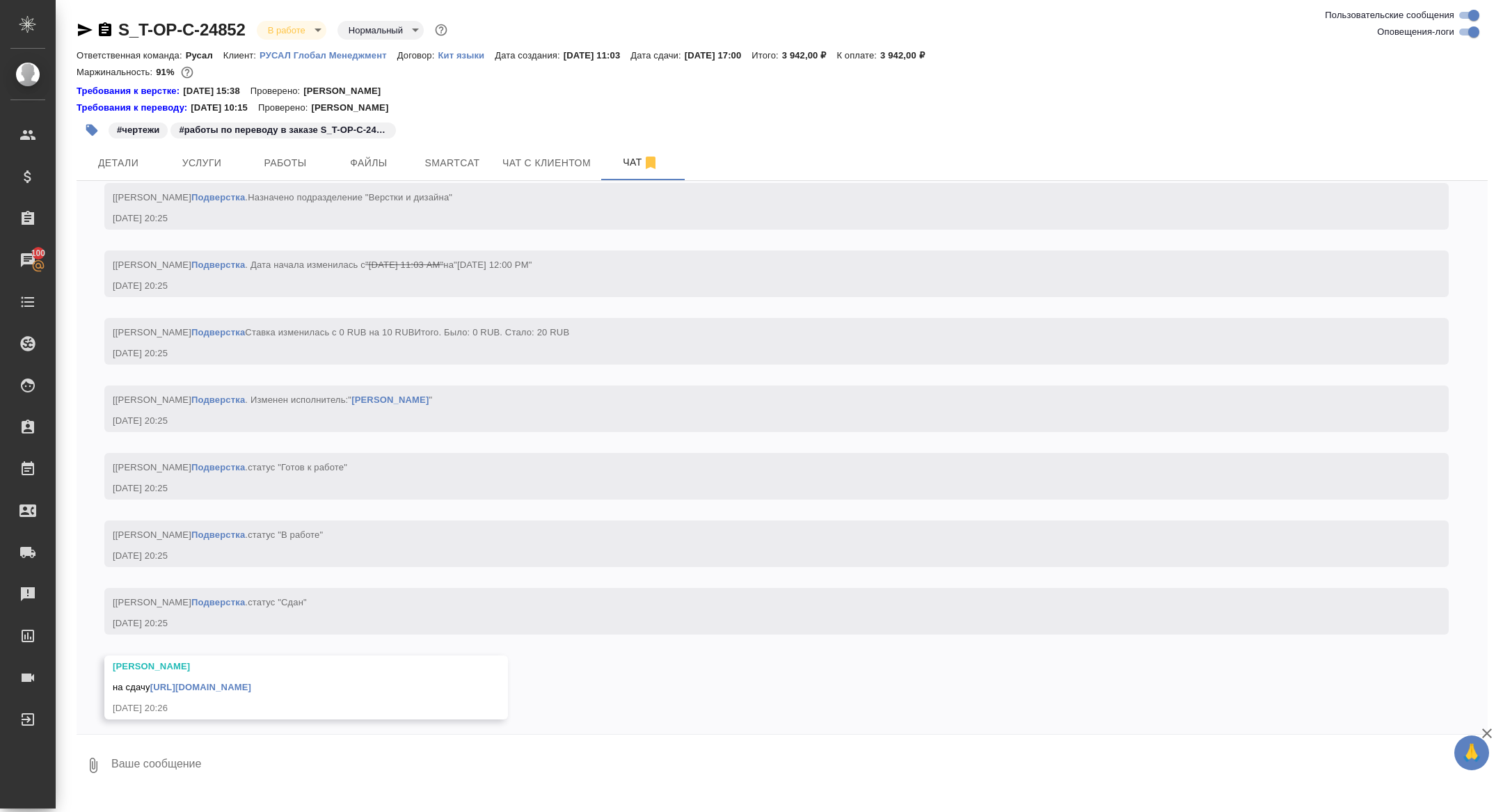
scroll to position [3940, 0]
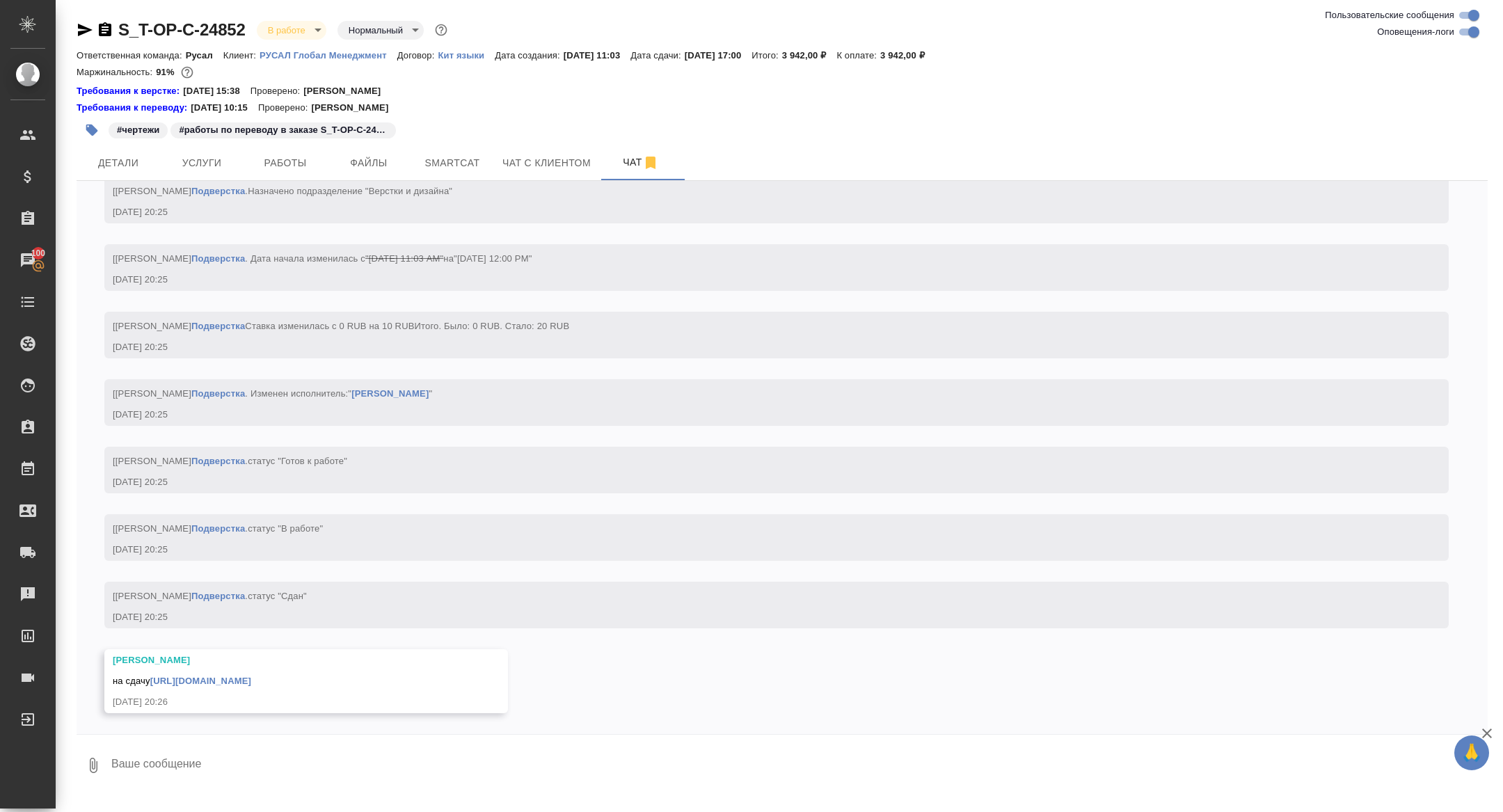
click at [244, 685] on link "https://drive.awatera.com/f/10150862" at bounding box center [200, 681] width 101 height 10
click at [129, 160] on span "Детали" at bounding box center [118, 164] width 67 height 18
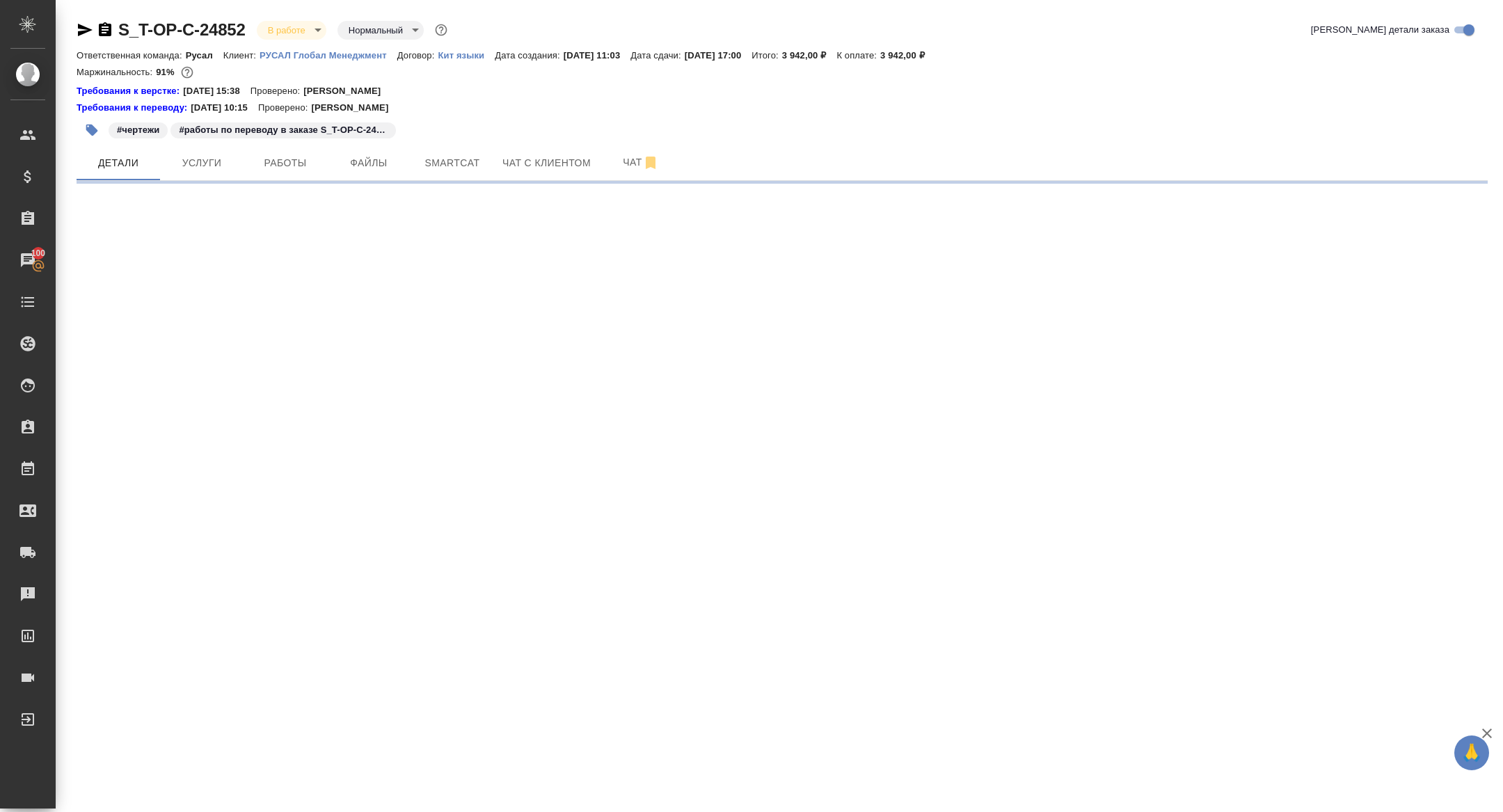
select select "RU"
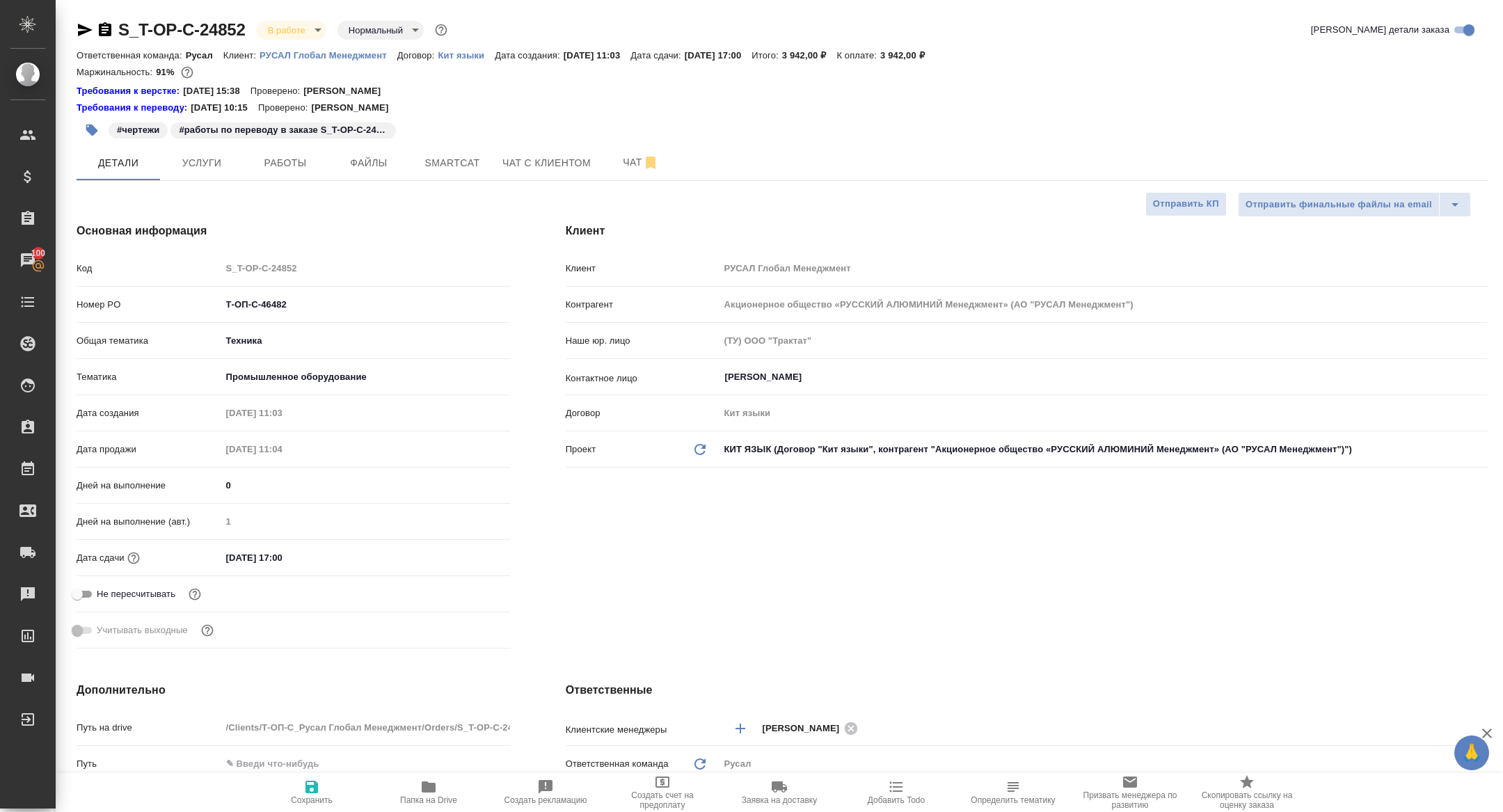
type textarea "x"
drag, startPoint x: 302, startPoint y: 307, endPoint x: 171, endPoint y: 307, distance: 131.0
click at [171, 307] on div "Номер PO Т-ОП-С-46482" at bounding box center [293, 305] width 434 height 24
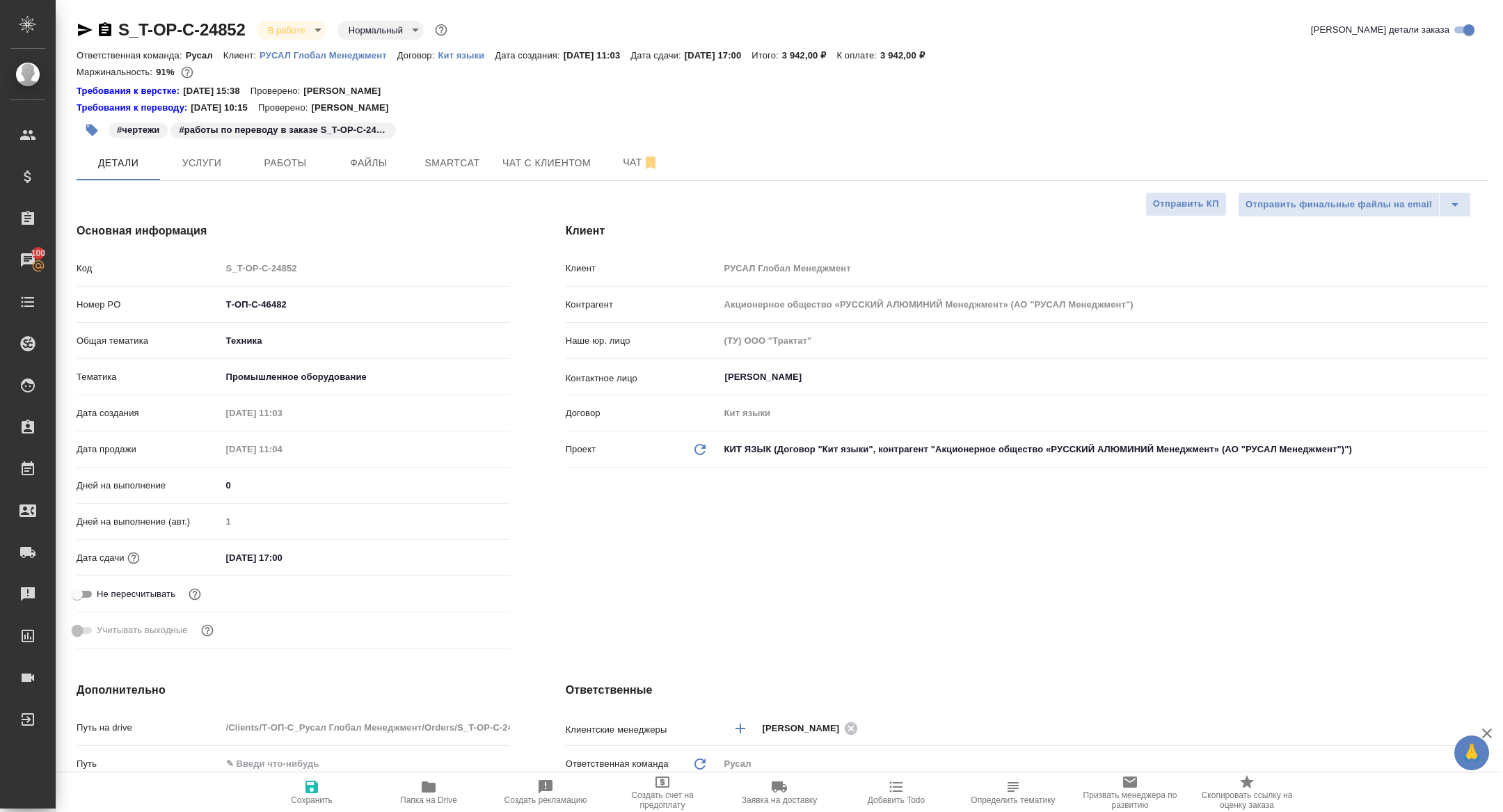
type textarea "x"
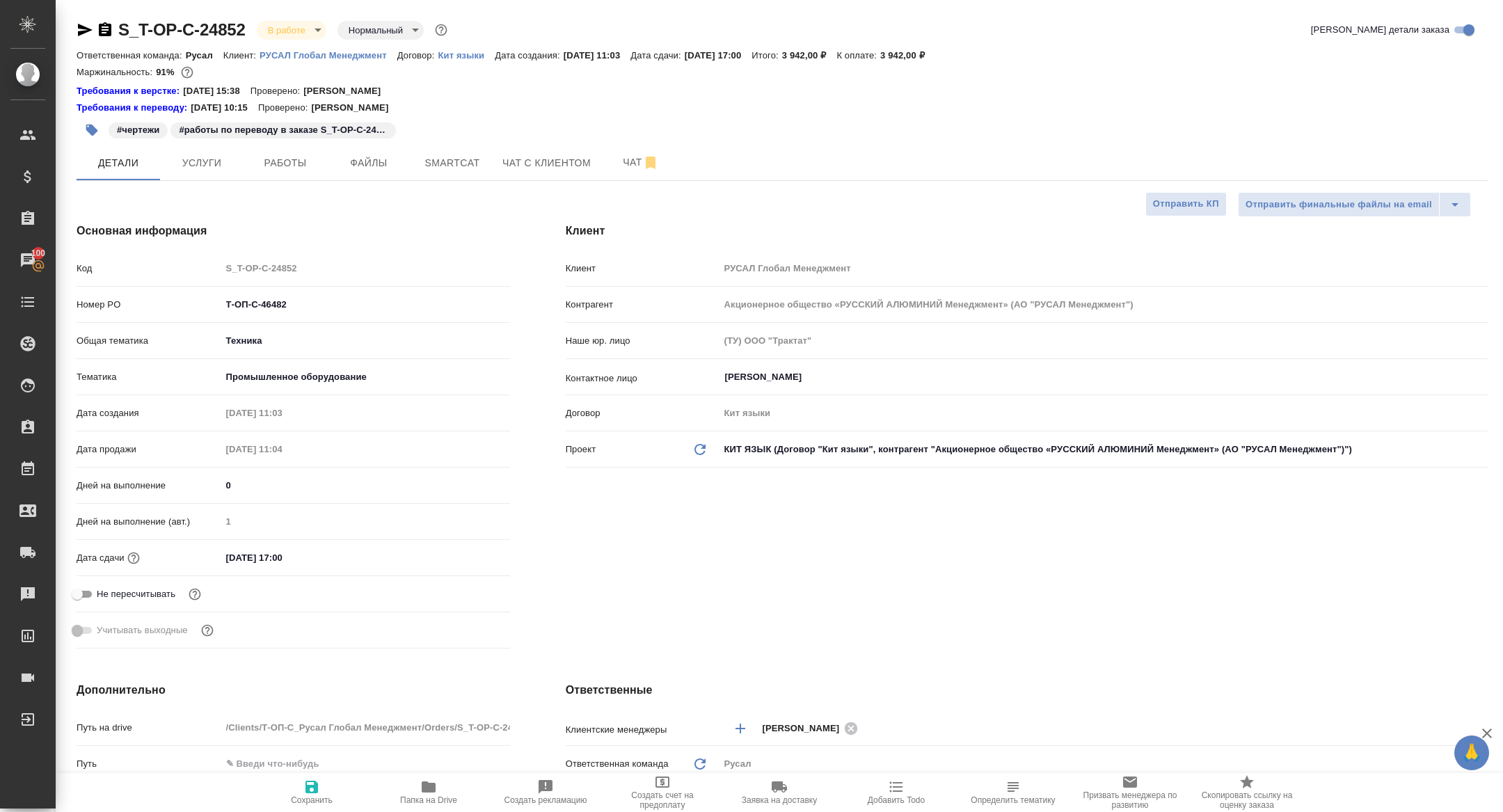
type textarea "x"
click at [297, 21] on body "🙏 .cls-1 fill:#fff; AWATERA Zhuravleva Alexandra Клиенты Спецификации Заказы 10…" at bounding box center [751, 406] width 1503 height 812
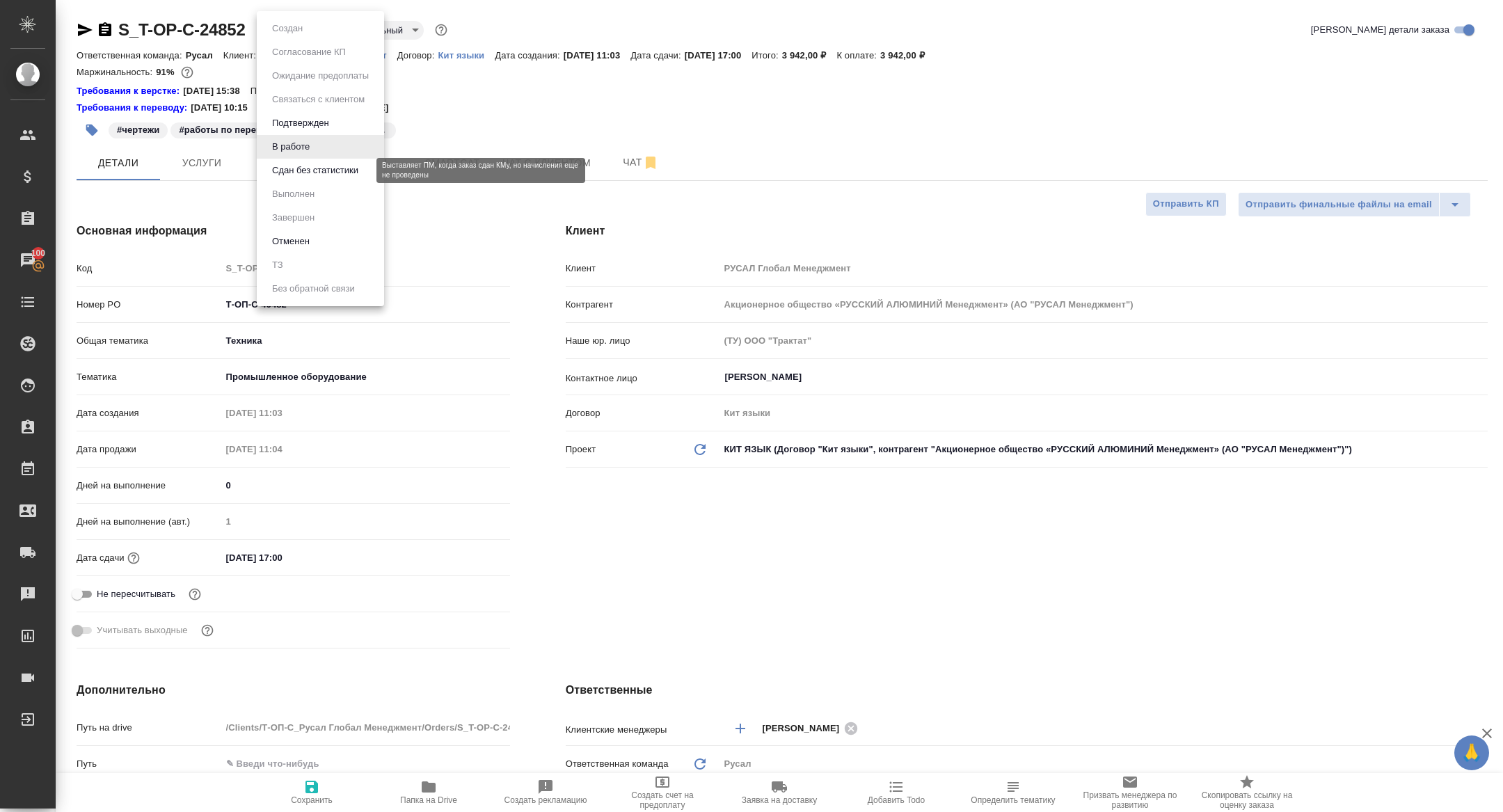
click at [297, 174] on button "Сдан без статистики" at bounding box center [315, 170] width 95 height 15
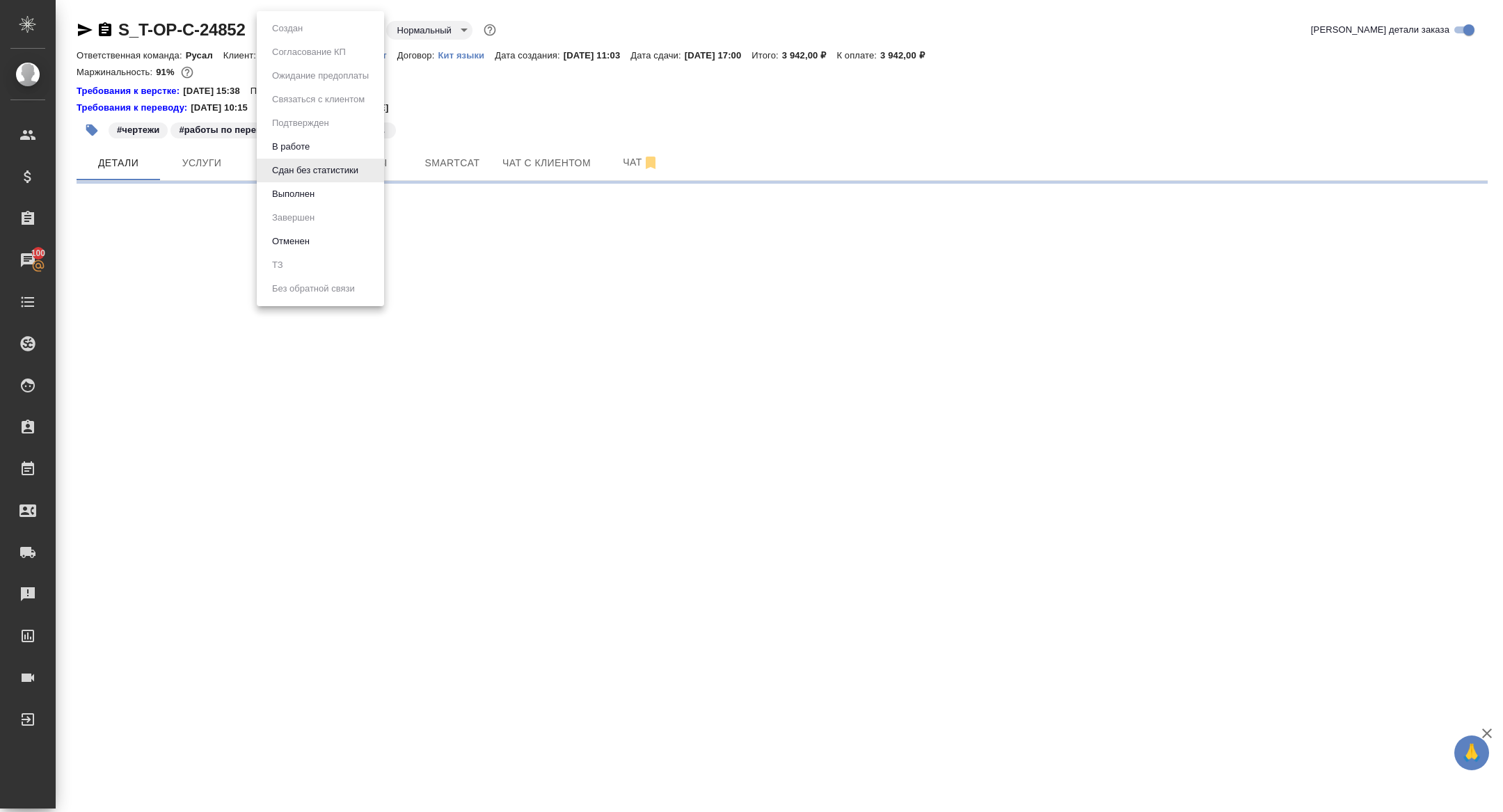
click at [281, 34] on body "🙏 .cls-1 fill:#fff; AWATERA Zhuravleva Alexandra Клиенты Спецификации Заказы 10…" at bounding box center [751, 406] width 1503 height 812
select select "RU"
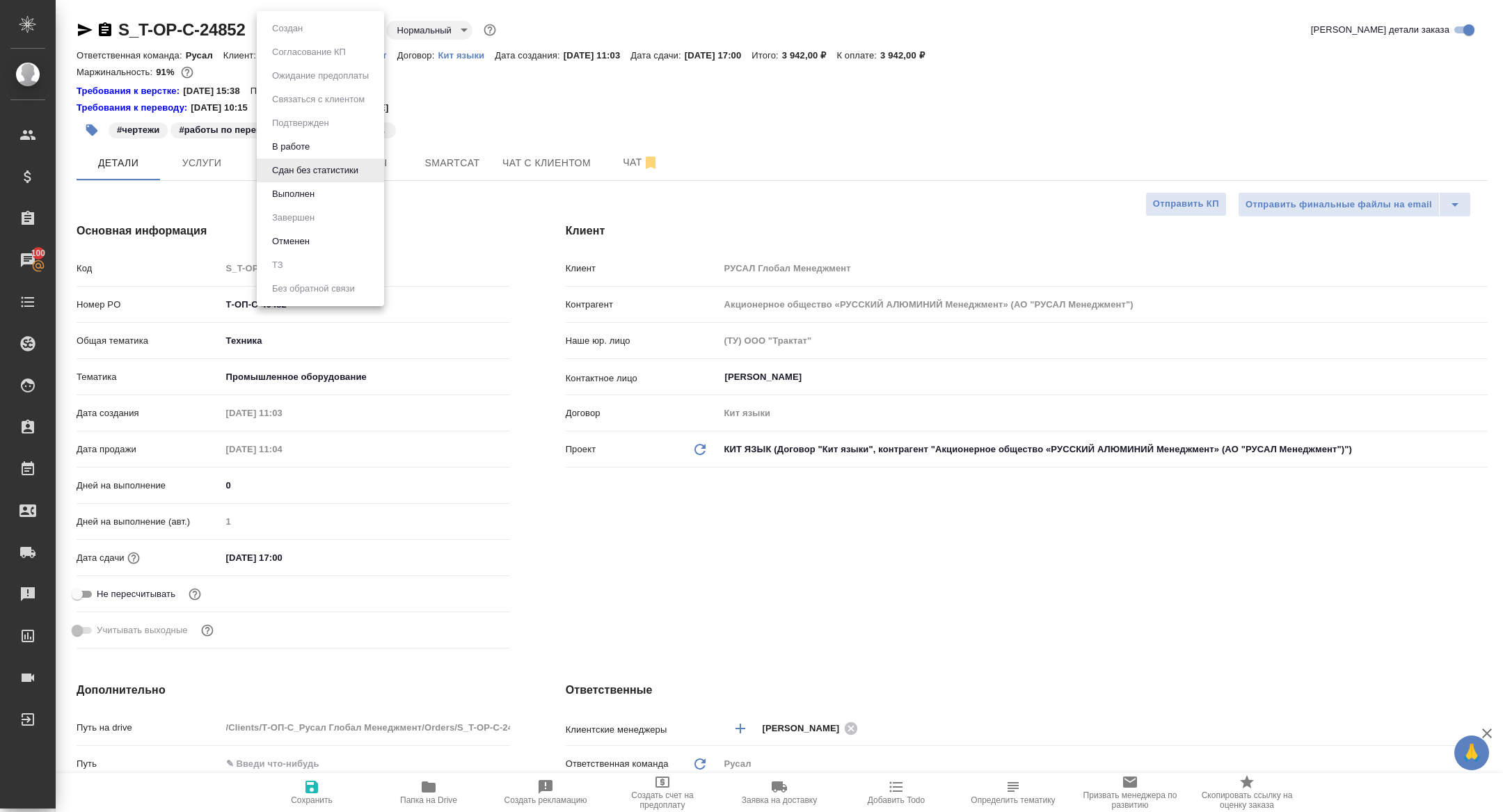
type textarea "x"
click at [289, 188] on button "Выполнен" at bounding box center [293, 194] width 51 height 15
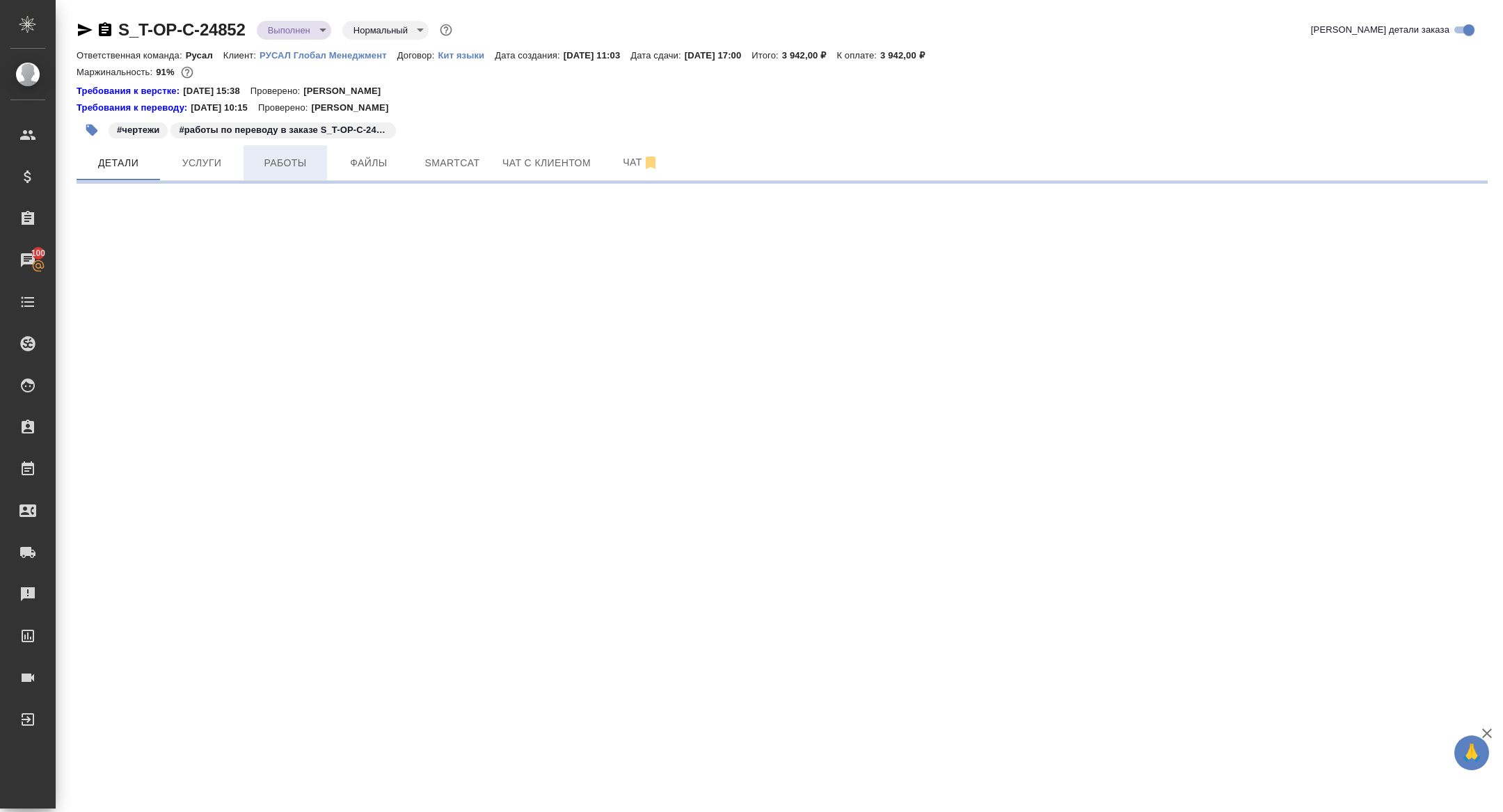
click at [281, 164] on span "Работы" at bounding box center [285, 164] width 67 height 18
select select "RU"
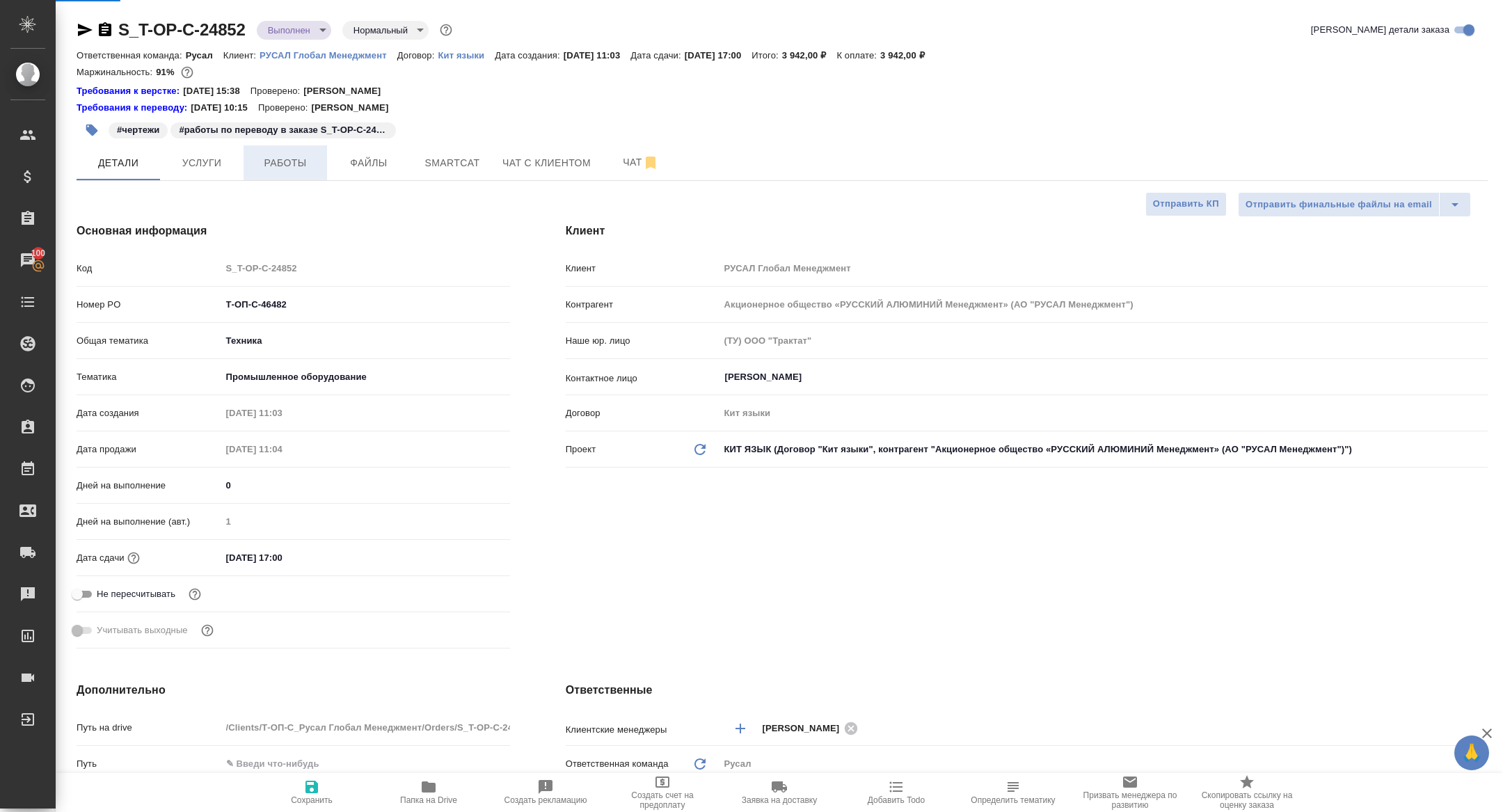
type textarea "x"
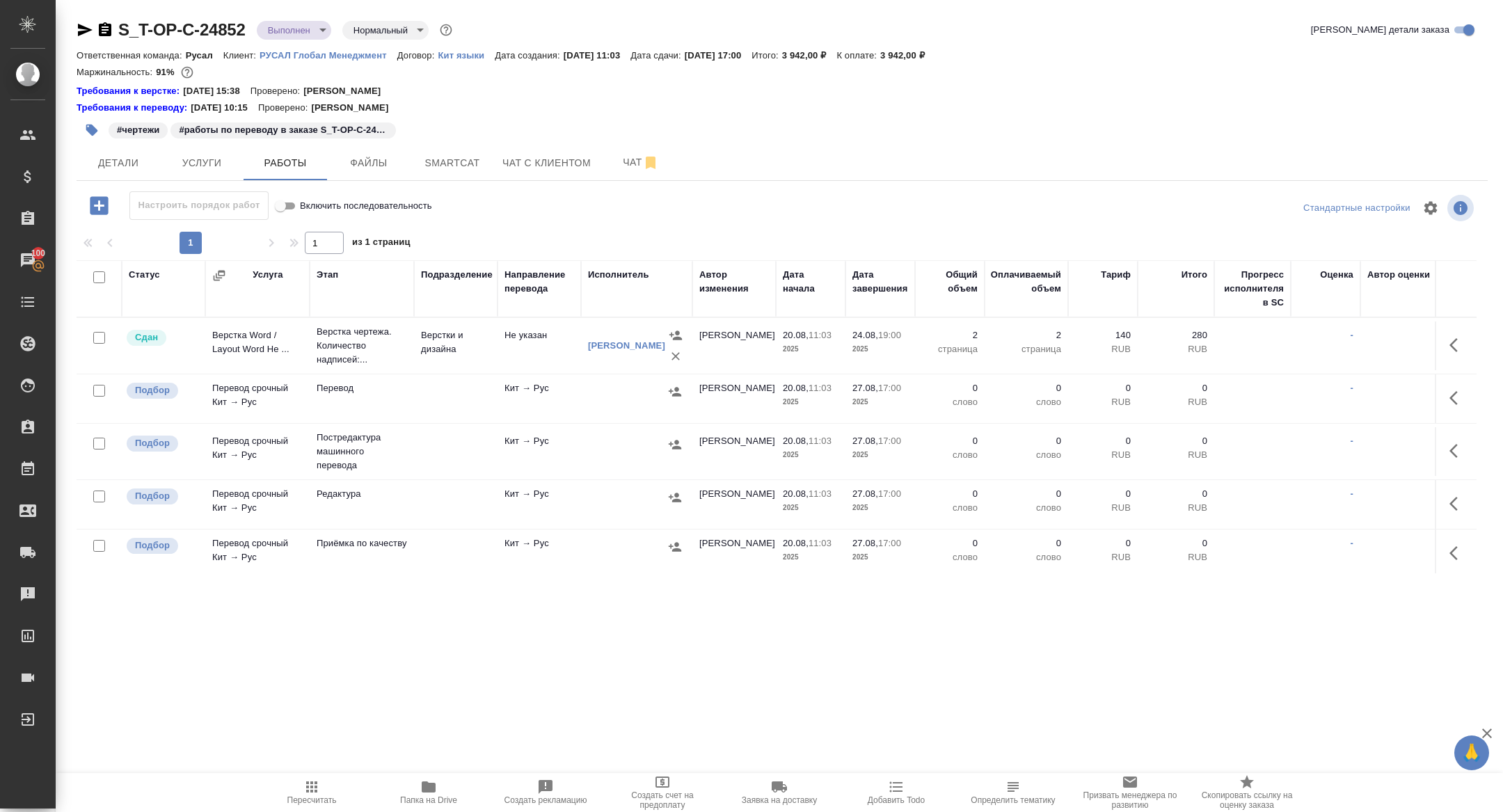
click at [99, 277] on input "checkbox" at bounding box center [99, 277] width 12 height 12
checkbox input "true"
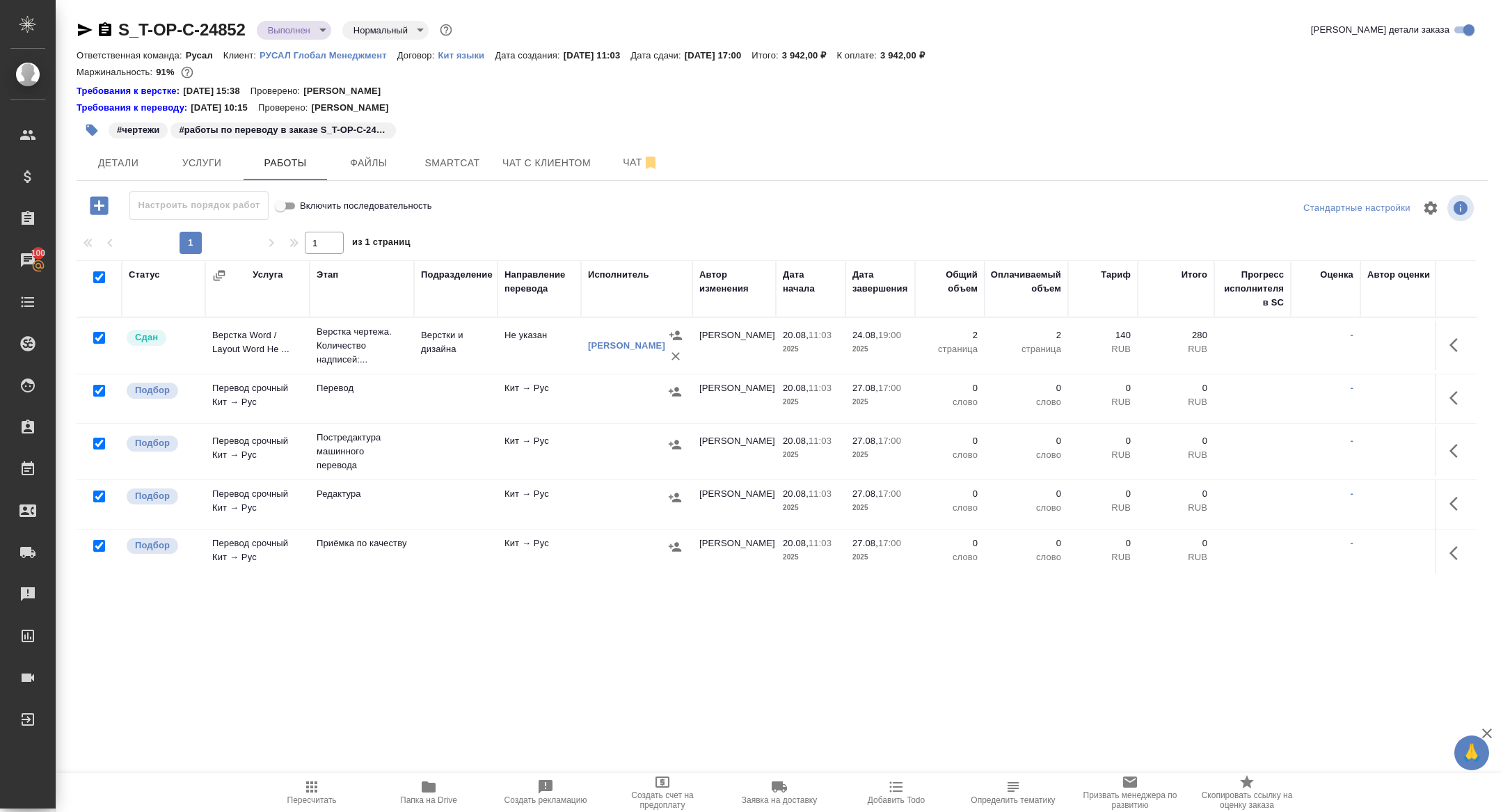
checkbox input "true"
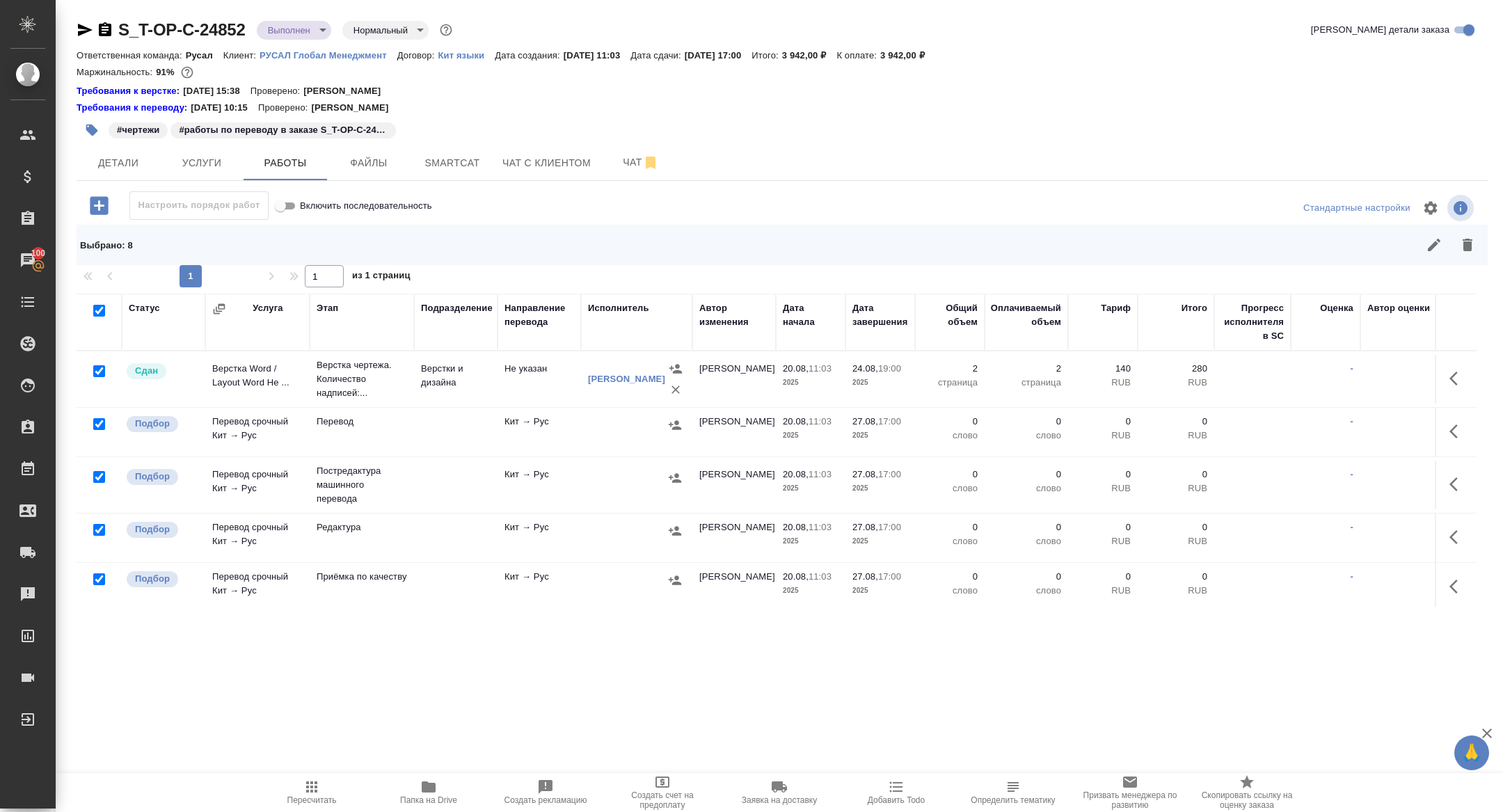
click at [101, 372] on input "checkbox" at bounding box center [99, 371] width 12 height 12
checkbox input "false"
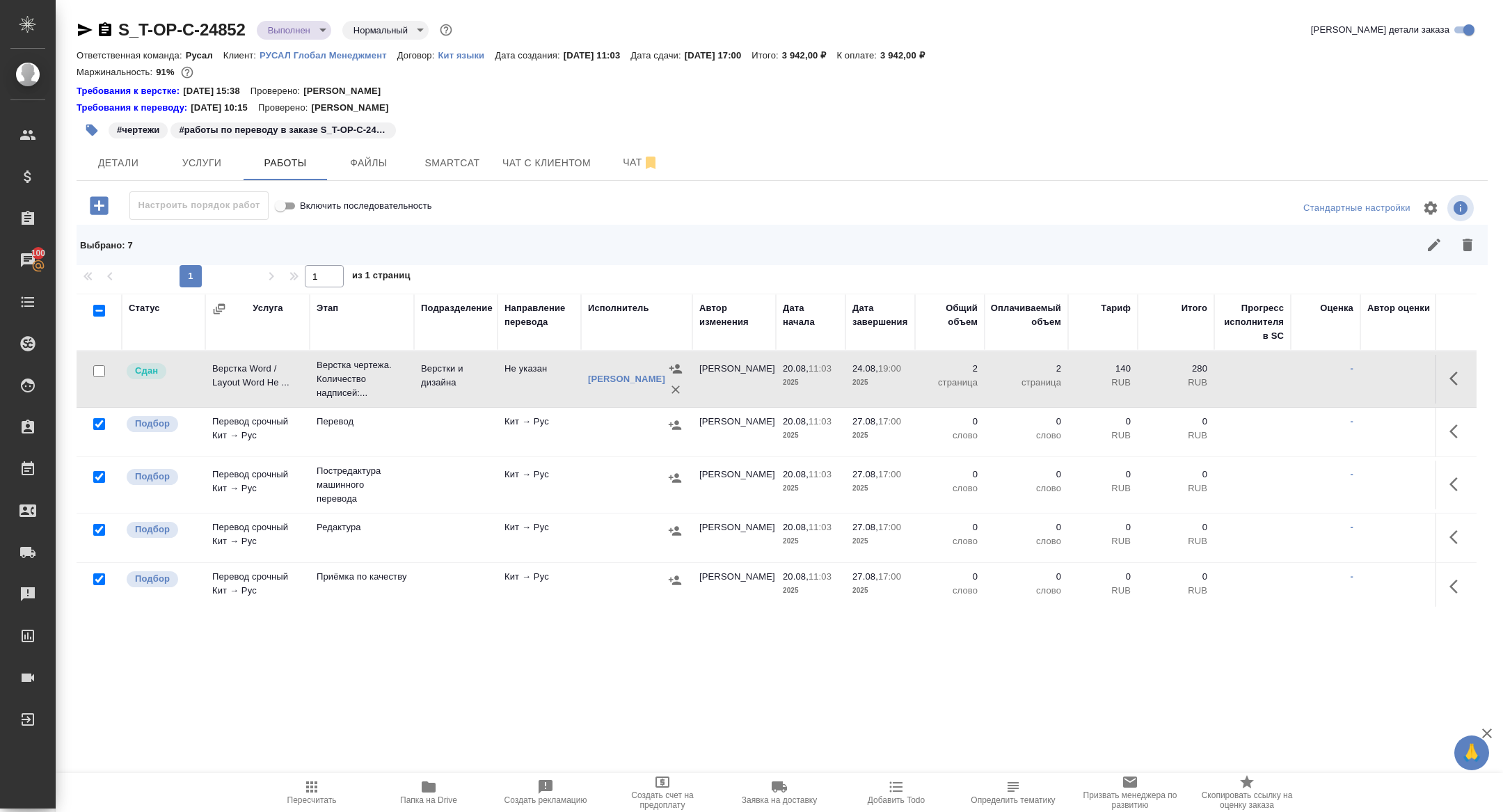
scroll to position [159, 0]
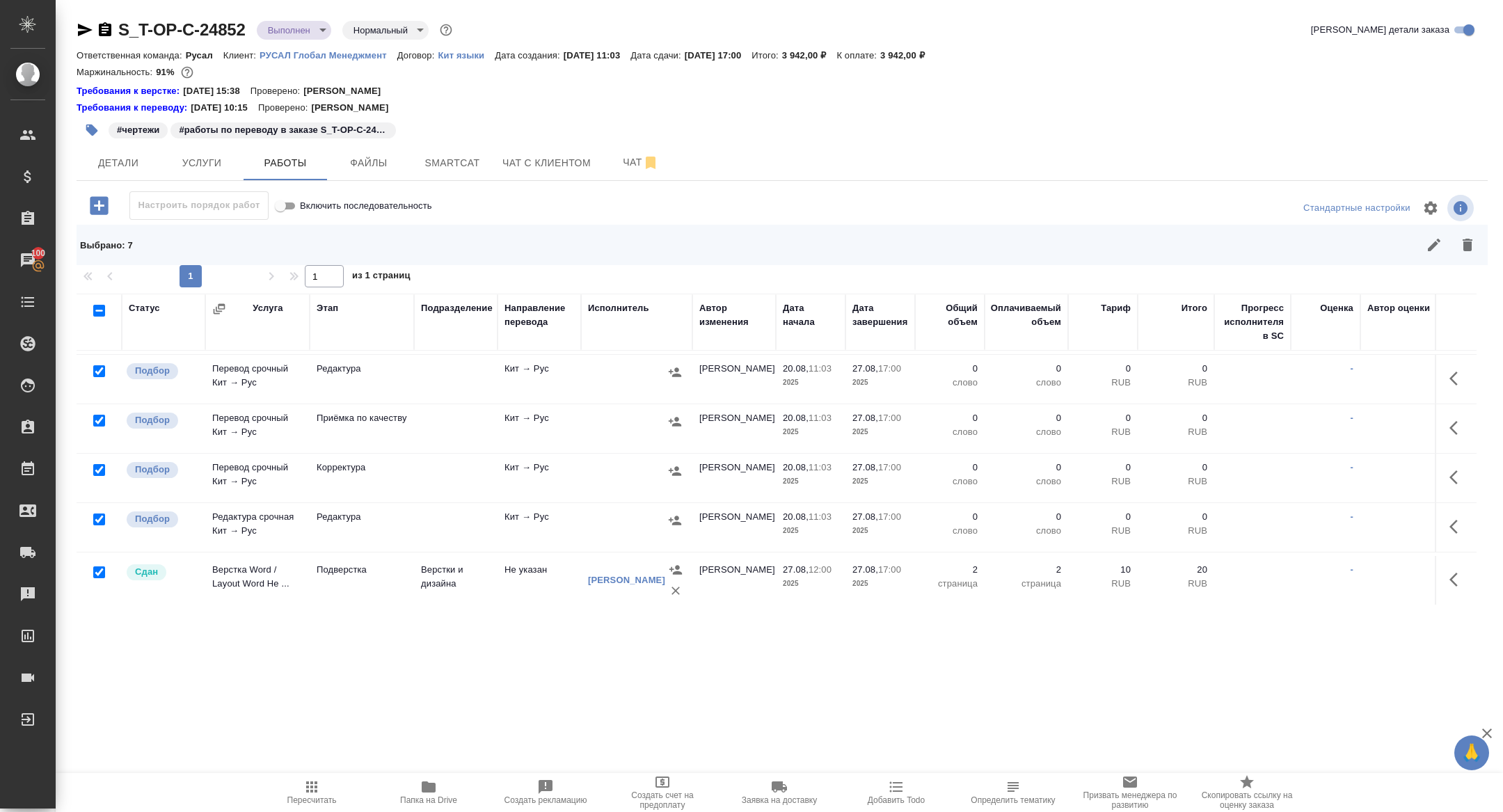
click at [96, 566] on input "checkbox" at bounding box center [99, 572] width 12 height 12
checkbox input "false"
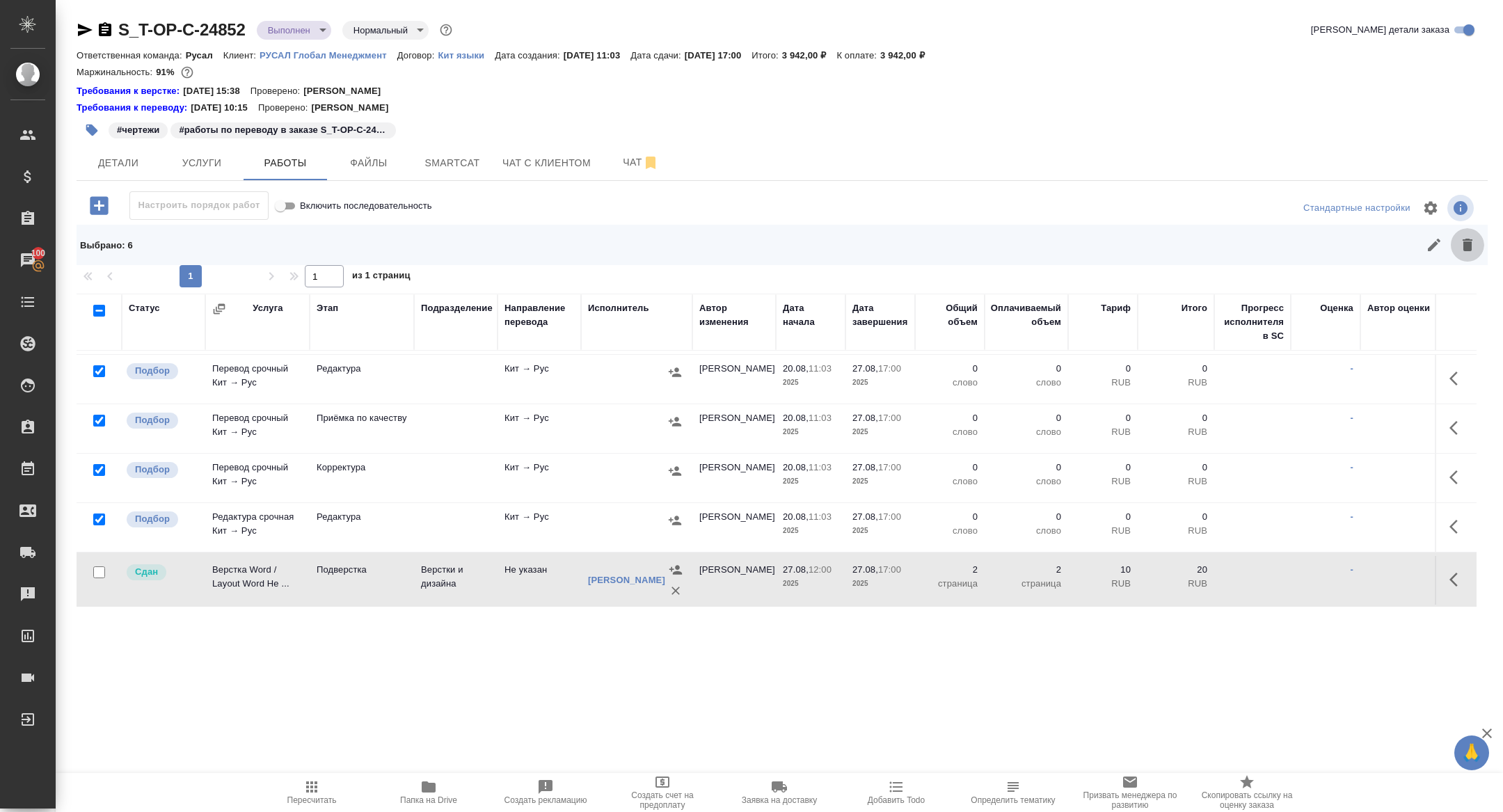
click at [1475, 244] on button "button" at bounding box center [1467, 245] width 34 height 34
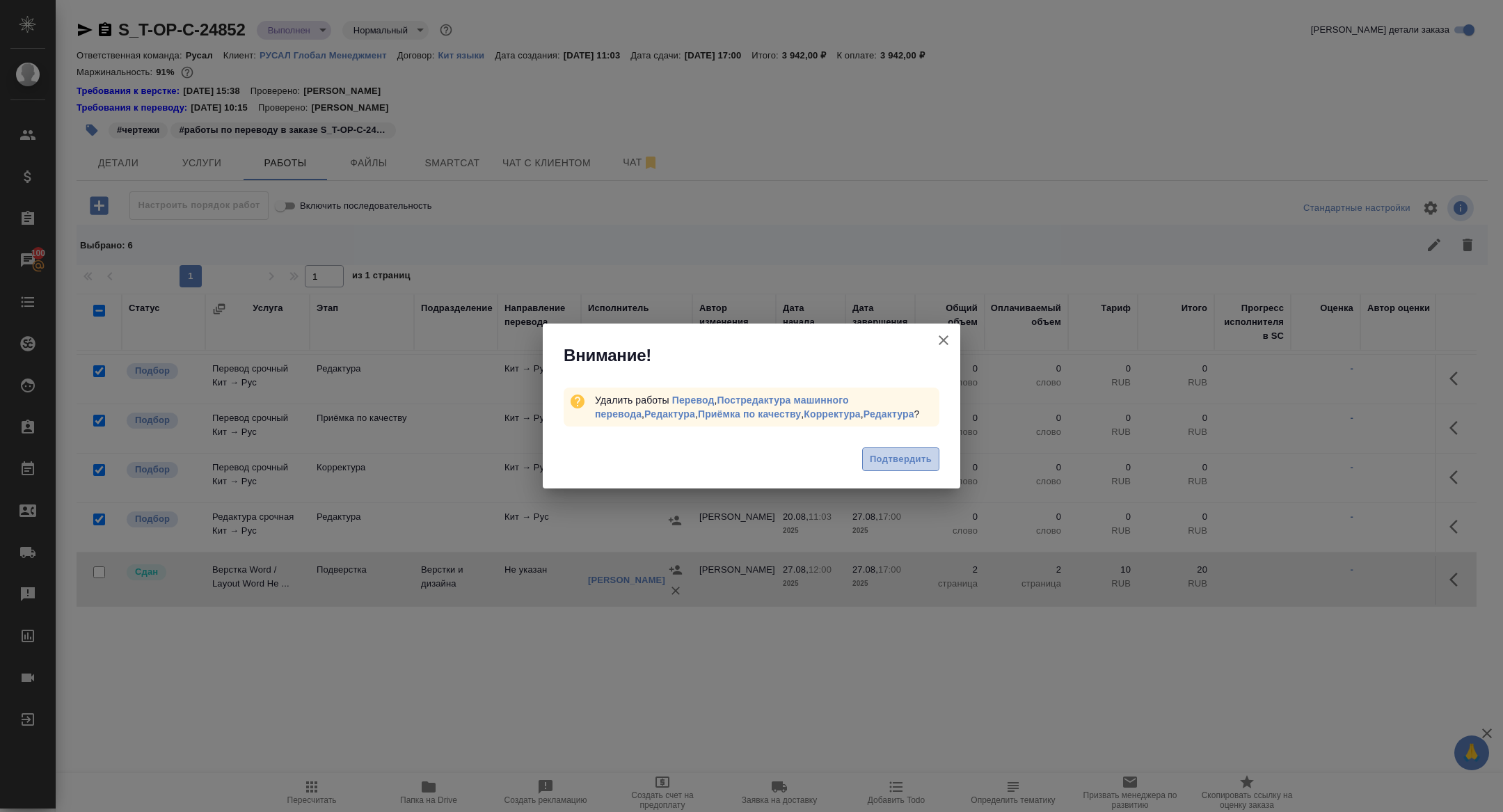
click at [907, 457] on span "Подтвердить" at bounding box center [900, 459] width 62 height 16
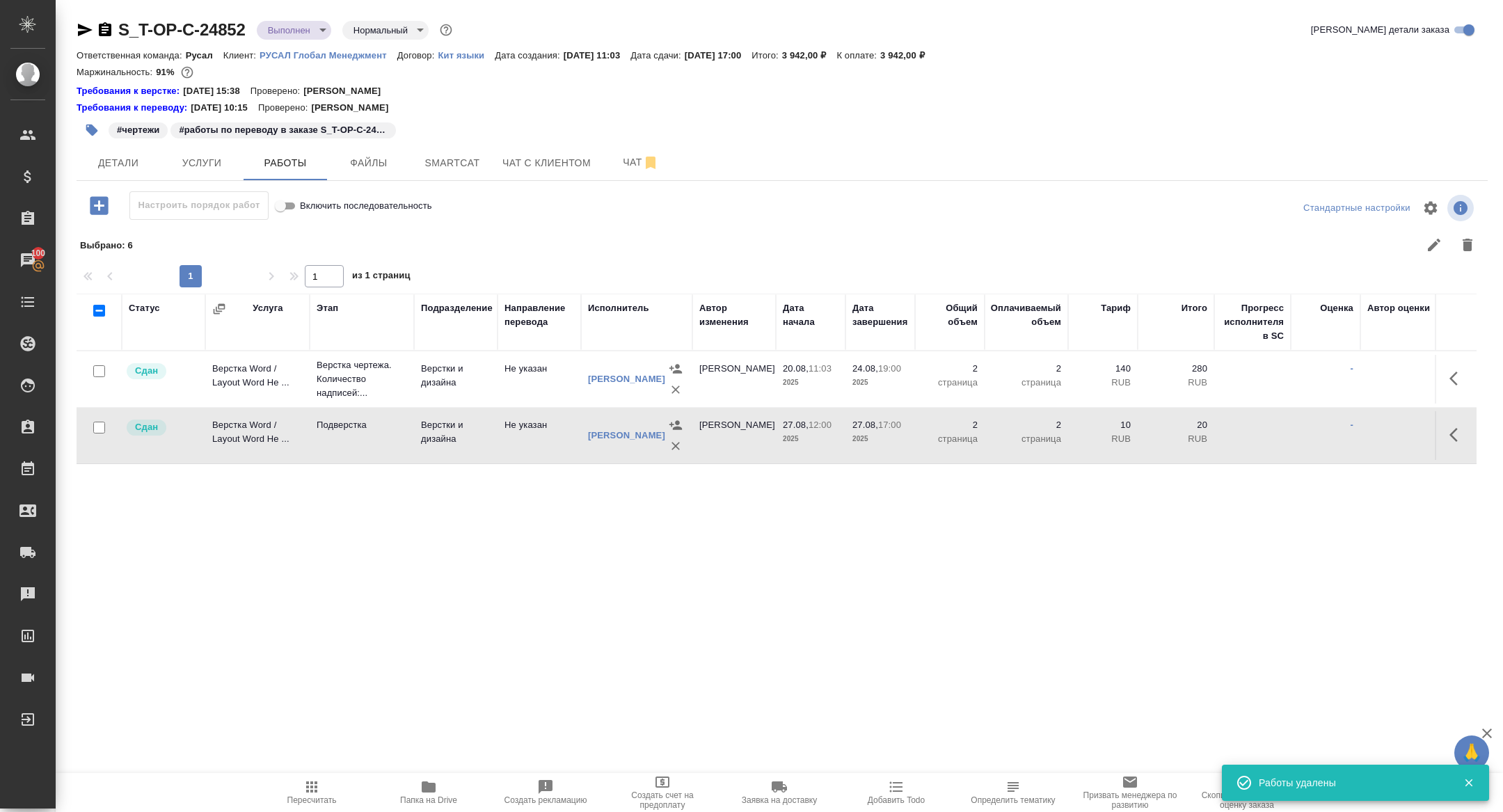
scroll to position [0, 0]
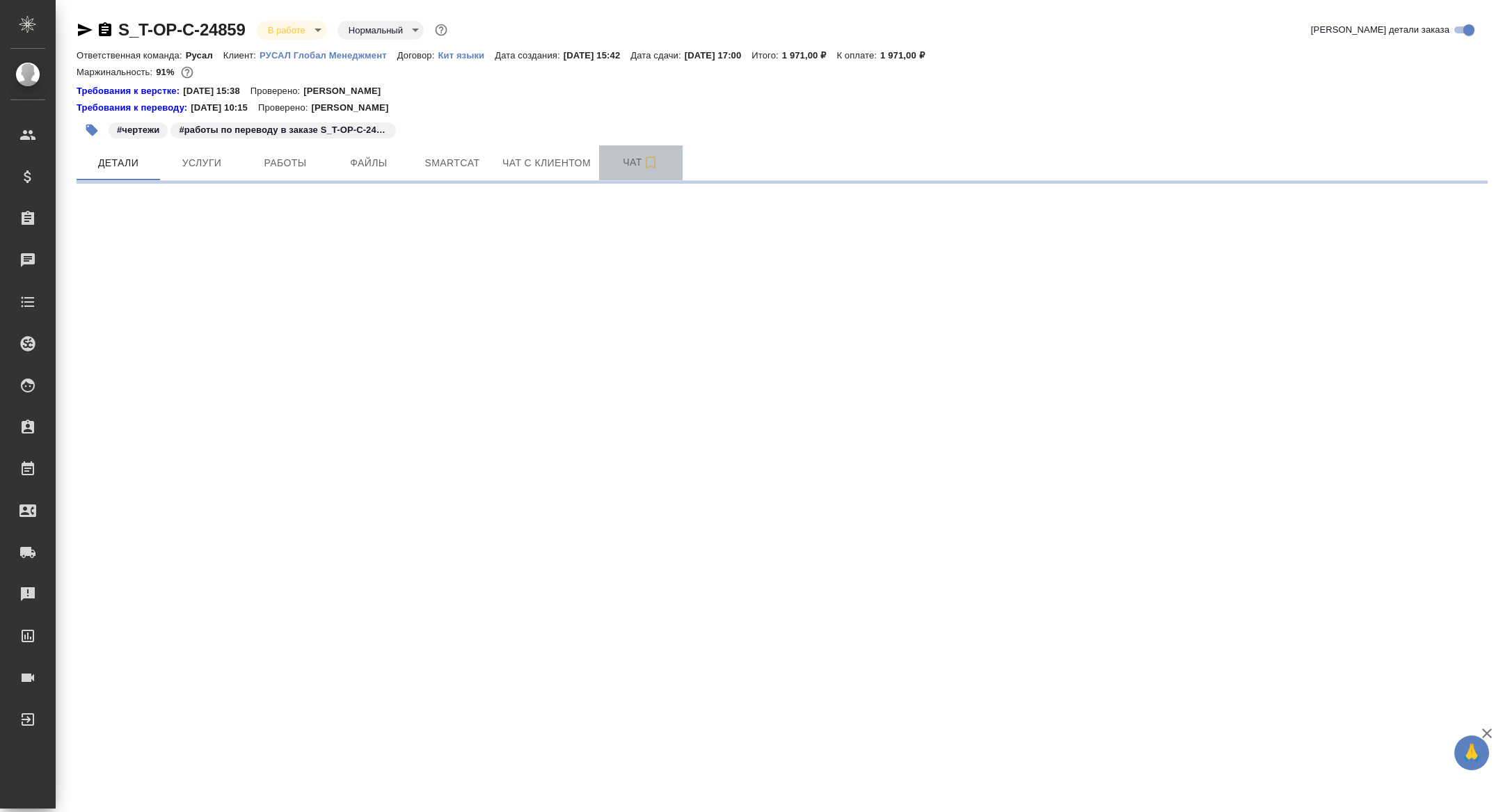
click at [636, 169] on span "Чат" at bounding box center [640, 163] width 67 height 18
select select "RU"
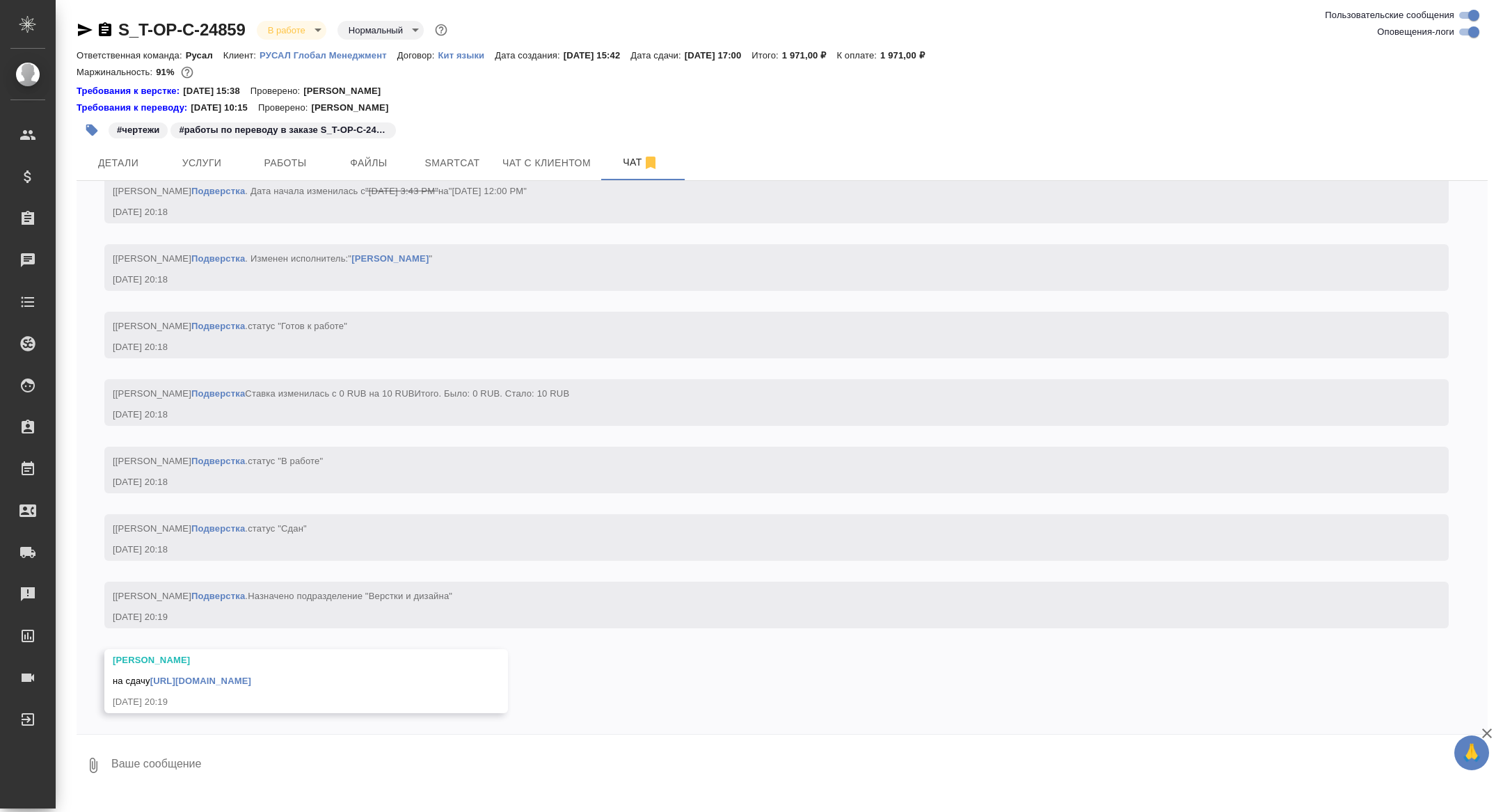
scroll to position [3541, 0]
click at [248, 680] on link "[URL][DOMAIN_NAME]" at bounding box center [200, 681] width 101 height 10
click at [123, 159] on span "Детали" at bounding box center [118, 164] width 67 height 18
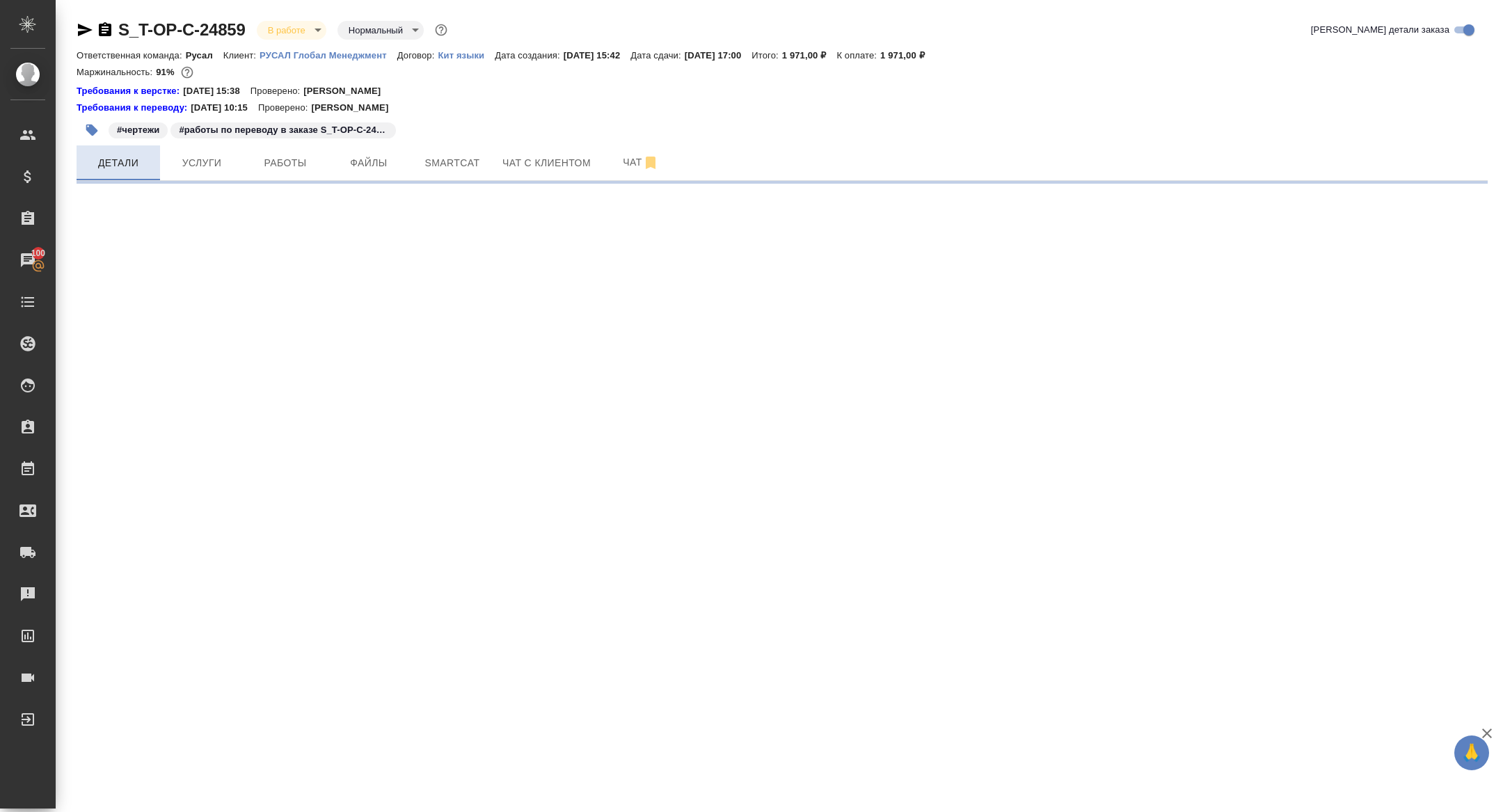
select select "RU"
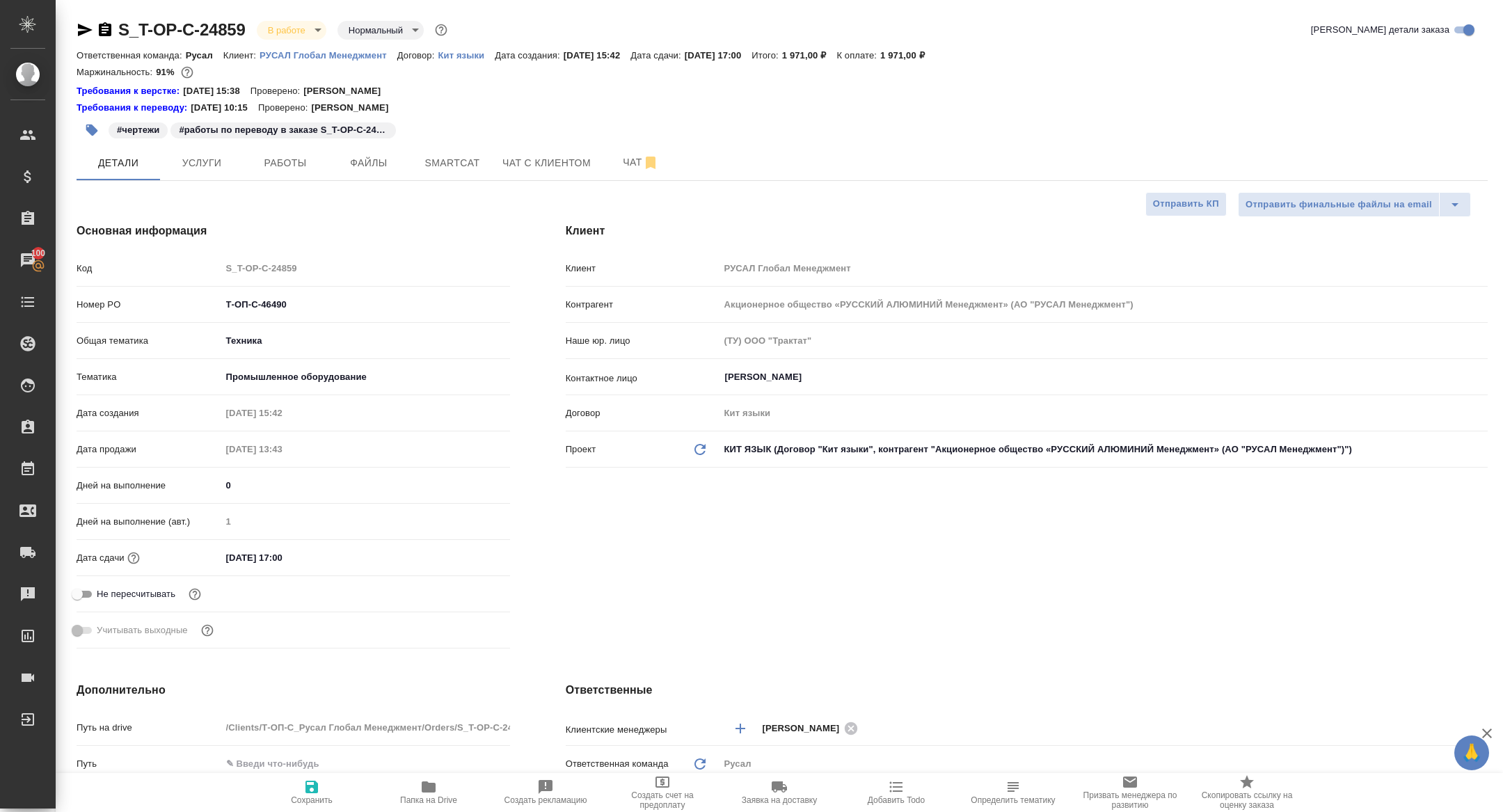
type textarea "x"
drag, startPoint x: 304, startPoint y: 309, endPoint x: 175, endPoint y: 277, distance: 132.9
click at [176, 277] on div "Код S_T-OP-C-24859 Номер PO Т-ОП-С-46490 Общая тематика Техника tech Тематика П…" at bounding box center [293, 454] width 434 height 398
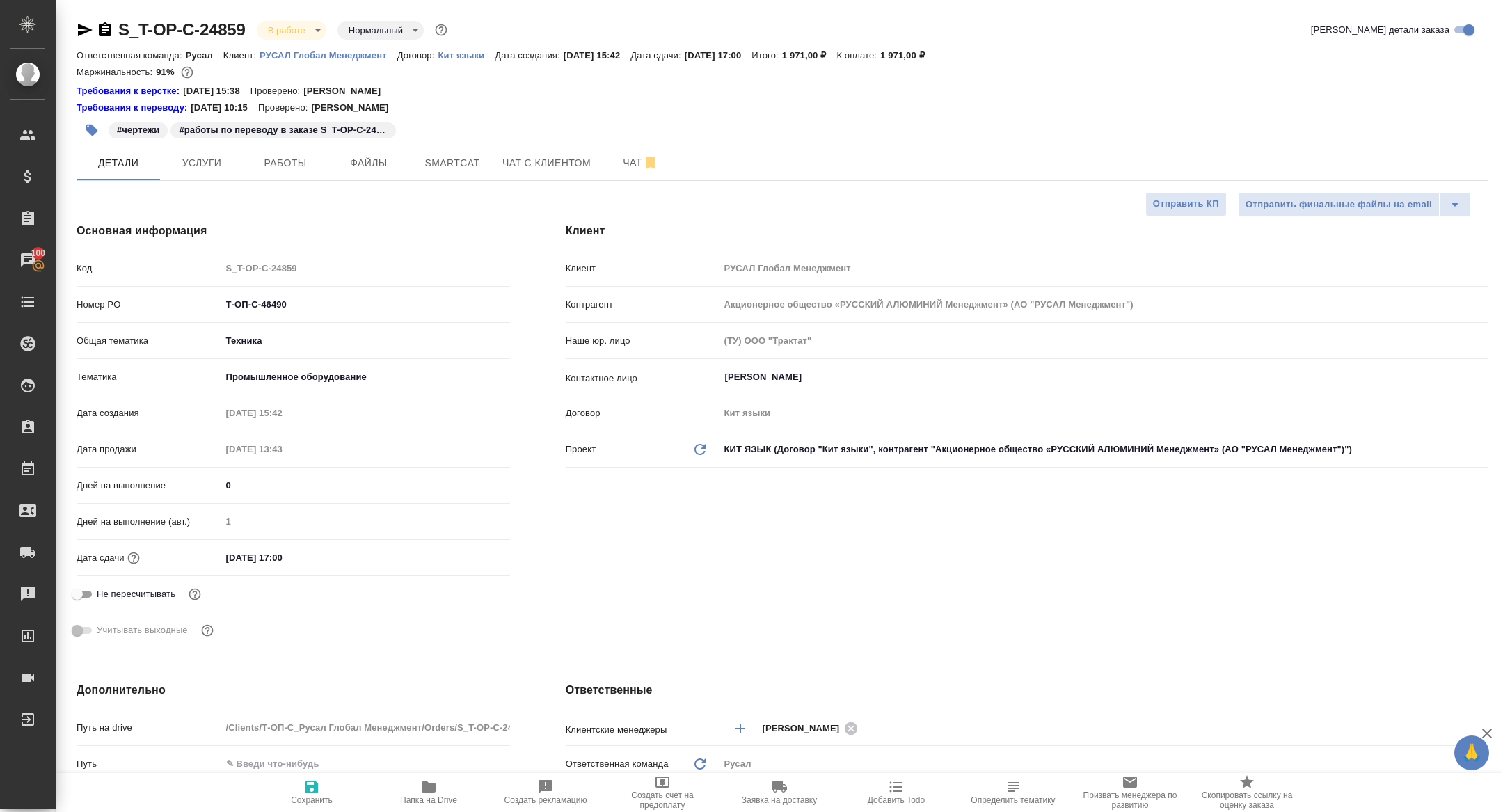
type textarea "x"
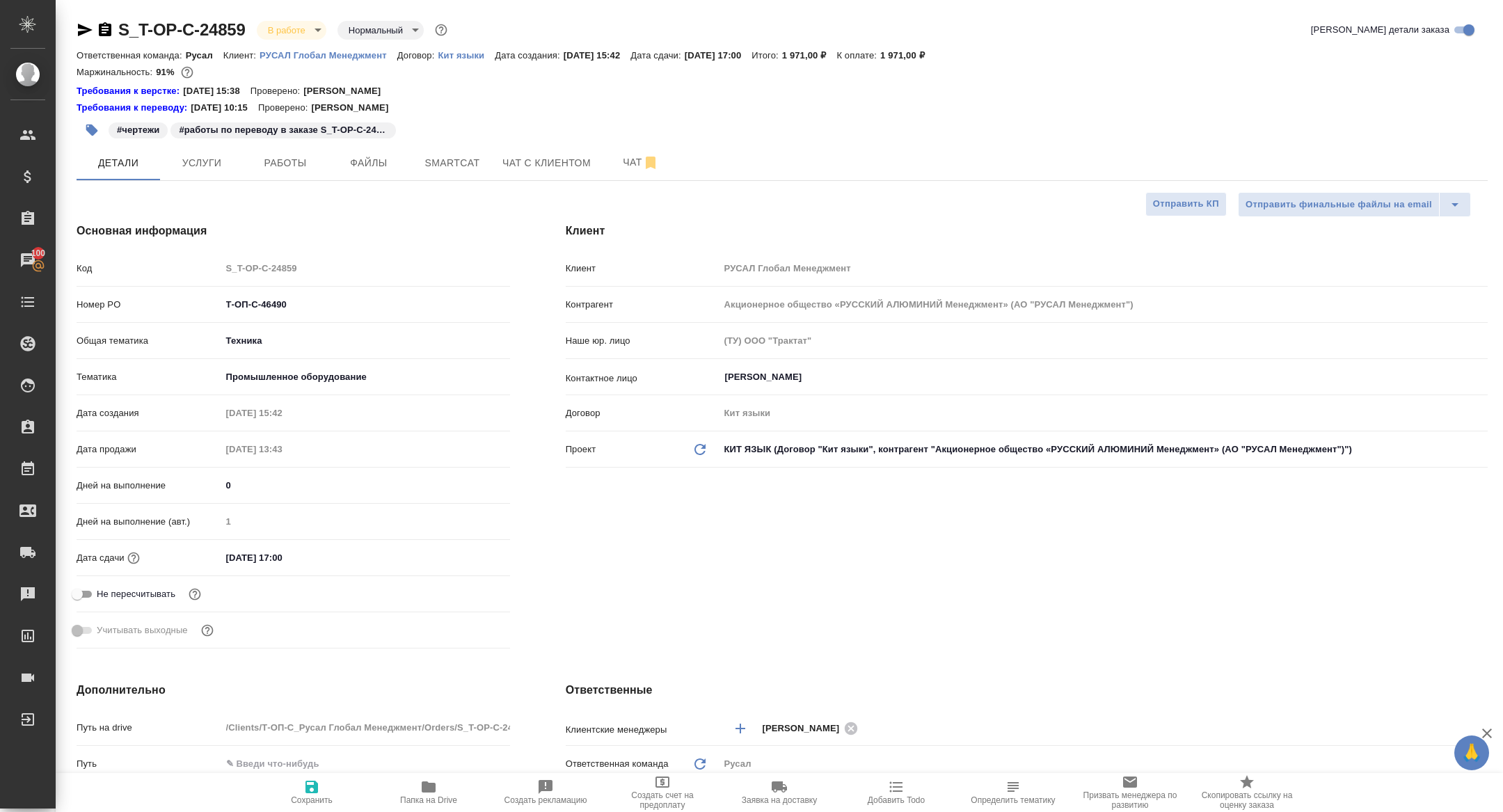
type textarea "x"
click at [285, 23] on body "🙏 .cls-1 fill:#fff; AWATERA [PERSON_NAME] Спецификации Заказы 100 Чаты Todo Про…" at bounding box center [751, 406] width 1503 height 812
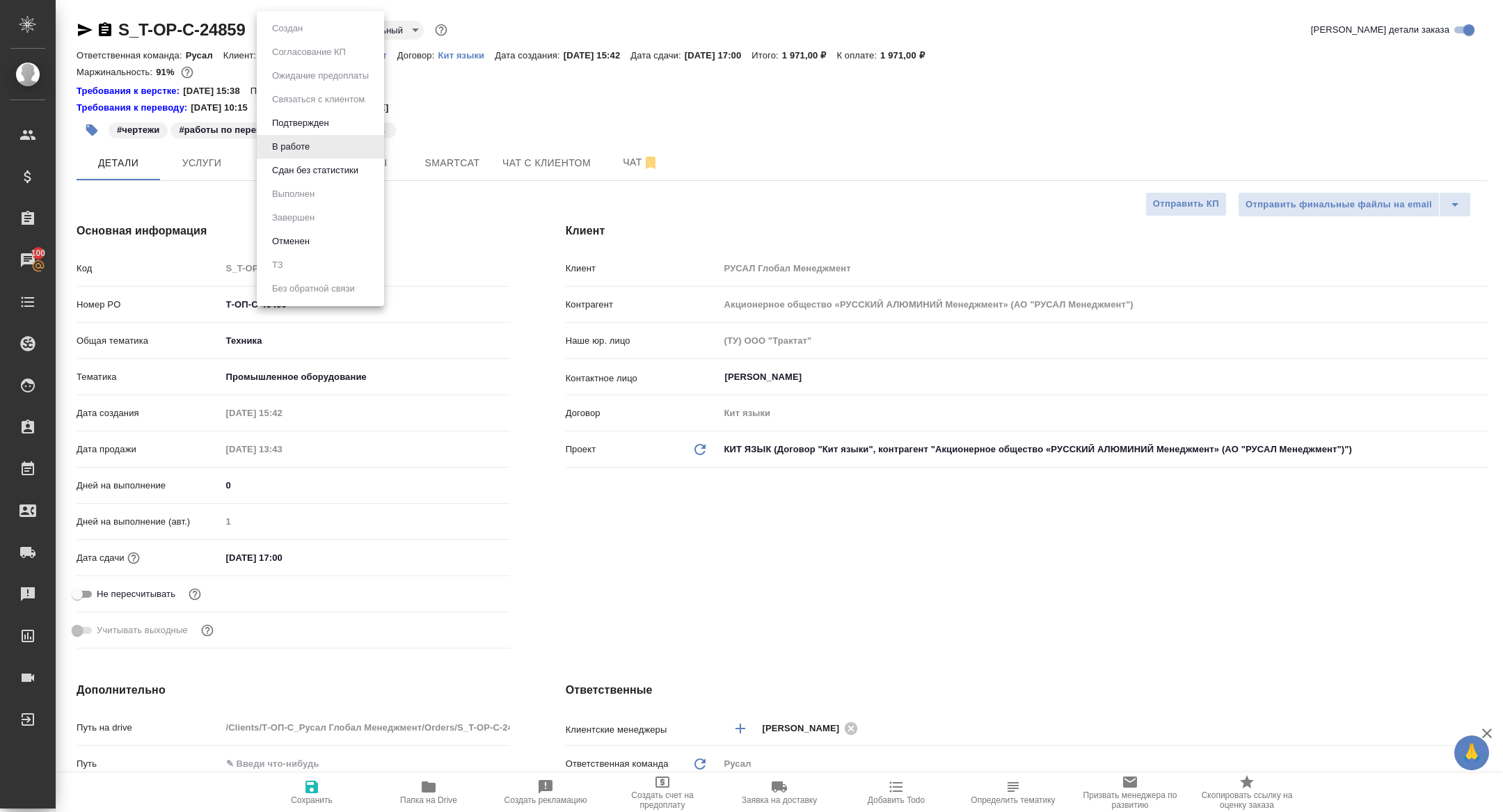
click at [309, 170] on button "Сдан без статистики" at bounding box center [315, 170] width 95 height 15
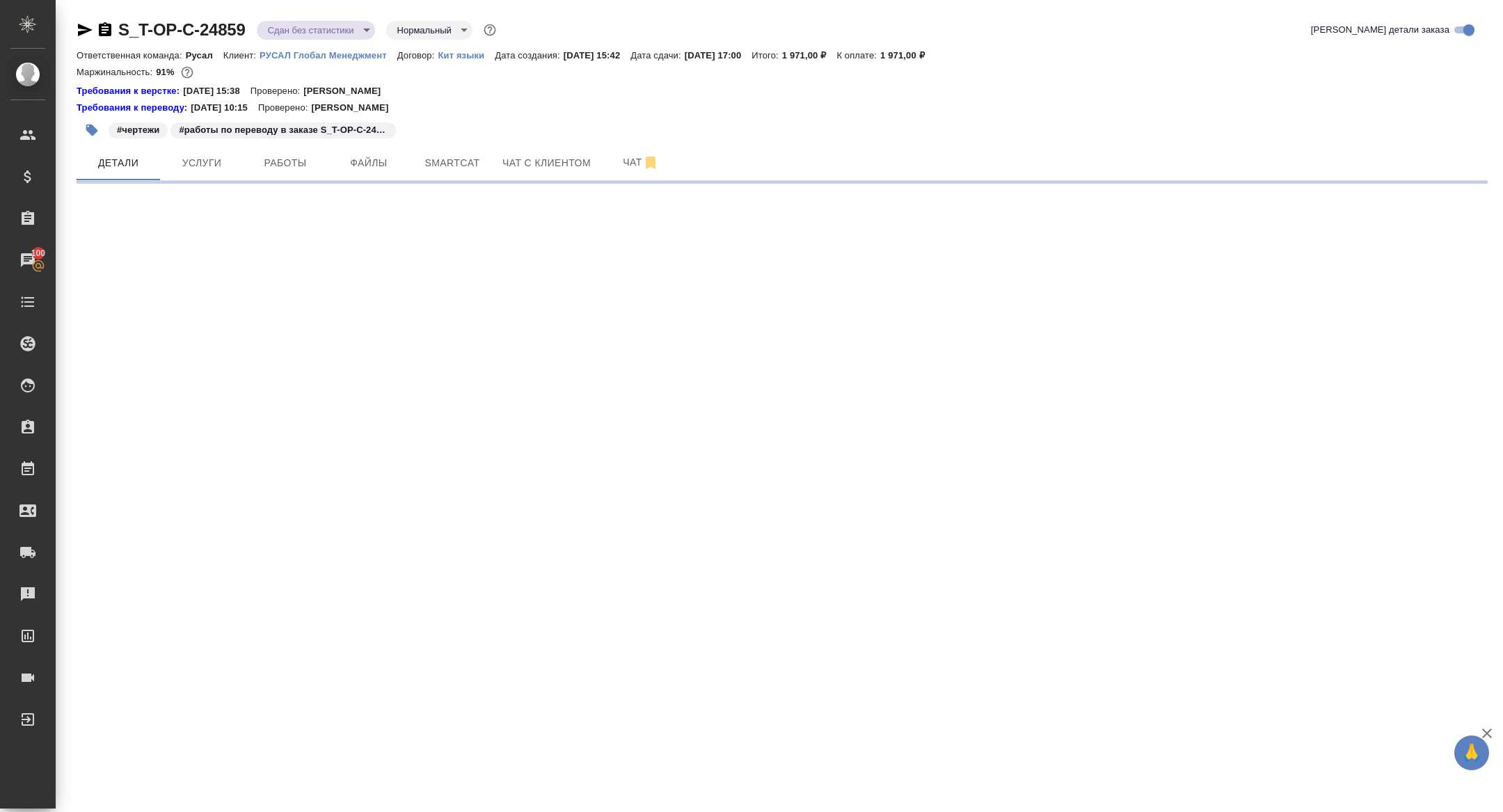
click at [309, 168] on span "Работы" at bounding box center [285, 164] width 67 height 18
select select "RU"
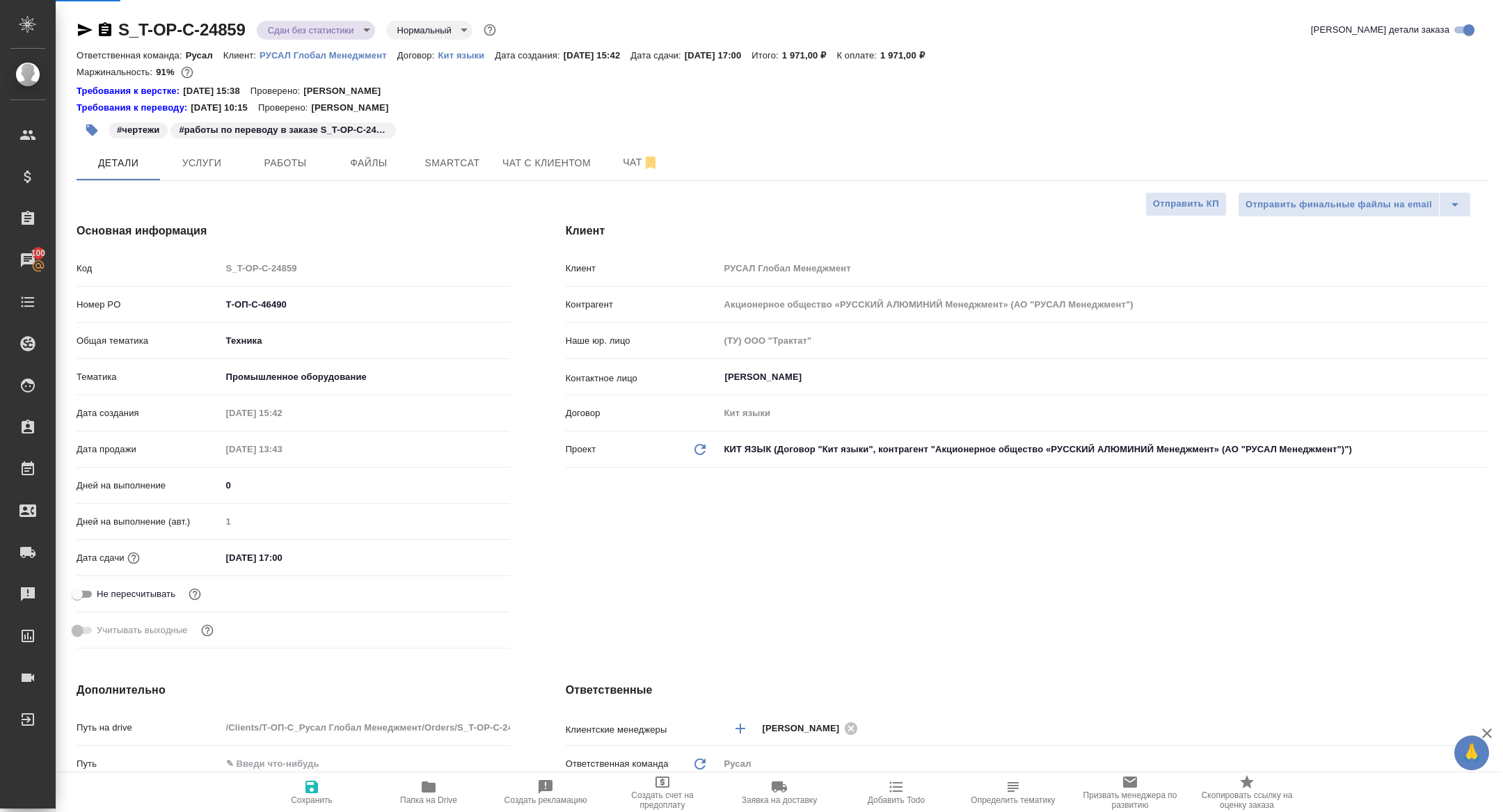
type textarea "x"
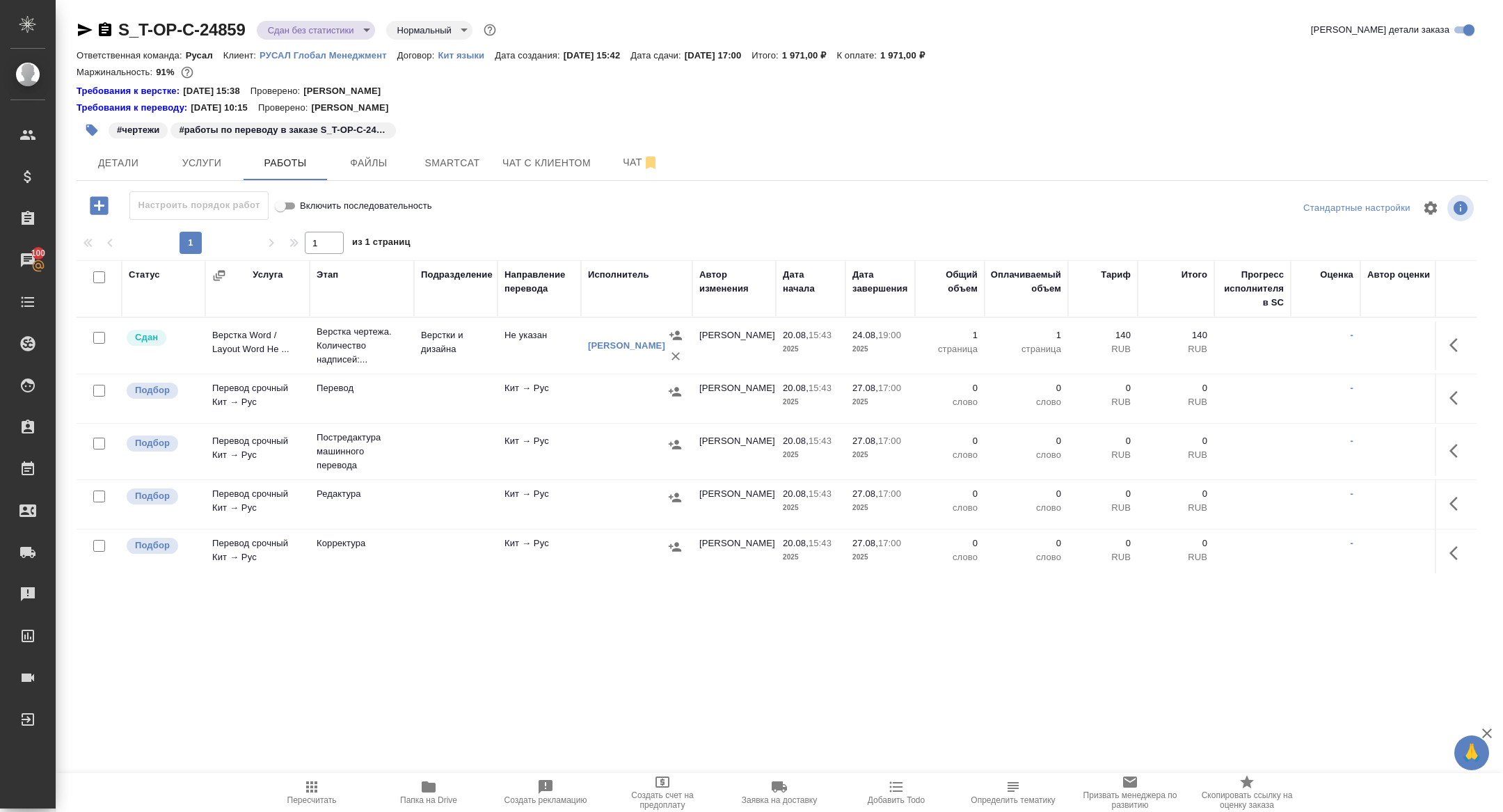
click at [103, 277] on input "checkbox" at bounding box center [99, 277] width 12 height 12
checkbox input "true"
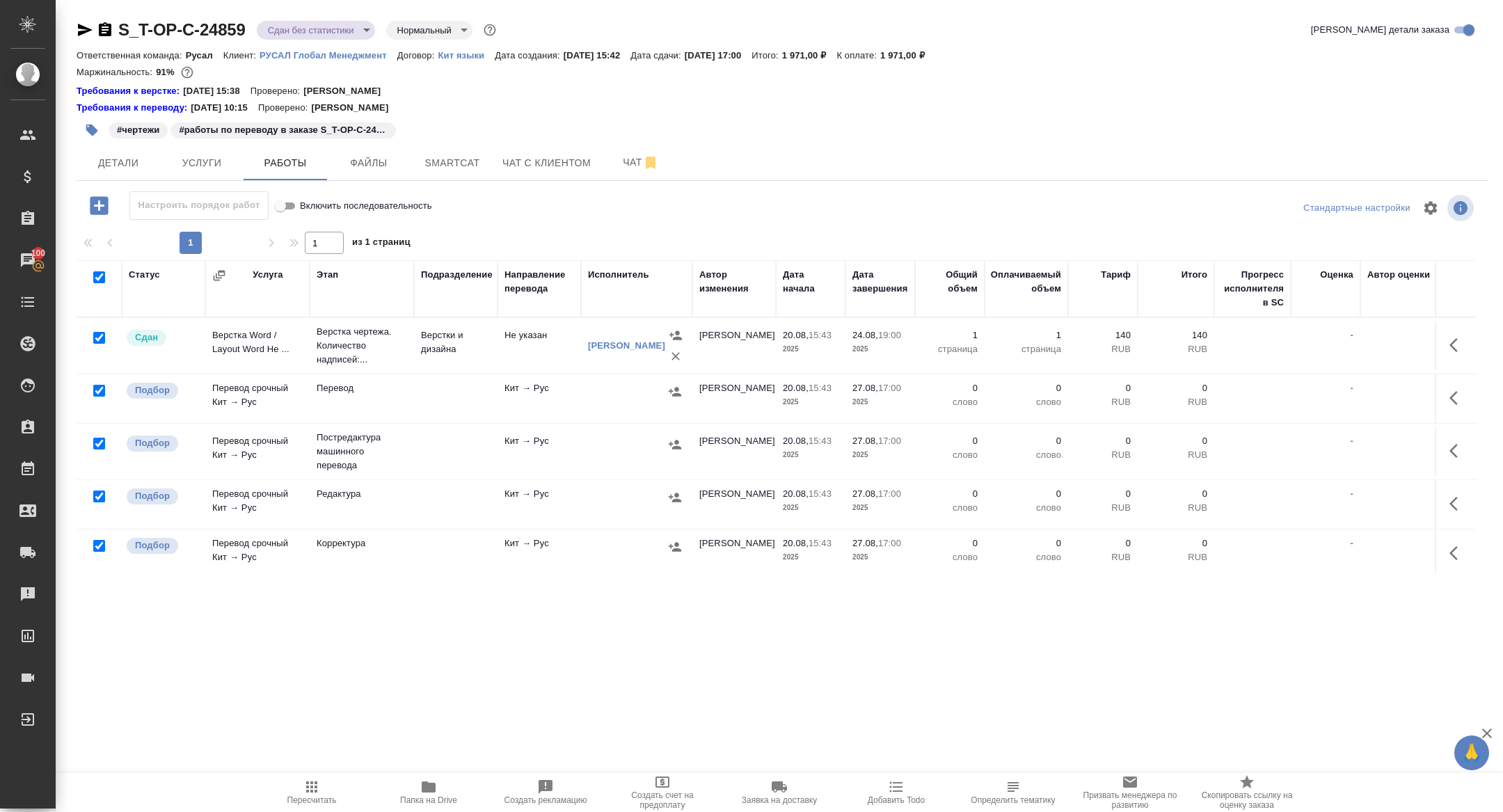
checkbox input "true"
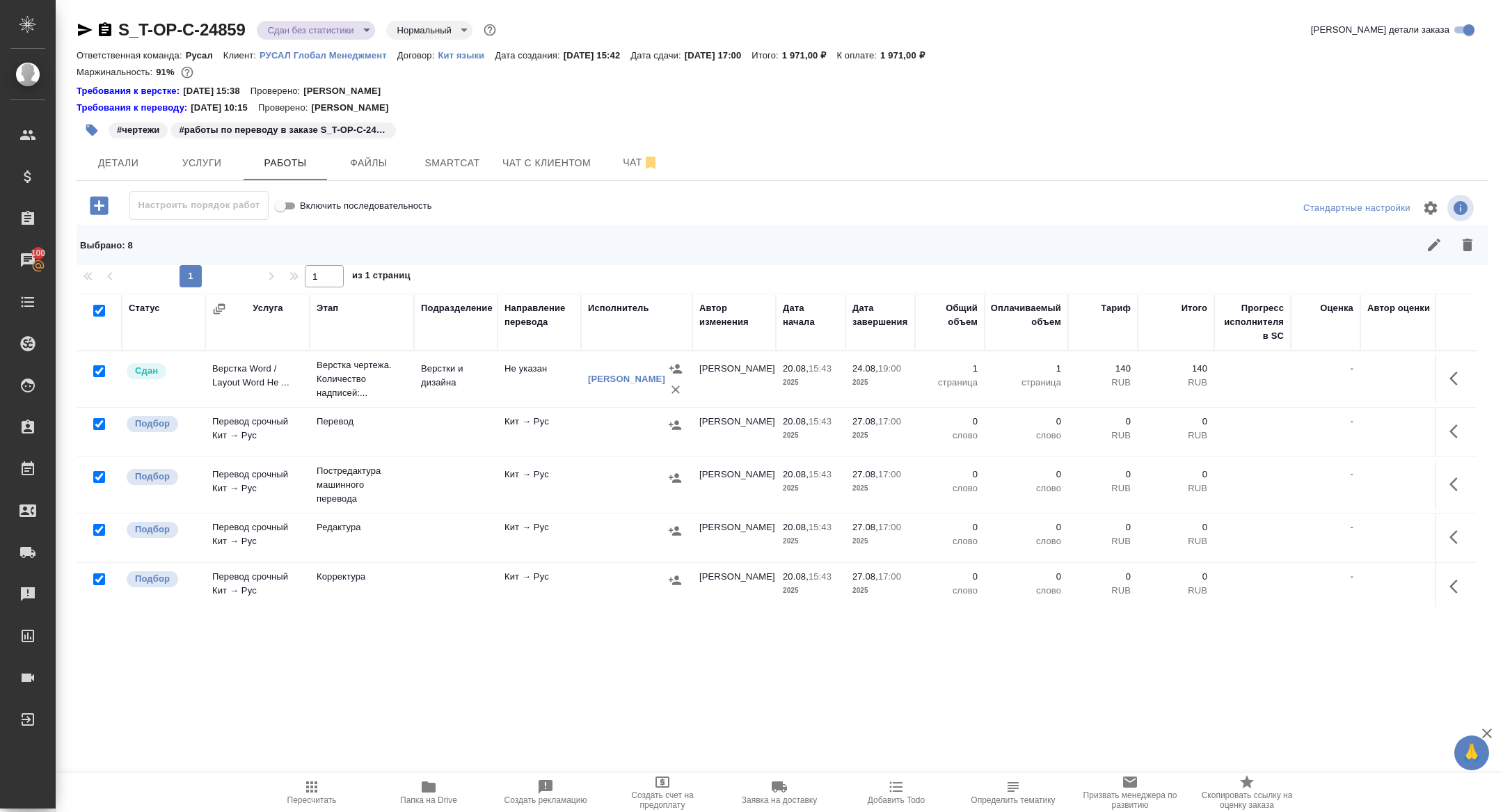
click at [96, 369] on input "checkbox" at bounding box center [99, 371] width 12 height 12
checkbox input "false"
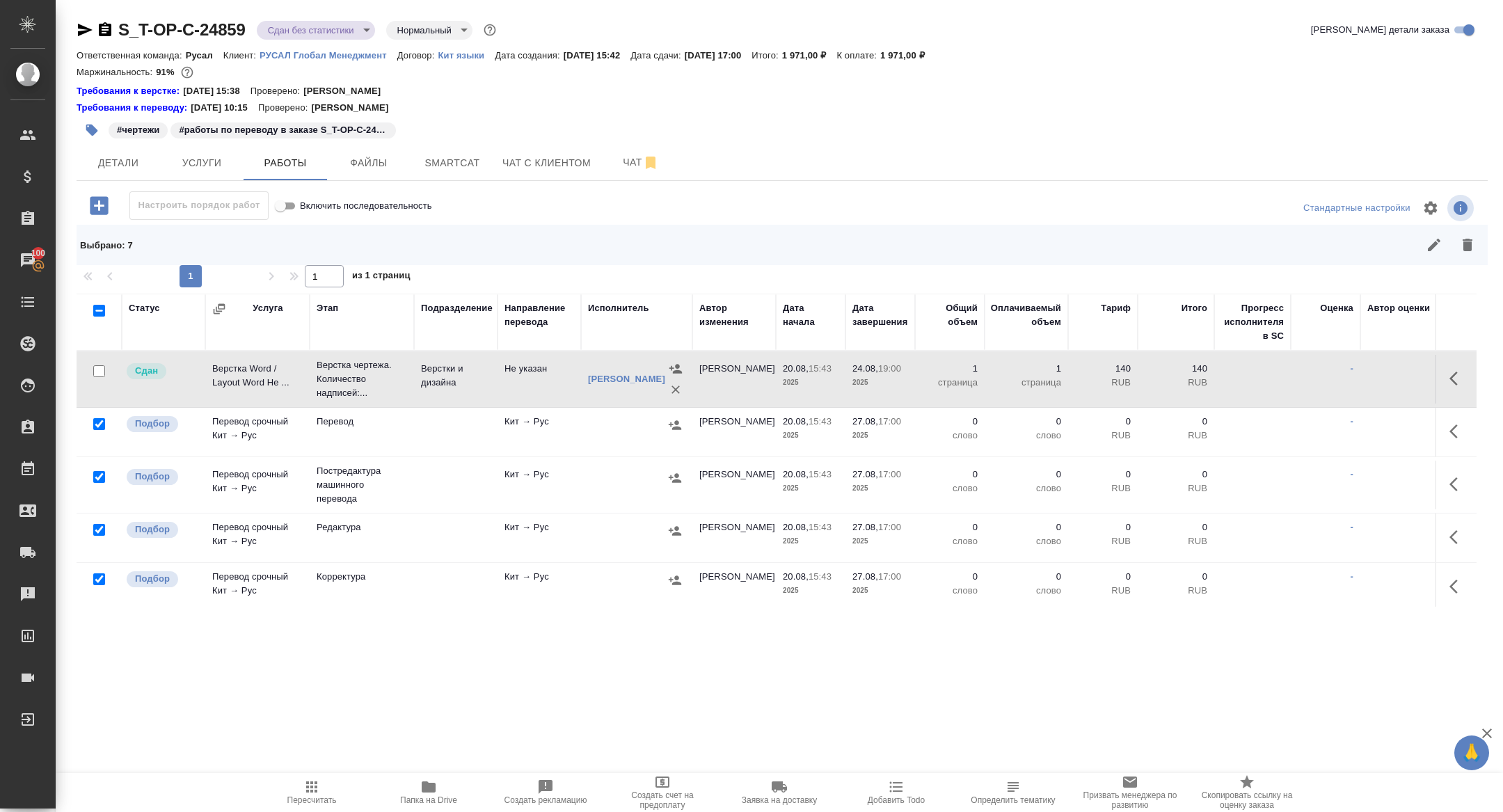
scroll to position [159, 0]
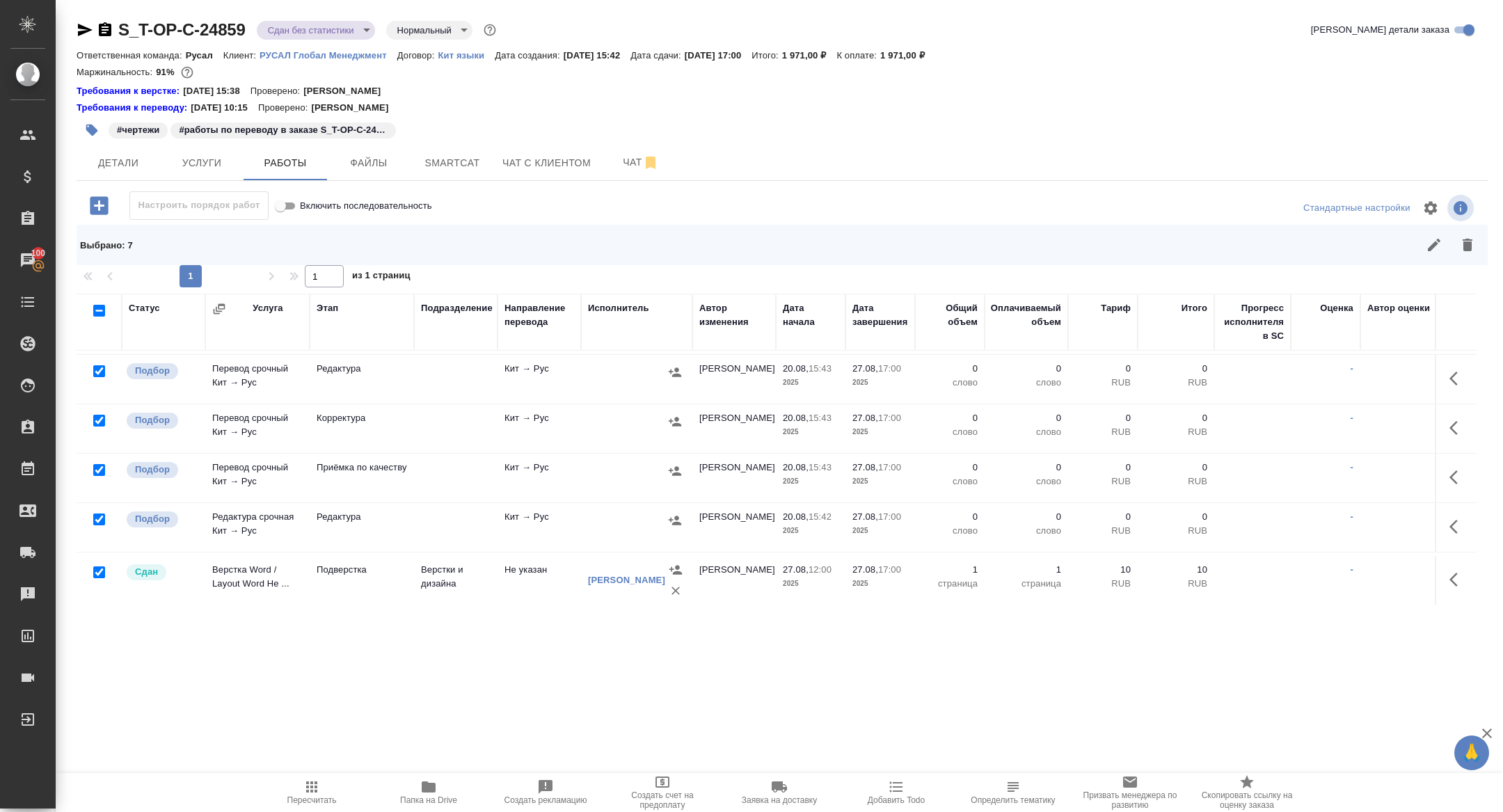
click at [103, 568] on input "checkbox" at bounding box center [99, 572] width 12 height 12
checkbox input "false"
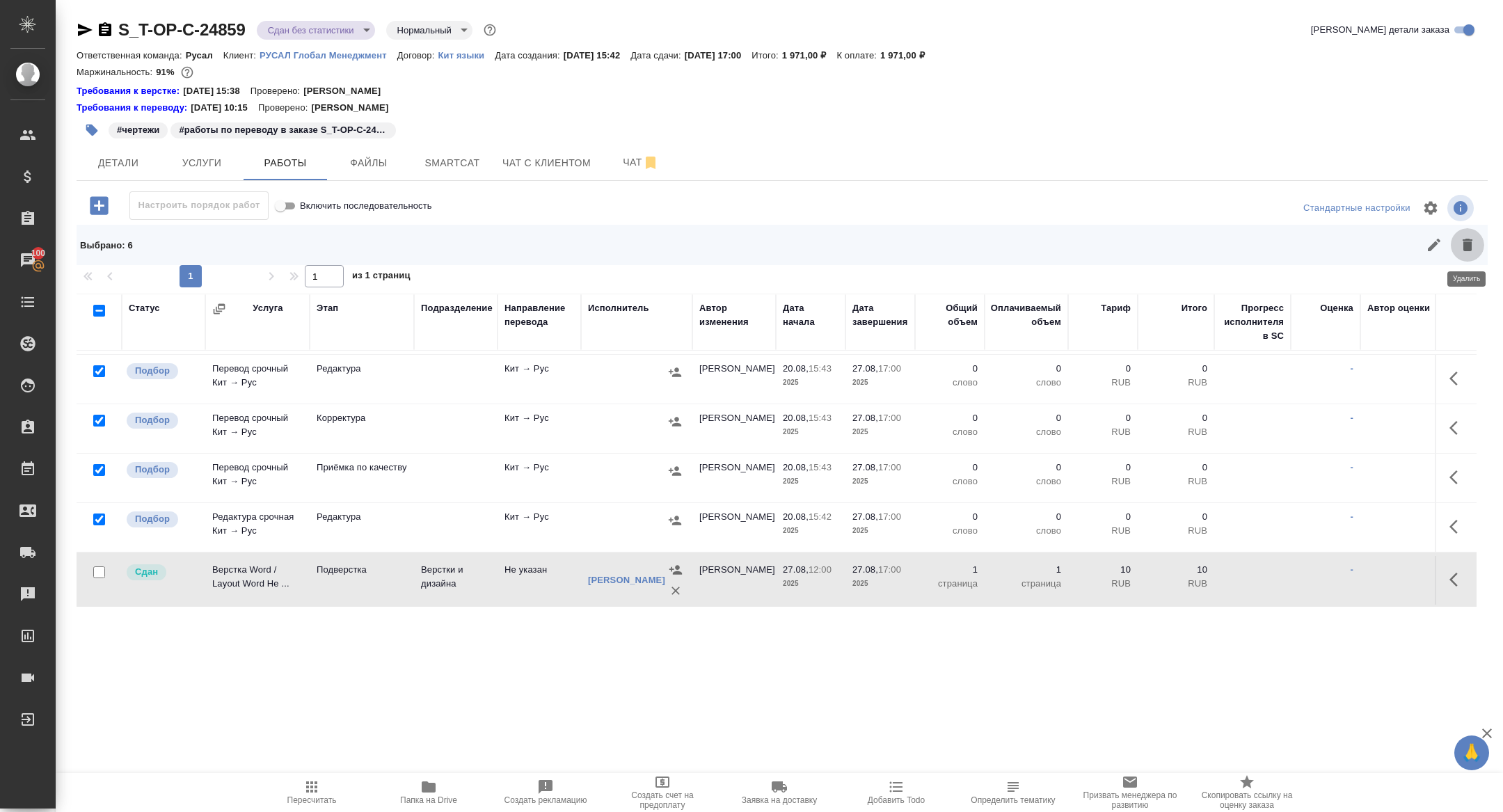
click at [1464, 259] on button "button" at bounding box center [1467, 245] width 34 height 34
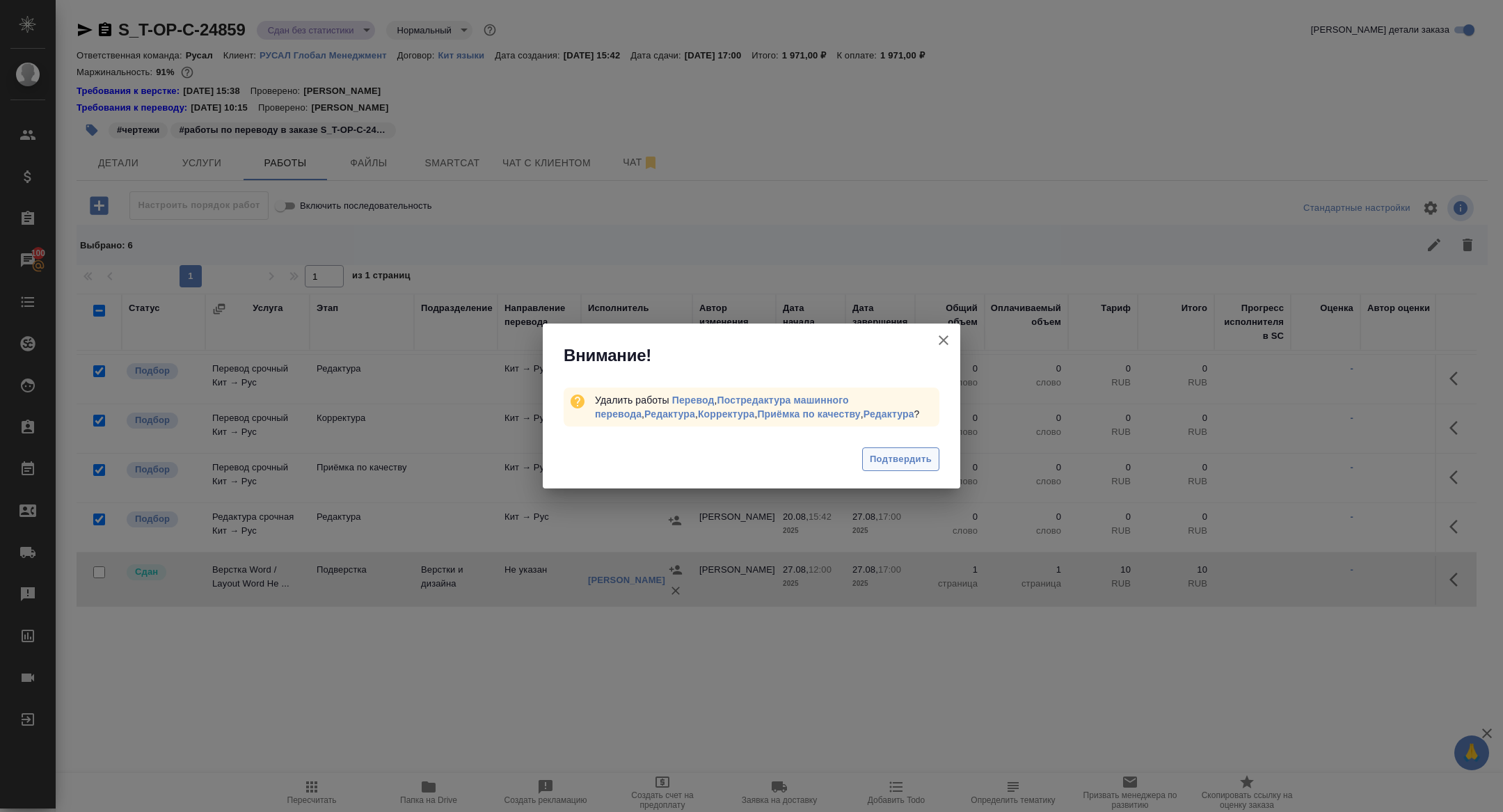
click at [919, 458] on span "Подтвердить" at bounding box center [900, 459] width 62 height 16
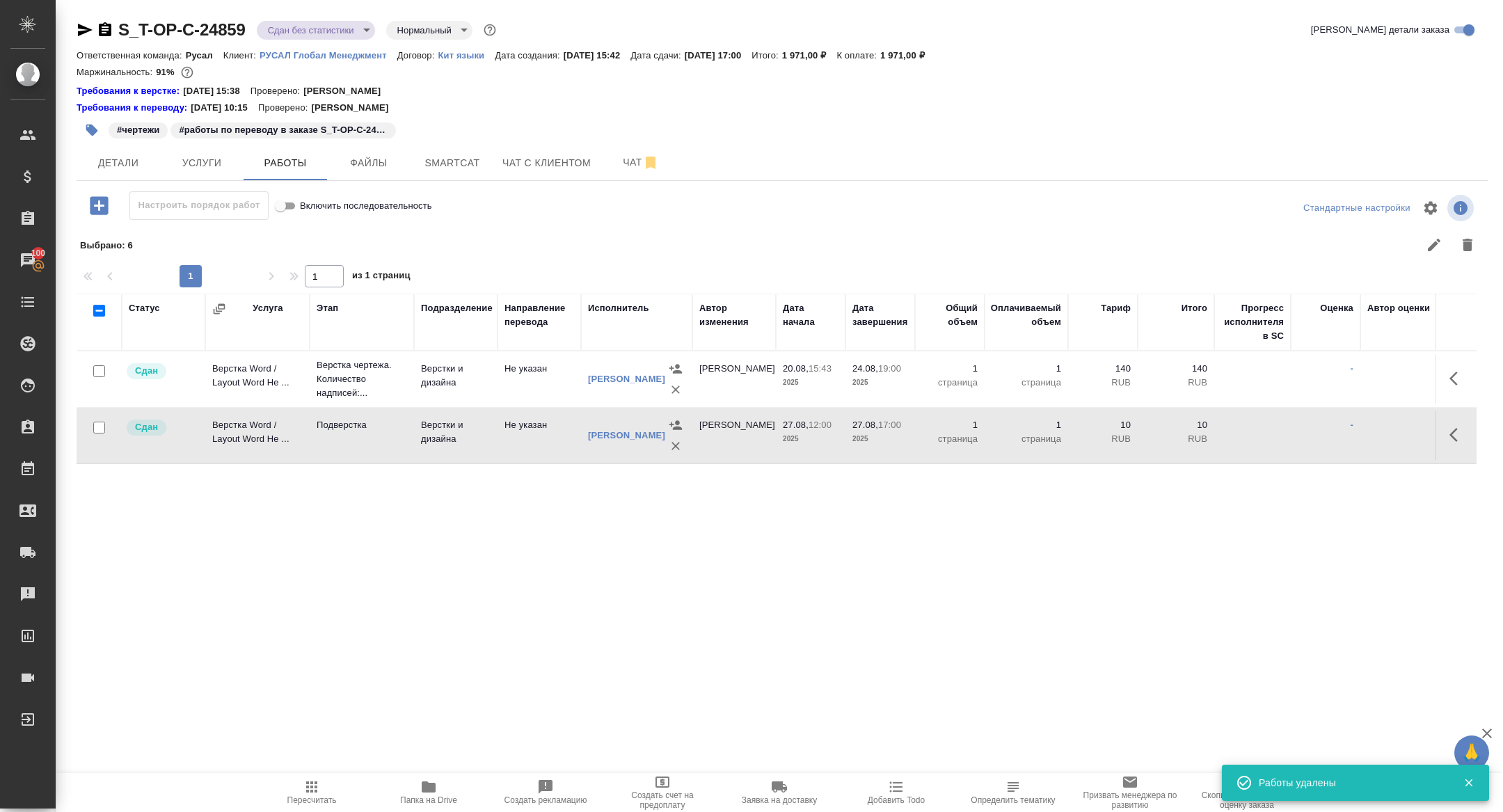
scroll to position [0, 0]
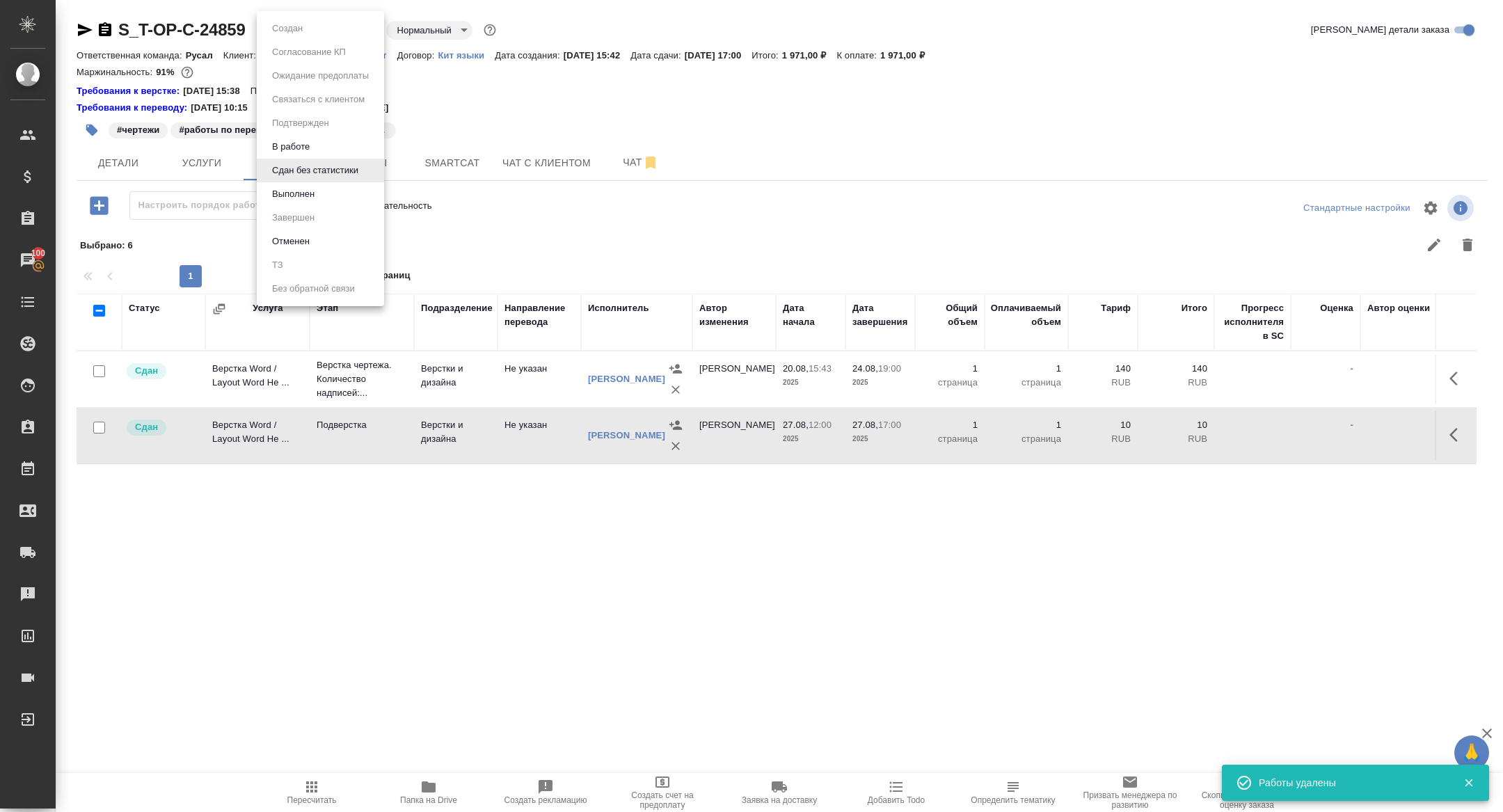
click at [289, 22] on body "🙏 .cls-1 fill:#fff; AWATERA Zhuravleva Alexandra Клиенты Спецификации Заказы 10…" at bounding box center [751, 406] width 1503 height 812
click at [293, 192] on button "Выполнен" at bounding box center [293, 194] width 51 height 15
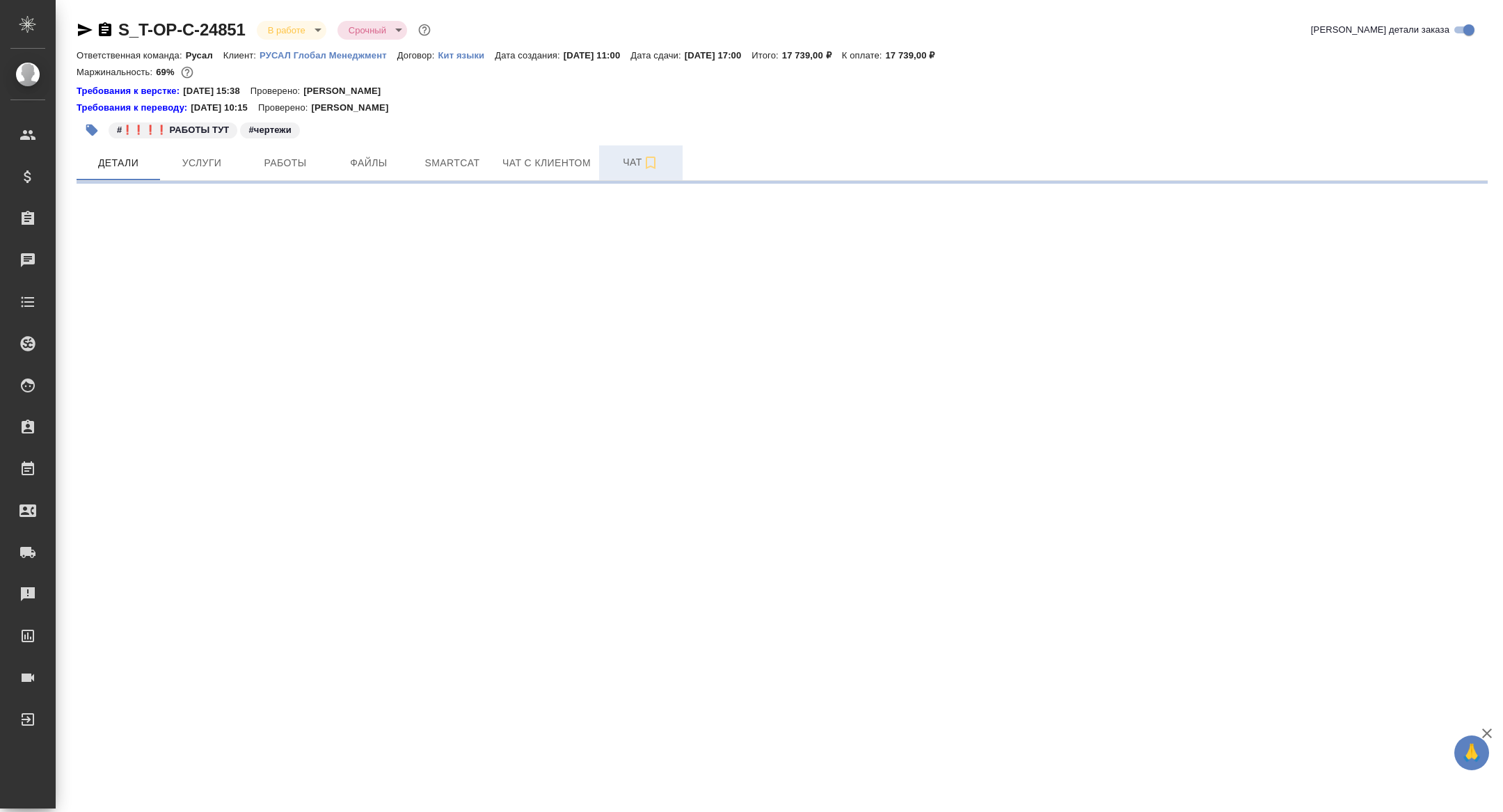
select select "RU"
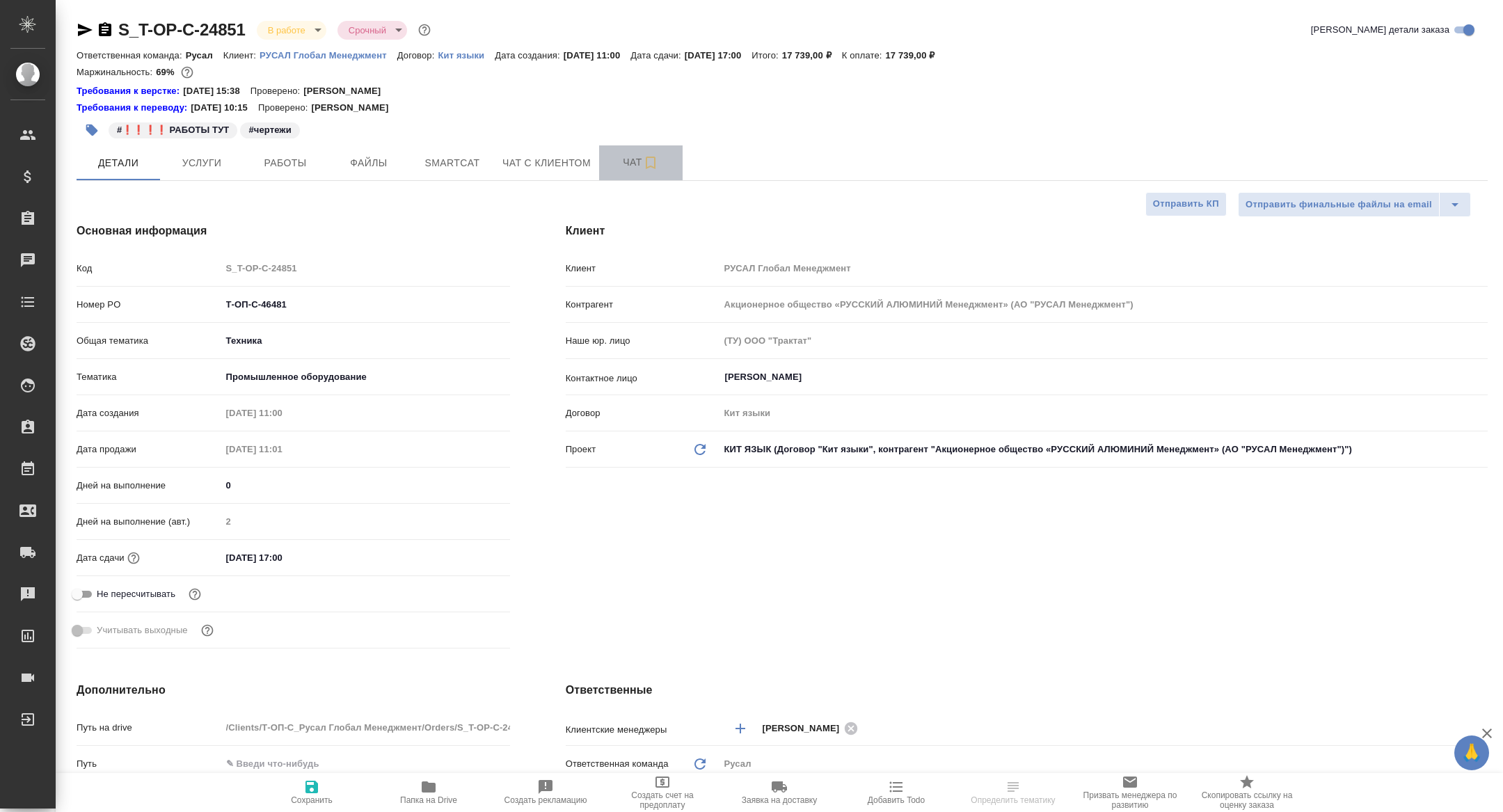
click at [631, 153] on button "Чат" at bounding box center [640, 162] width 83 height 34
type textarea "x"
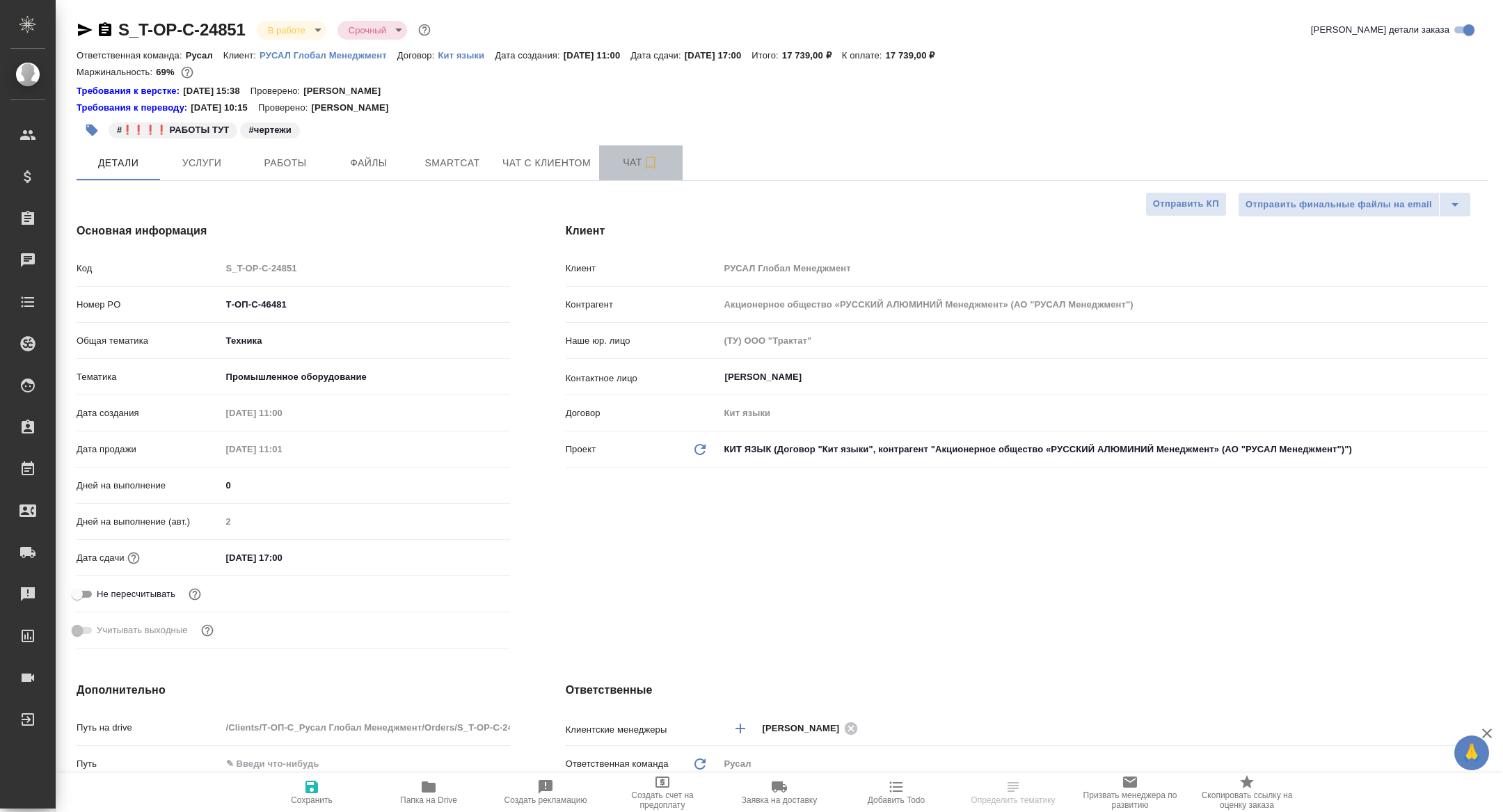
type textarea "x"
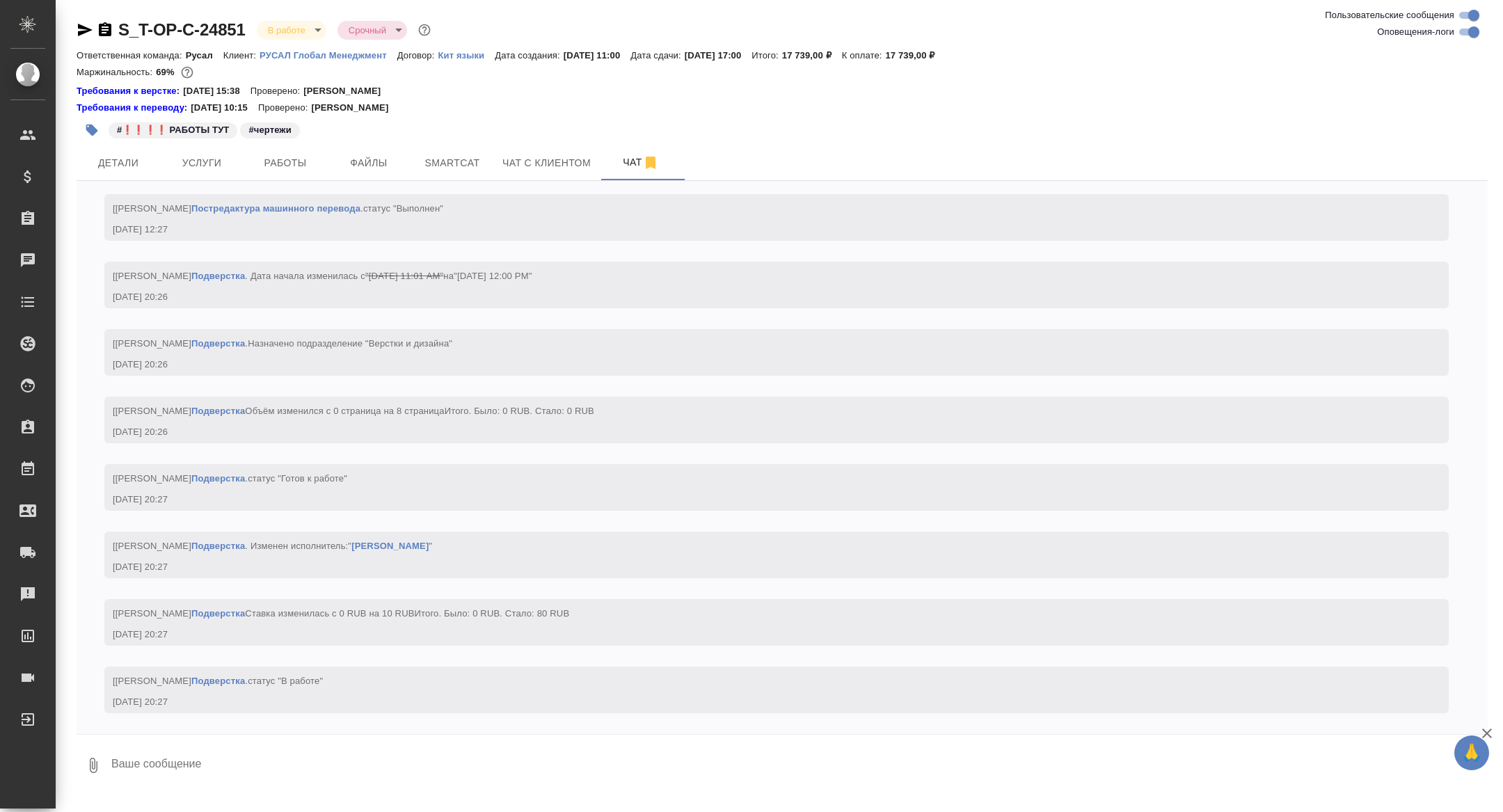
scroll to position [5178, 0]
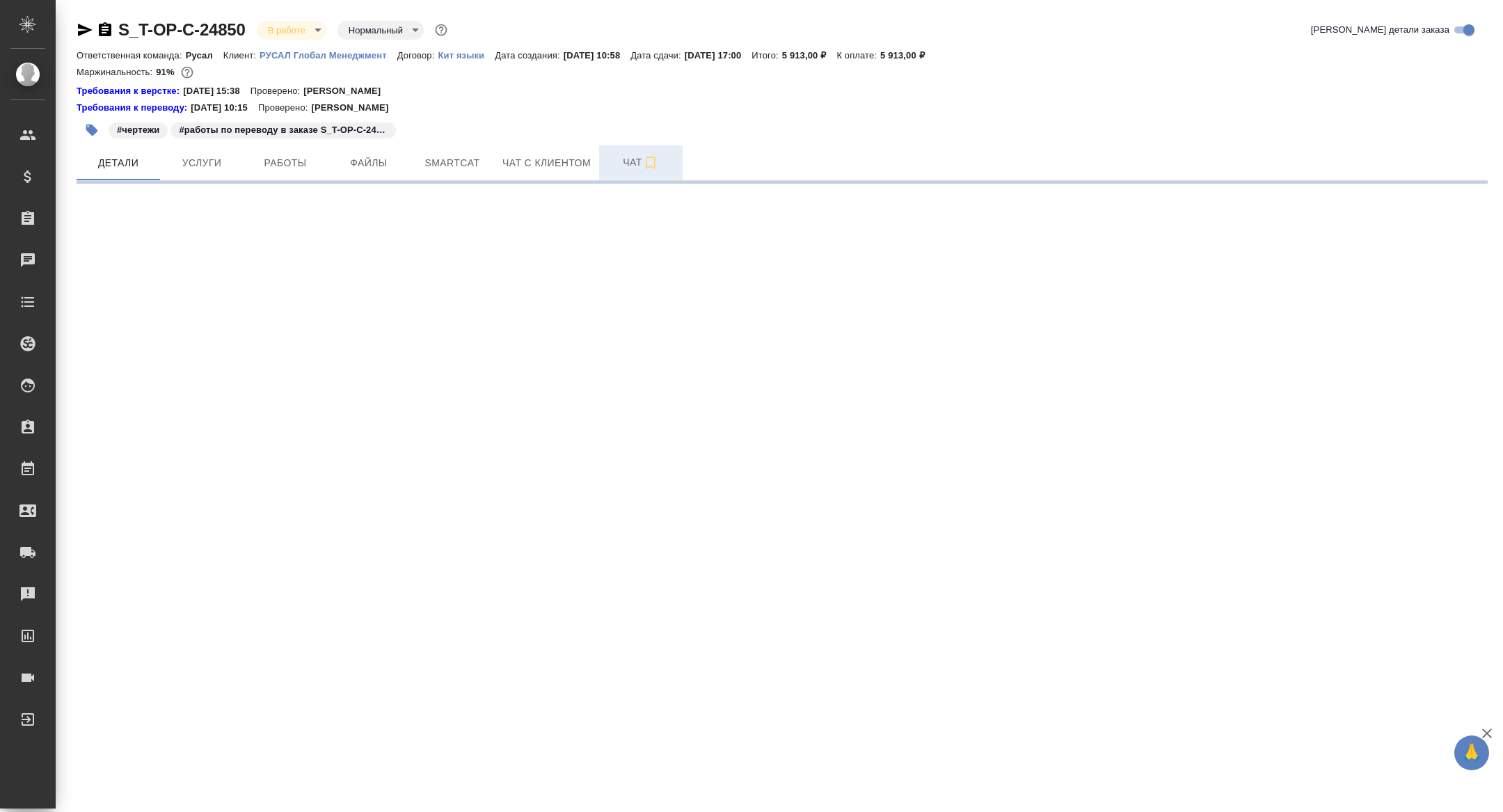
click at [629, 158] on span "Чат" at bounding box center [640, 163] width 67 height 18
select select "RU"
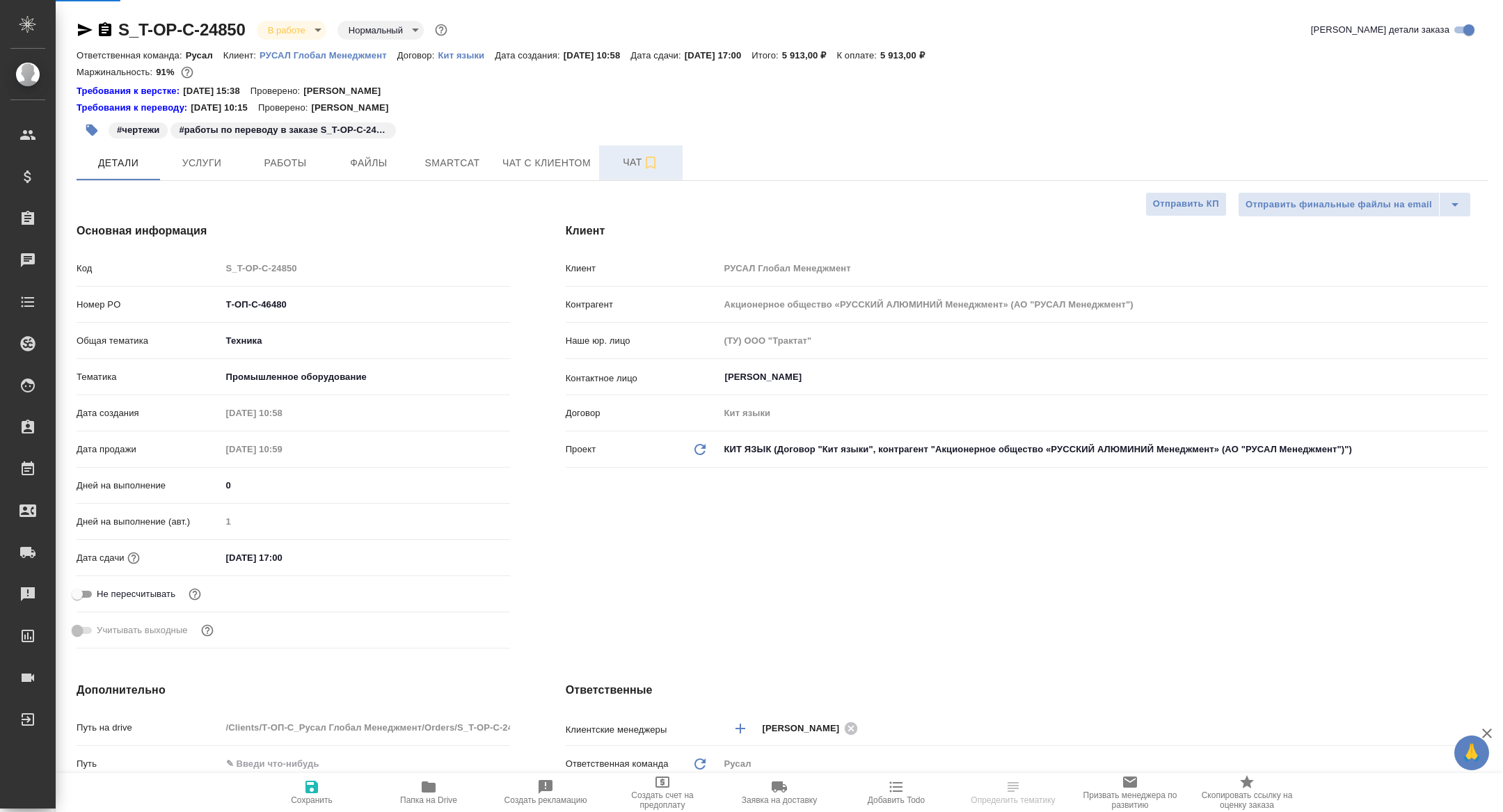
type textarea "x"
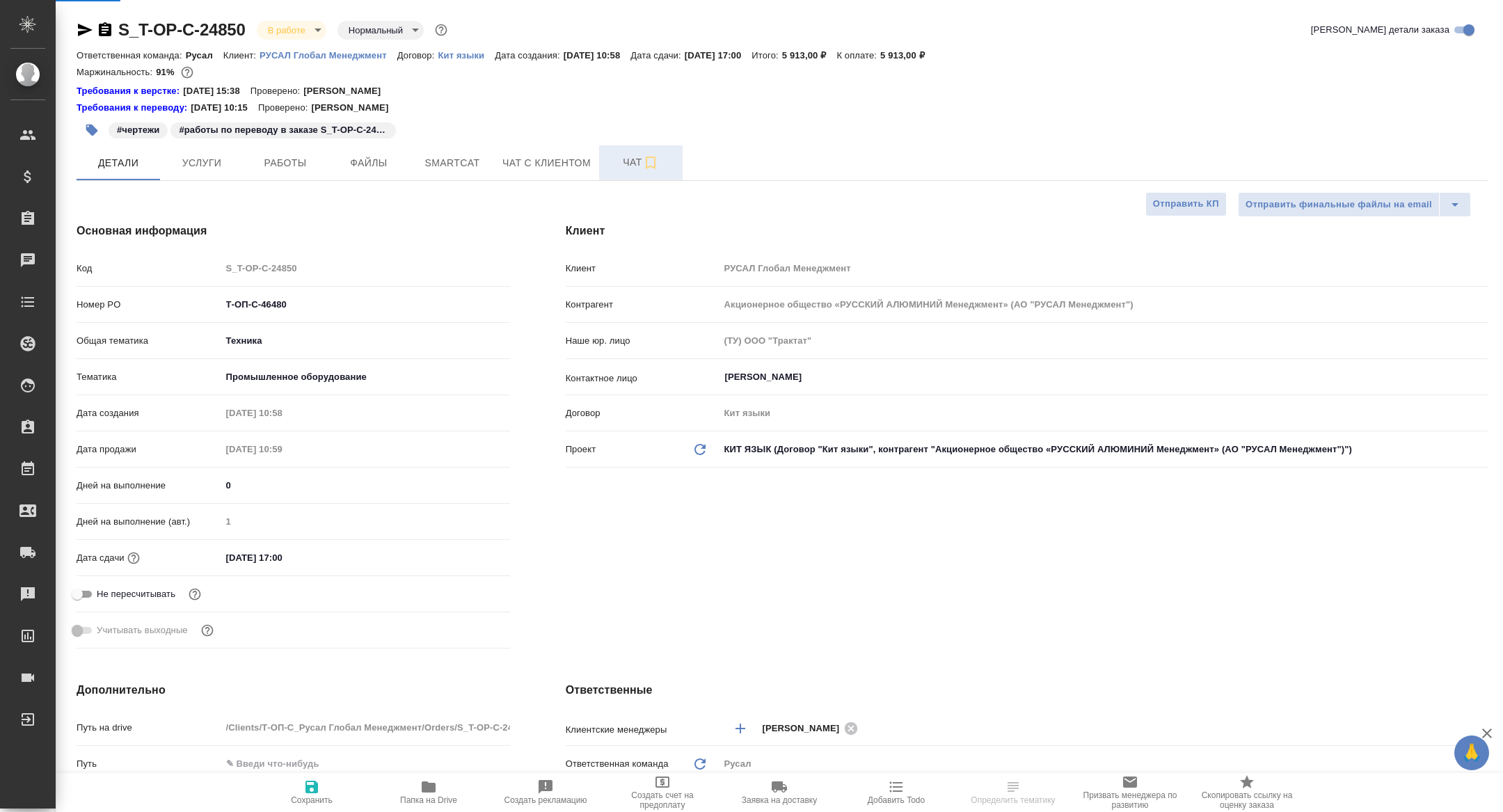
type textarea "x"
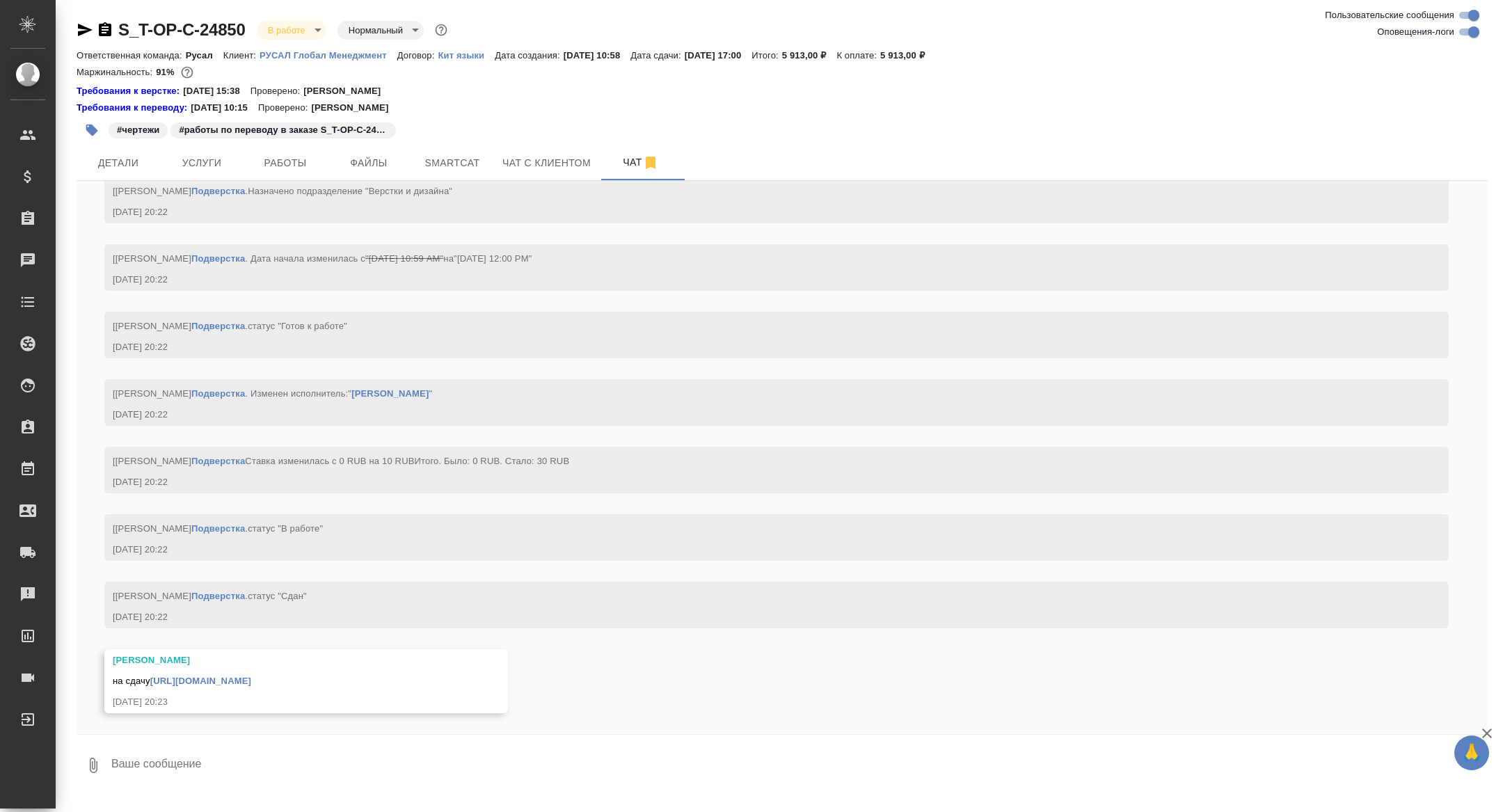
scroll to position [4012, 0]
click at [238, 681] on link "[URL][DOMAIN_NAME]" at bounding box center [200, 681] width 101 height 10
click at [152, 149] on button "Детали" at bounding box center [118, 162] width 83 height 34
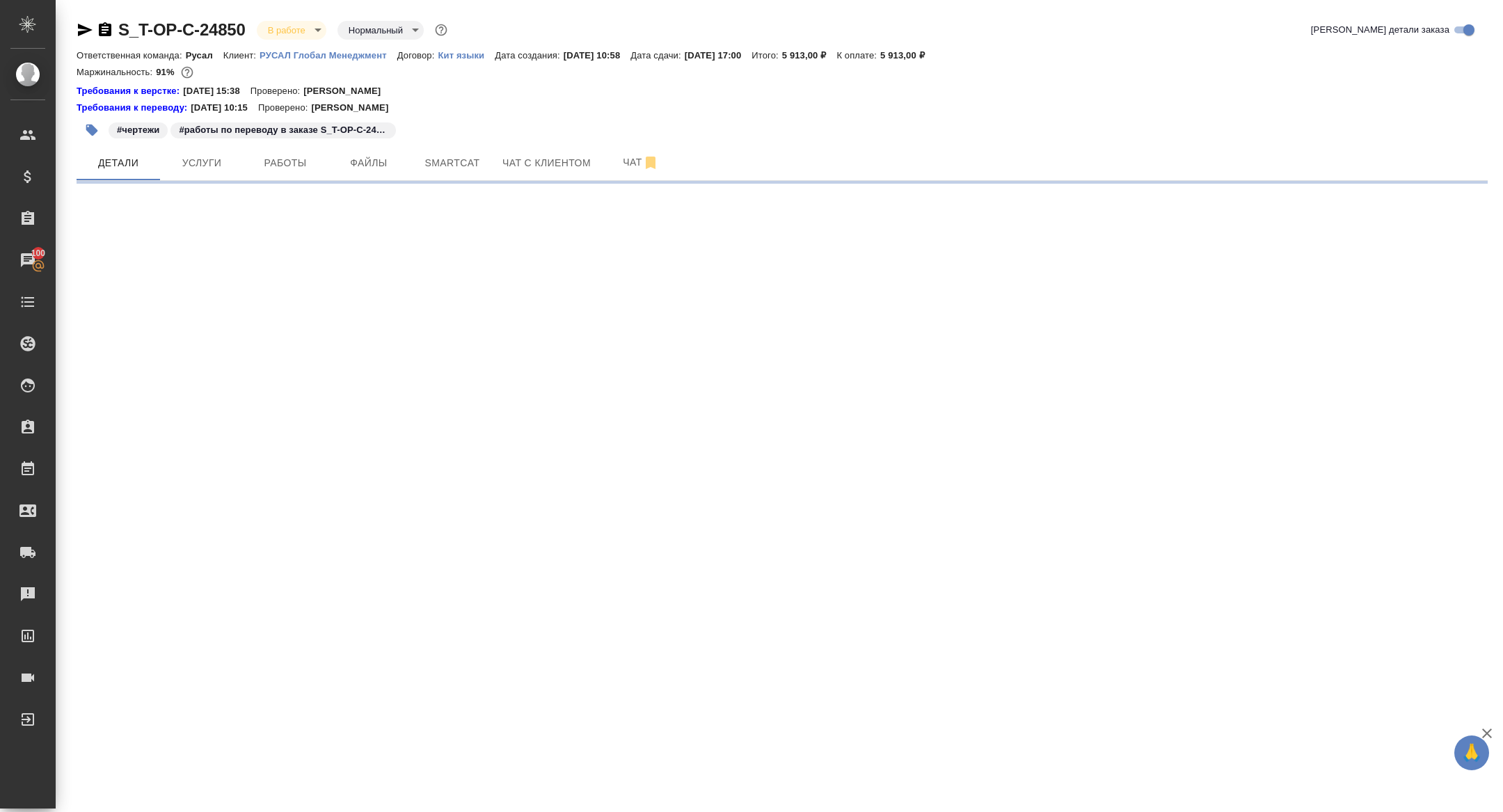
select select "RU"
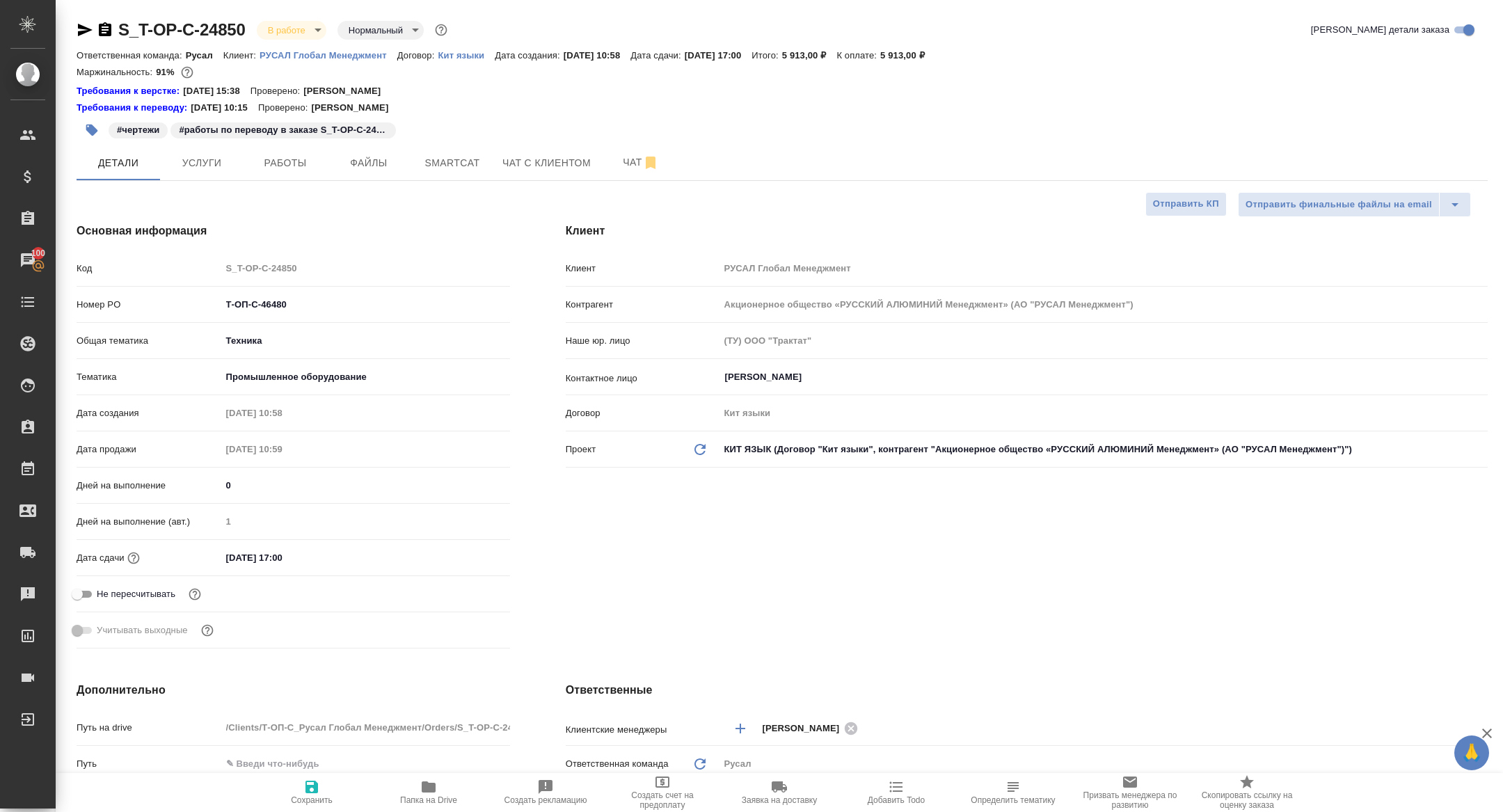
type textarea "x"
drag, startPoint x: 307, startPoint y: 302, endPoint x: 148, endPoint y: 301, distance: 159.0
click at [149, 301] on div "Номер PO Т-ОП-С-46480" at bounding box center [293, 305] width 434 height 24
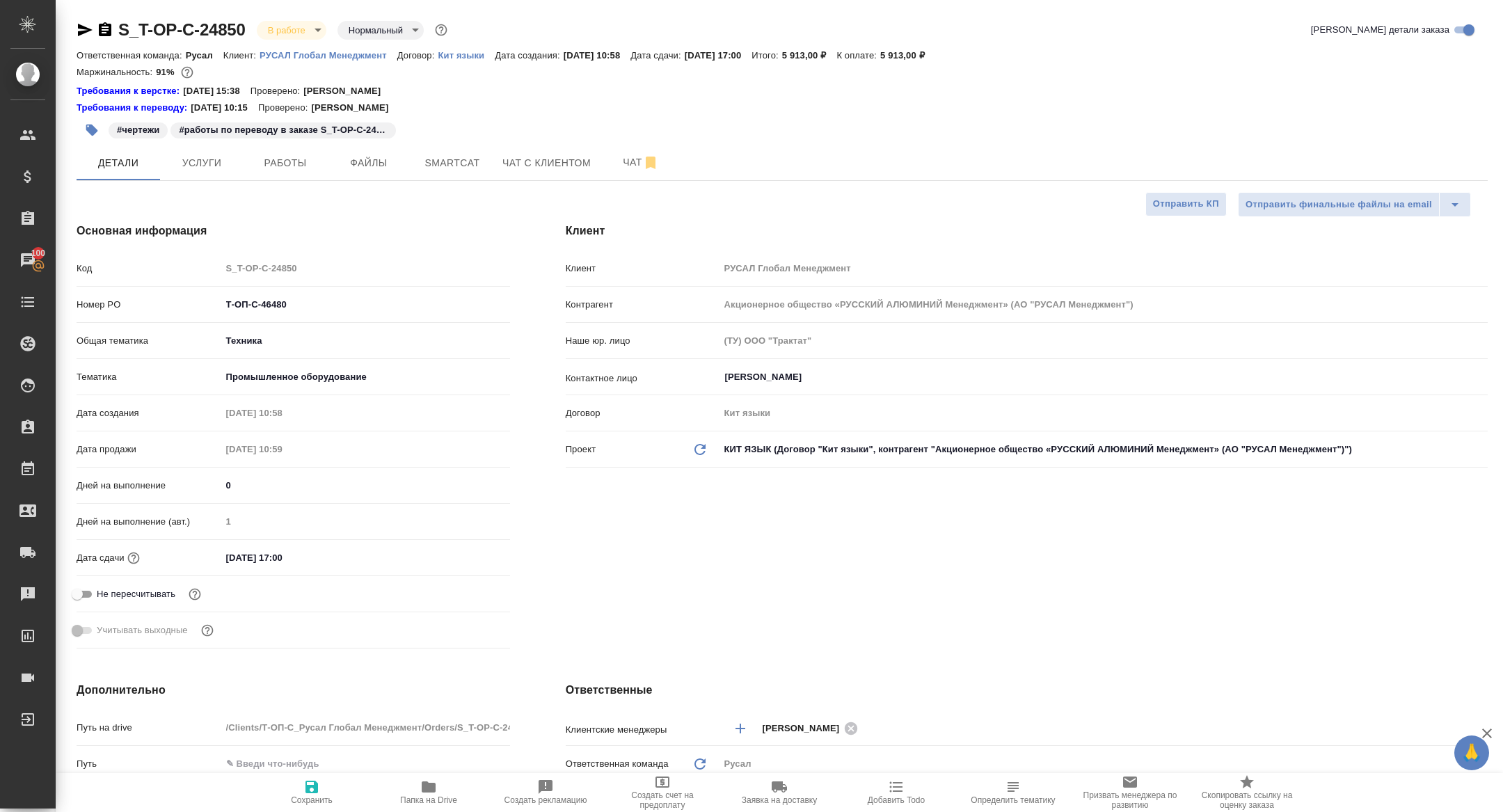
type textarea "x"
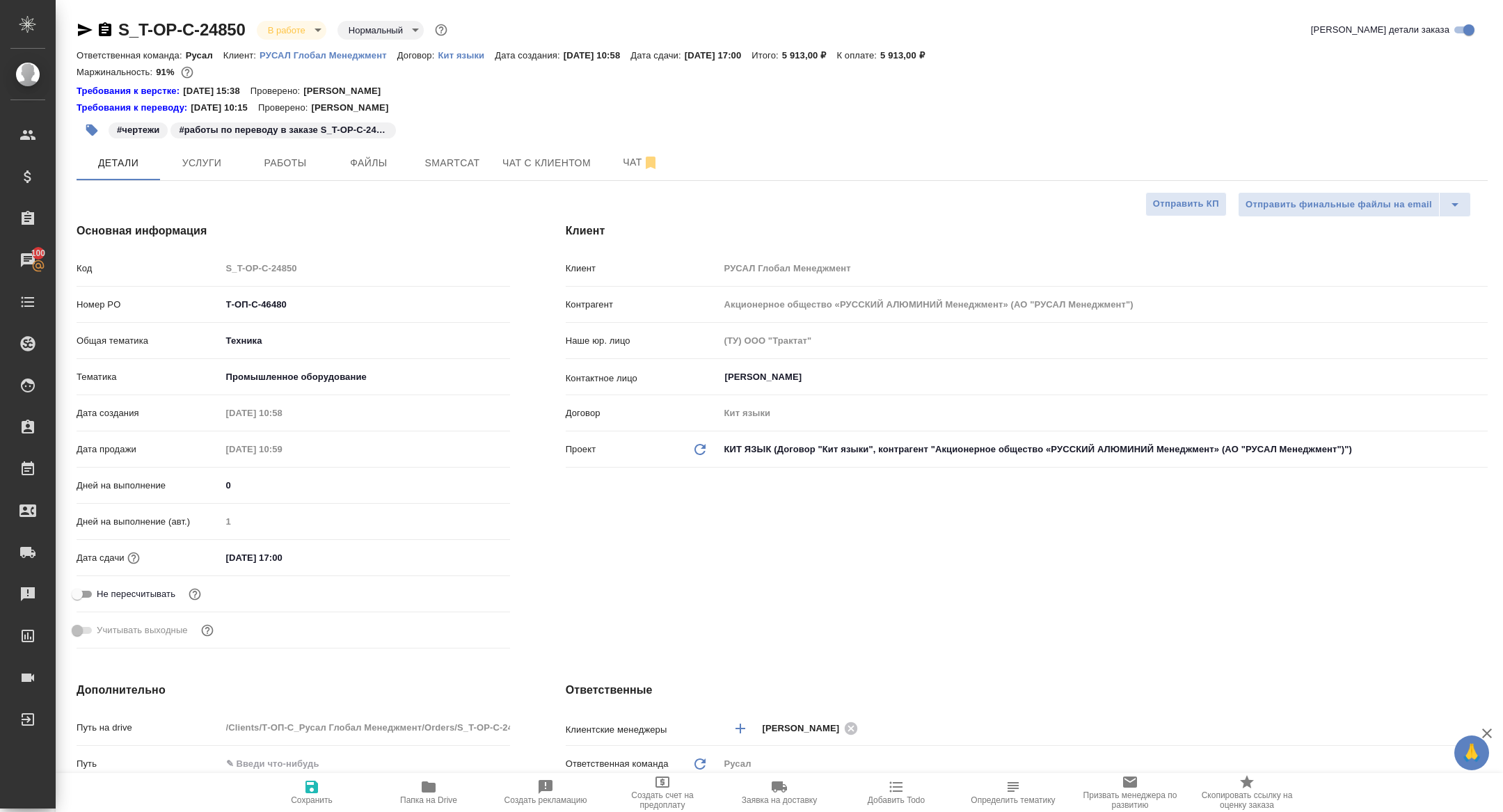
type textarea "x"
click at [285, 158] on span "Работы" at bounding box center [285, 164] width 67 height 18
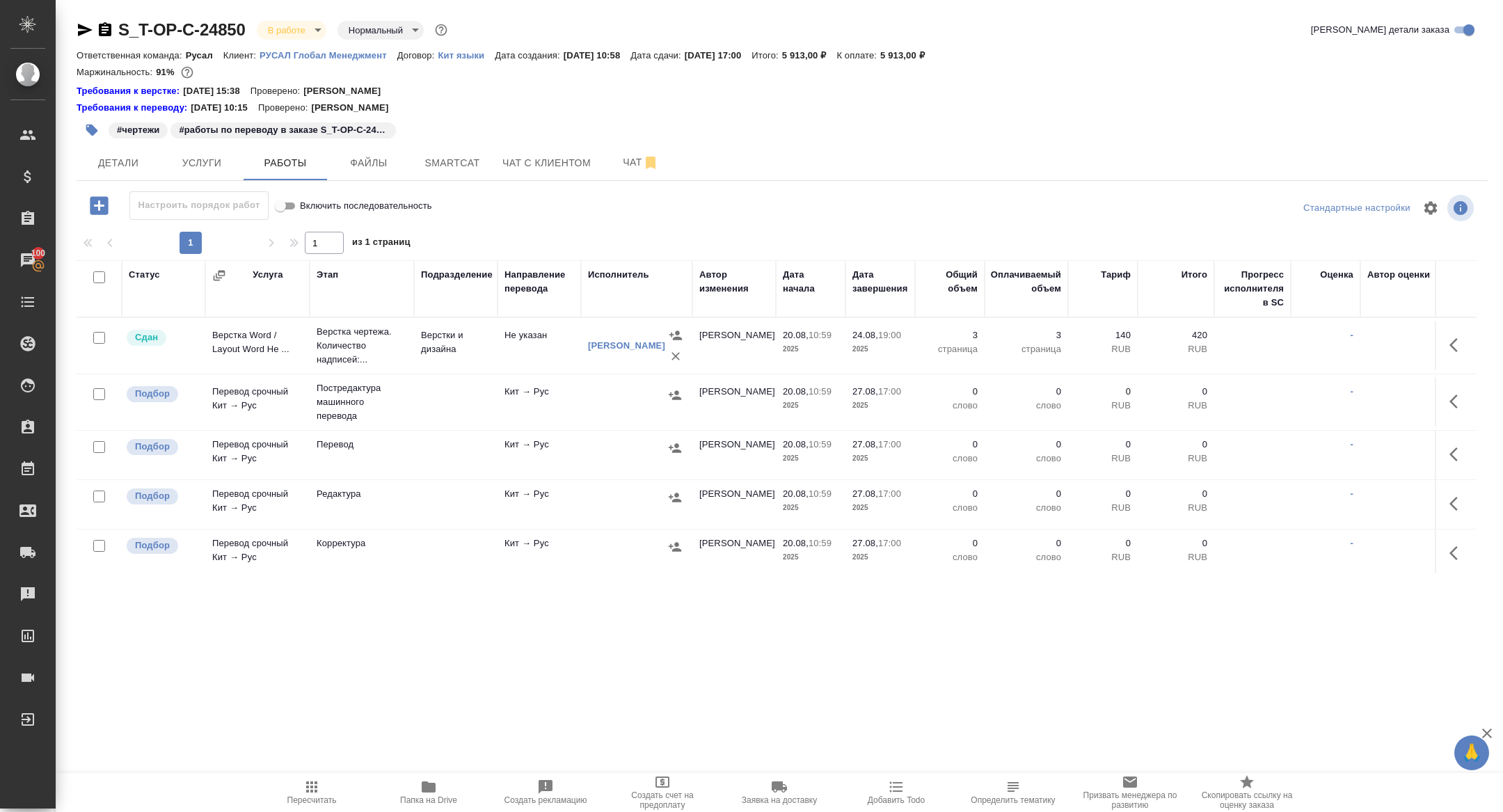
click at [97, 271] on input "checkbox" at bounding box center [99, 277] width 12 height 12
checkbox input "true"
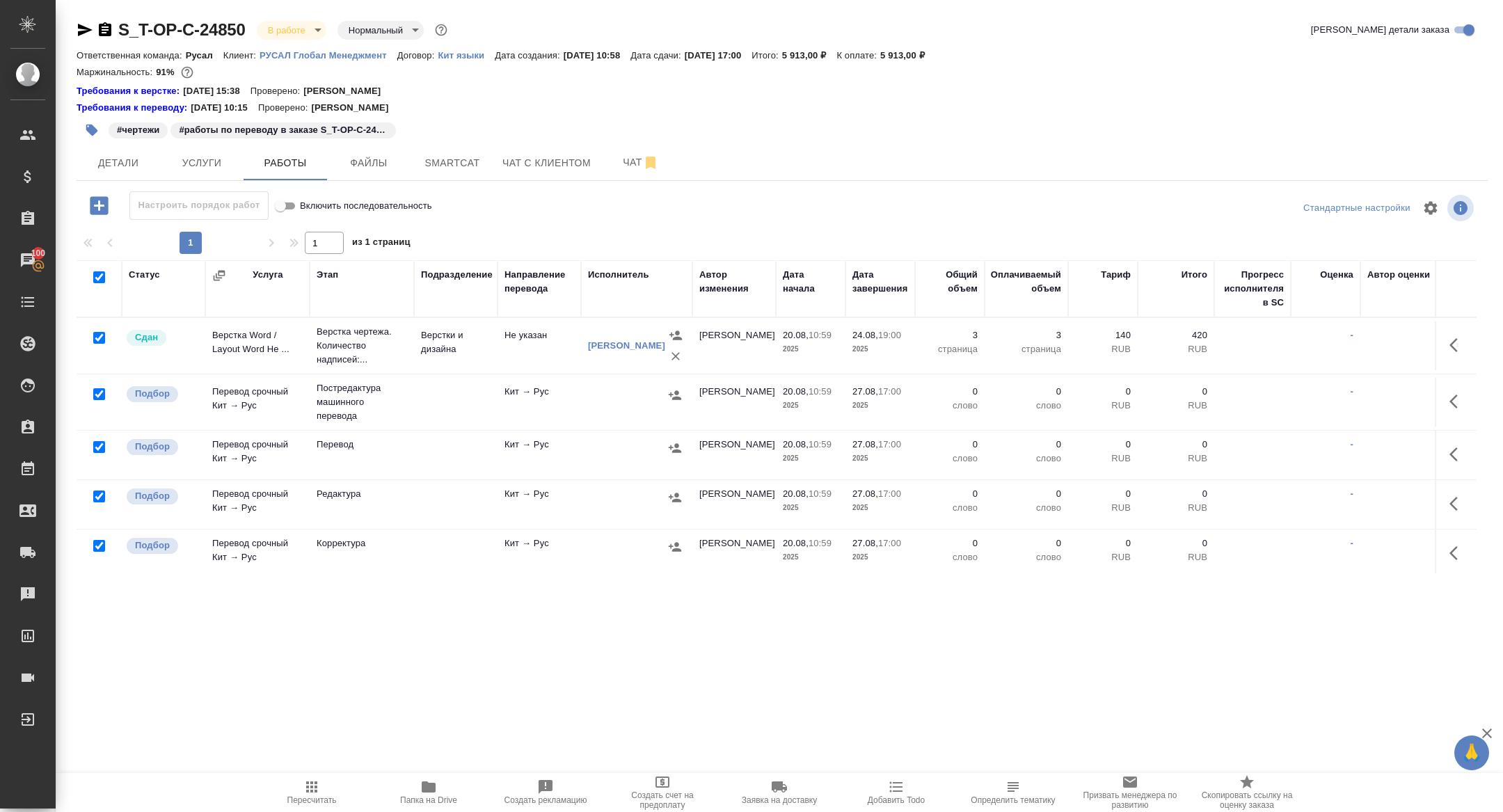
checkbox input "true"
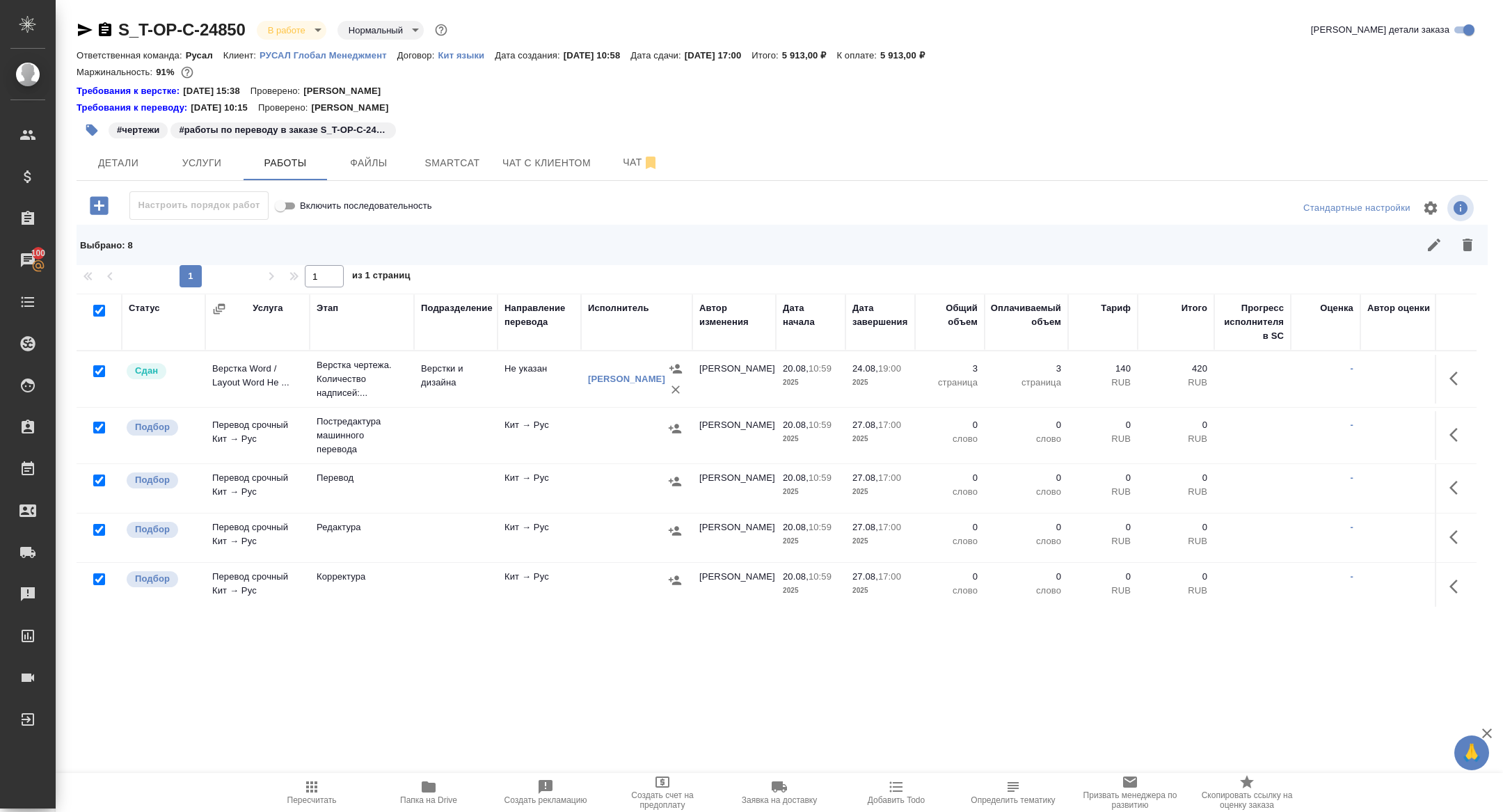
click at [96, 375] on input "checkbox" at bounding box center [99, 371] width 12 height 12
checkbox input "false"
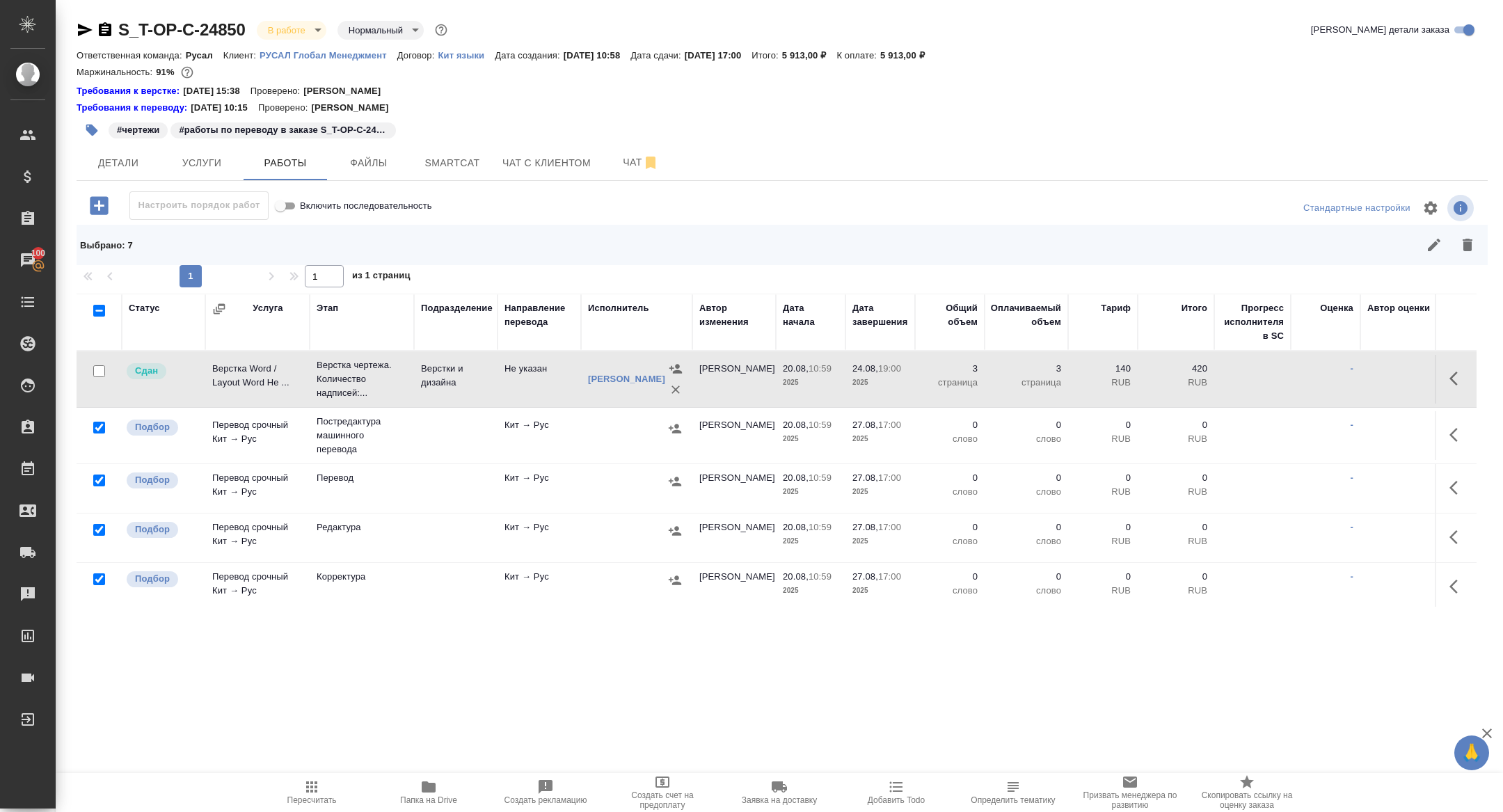
scroll to position [159, 0]
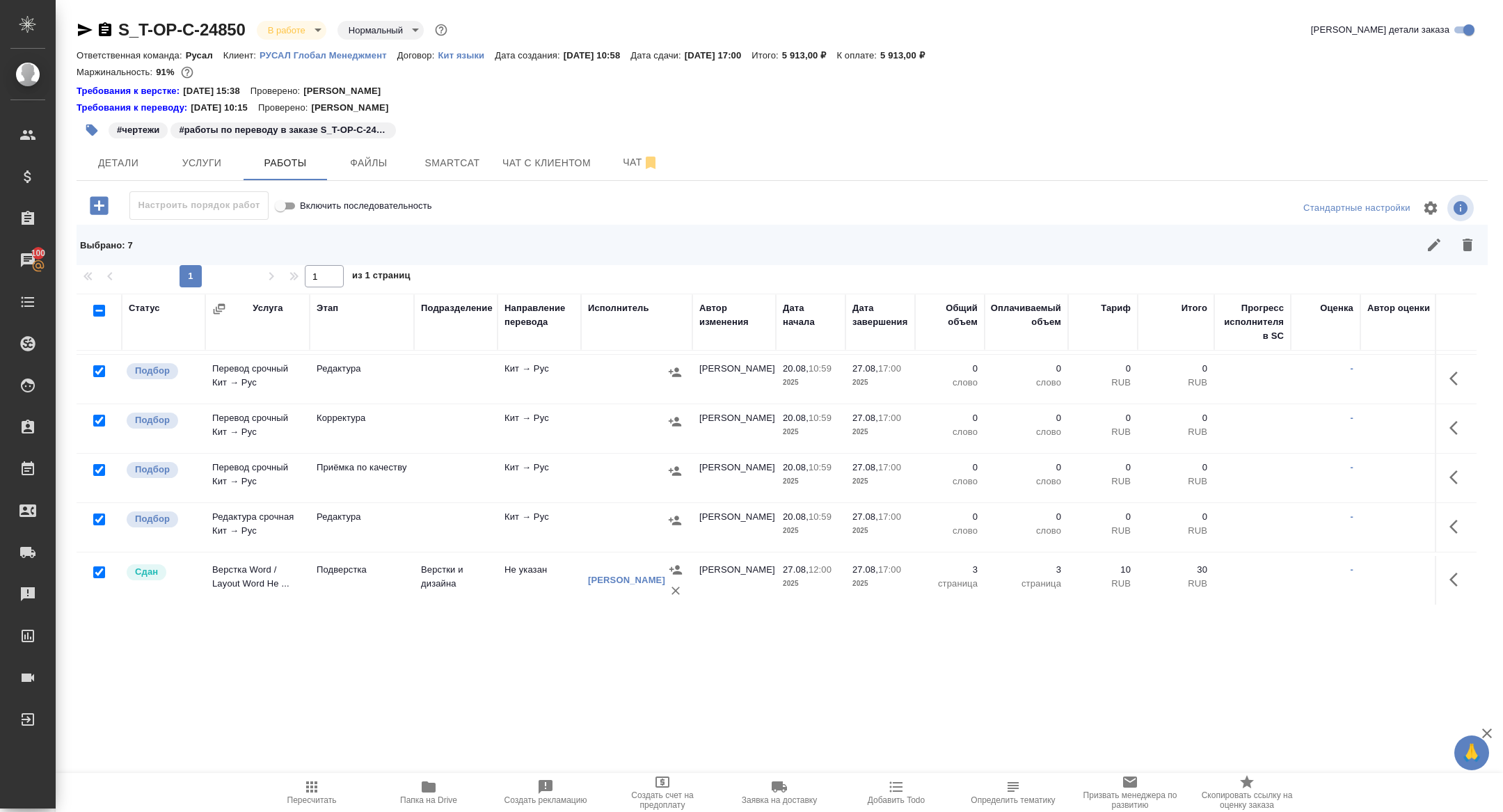
click at [98, 568] on input "checkbox" at bounding box center [99, 572] width 12 height 12
checkbox input "false"
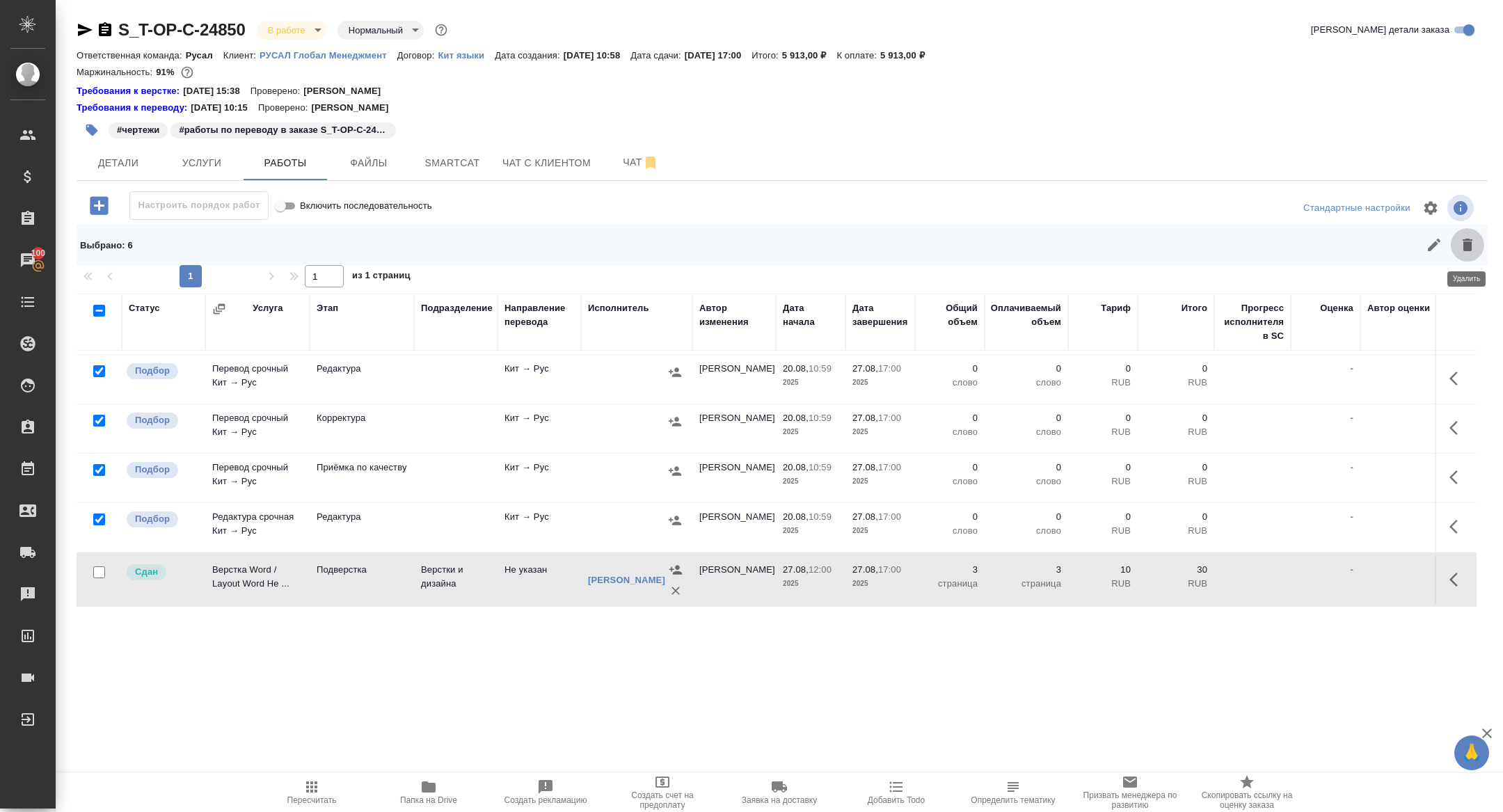
click at [1480, 250] on button "button" at bounding box center [1467, 245] width 34 height 34
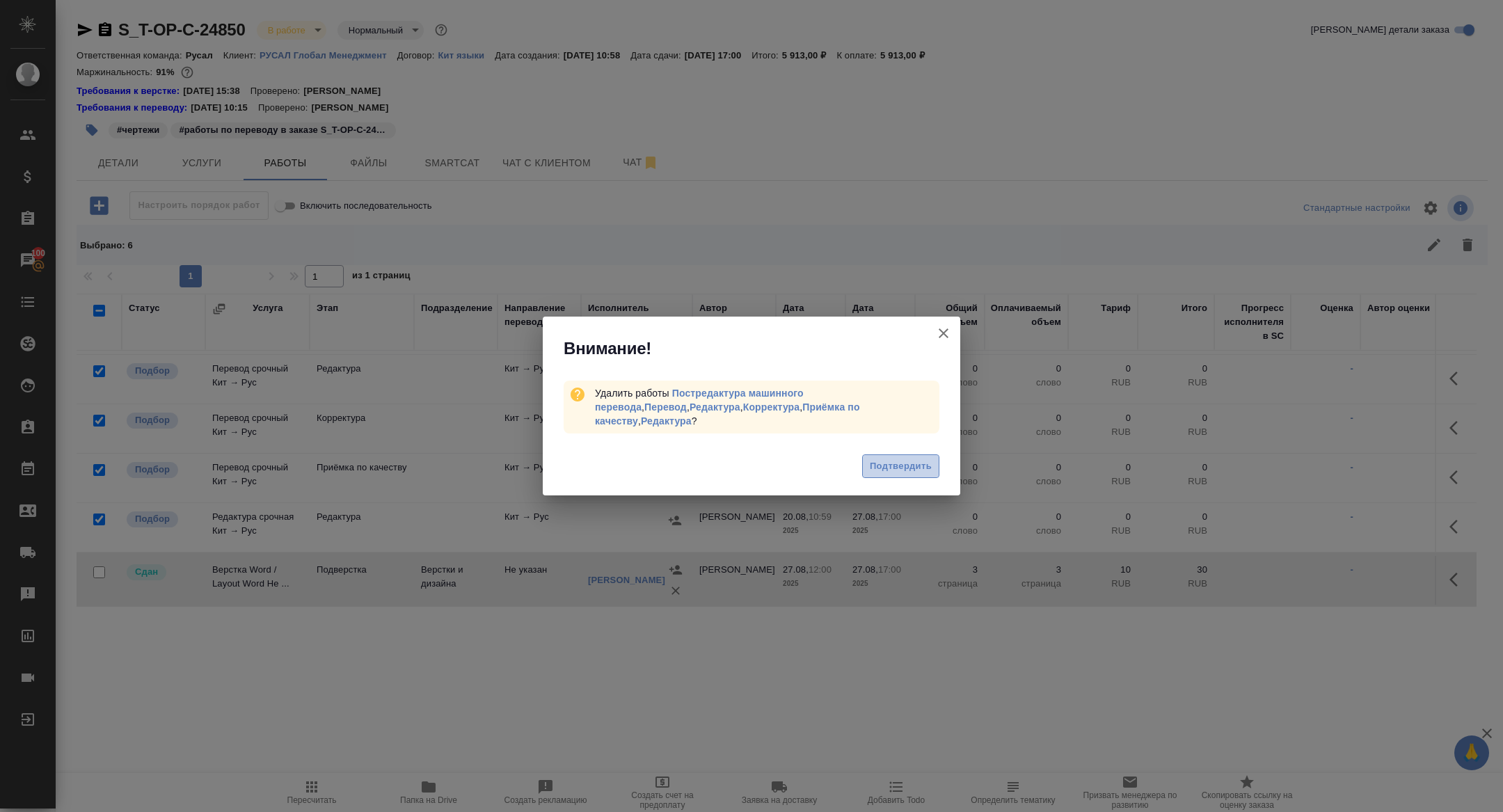
click at [887, 459] on span "Подтвердить" at bounding box center [900, 467] width 62 height 16
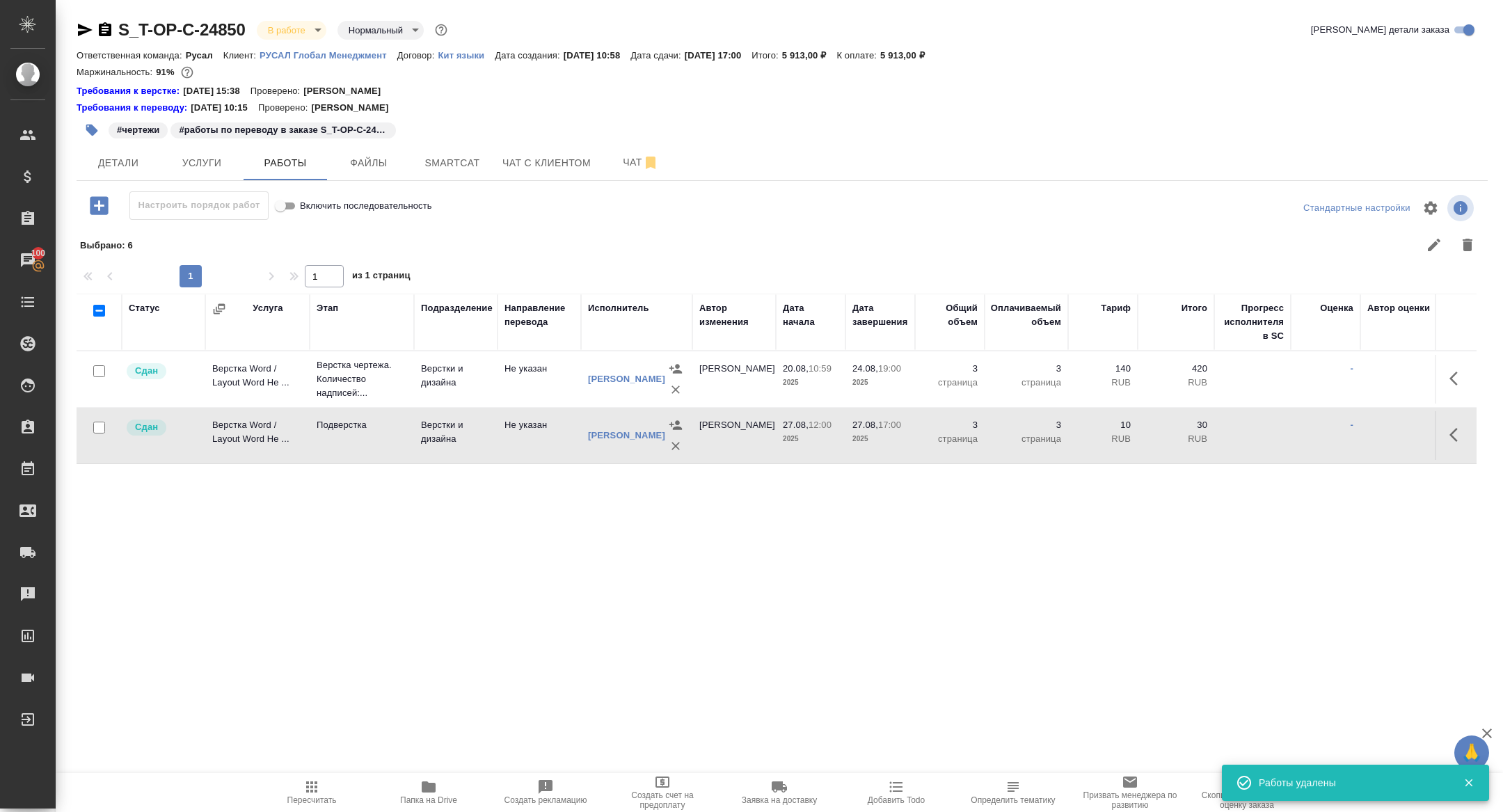
scroll to position [0, 0]
click at [299, 35] on body "🙏 .cls-1 fill:#fff; AWATERA Zhuravleva Alexandra Клиенты Спецификации Заказы 10…" at bounding box center [751, 406] width 1503 height 812
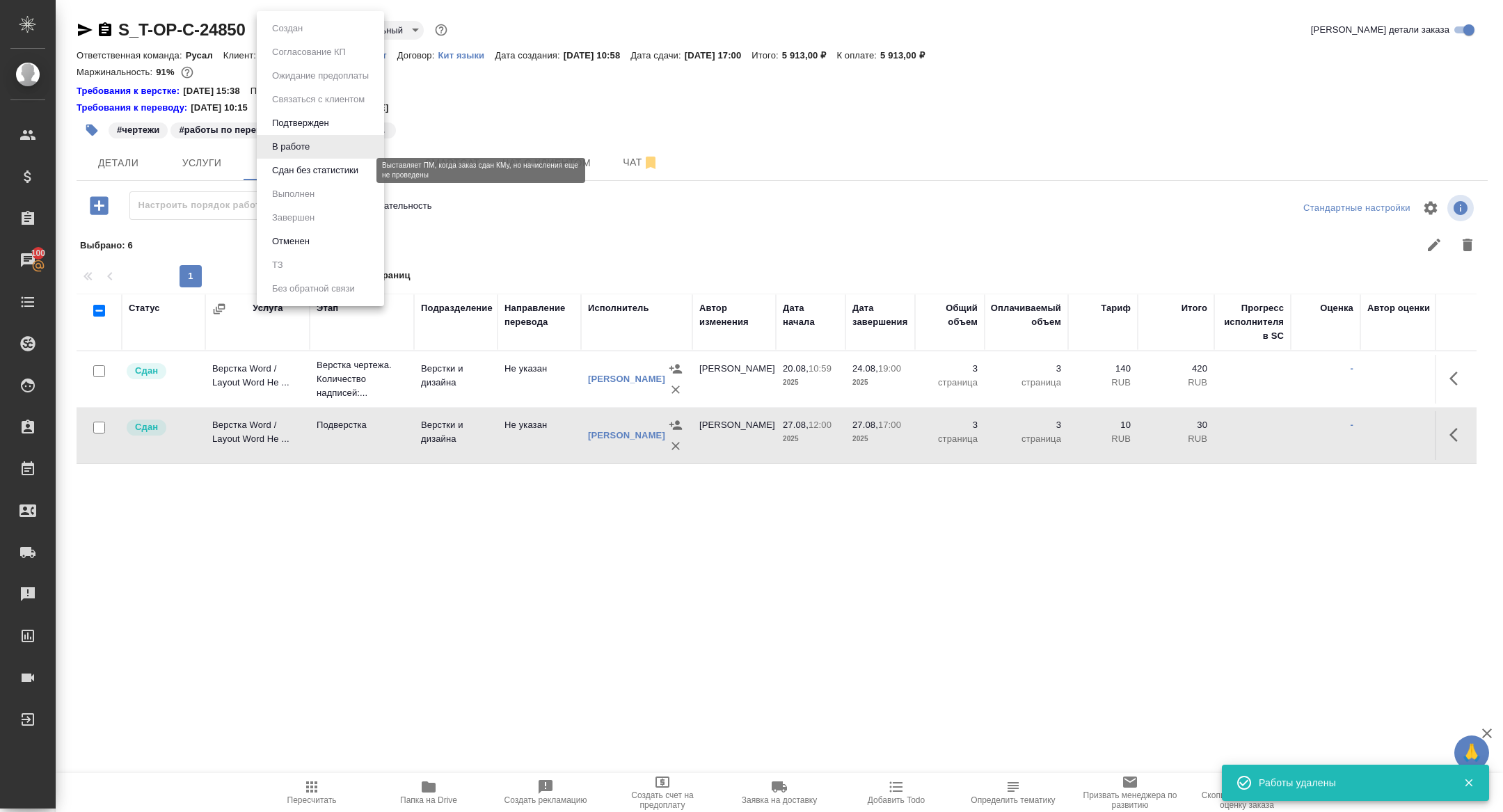
click at [295, 165] on button "Сдан без статистики" at bounding box center [315, 170] width 95 height 15
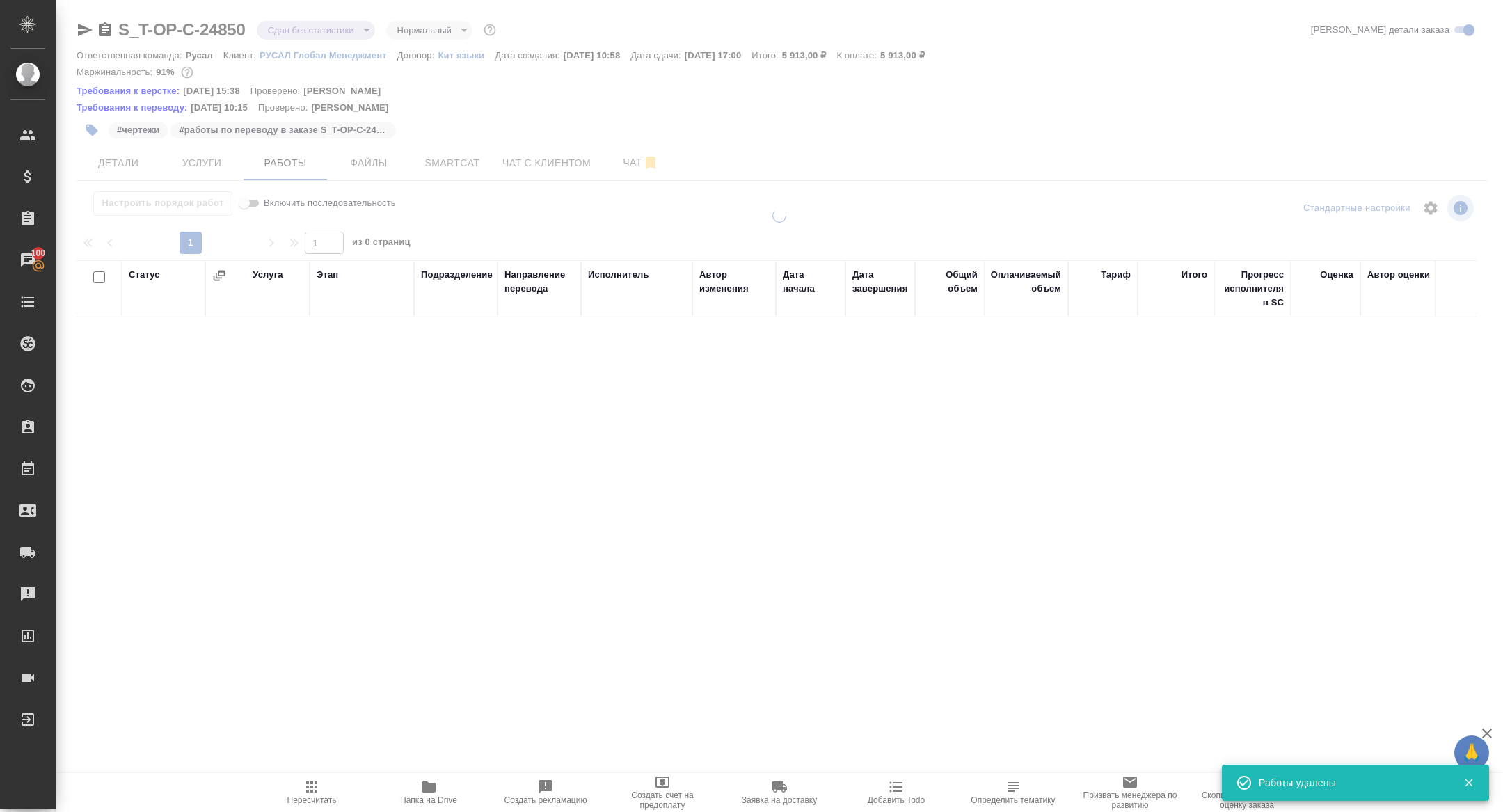
click at [280, 30] on div at bounding box center [778, 304] width 1447 height 608
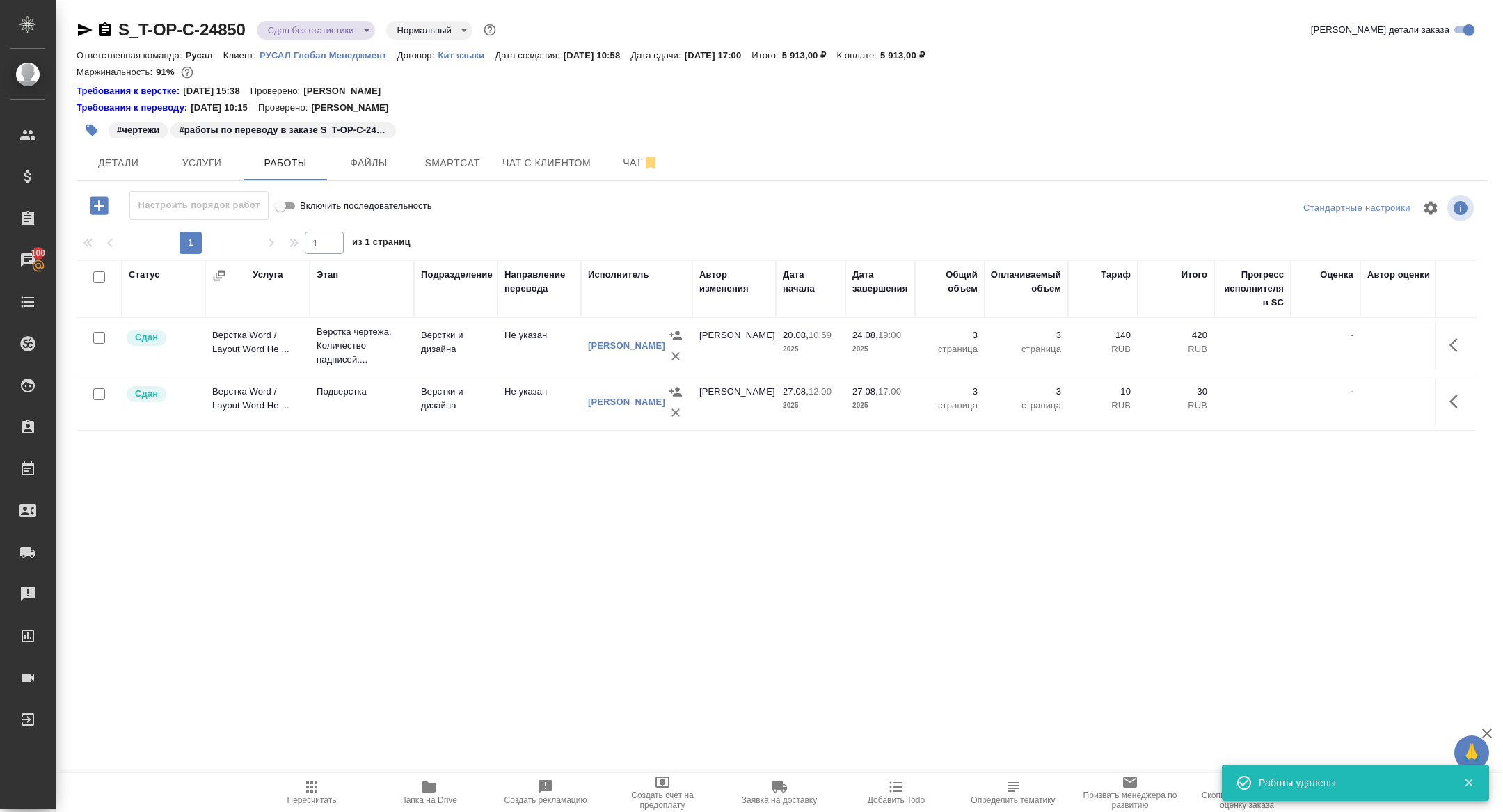
click at [288, 28] on body "🙏 .cls-1 fill:#fff; AWATERA Zhuravleva Alexandra Клиенты Спецификации Заказы 10…" at bounding box center [751, 406] width 1503 height 812
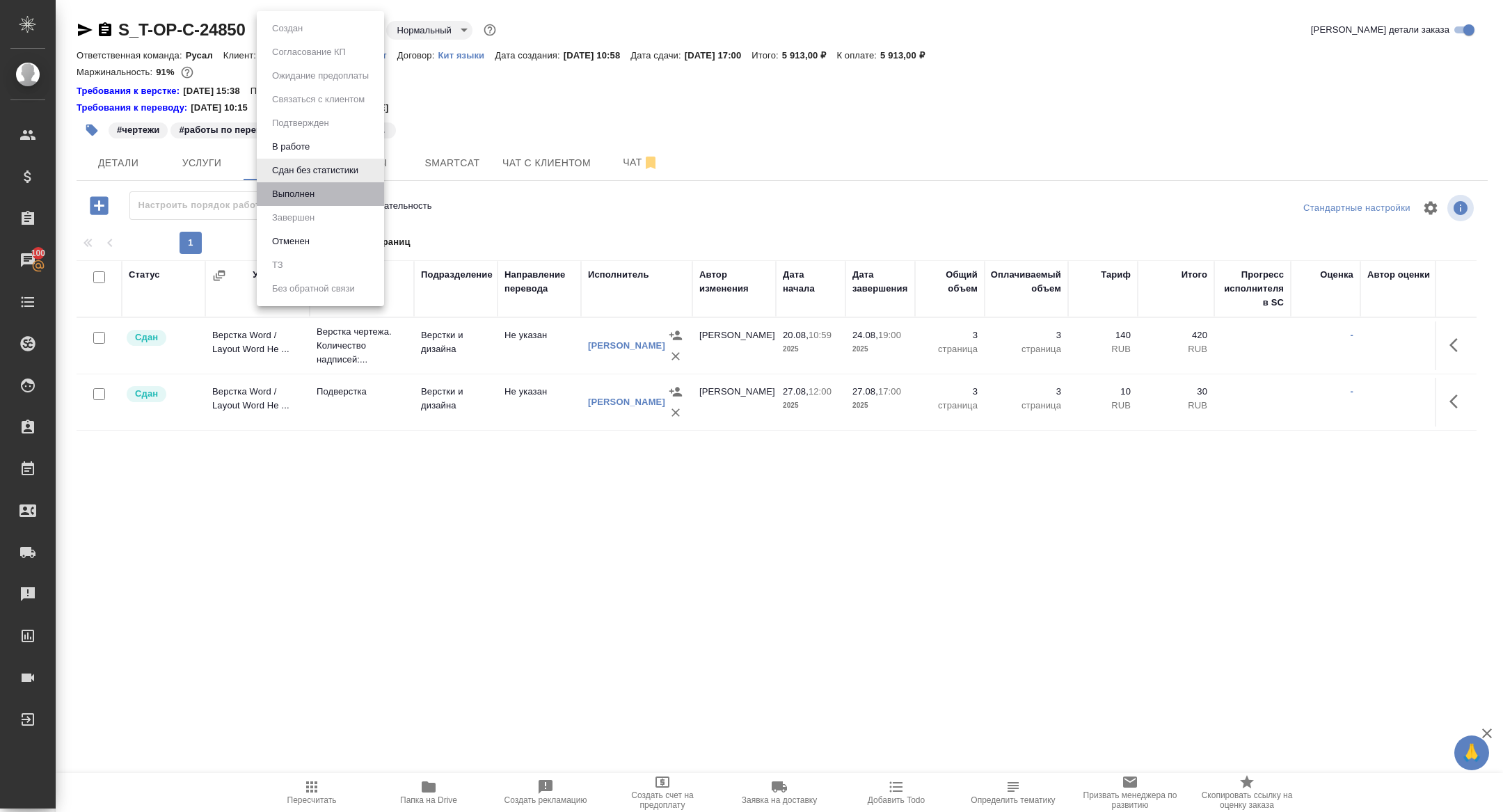
click at [305, 184] on li "Выполнен" at bounding box center [320, 194] width 127 height 24
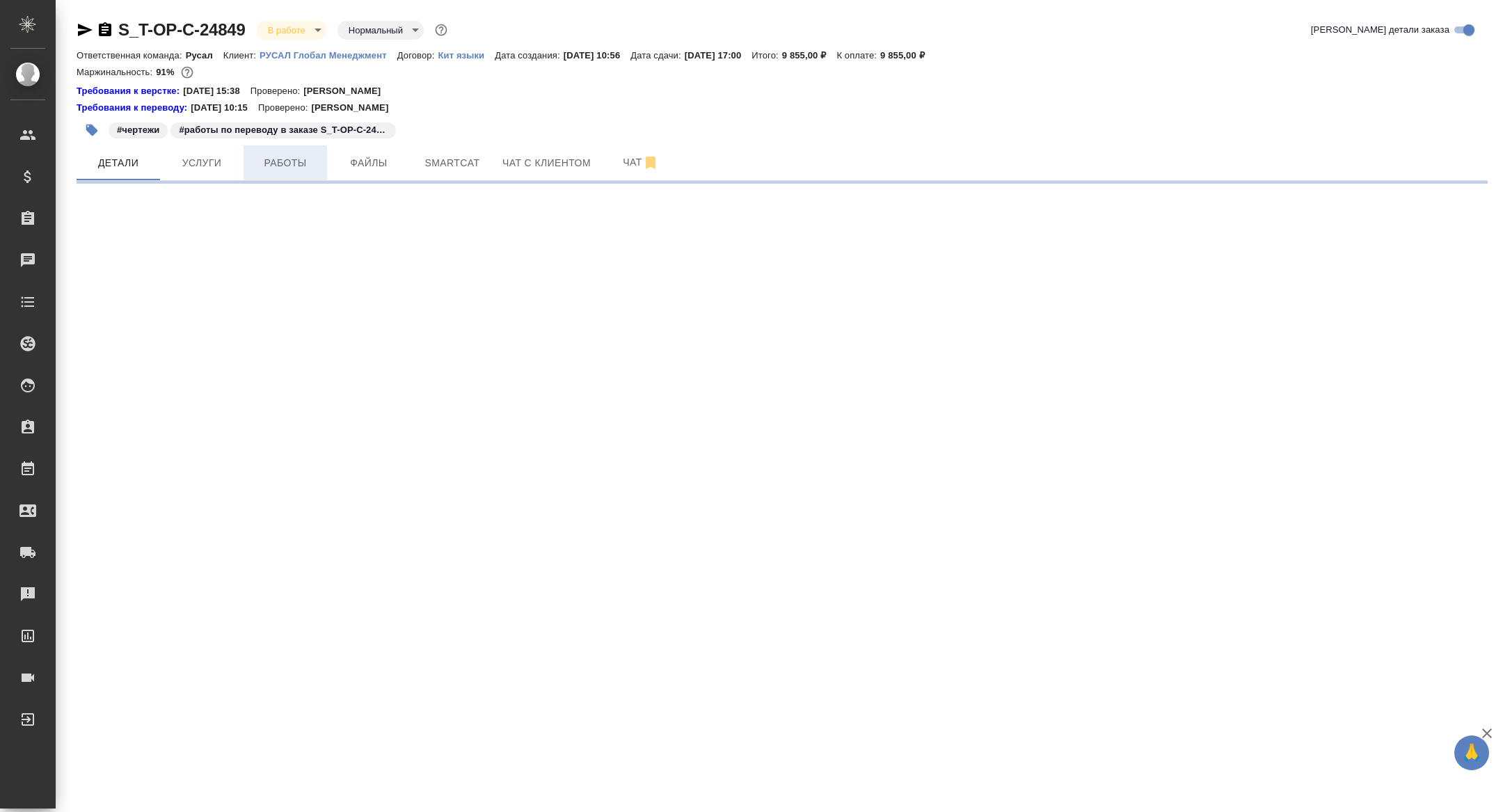
select select "RU"
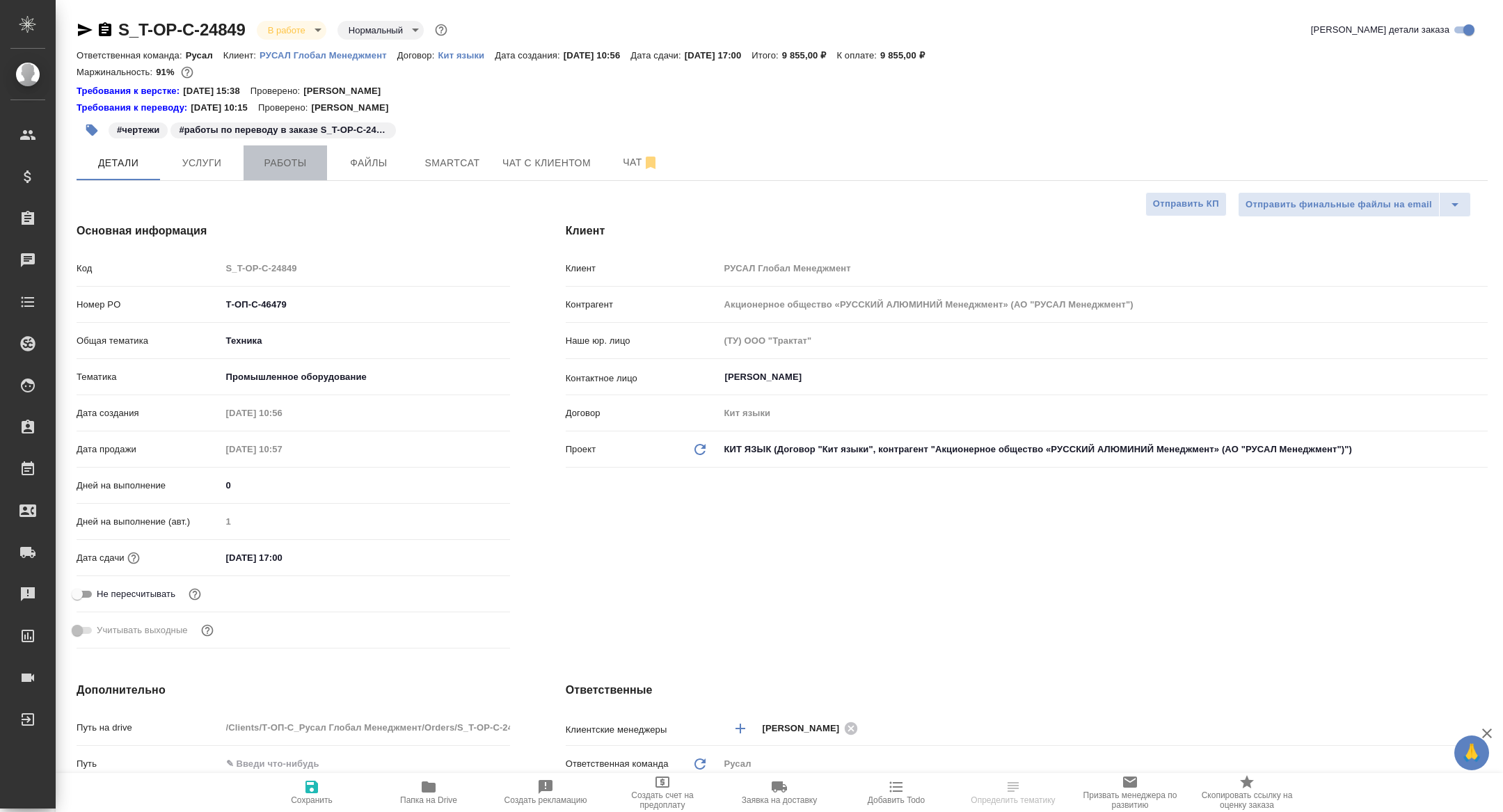
click at [277, 156] on span "Работы" at bounding box center [285, 164] width 67 height 18
type textarea "x"
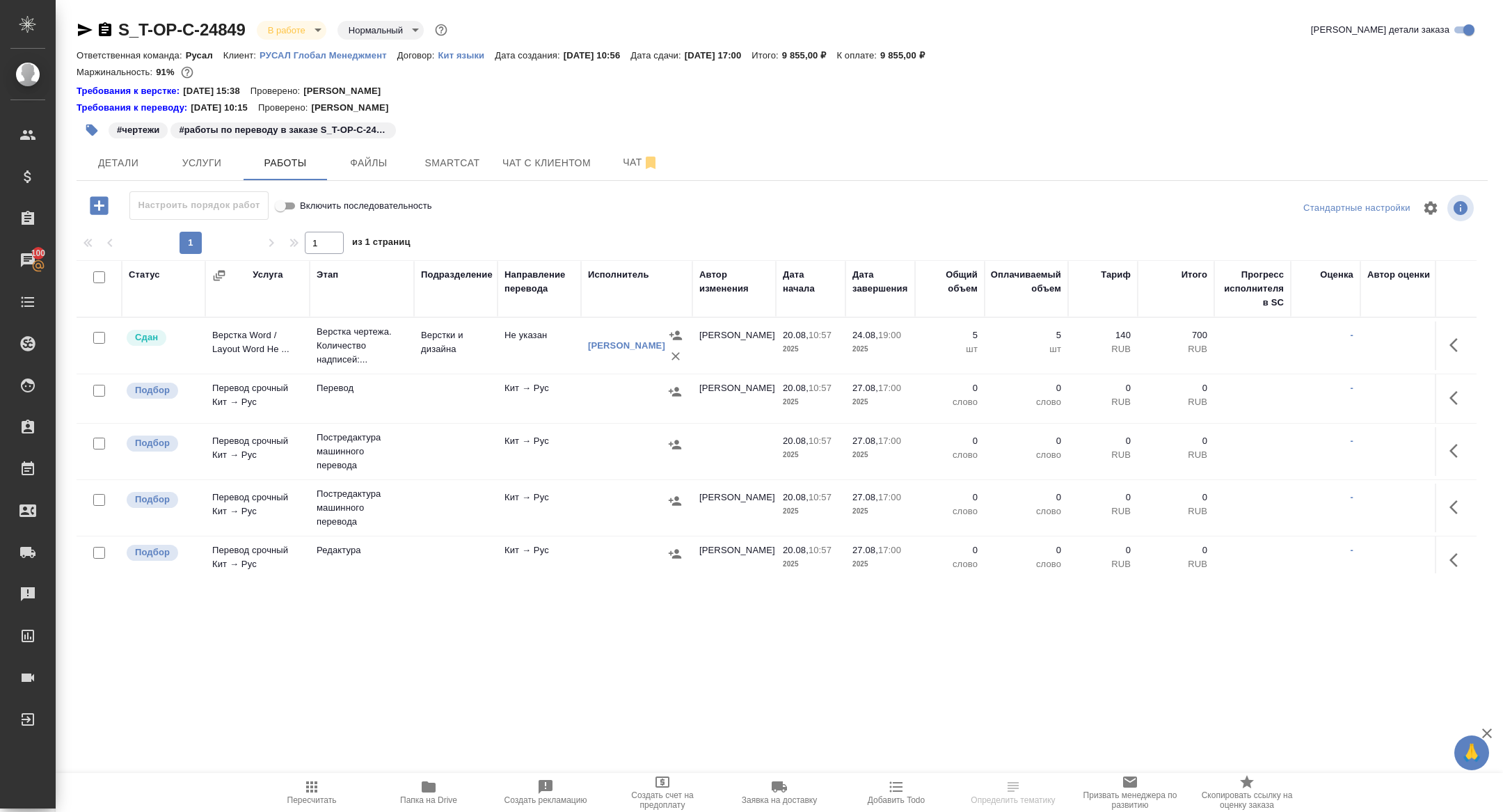
click at [97, 277] on input "checkbox" at bounding box center [99, 277] width 12 height 12
checkbox input "true"
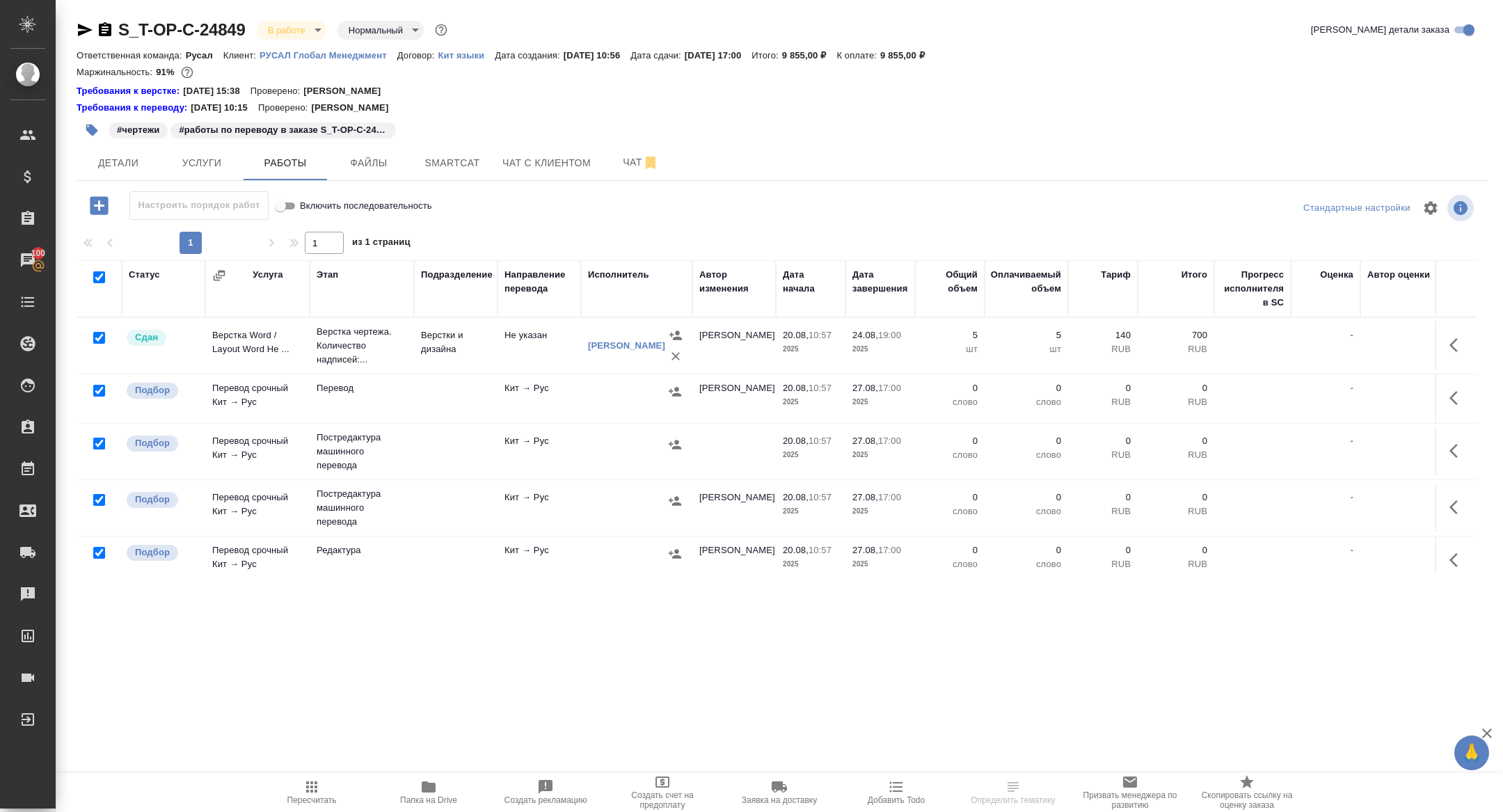
checkbox input "true"
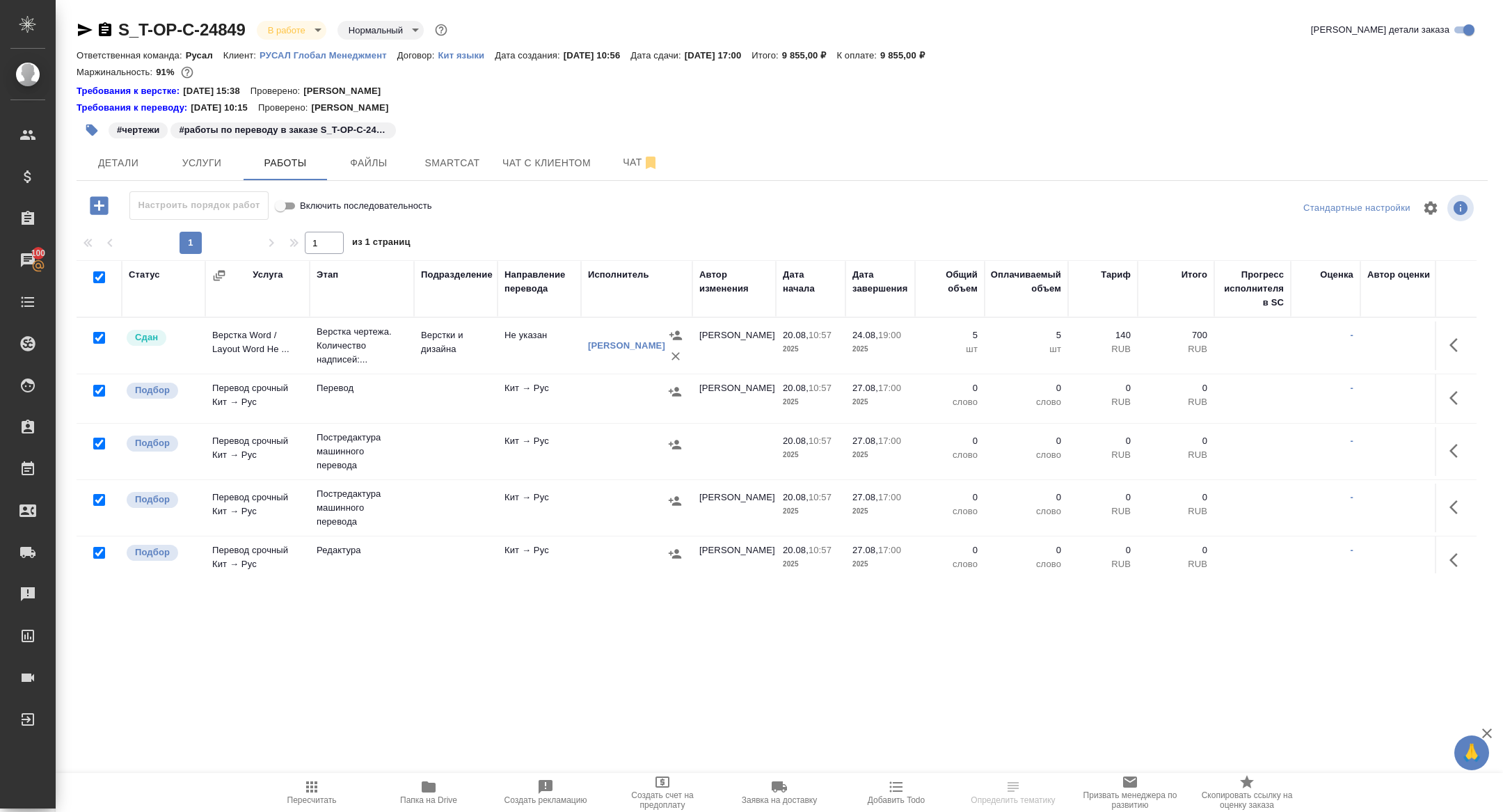
checkbox input "true"
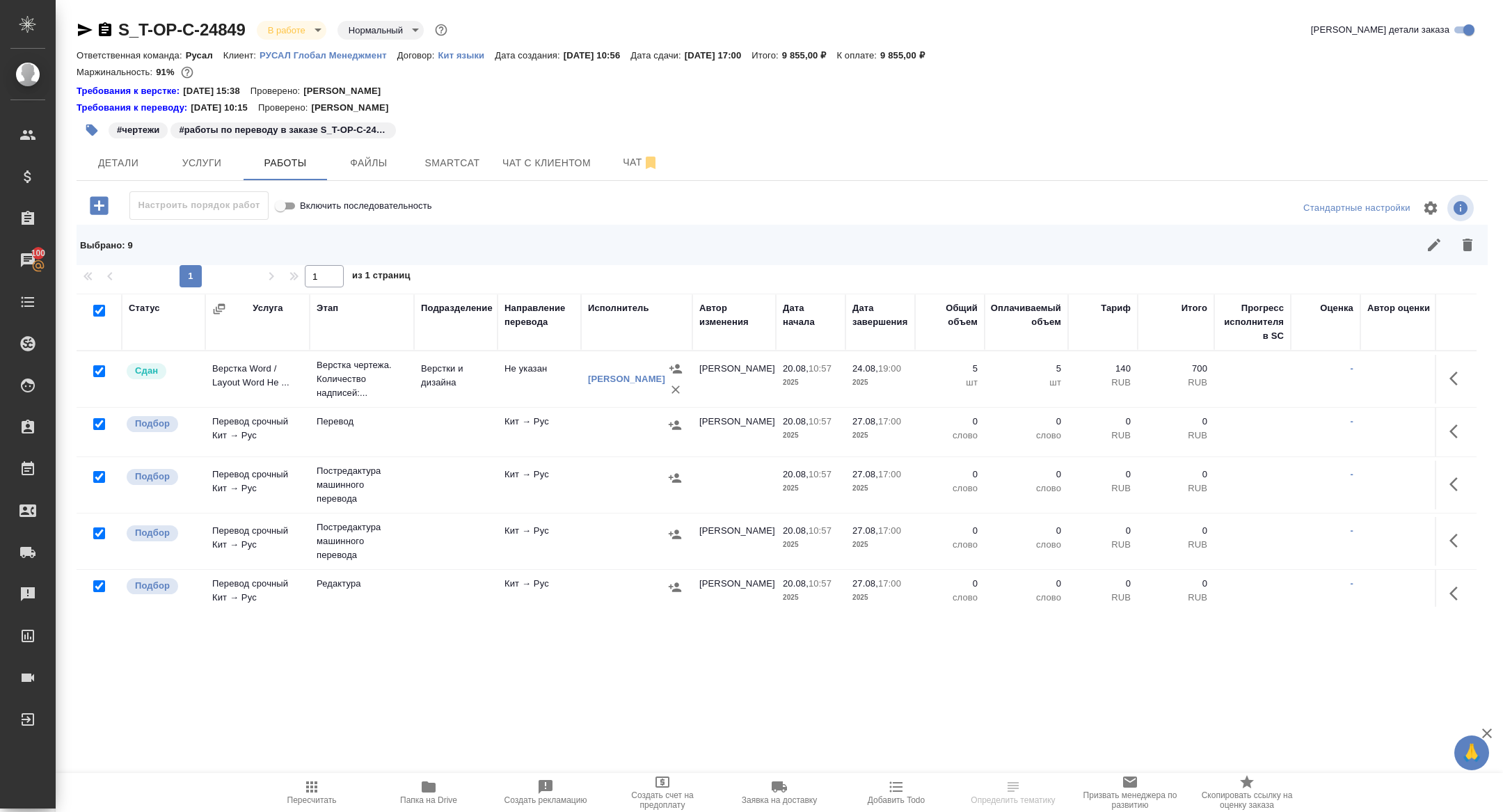
click at [98, 370] on input "checkbox" at bounding box center [99, 371] width 12 height 12
checkbox input "false"
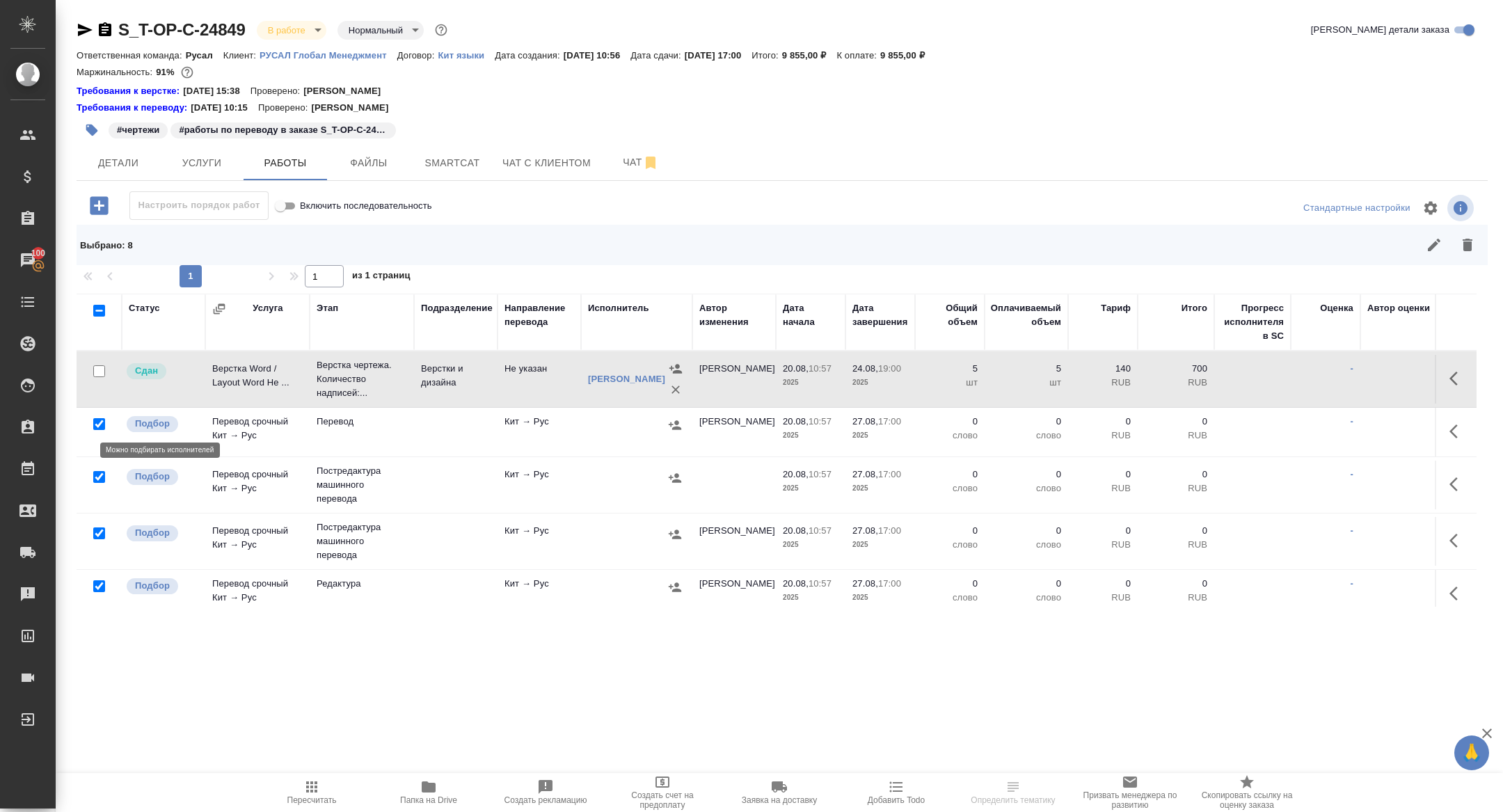
scroll to position [215, 0]
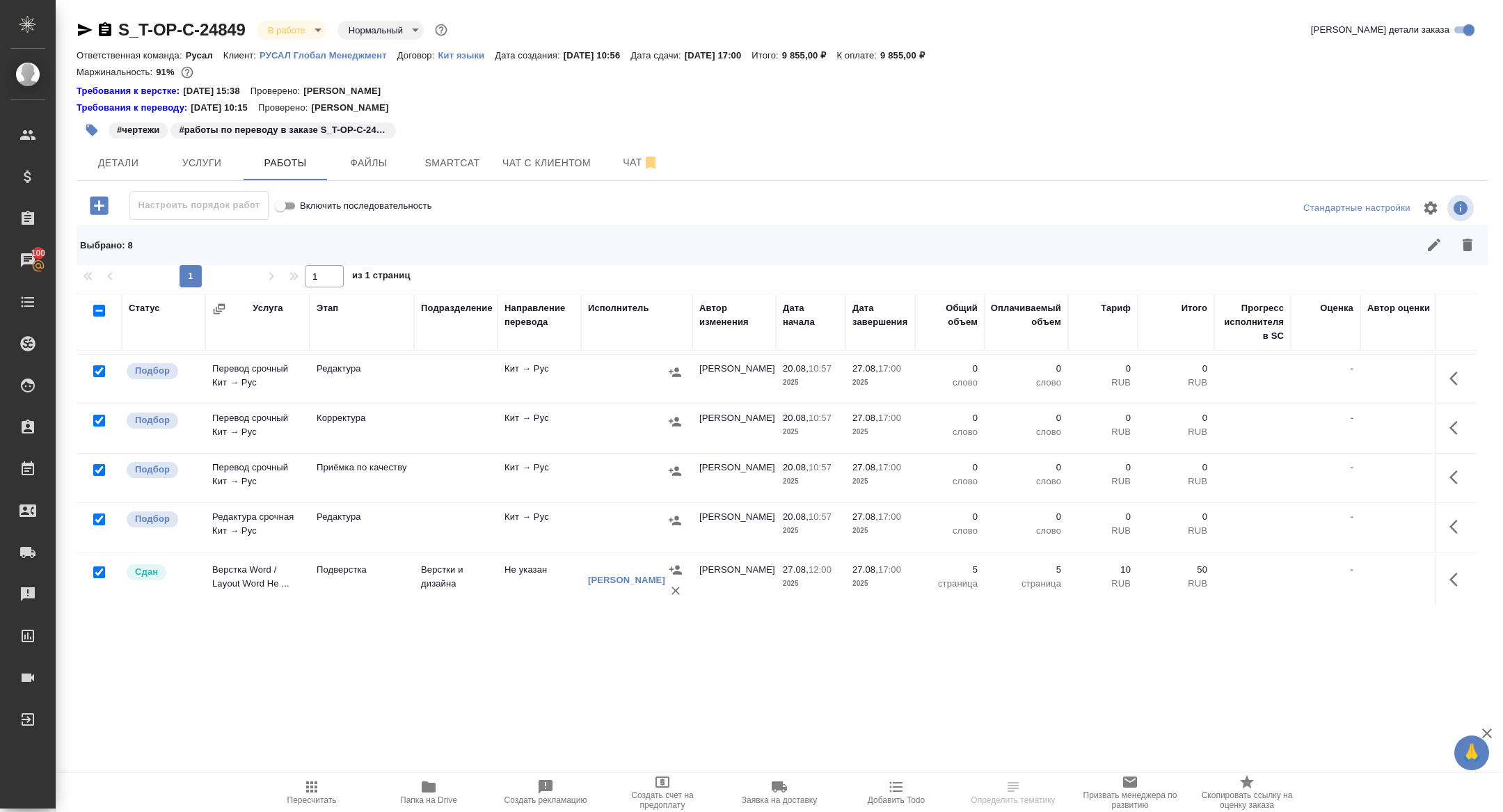
click at [97, 571] on input "checkbox" at bounding box center [99, 572] width 12 height 12
checkbox input "false"
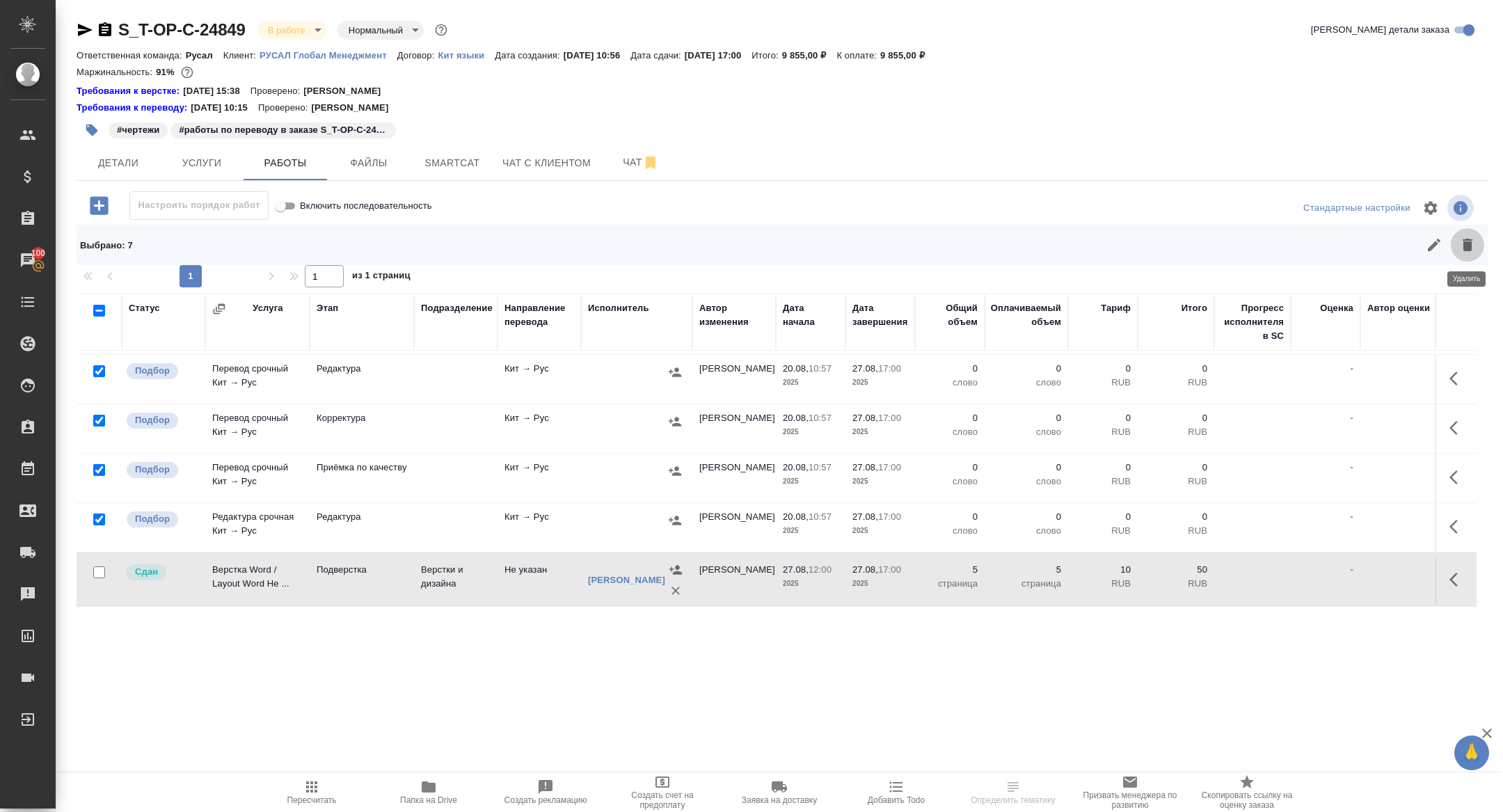
click at [1469, 250] on icon "button" at bounding box center [1467, 245] width 10 height 13
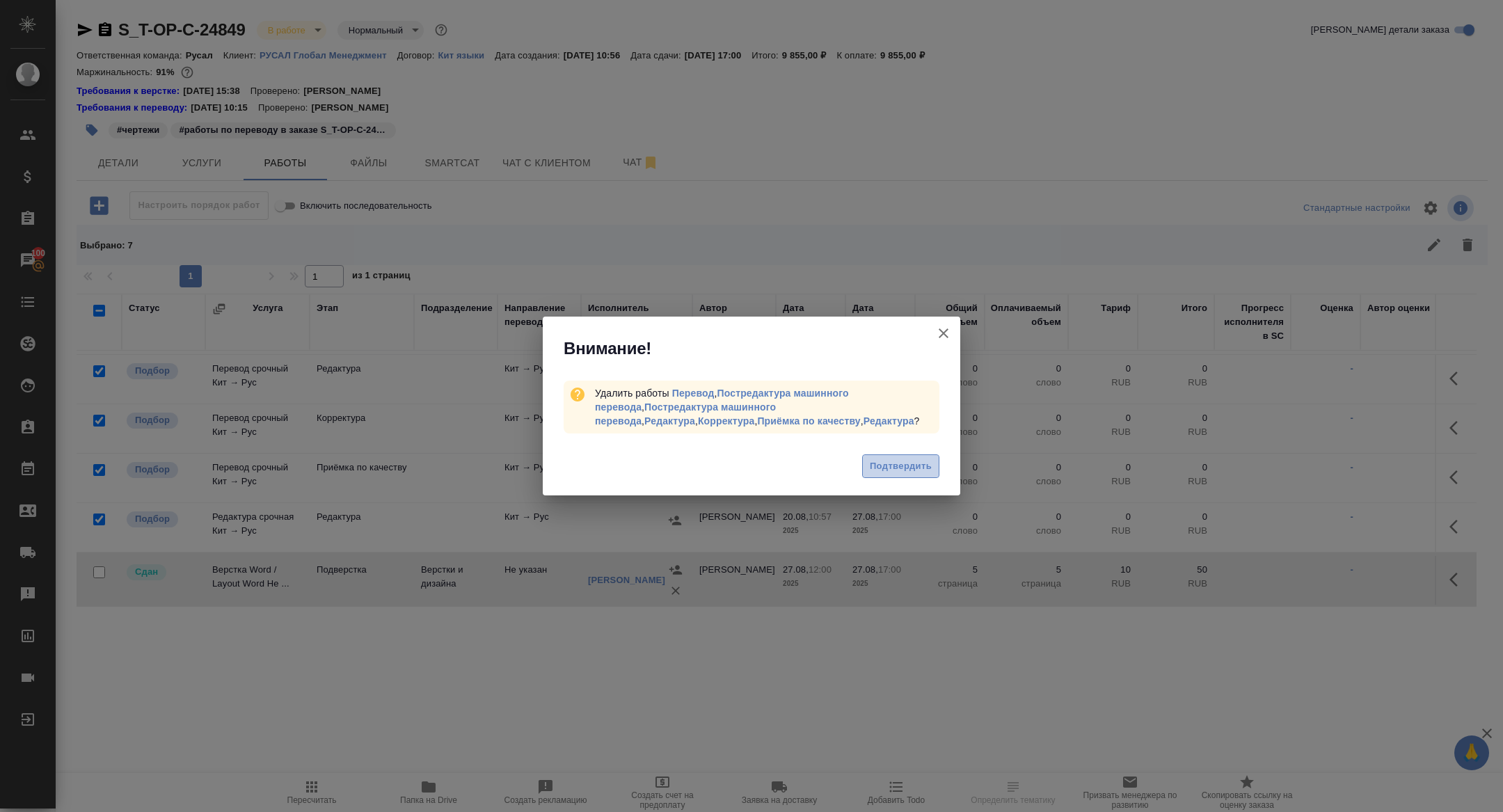
click at [932, 469] on button "Подтвердить" at bounding box center [900, 467] width 77 height 24
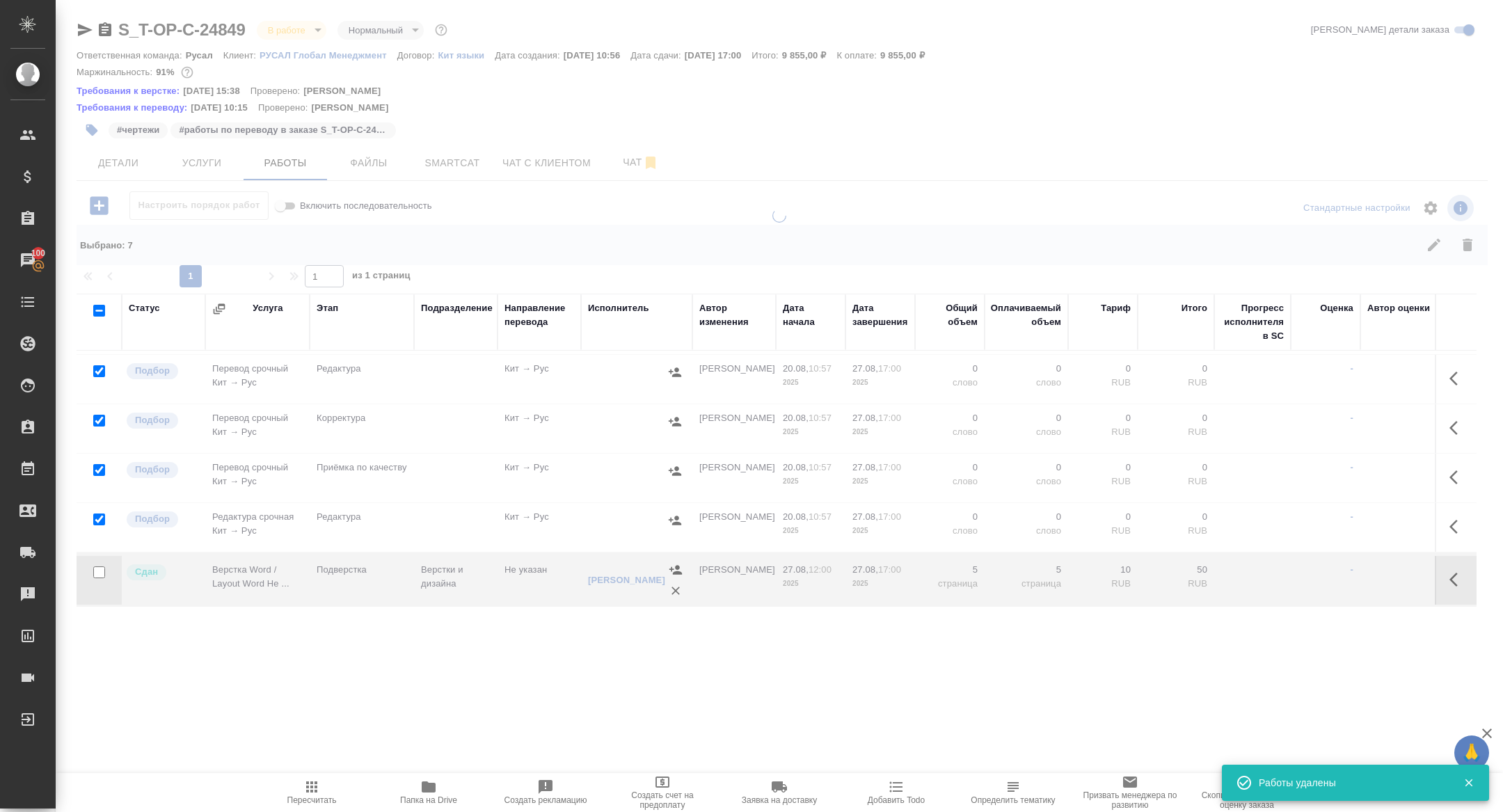
scroll to position [0, 0]
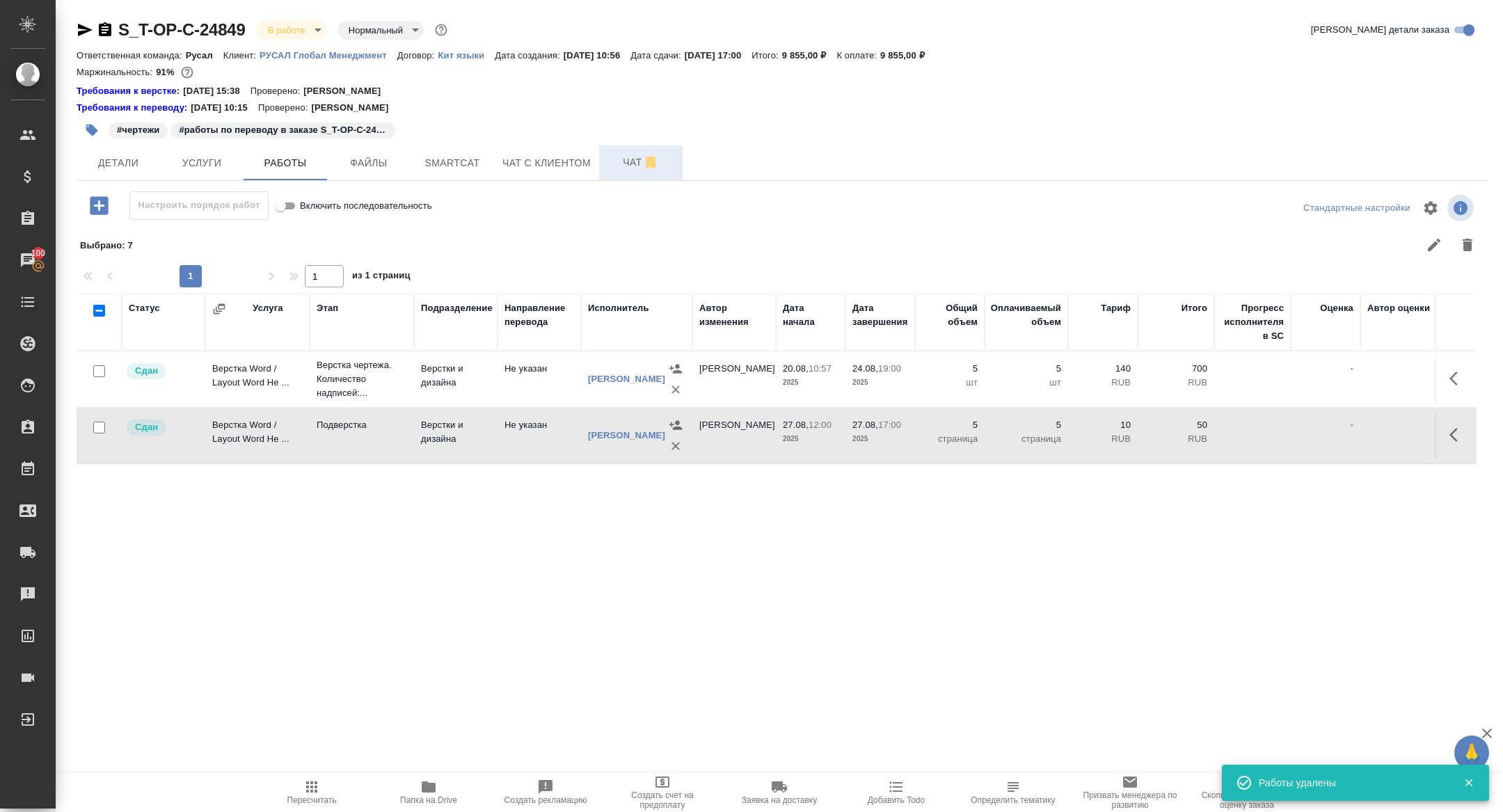
click at [625, 163] on span "Чат" at bounding box center [640, 163] width 67 height 18
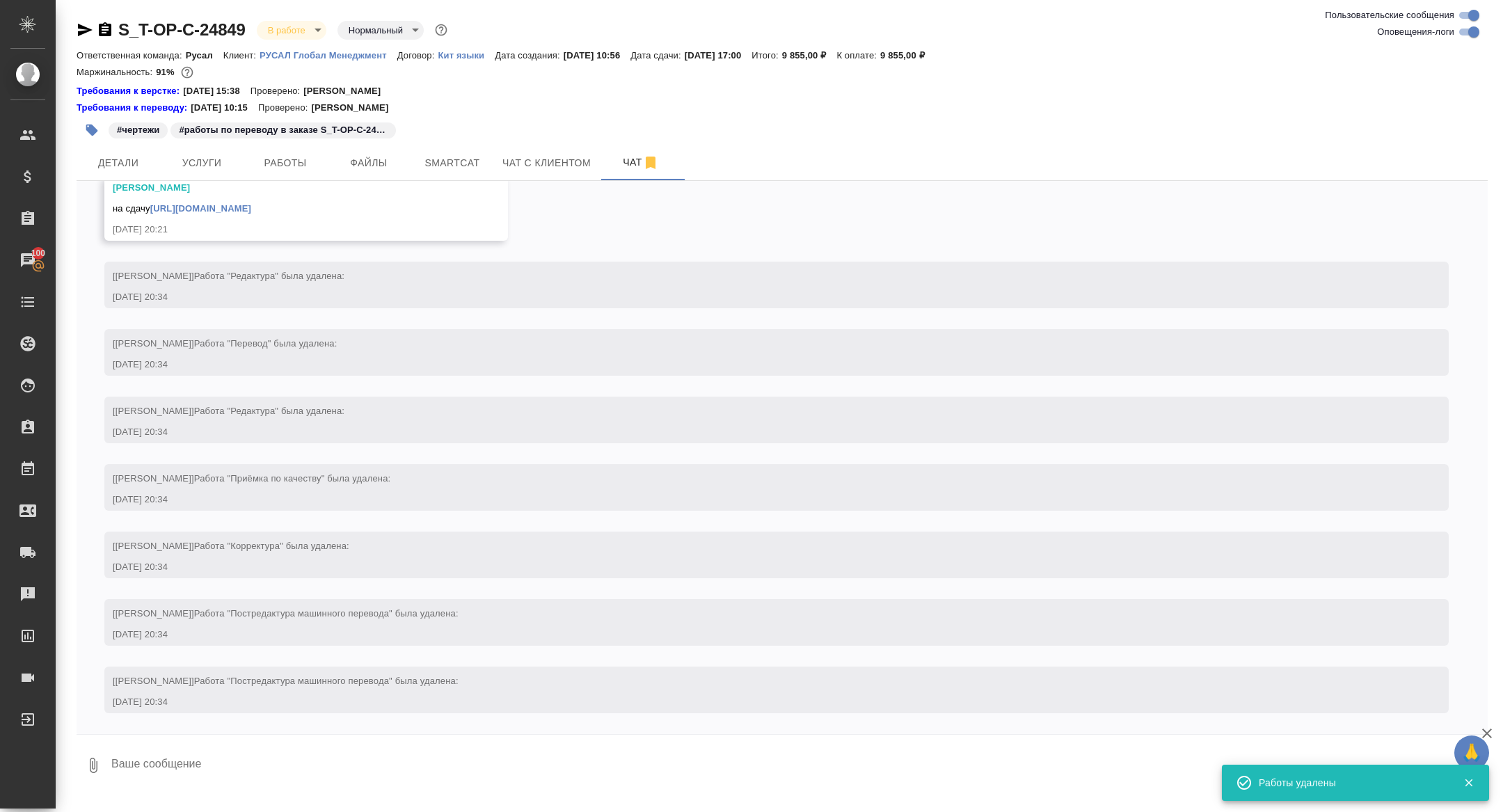
scroll to position [4917, 0]
click at [251, 213] on link "https://drive.awatera.com/f/10150518" at bounding box center [200, 208] width 101 height 10
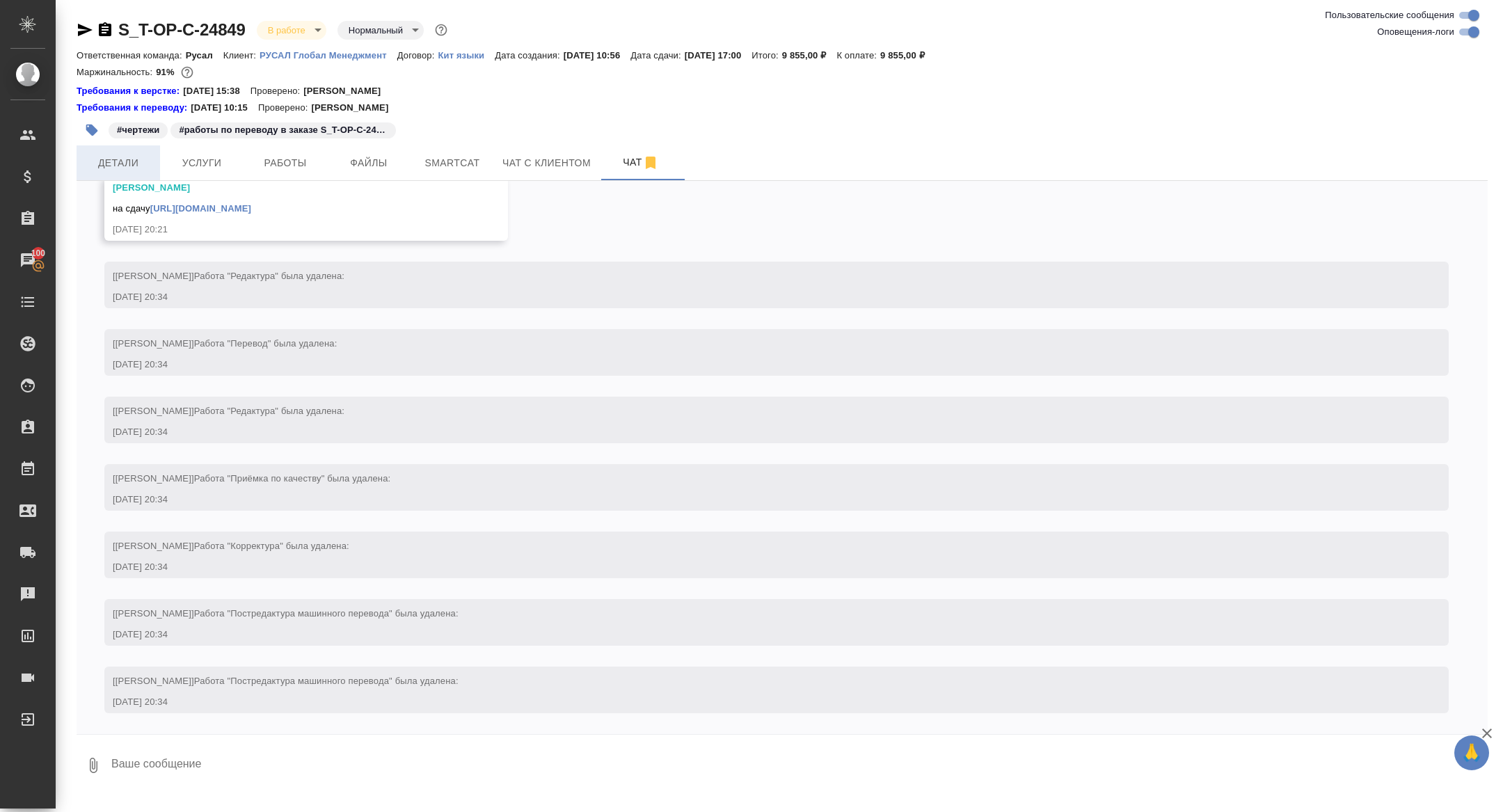
click at [135, 173] on button "Детали" at bounding box center [118, 162] width 83 height 34
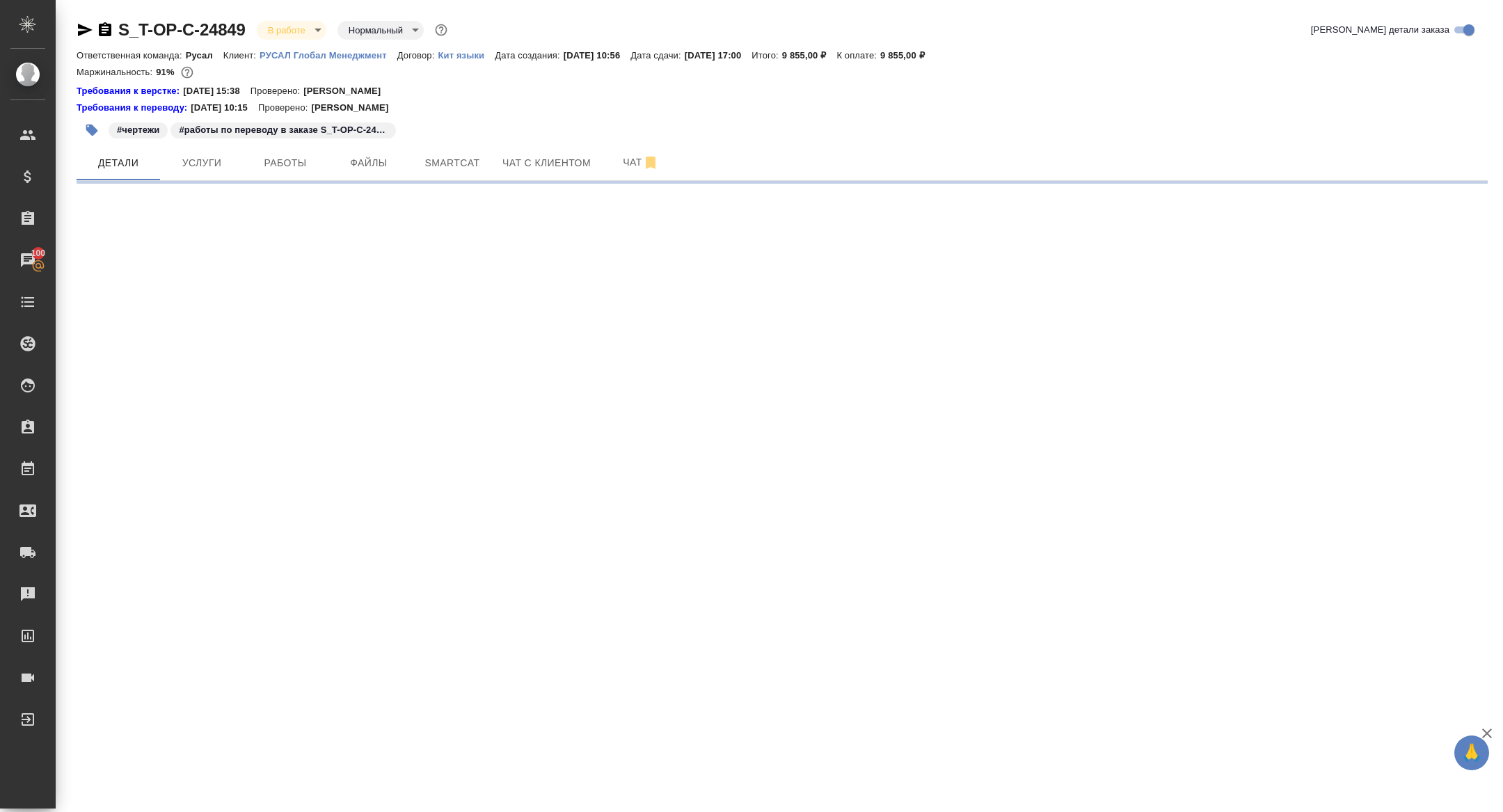
select select "RU"
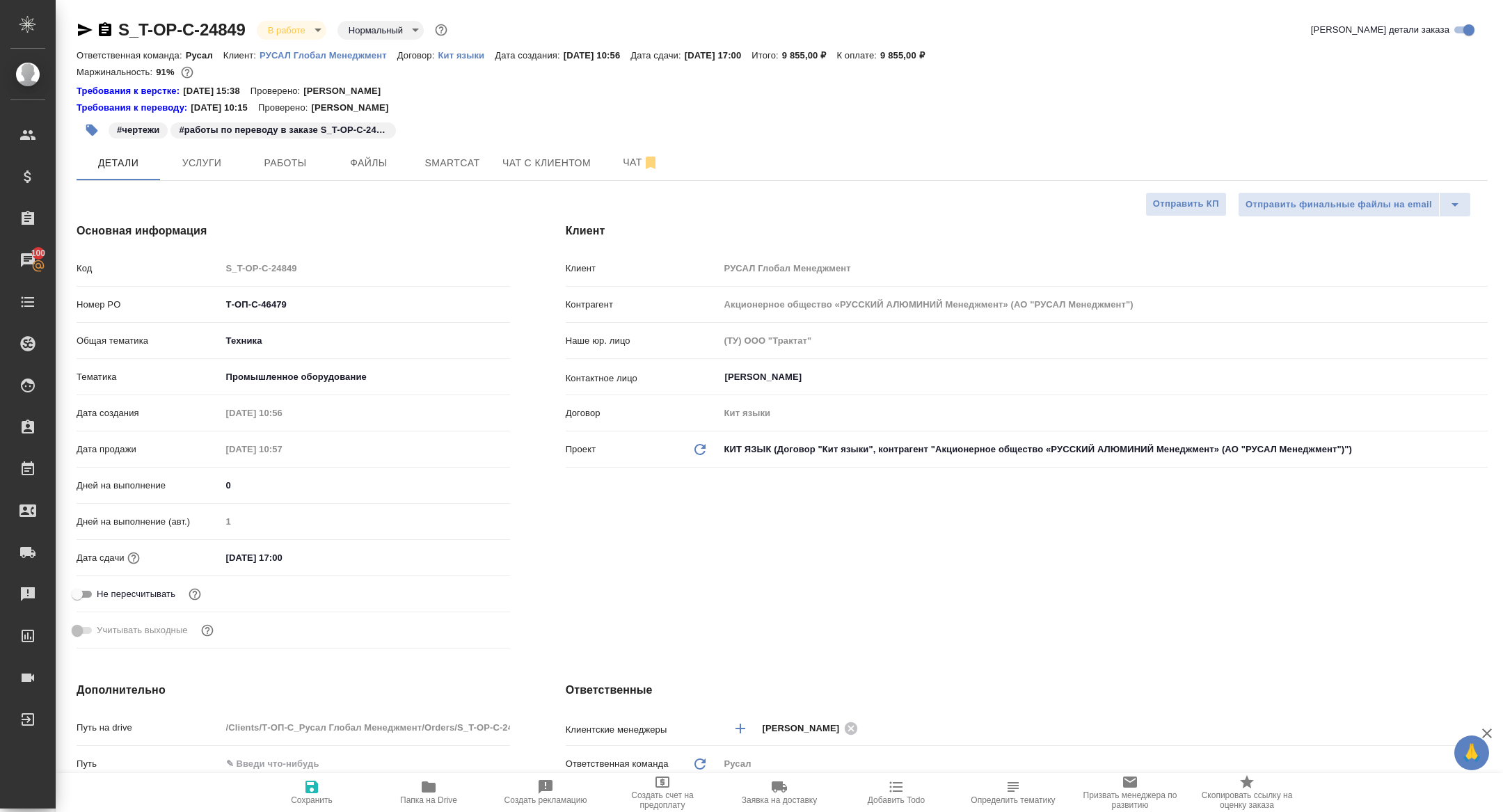
type textarea "x"
drag, startPoint x: 303, startPoint y: 300, endPoint x: 200, endPoint y: 301, distance: 103.0
click at [200, 301] on div "Номер PO Т-ОП-С-46479" at bounding box center [293, 305] width 434 height 24
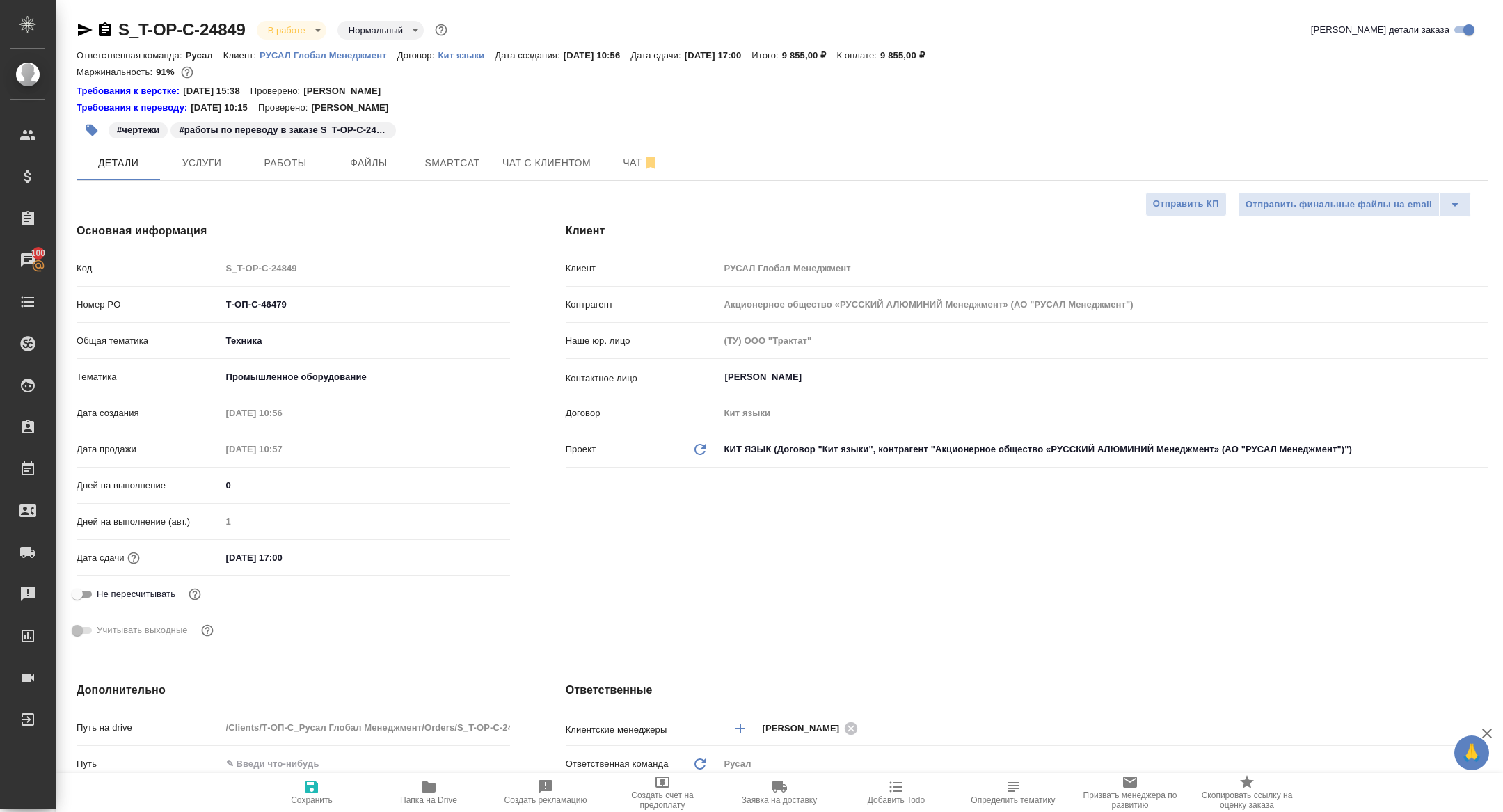
type textarea "x"
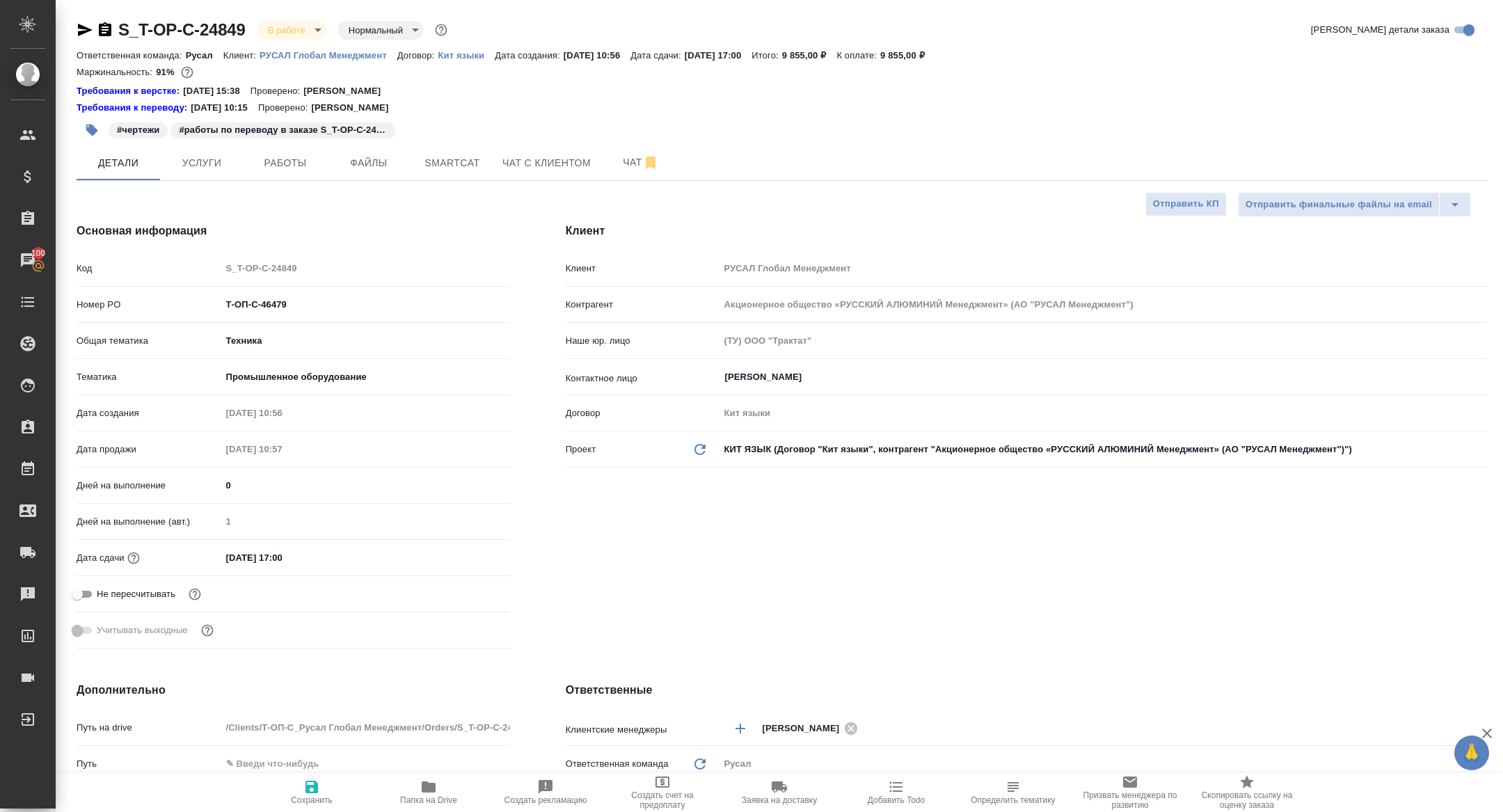
type textarea "x"
click at [284, 24] on body "🙏 .cls-1 fill:#fff; AWATERA Zhuravleva Alexandra Клиенты Спецификации Заказы 10…" at bounding box center [751, 406] width 1503 height 812
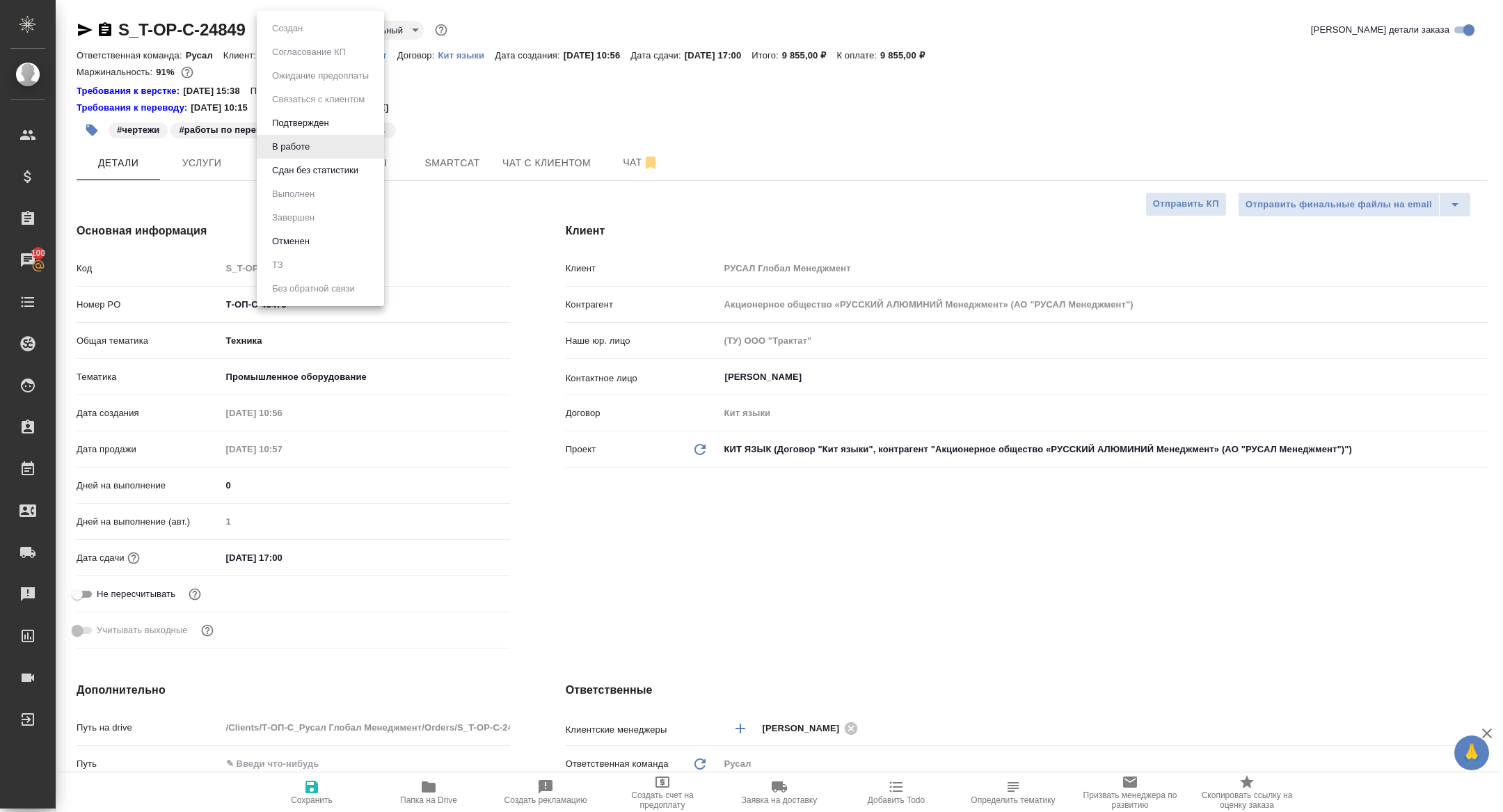
click at [291, 181] on li "Сдан без статистики" at bounding box center [320, 171] width 127 height 24
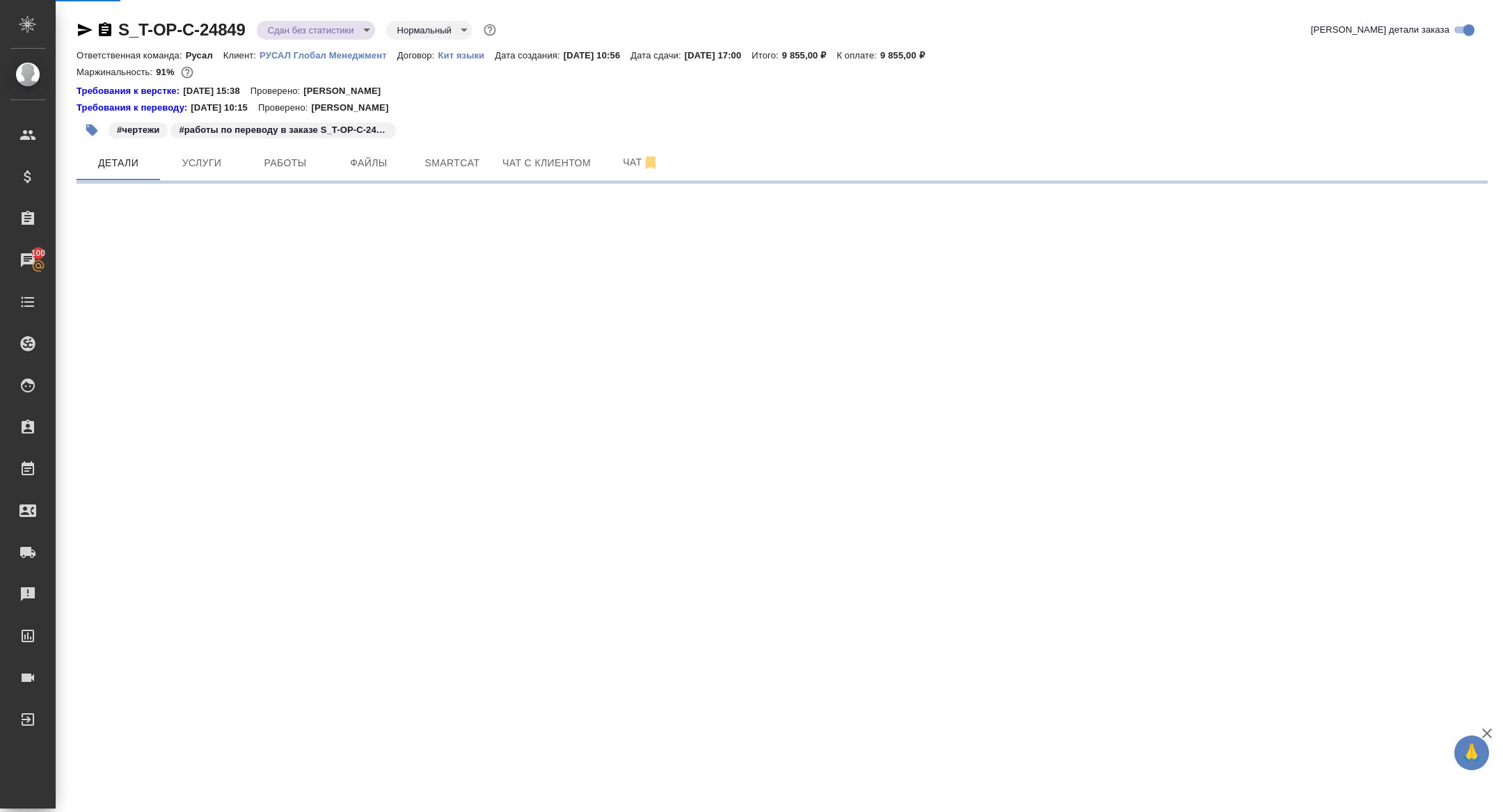
select select "RU"
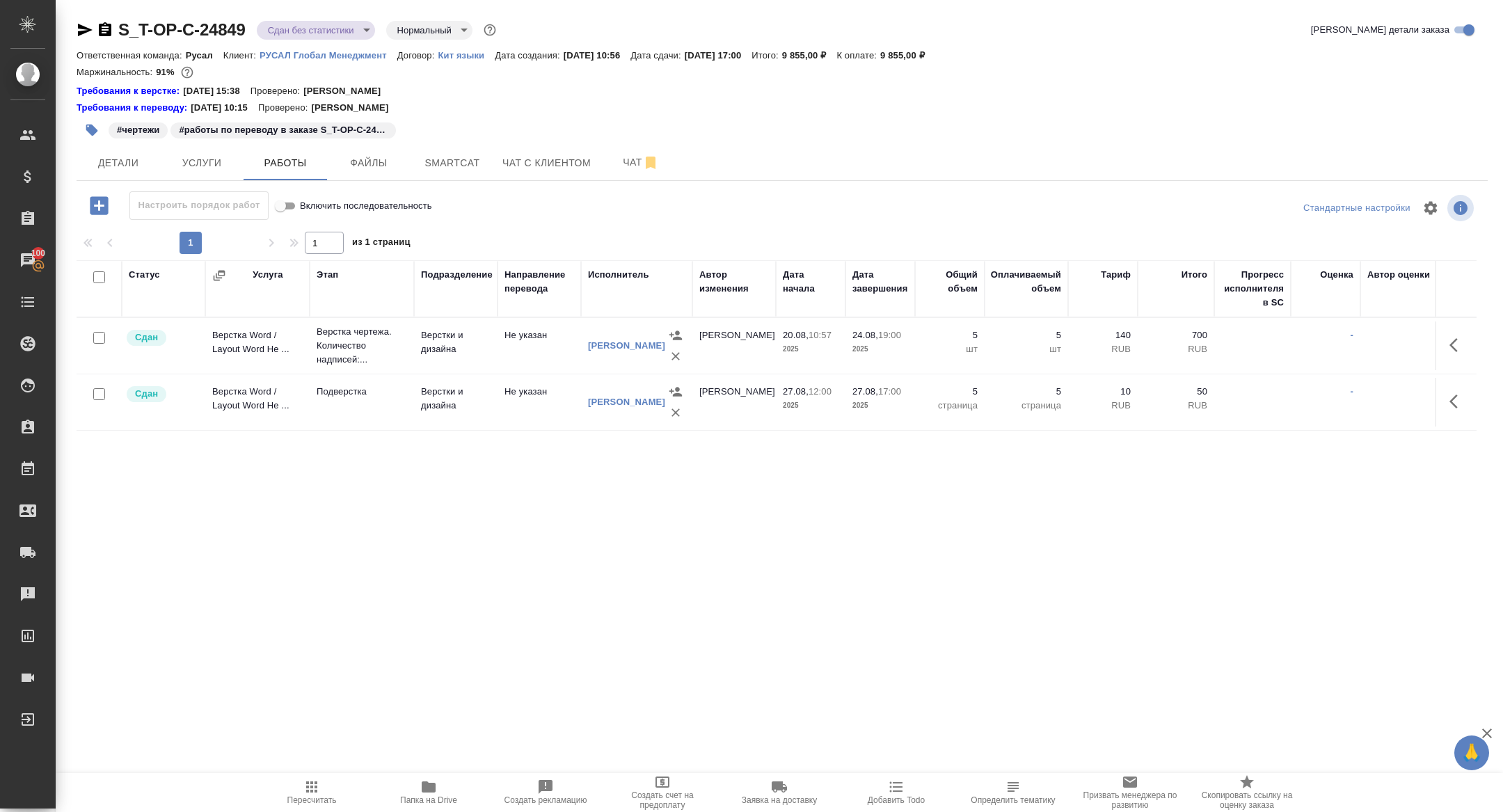
click at [335, 33] on body "🙏 .cls-1 fill:#fff; AWATERA Zhuravleva Alexandra Клиенты Спецификации Заказы 10…" at bounding box center [751, 406] width 1503 height 812
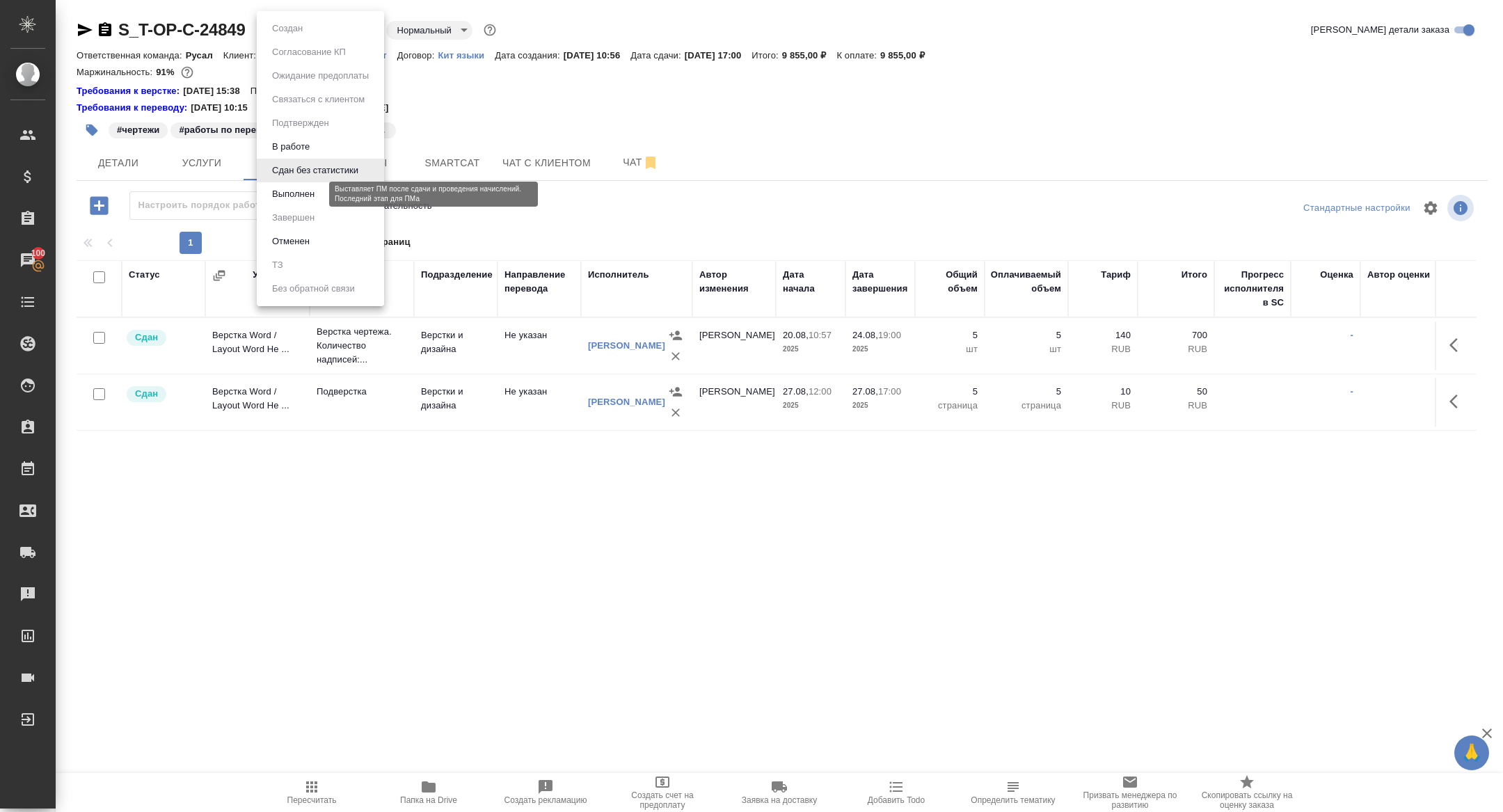
click at [301, 195] on button "Выполнен" at bounding box center [293, 194] width 51 height 15
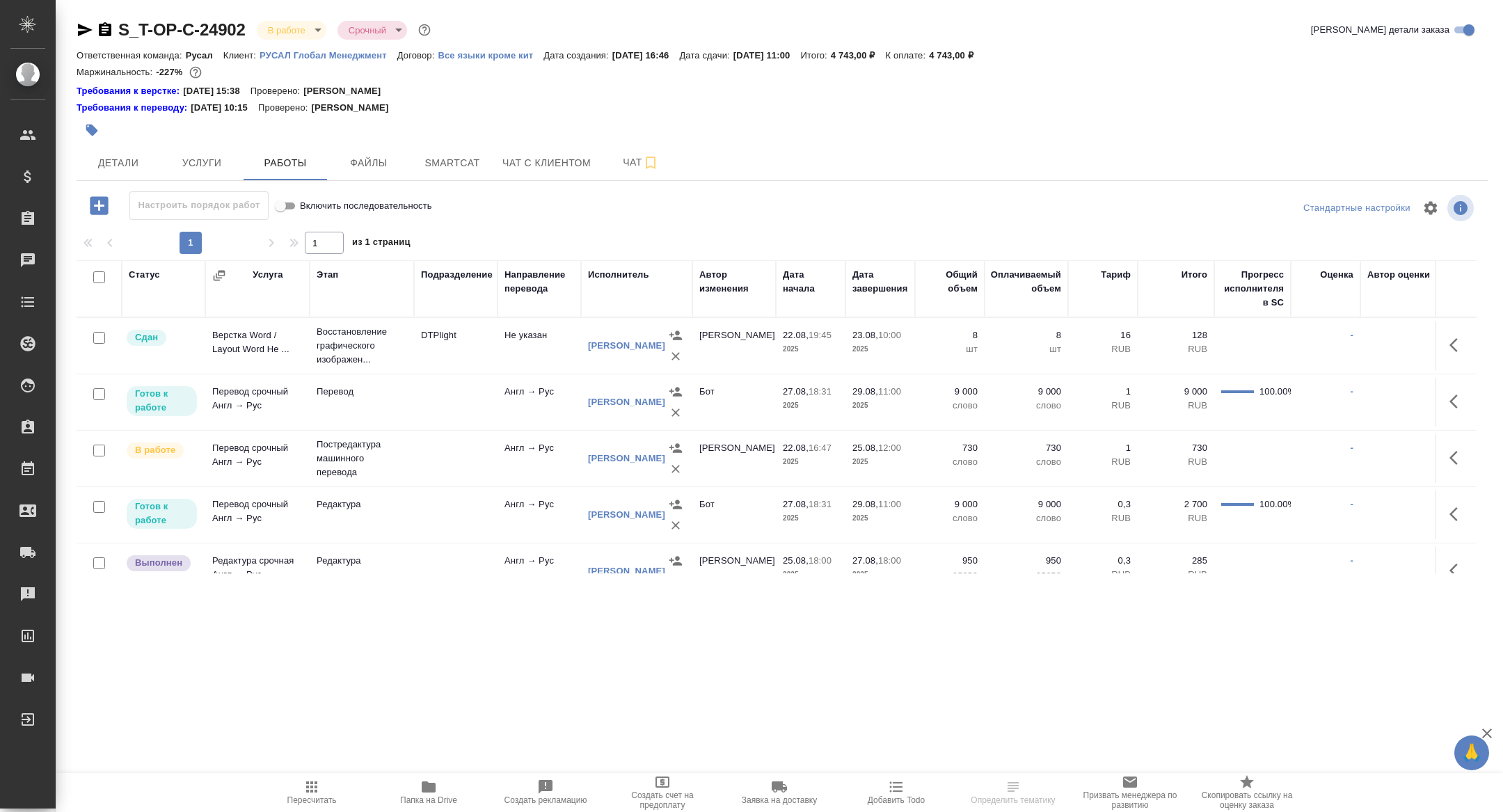
scroll to position [81, 0]
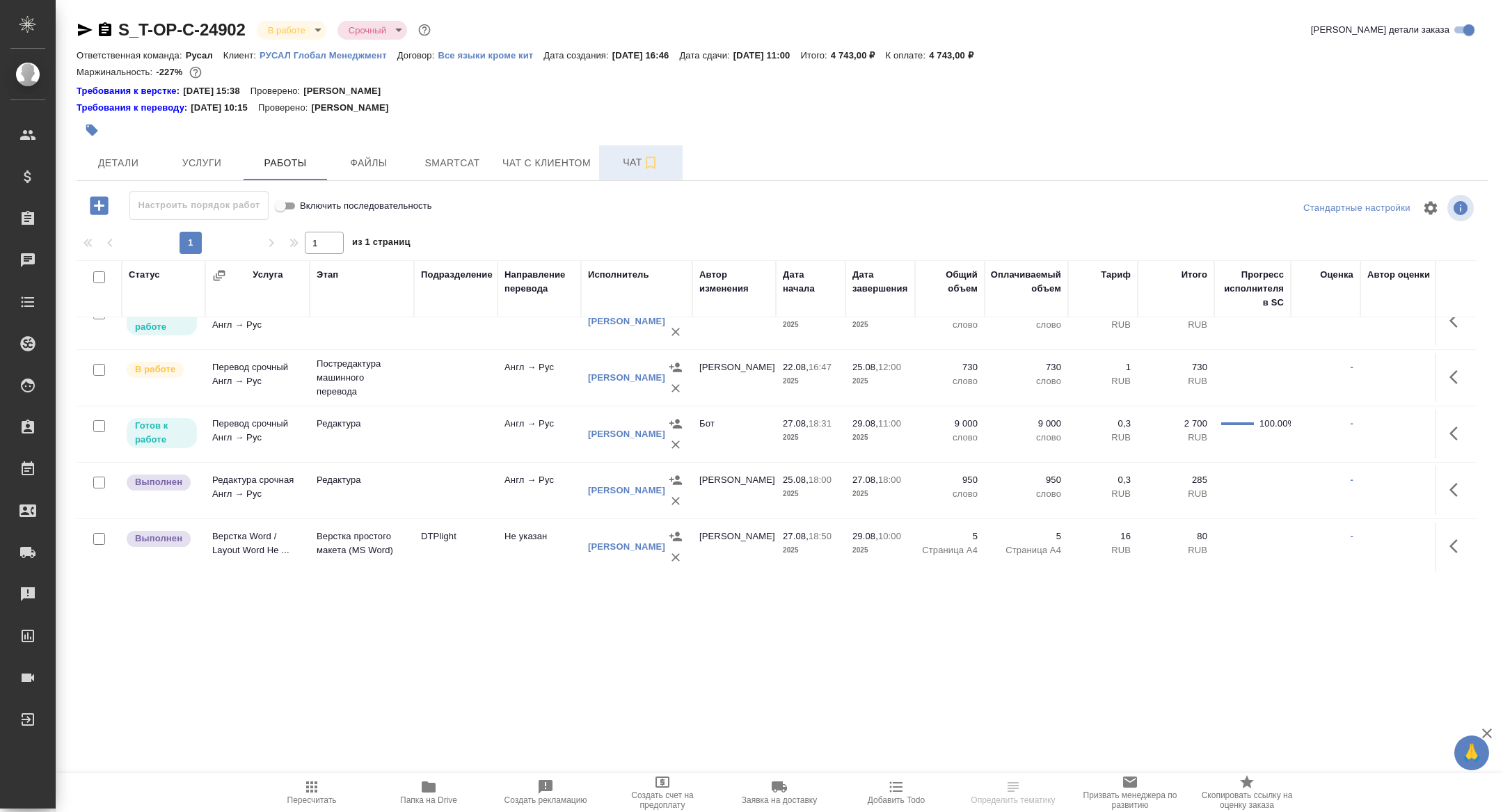
click at [621, 159] on span "Чат" at bounding box center [640, 163] width 67 height 18
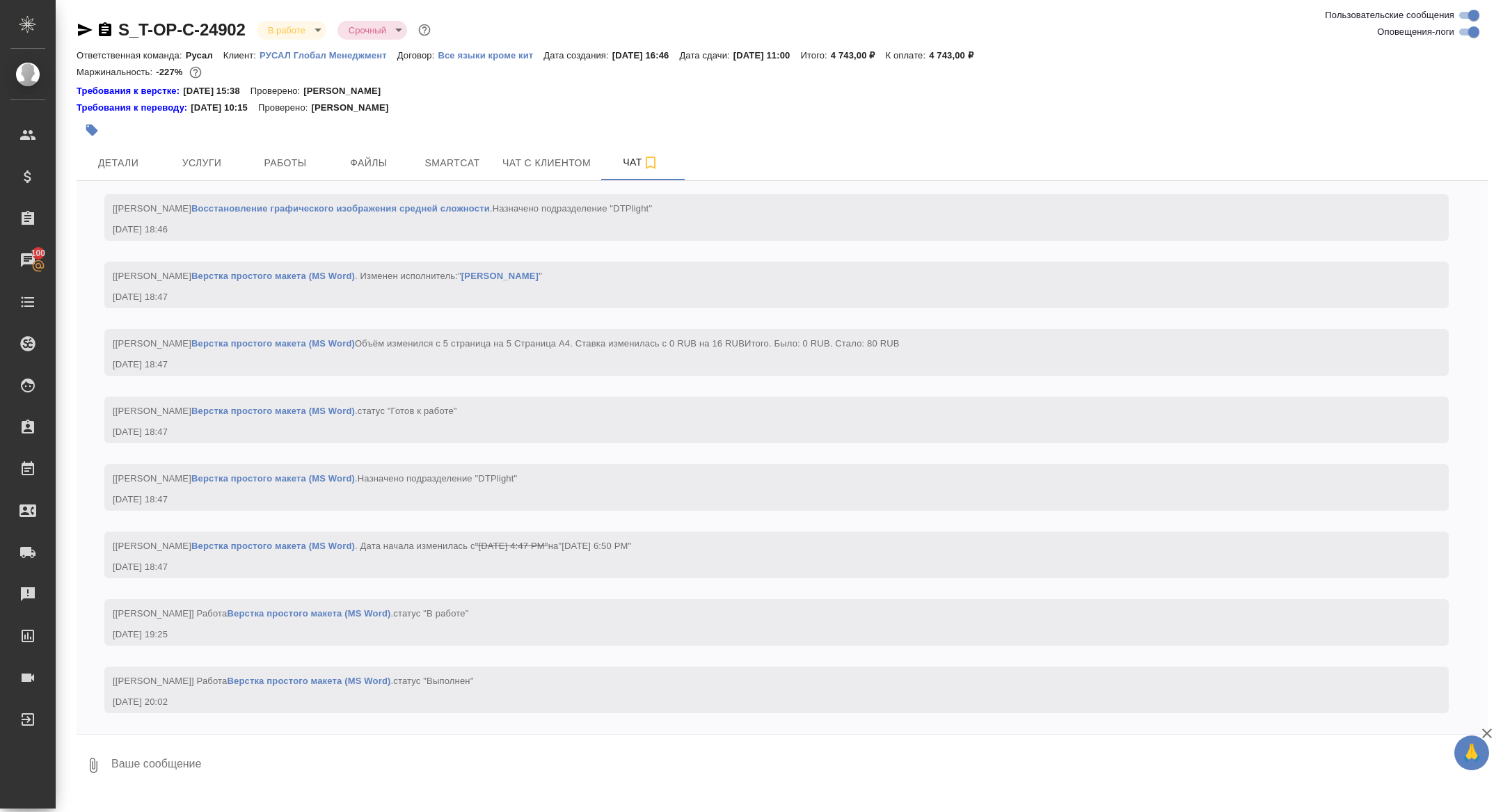
scroll to position [5403, 0]
click at [119, 172] on button "Детали" at bounding box center [118, 162] width 83 height 34
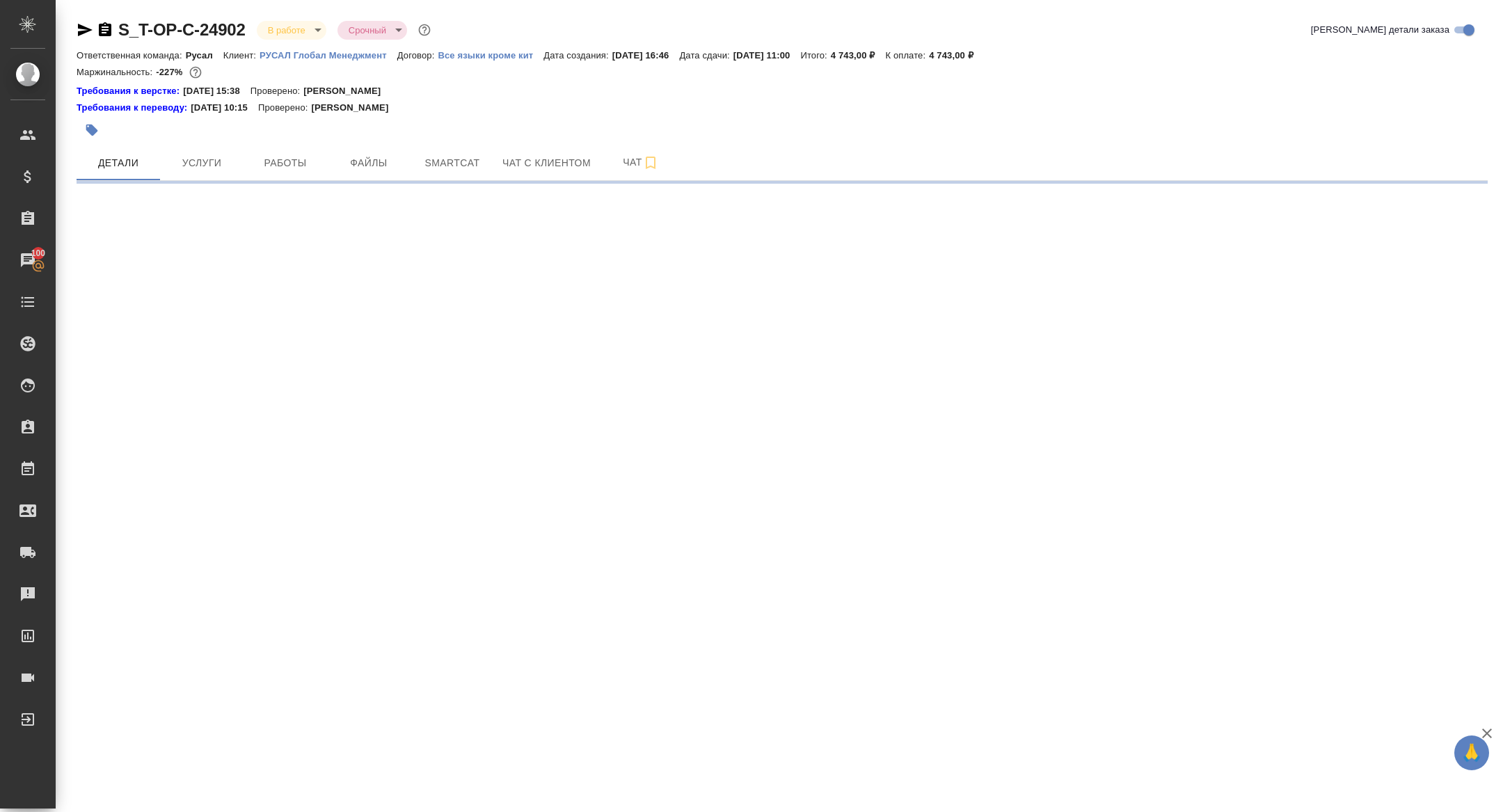
select select "RU"
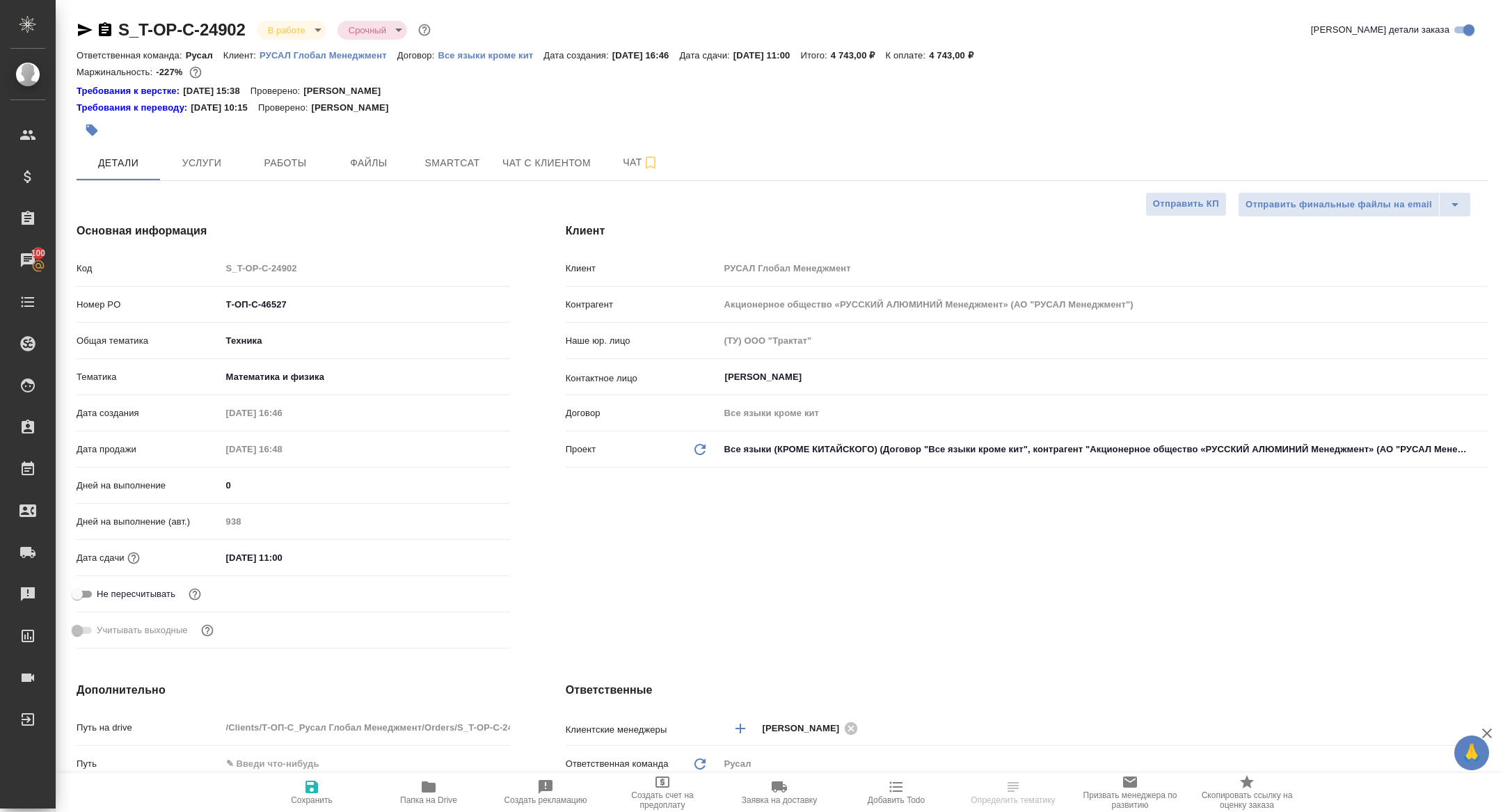
type textarea "x"
